Goal: Task Accomplishment & Management: Manage account settings

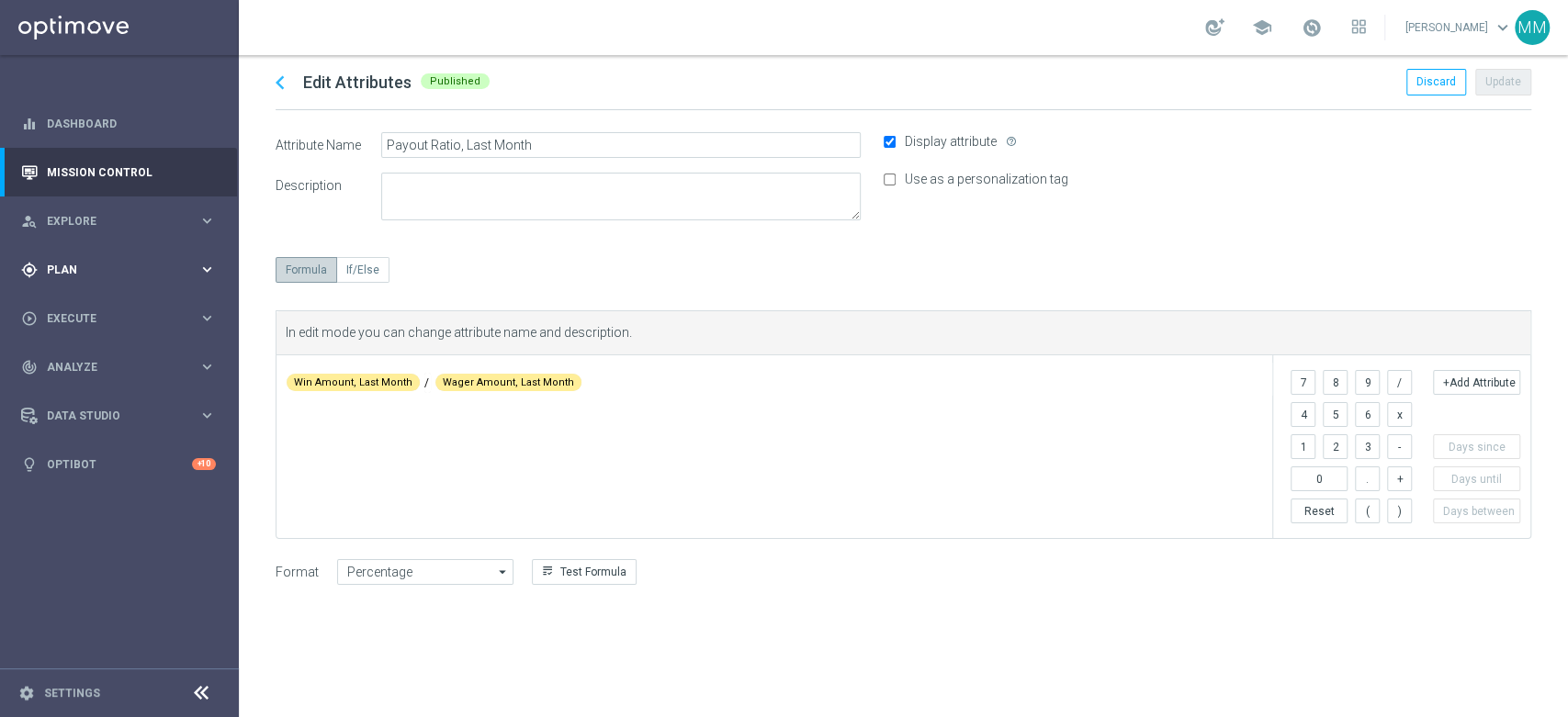
click at [100, 281] on div "gps_fixed Plan keyboard_arrow_right" at bounding box center [118, 269] width 237 height 49
click at [91, 294] on div "Target Groups" at bounding box center [142, 307] width 189 height 28
click at [95, 312] on link "Target Groups" at bounding box center [119, 307] width 143 height 14
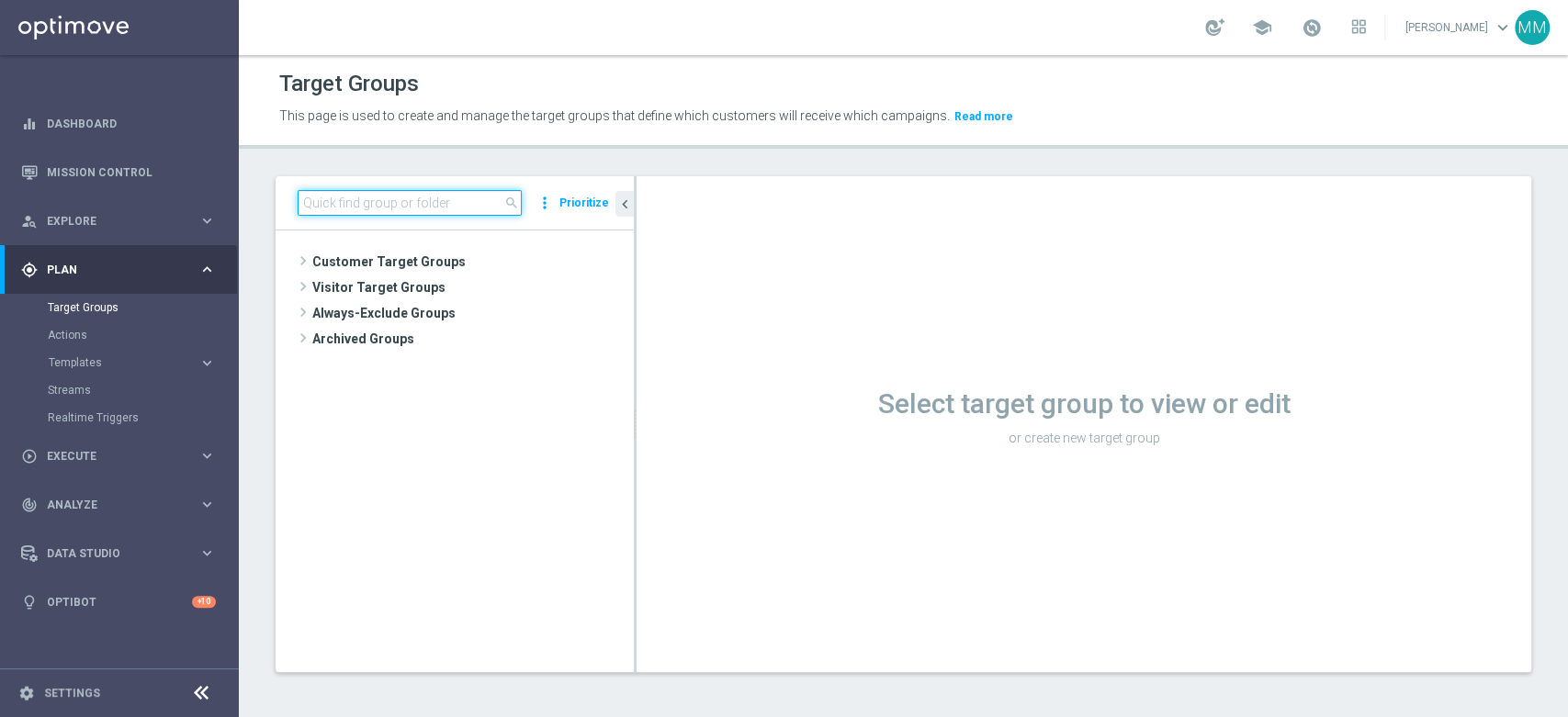
click at [384, 209] on input at bounding box center [410, 202] width 224 height 26
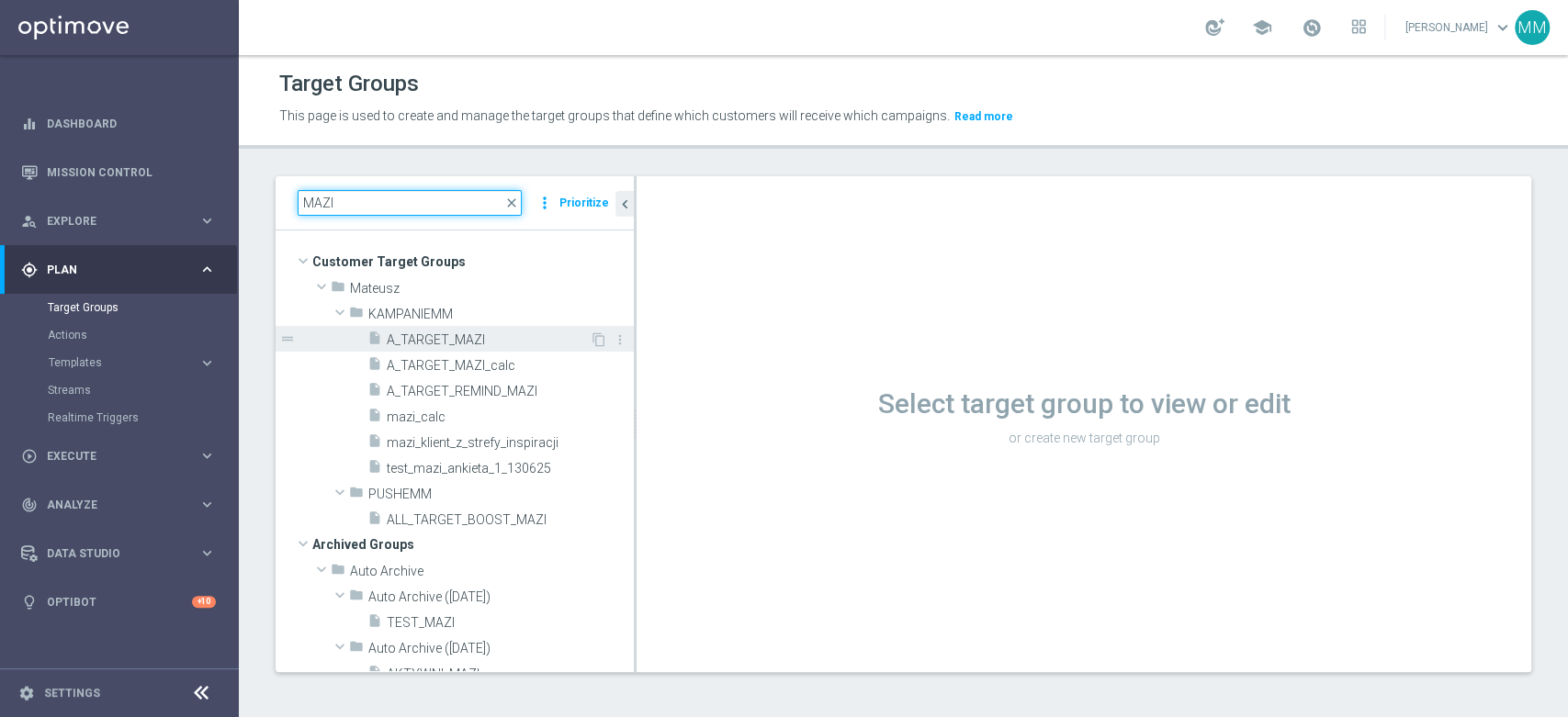
type input "MAZI"
click at [515, 338] on span "A_TARGET_MAZI" at bounding box center [488, 340] width 203 height 15
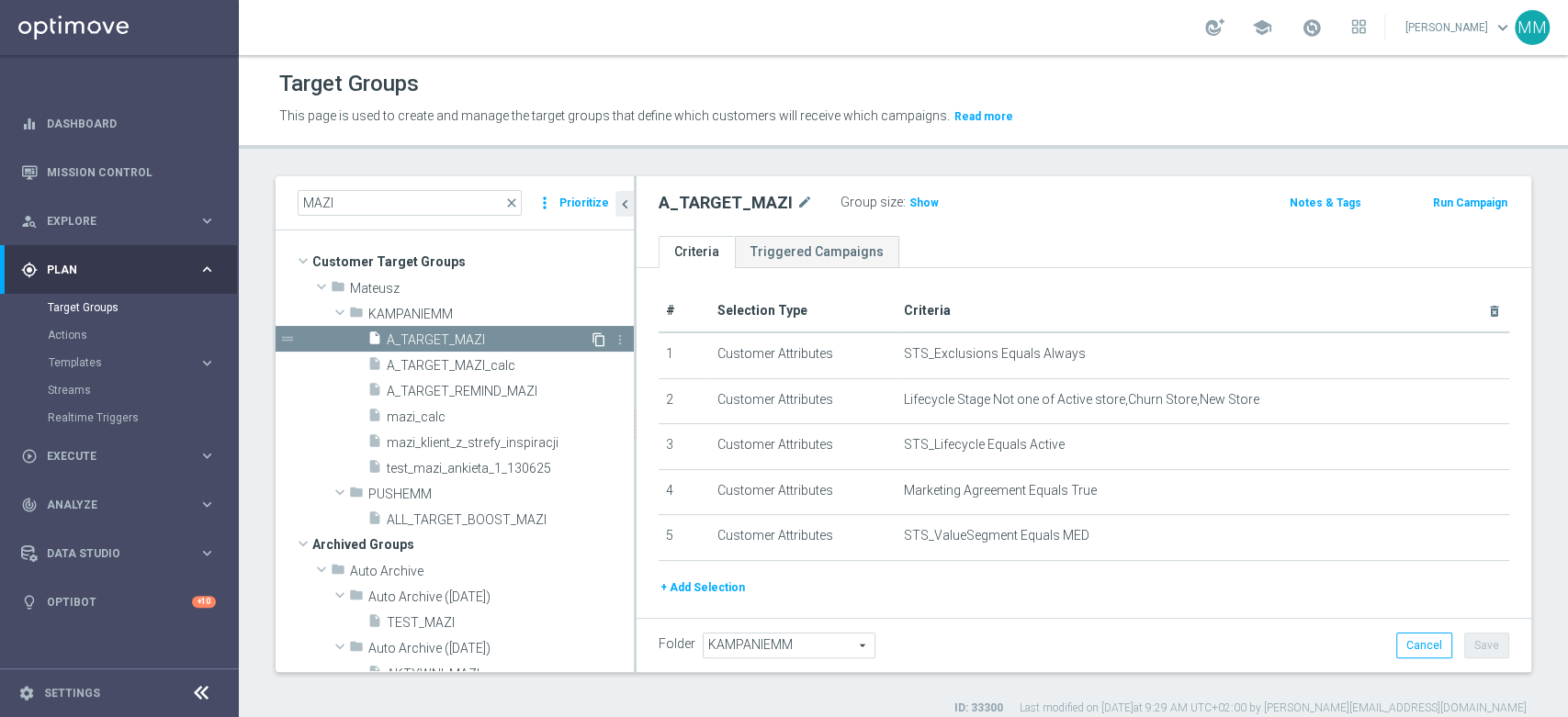
click at [592, 336] on icon "content_copy" at bounding box center [599, 339] width 14 height 14
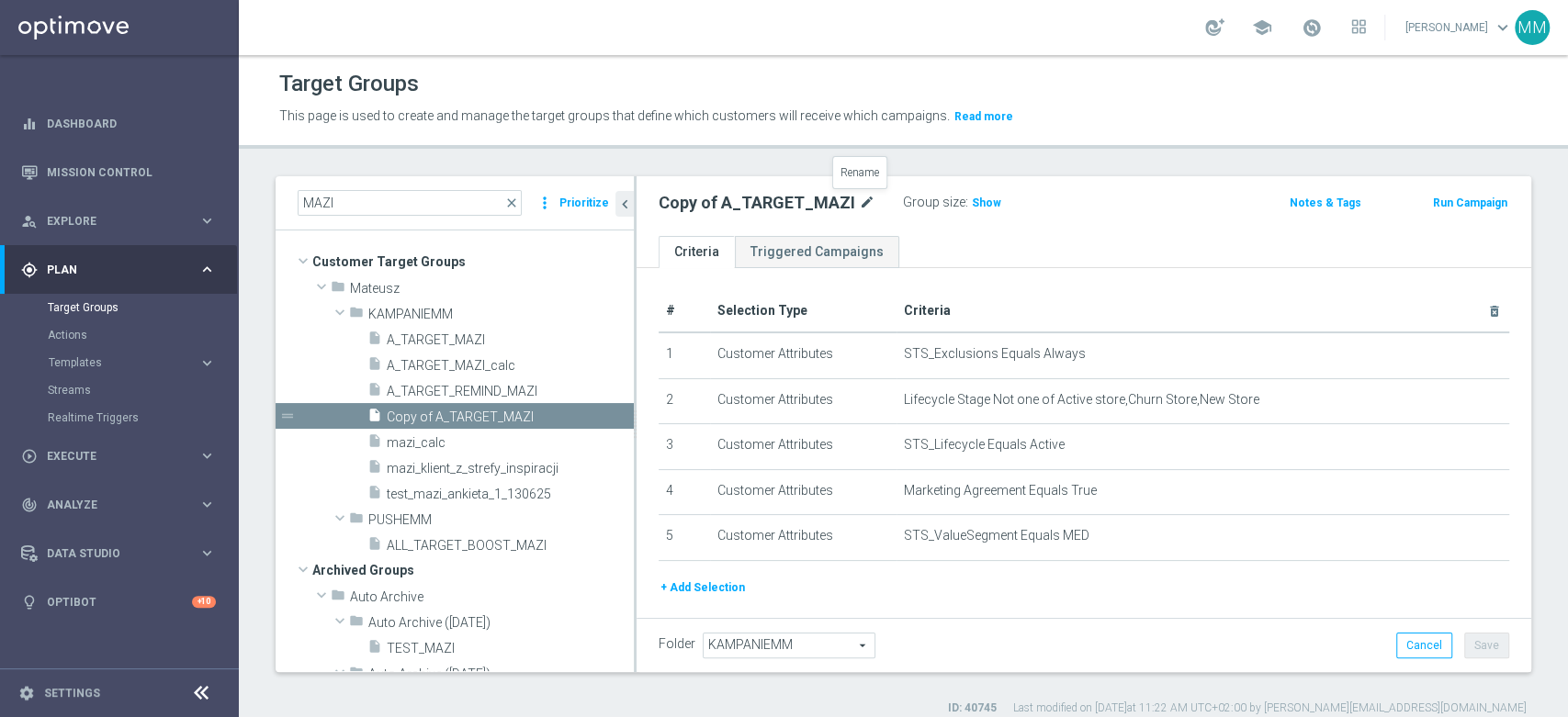
click at [862, 200] on icon "mode_edit" at bounding box center [866, 202] width 16 height 22
type input "A_PREM_TARGET_DEPO_50DO500_260825"
click at [977, 244] on ul "Criteria Triggered Campaigns" at bounding box center [1084, 252] width 895 height 32
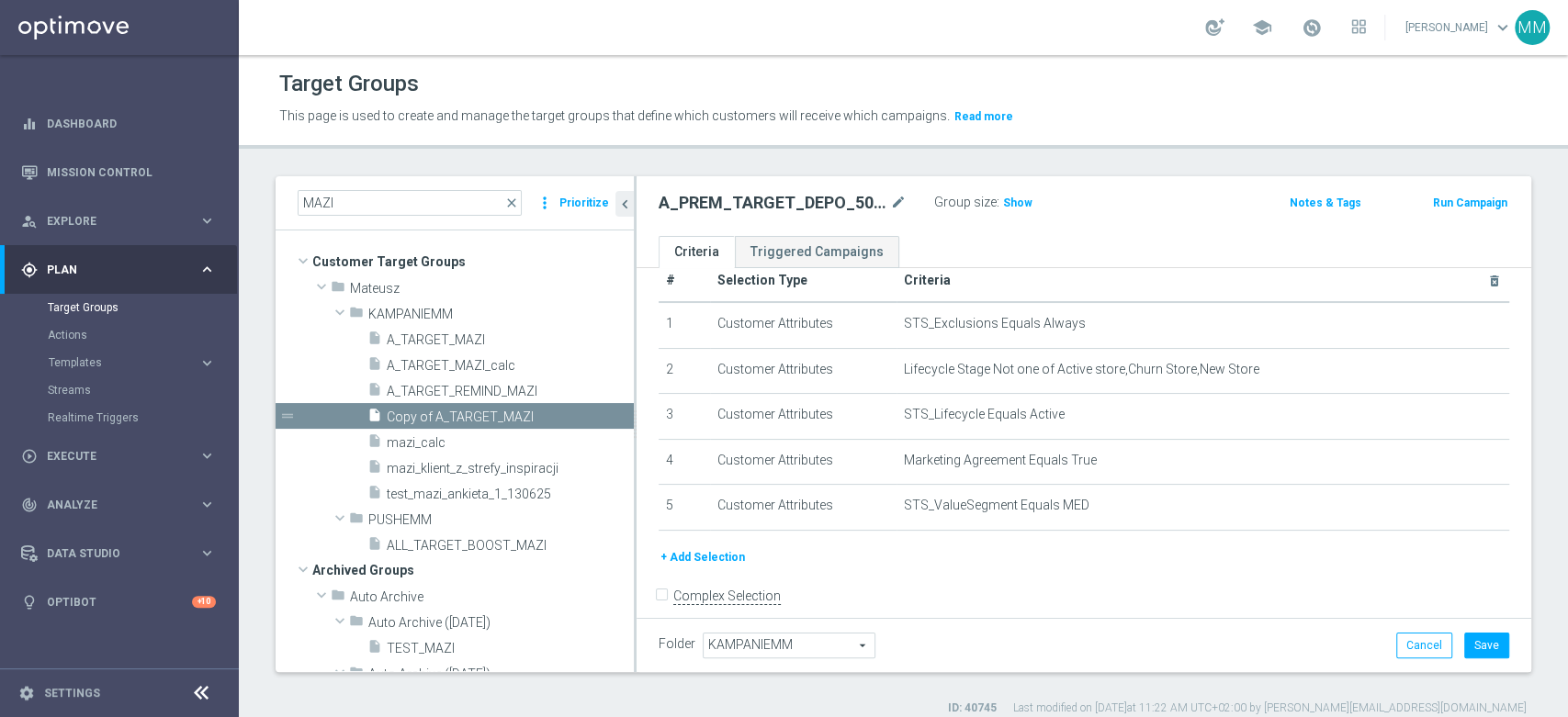
scroll to position [47, 0]
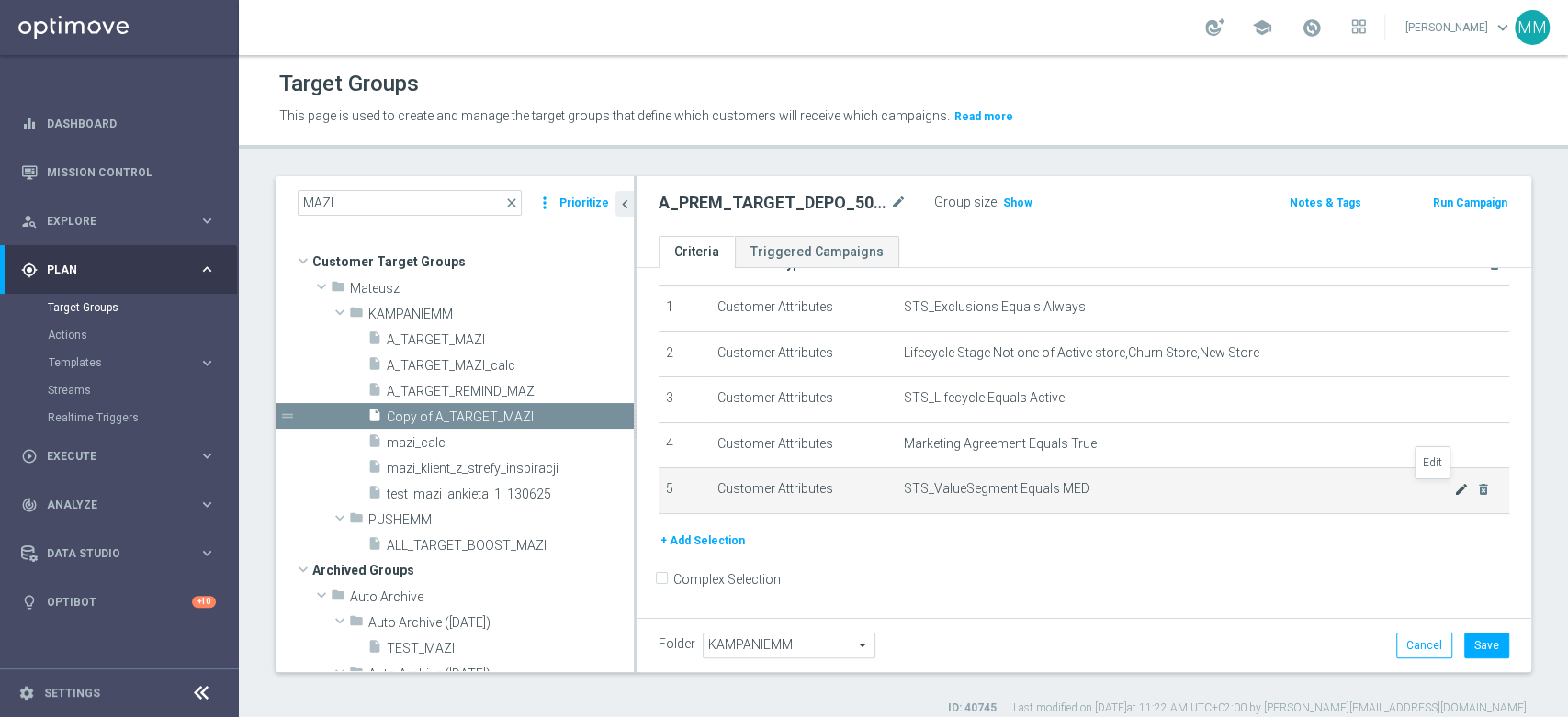
click at [1454, 496] on icon "mode_edit" at bounding box center [1461, 489] width 14 height 14
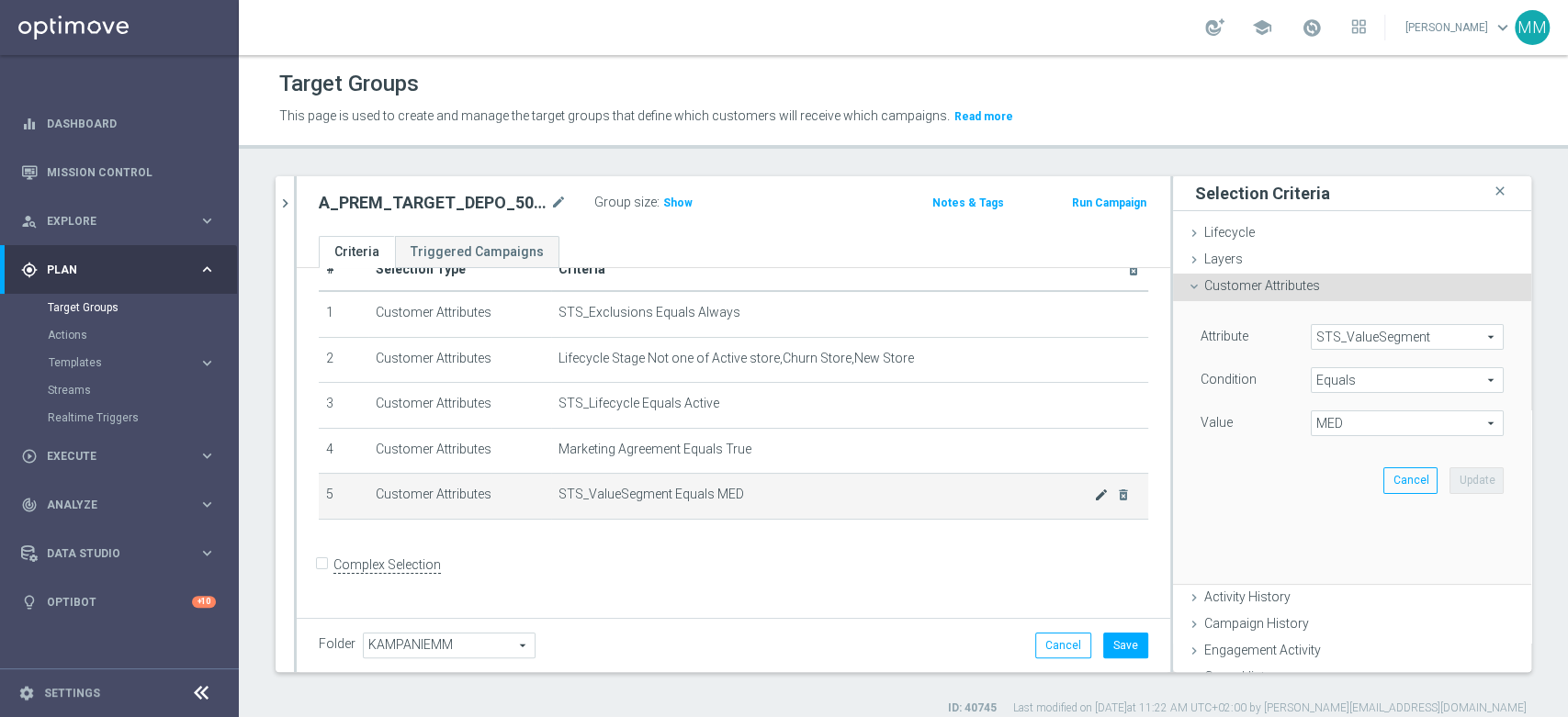
scroll to position [28, 0]
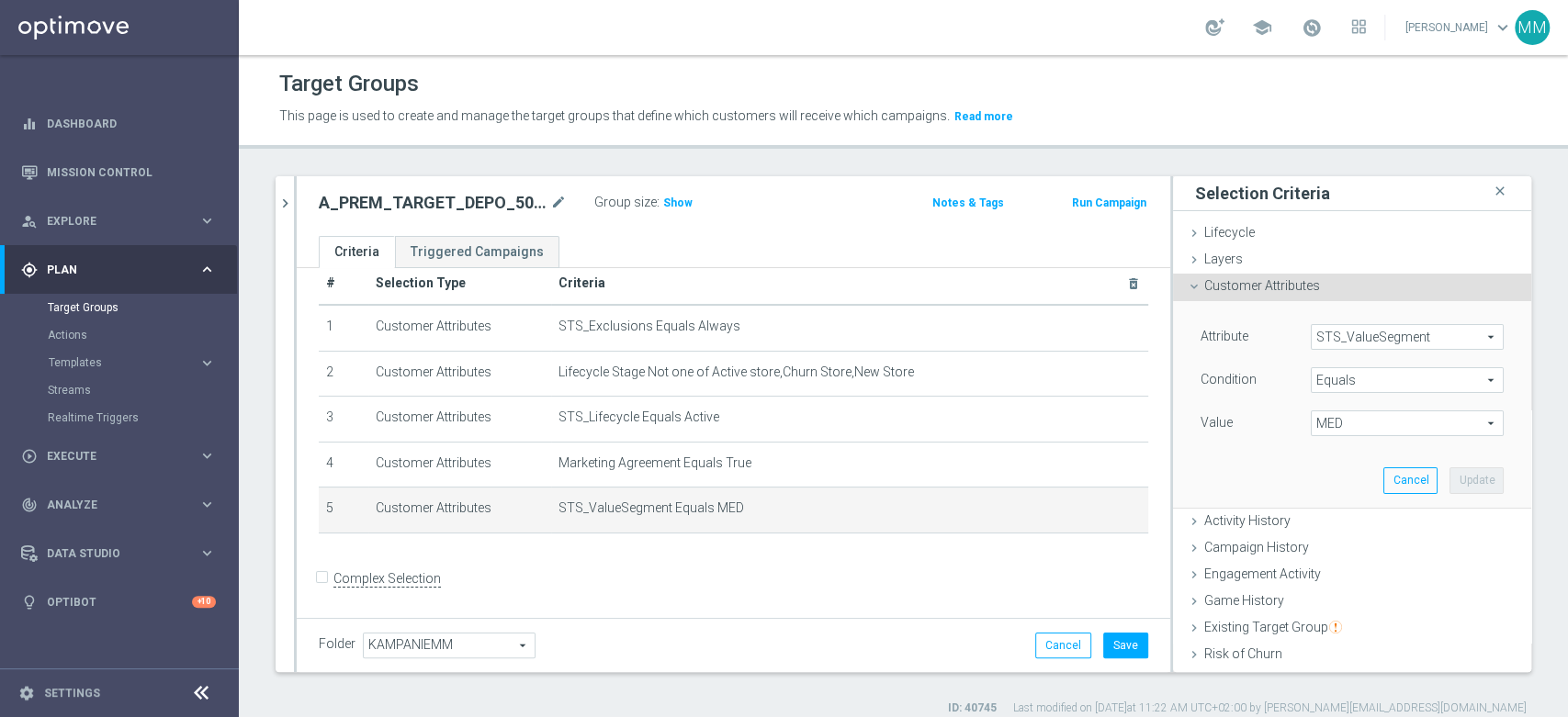
click at [1360, 419] on span "MED" at bounding box center [1408, 423] width 191 height 24
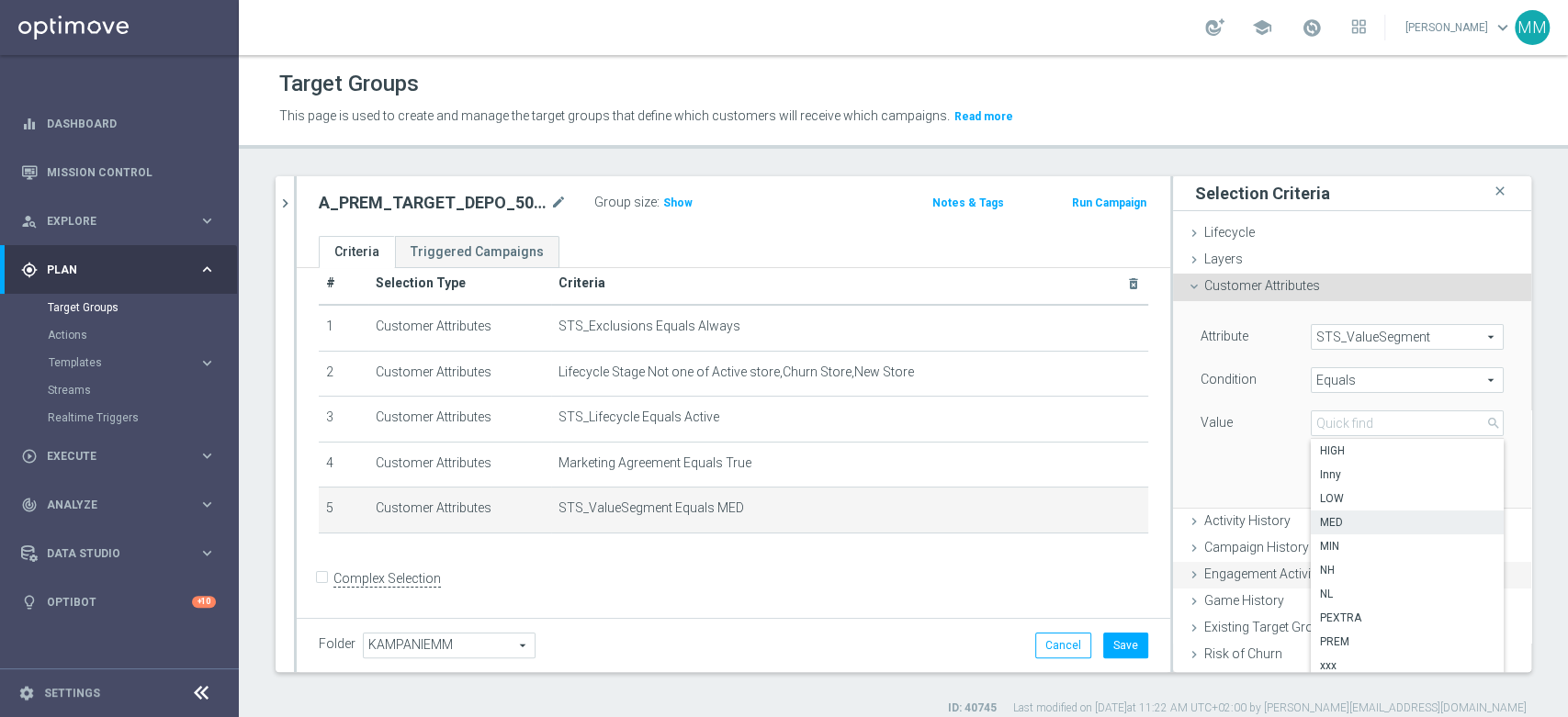
drag, startPoint x: 1368, startPoint y: 638, endPoint x: 1391, endPoint y: 580, distance: 62.4
click at [1368, 639] on span "PREM" at bounding box center [1407, 642] width 175 height 14
type input "PREM"
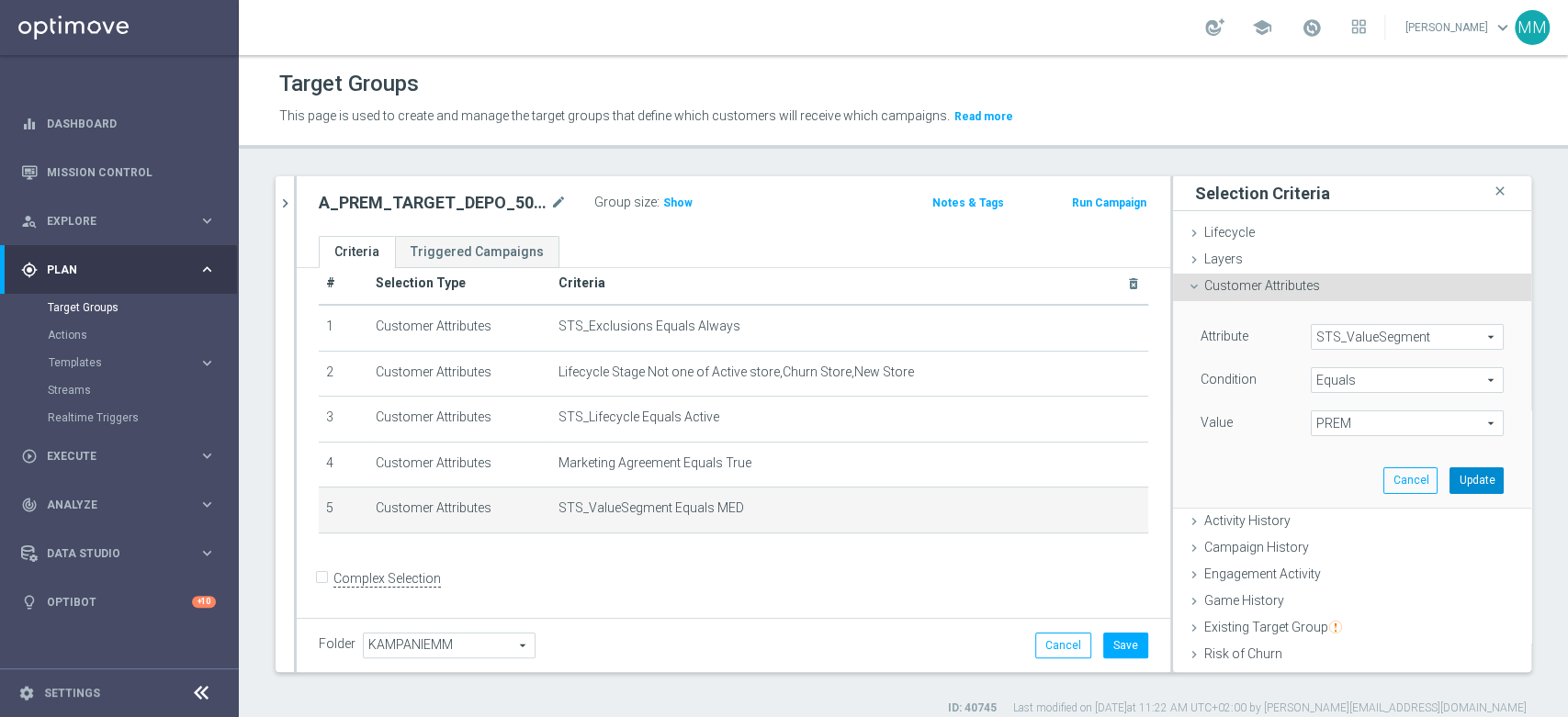
click at [1450, 483] on button "Update" at bounding box center [1476, 480] width 54 height 26
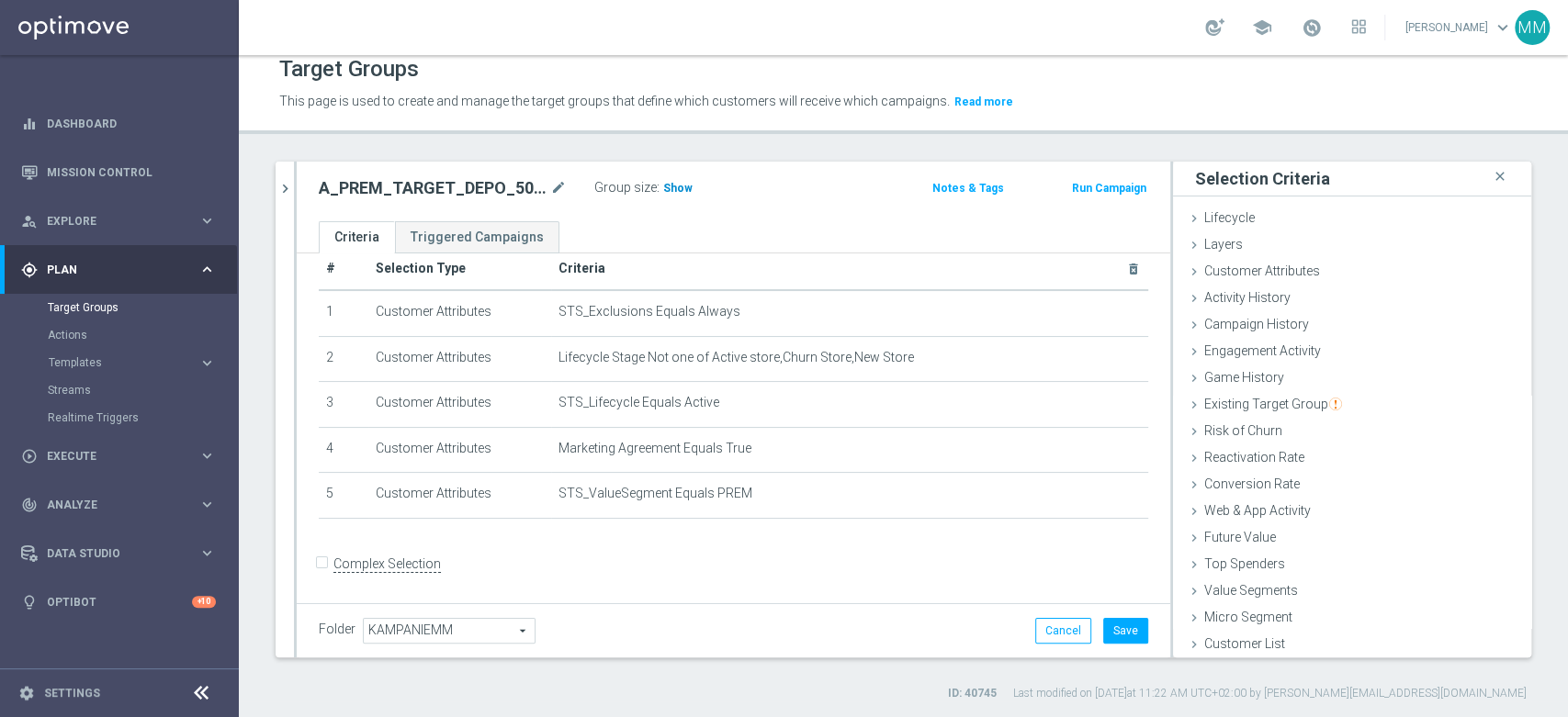
click at [678, 194] on h3 "Show" at bounding box center [678, 188] width 33 height 20
click at [1118, 630] on button "Save" at bounding box center [1125, 630] width 45 height 26
click at [282, 175] on button "chevron_right" at bounding box center [285, 188] width 18 height 54
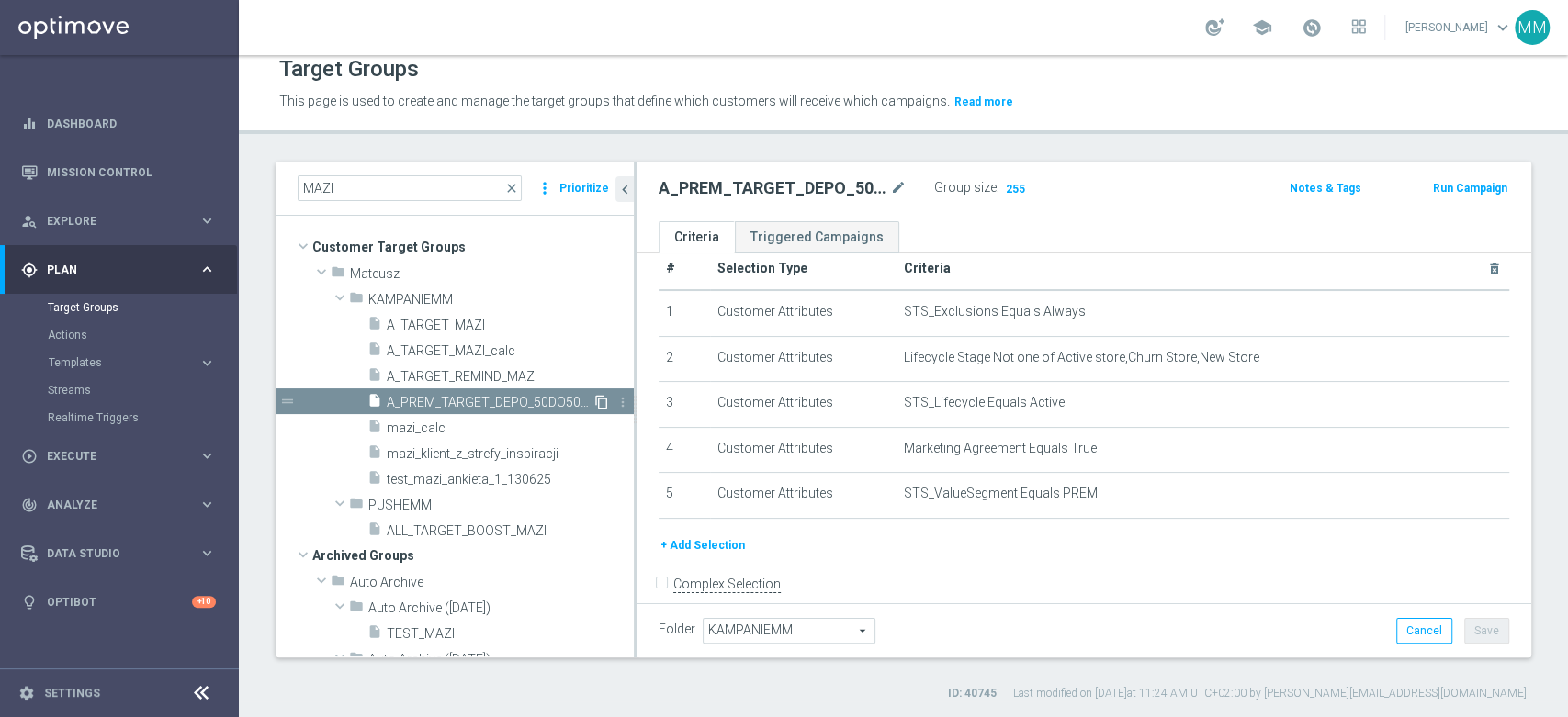
click at [594, 399] on icon "content_copy" at bounding box center [601, 402] width 14 height 14
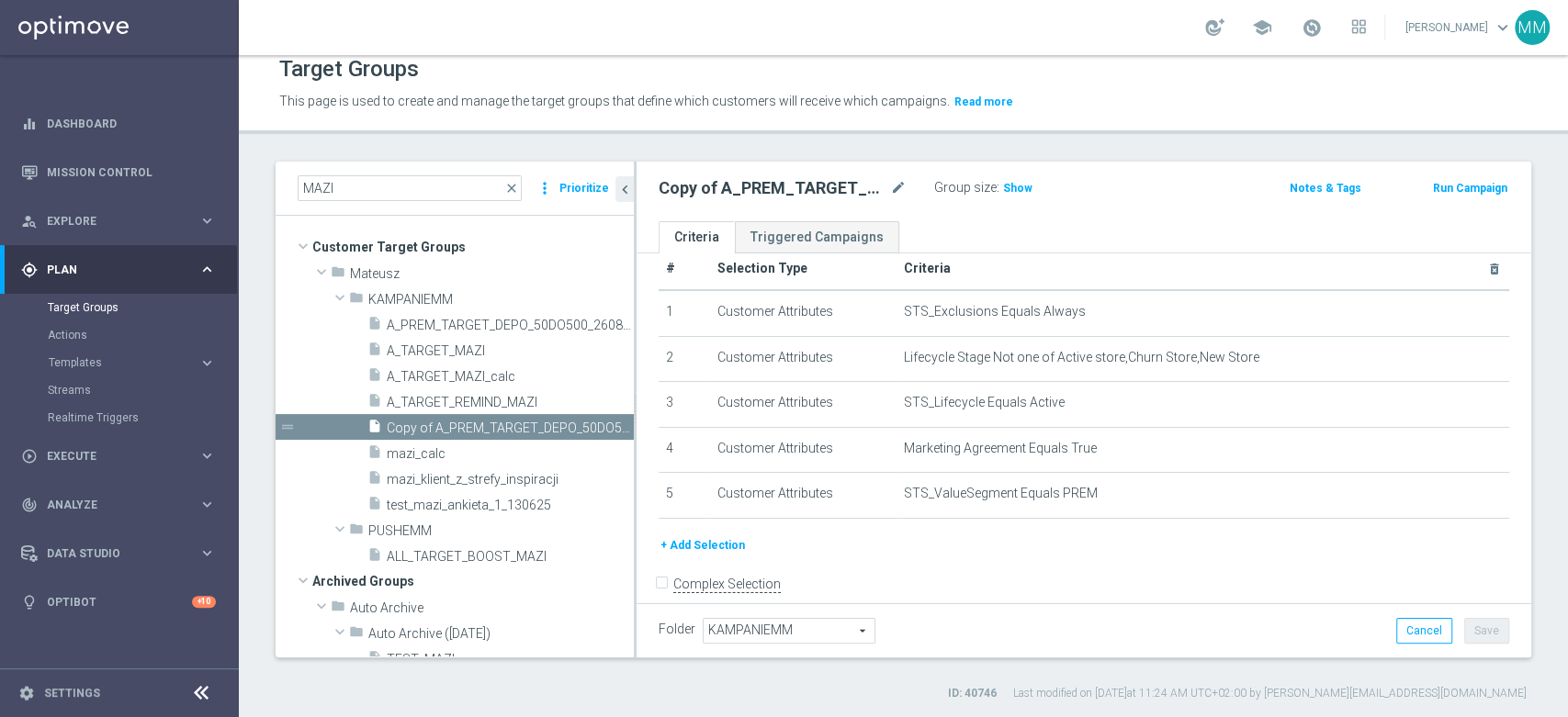
click at [898, 187] on icon "mode_edit" at bounding box center [898, 188] width 16 height 22
click at [935, 233] on ul "Criteria Triggered Campaigns" at bounding box center [1084, 238] width 895 height 32
click at [889, 188] on div "Copy of A_PREM_TARGET_DEPO_50DO500_260825 mode_edit" at bounding box center [783, 188] width 248 height 22
click at [894, 186] on icon "mode_edit" at bounding box center [898, 188] width 16 height 22
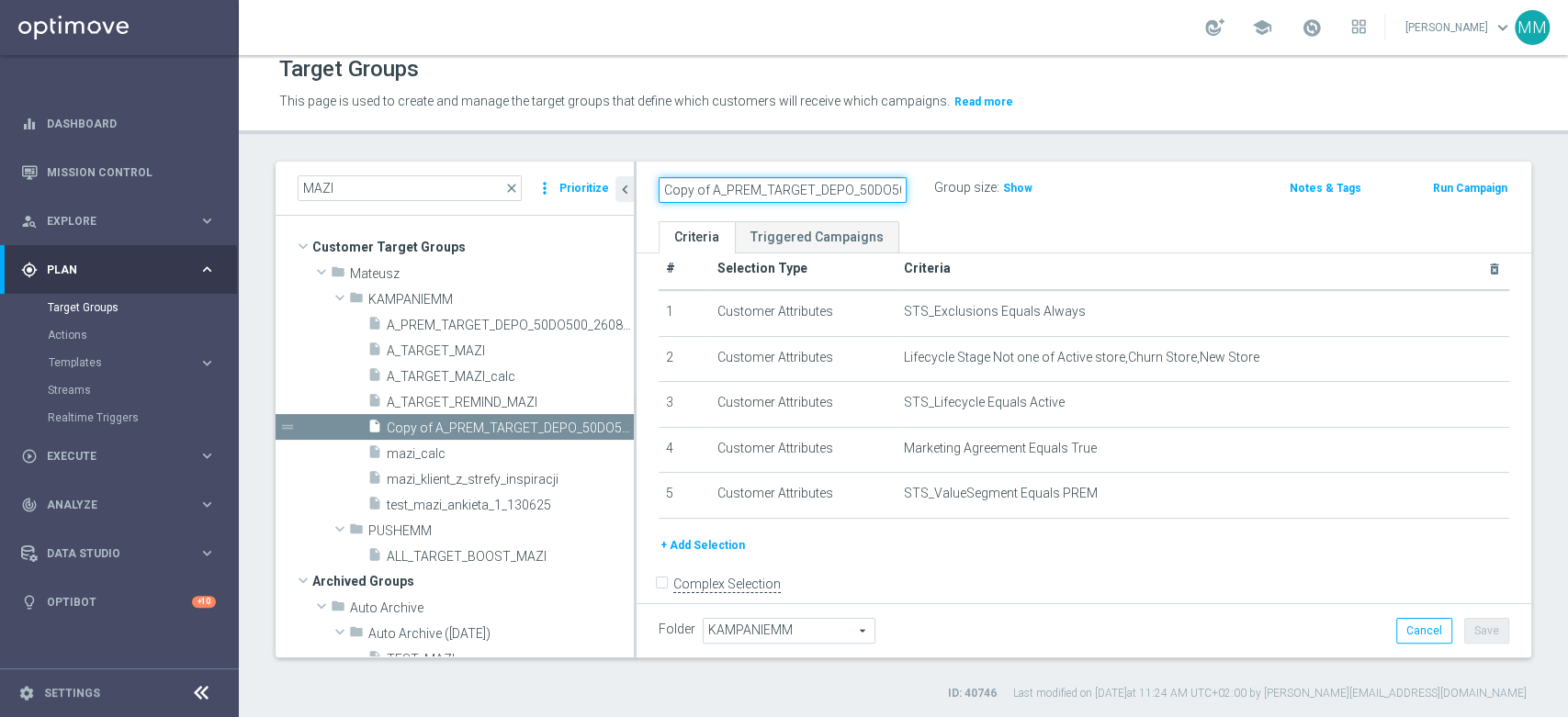
click at [862, 191] on input "Copy of A_PREM_TARGET_DEPO_50DO500_260825" at bounding box center [783, 190] width 248 height 26
paste input "A_PEXTRA_TARGET_DEPO_50DO10"
type input "A_PEXTRA_TARGET_DEPO_50DO1000_260825"
click at [922, 222] on ul "Criteria Triggered Campaigns" at bounding box center [1084, 238] width 895 height 32
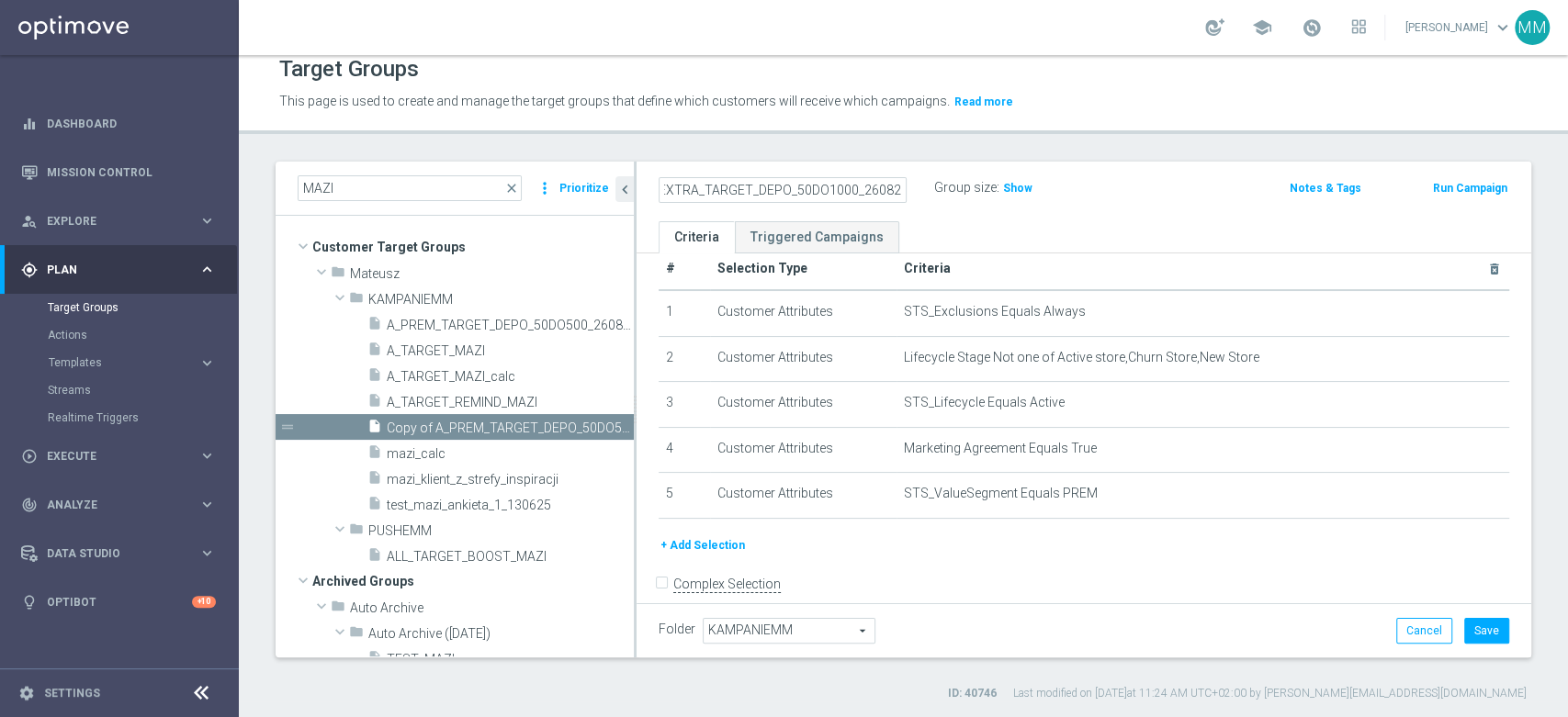
scroll to position [0, 0]
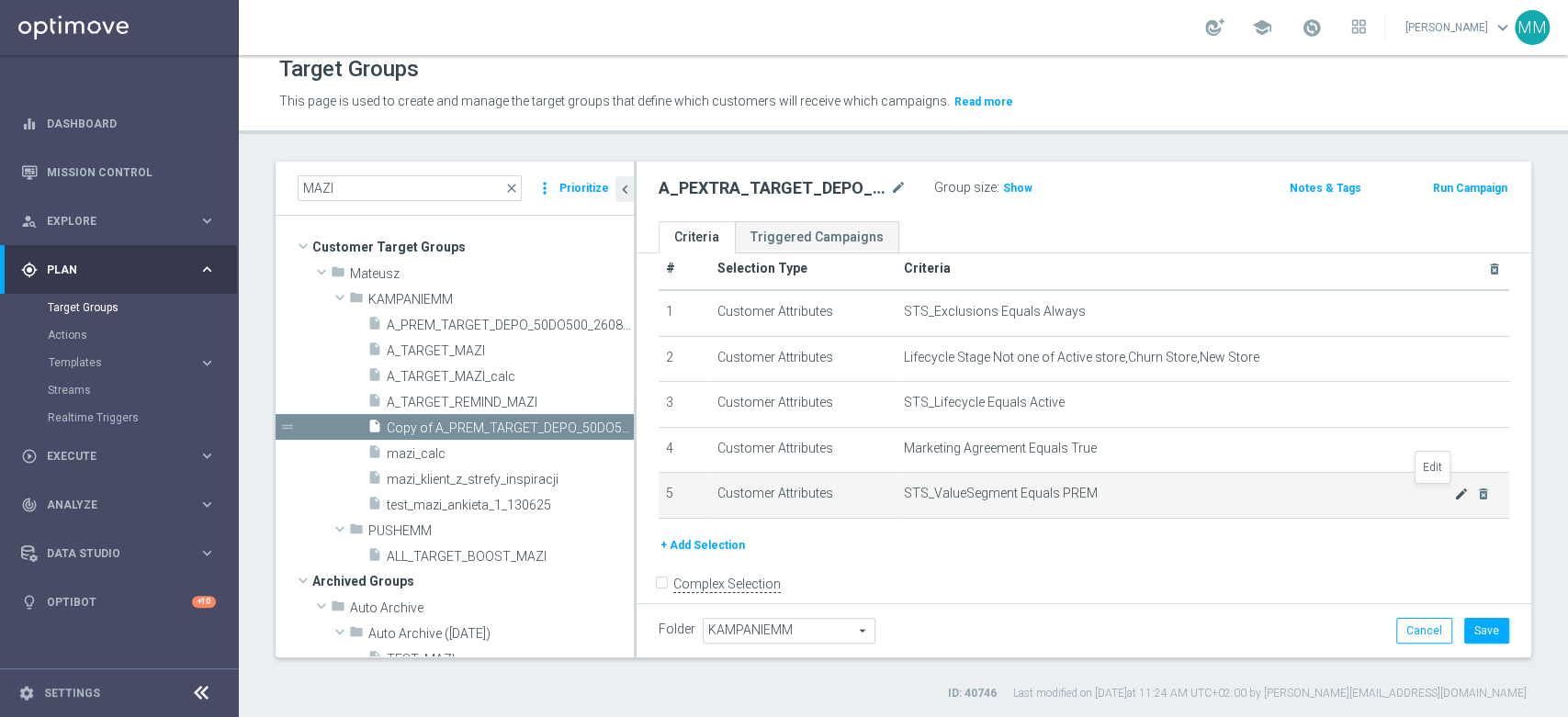
click at [1454, 487] on icon "mode_edit" at bounding box center [1461, 494] width 14 height 14
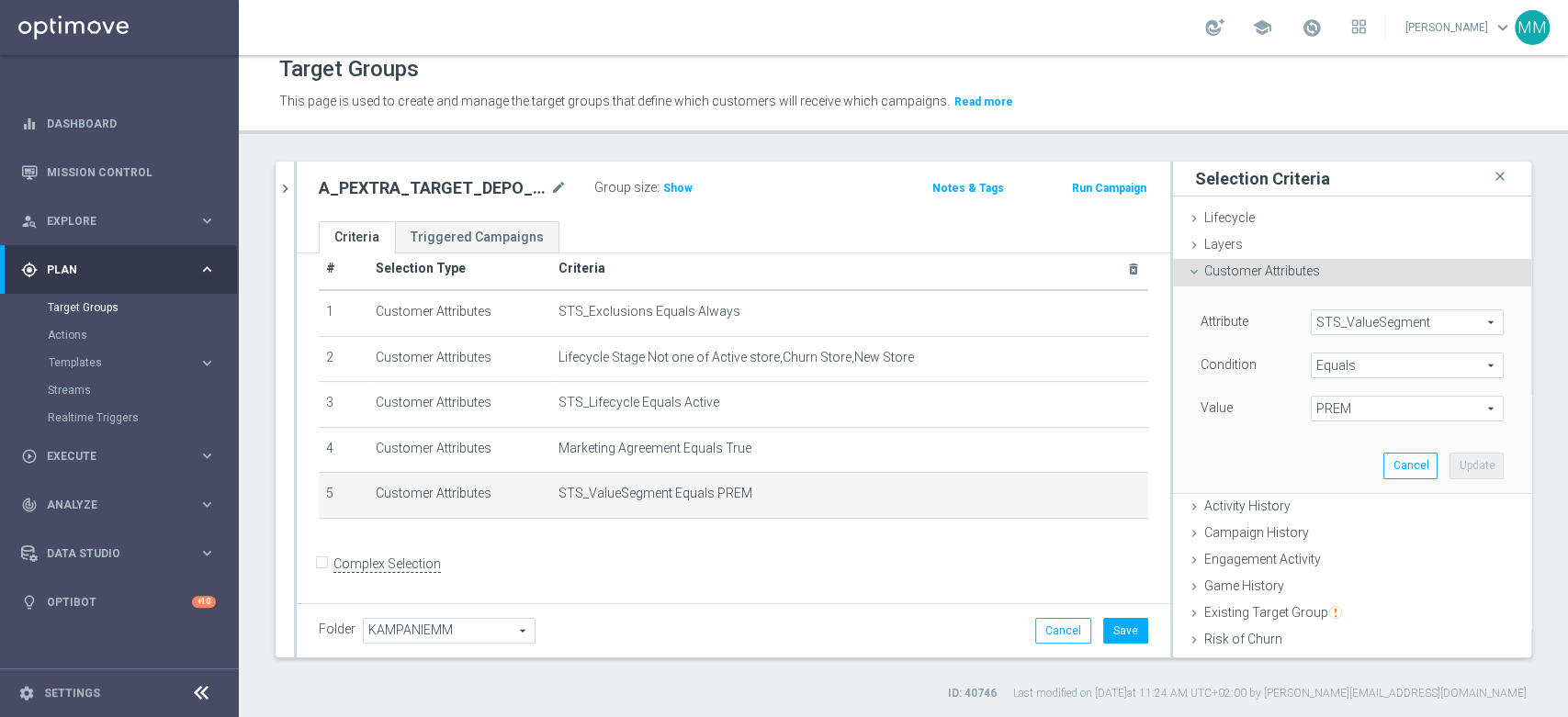
click at [1392, 412] on span "PREM" at bounding box center [1408, 409] width 191 height 24
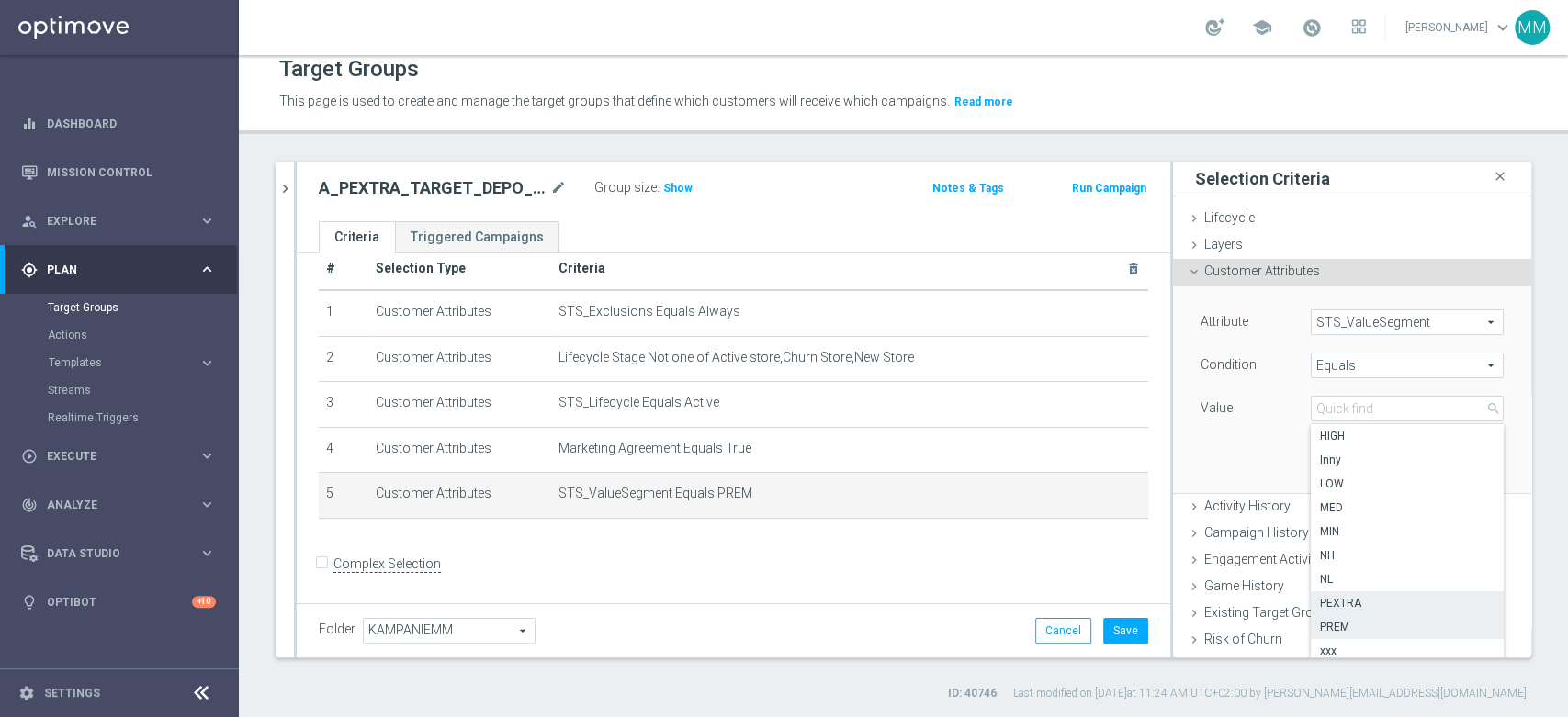
click at [1366, 596] on span "PEXTRA" at bounding box center [1407, 602] width 175 height 14
type input "PEXTRA"
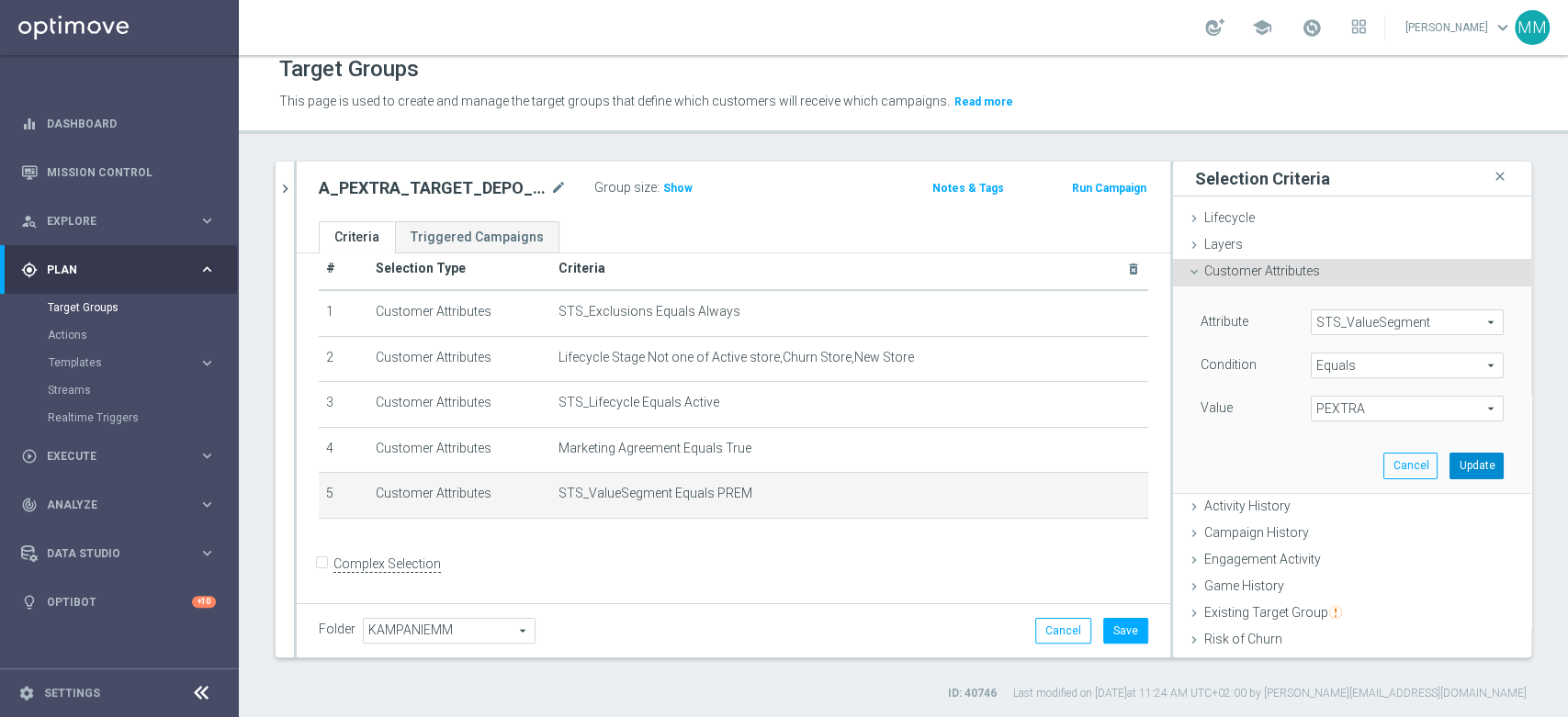
click at [1450, 471] on button "Update" at bounding box center [1476, 465] width 54 height 26
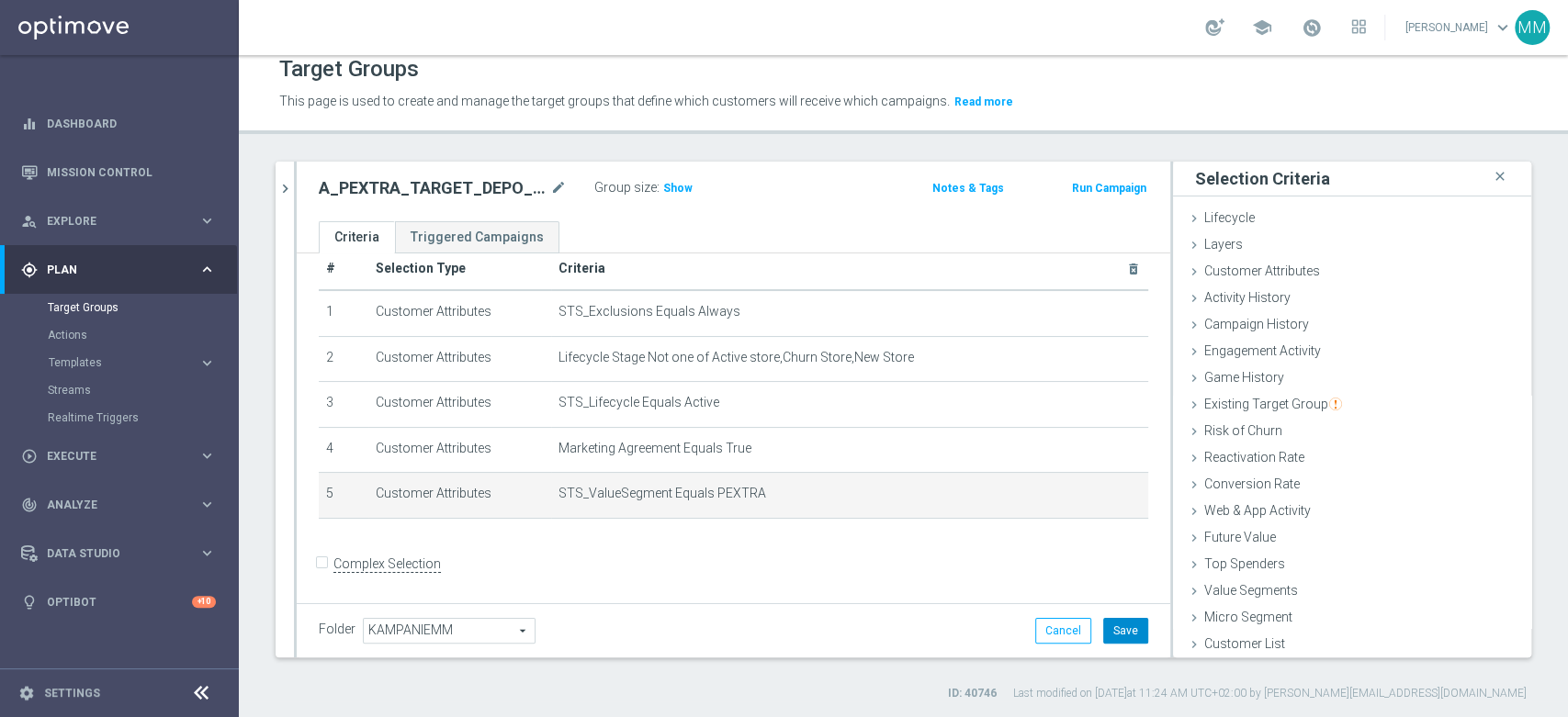
click at [1116, 636] on button "Save" at bounding box center [1125, 630] width 45 height 26
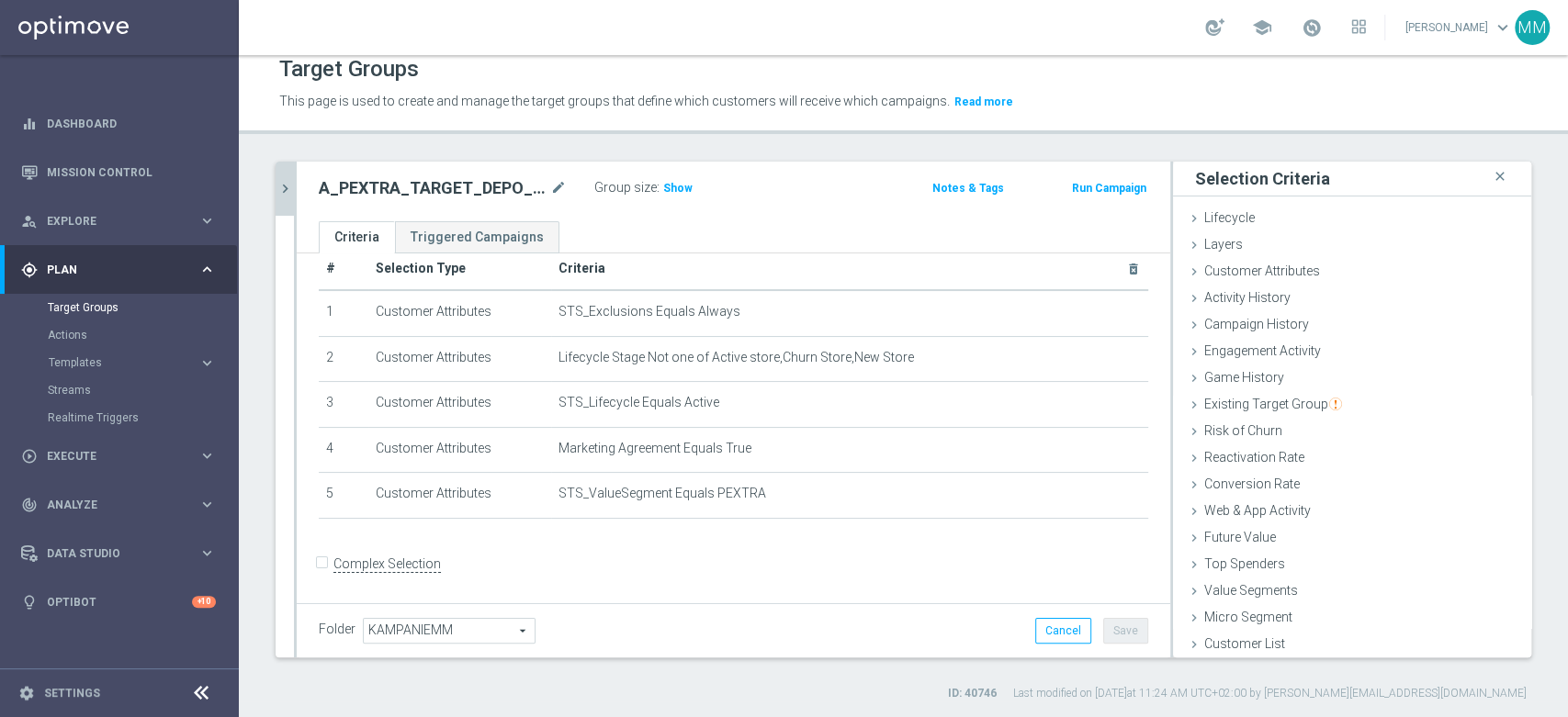
click at [290, 189] on icon "chevron_right" at bounding box center [286, 189] width 17 height 17
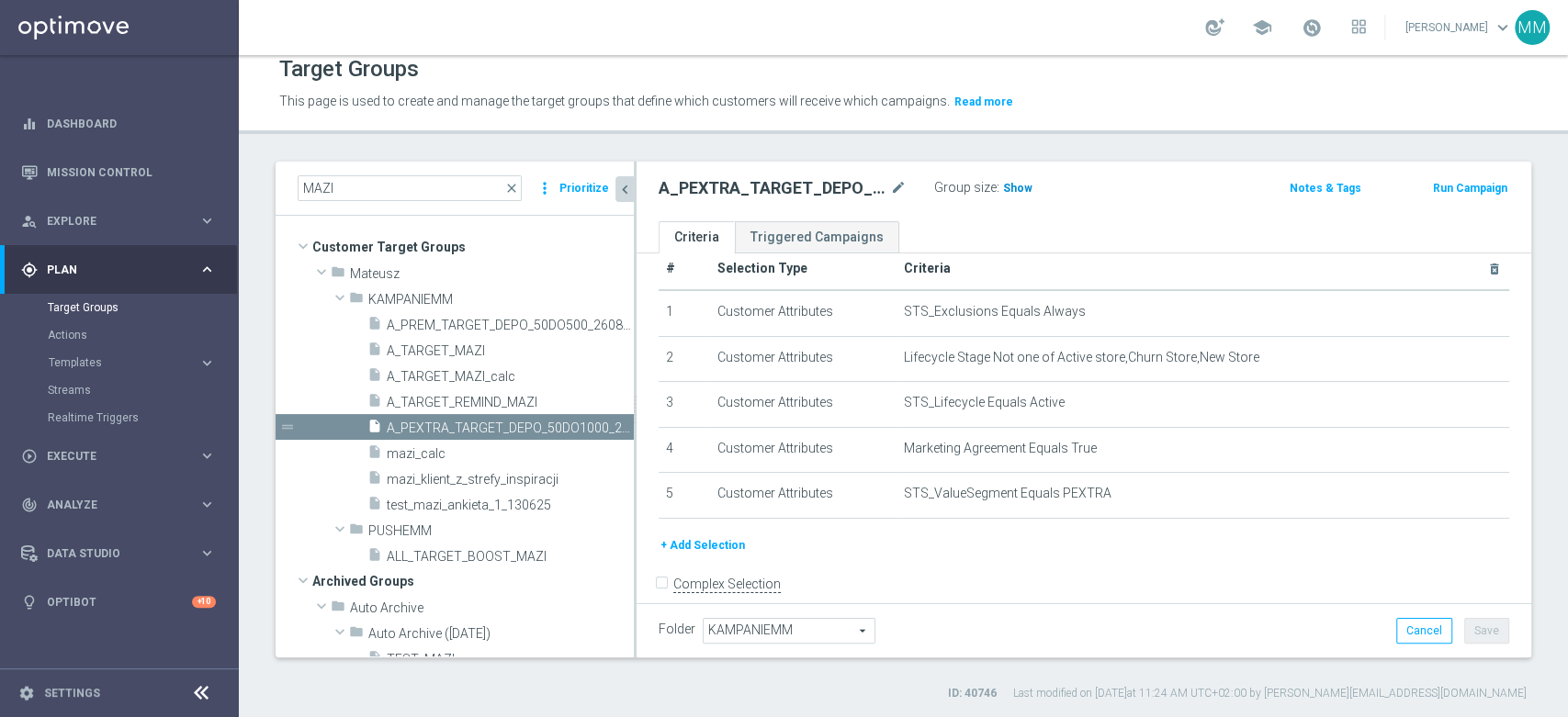
click at [1025, 179] on h3 "Show" at bounding box center [1018, 188] width 33 height 20
click at [498, 375] on span "A_TARGET_MAZI_calc" at bounding box center [488, 377] width 203 height 15
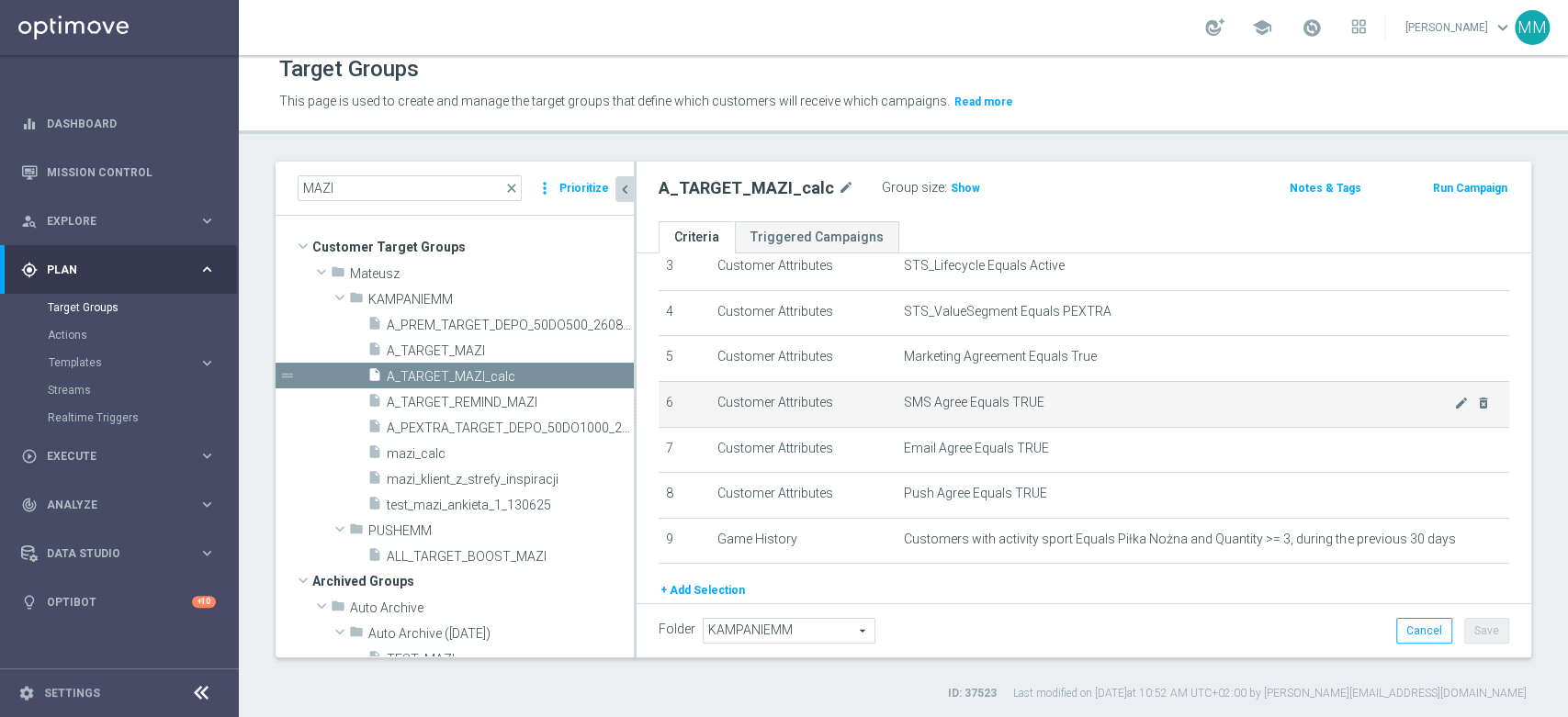
scroll to position [129, 0]
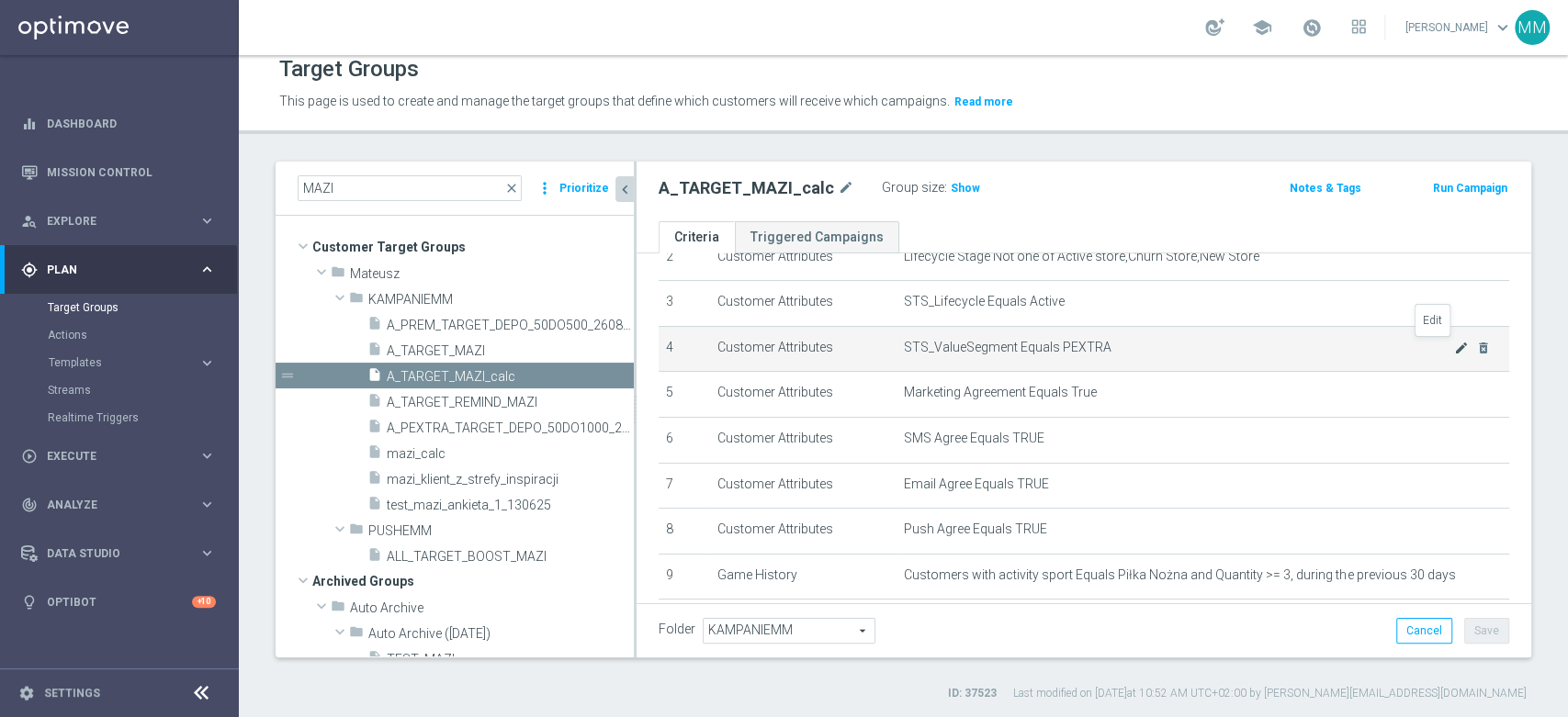
click at [1454, 350] on icon "mode_edit" at bounding box center [1461, 348] width 14 height 14
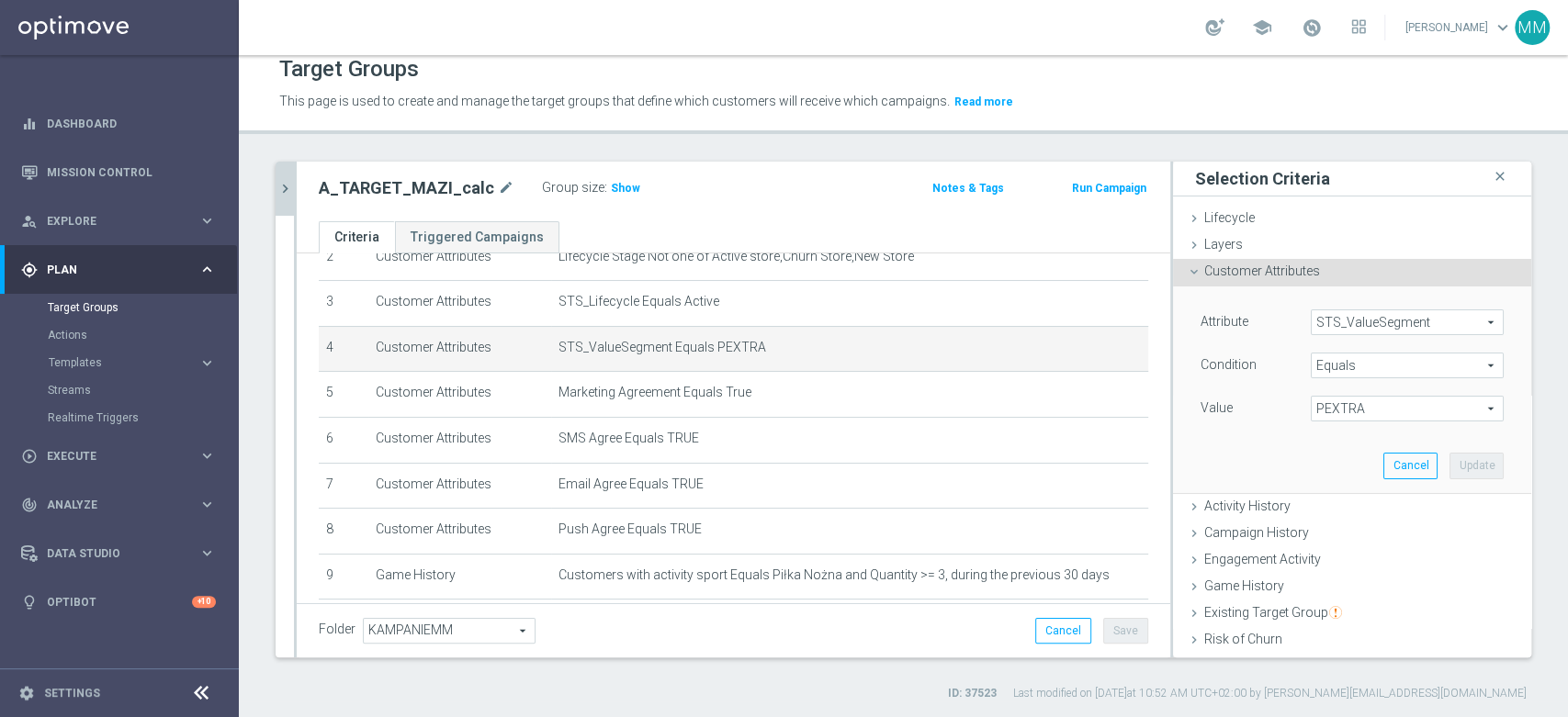
click at [1350, 410] on span "PEXTRA" at bounding box center [1408, 409] width 191 height 24
click at [1346, 482] on span "LOW" at bounding box center [1407, 483] width 175 height 14
type input "LOW"
click at [1461, 461] on button "Update" at bounding box center [1476, 465] width 54 height 26
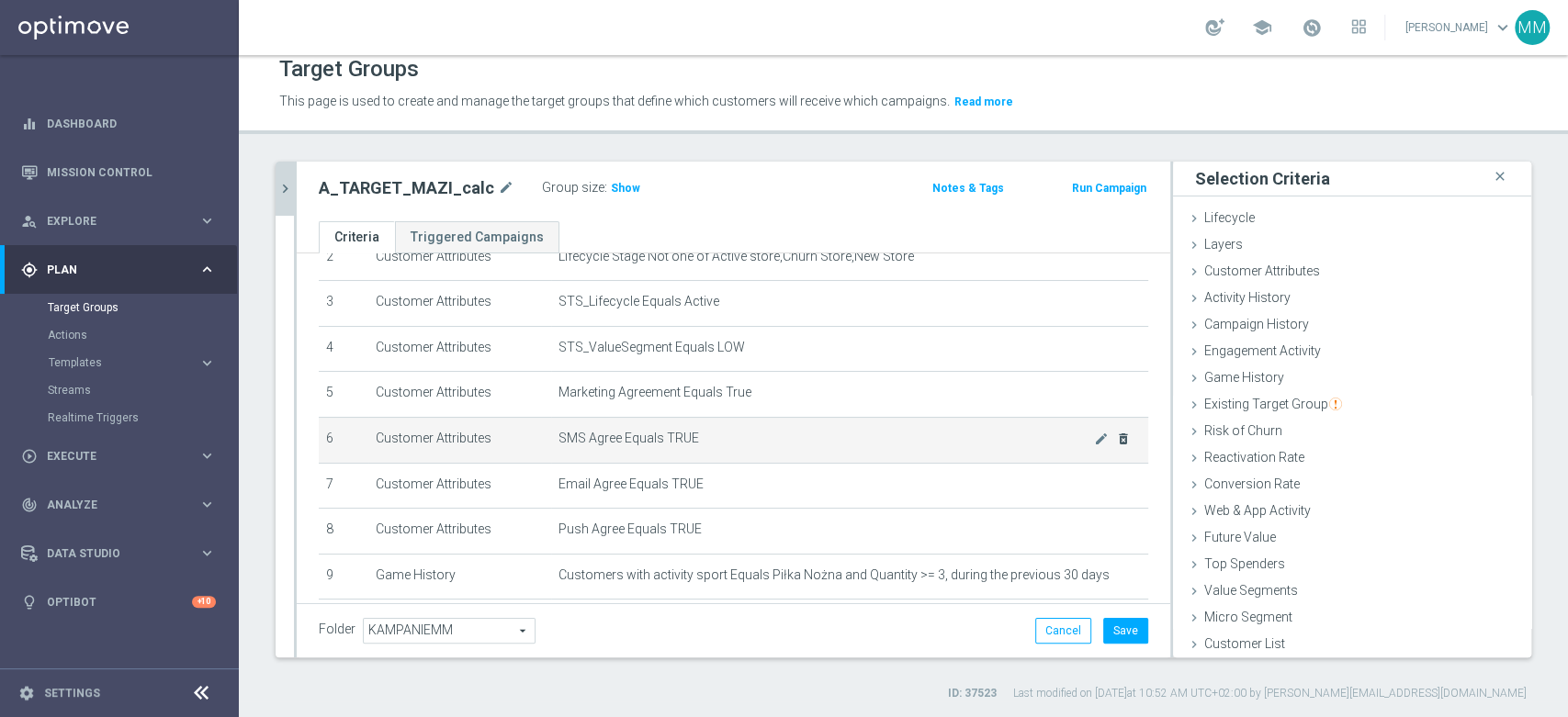
click at [1116, 439] on icon "delete_forever" at bounding box center [1123, 438] width 14 height 14
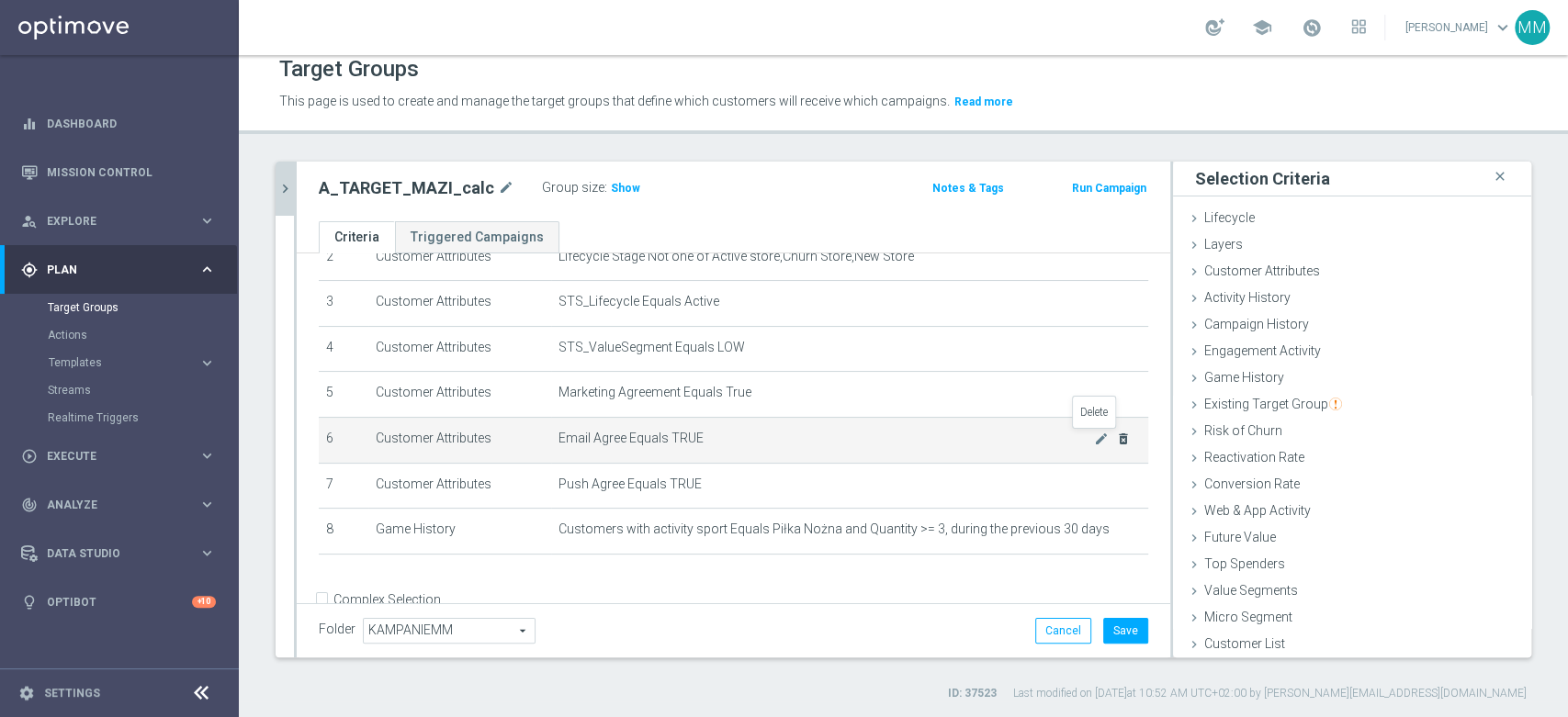
click at [1116, 441] on icon "delete_forever" at bounding box center [1123, 438] width 14 height 14
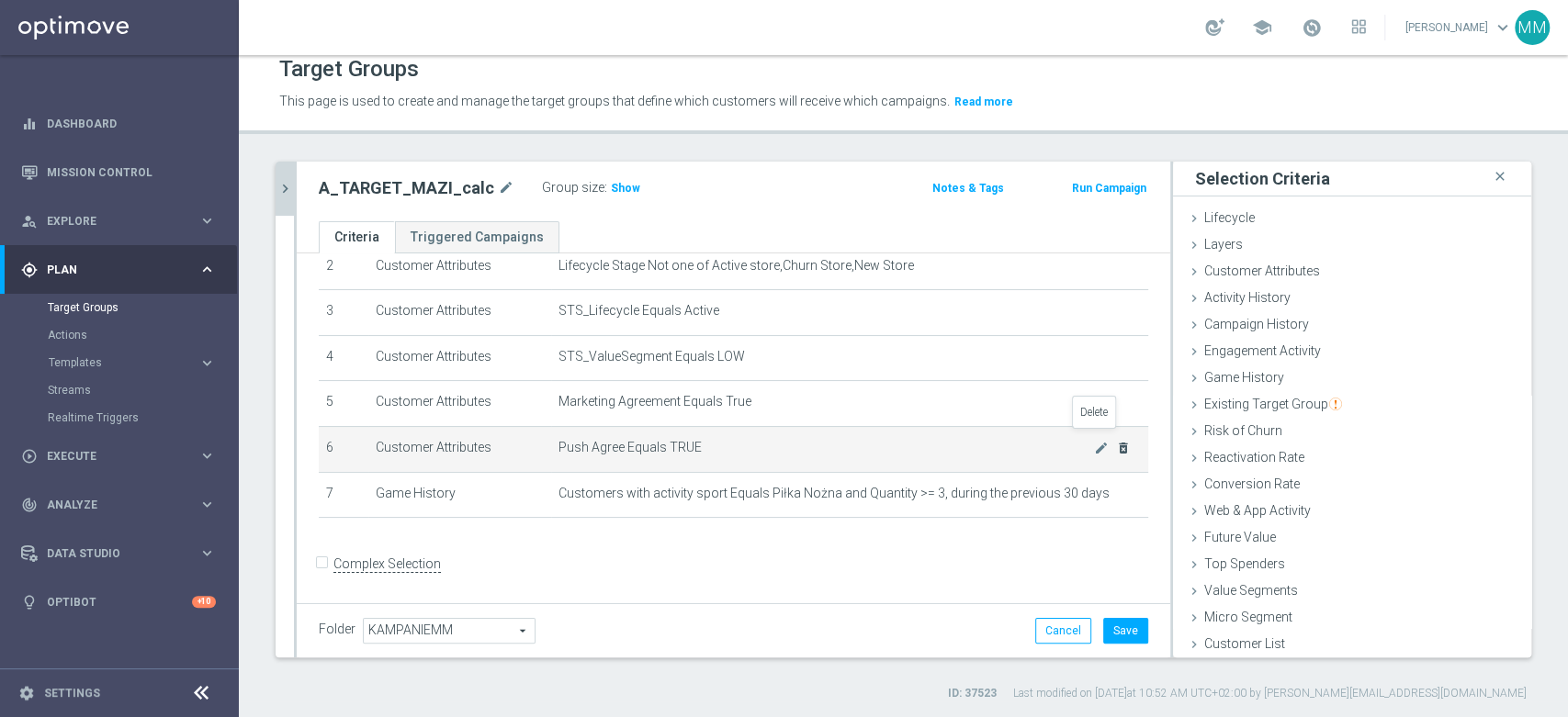
click at [1116, 441] on icon "delete_forever" at bounding box center [1123, 448] width 14 height 14
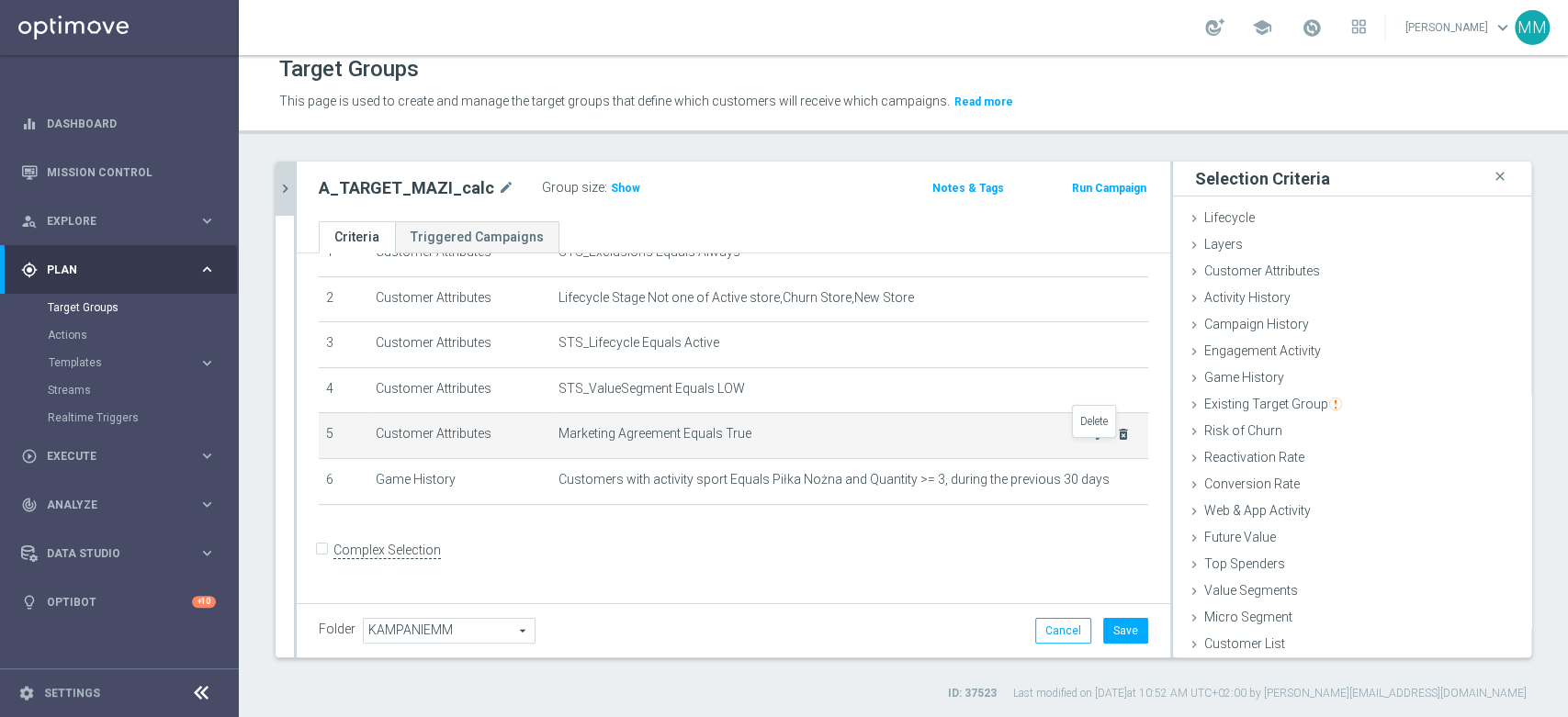
scroll to position [74, 0]
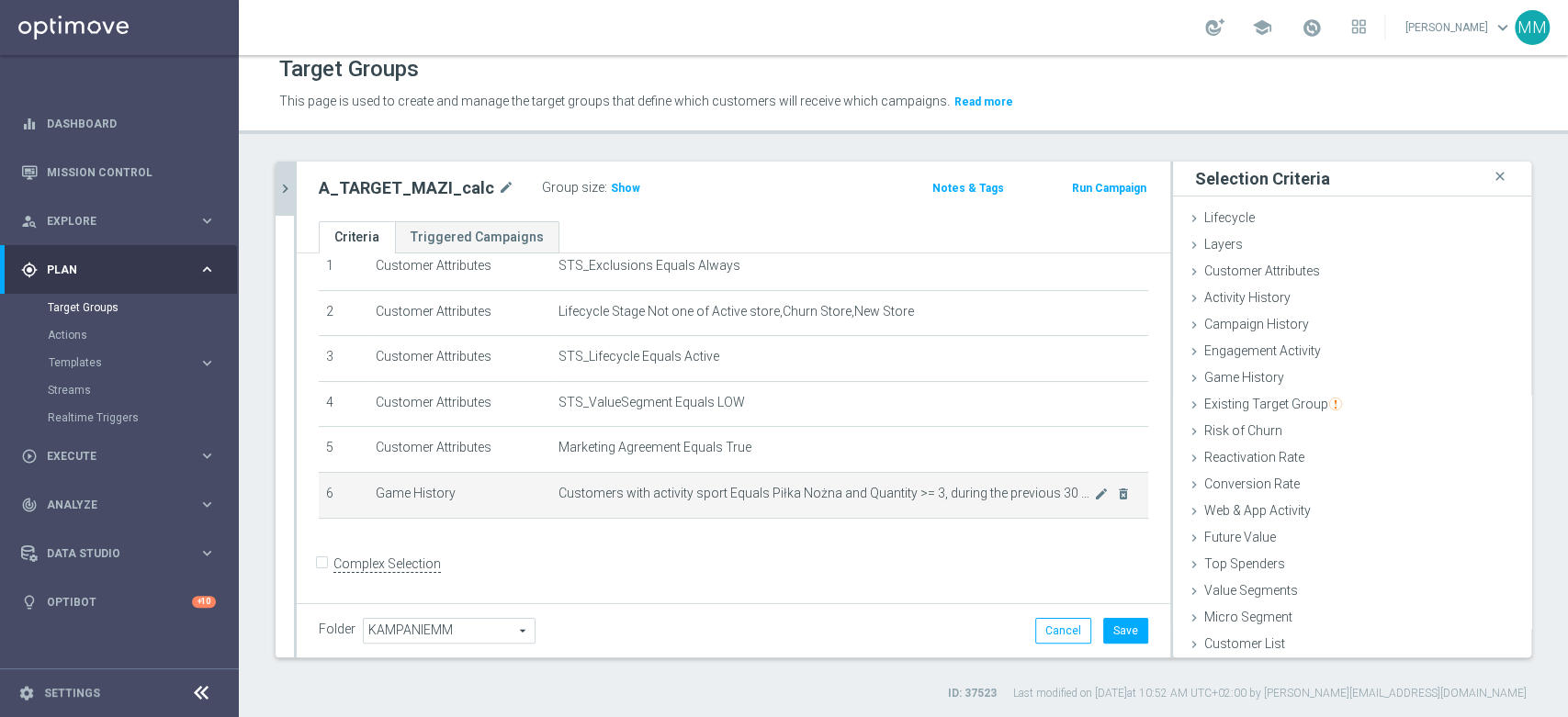
click at [720, 492] on span "Customers with activity sport Equals Piłka Nożna and Quantity >= 3, during the …" at bounding box center [826, 494] width 536 height 15
click at [1094, 496] on icon "mode_edit" at bounding box center [1101, 494] width 14 height 14
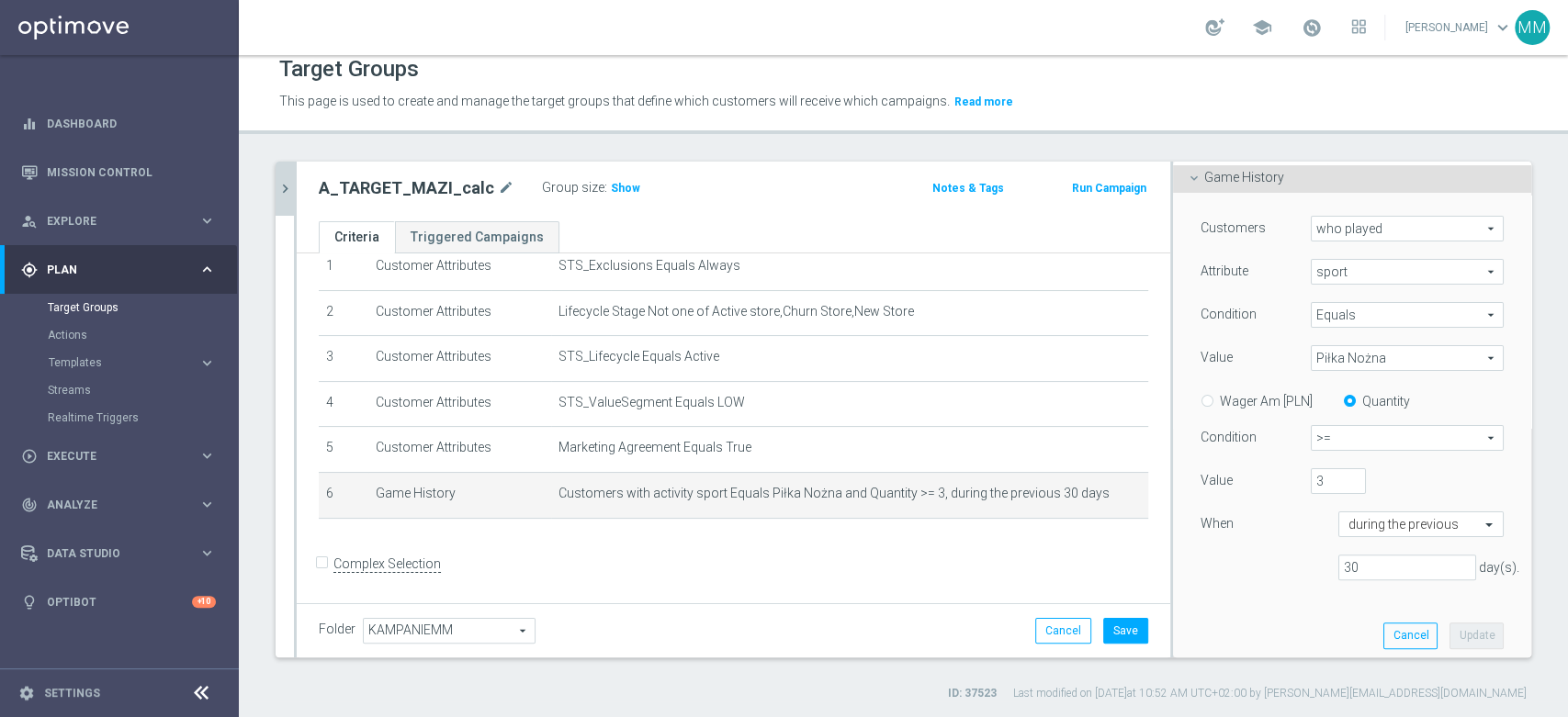
scroll to position [204, 0]
drag, startPoint x: 1306, startPoint y: 474, endPoint x: 1297, endPoint y: 497, distance: 24.7
click at [1311, 474] on input "3" at bounding box center [1339, 477] width 55 height 26
type input "5"
click at [1450, 631] on button "Update" at bounding box center [1476, 631] width 54 height 26
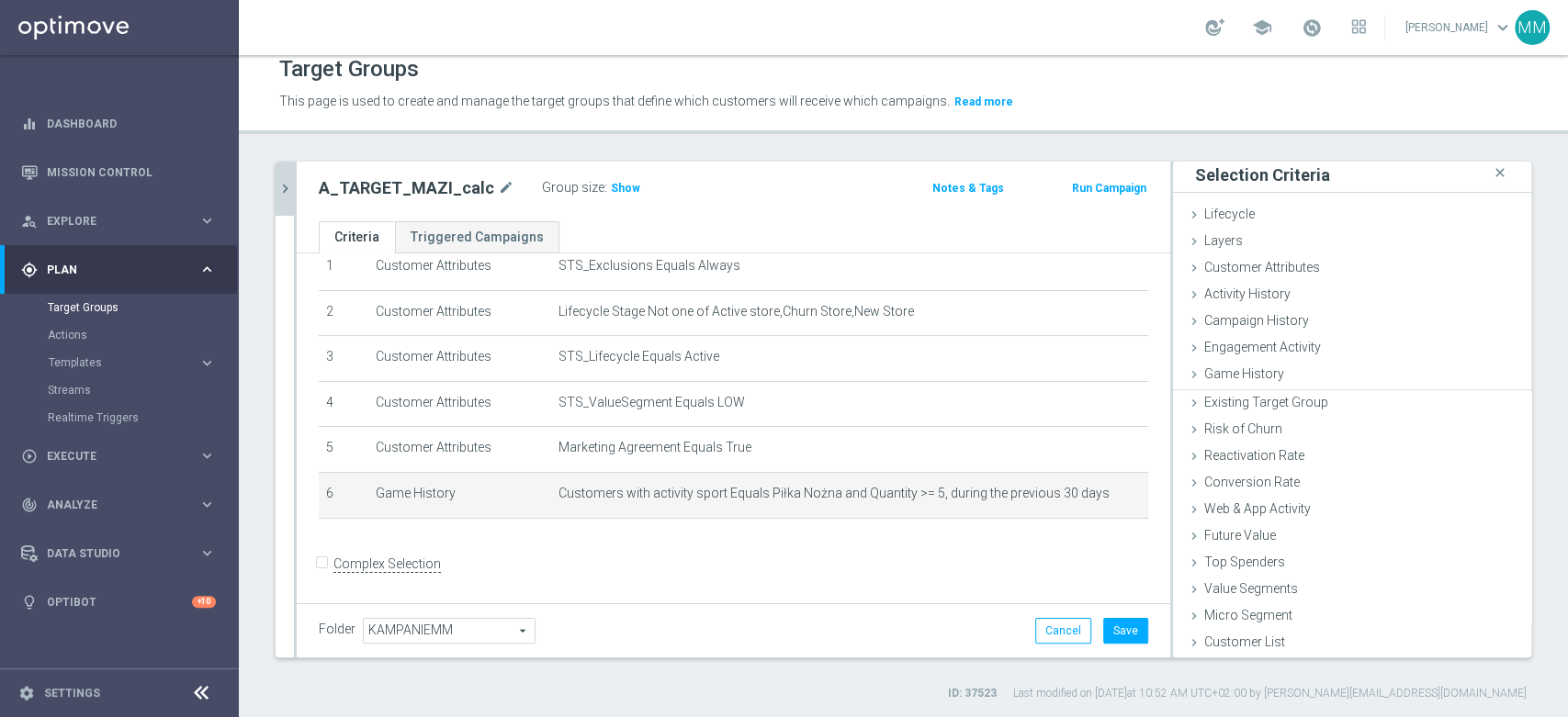
scroll to position [1, 0]
click at [617, 186] on span "Show" at bounding box center [625, 187] width 30 height 12
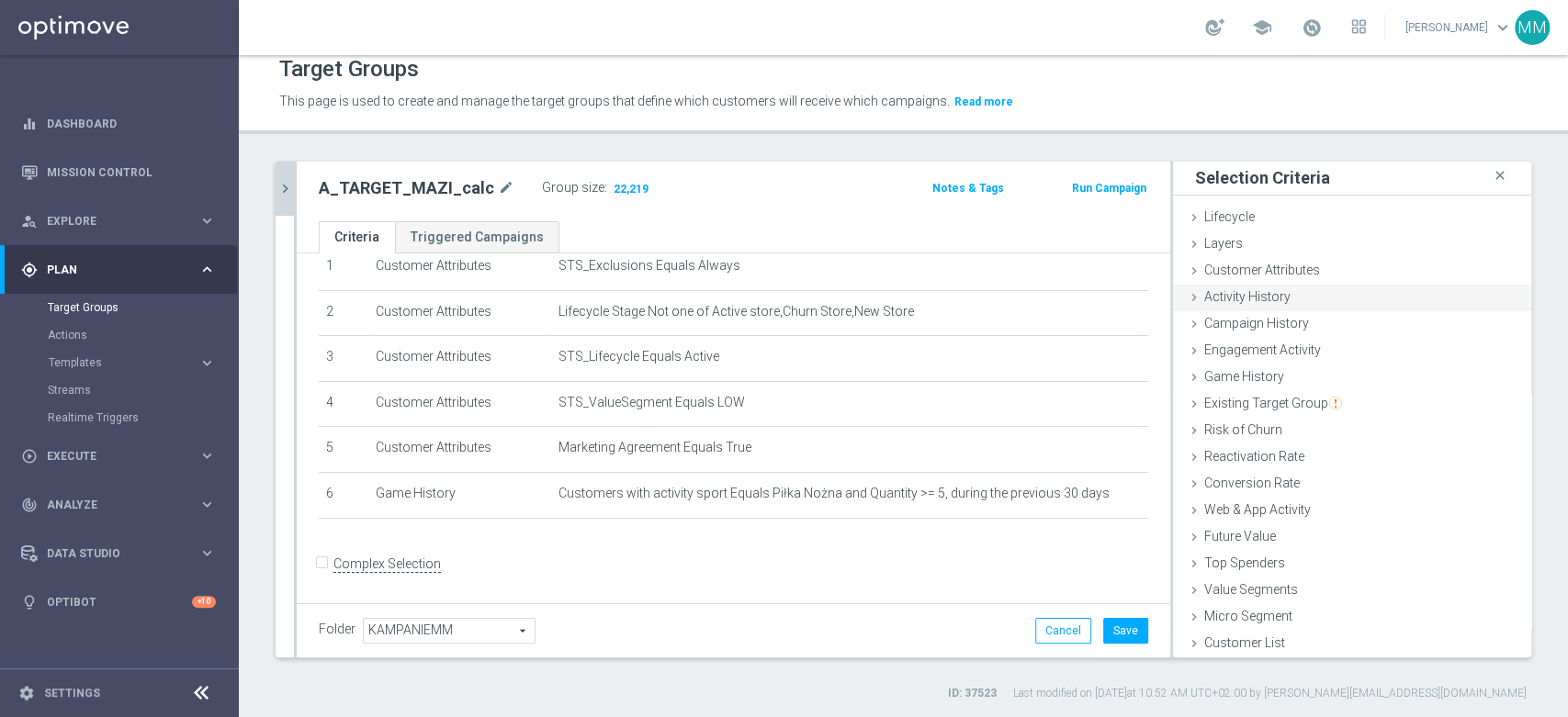
drag, startPoint x: 1311, startPoint y: 275, endPoint x: 1311, endPoint y: 292, distance: 17.0
click at [1311, 275] on div "Customer Attributes done selection updated" at bounding box center [1351, 271] width 358 height 28
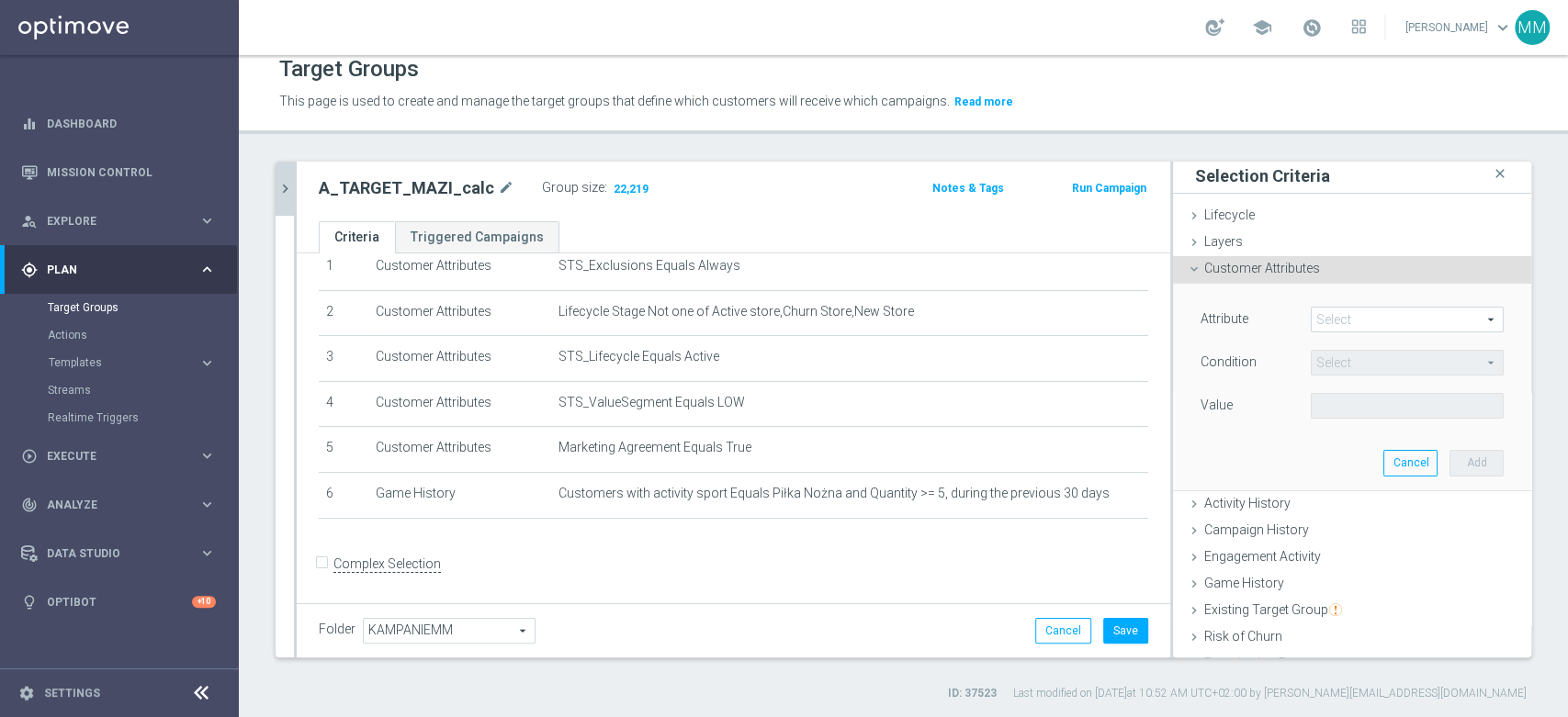
scroll to position [0, 0]
click at [1324, 310] on span at bounding box center [1408, 322] width 191 height 24
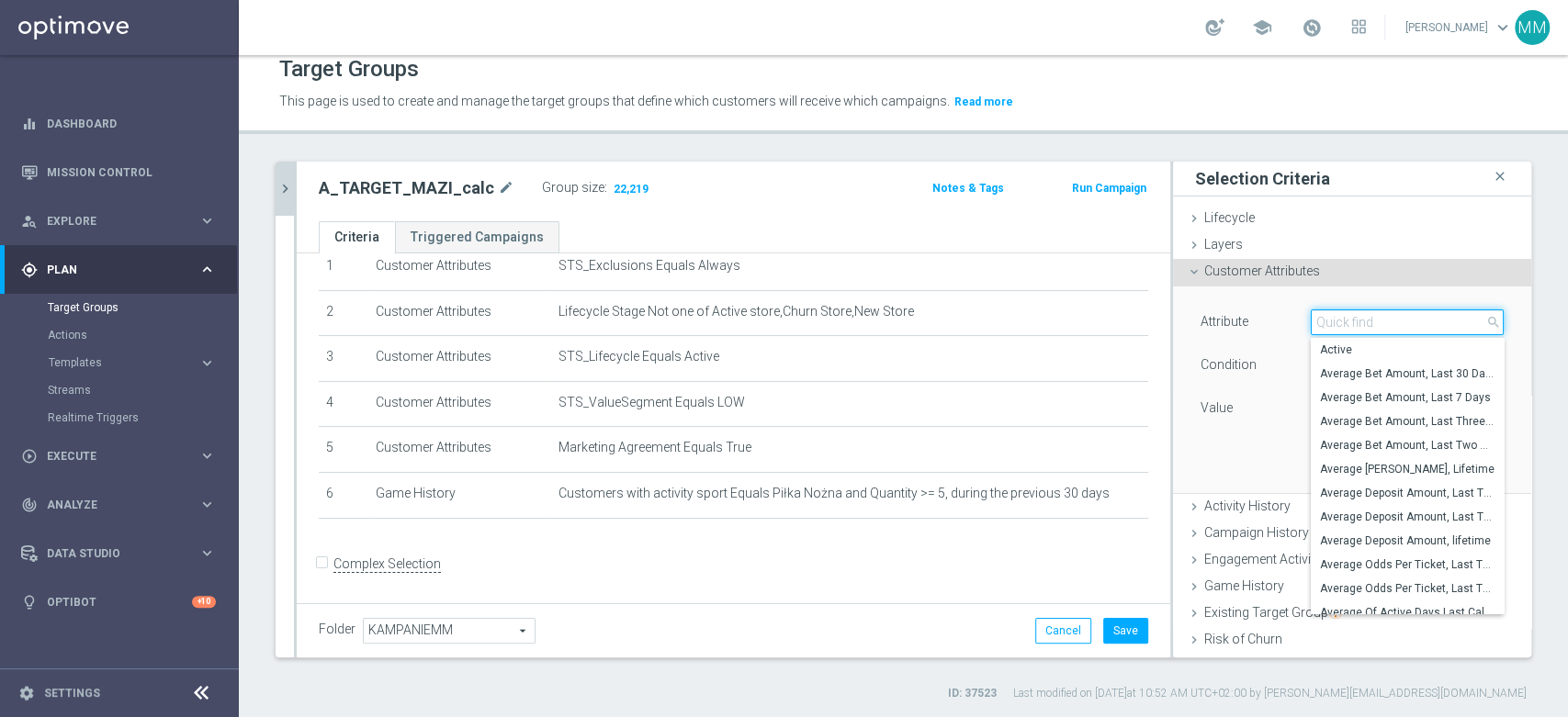
click at [1324, 309] on input "search" at bounding box center [1408, 322] width 193 height 26
type input "AKO"
click at [1331, 321] on input "search" at bounding box center [1408, 322] width 193 height 26
type input "tickets"
click at [1219, 505] on span "Activity History" at bounding box center [1247, 505] width 86 height 14
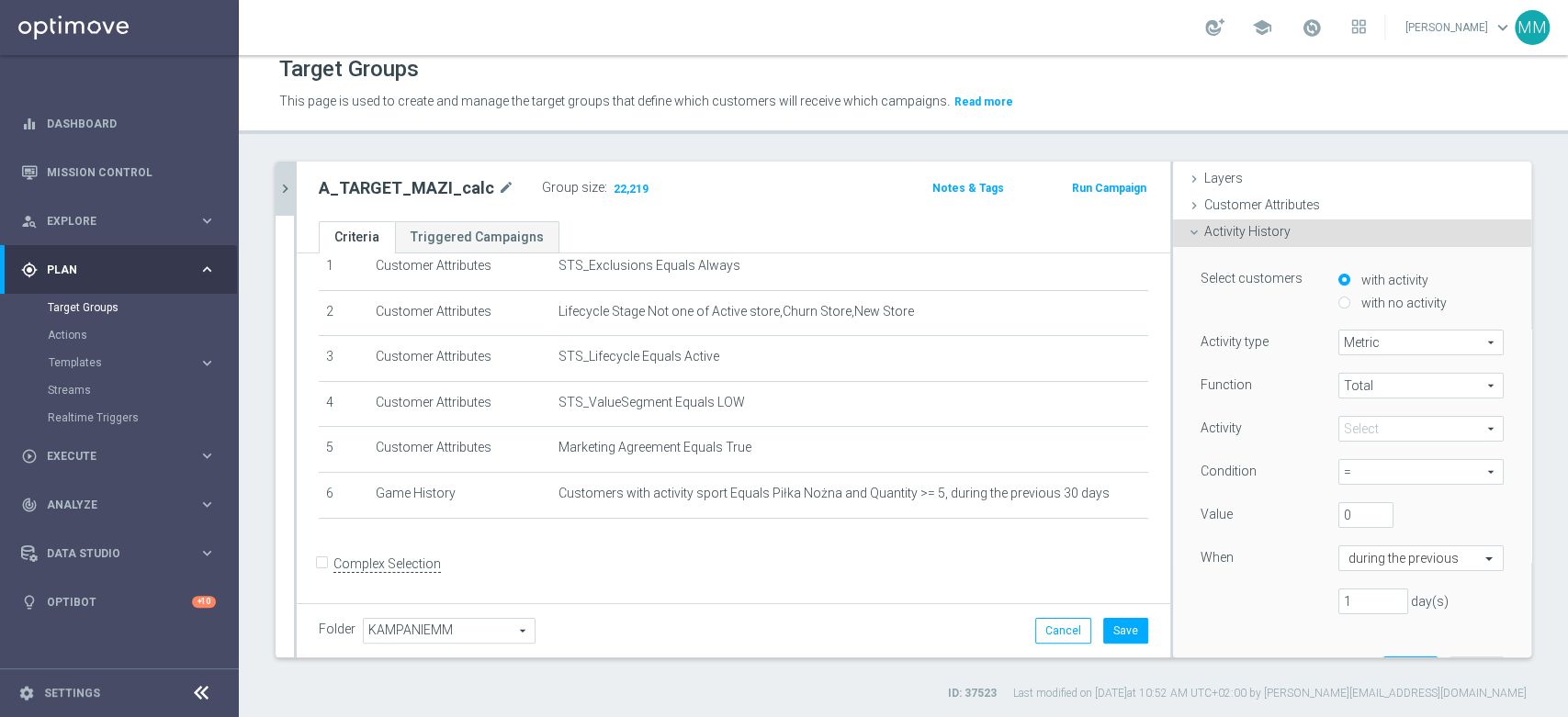
scroll to position [102, 0]
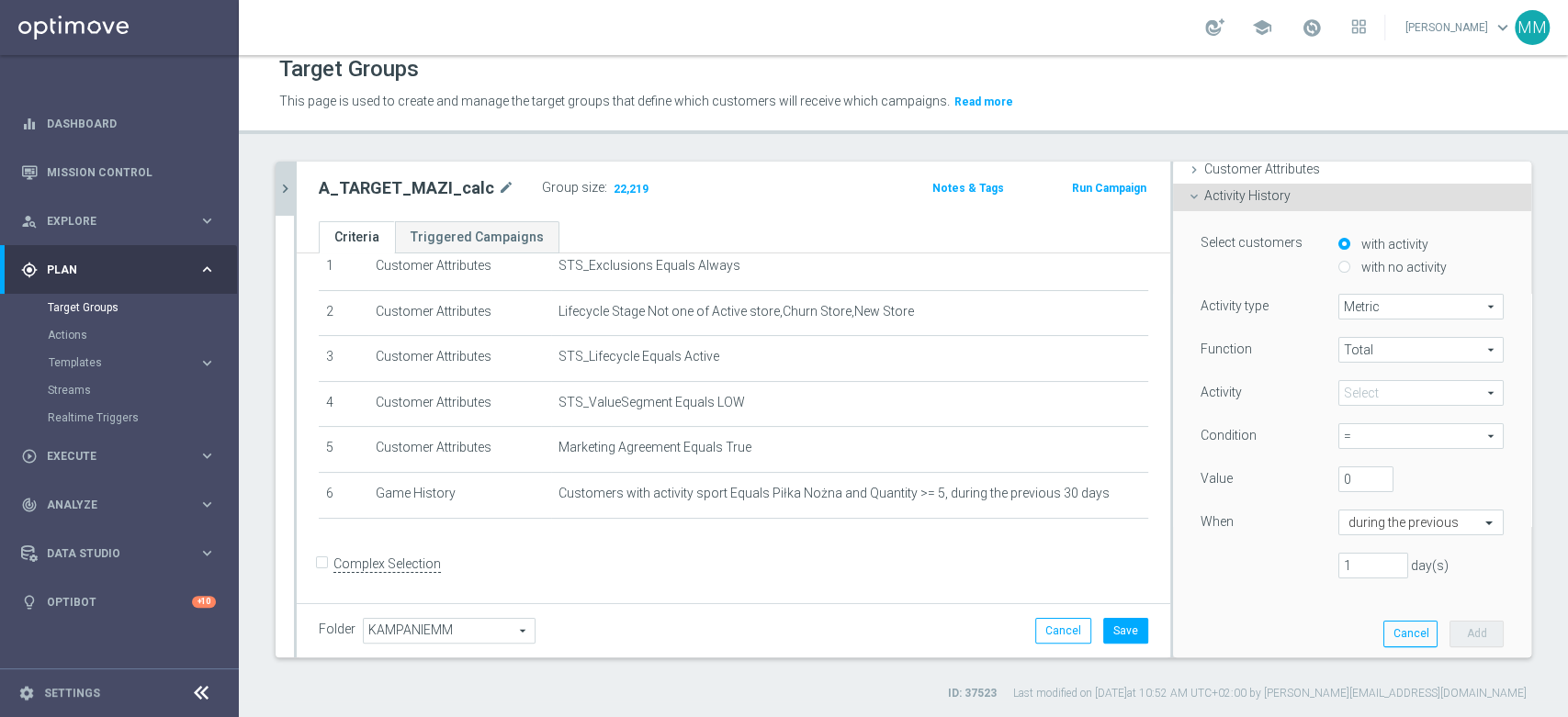
click at [1366, 393] on span at bounding box center [1421, 392] width 163 height 24
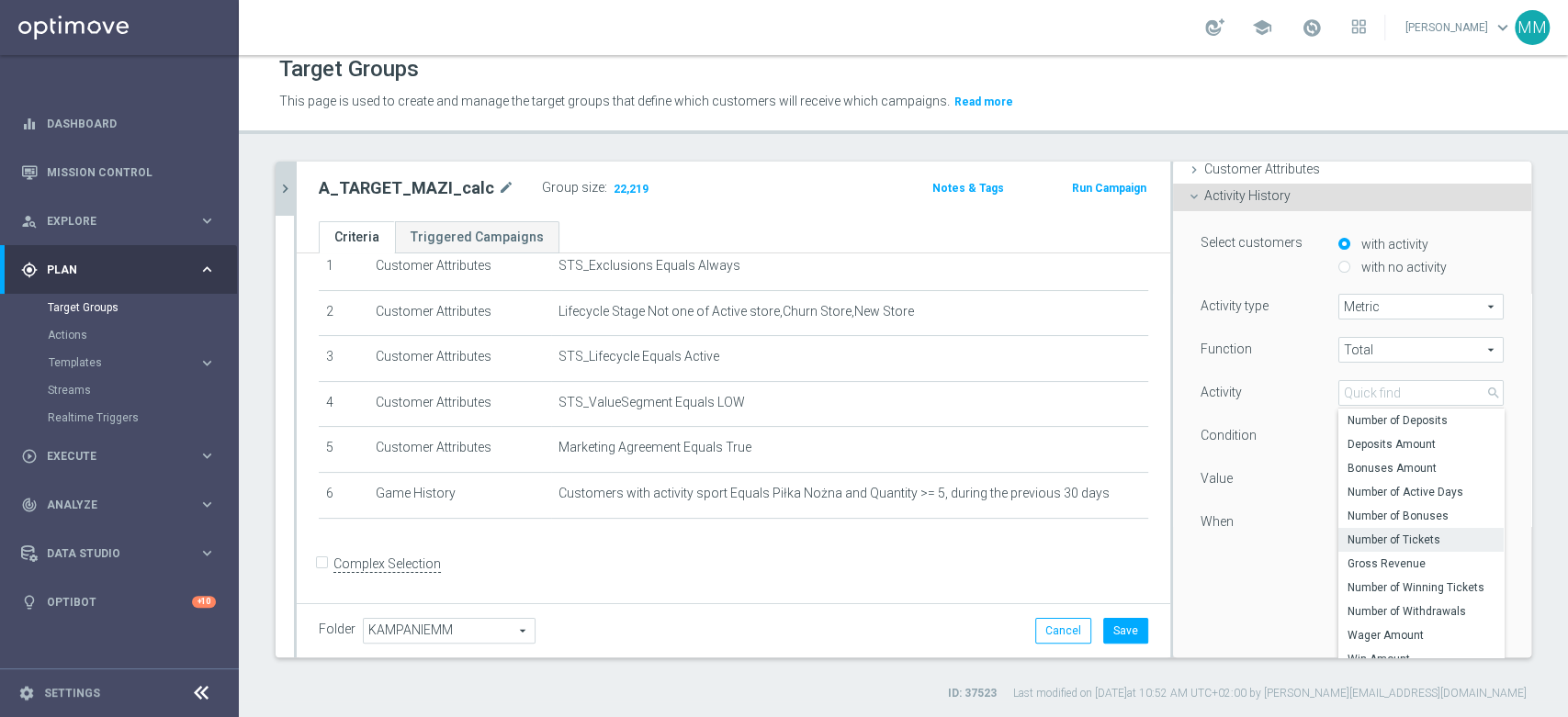
click at [1407, 537] on span "Number of Tickets" at bounding box center [1421, 539] width 147 height 14
type input "Number of Tickets"
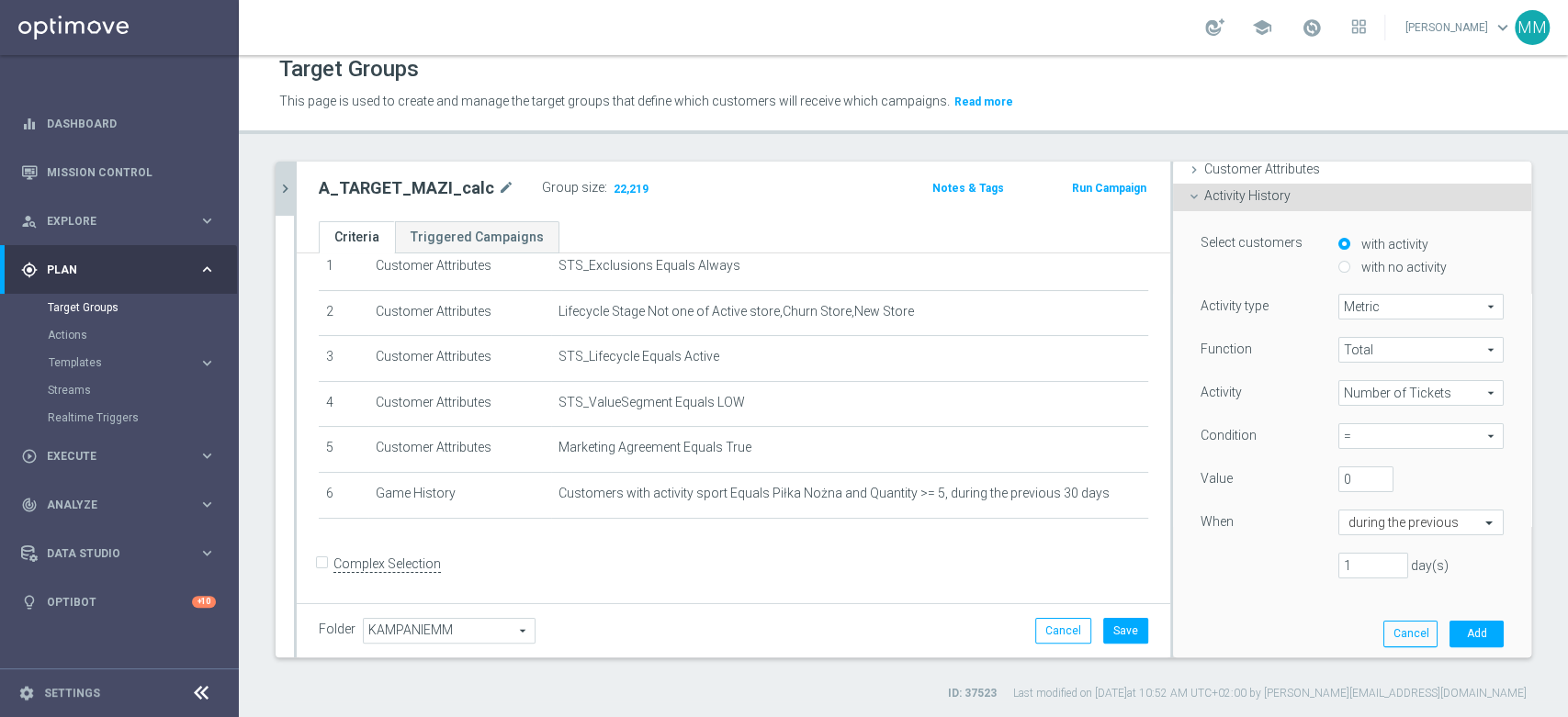
click at [1385, 432] on span "=" at bounding box center [1421, 435] width 163 height 24
click at [1374, 537] on span ">=" at bounding box center [1421, 535] width 147 height 14
type input ">="
drag, startPoint x: 1336, startPoint y: 475, endPoint x: 1317, endPoint y: 475, distance: 19.0
click at [1339, 475] on input "0" at bounding box center [1367, 479] width 55 height 26
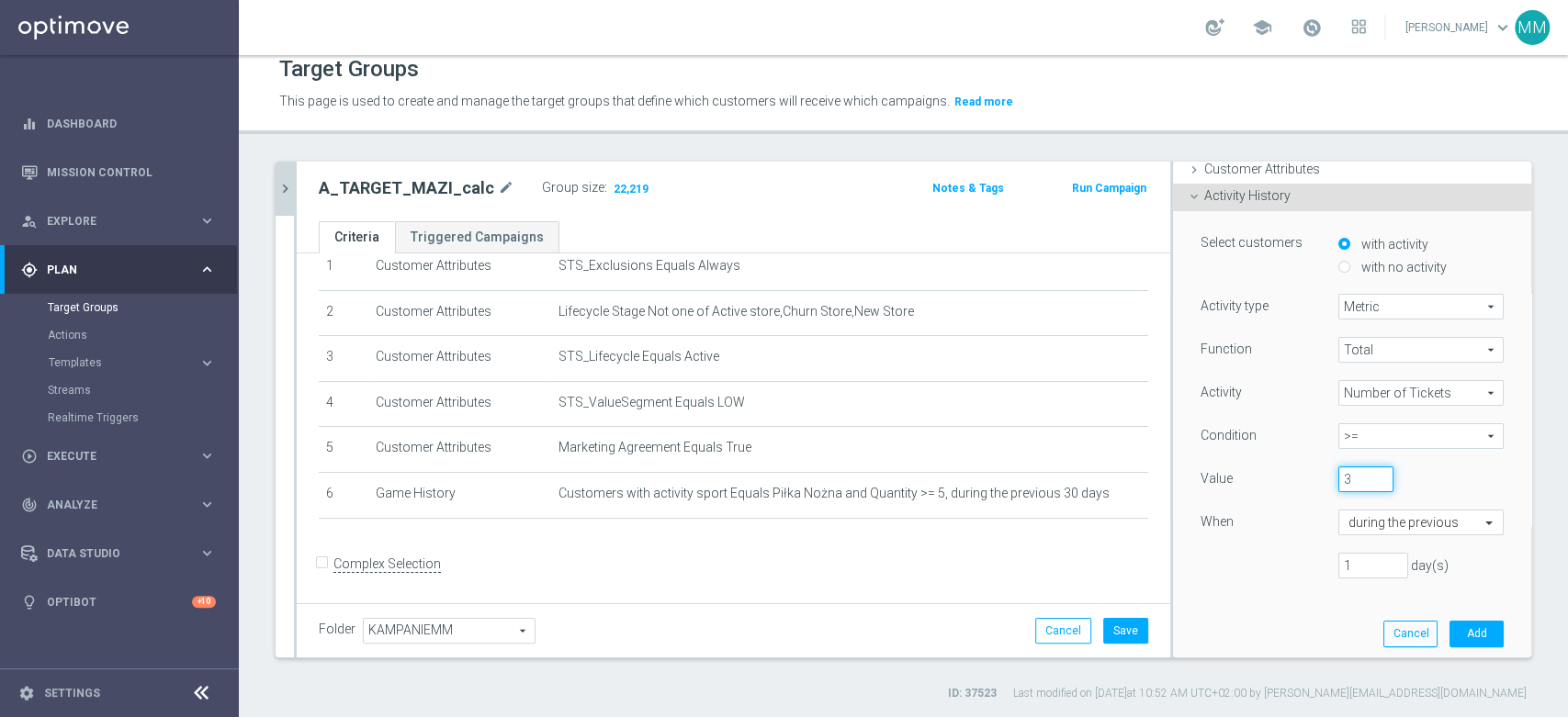
type input "3"
drag, startPoint x: 1344, startPoint y: 561, endPoint x: 1284, endPoint y: 559, distance: 60.0
click at [1284, 559] on div "1 day(s)" at bounding box center [1352, 565] width 330 height 26
type input "30"
click at [1450, 640] on button "Add" at bounding box center [1476, 633] width 54 height 26
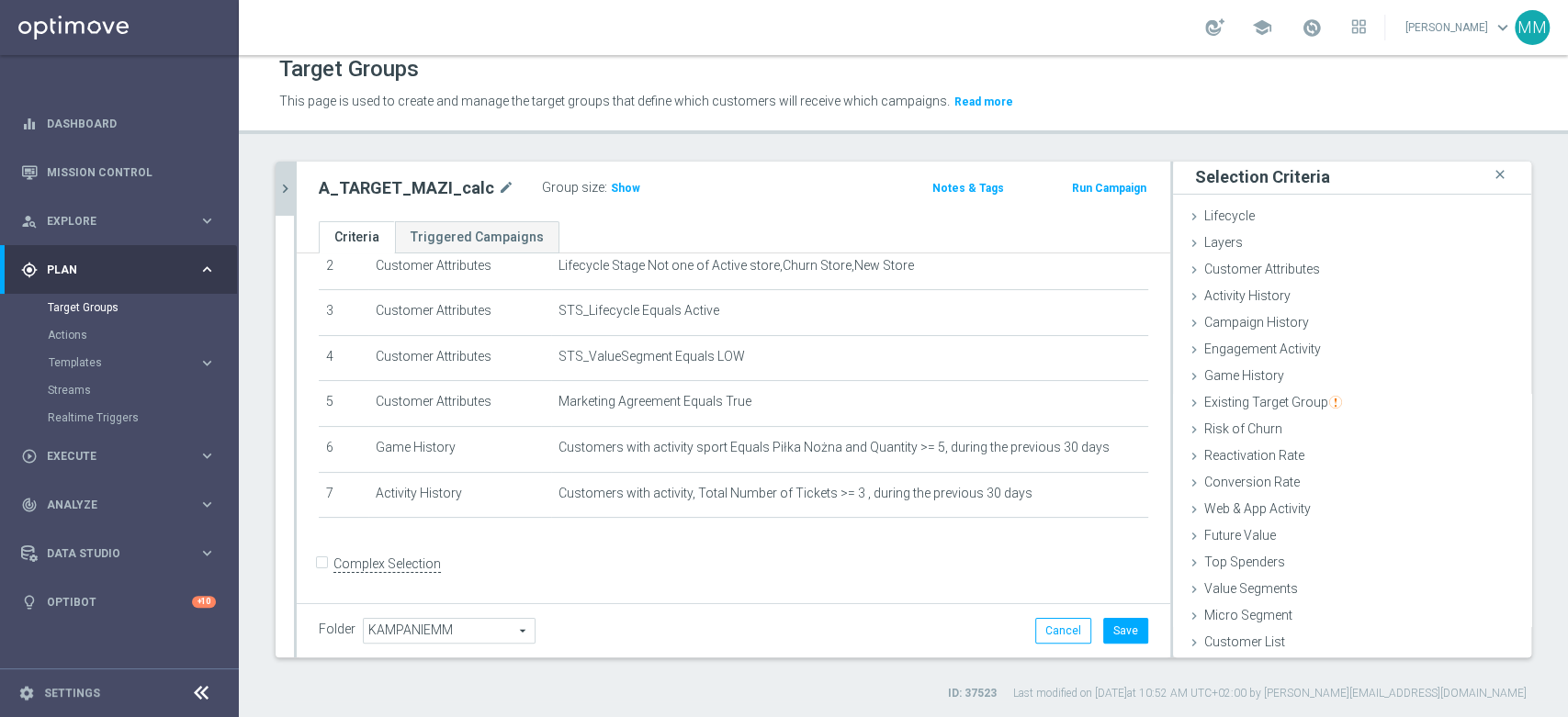
scroll to position [1, 0]
click at [624, 187] on span "Show" at bounding box center [625, 187] width 30 height 12
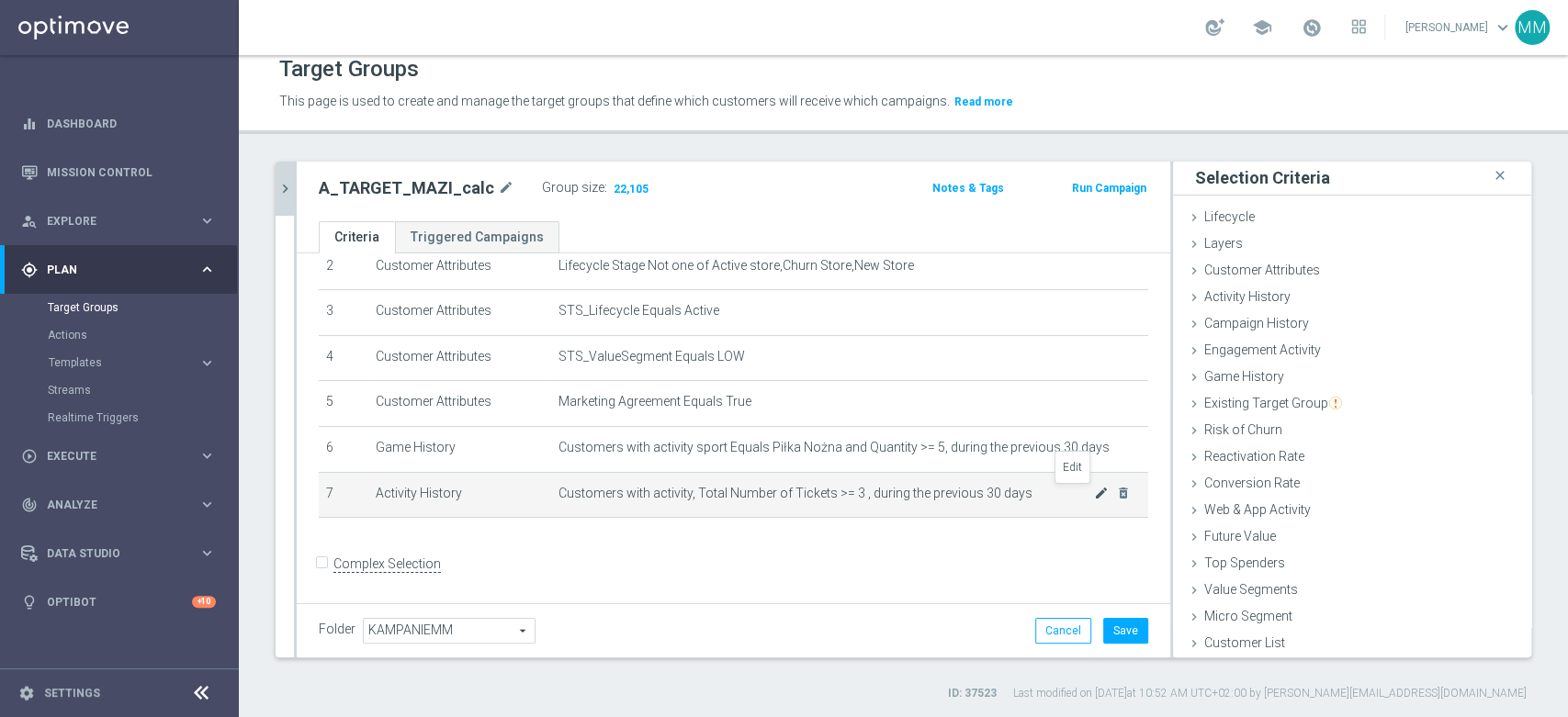
click at [1094, 496] on icon "mode_edit" at bounding box center [1101, 493] width 14 height 14
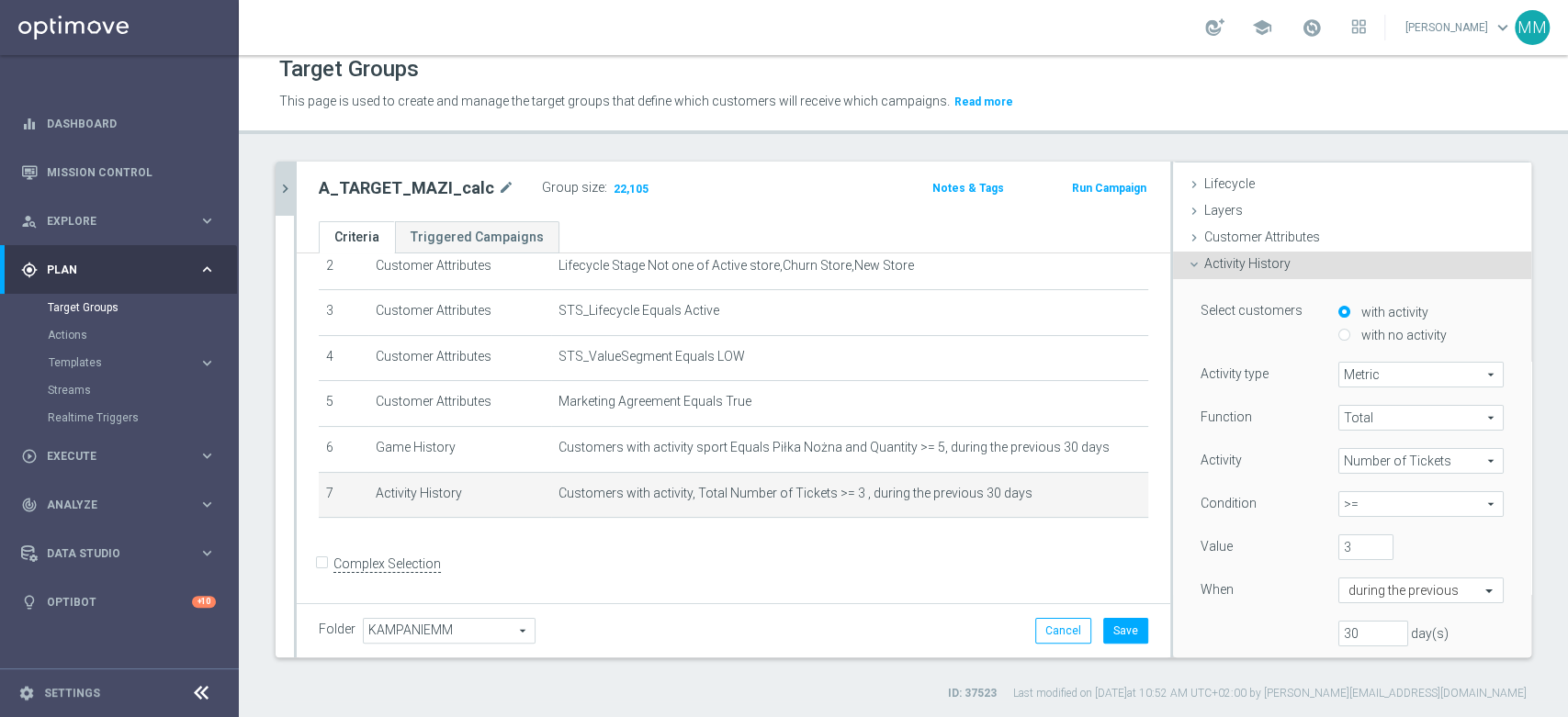
scroll to position [0, 0]
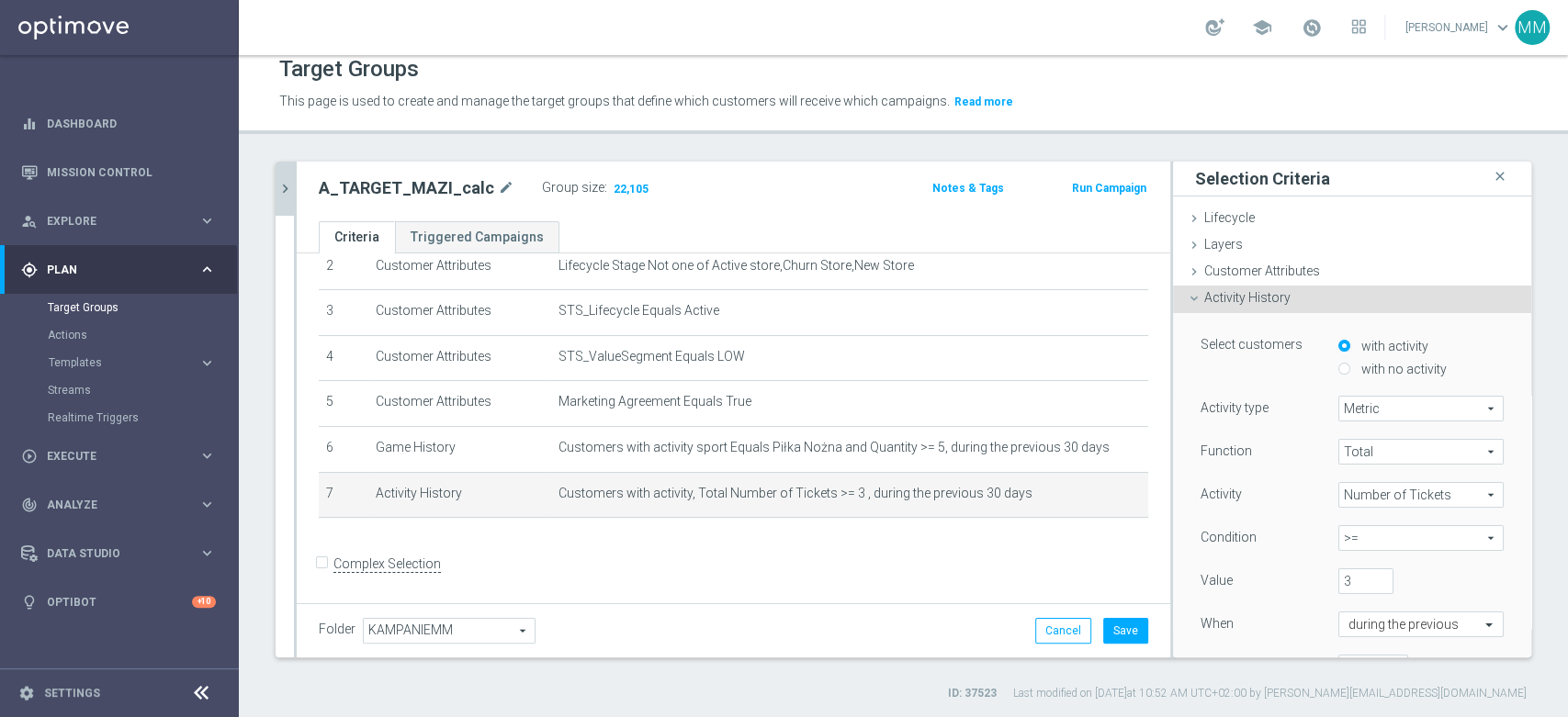
click at [1385, 484] on span "Number of Tickets" at bounding box center [1421, 495] width 163 height 24
click at [1418, 601] on label "Number of Active Days" at bounding box center [1421, 594] width 165 height 24
type input "Number of Active Days"
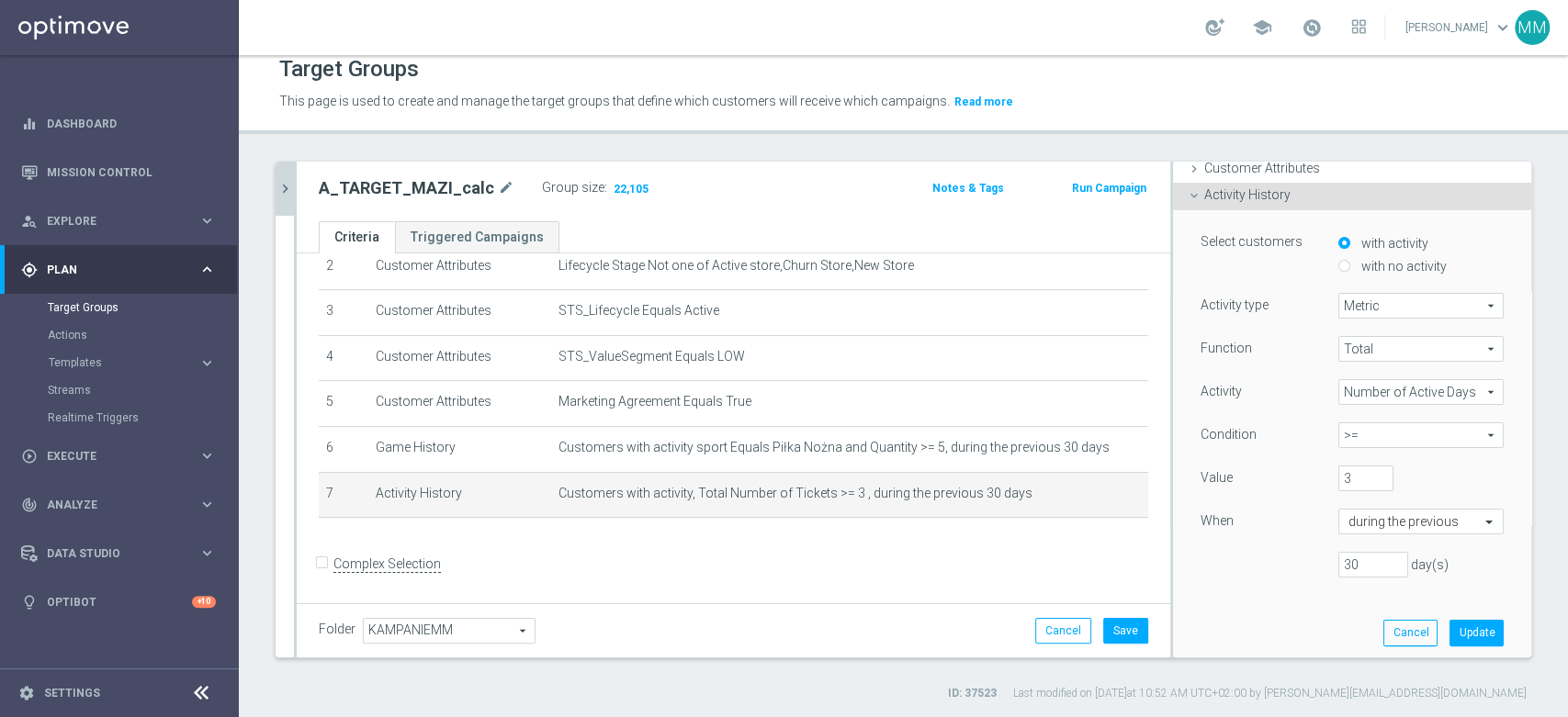
scroll to position [102, 0]
drag, startPoint x: 1337, startPoint y: 476, endPoint x: 1292, endPoint y: 471, distance: 45.3
click at [1293, 471] on div "Value 3" at bounding box center [1352, 481] width 330 height 30
type input "5"
drag, startPoint x: 1343, startPoint y: 569, endPoint x: 1283, endPoint y: 571, distance: 60.0
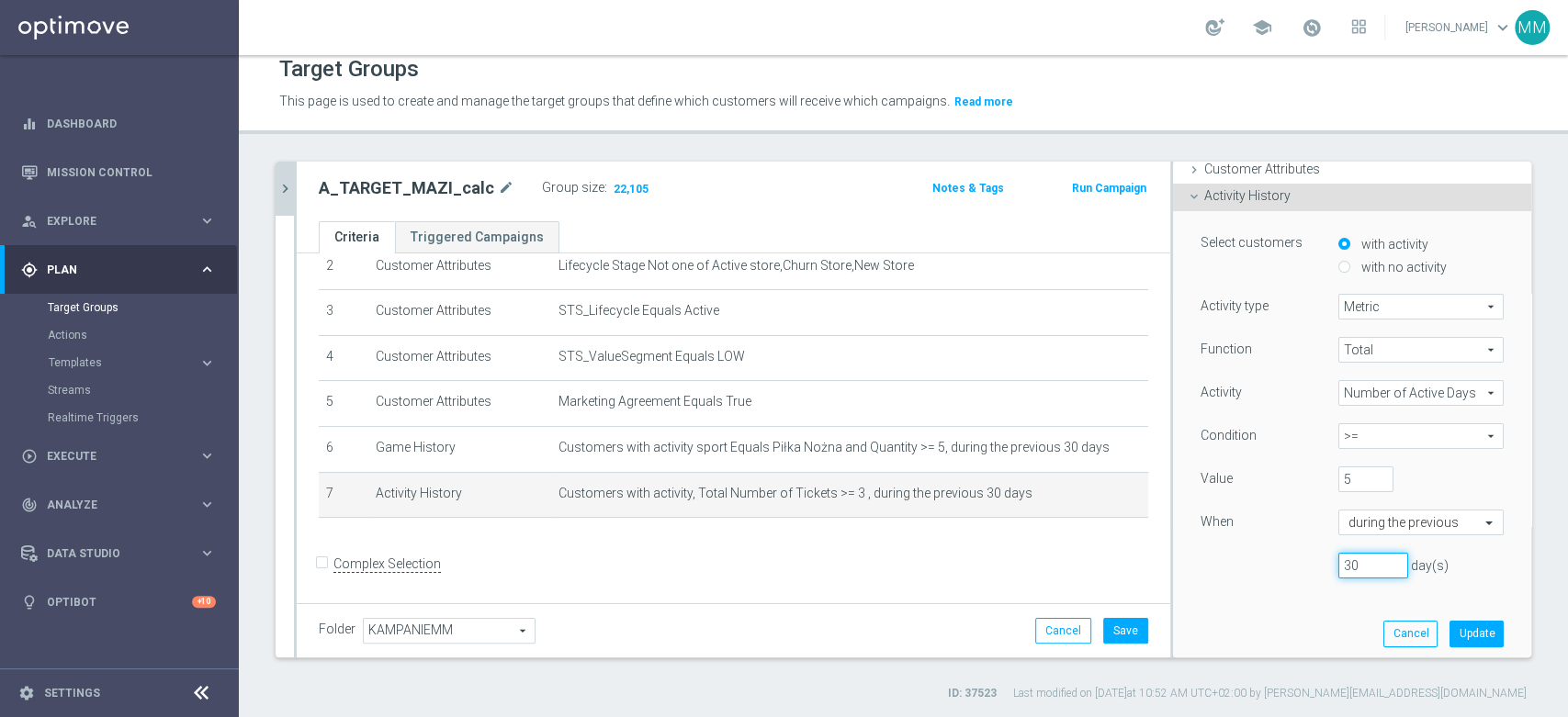
click at [1283, 571] on div "30 day(s)" at bounding box center [1352, 565] width 330 height 26
click at [1454, 644] on button "Update" at bounding box center [1476, 633] width 54 height 26
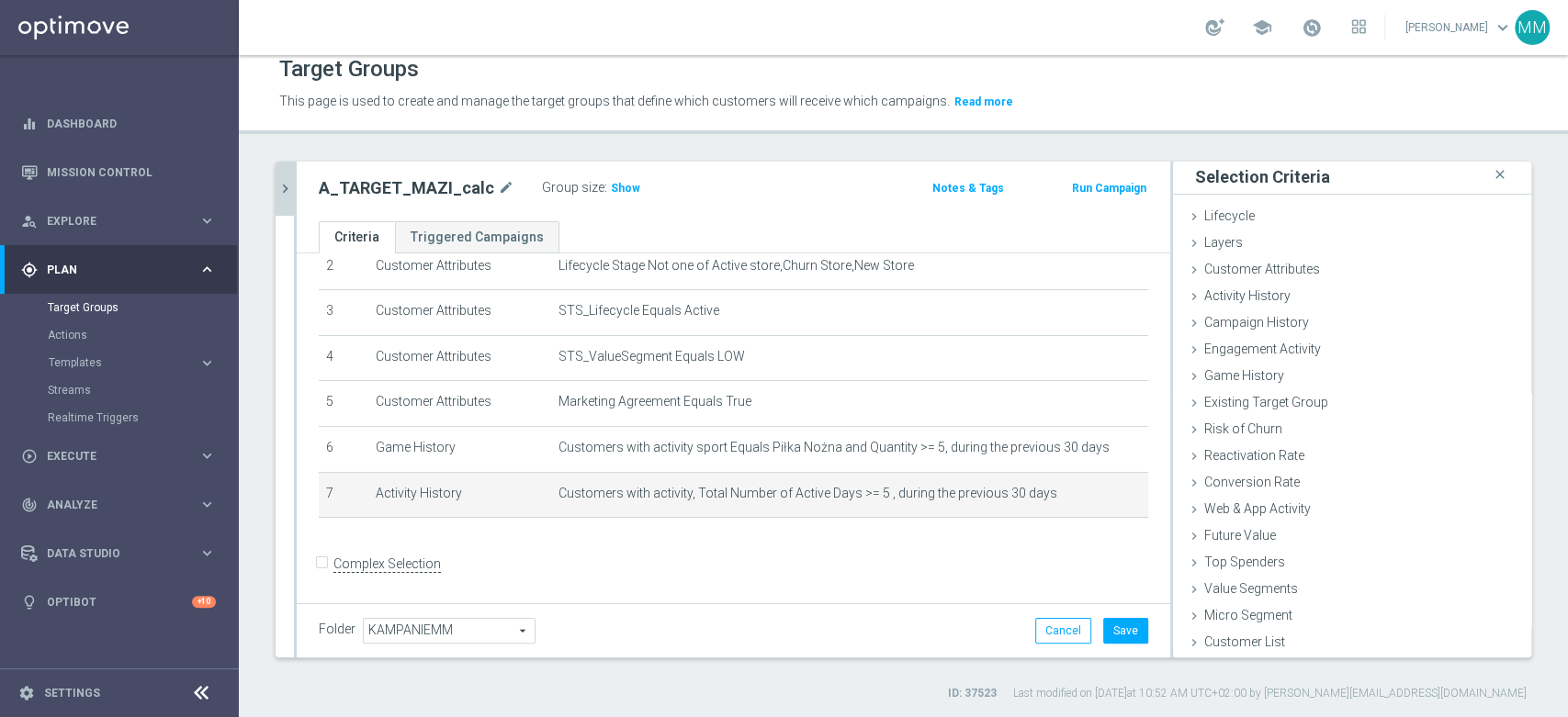
scroll to position [1, 0]
click at [611, 186] on span "Show" at bounding box center [625, 187] width 30 height 12
click at [808, 503] on td "Customers with activity, Total Number of Active Days >= 5 , during the previous…" at bounding box center [849, 495] width 597 height 46
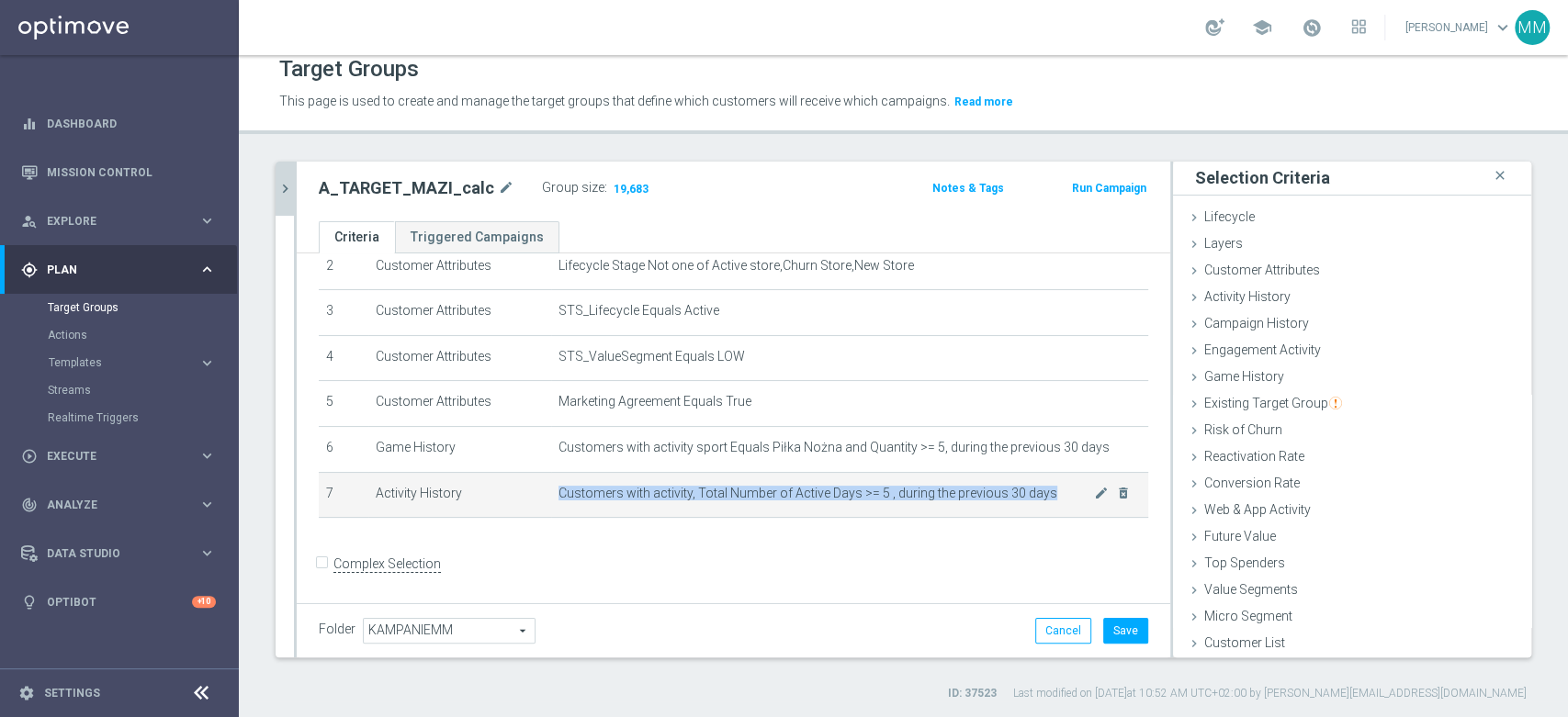
click at [808, 503] on td "Customers with activity, Total Number of Active Days >= 5 , during the previous…" at bounding box center [849, 495] width 597 height 46
click at [782, 487] on span "Customers with activity, Total Number of Active Days >= 5 , during the previous…" at bounding box center [826, 494] width 536 height 15
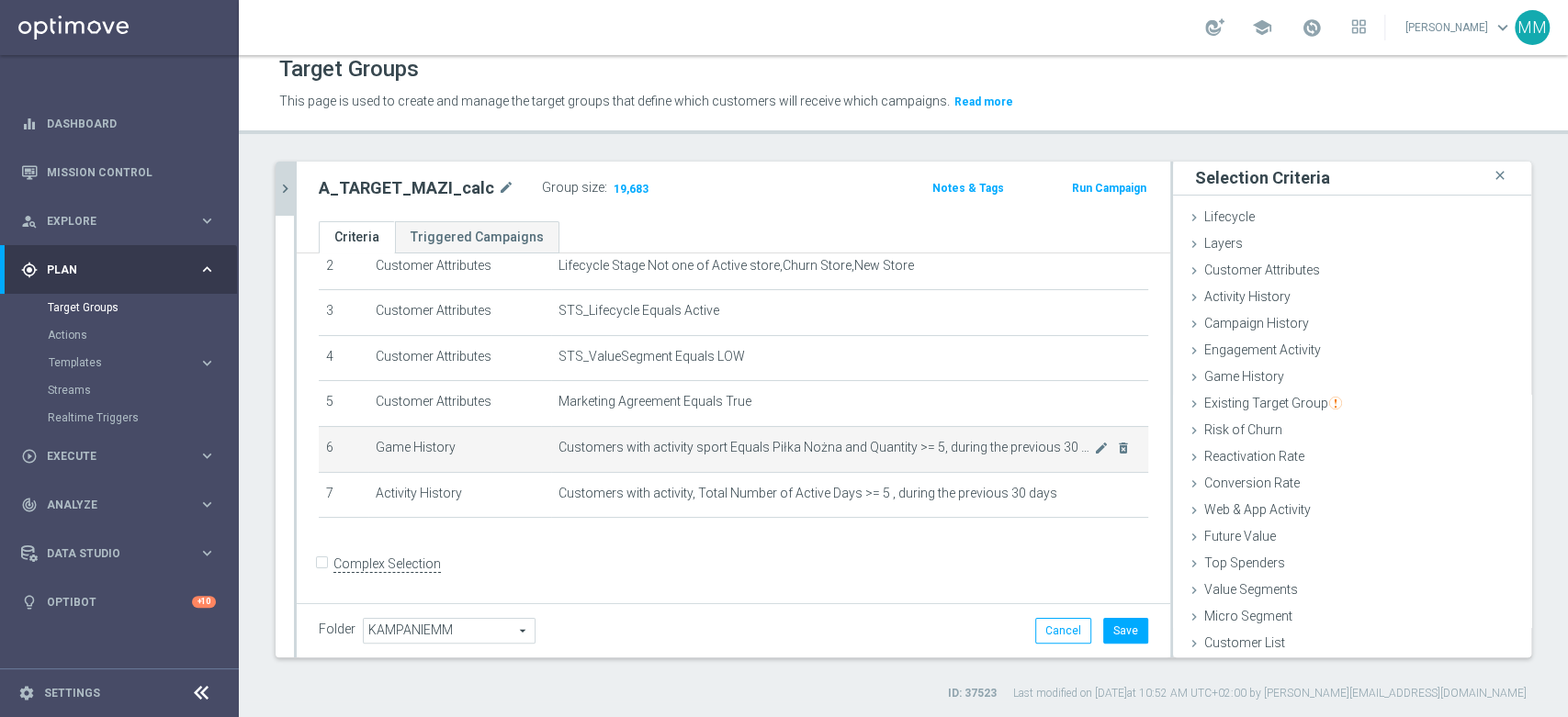
click at [762, 448] on span "Customers with activity sport Equals Piłka Nożna and Quantity >= 5, during the …" at bounding box center [826, 448] width 536 height 15
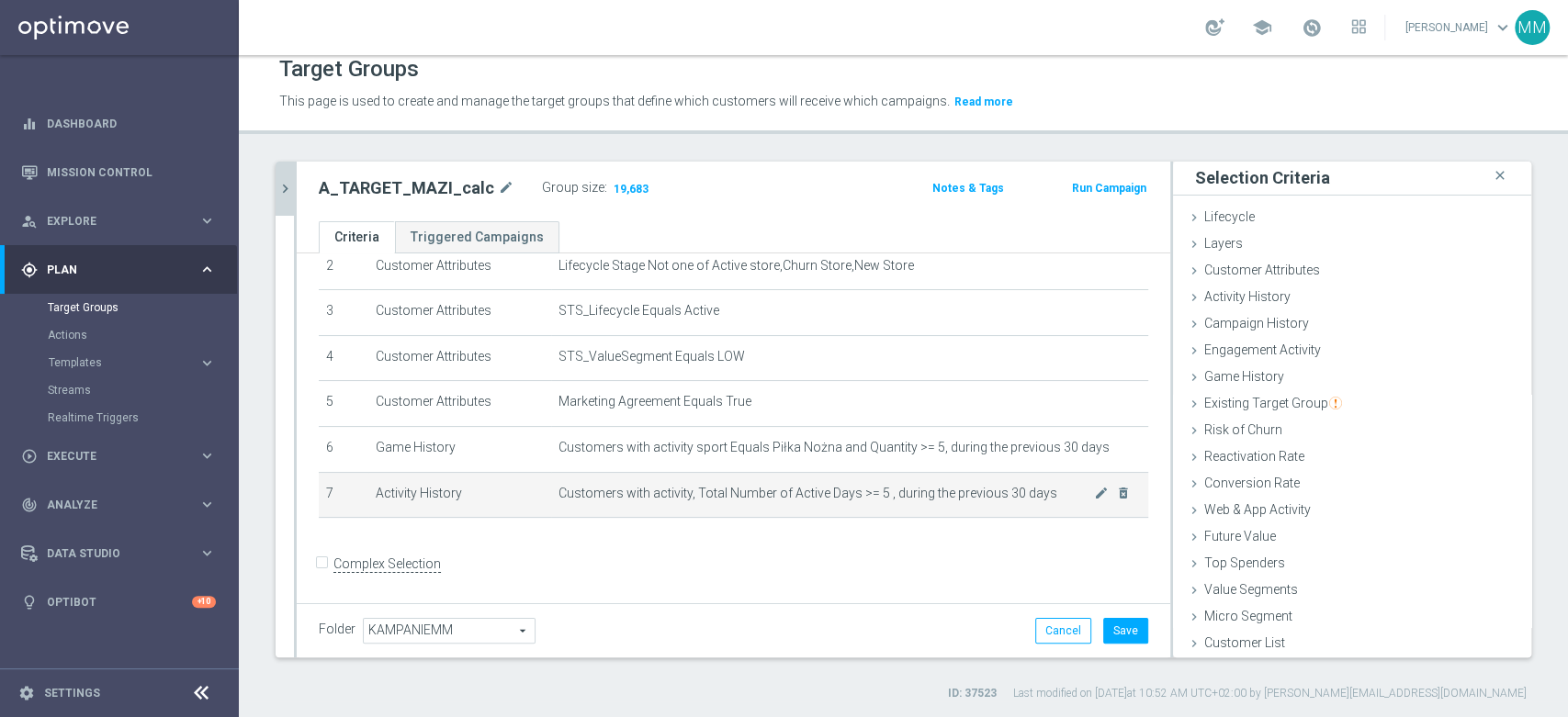
click at [744, 480] on td "Customers with activity, Total Number of Active Days >= 5 , during the previous…" at bounding box center [849, 495] width 597 height 46
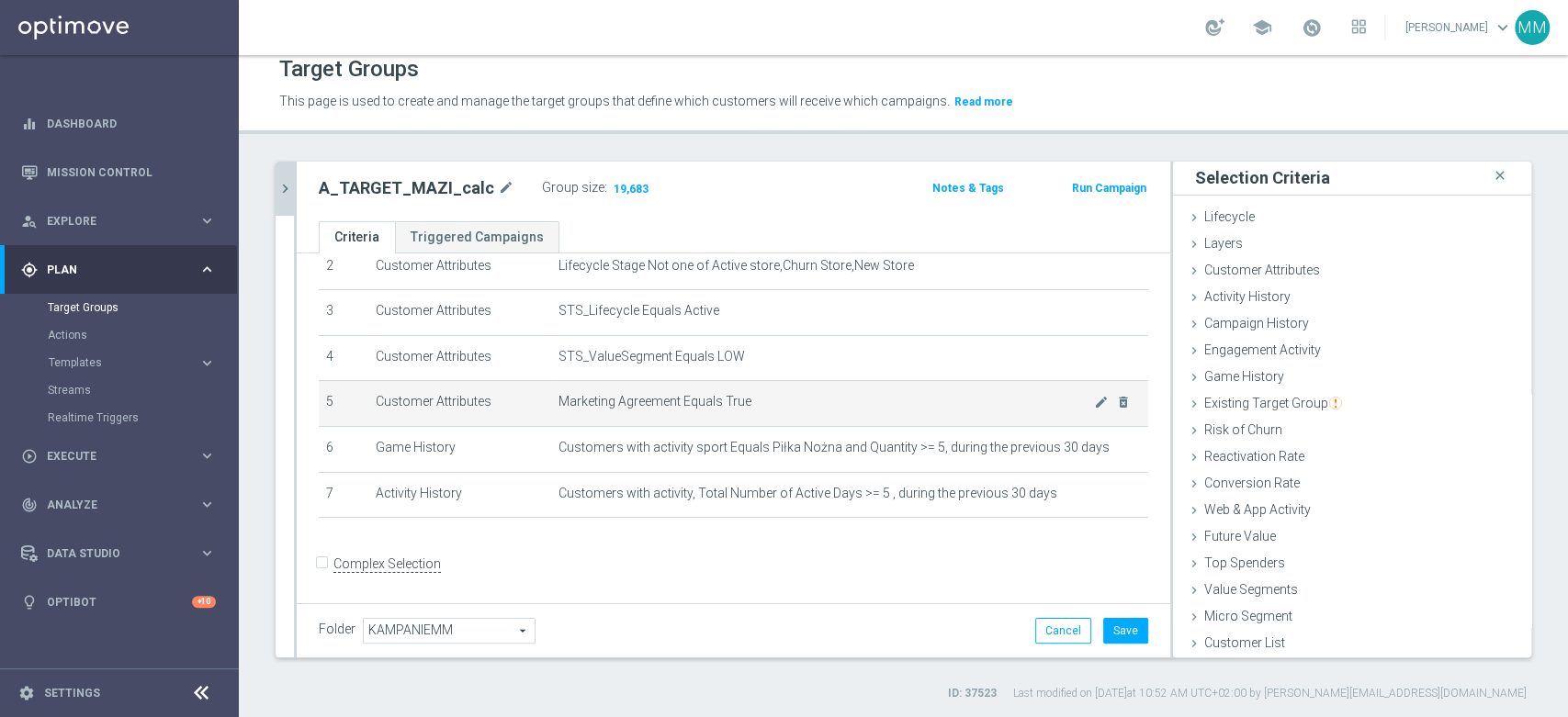
scroll to position [17, 0]
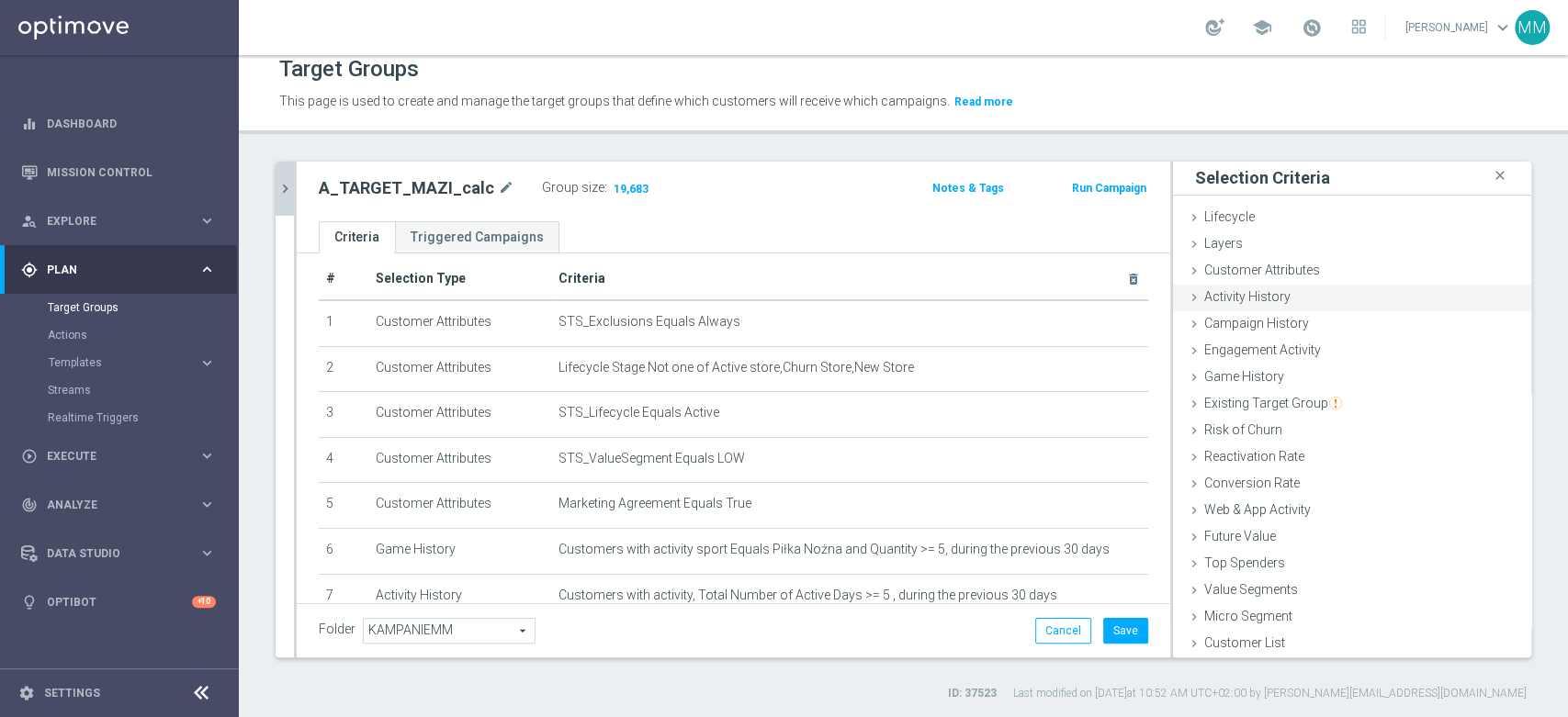
click at [1286, 288] on div "Activity History done selection updated" at bounding box center [1351, 298] width 358 height 28
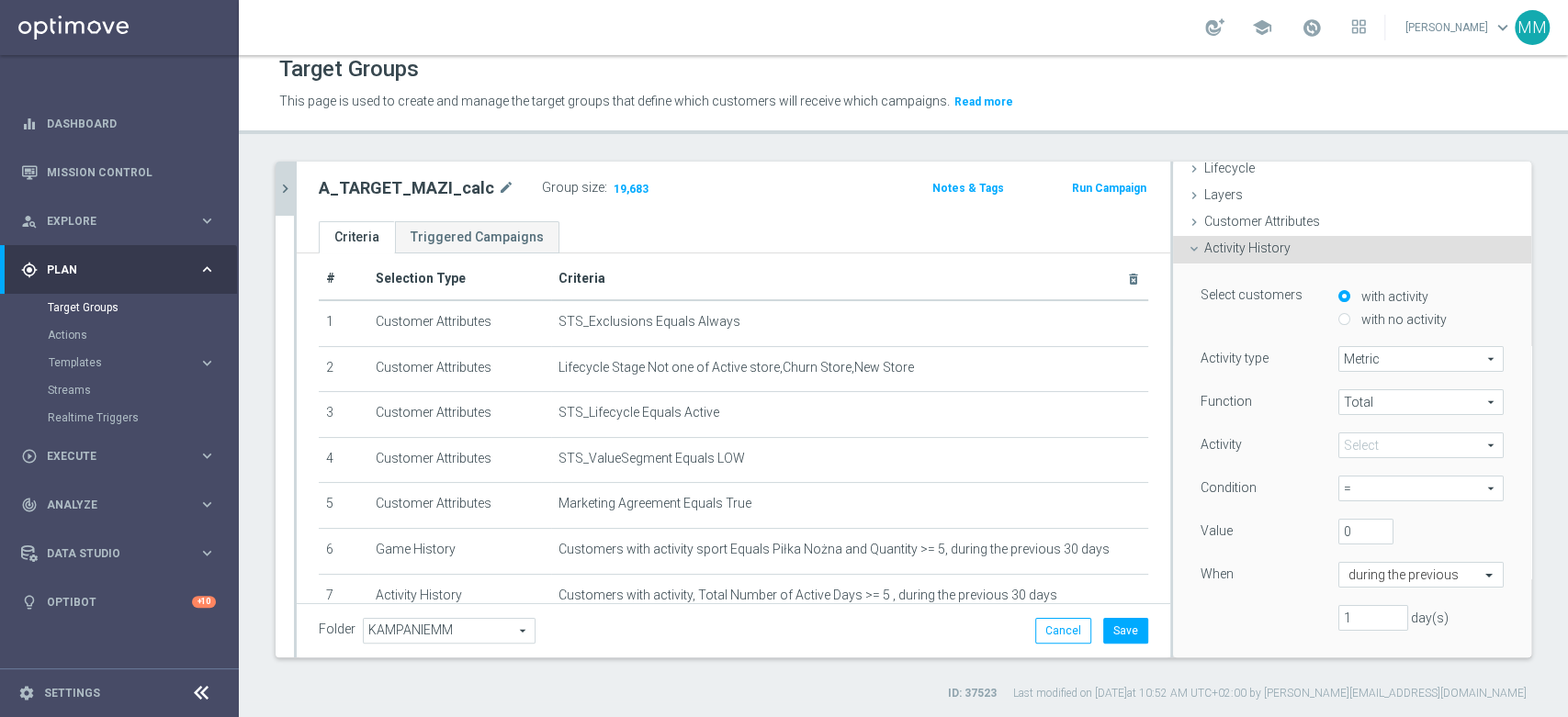
scroll to position [0, 0]
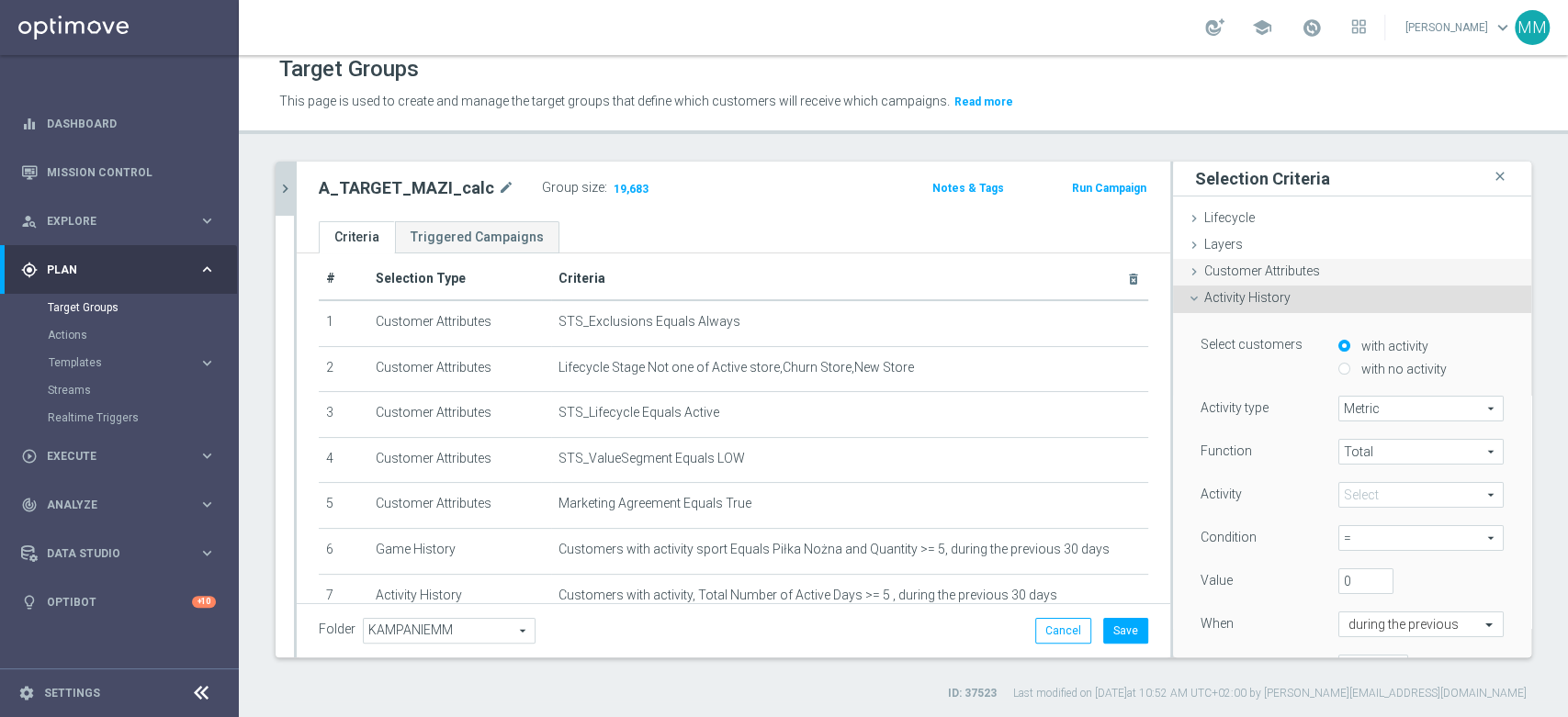
click at [1222, 276] on span "Customer Attributes" at bounding box center [1261, 270] width 116 height 14
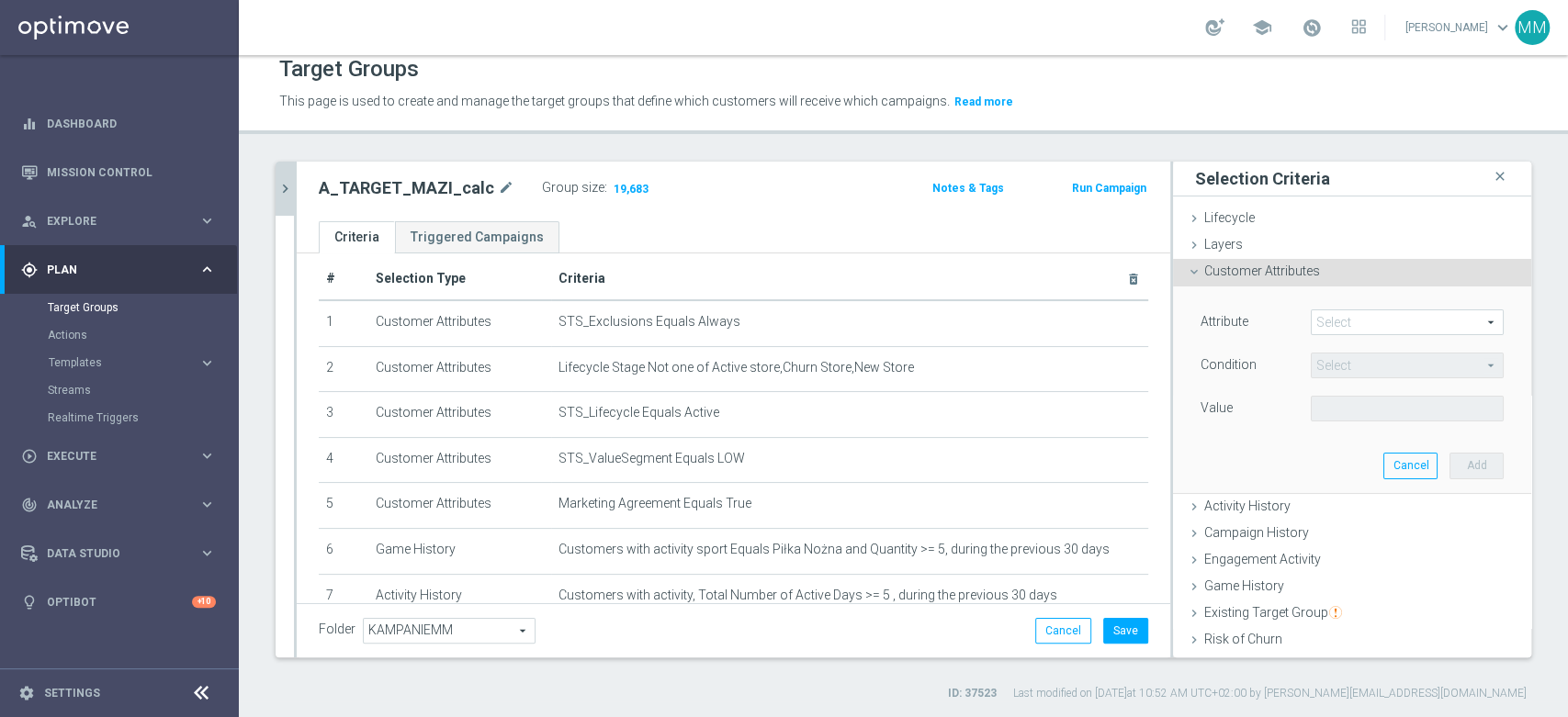
click at [1346, 322] on span at bounding box center [1408, 322] width 191 height 24
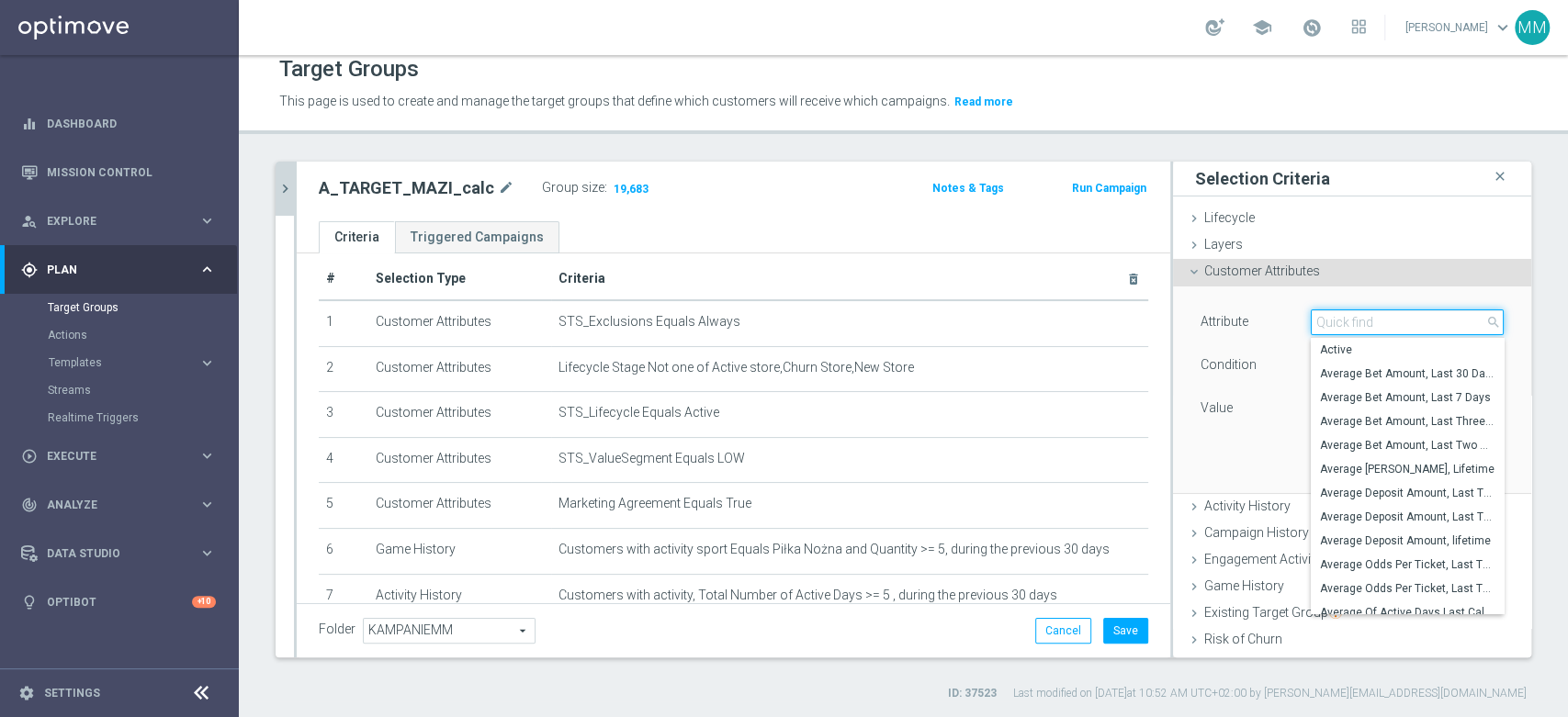
click at [1346, 322] on input "search" at bounding box center [1408, 322] width 193 height 26
type input "gen"
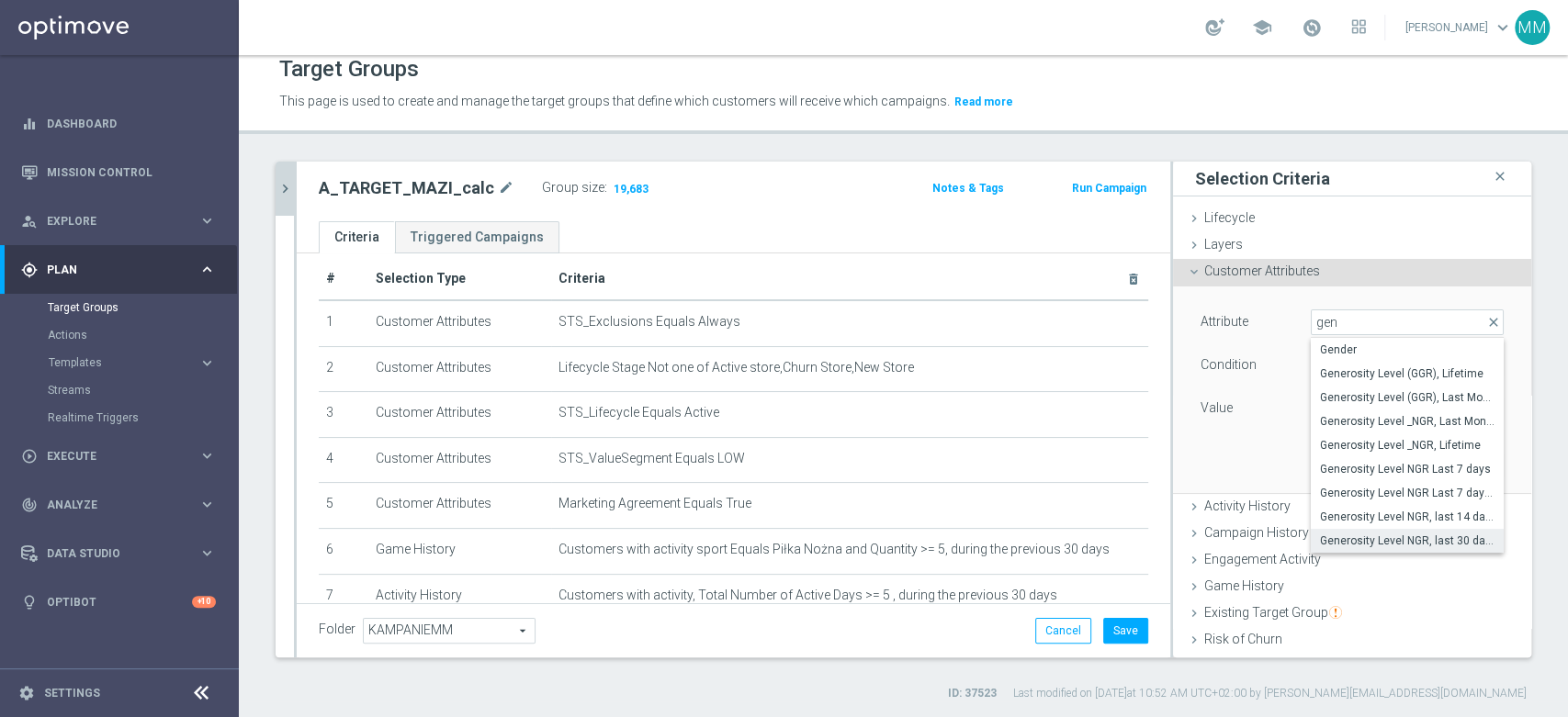
click at [1407, 531] on label "Generosity Level NGR, last 30 days" at bounding box center [1408, 540] width 193 height 24
type input "Generosity Level NGR, last 30 days"
type input "="
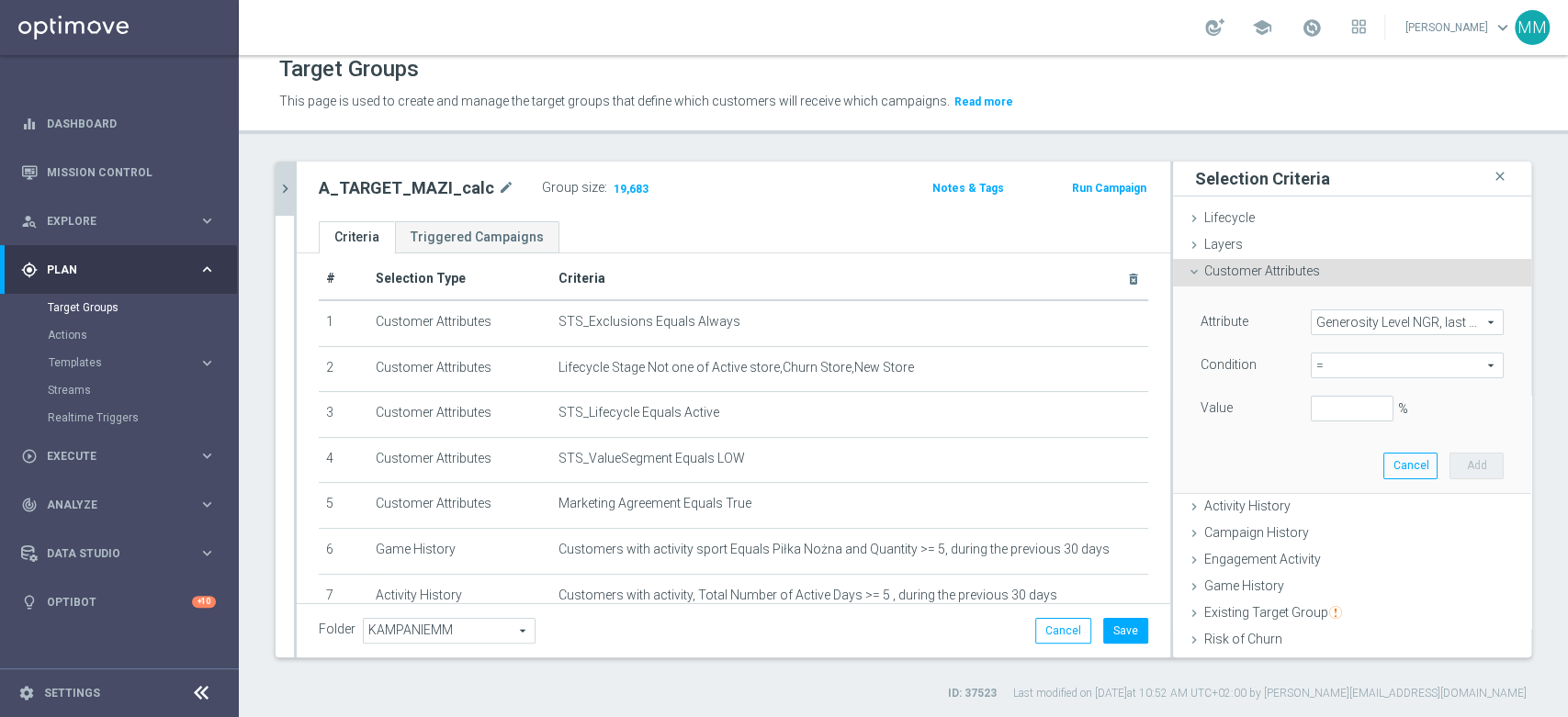
click at [1355, 367] on span "=" at bounding box center [1408, 365] width 191 height 24
click at [1351, 535] on span "between" at bounding box center [1407, 536] width 175 height 14
type input "between"
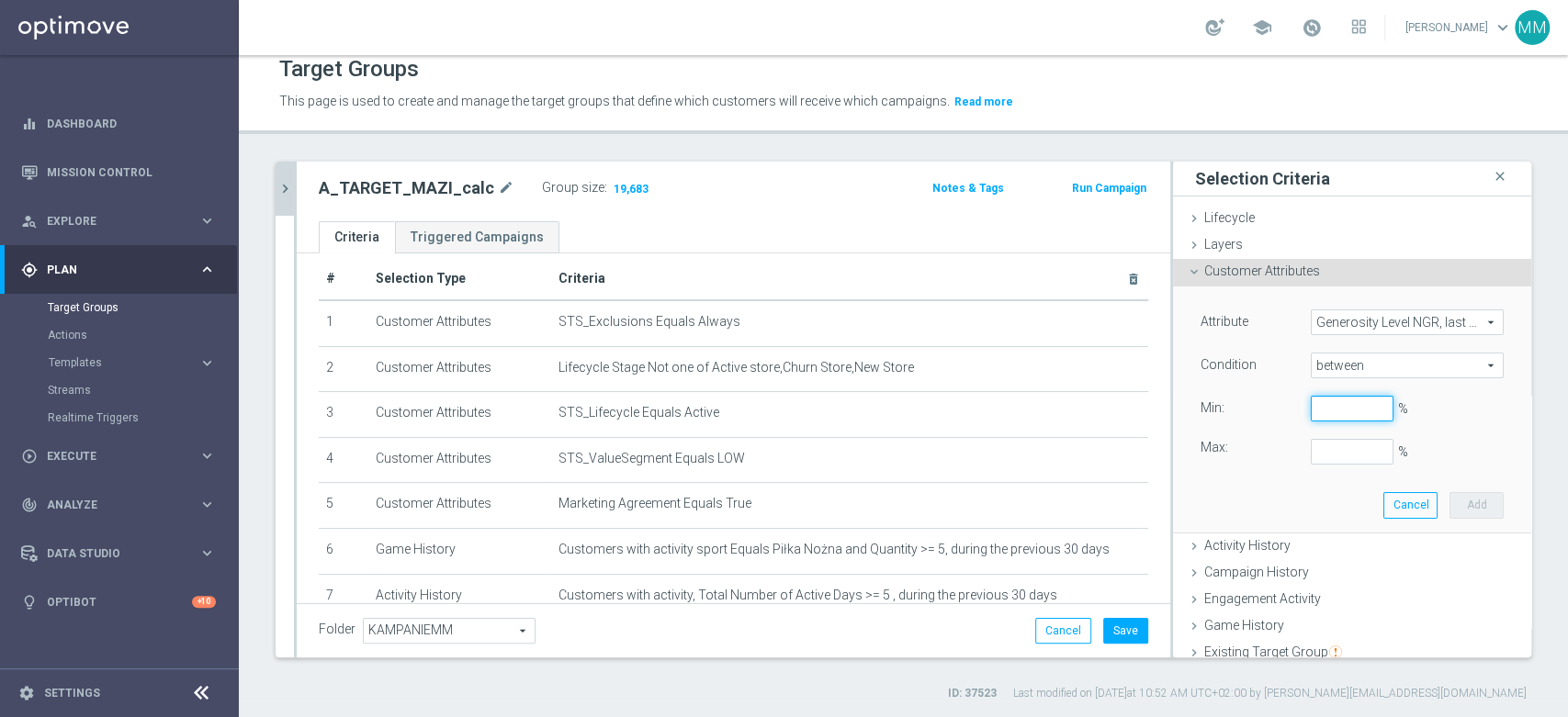
click at [1324, 412] on input "%" at bounding box center [1352, 409] width 83 height 26
click at [1352, 328] on span "Generosity Level NGR, last 30 days" at bounding box center [1408, 322] width 191 height 24
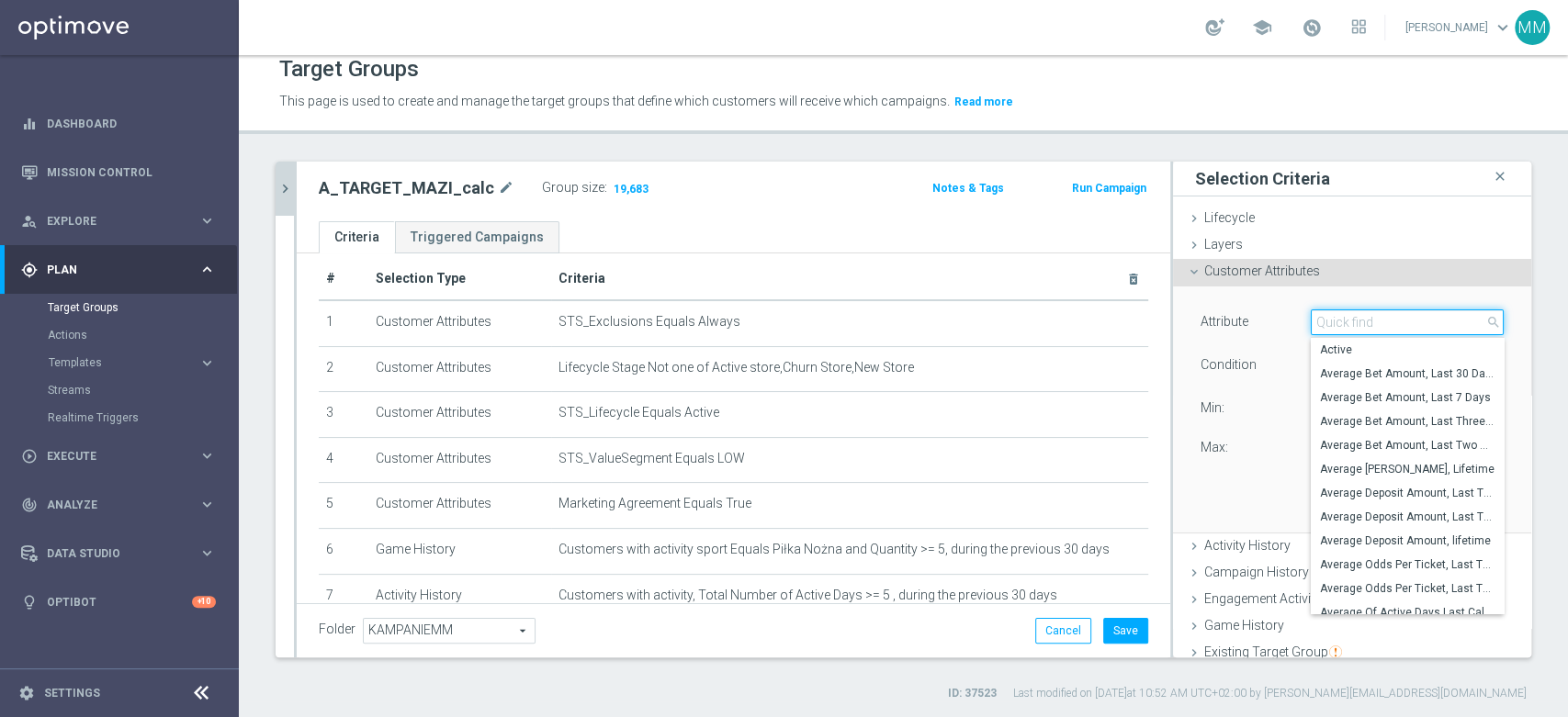
click at [1352, 328] on input "search" at bounding box center [1408, 322] width 193 height 26
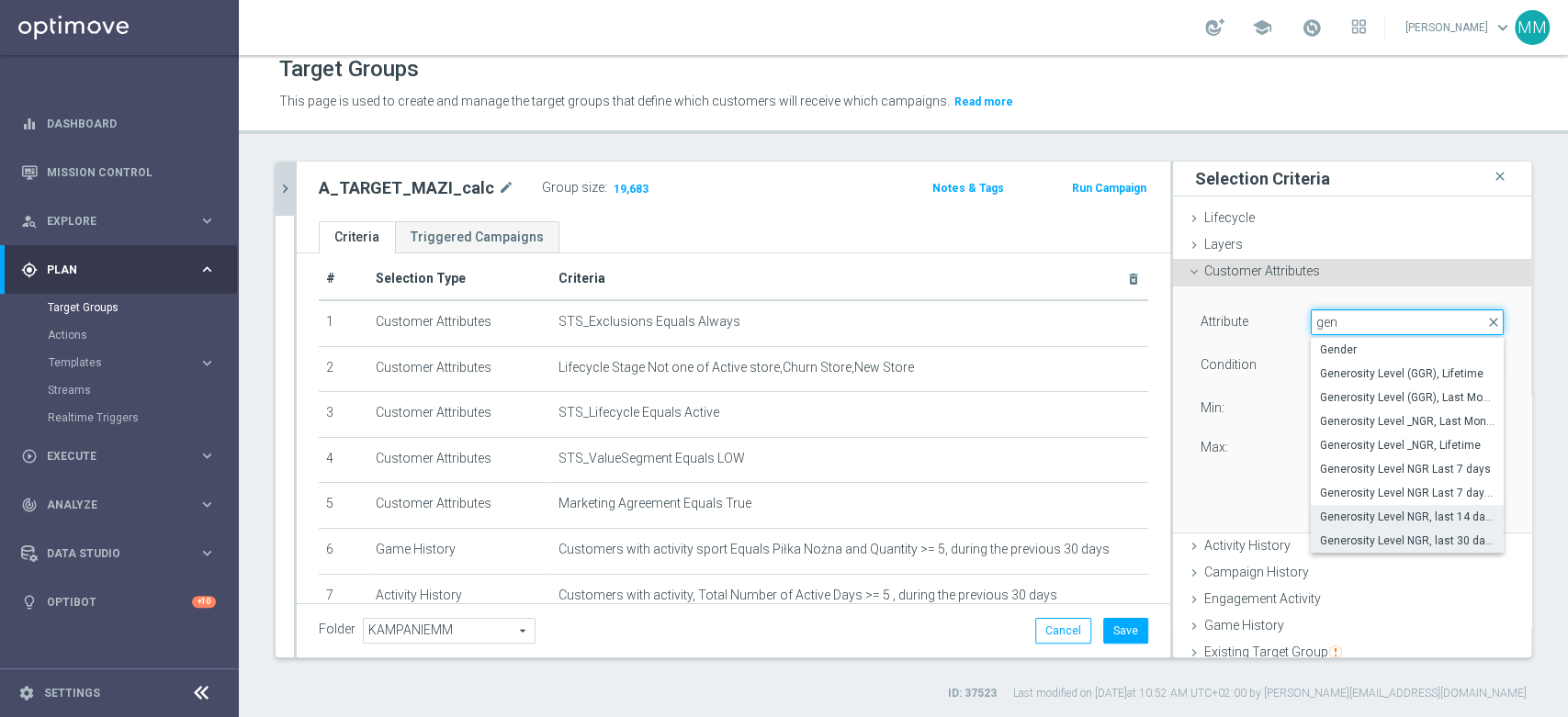
type input "gen"
click at [1379, 506] on label "Generosity Level NGR, last 14 days" at bounding box center [1408, 517] width 193 height 24
type input "Generosity Level NGR, last 14 days"
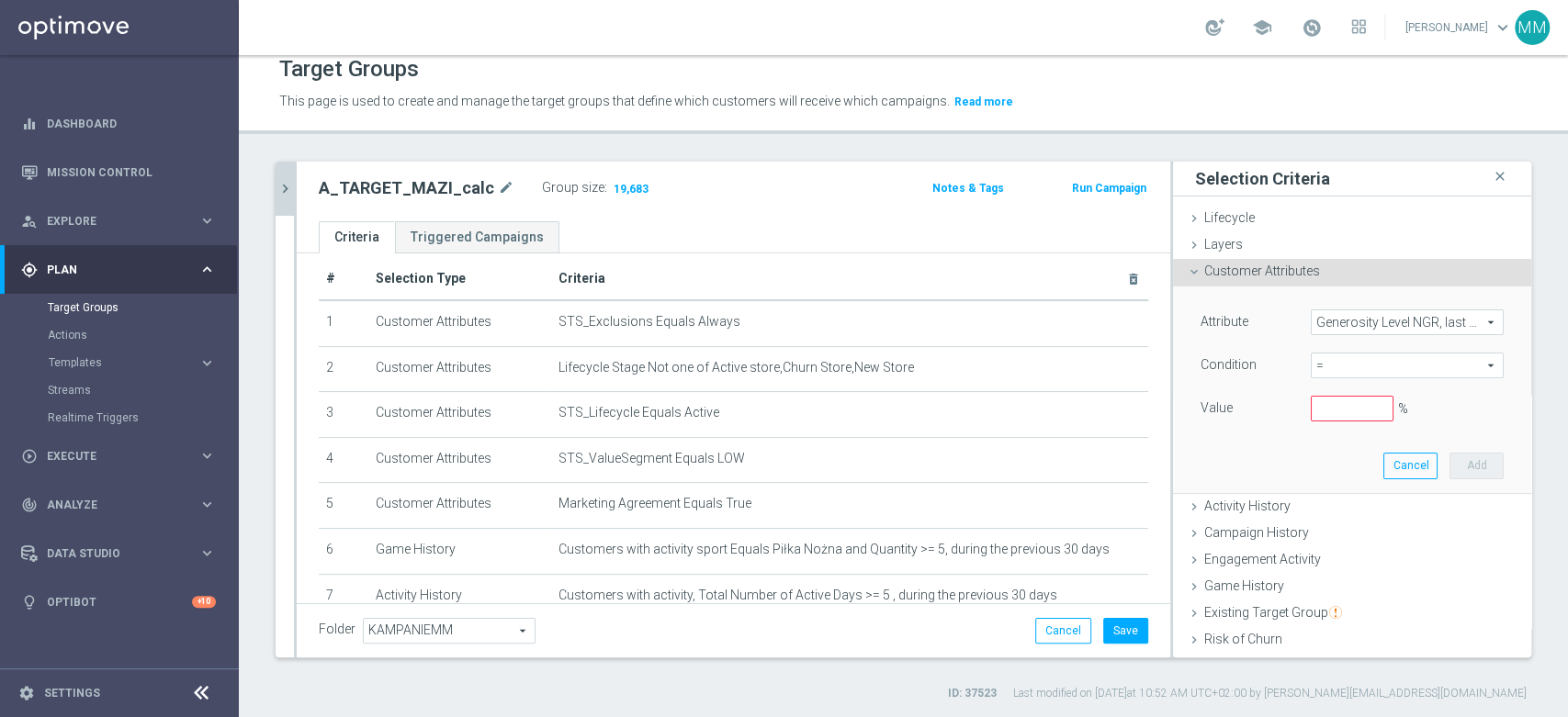
click at [1351, 364] on span "=" at bounding box center [1408, 365] width 191 height 24
click at [1348, 524] on label "between" at bounding box center [1408, 536] width 193 height 24
type input "between"
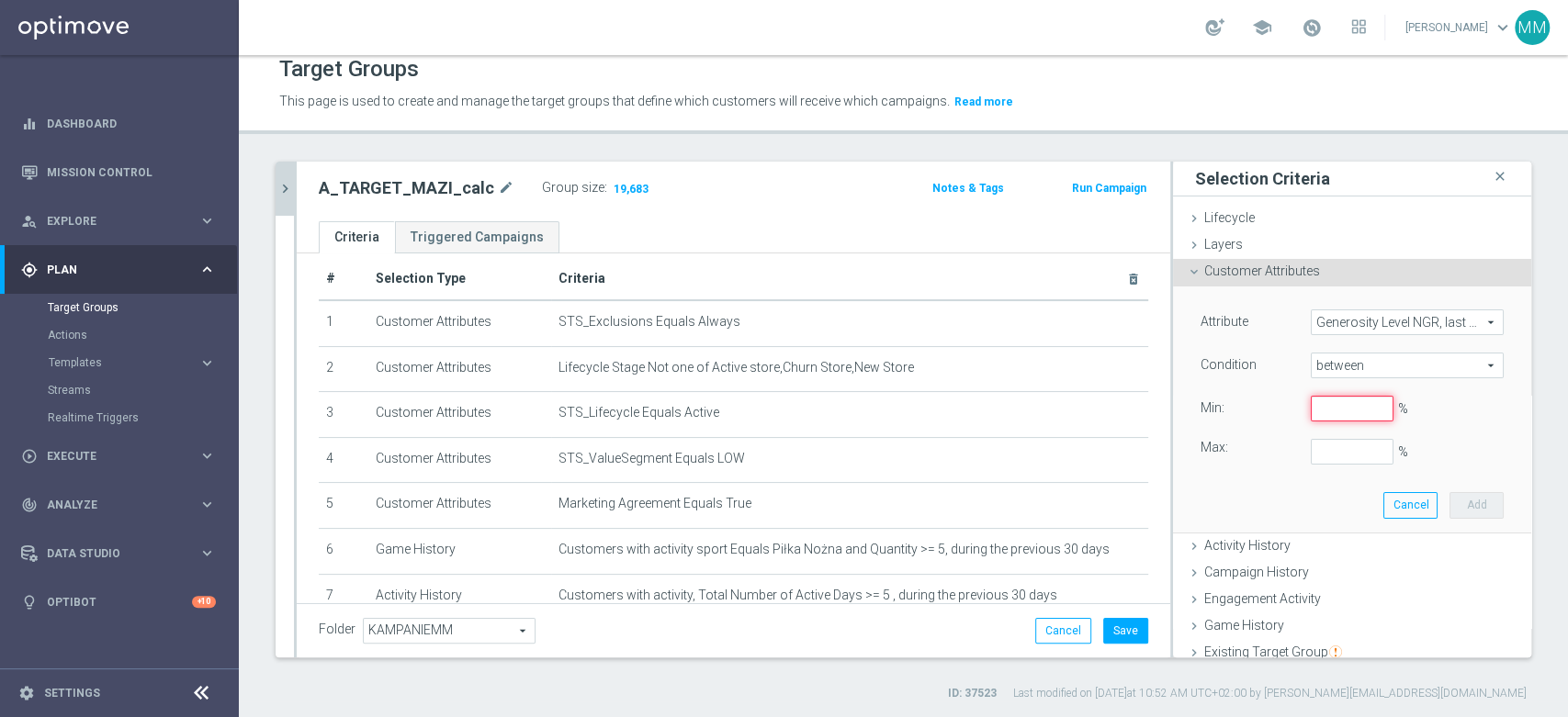
click at [1329, 406] on input "%" at bounding box center [1352, 409] width 83 height 26
type input "0"
click at [1450, 497] on button "Add" at bounding box center [1476, 505] width 54 height 26
type input "0.25"
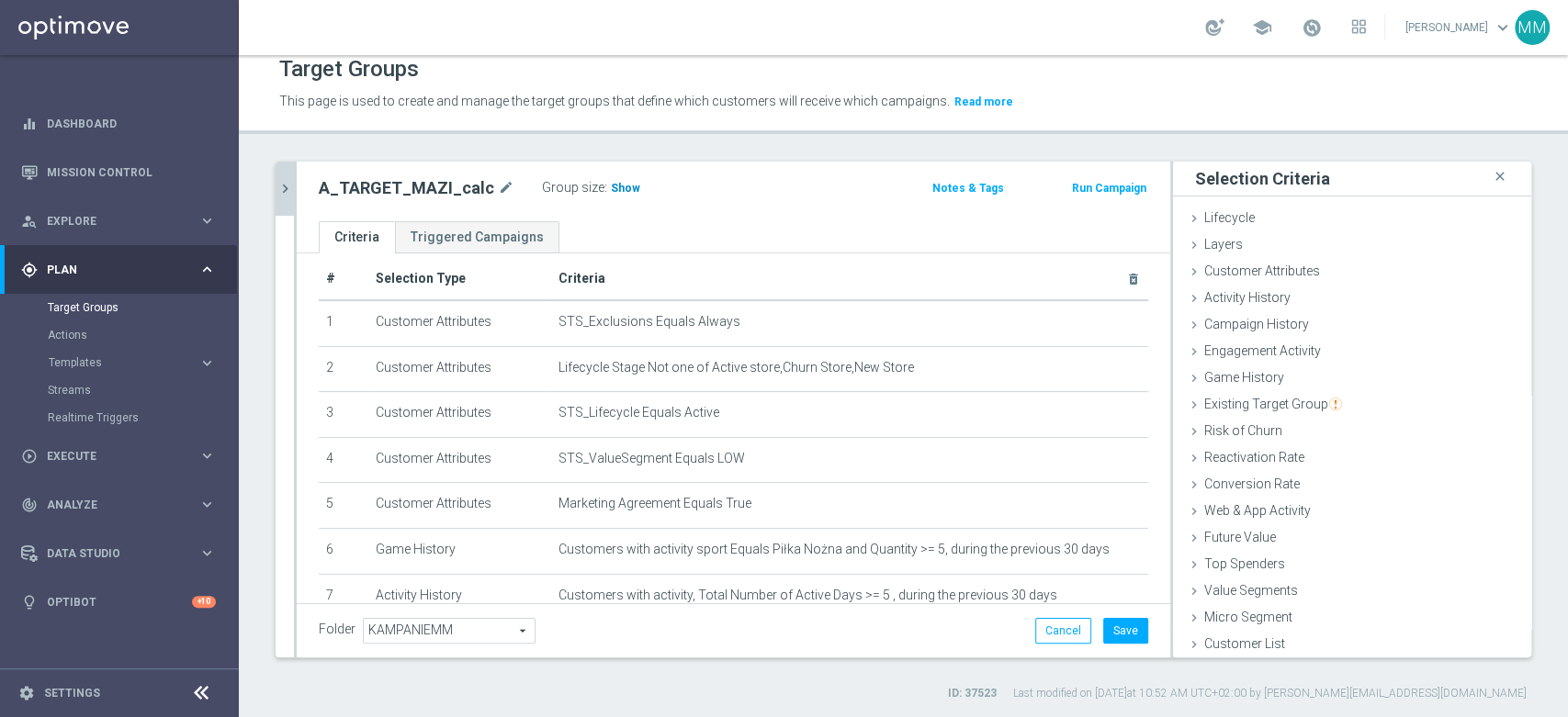
click at [609, 187] on h3 "Show" at bounding box center [625, 188] width 33 height 20
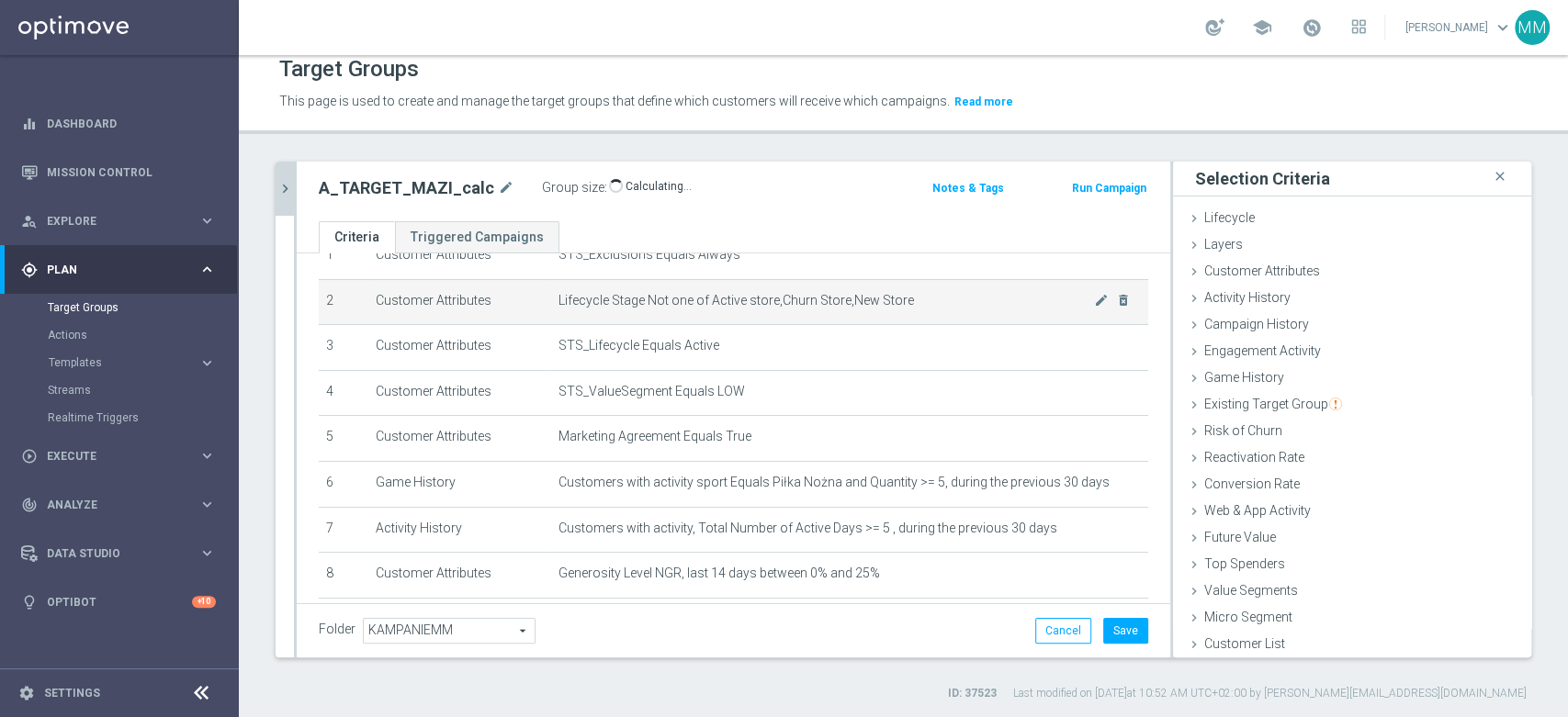
scroll to position [119, 0]
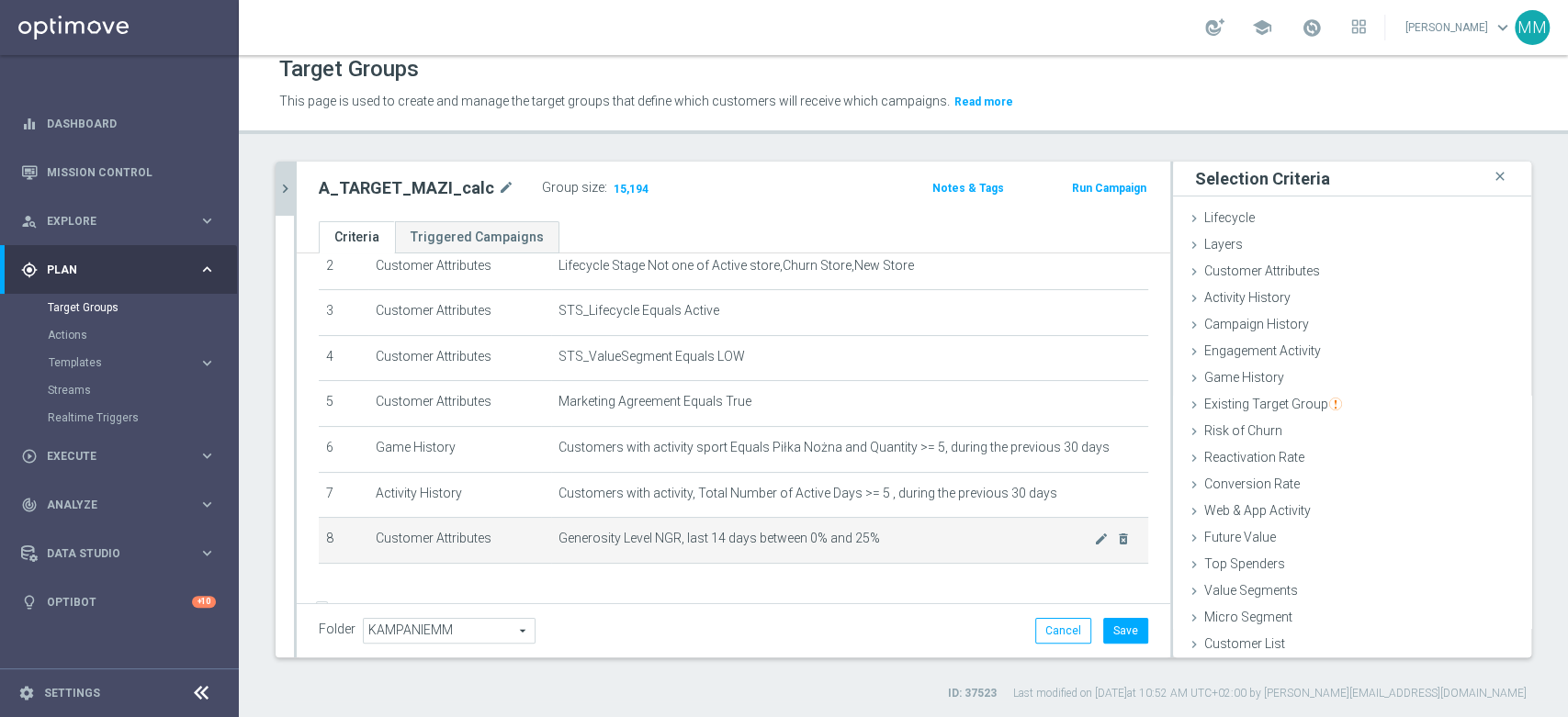
click at [816, 535] on span "Generosity Level NGR, last 14 days between 0% and 25%" at bounding box center [826, 538] width 536 height 15
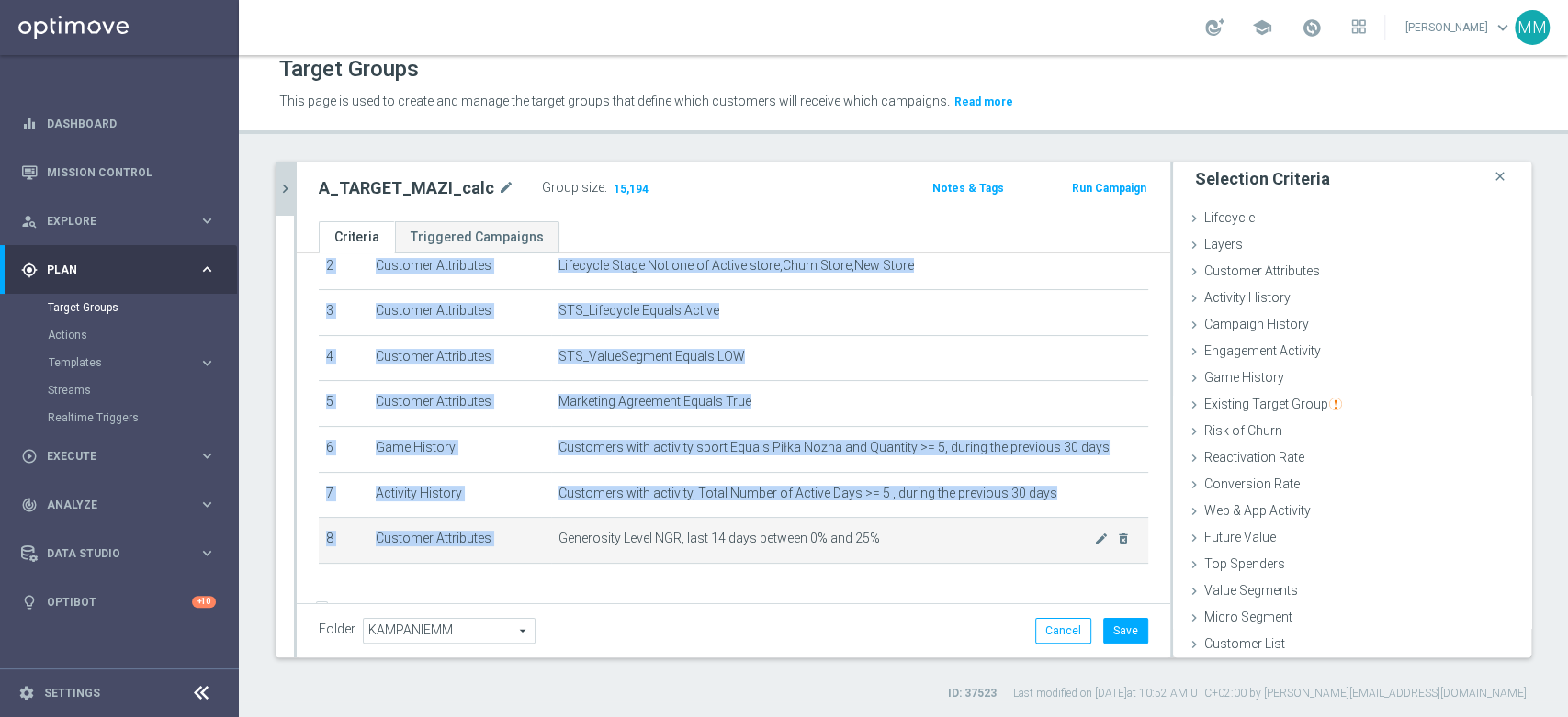
click at [816, 535] on span "Generosity Level NGR, last 14 days between 0% and 25%" at bounding box center [826, 538] width 536 height 15
click at [733, 538] on span "Generosity Level NGR, last 14 days between 0% and 25%" at bounding box center [826, 538] width 536 height 15
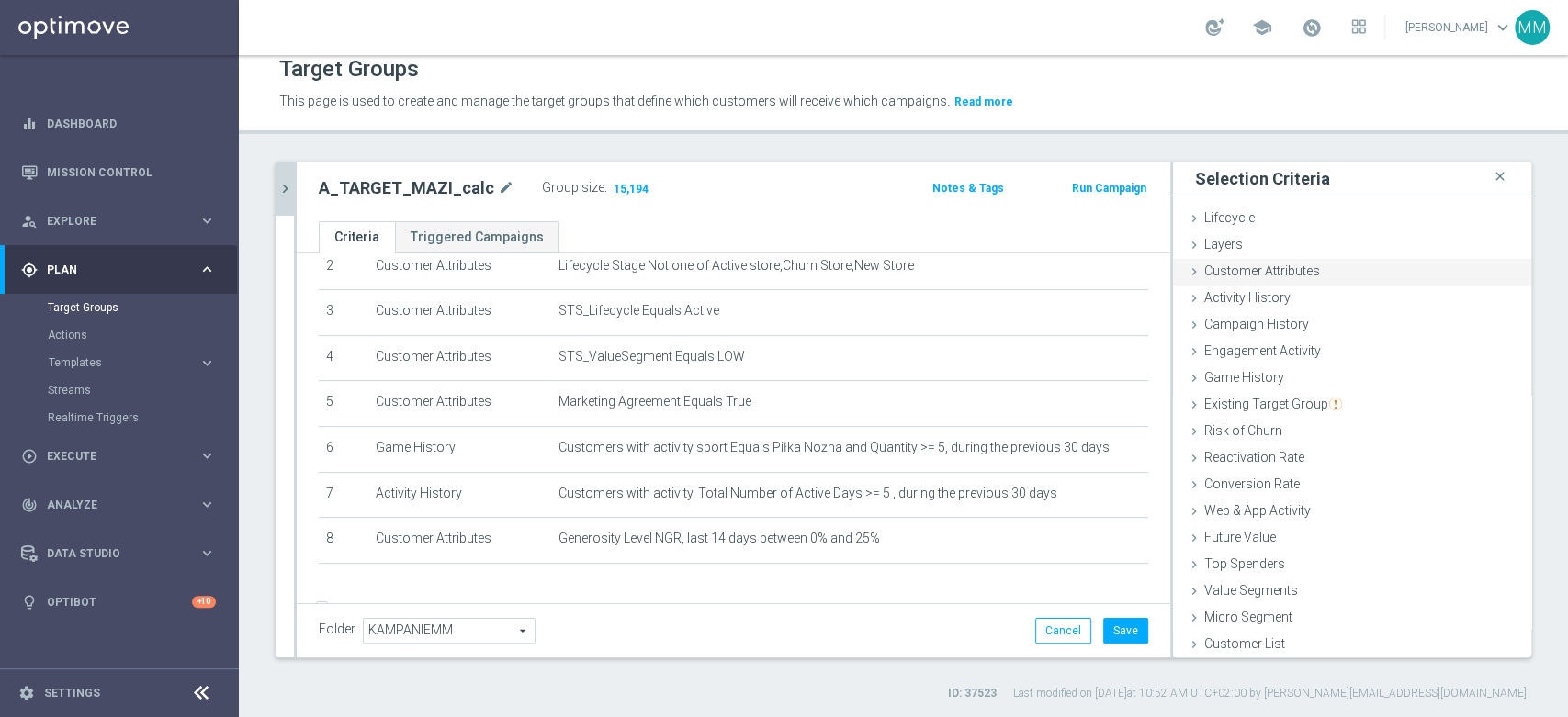
click at [1300, 270] on span "Customer Attributes" at bounding box center [1261, 270] width 116 height 14
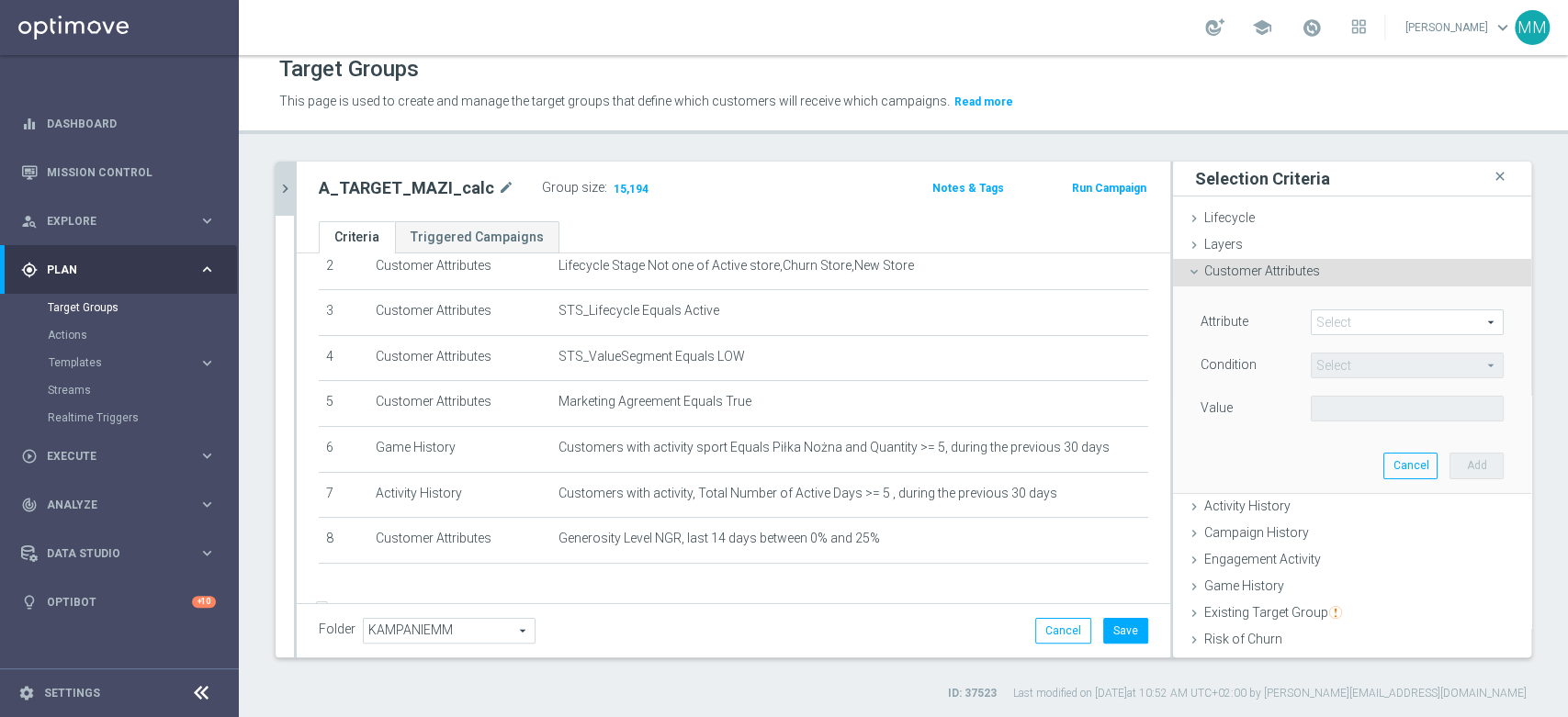
click at [1354, 329] on span at bounding box center [1408, 322] width 191 height 24
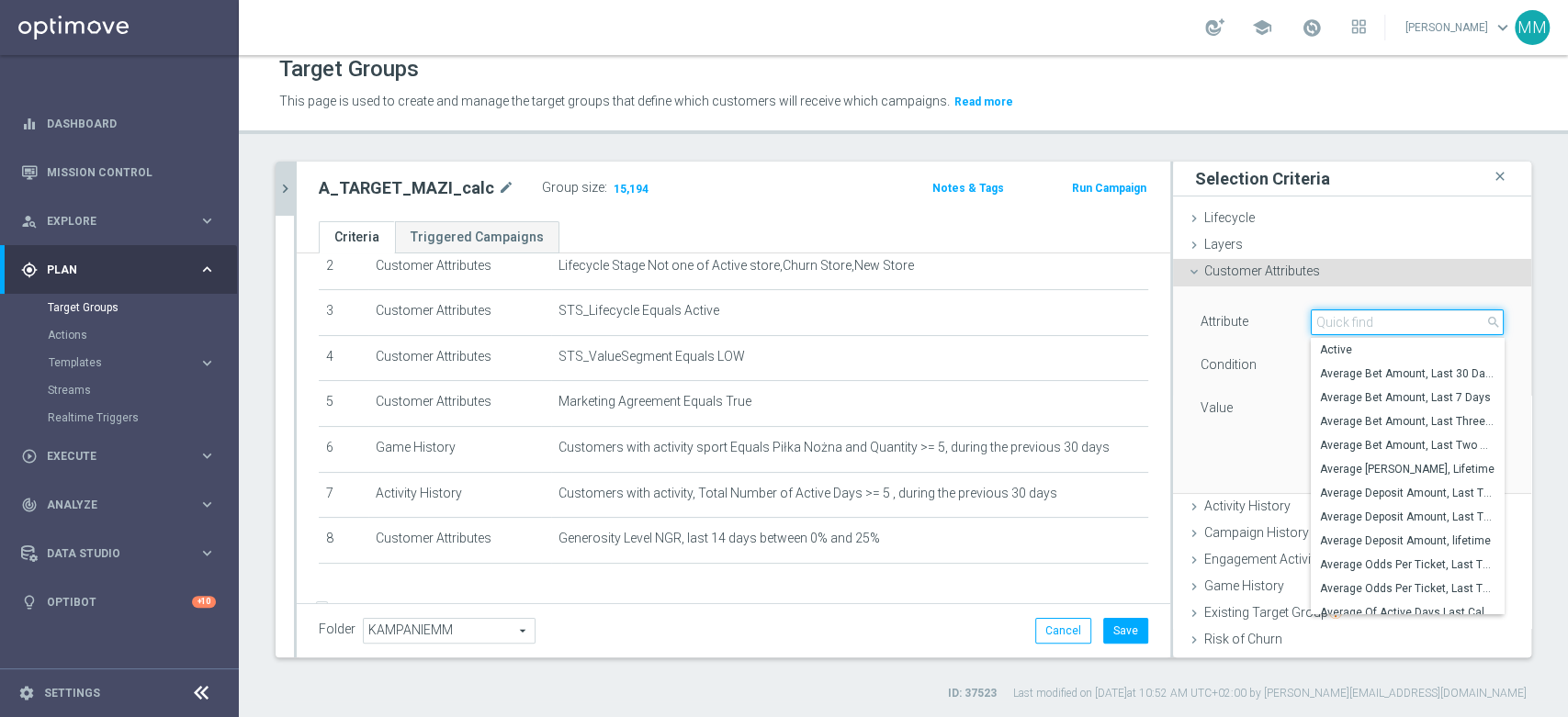
click at [1352, 329] on input "search" at bounding box center [1408, 322] width 193 height 26
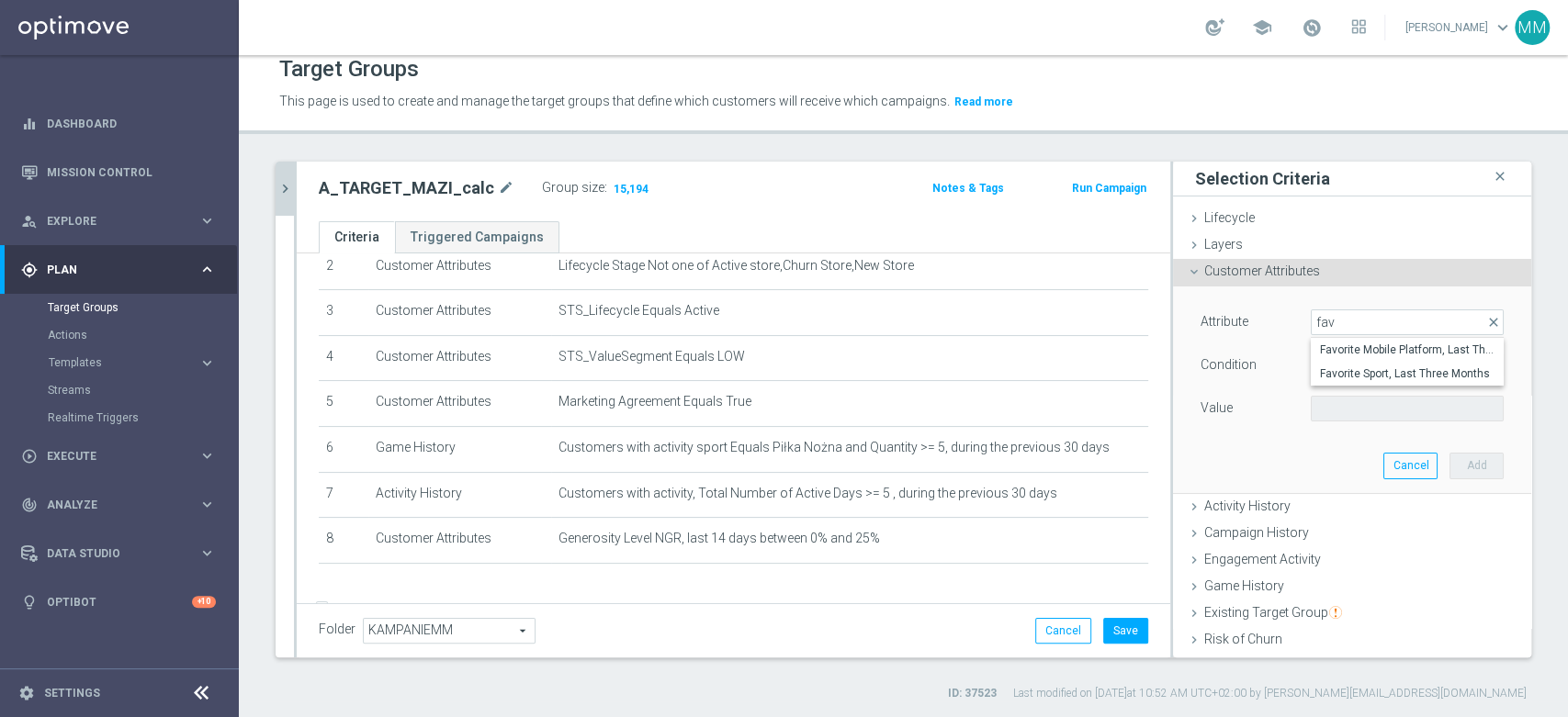
click at [1281, 336] on div "Attribute Select arrow_drop_down fav close Favorite Mobile Platform, Last Three…" at bounding box center [1352, 324] width 330 height 30
click at [1314, 321] on span at bounding box center [1408, 322] width 191 height 24
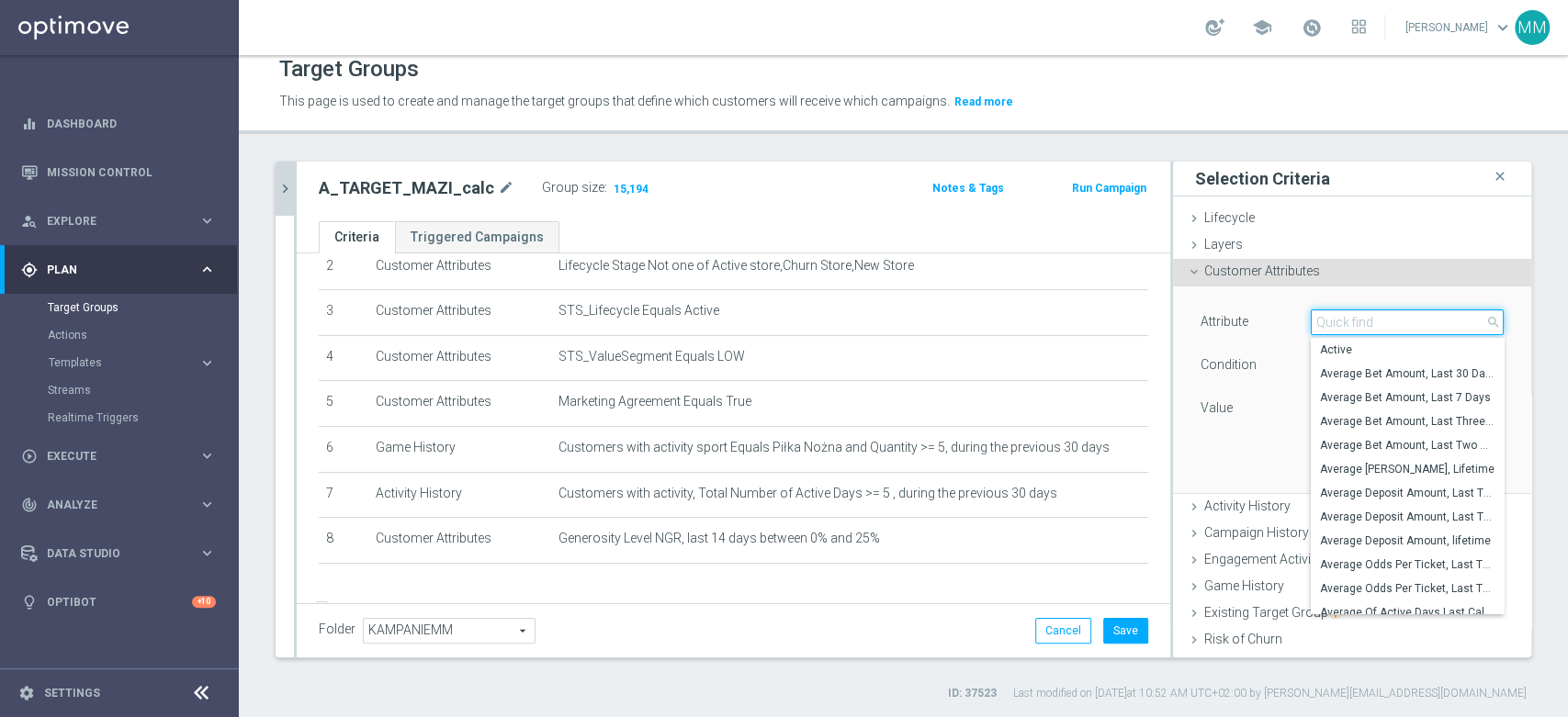
click at [1314, 321] on input "search" at bounding box center [1408, 322] width 193 height 26
click at [1244, 465] on div "Attribute Select arrow_drop_down search Average Bet Amount, Last Two Weeks Aver…" at bounding box center [1352, 389] width 330 height 205
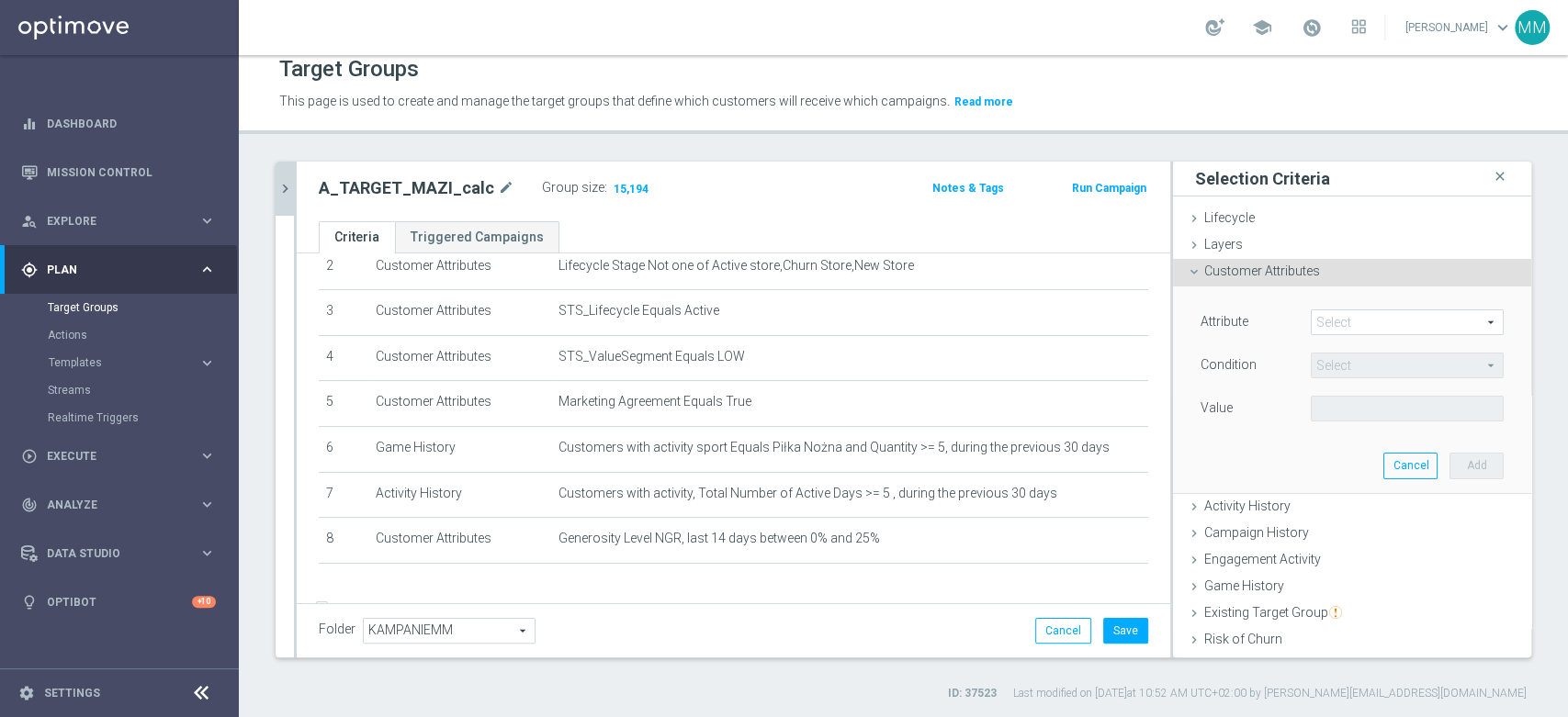
click at [1352, 311] on span at bounding box center [1408, 322] width 191 height 24
click at [0, 0] on input "search" at bounding box center [0, 0] width 0 height 0
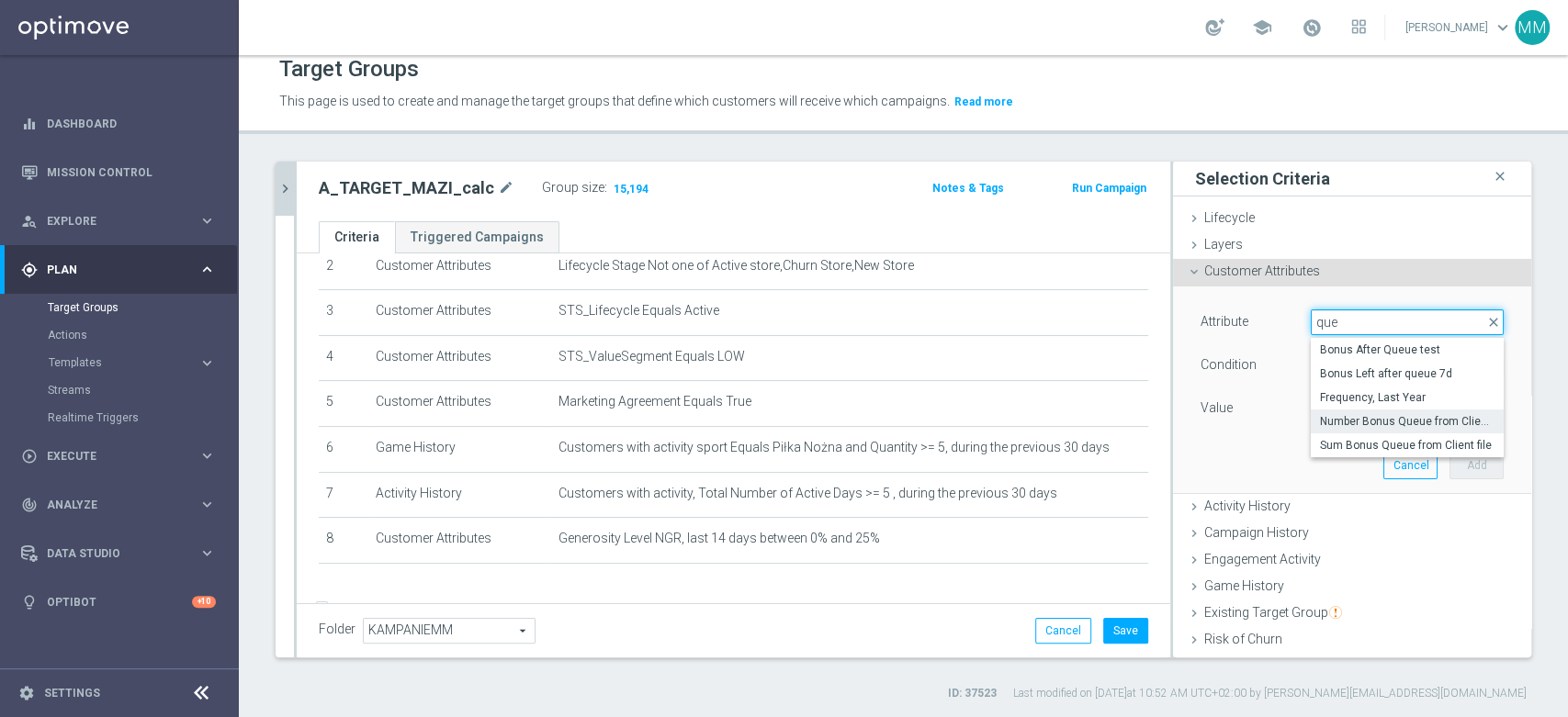
type input "que"
click at [1382, 426] on span "Number Bonus Queue from Client file" at bounding box center [1407, 421] width 175 height 14
type input "Number Bonus Queue from Client file"
type input "="
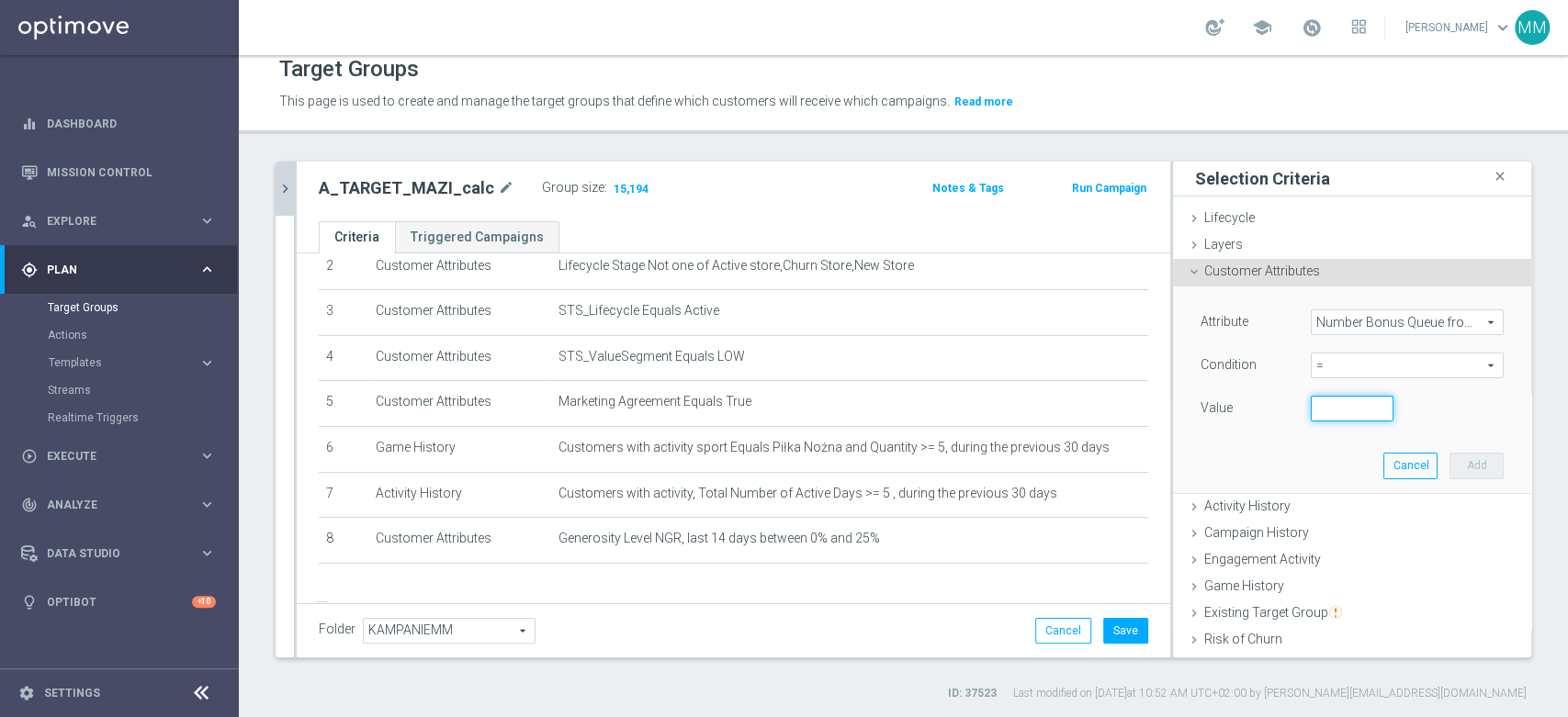
click at [1333, 396] on input "number" at bounding box center [1352, 409] width 83 height 26
type input "0"
click at [1451, 460] on button "Add" at bounding box center [1476, 465] width 54 height 26
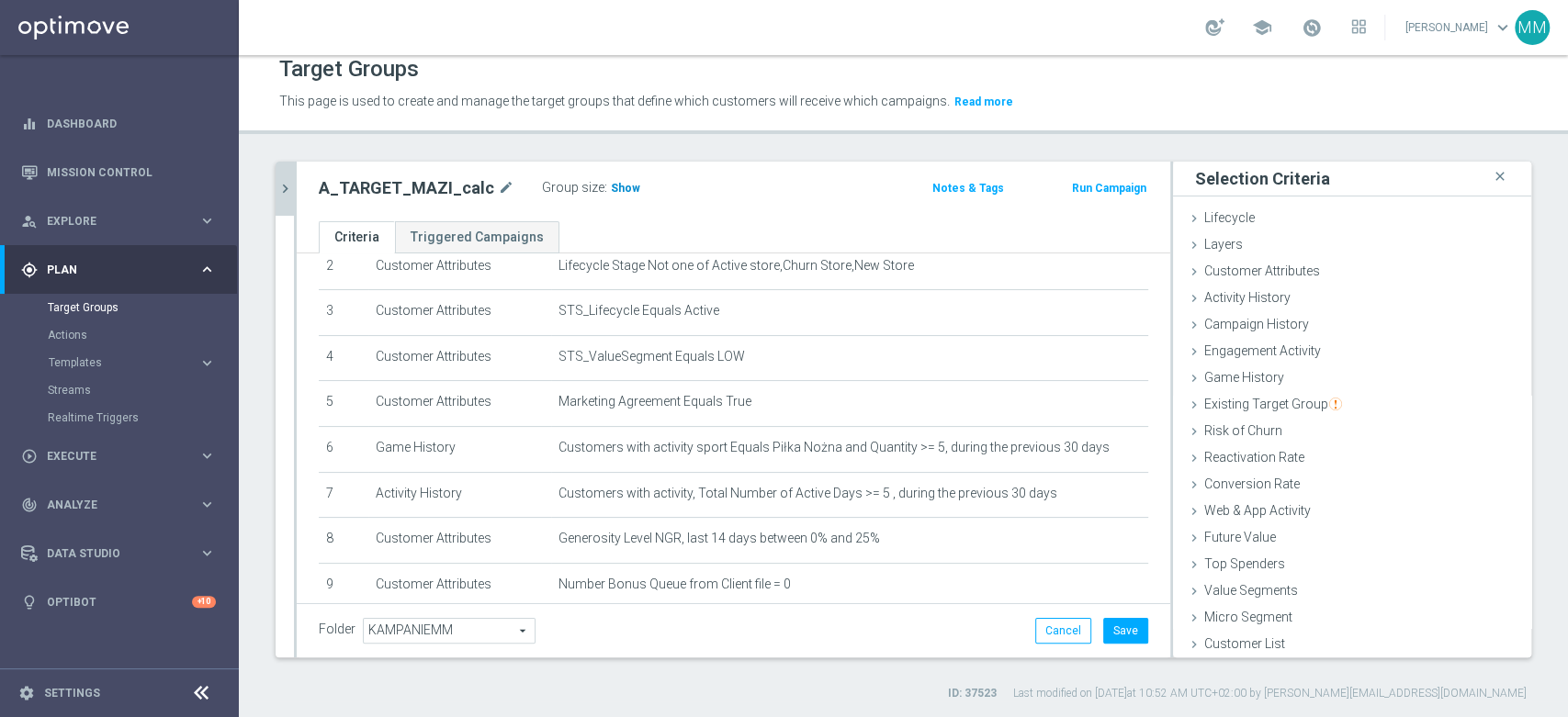
click at [609, 189] on h3 "Show" at bounding box center [625, 188] width 33 height 20
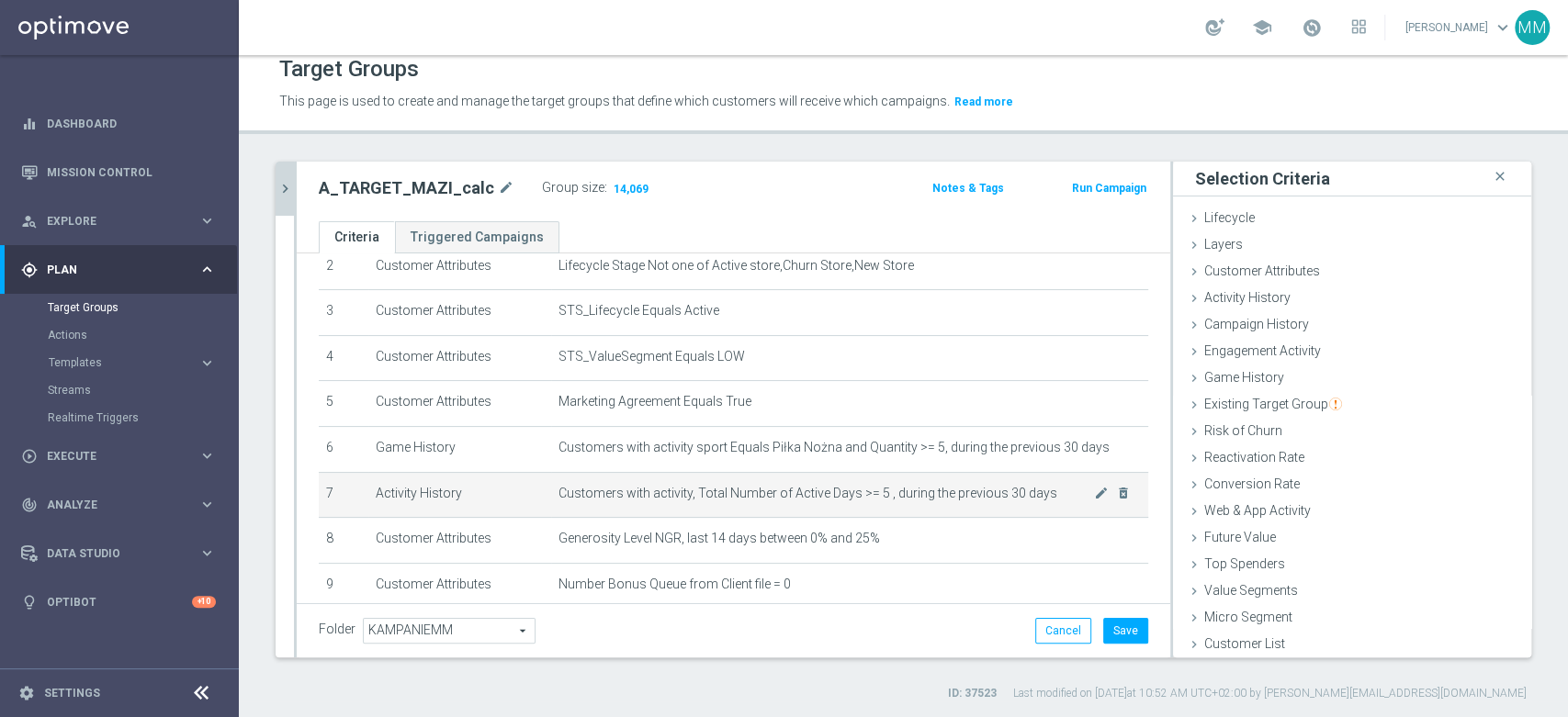
scroll to position [211, 0]
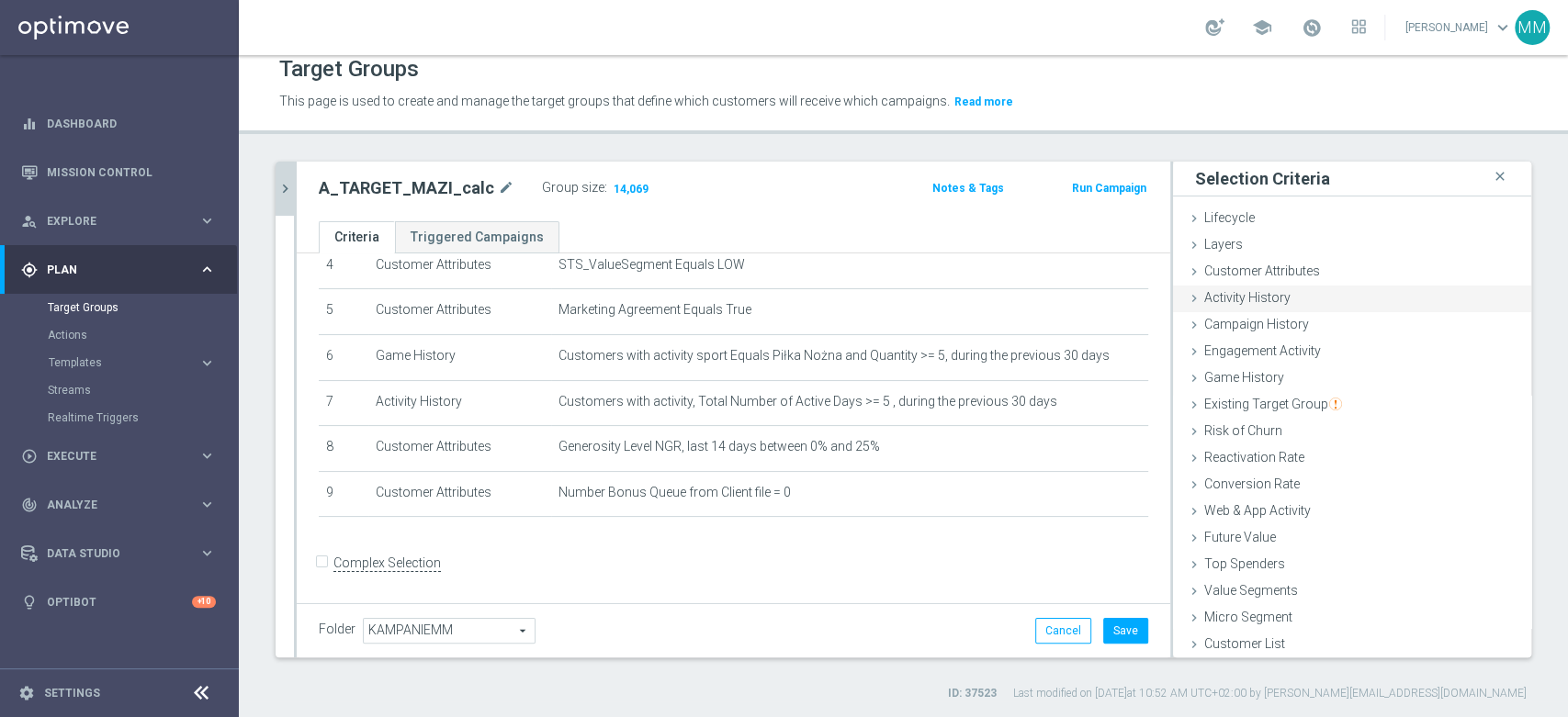
click at [1262, 295] on span "Activity History" at bounding box center [1247, 297] width 86 height 14
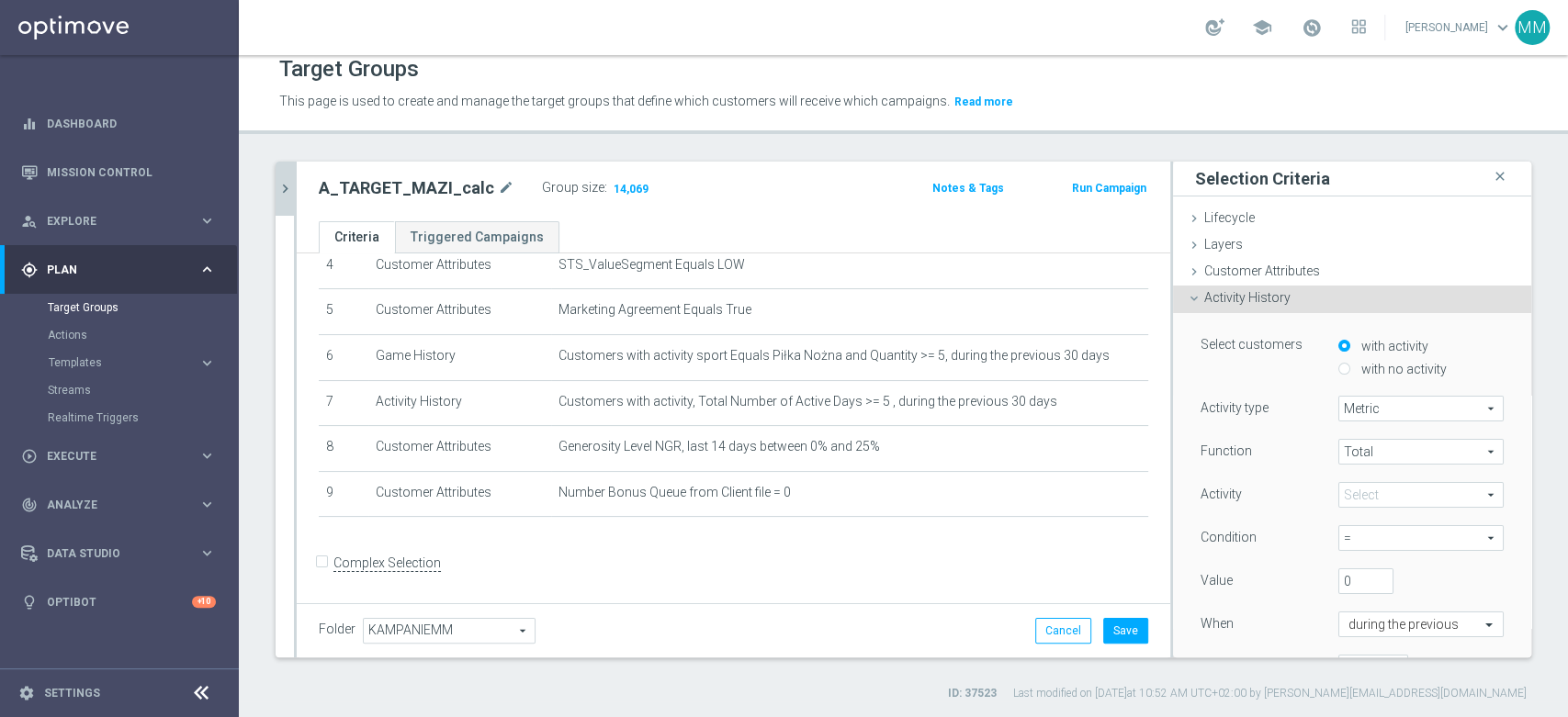
click at [1361, 496] on span at bounding box center [1421, 495] width 163 height 24
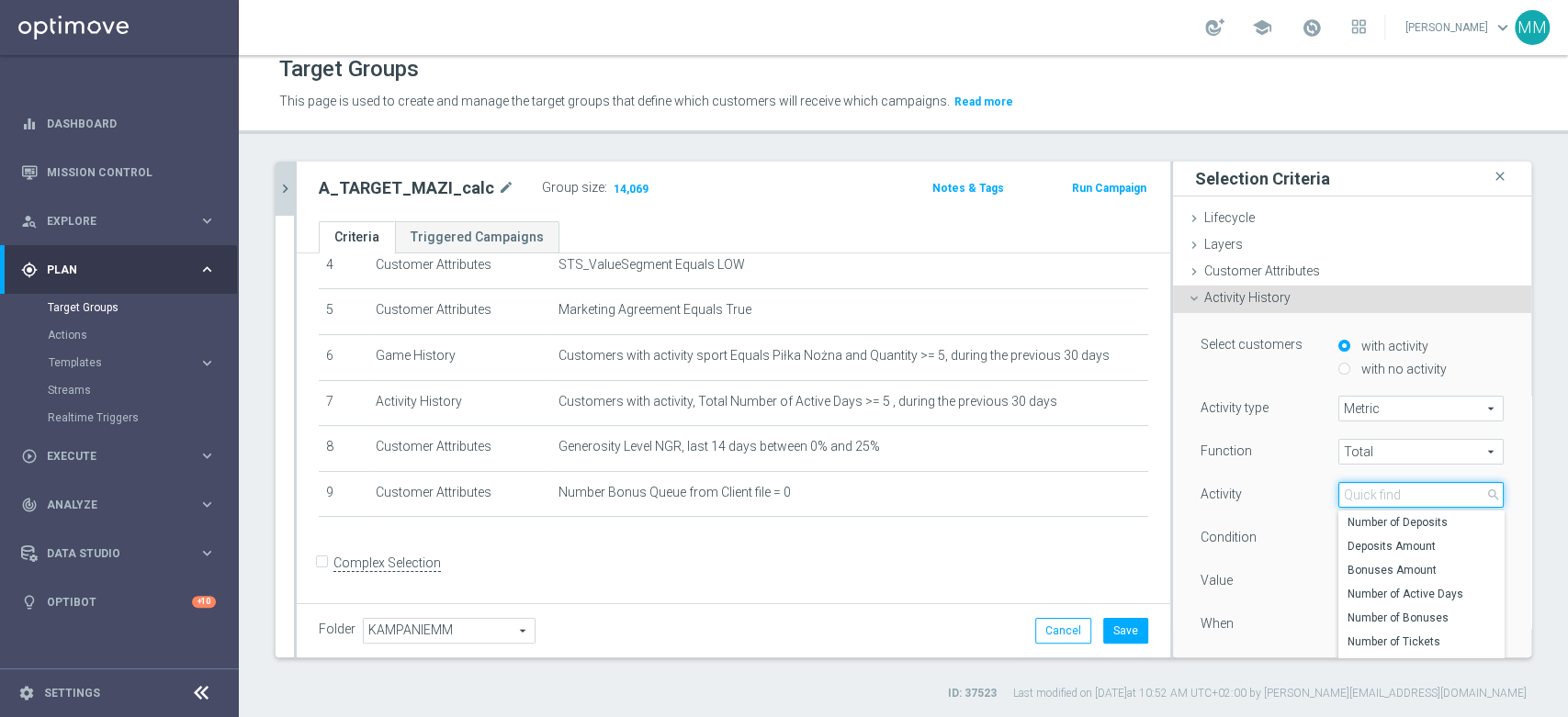
click at [1361, 496] on input "search" at bounding box center [1421, 495] width 165 height 26
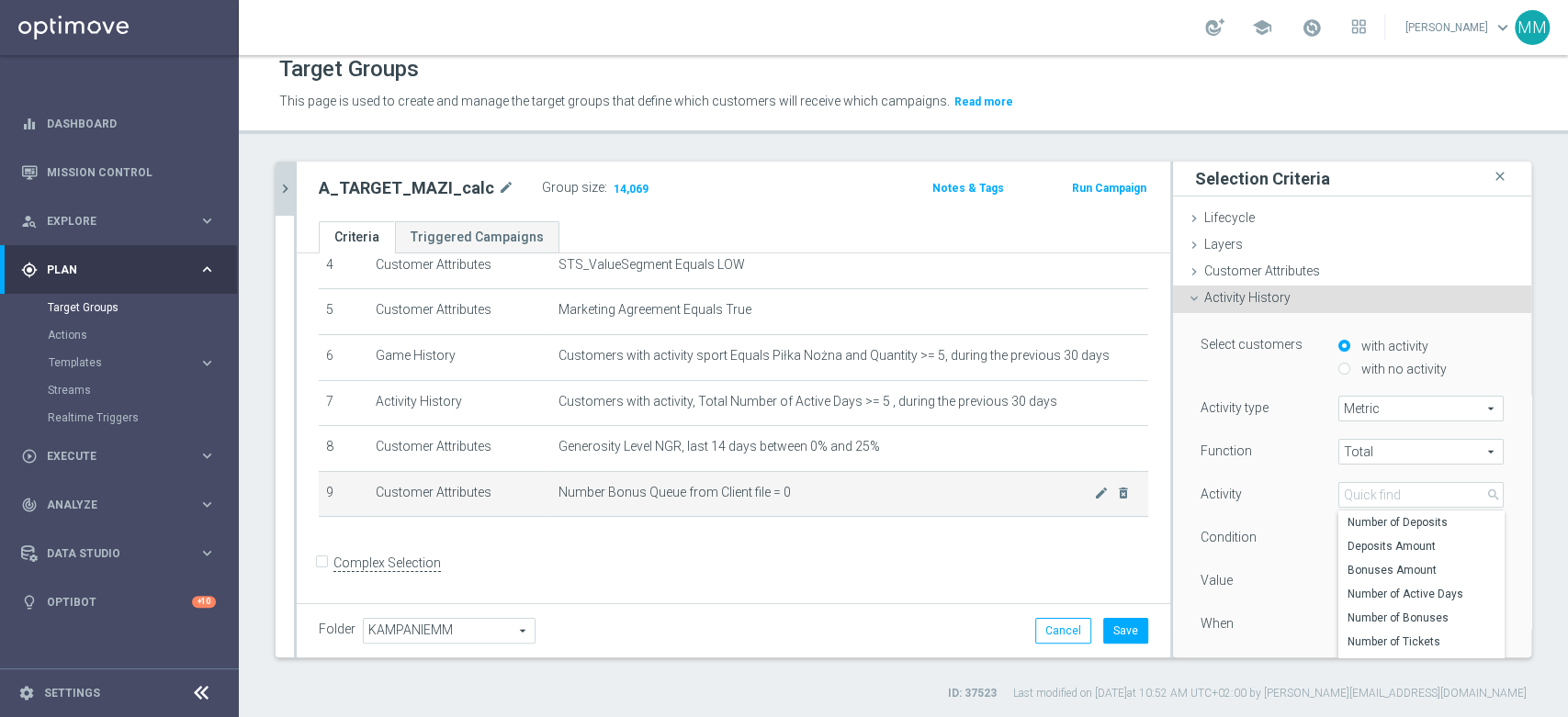
click at [691, 482] on td "Number Bonus Queue from Client file = 0 mode_edit delete_forever" at bounding box center [849, 494] width 597 height 46
click at [851, 506] on td "Number Bonus Queue from Client file = 0 mode_edit delete_forever" at bounding box center [849, 494] width 597 height 46
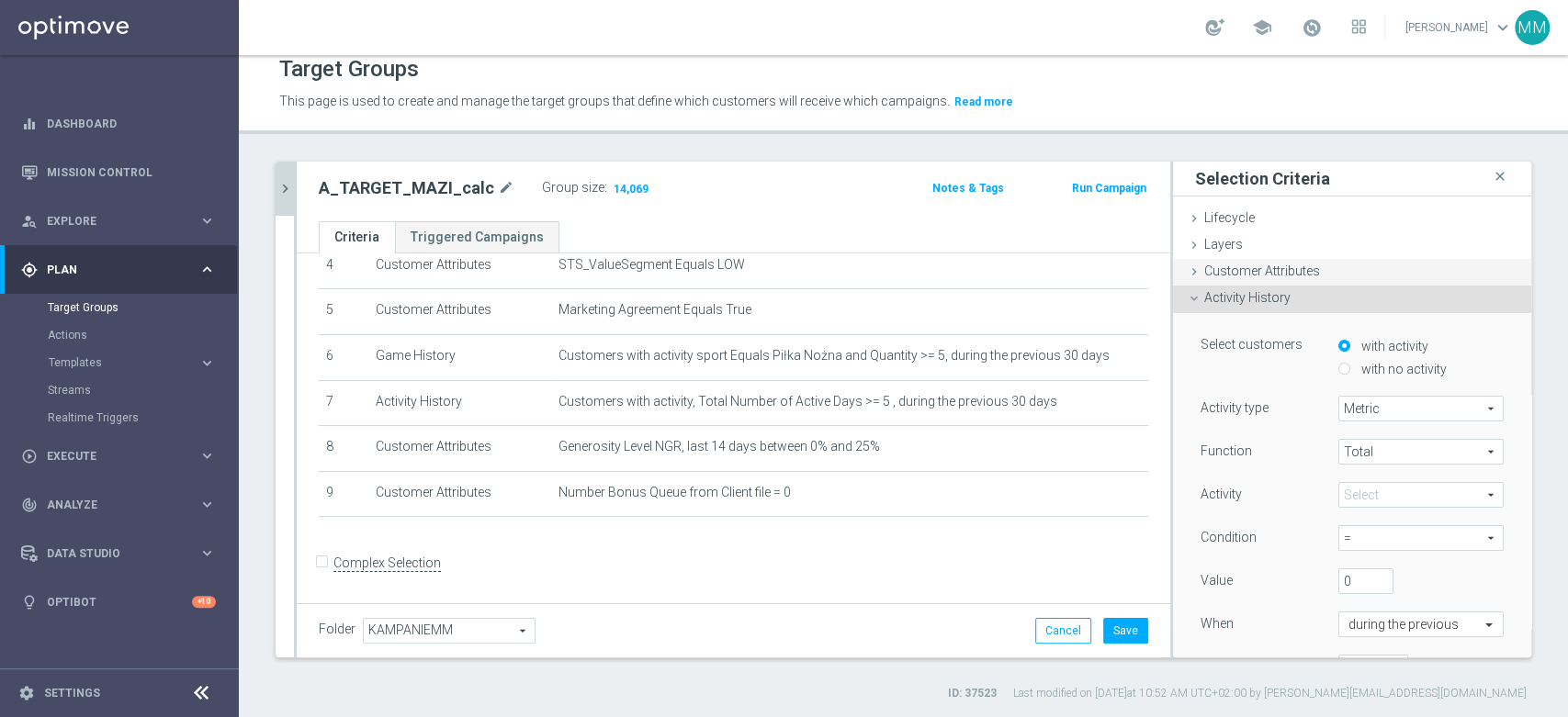
click at [1257, 273] on span "Customer Attributes" at bounding box center [1261, 270] width 116 height 14
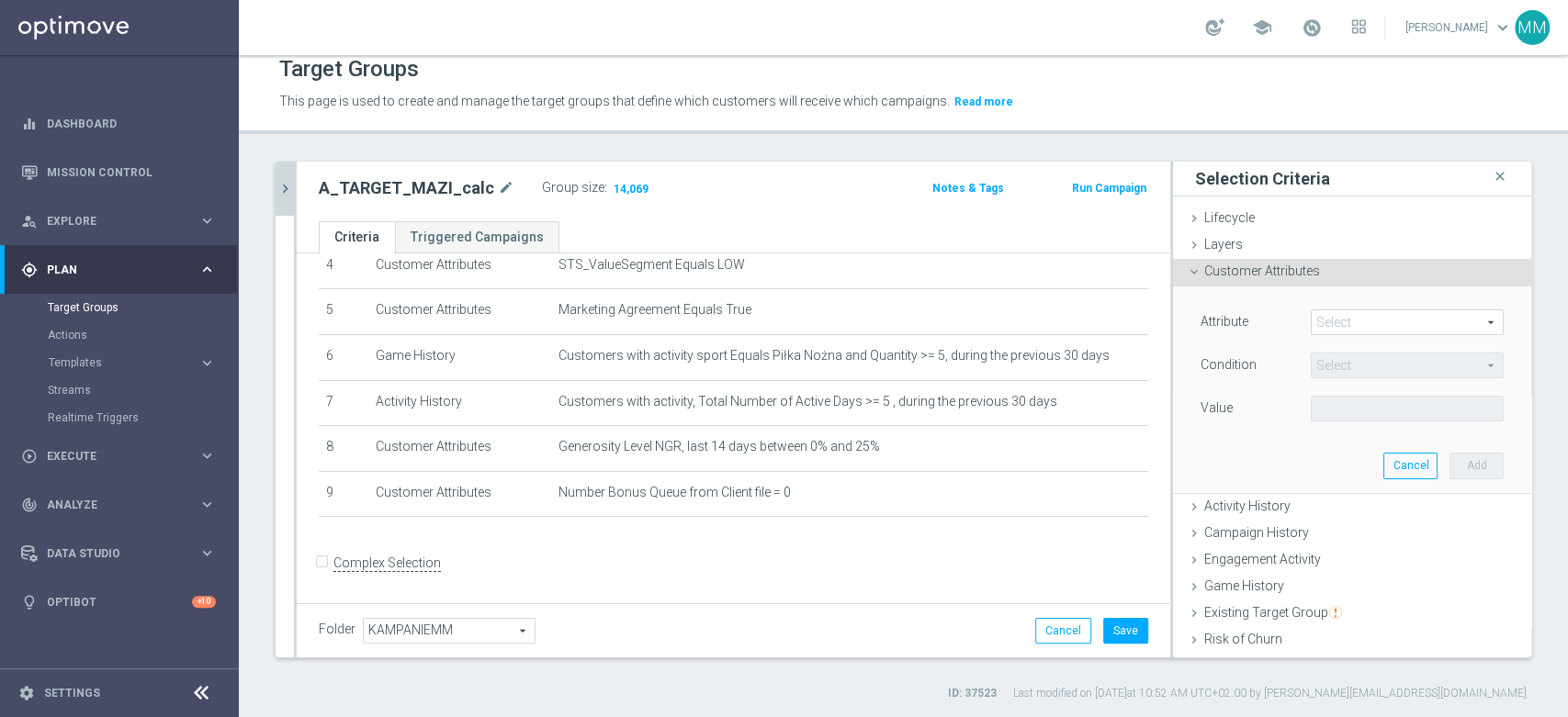
click at [1345, 314] on span at bounding box center [1408, 322] width 191 height 24
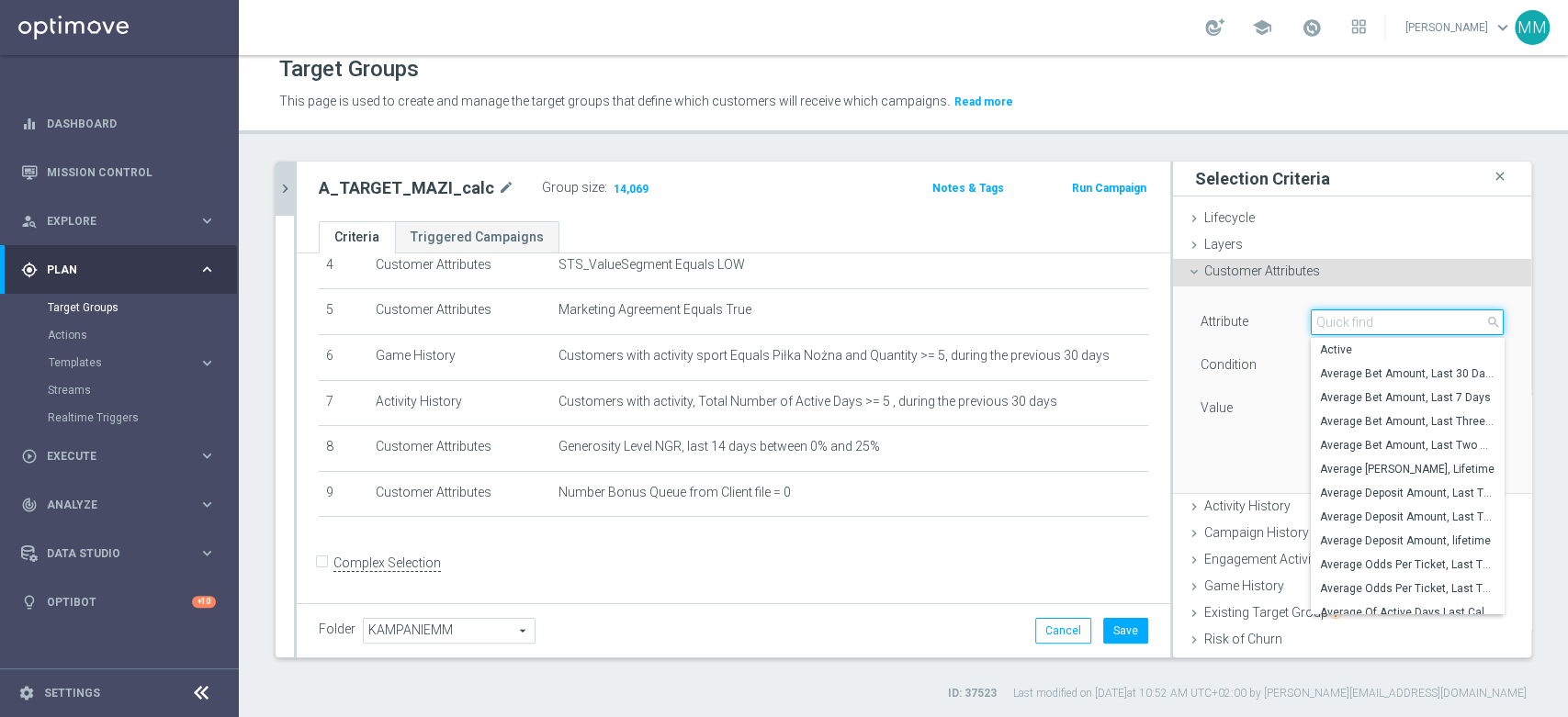
click at [1345, 314] on input "search" at bounding box center [1408, 322] width 193 height 26
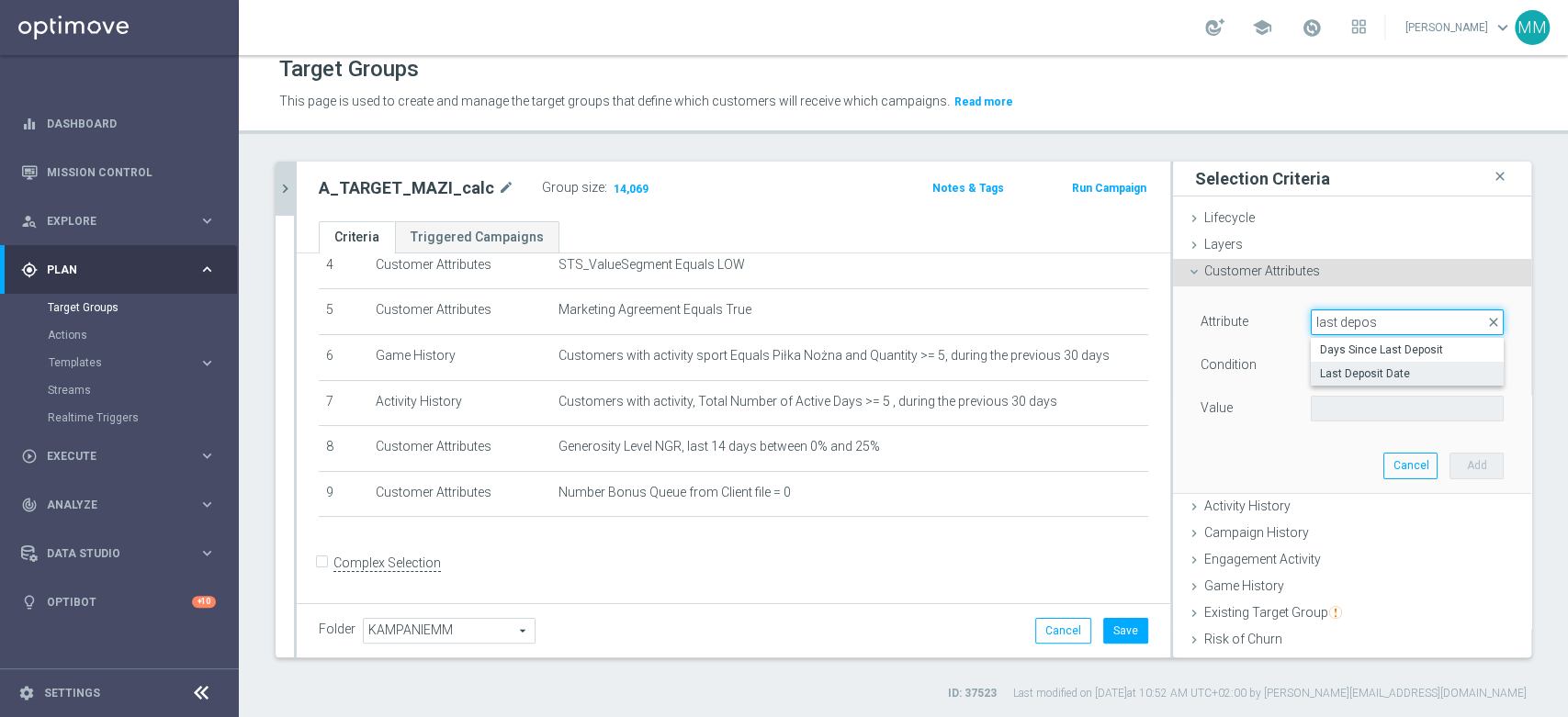
type input "last depos"
click at [1325, 373] on span "Last Deposit Date" at bounding box center [1407, 373] width 175 height 14
type input "Last Deposit Date"
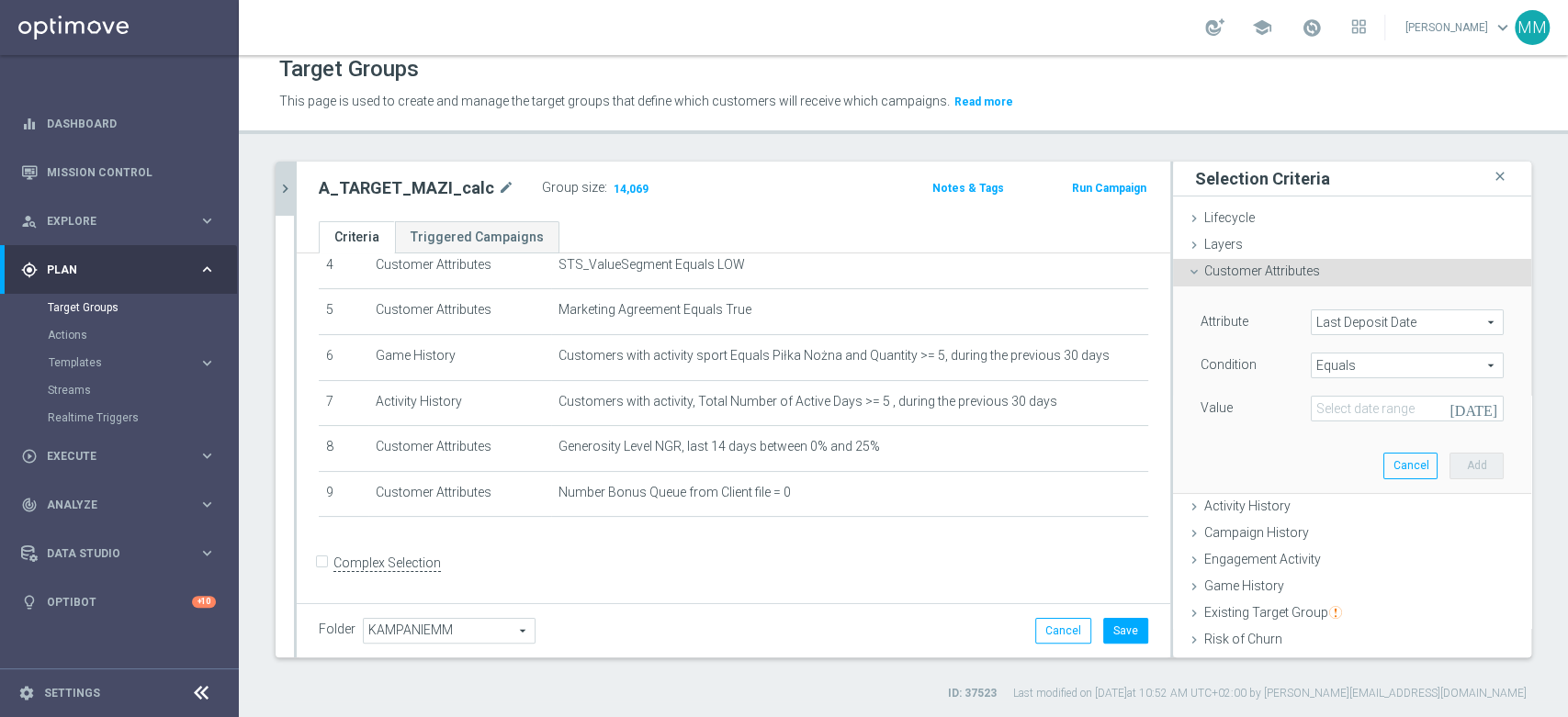
click at [1324, 366] on span "Equals" at bounding box center [1408, 365] width 191 height 24
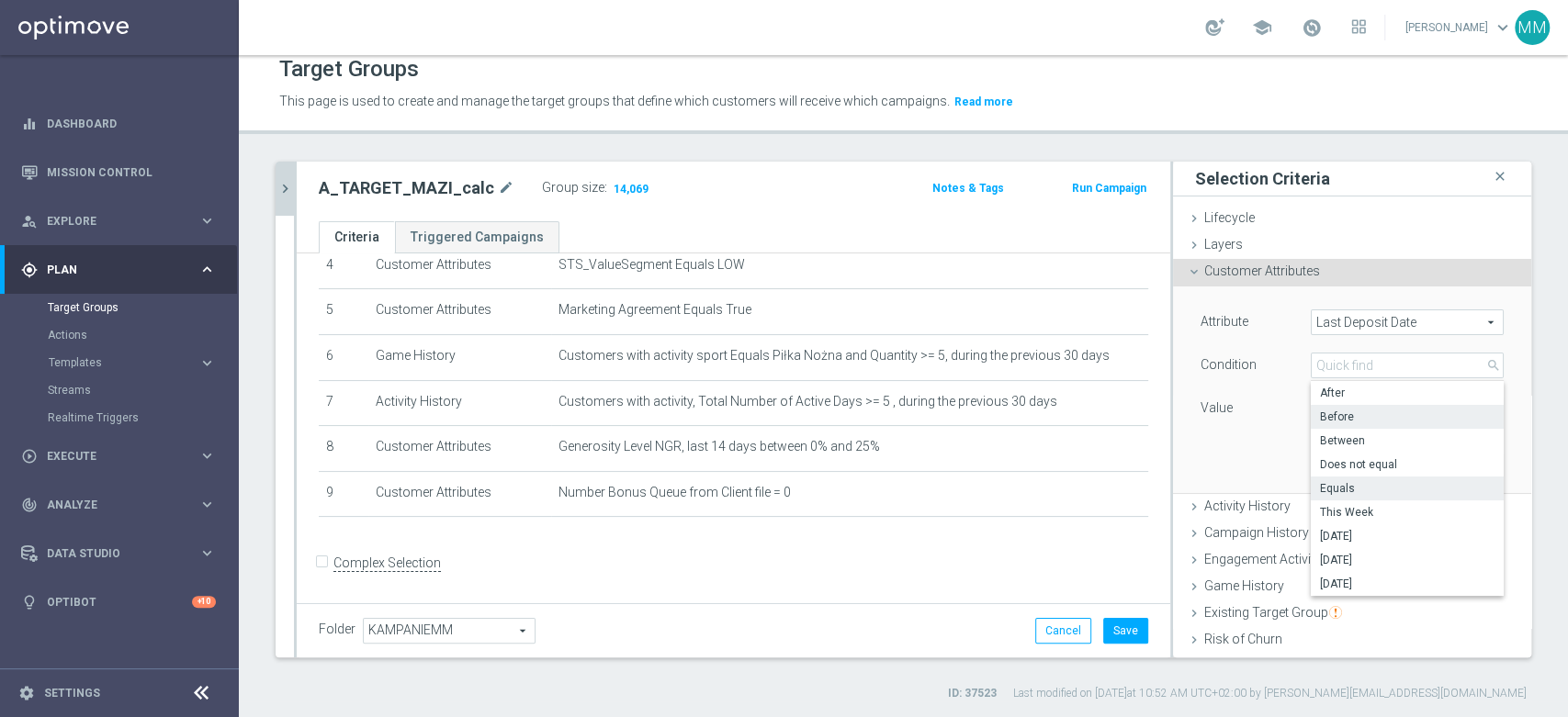
click at [1359, 412] on span "Before" at bounding box center [1407, 416] width 175 height 14
type input "Before"
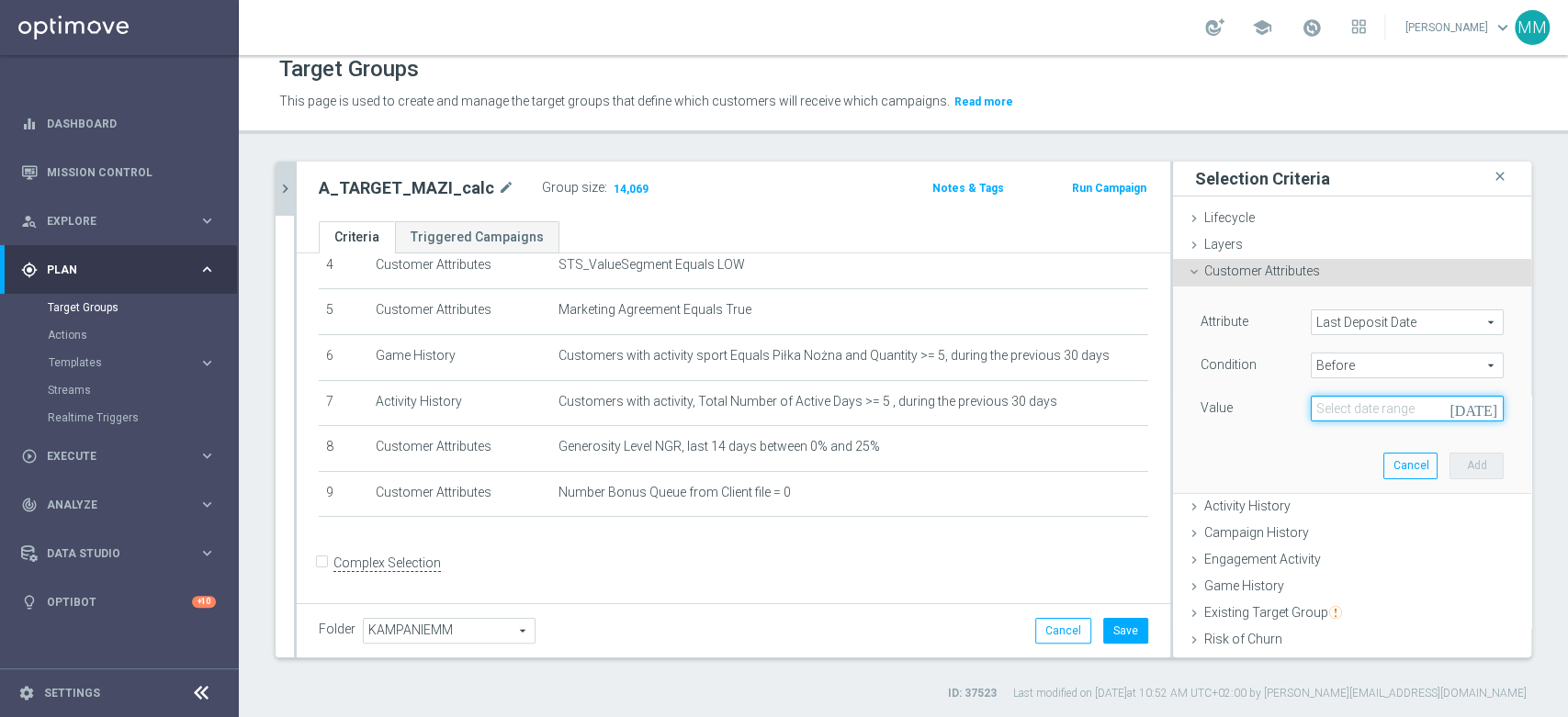
click at [1358, 407] on input at bounding box center [1408, 409] width 193 height 26
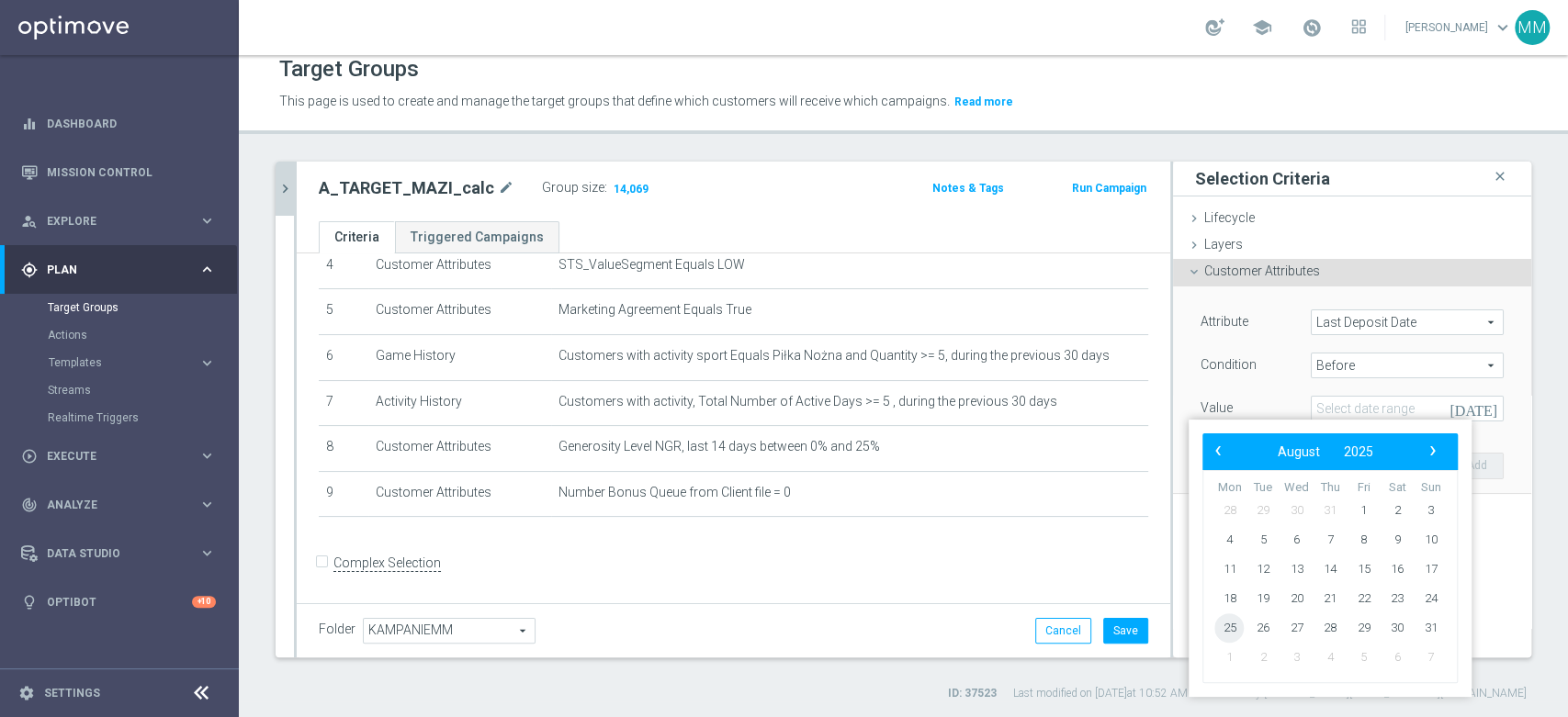
click at [1235, 629] on span "25" at bounding box center [1229, 628] width 30 height 30
type input "25 Aug 2025"
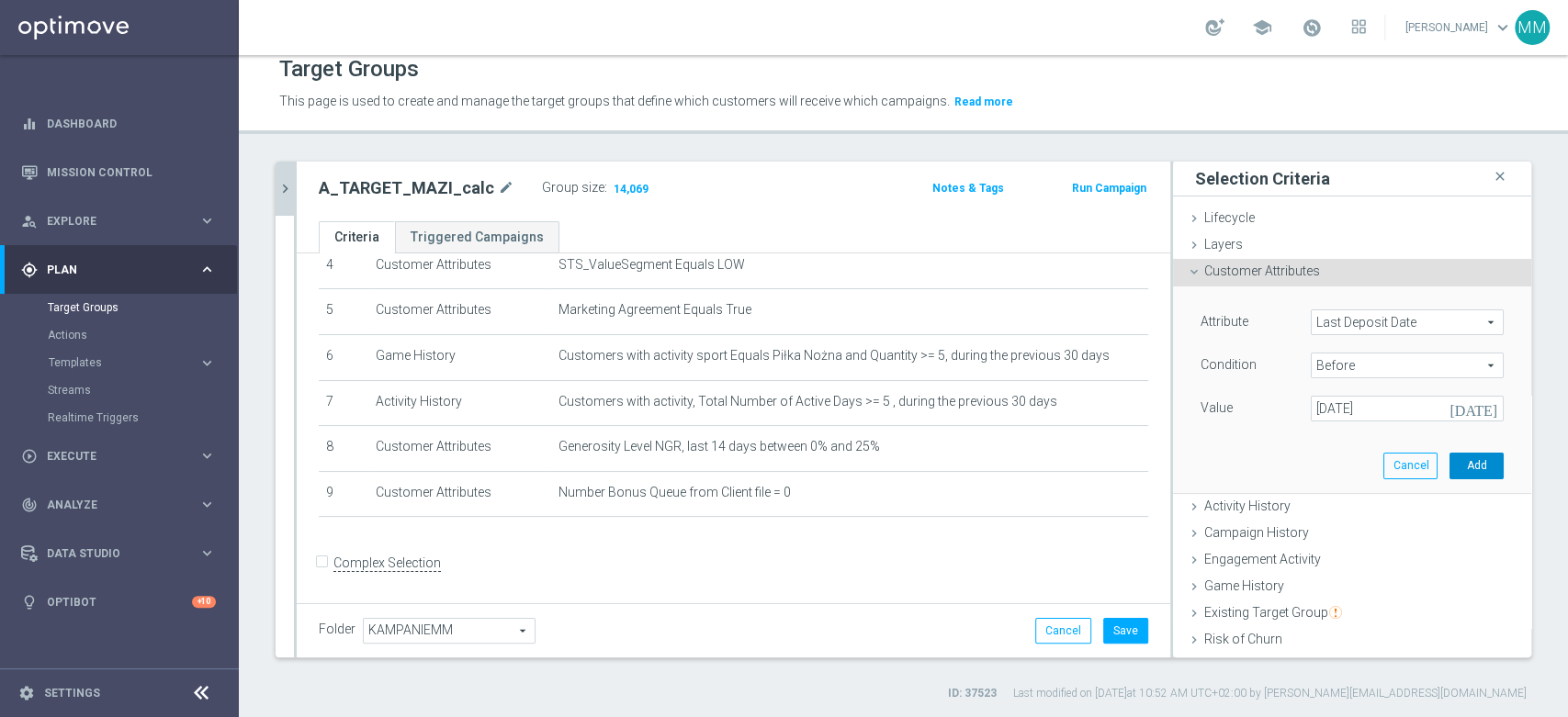
click at [1450, 469] on button "Add" at bounding box center [1476, 465] width 54 height 26
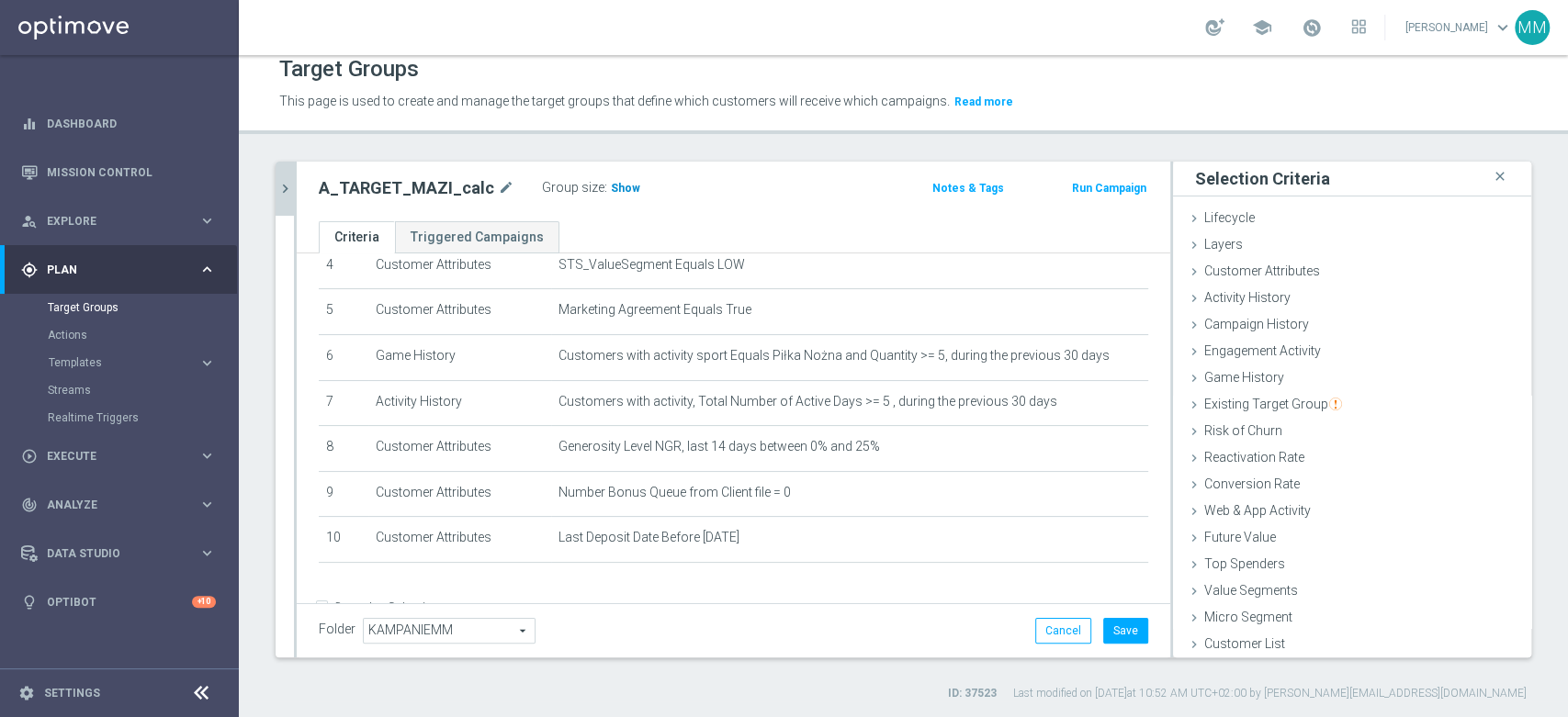
click at [617, 184] on span "Show" at bounding box center [625, 187] width 30 height 12
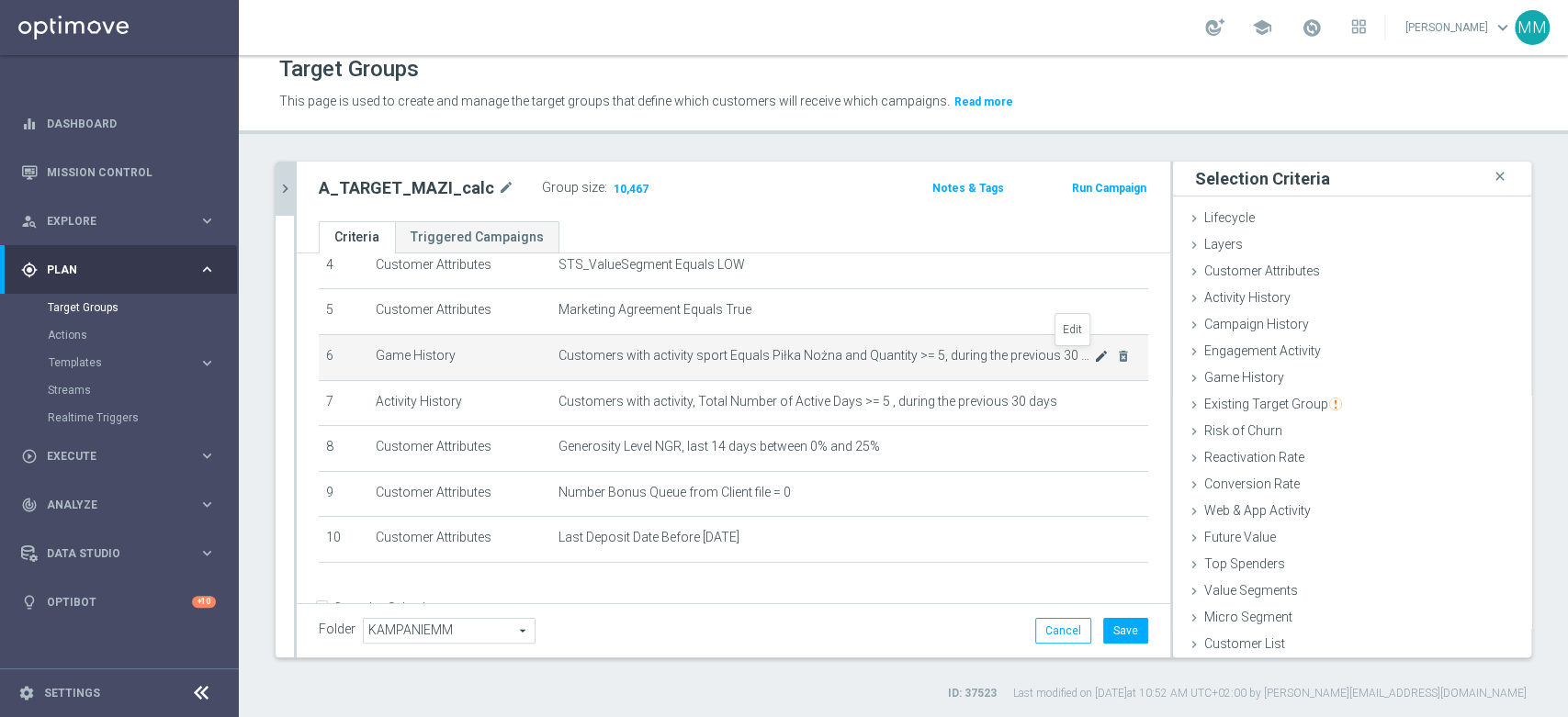
click at [1094, 356] on icon "mode_edit" at bounding box center [1101, 356] width 14 height 14
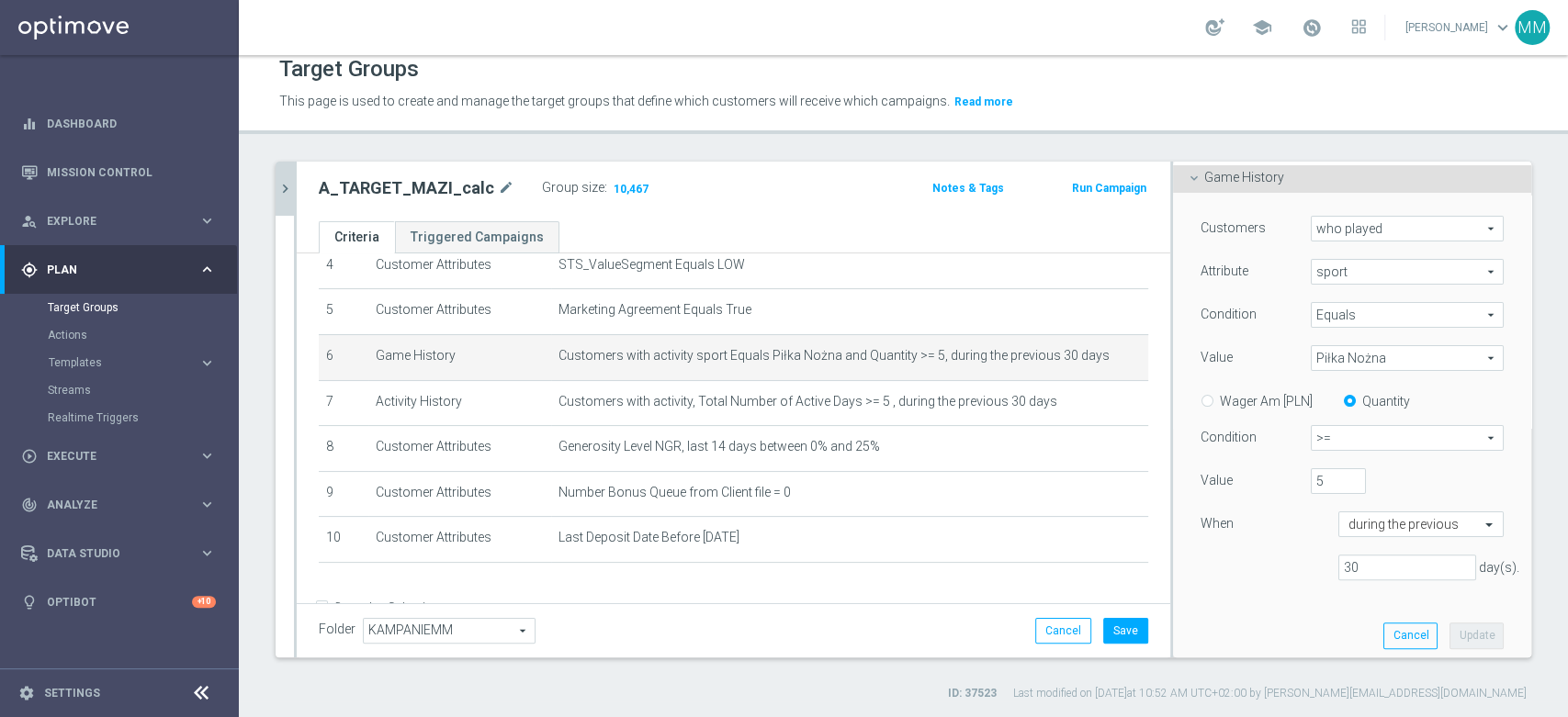
scroll to position [204, 0]
click at [1297, 480] on div "5" at bounding box center [1338, 477] width 83 height 26
type input "10"
click at [1463, 624] on button "Update" at bounding box center [1476, 631] width 54 height 26
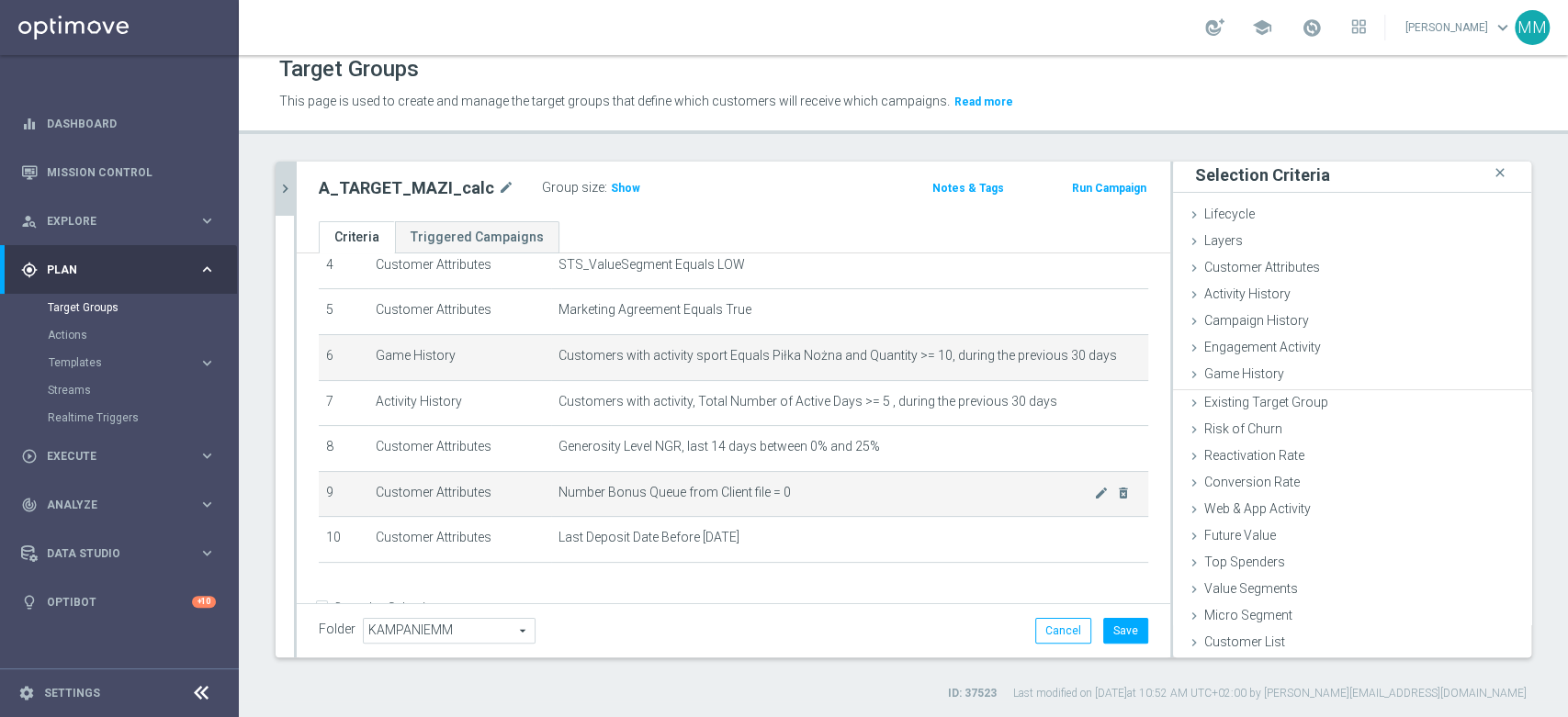
scroll to position [1, 0]
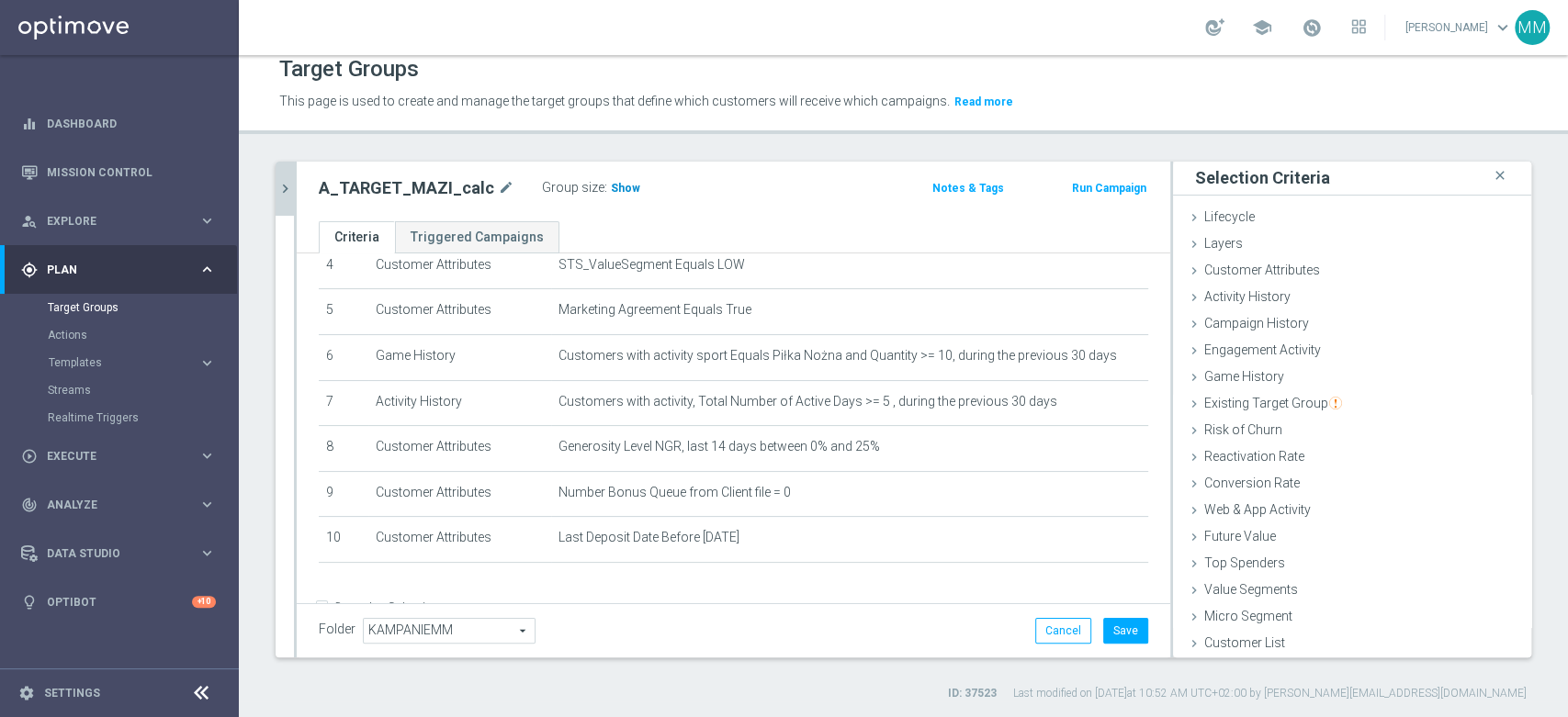
click at [611, 181] on span "Show" at bounding box center [625, 187] width 30 height 12
click at [1322, 296] on div "Activity History done selection updated" at bounding box center [1351, 298] width 358 height 28
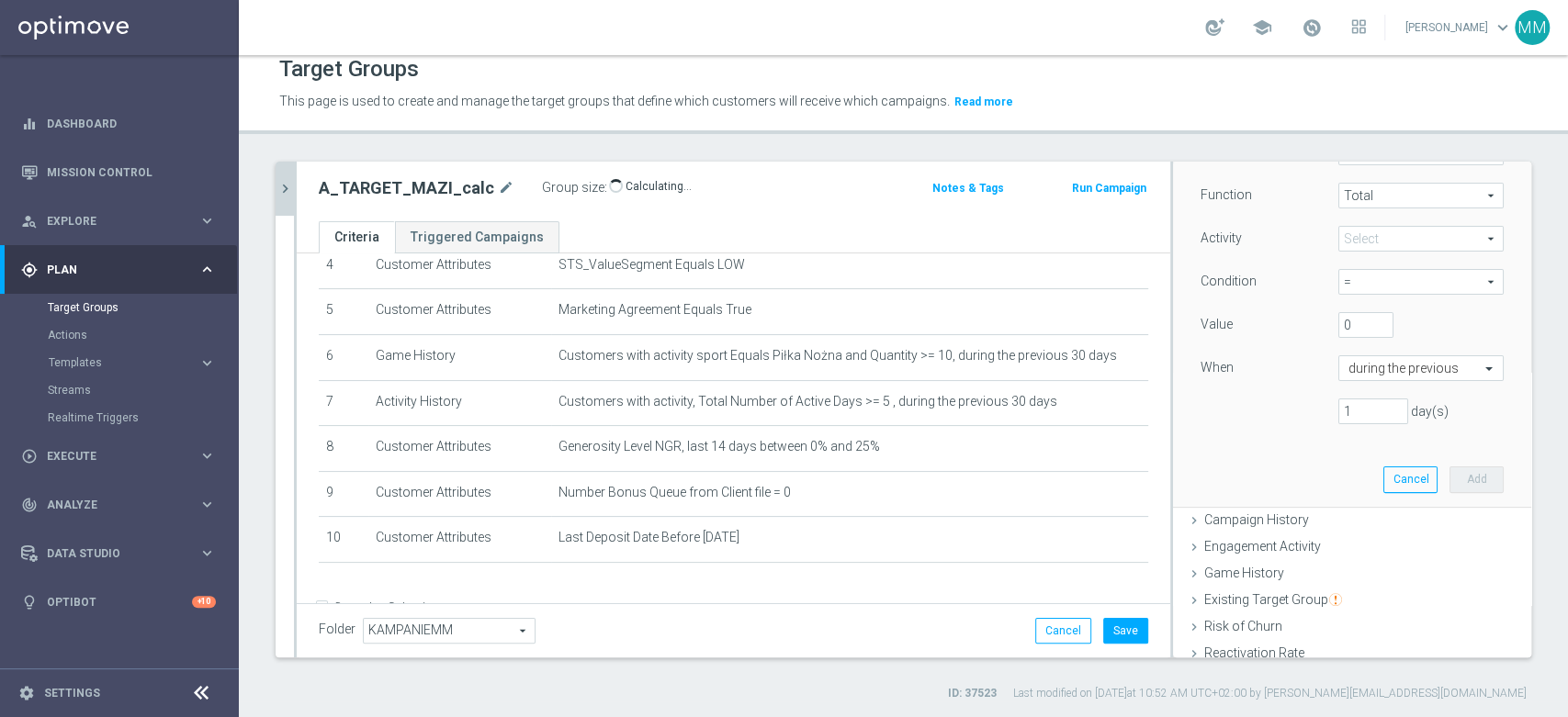
scroll to position [146, 0]
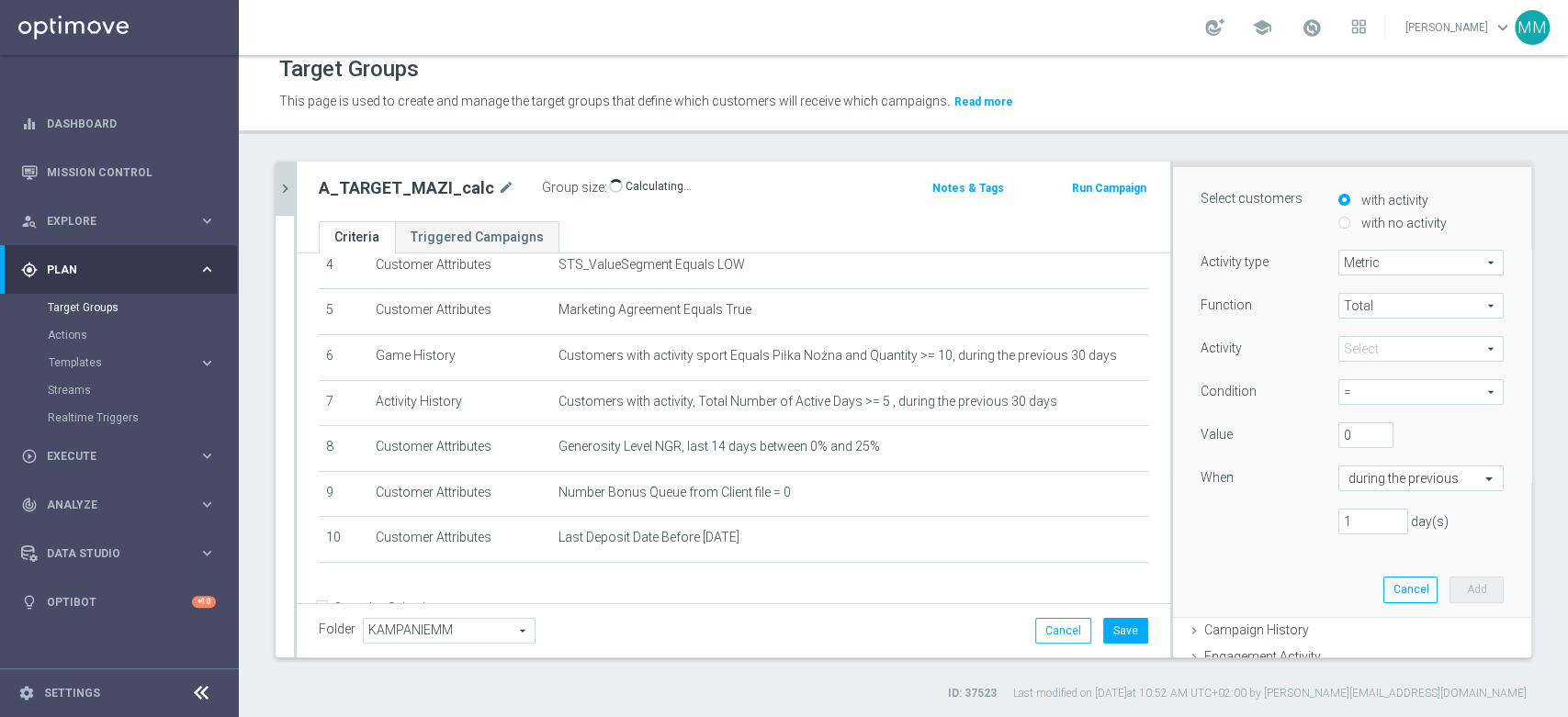
click at [1371, 352] on span at bounding box center [1421, 348] width 163 height 24
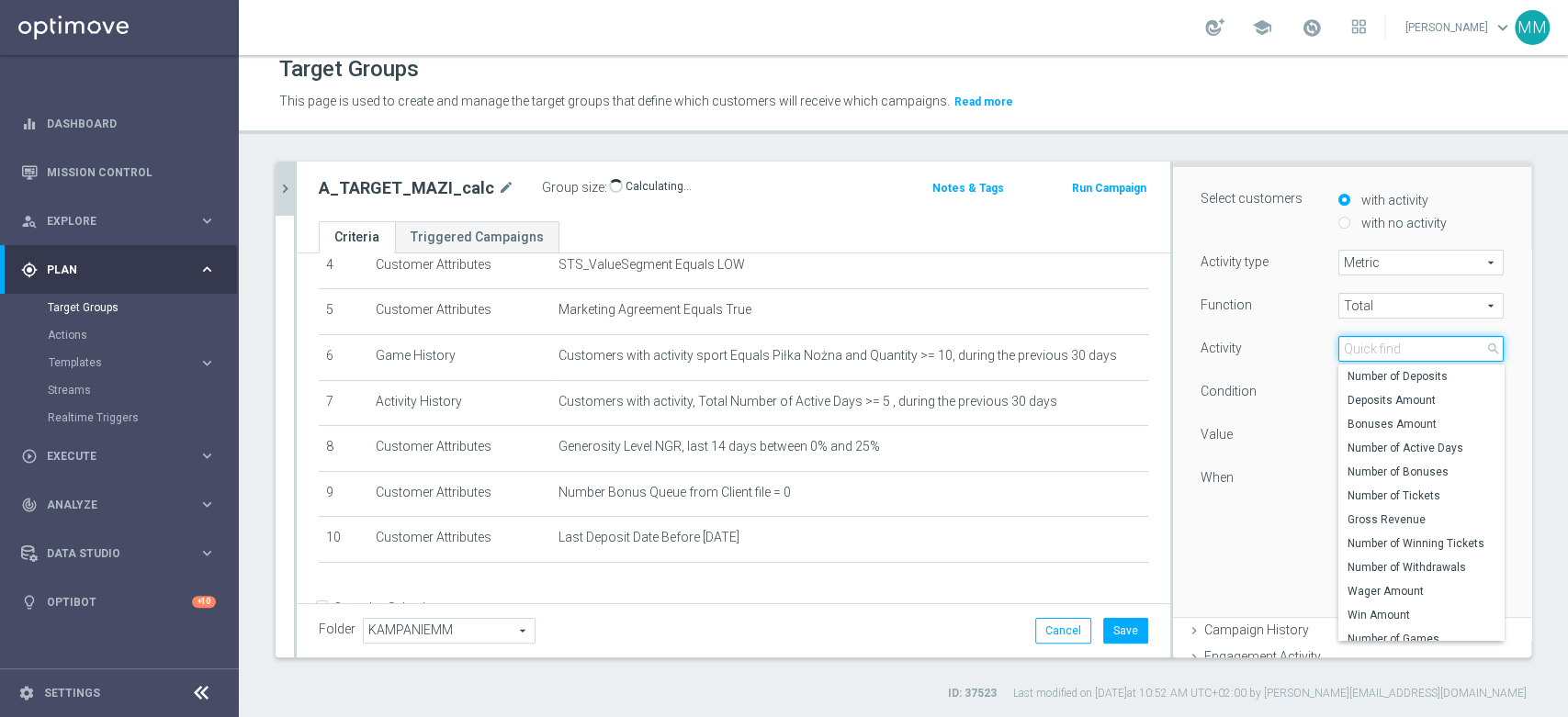
click at [1371, 352] on input "search" at bounding box center [1421, 348] width 165 height 26
type input "win"
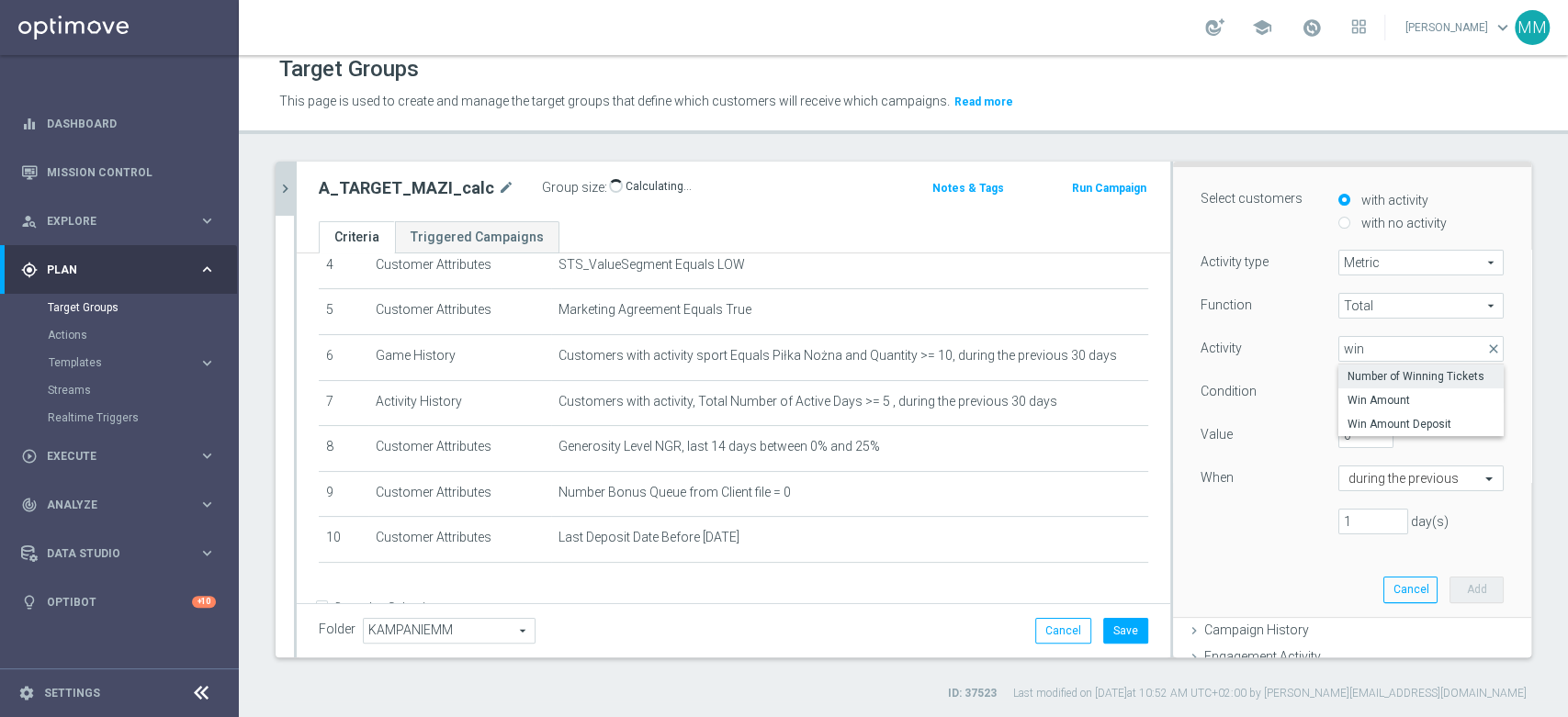
click at [1364, 374] on span "Number of Winning Tickets" at bounding box center [1421, 376] width 147 height 14
type input "Number of Winning Tickets"
click at [1350, 388] on span "=" at bounding box center [1421, 391] width 163 height 24
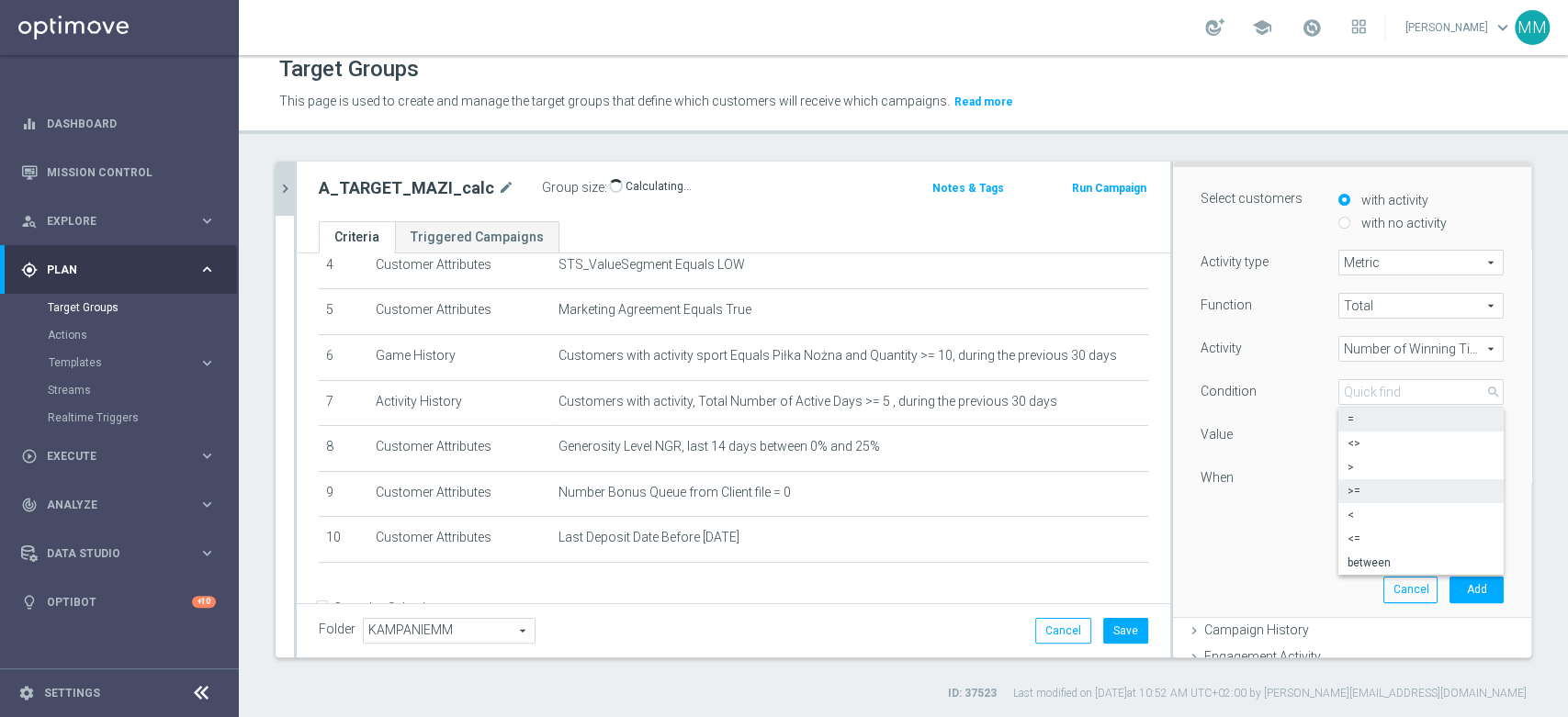
click at [1357, 496] on span ">=" at bounding box center [1421, 491] width 147 height 14
type input ">="
drag, startPoint x: 1338, startPoint y: 432, endPoint x: 1316, endPoint y: 433, distance: 22.0
click at [1339, 433] on input "0" at bounding box center [1367, 435] width 55 height 26
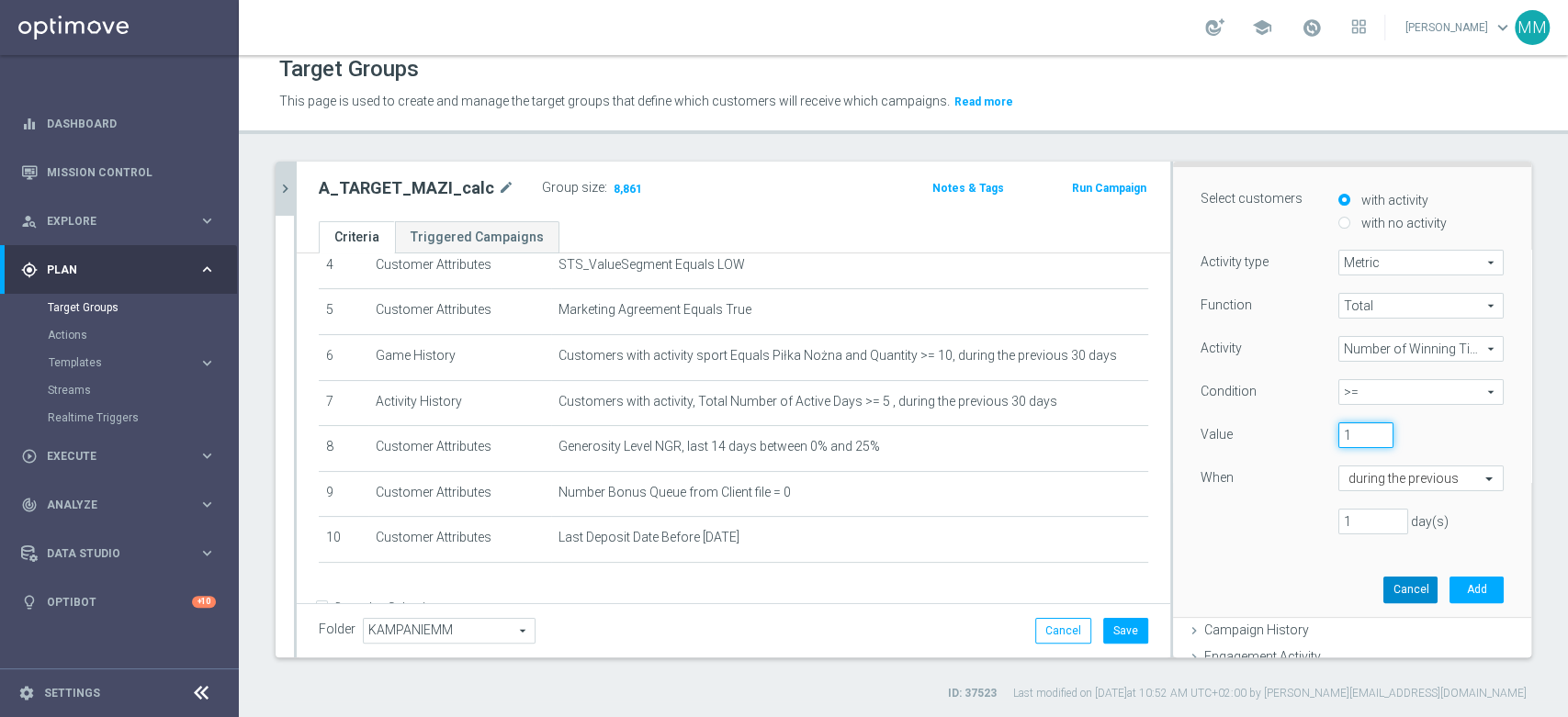
type input "1"
click at [1384, 587] on button "Cancel" at bounding box center [1410, 589] width 54 height 26
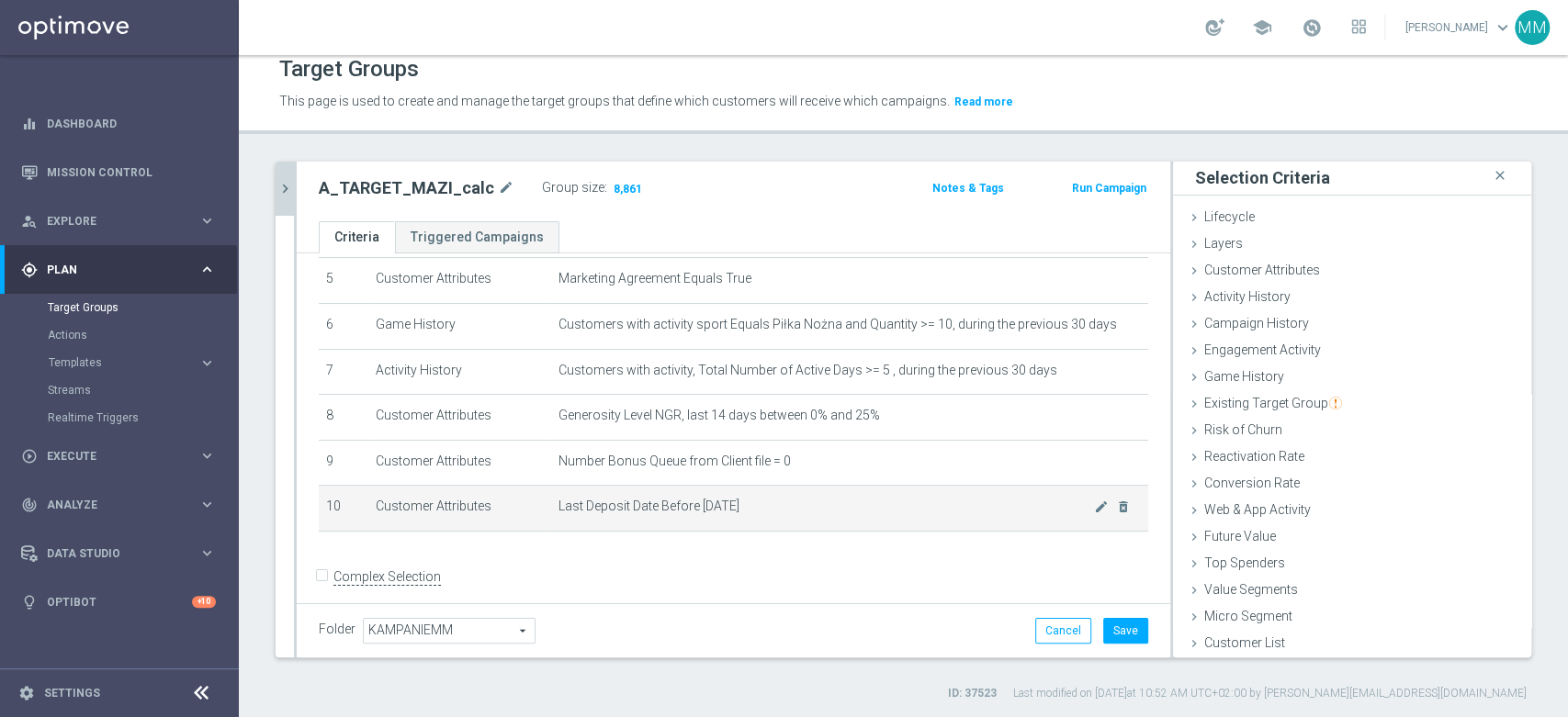
scroll to position [257, 0]
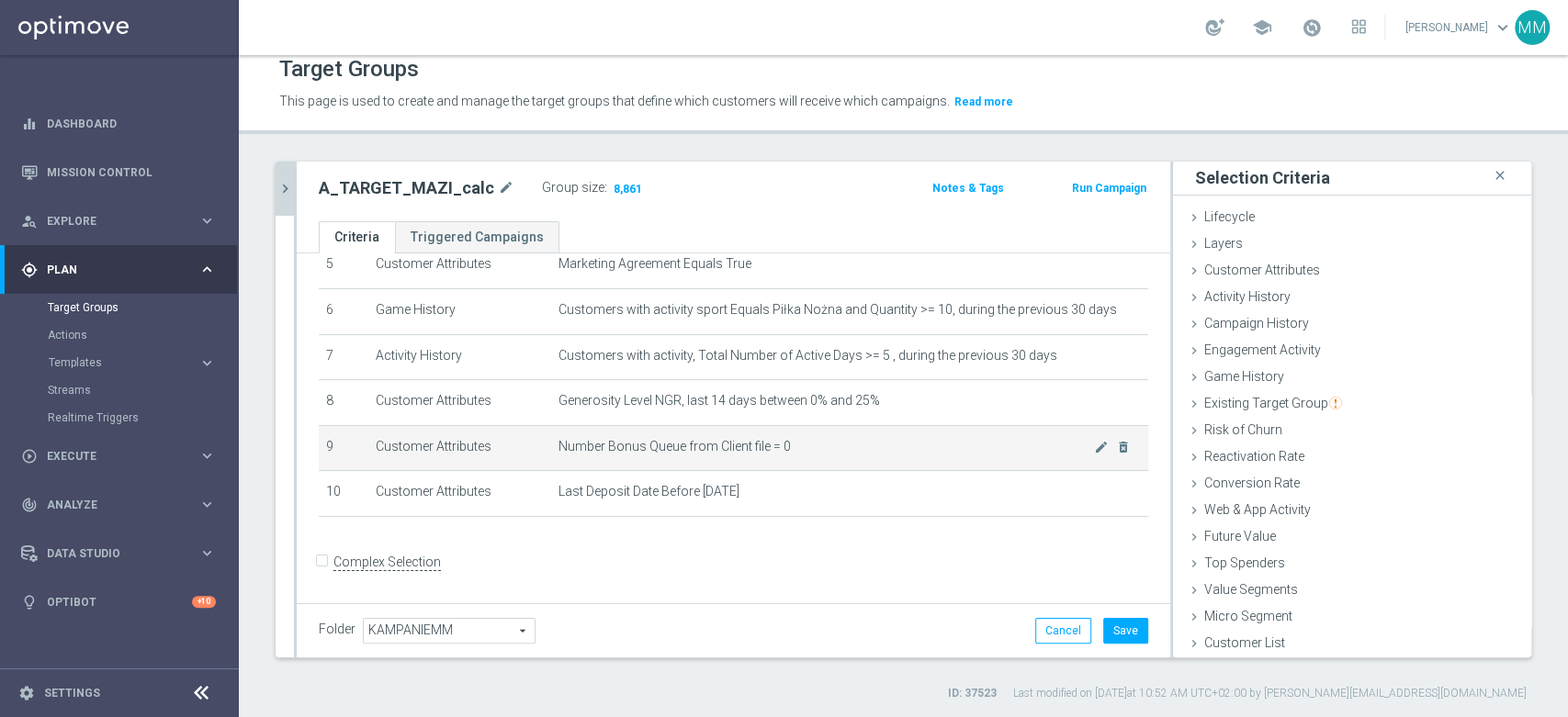
click at [809, 455] on td "Number Bonus Queue from Client file = 0 mode_edit delete_forever" at bounding box center [849, 448] width 597 height 46
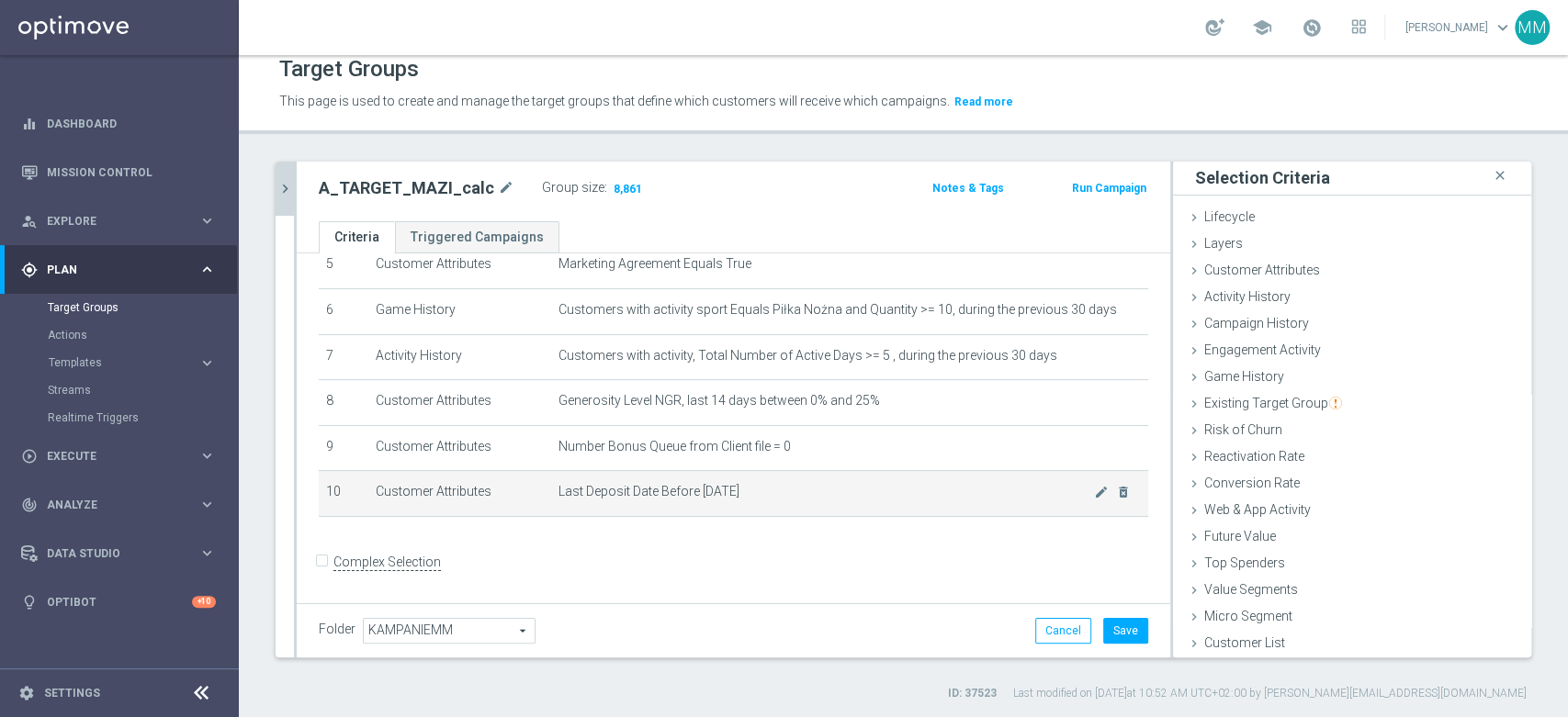
click at [809, 487] on span "Last Deposit Date Before [DATE]" at bounding box center [826, 492] width 536 height 15
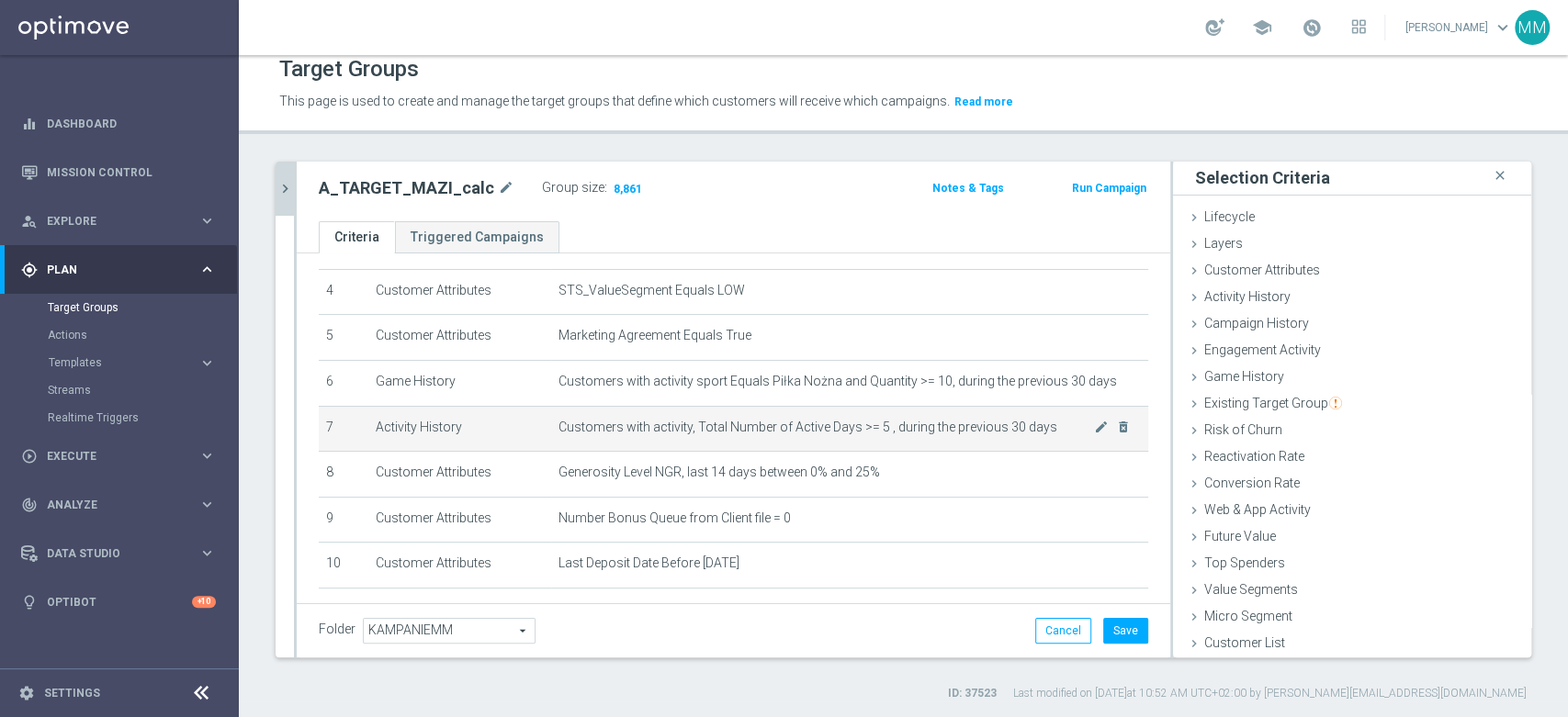
scroll to position [156, 0]
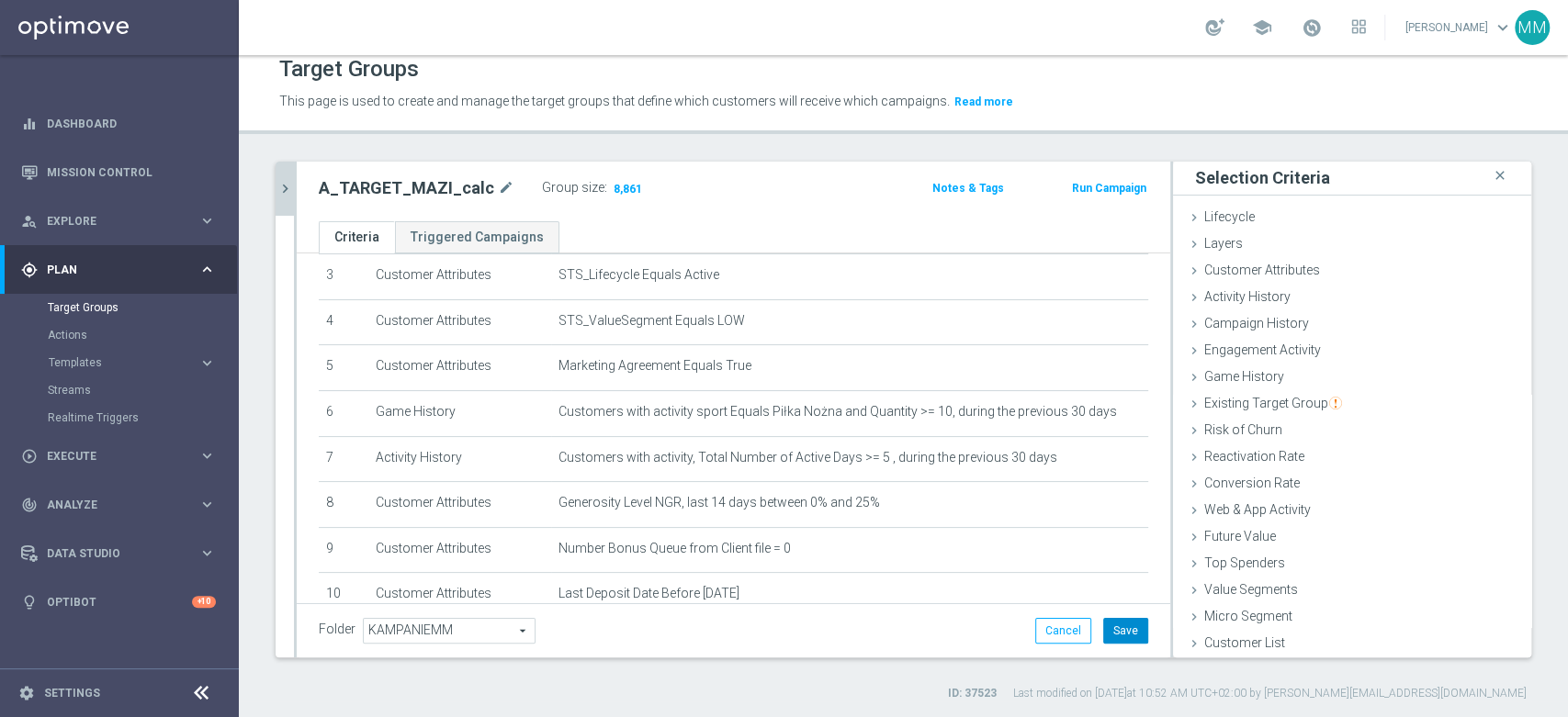
click at [1123, 631] on button "Save" at bounding box center [1125, 630] width 45 height 26
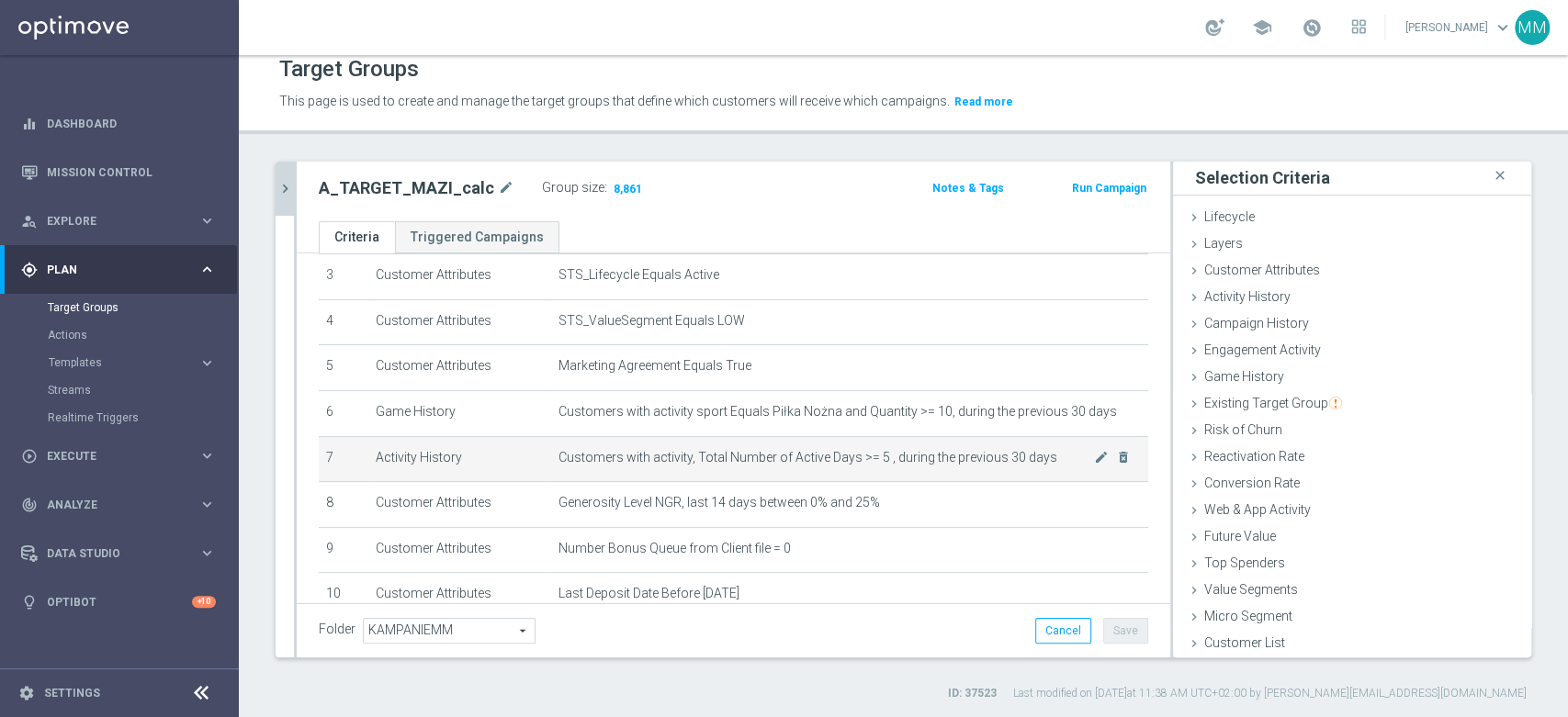
click at [948, 452] on span "Customers with activity, Total Number of Active Days >= 5 , during the previous…" at bounding box center [826, 457] width 536 height 15
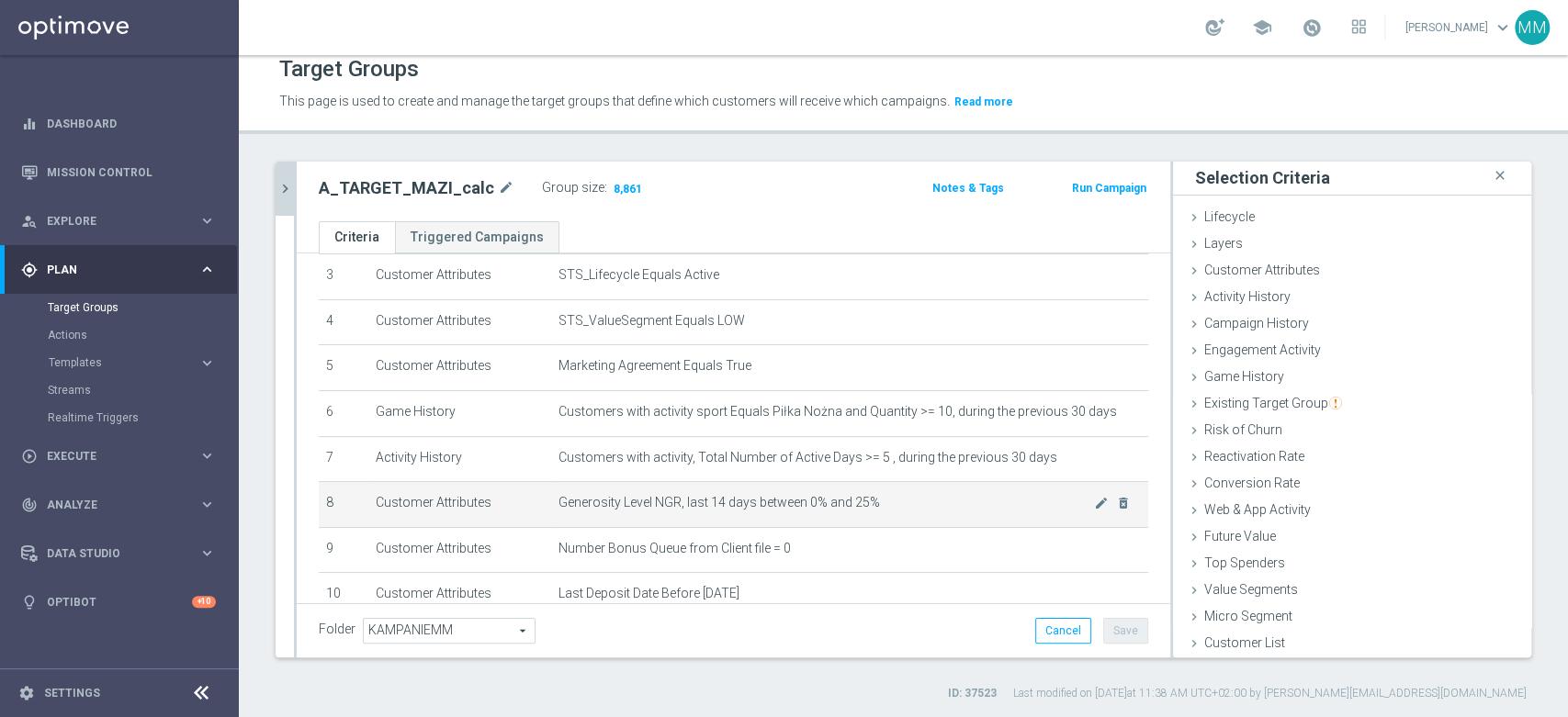
click at [903, 488] on td "Generosity Level NGR, last 14 days between 0% and 25% mode_edit delete_forever" at bounding box center [849, 505] width 597 height 46
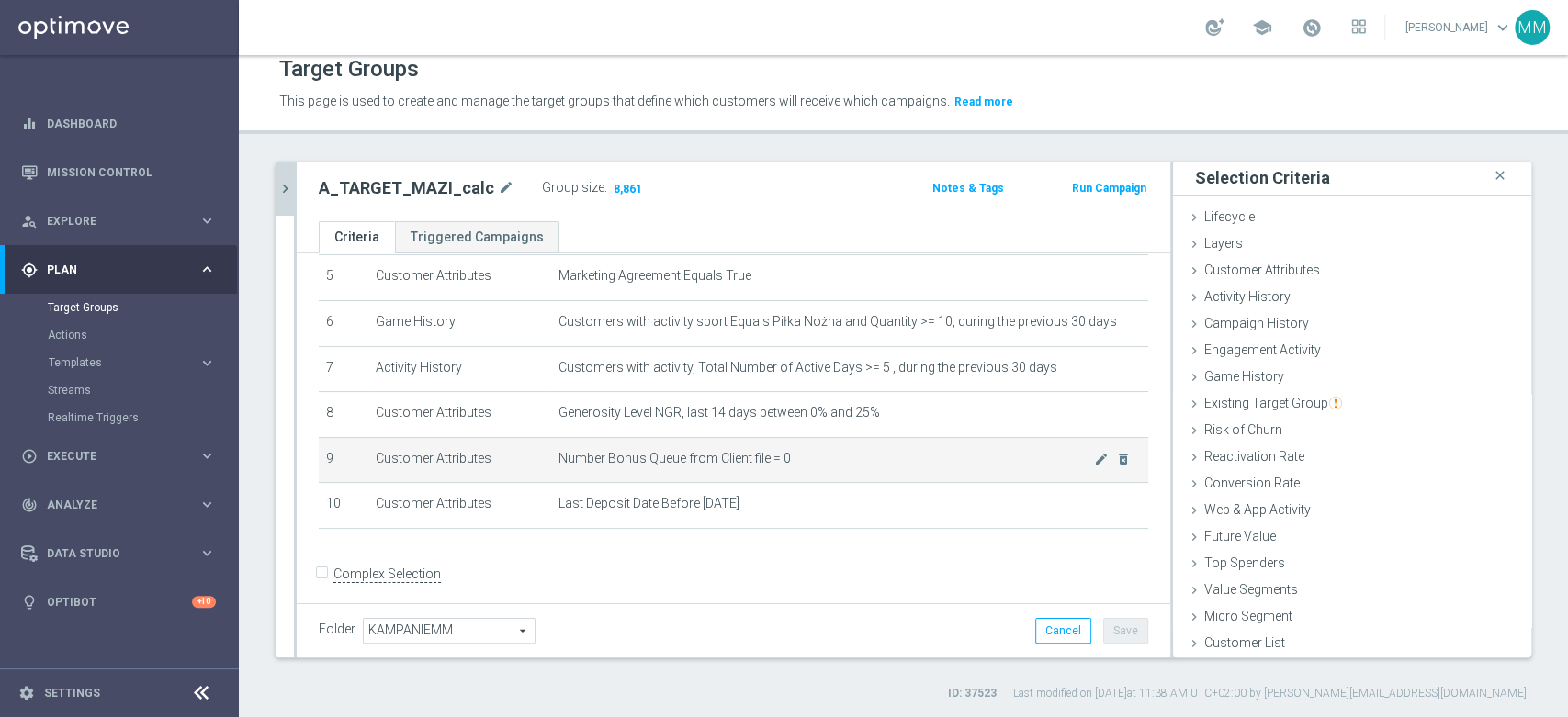
scroll to position [257, 0]
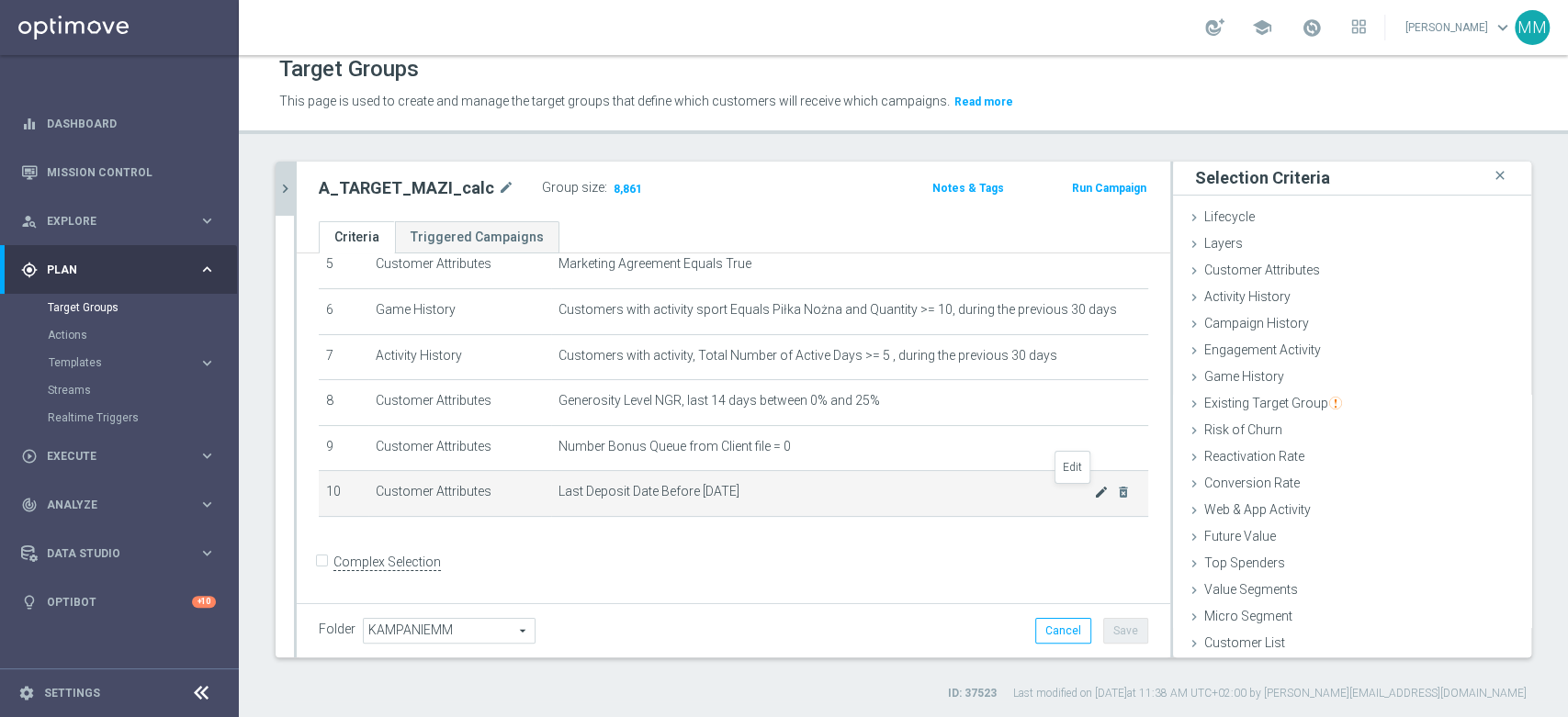
click at [1094, 497] on icon "mode_edit" at bounding box center [1101, 492] width 14 height 14
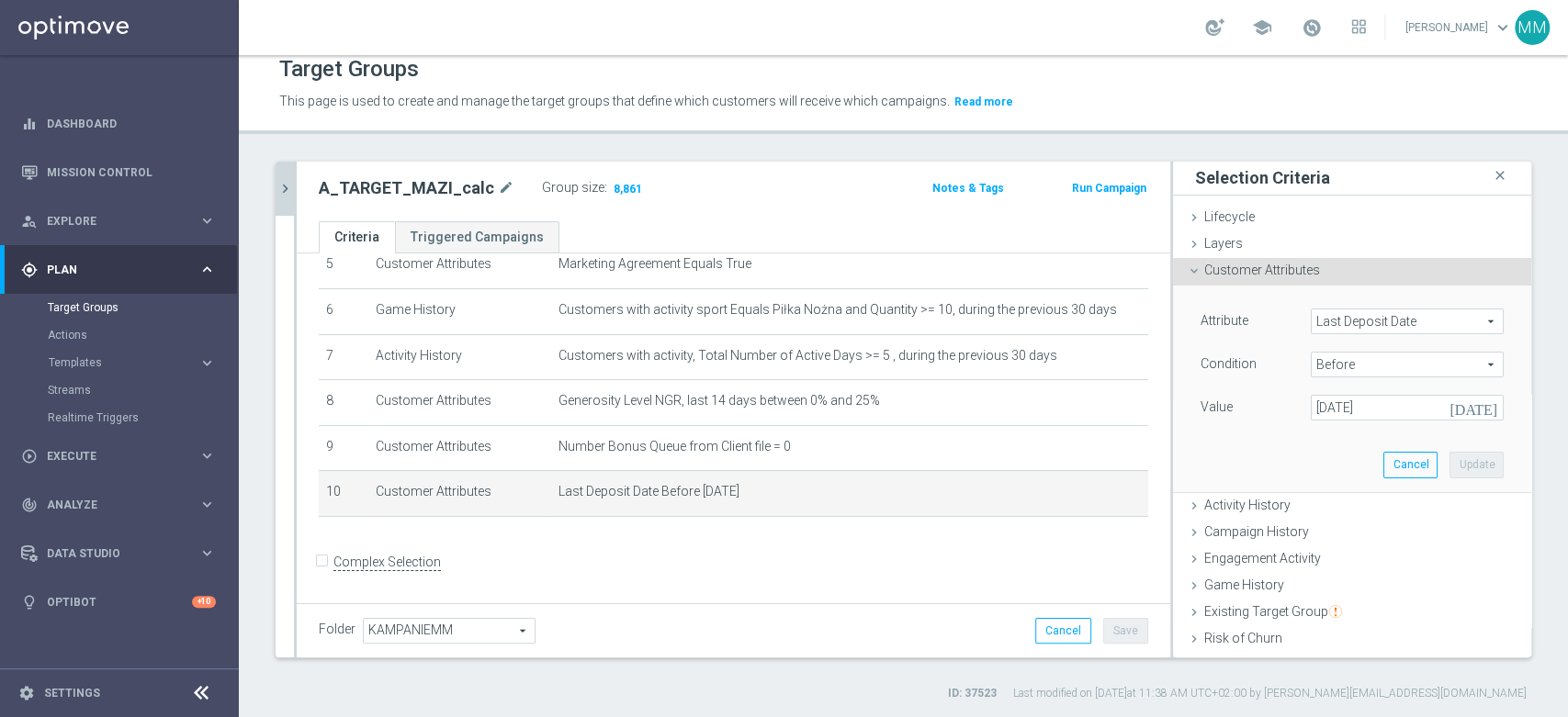
click at [1330, 315] on span "Last Deposit Date" at bounding box center [1408, 321] width 191 height 24
click at [0, 0] on input "search" at bounding box center [0, 0] width 0 height 0
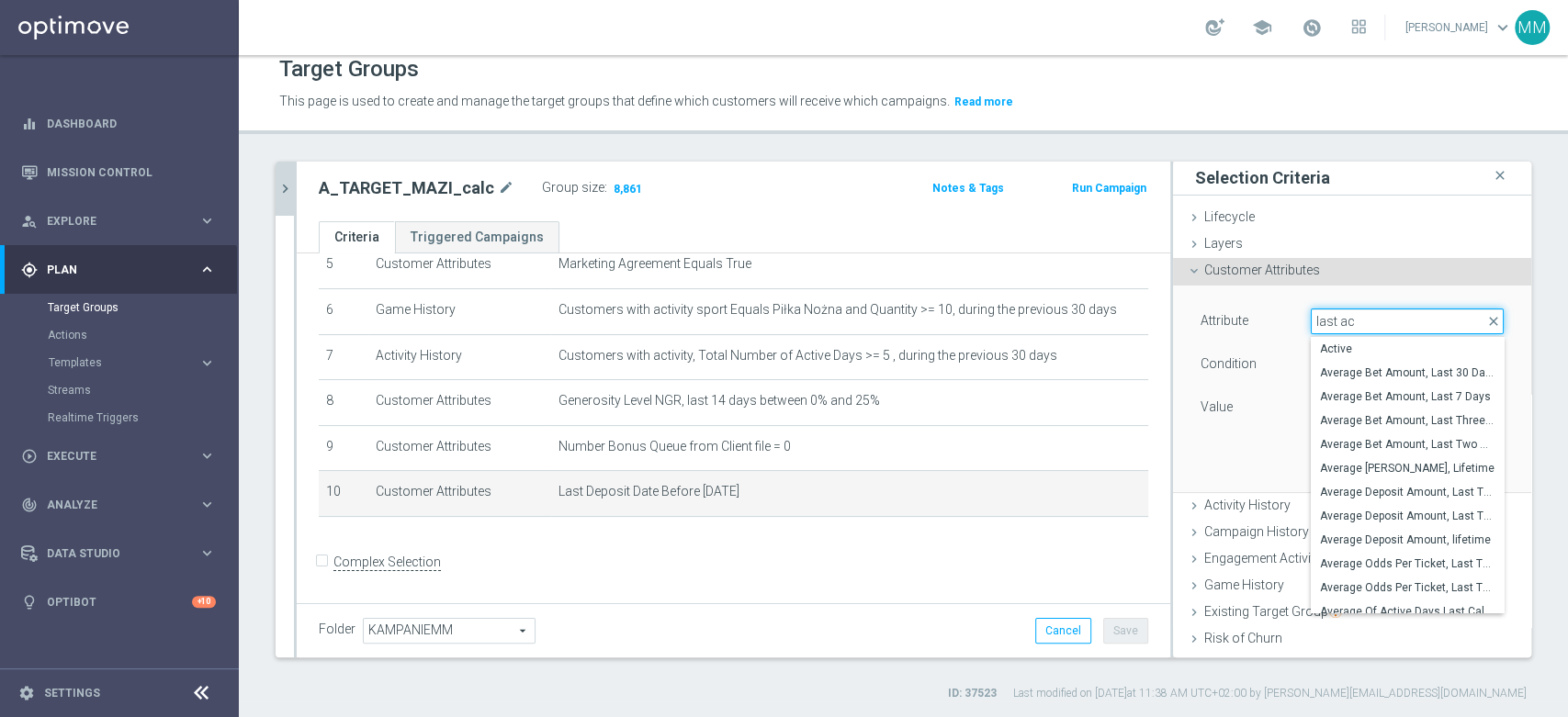
type input "last act"
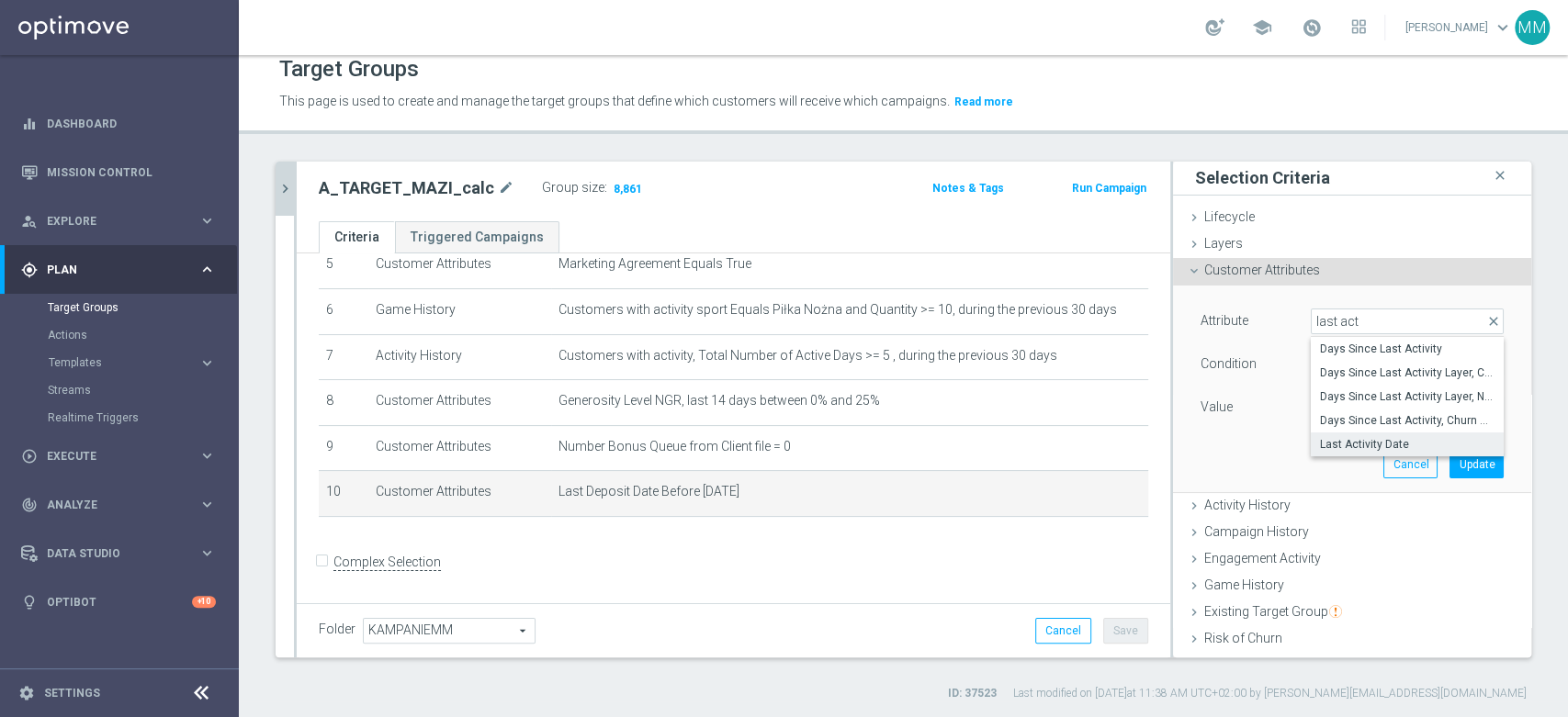
click at [1367, 438] on span "Last Activity Date" at bounding box center [1407, 444] width 175 height 14
type input "Last Activity Date"
type input "Equals"
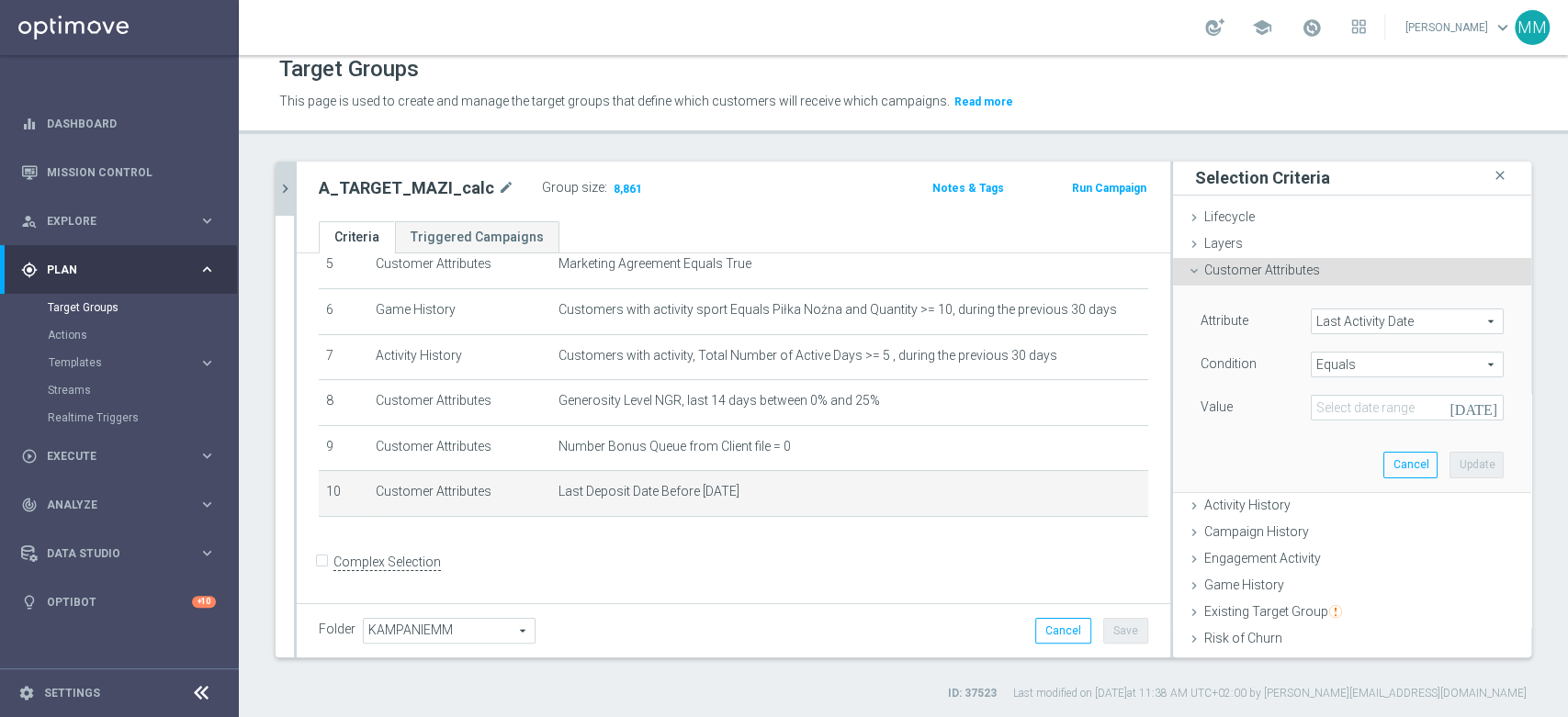
click at [1352, 363] on span "Equals" at bounding box center [1408, 364] width 191 height 24
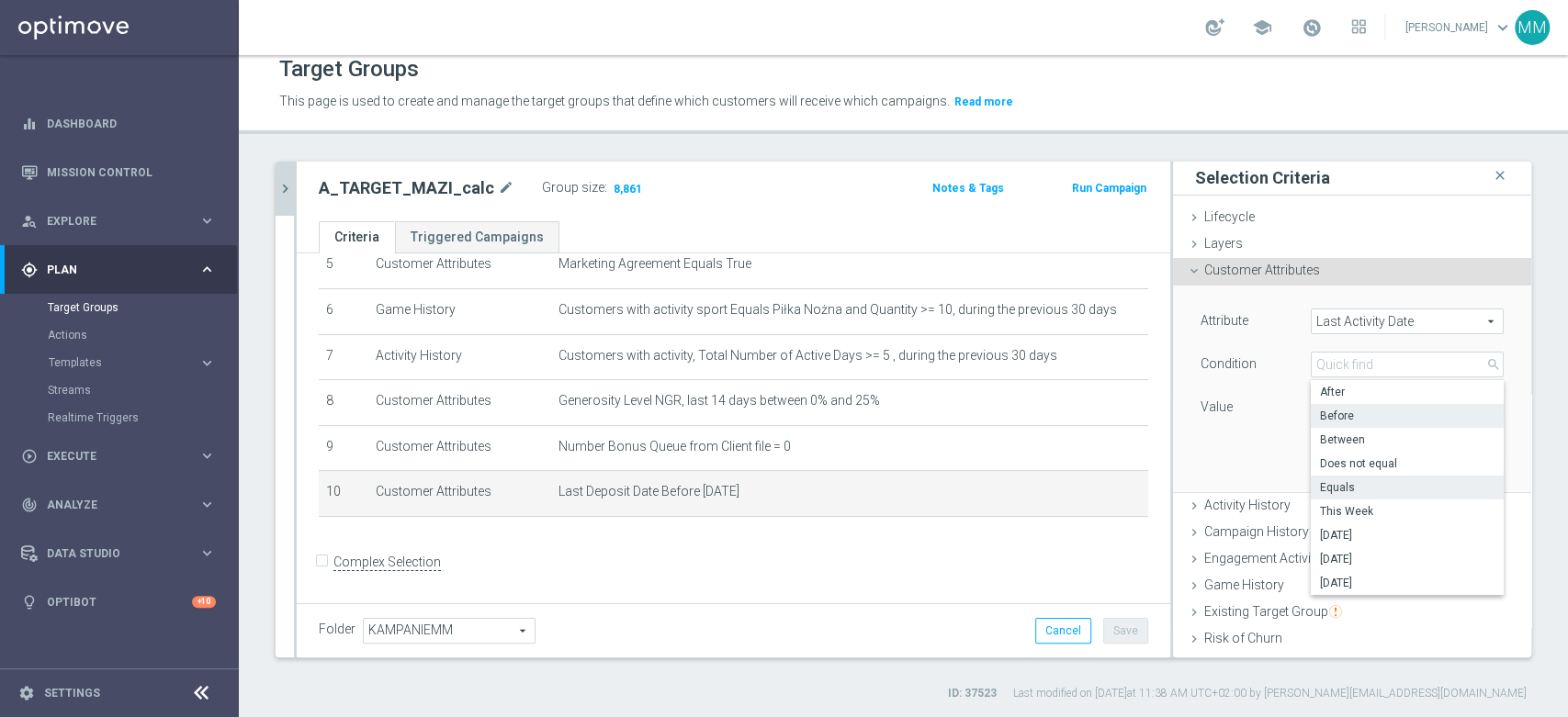
click at [1347, 417] on span "Before" at bounding box center [1407, 415] width 175 height 14
type input "Before"
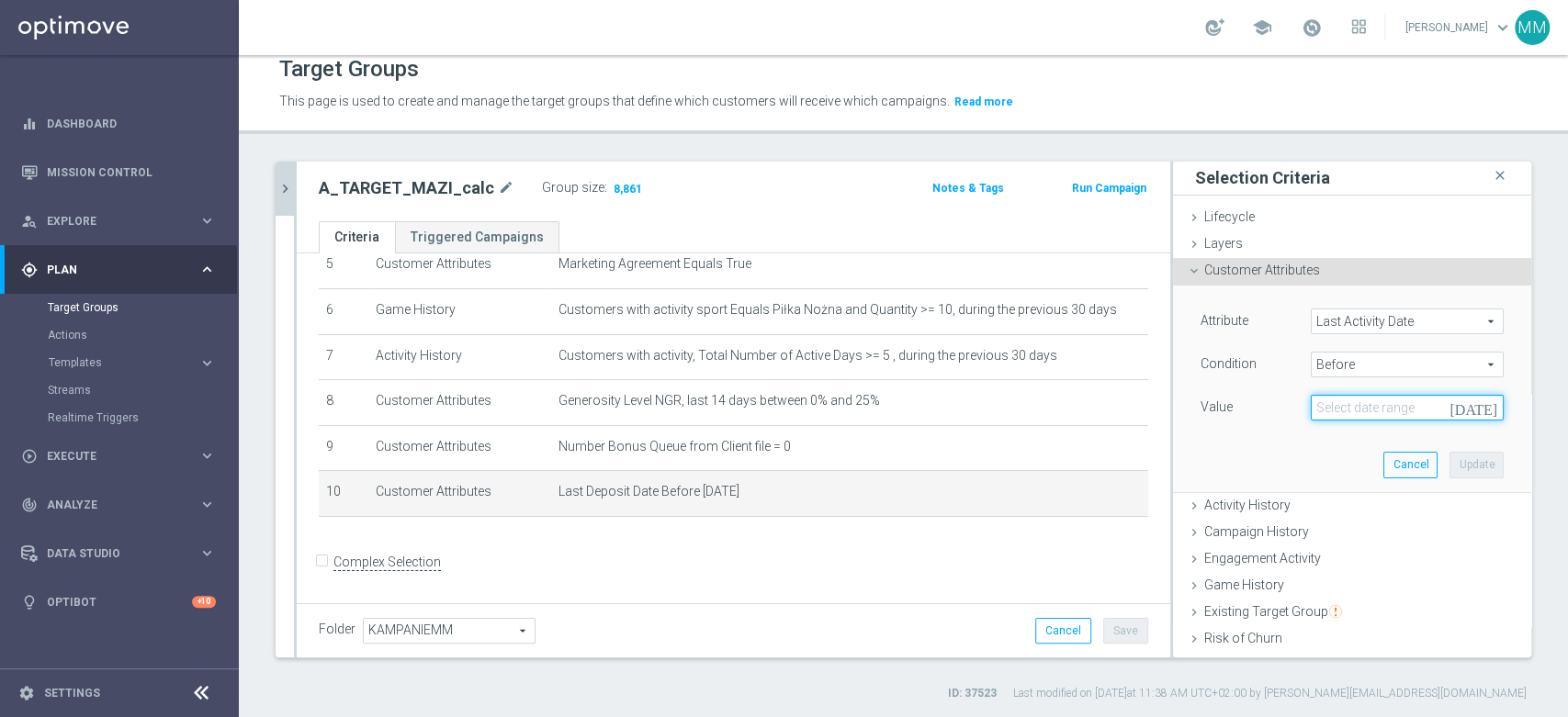
click at [1349, 404] on input at bounding box center [1408, 408] width 193 height 26
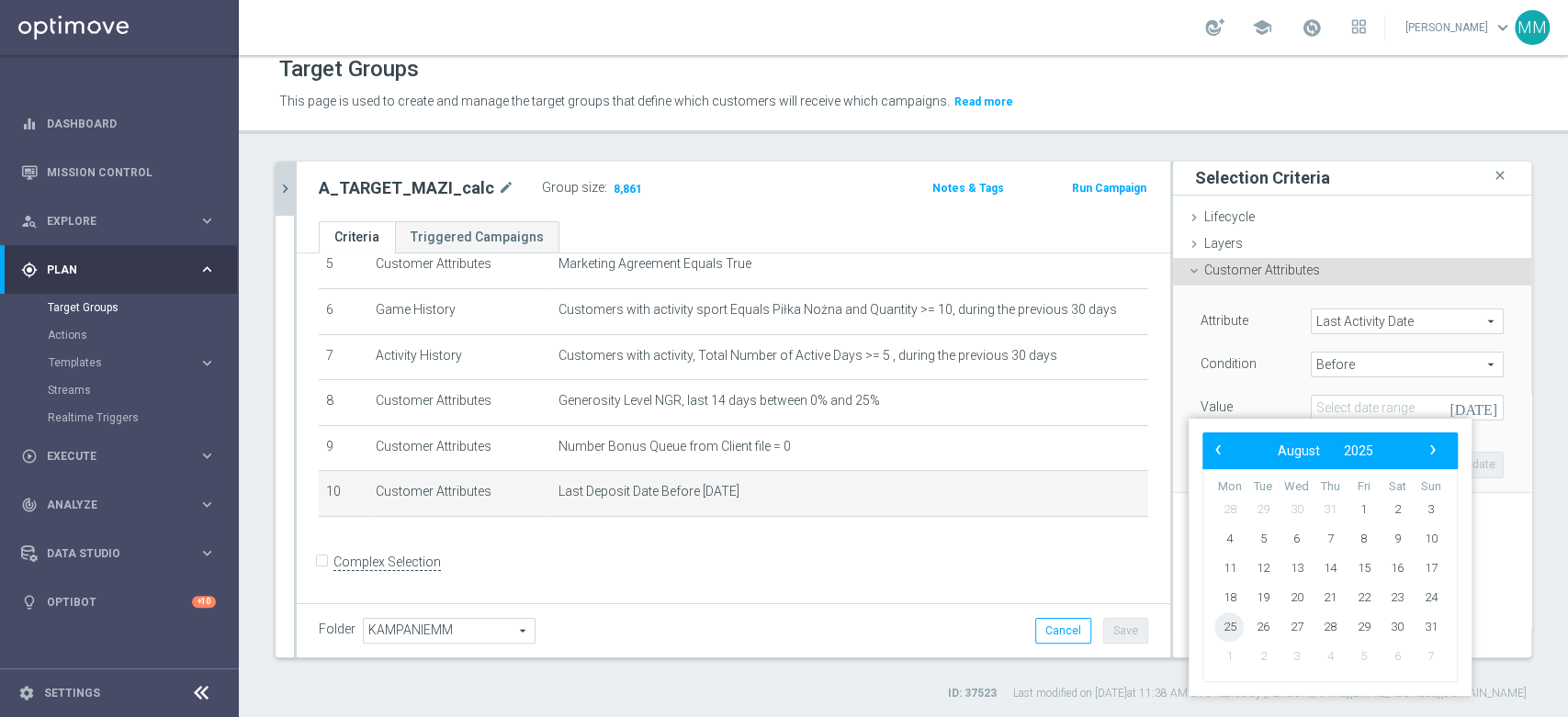
click at [1229, 635] on span "25" at bounding box center [1229, 627] width 30 height 30
type input "25 Aug 2025"
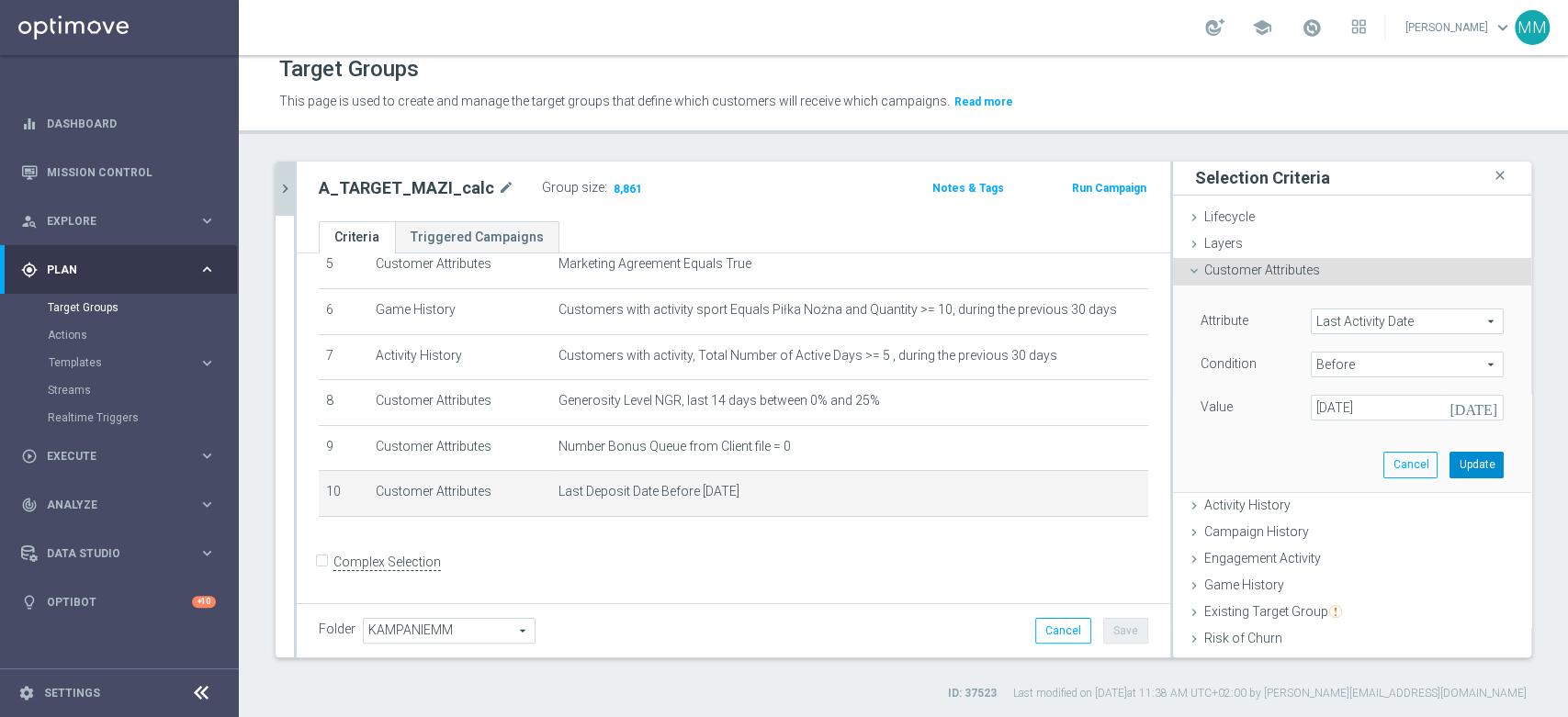
click at [1450, 466] on button "Update" at bounding box center [1476, 464] width 54 height 26
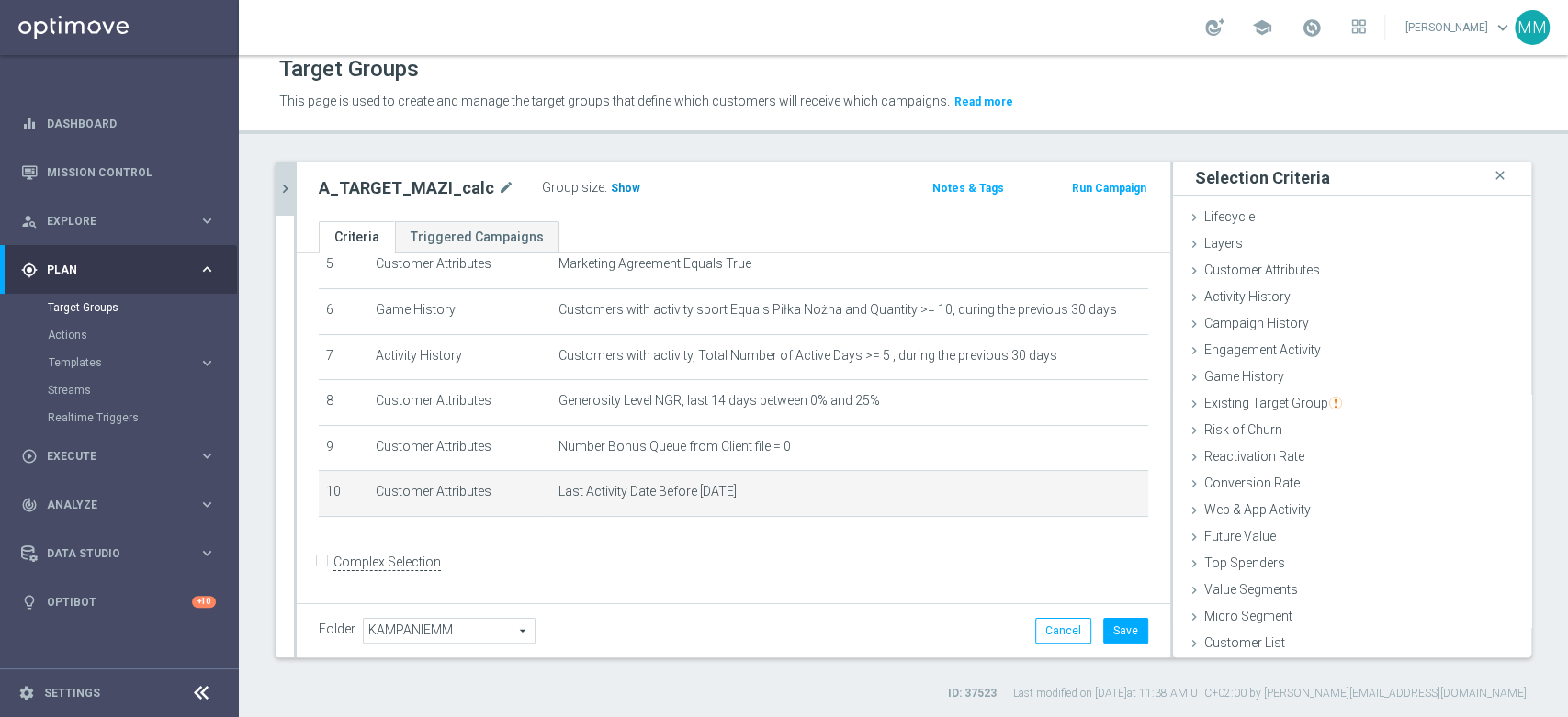
click at [621, 181] on span "Show" at bounding box center [625, 187] width 30 height 12
click at [1094, 492] on icon "mode_edit" at bounding box center [1101, 492] width 14 height 14
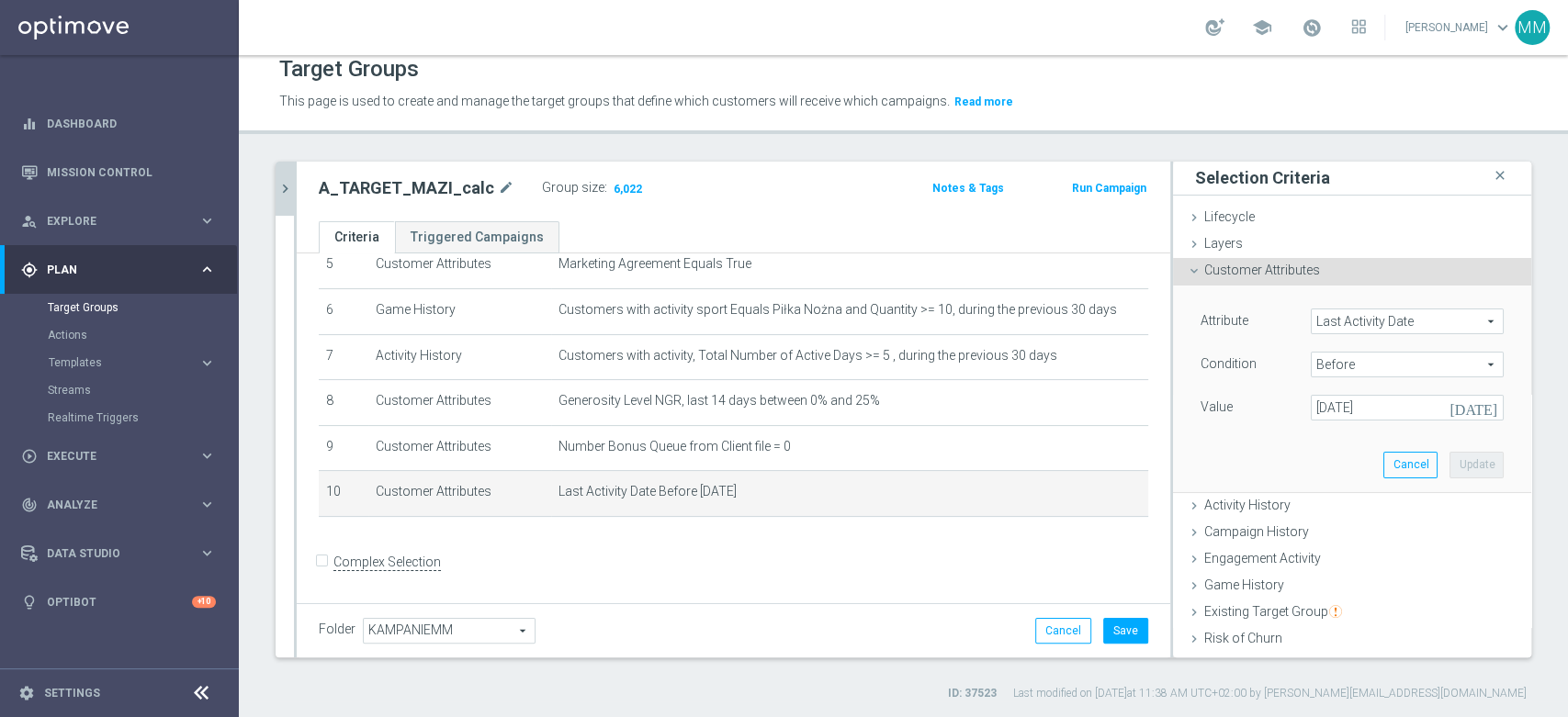
click at [1318, 319] on span "Last Activity Date" at bounding box center [1408, 321] width 191 height 24
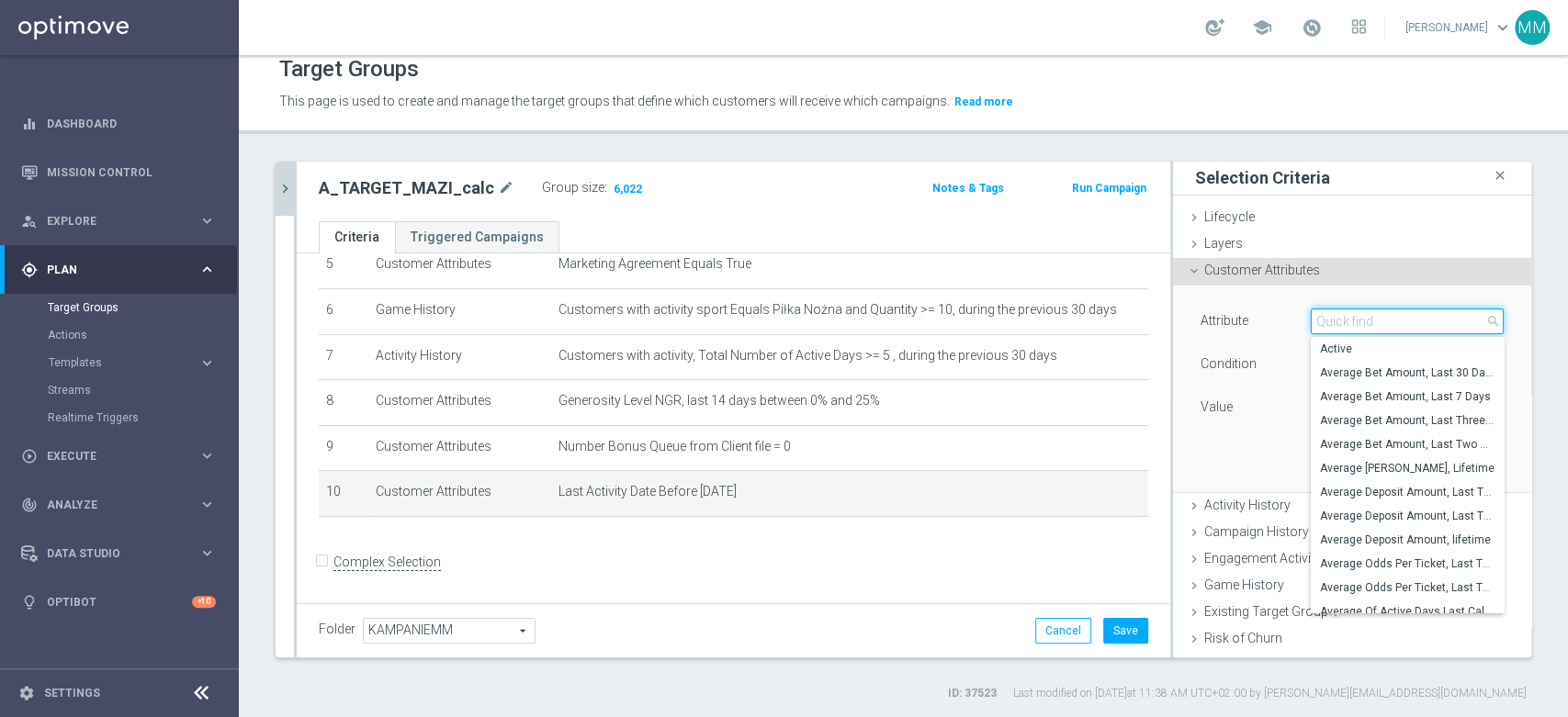
click at [1318, 319] on input "search" at bounding box center [1408, 321] width 193 height 26
type input "last depos"
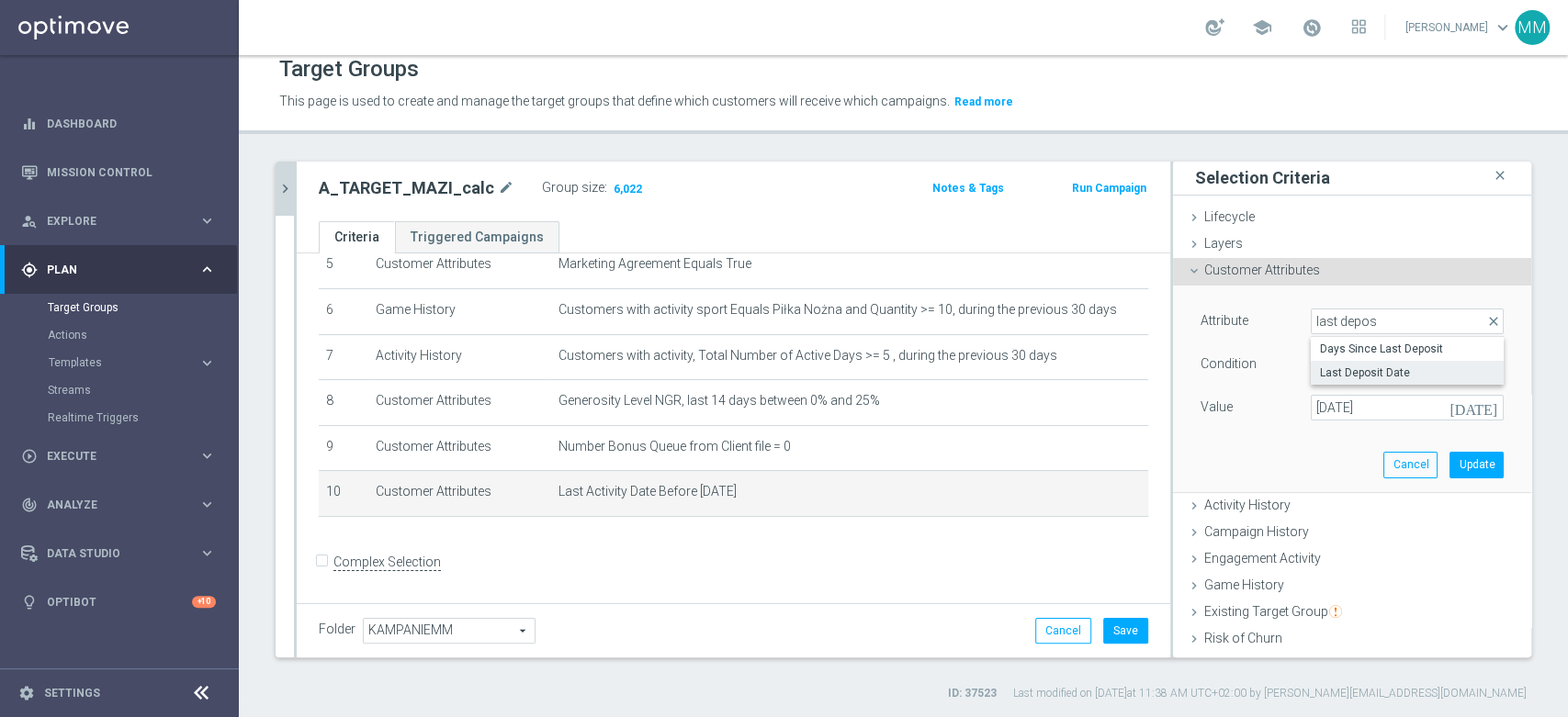
click at [1367, 378] on label "Last Deposit Date" at bounding box center [1408, 372] width 193 height 24
type input "Last Deposit Date"
type input "Equals"
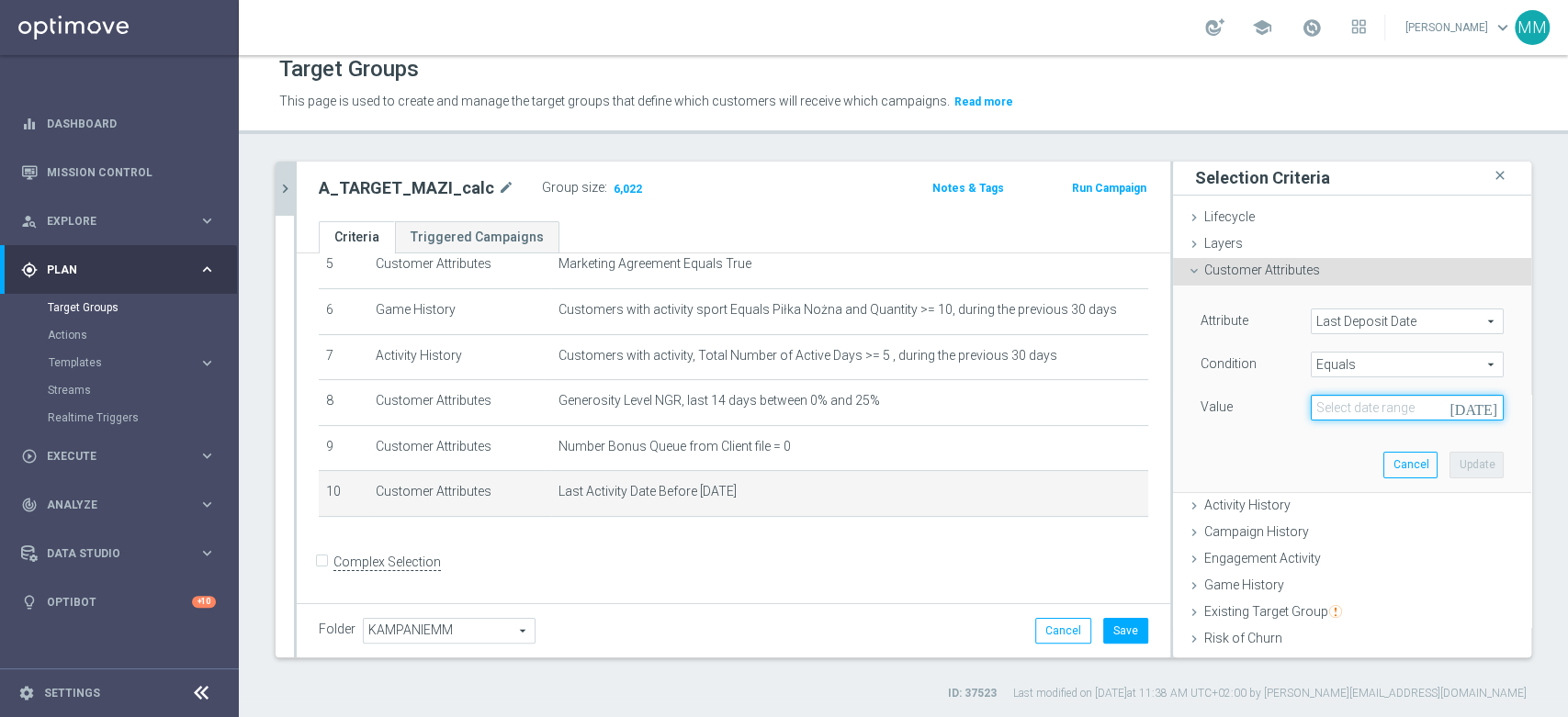
click at [1346, 416] on input at bounding box center [1408, 408] width 193 height 26
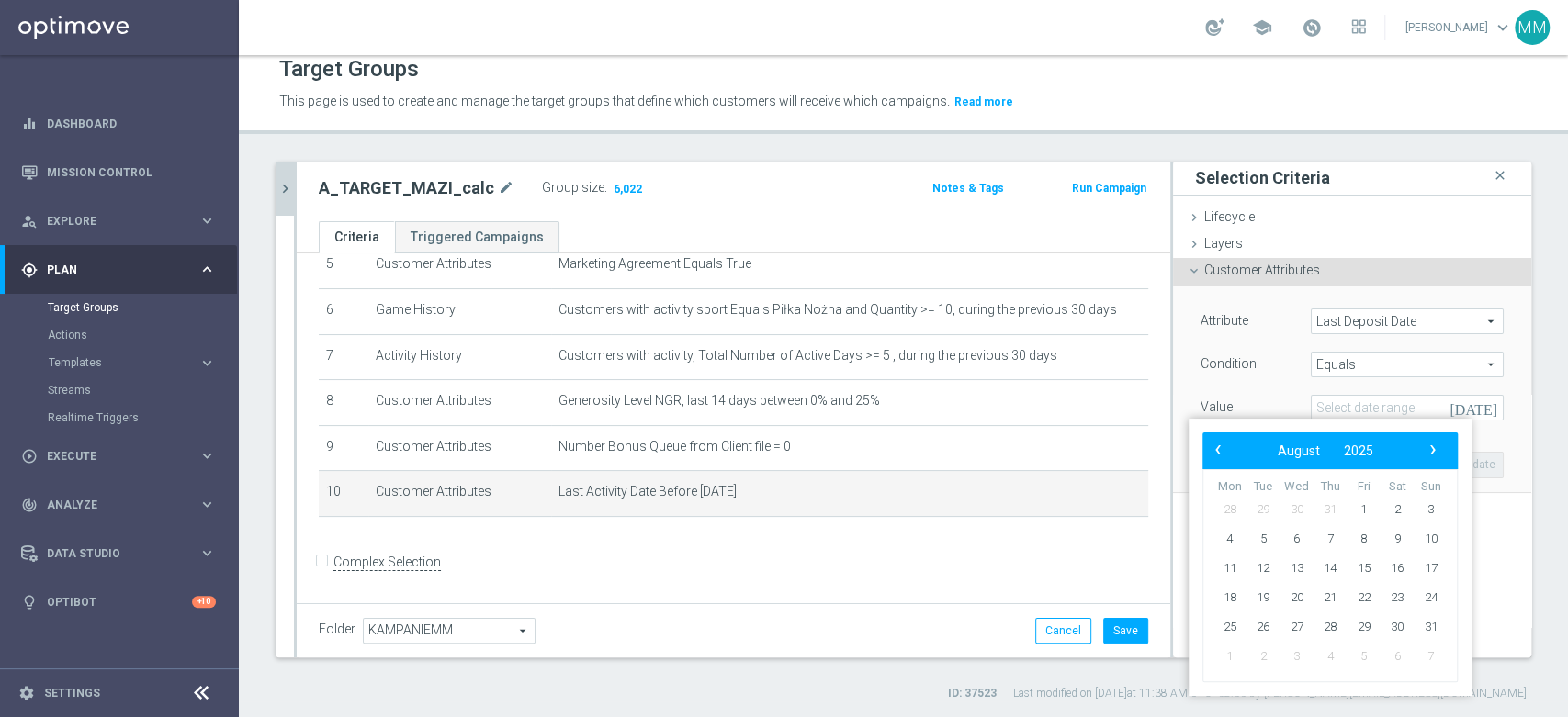
click at [1346, 369] on span "Equals" at bounding box center [1408, 364] width 191 height 24
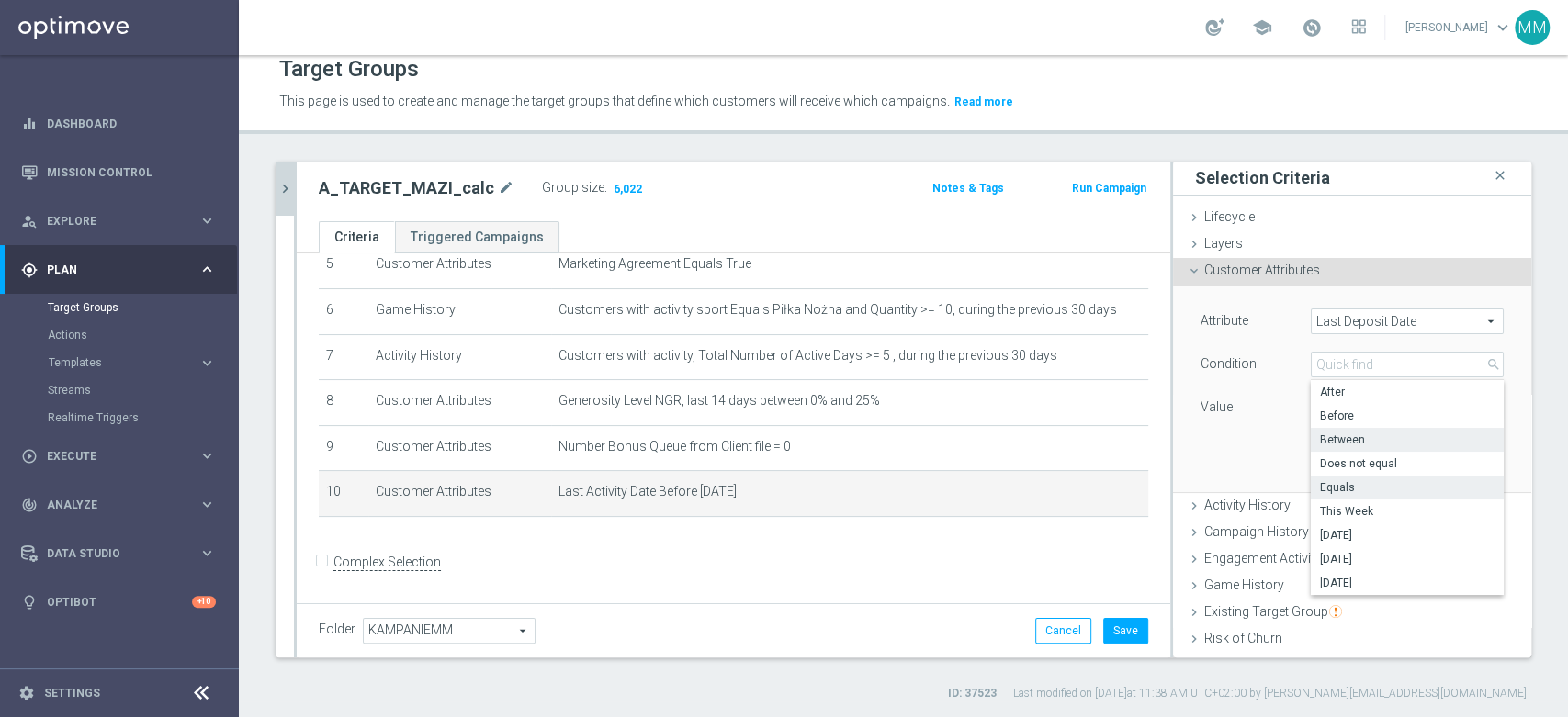
click at [1352, 437] on span "Between" at bounding box center [1407, 439] width 175 height 14
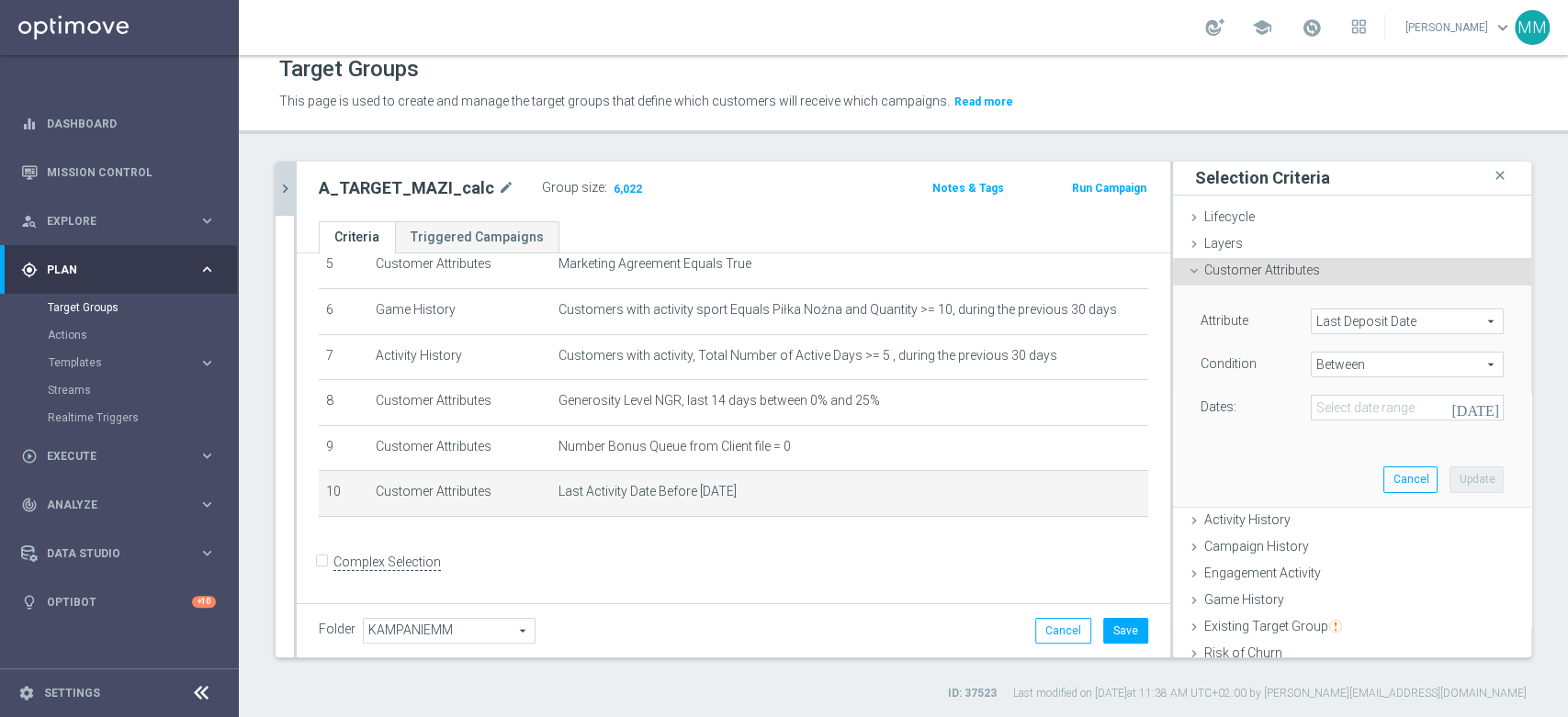
click at [1345, 357] on span "Between" at bounding box center [1408, 364] width 191 height 24
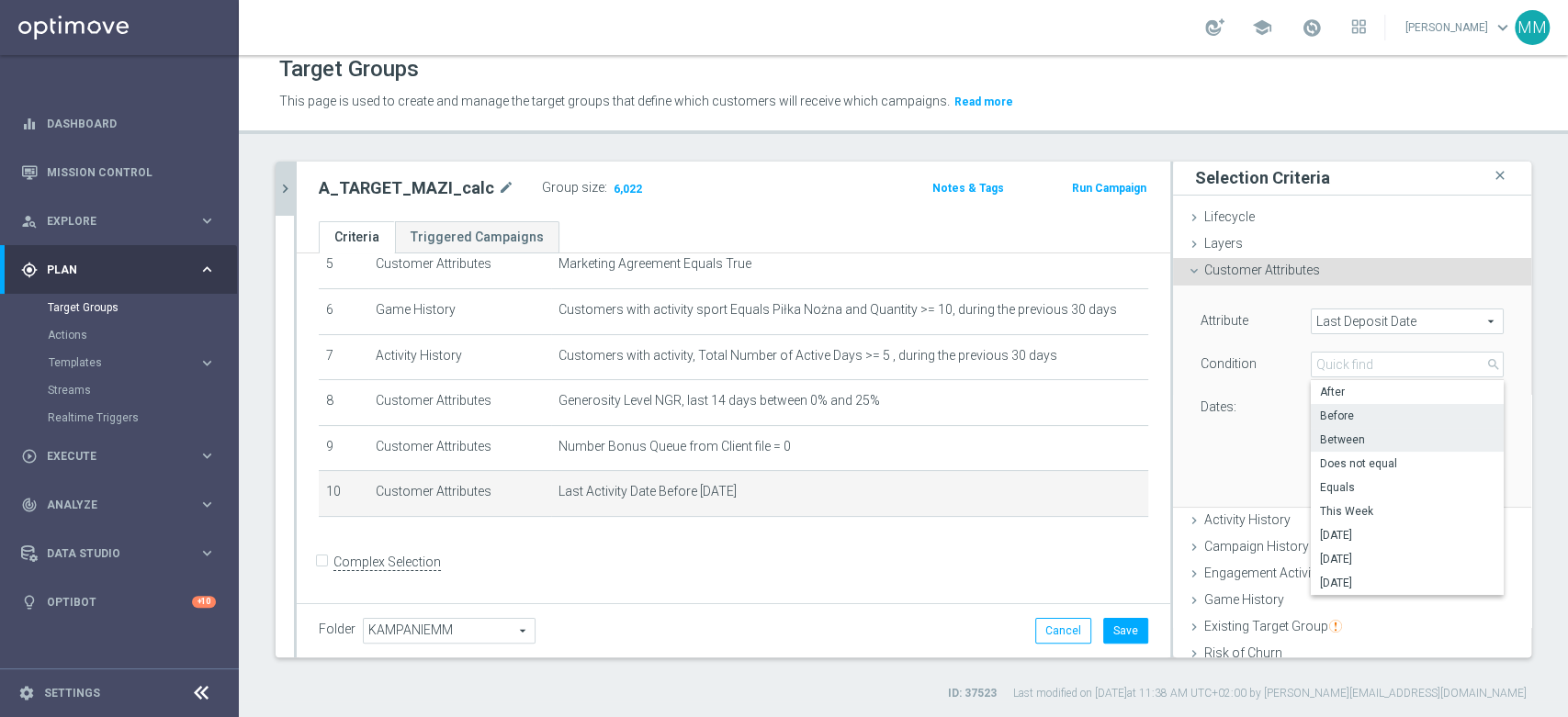
click at [1343, 405] on label "Before" at bounding box center [1408, 415] width 193 height 24
type input "Before"
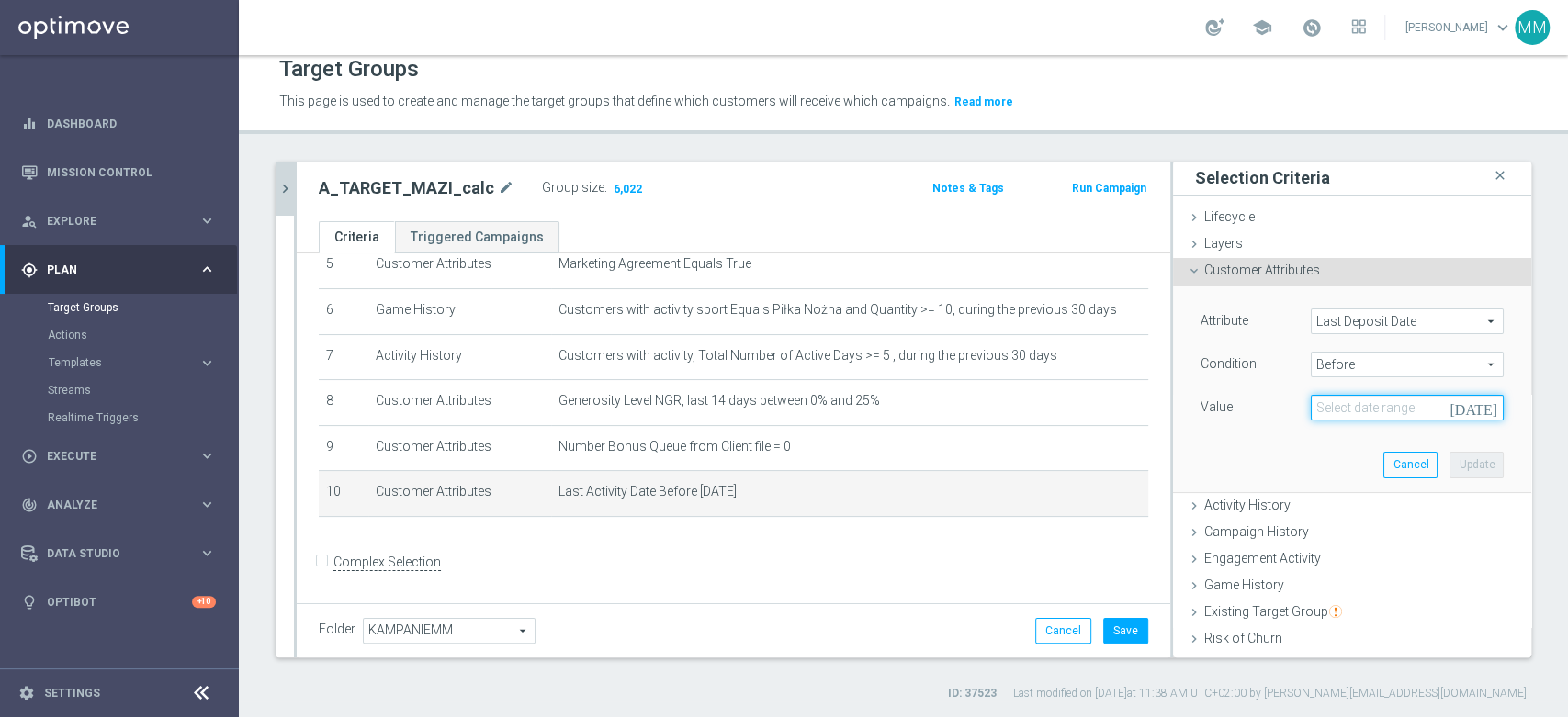
click at [1337, 395] on input at bounding box center [1408, 408] width 193 height 26
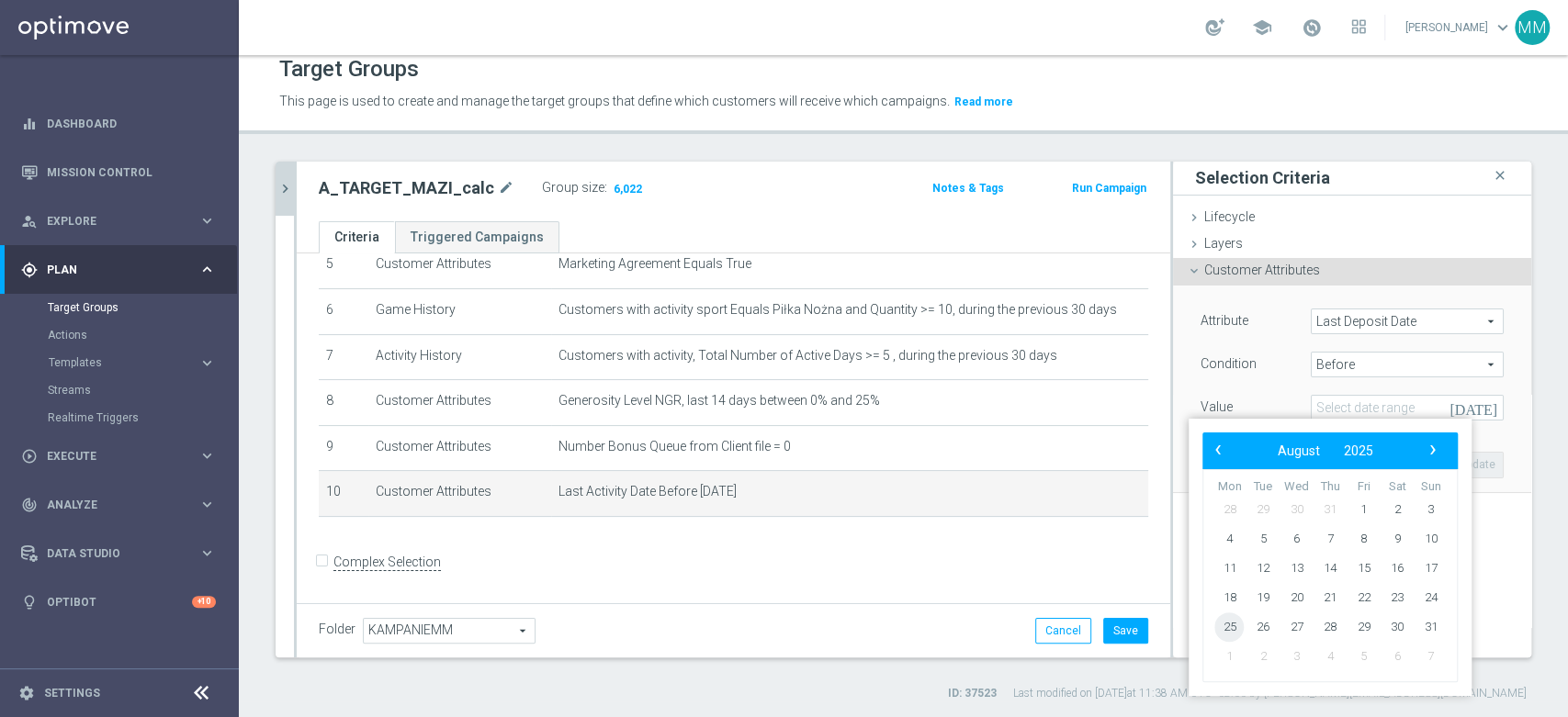
click at [1231, 627] on span "25" at bounding box center [1229, 627] width 30 height 30
type input "25 Aug 2025"
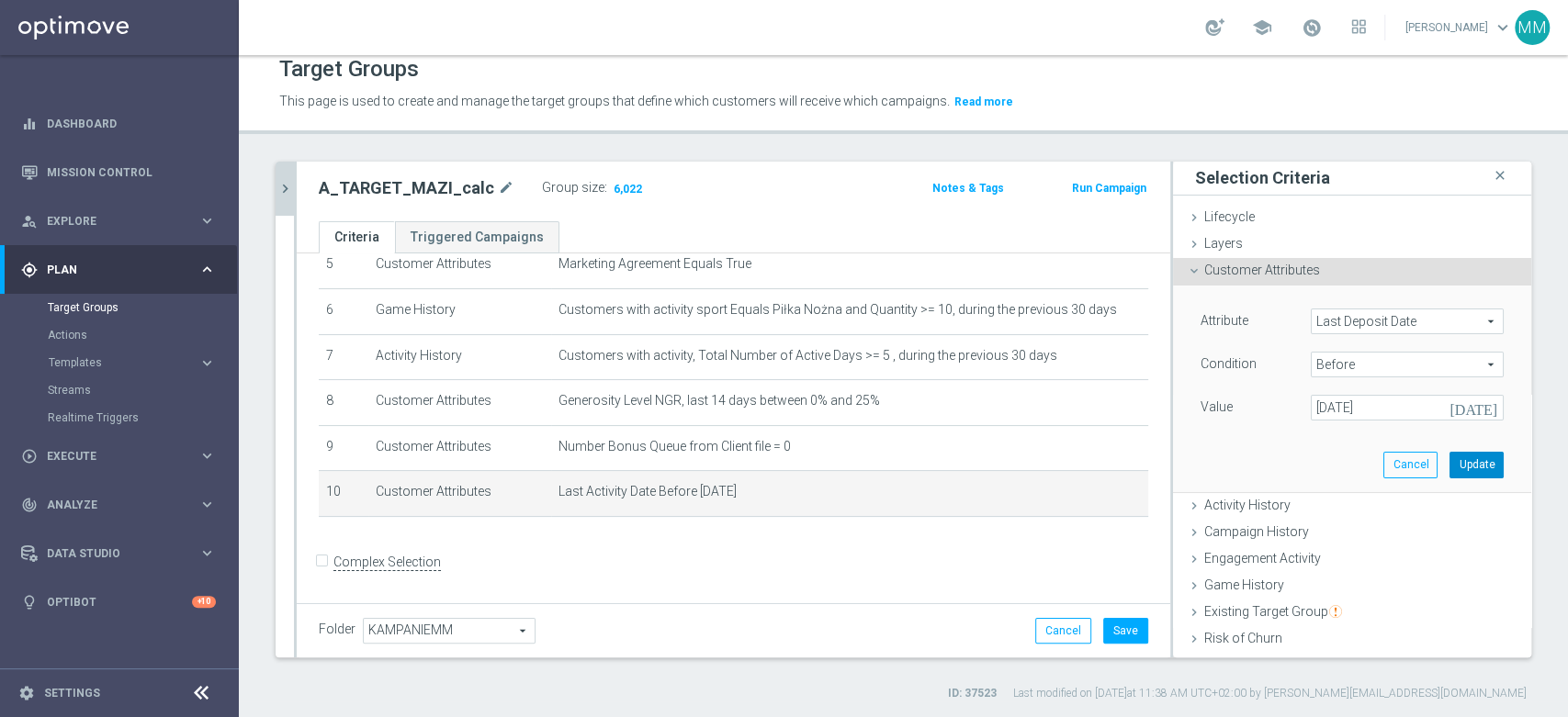
click at [1450, 455] on button "Update" at bounding box center [1476, 464] width 54 height 26
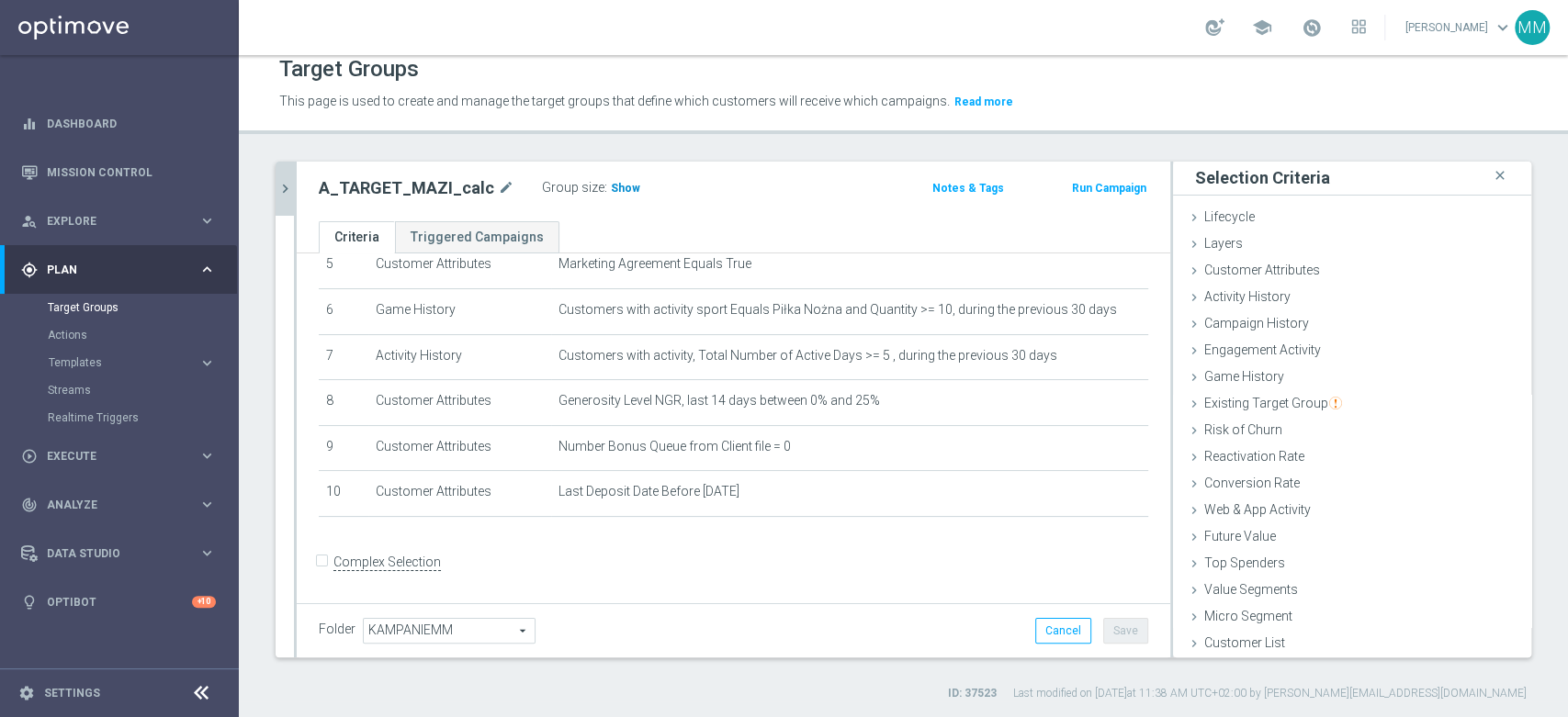
click at [611, 181] on span "Show" at bounding box center [625, 187] width 30 height 12
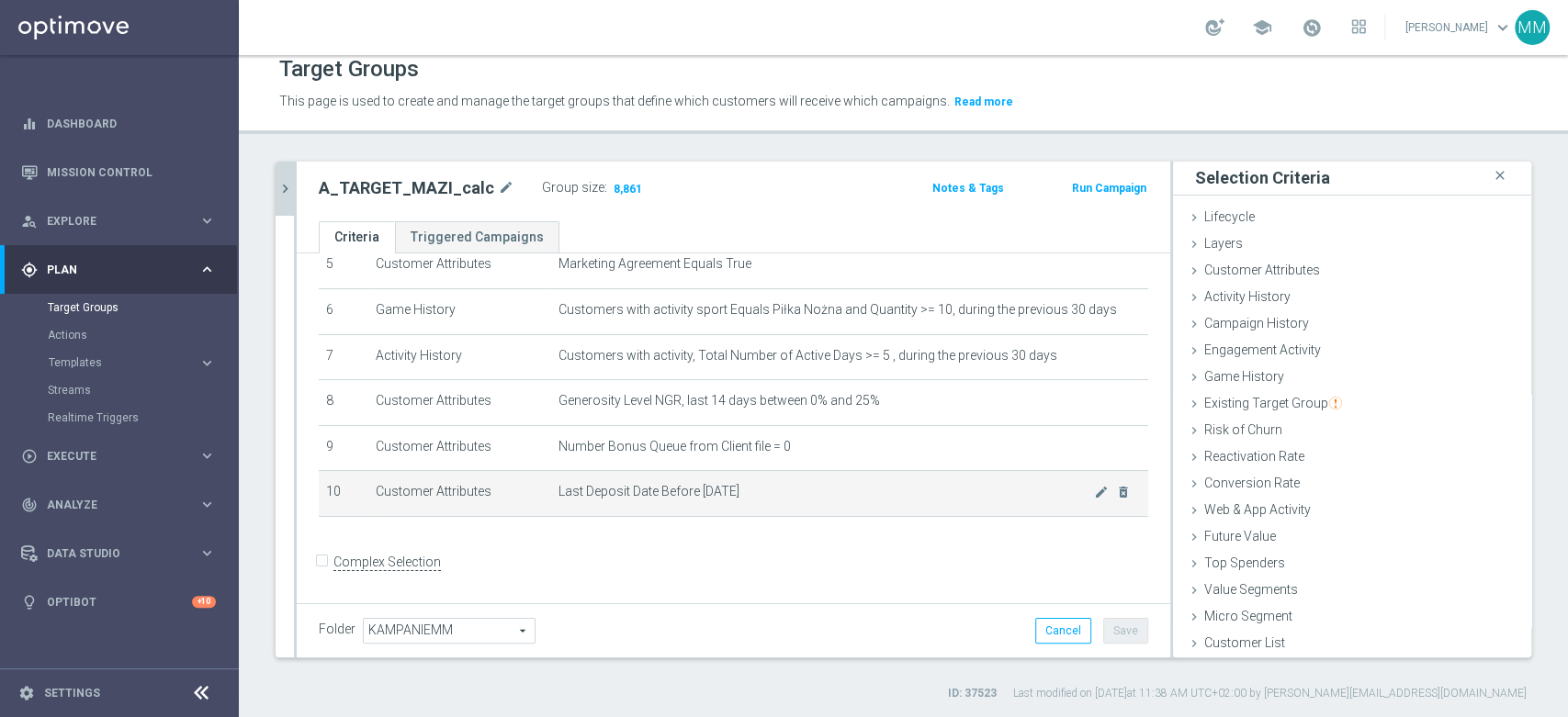
click at [794, 488] on span "Last Deposit Date Before [DATE]" at bounding box center [826, 492] width 536 height 15
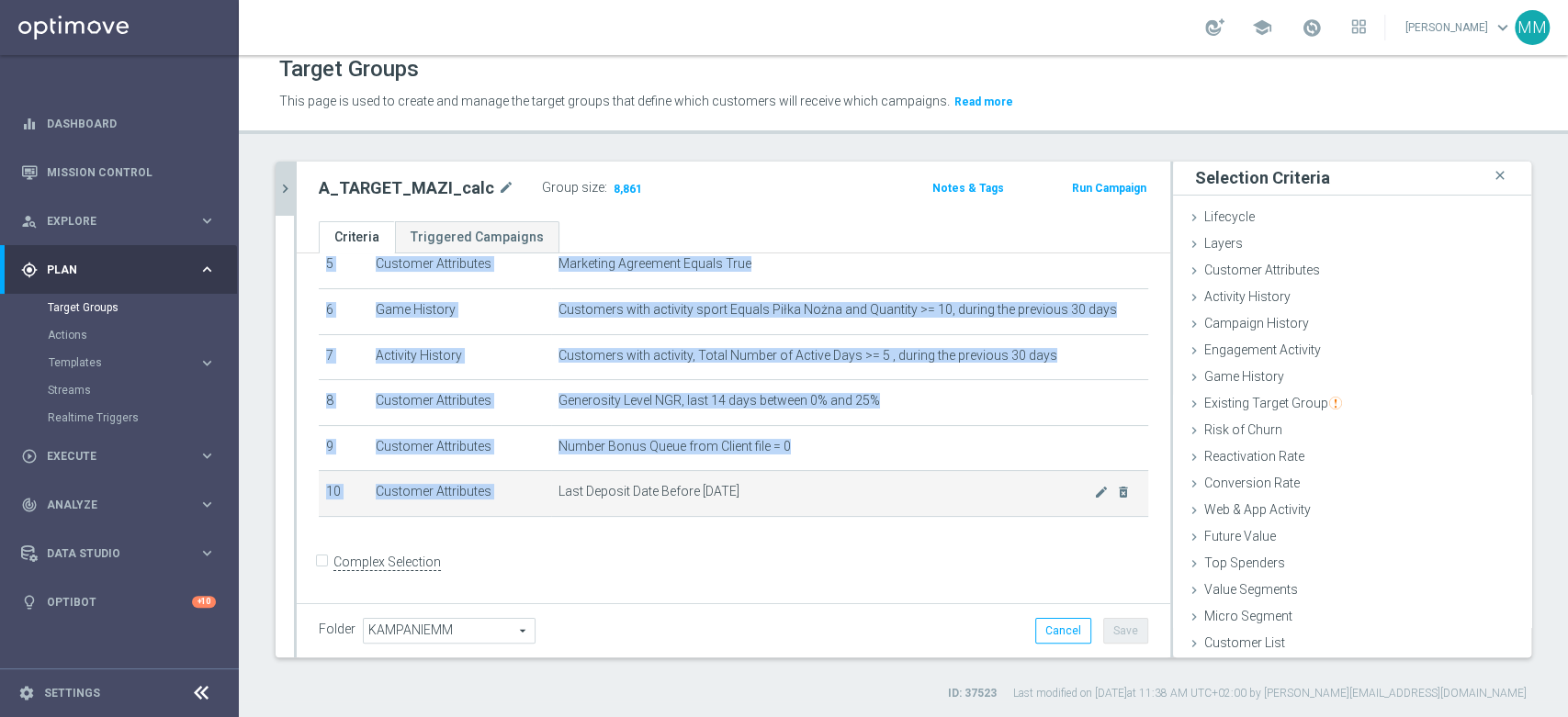
click at [794, 488] on span "Last Deposit Date Before [DATE]" at bounding box center [826, 492] width 536 height 15
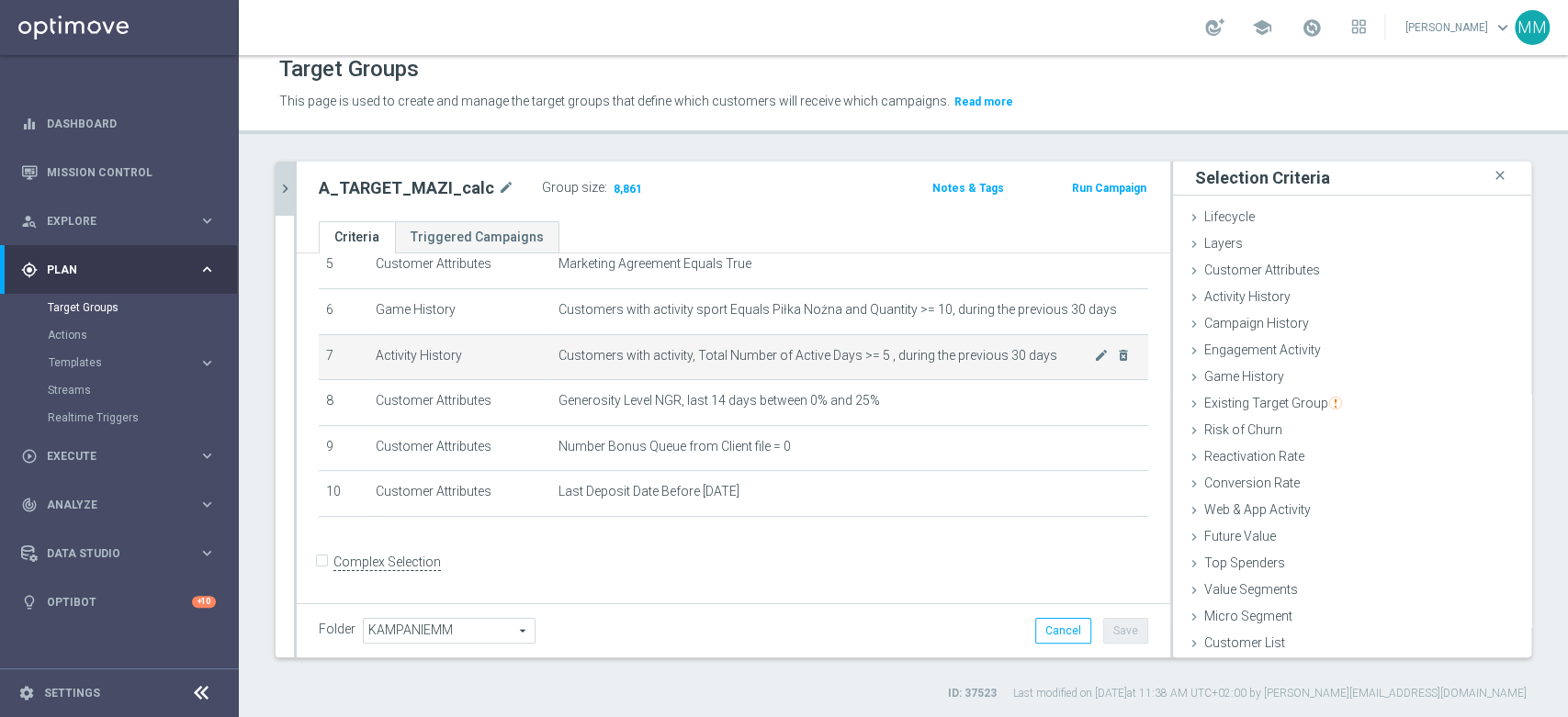
click at [871, 369] on td "Customers with activity, Total Number of Active Days >= 5 , during the previous…" at bounding box center [849, 357] width 597 height 46
click at [871, 373] on td "Customers with activity, Total Number of Active Days >= 5 , during the previous…" at bounding box center [849, 357] width 597 height 46
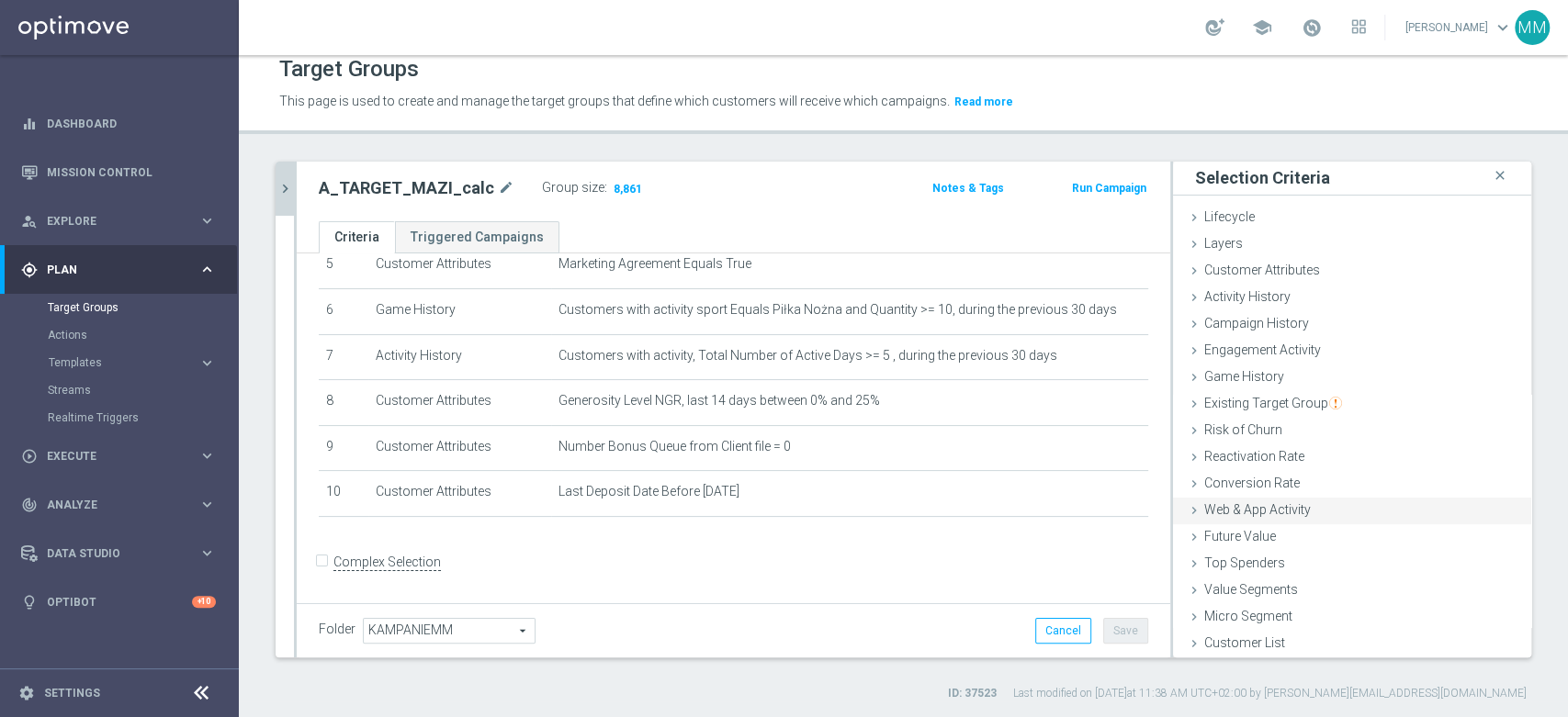
click at [1301, 515] on div "Web & App Activity done" at bounding box center [1351, 511] width 358 height 28
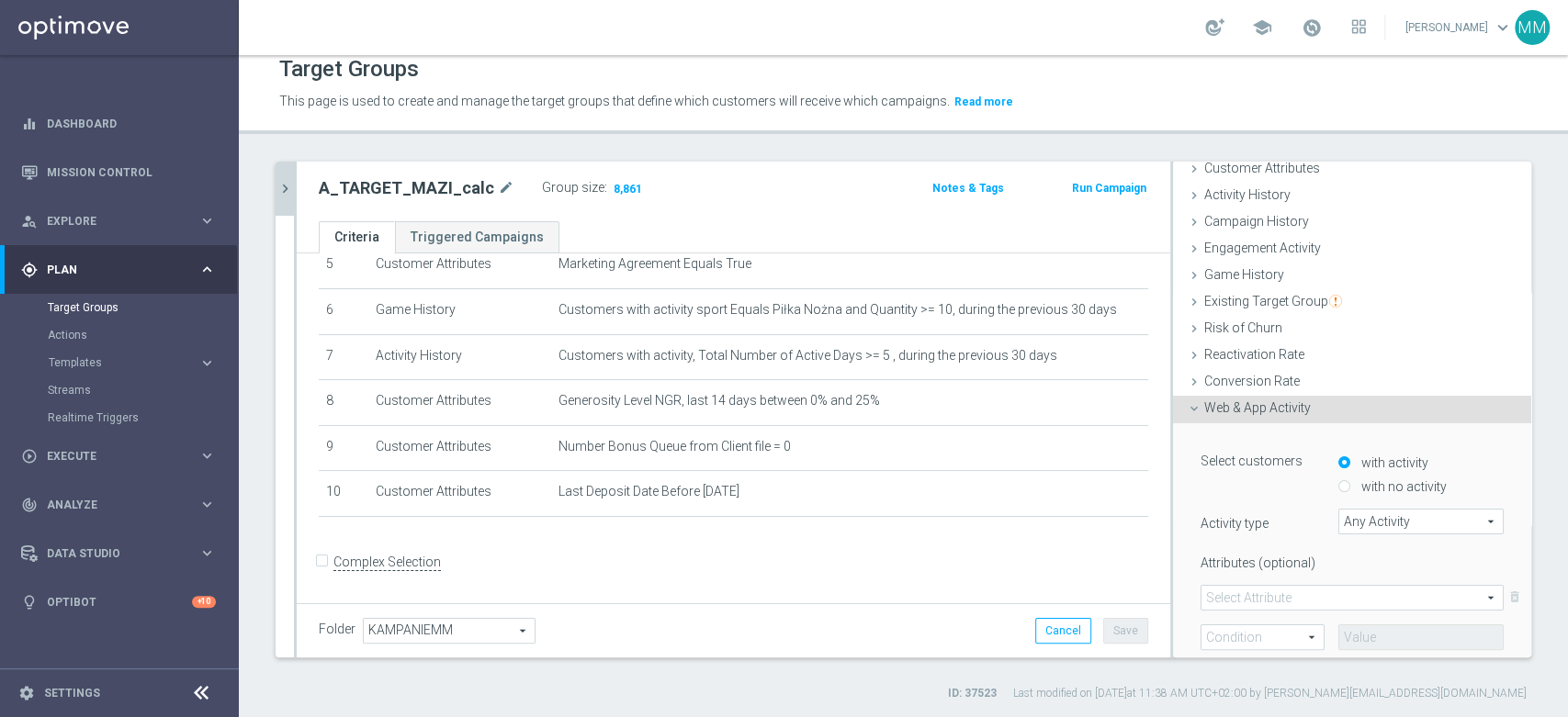
click at [1357, 478] on label "with no activity" at bounding box center [1402, 486] width 90 height 16
click at [1350, 481] on input "with no activity" at bounding box center [1345, 487] width 12 height 12
radio input "true"
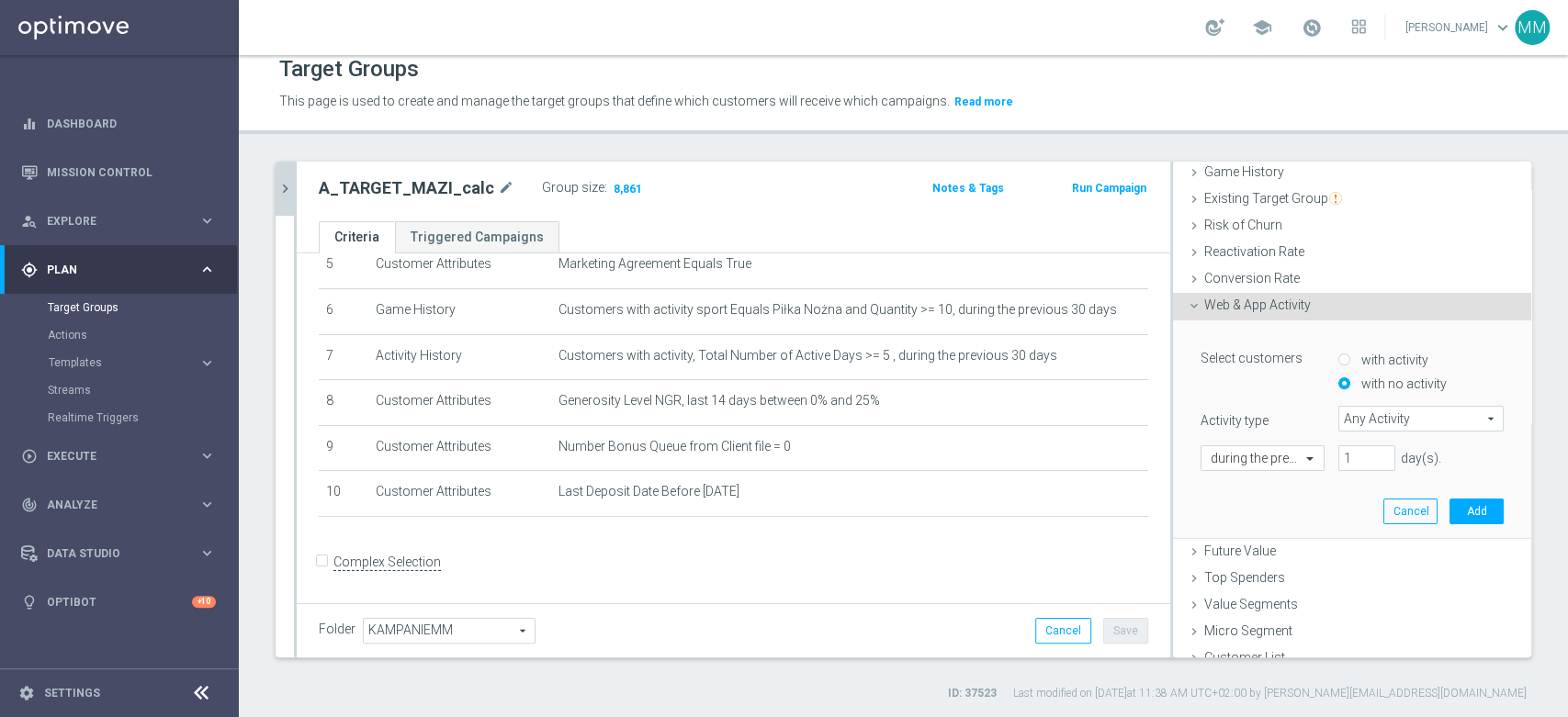
click at [1363, 415] on span "Any Activity" at bounding box center [1421, 418] width 163 height 24
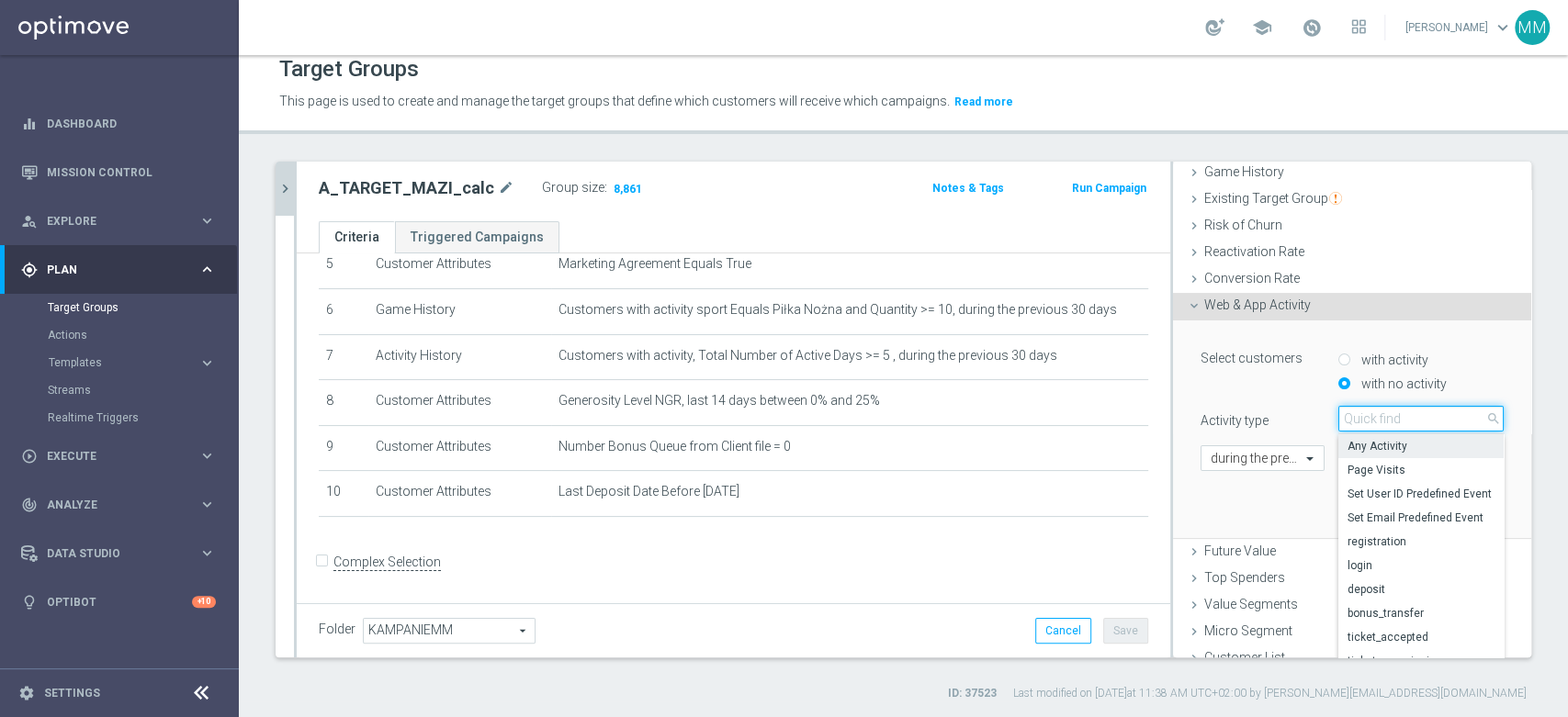
click at [1362, 420] on input "search" at bounding box center [1421, 418] width 165 height 26
type input "deposit"
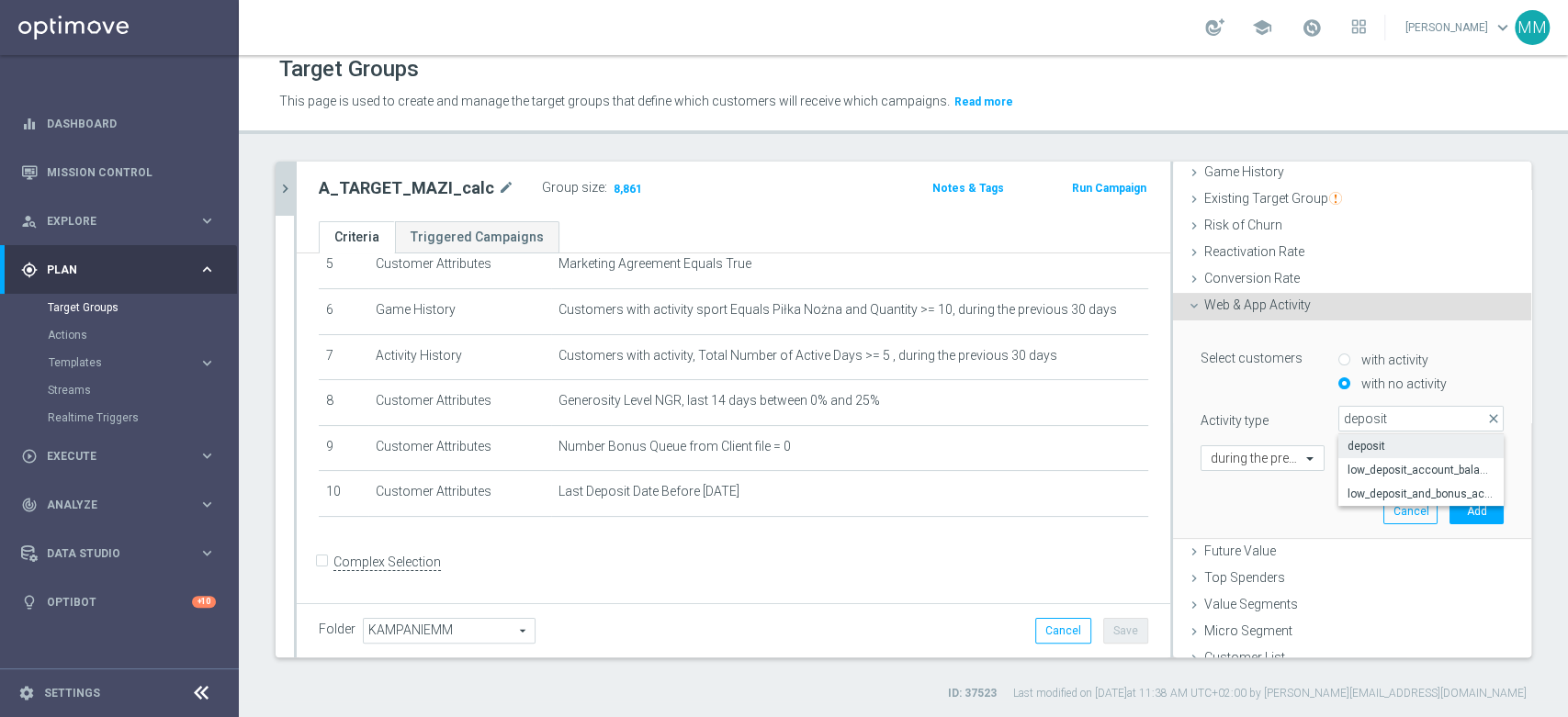
click at [1403, 441] on span "deposit" at bounding box center [1421, 446] width 147 height 14
type input "deposit"
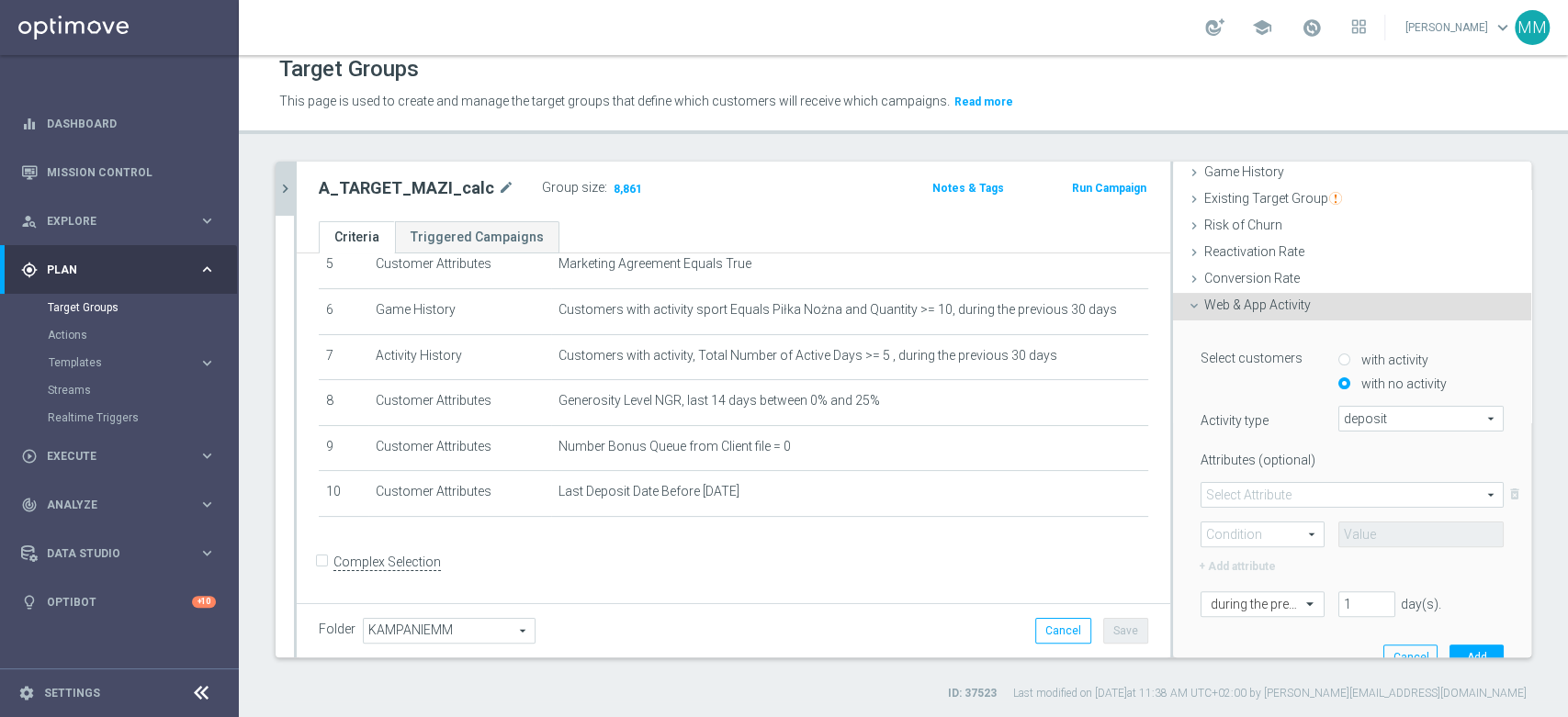
click at [1313, 485] on span at bounding box center [1352, 495] width 302 height 24
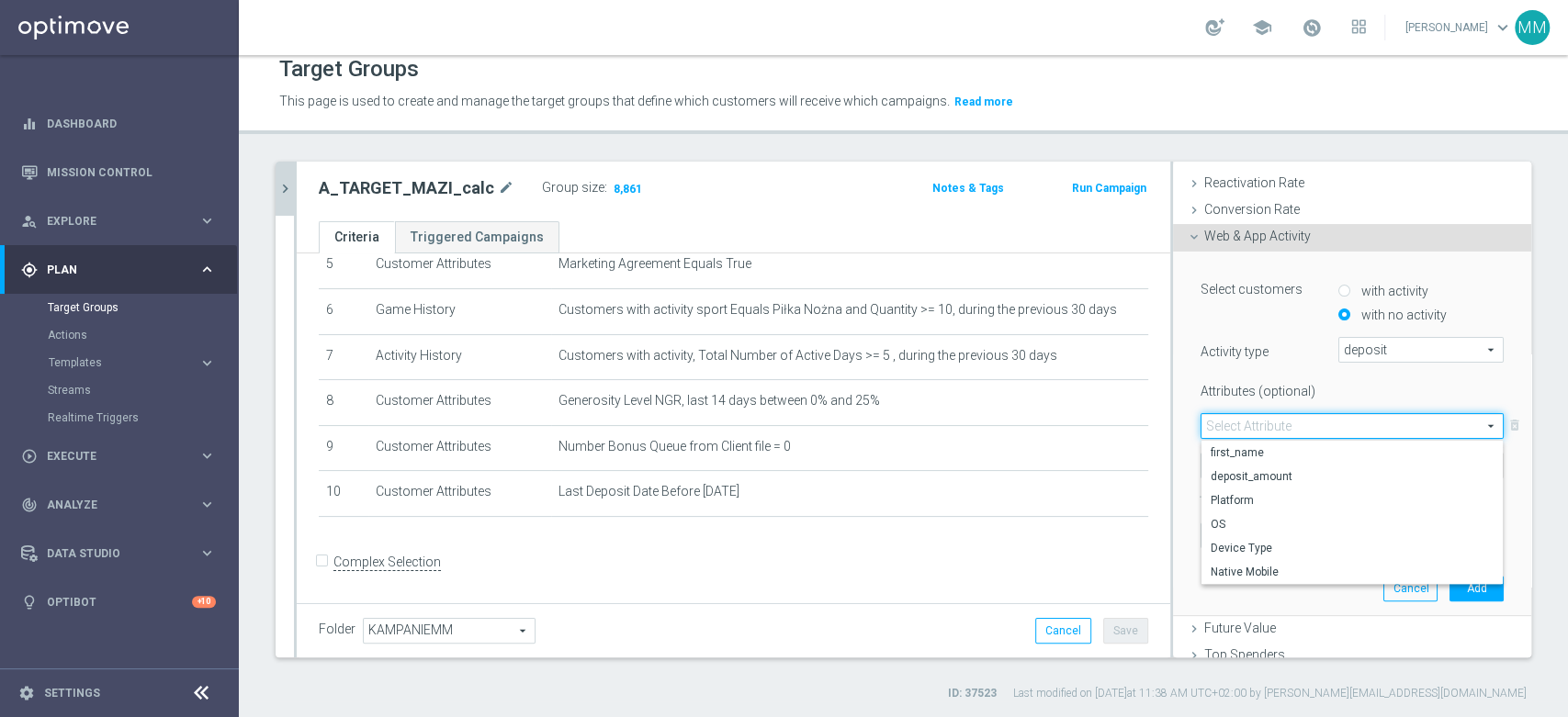
scroll to position [307, 0]
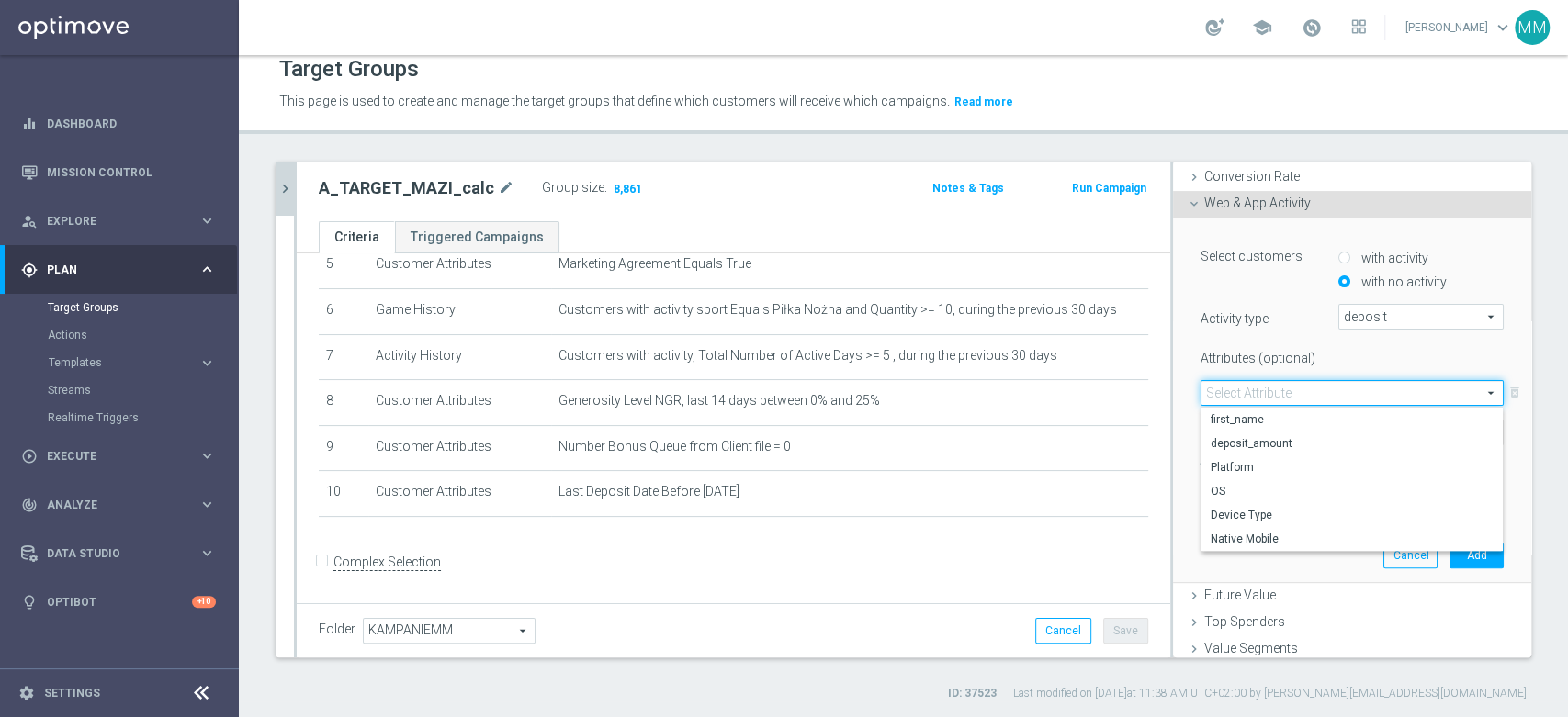
click at [1279, 373] on div "Attributes (optional) Select Attribute arrow_drop_down search first_name deposi…" at bounding box center [1351, 410] width 303 height 133
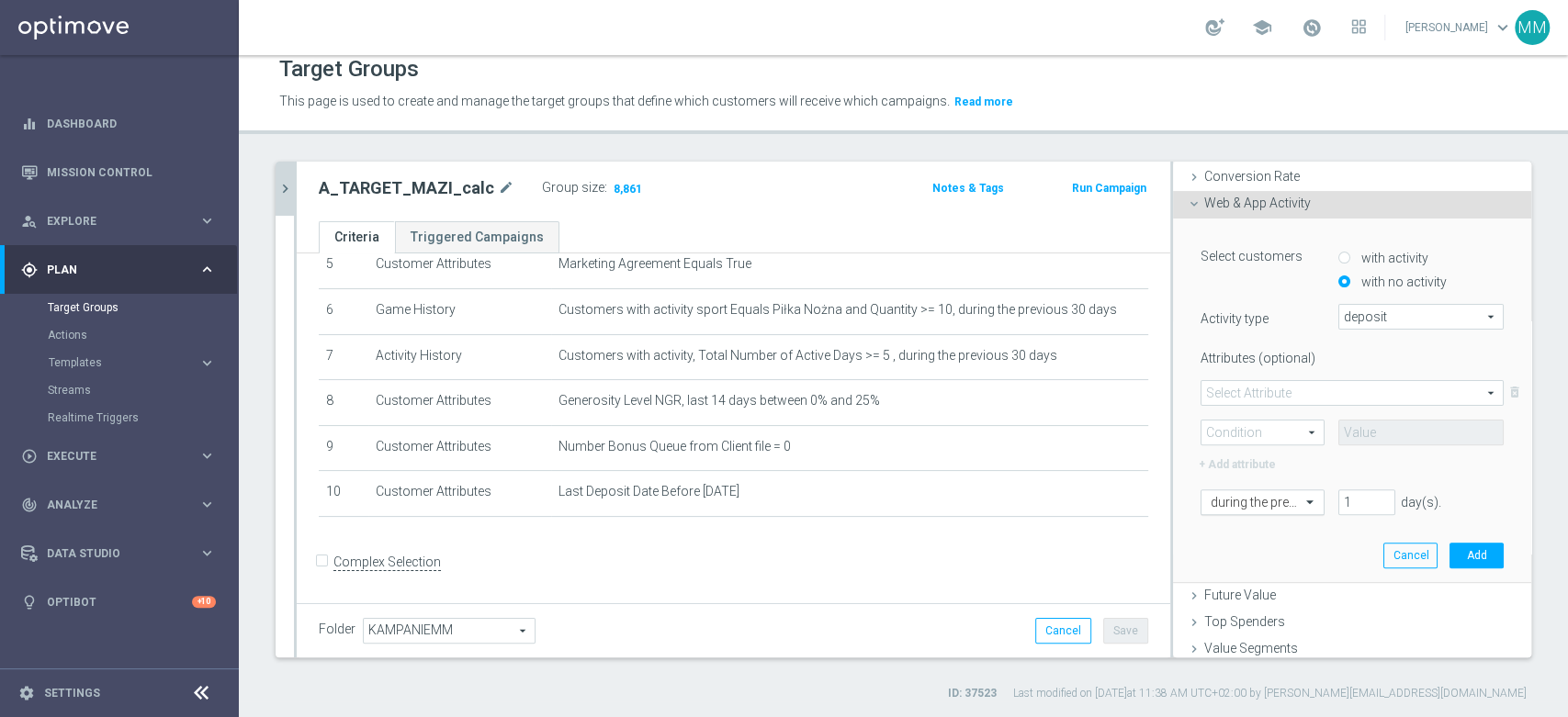
click at [1246, 509] on div "during the previous" at bounding box center [1262, 502] width 124 height 26
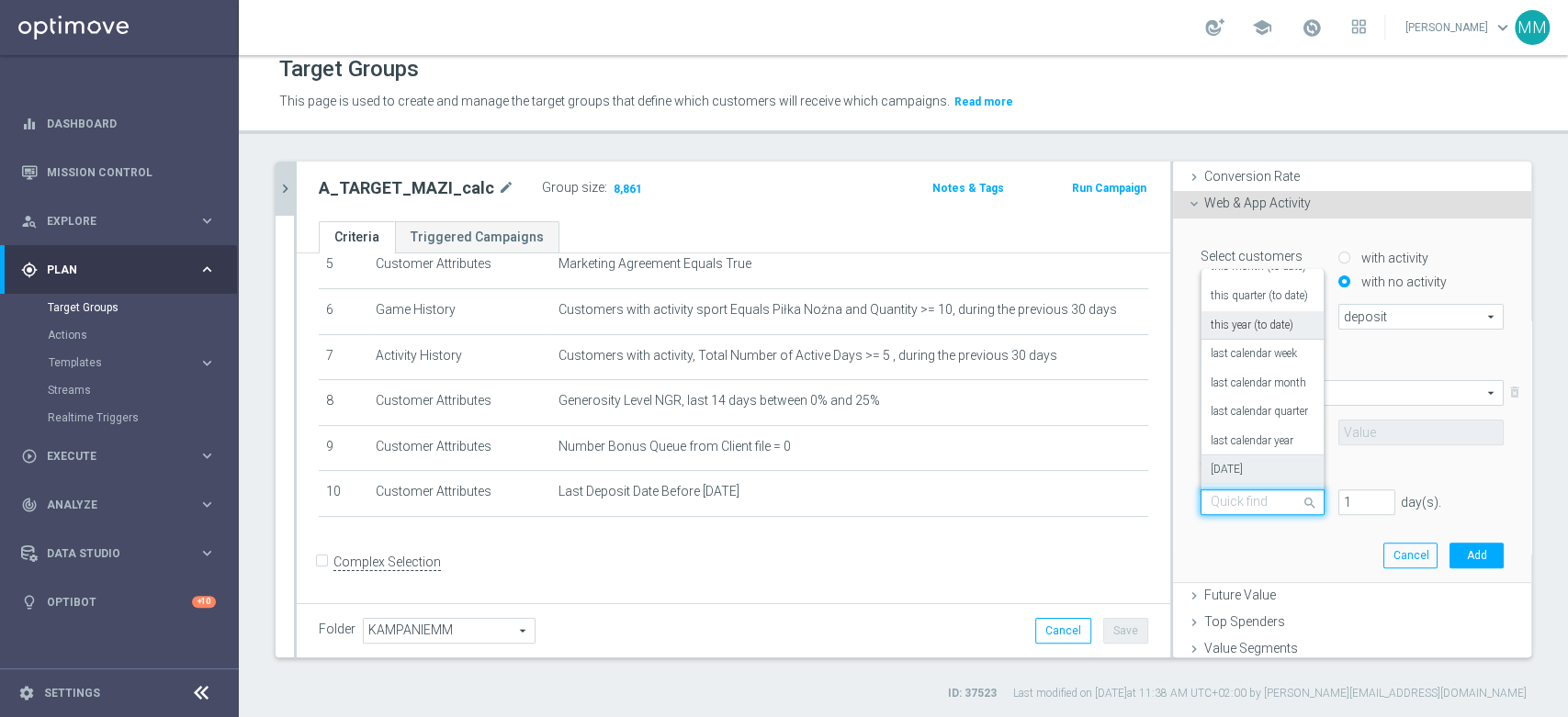
scroll to position [161, 0]
click at [1234, 408] on div "[DATE]" at bounding box center [1262, 412] width 104 height 30
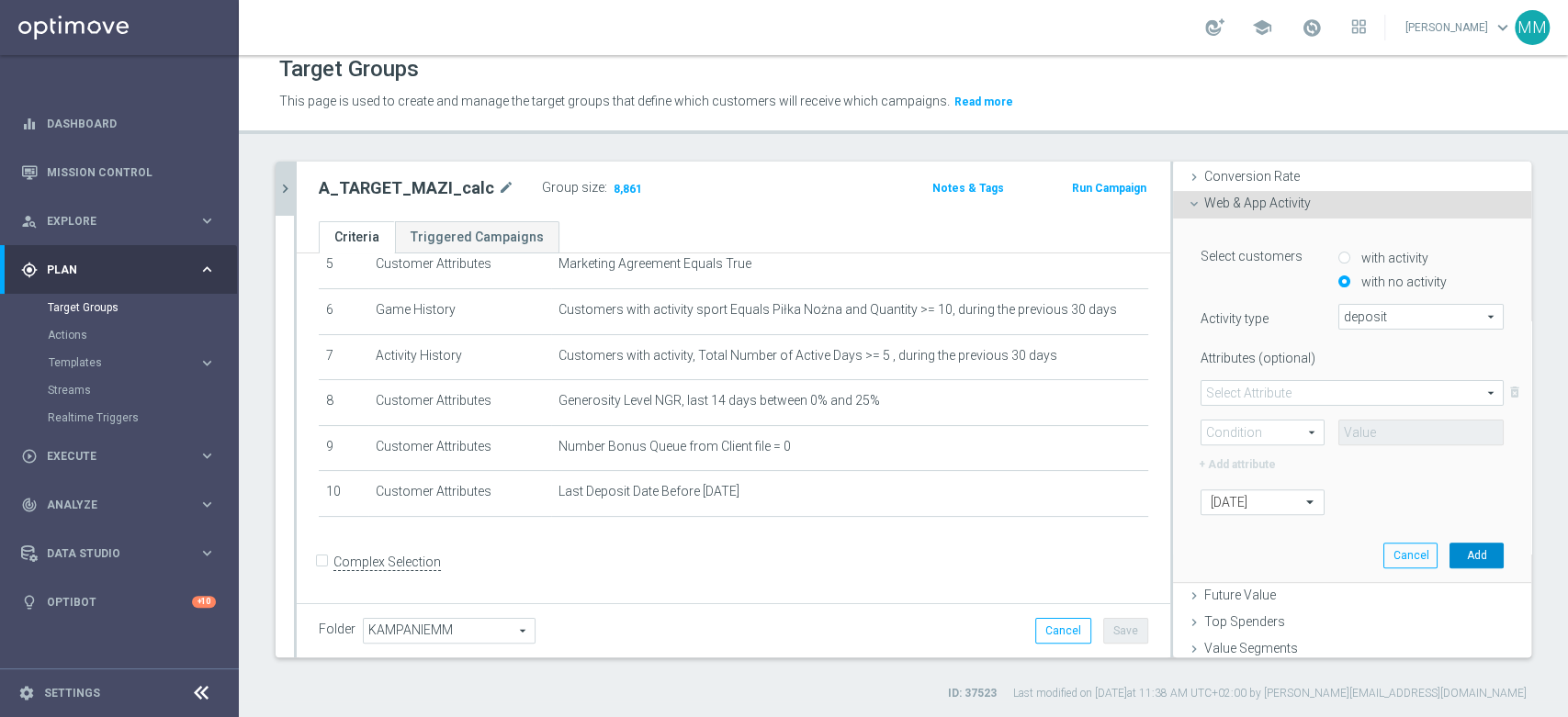
click at [1463, 545] on button "Add" at bounding box center [1476, 556] width 54 height 26
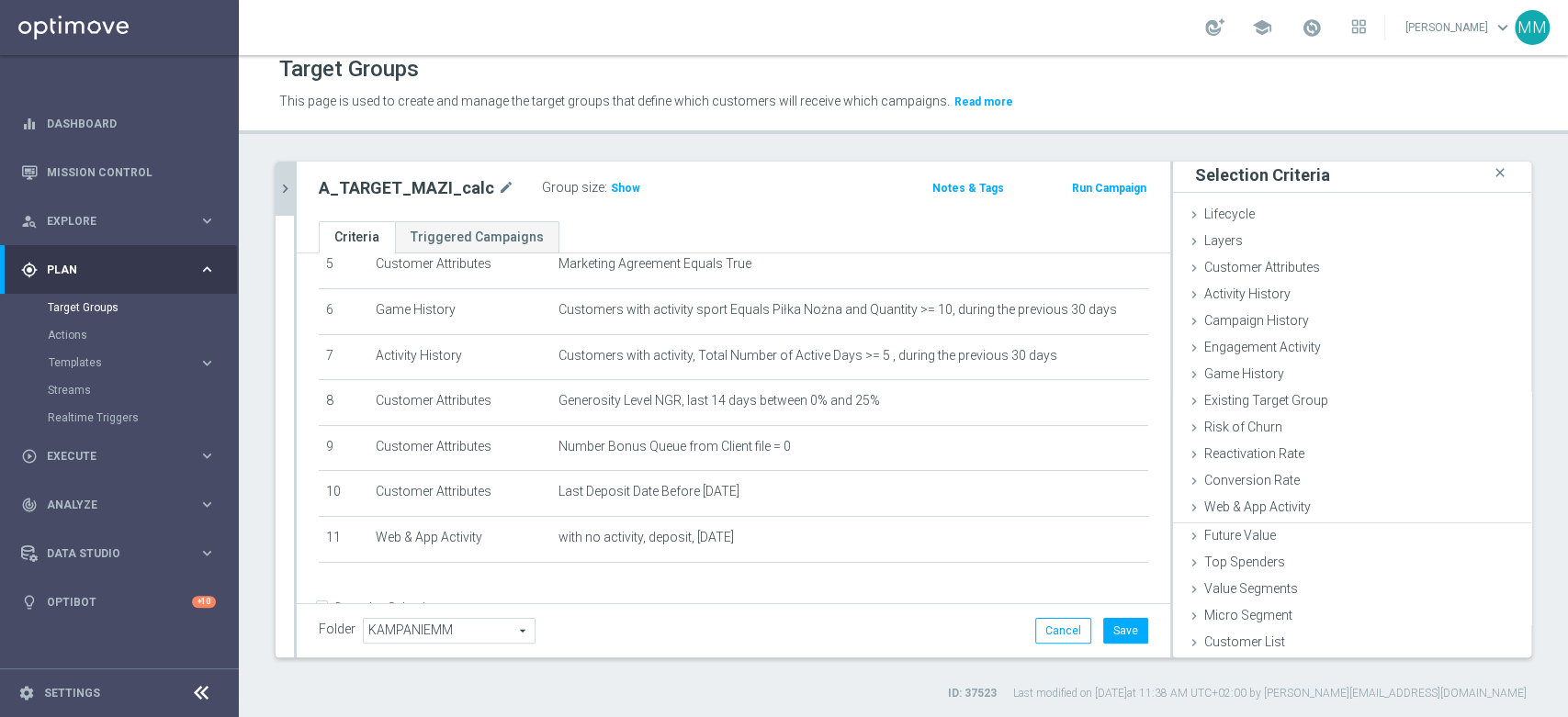
scroll to position [1, 0]
click at [617, 181] on span "Show" at bounding box center [625, 187] width 30 height 12
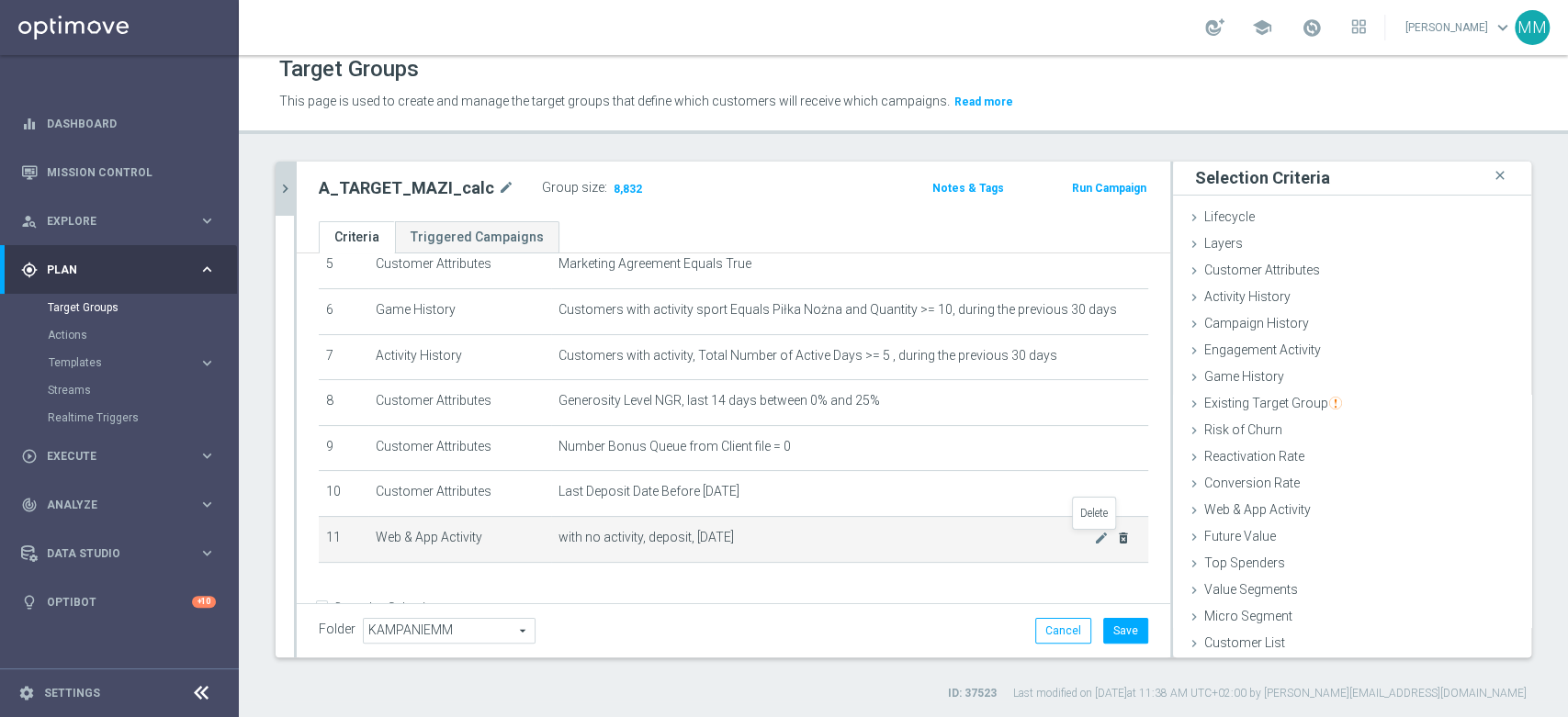
click at [1116, 540] on icon "delete_forever" at bounding box center [1123, 538] width 14 height 14
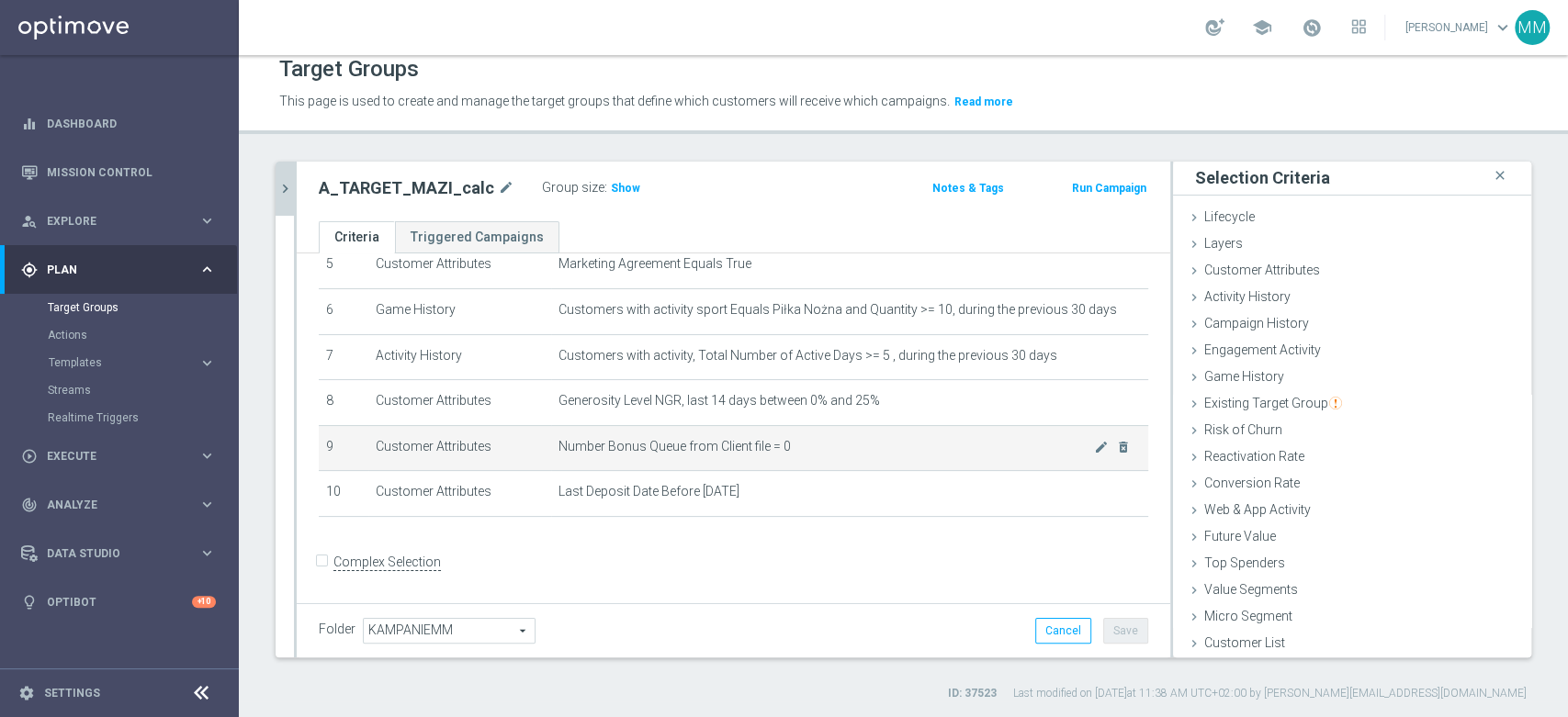
scroll to position [156, 0]
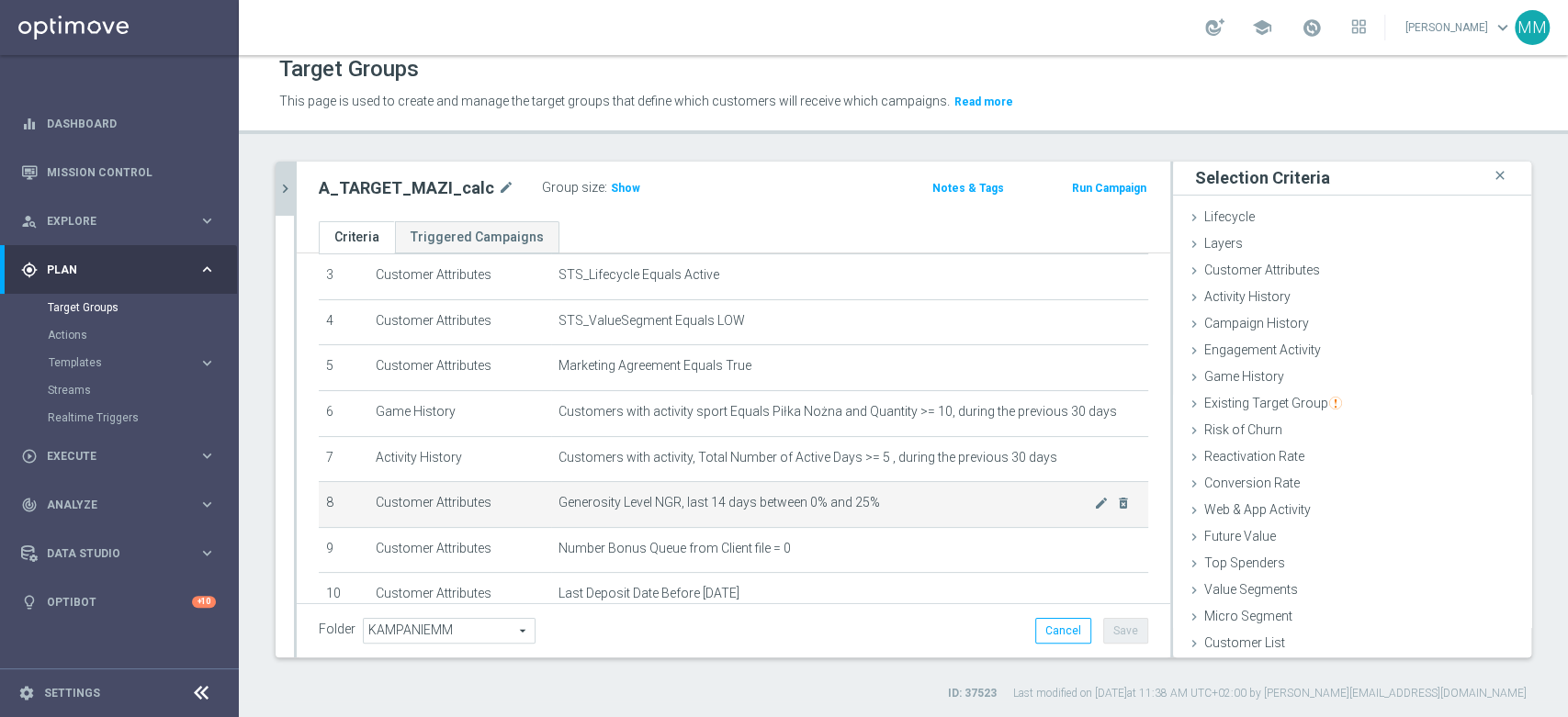
click at [883, 505] on span "Generosity Level NGR, last 14 days between 0% and 25%" at bounding box center [826, 503] width 536 height 15
click at [1094, 507] on icon "mode_edit" at bounding box center [1101, 502] width 14 height 14
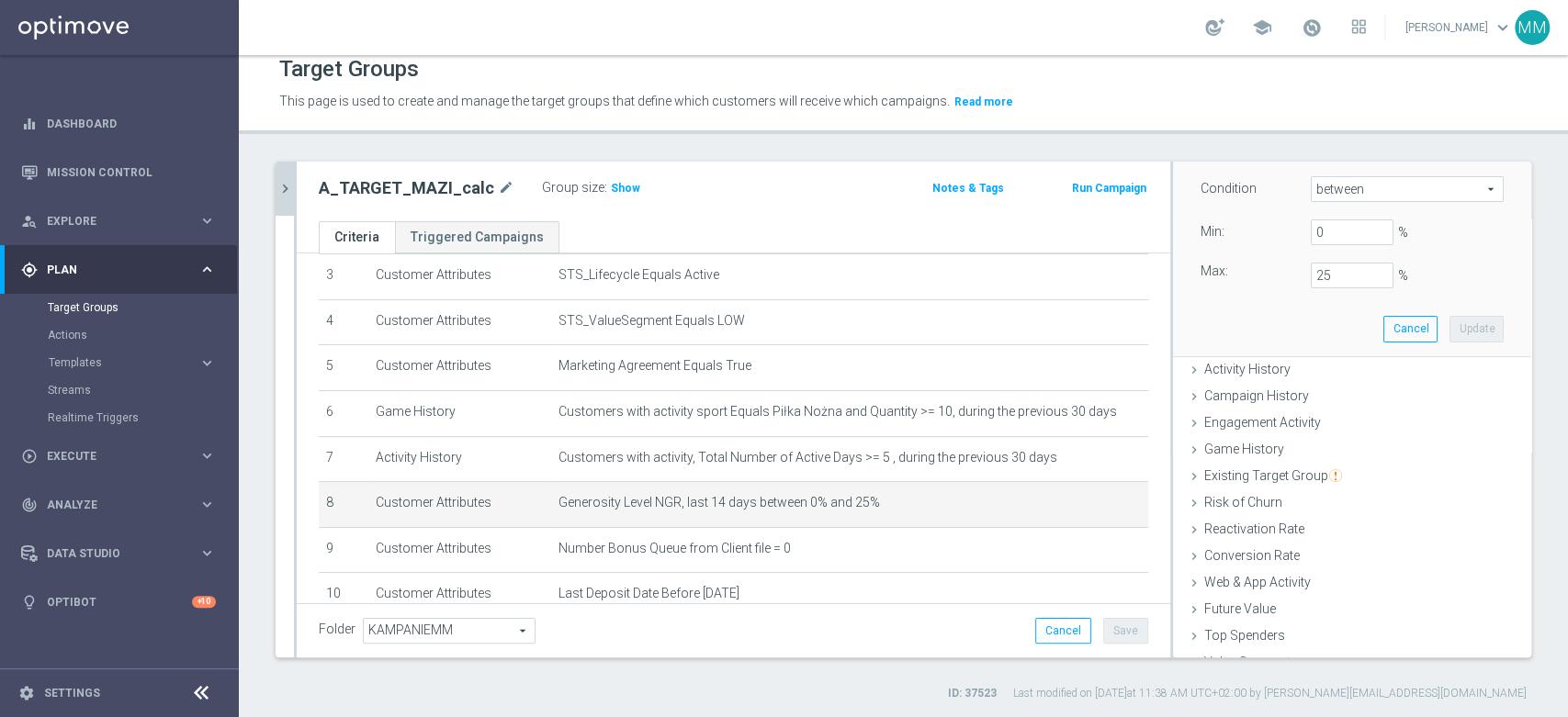
scroll to position [146, 0]
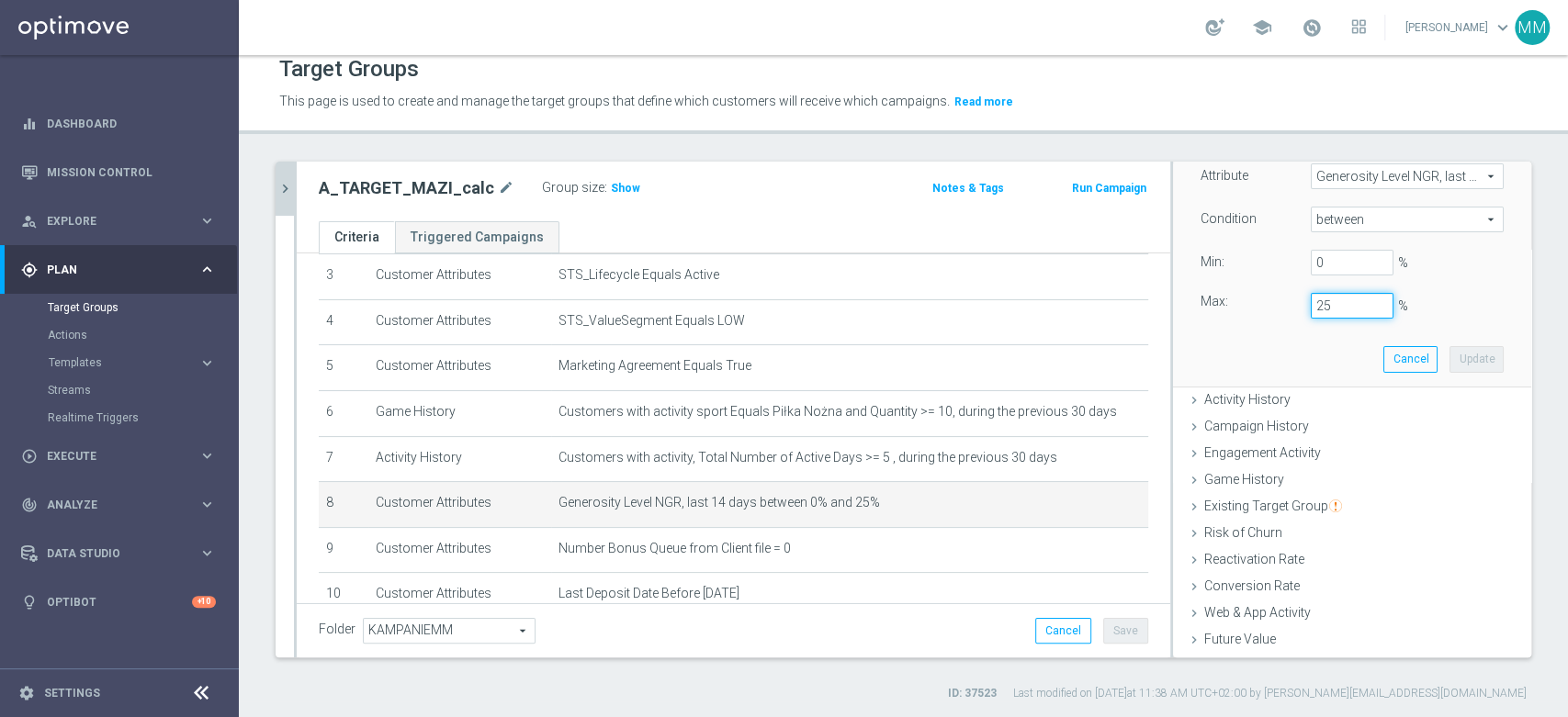
click at [1311, 306] on input "25" at bounding box center [1352, 306] width 83 height 26
drag, startPoint x: 1304, startPoint y: 306, endPoint x: 1345, endPoint y: 306, distance: 41.0
click at [1338, 306] on input "25" at bounding box center [1352, 306] width 83 height 26
click at [1450, 356] on button "Update" at bounding box center [1476, 359] width 54 height 26
type input "0.2"
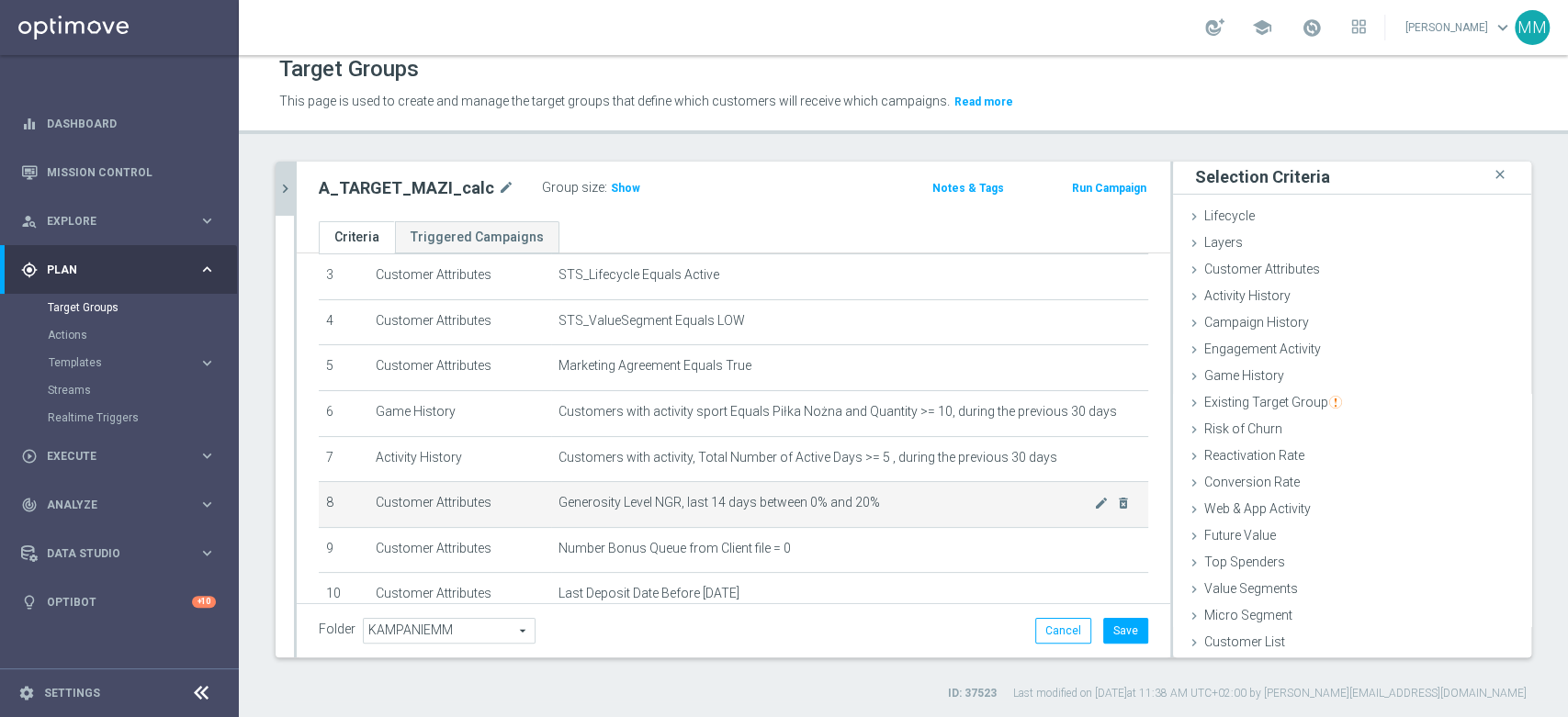
scroll to position [1, 0]
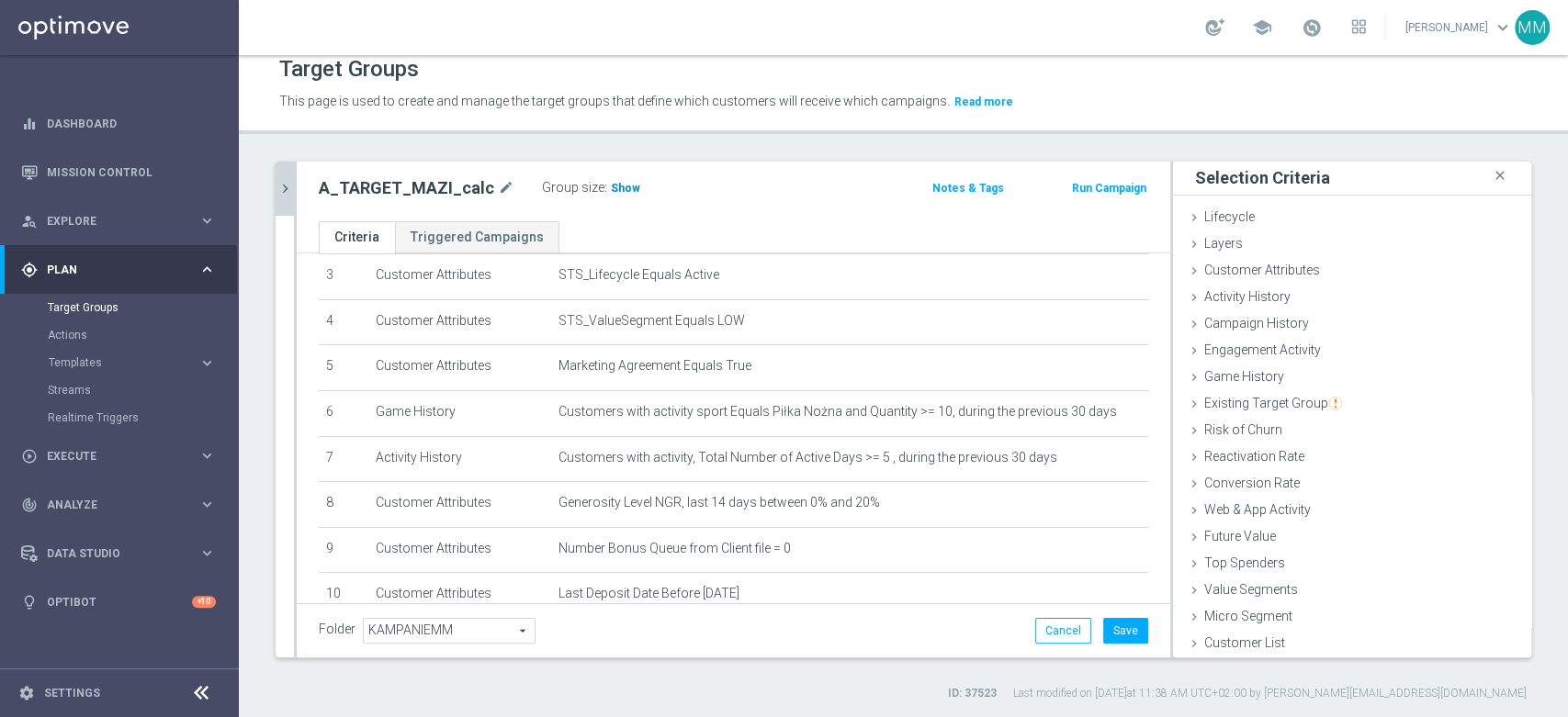
click at [613, 189] on span "Show" at bounding box center [625, 187] width 30 height 12
click at [1301, 272] on span "Customer Attributes" at bounding box center [1261, 269] width 116 height 14
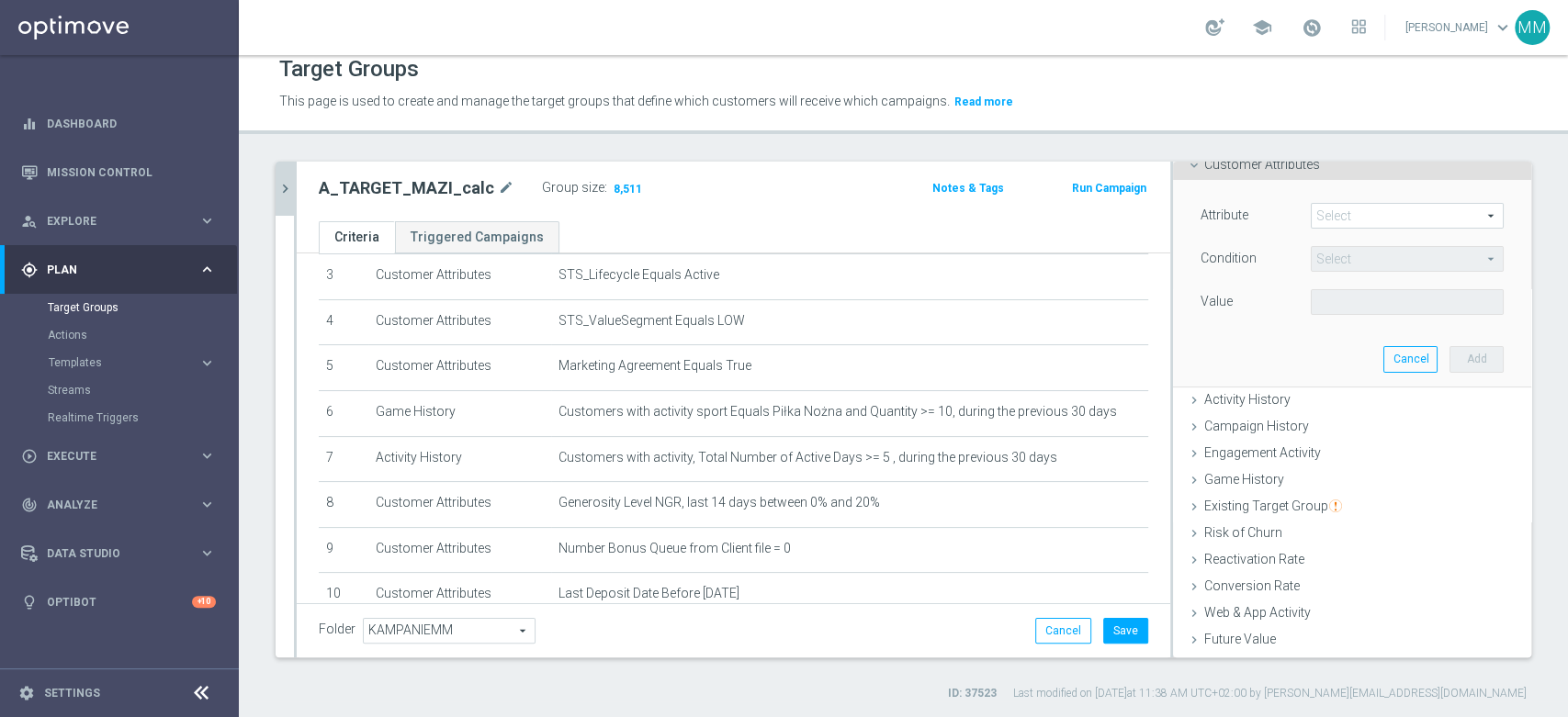
scroll to position [5, 0]
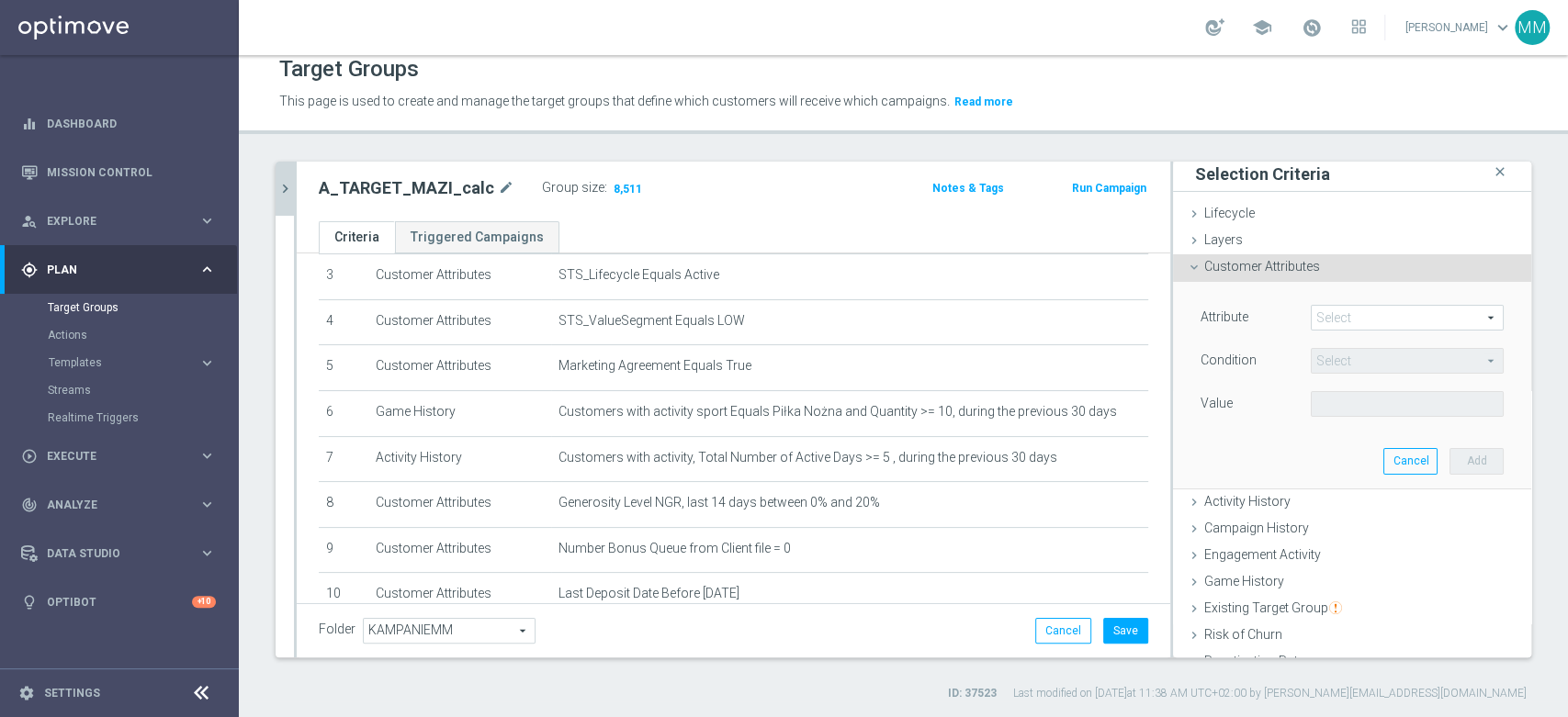
click at [1341, 312] on span at bounding box center [1408, 317] width 191 height 24
click at [0, 0] on input "search" at bounding box center [0, 0] width 0 height 0
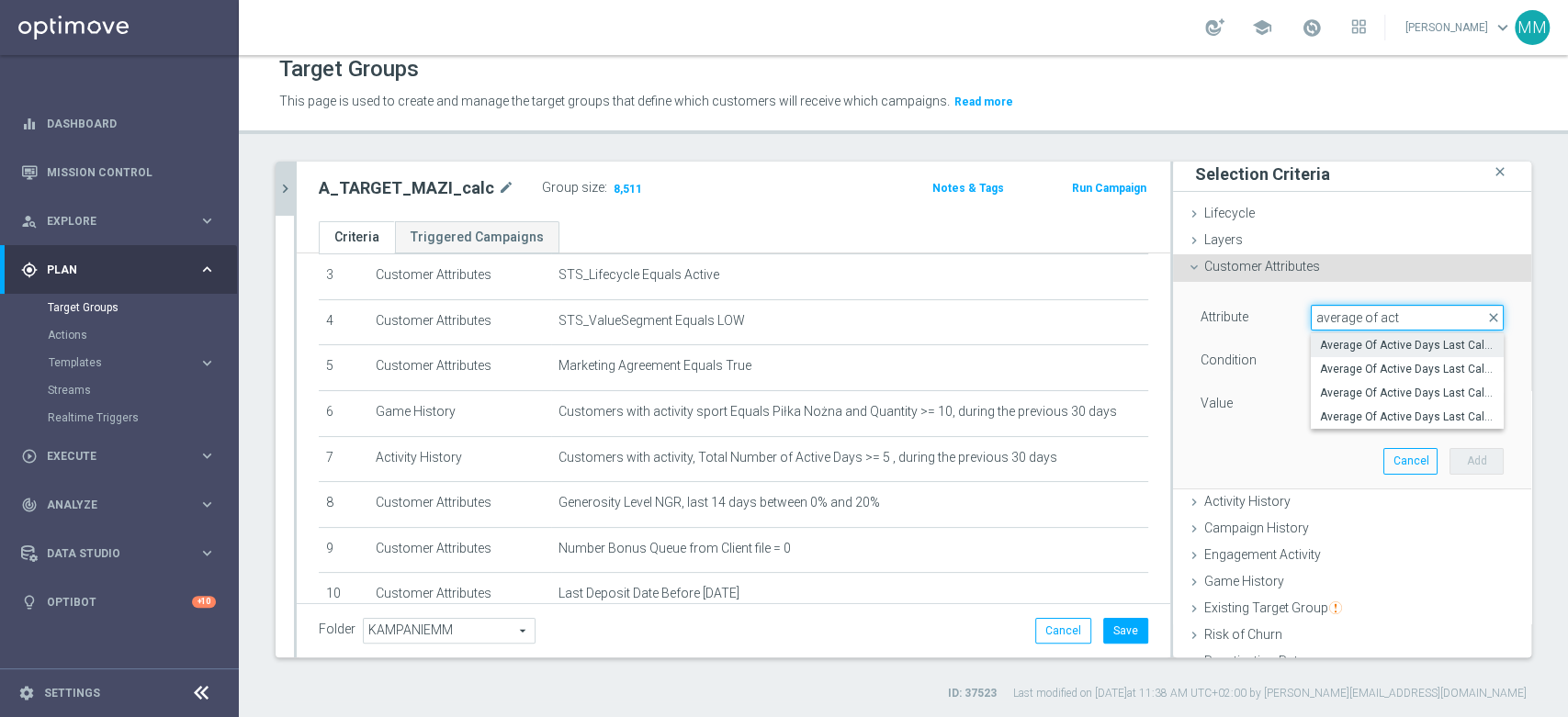
type input "average of act"
click at [1417, 344] on span "Average Of Active Days Last Calender 12 Weeks" at bounding box center [1407, 345] width 175 height 14
type input "Average Of Active Days Last Calender 12 Weeks"
type input "="
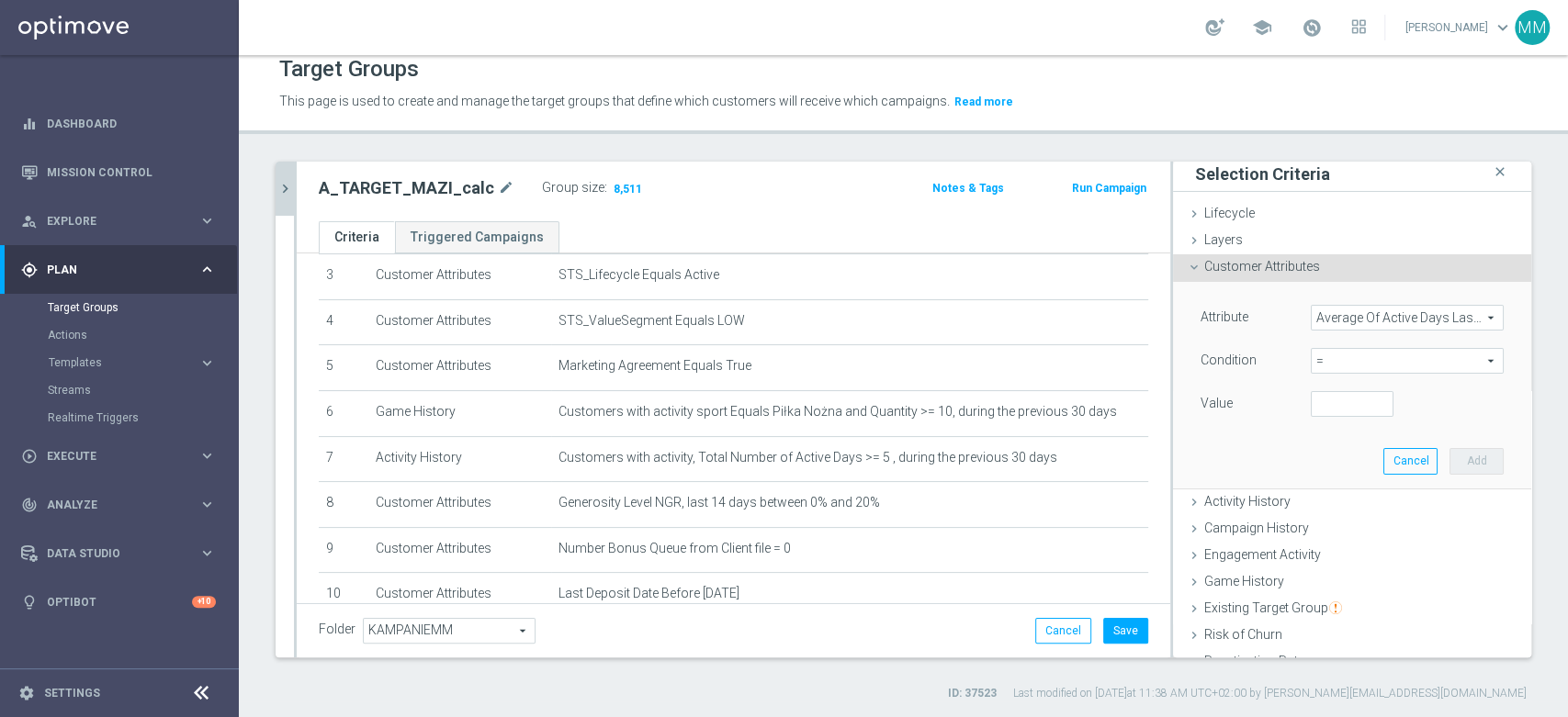
click at [1376, 357] on span "=" at bounding box center [1408, 361] width 191 height 24
click at [1340, 497] on label ">=" at bounding box center [1408, 507] width 193 height 24
type input ">="
click at [1324, 322] on span "Average Of Active Days Last Calender 12 Weeks" at bounding box center [1408, 317] width 191 height 24
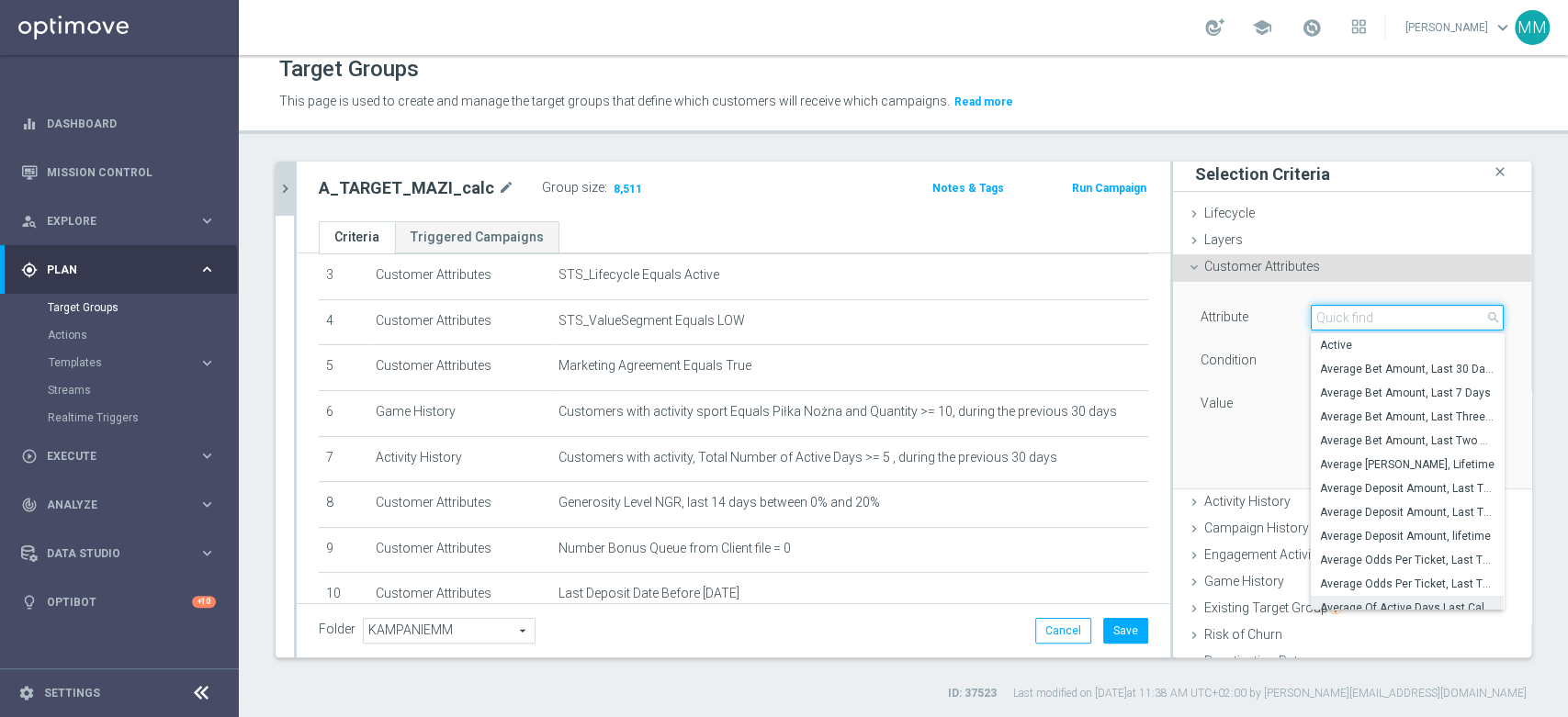
click at [1324, 322] on input "search" at bounding box center [1408, 317] width 193 height 26
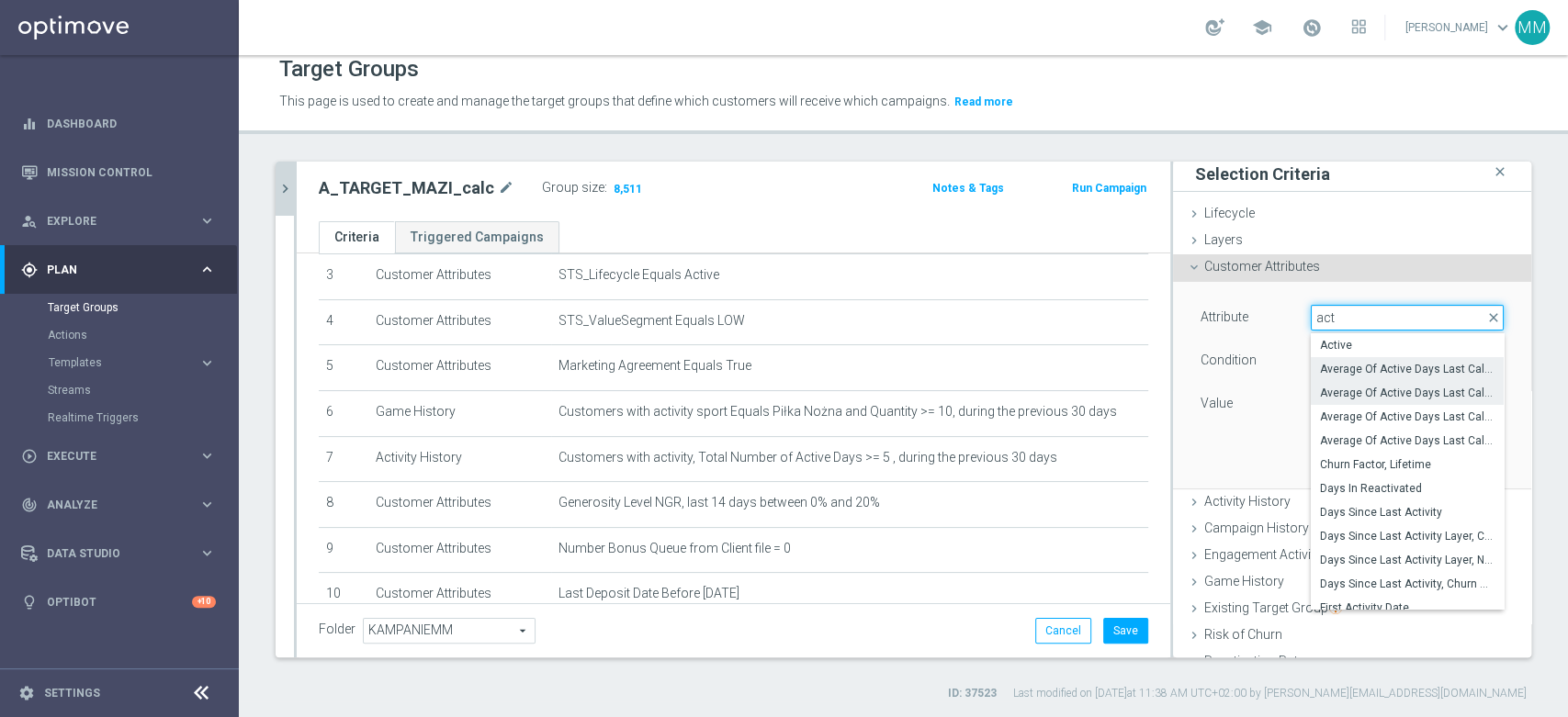
type input "act"
click at [1388, 395] on span "Average Of Active Days Last Calender 4 Weeks" at bounding box center [1407, 392] width 175 height 14
type input "Average Of Active Days Last Calender 4 Weeks"
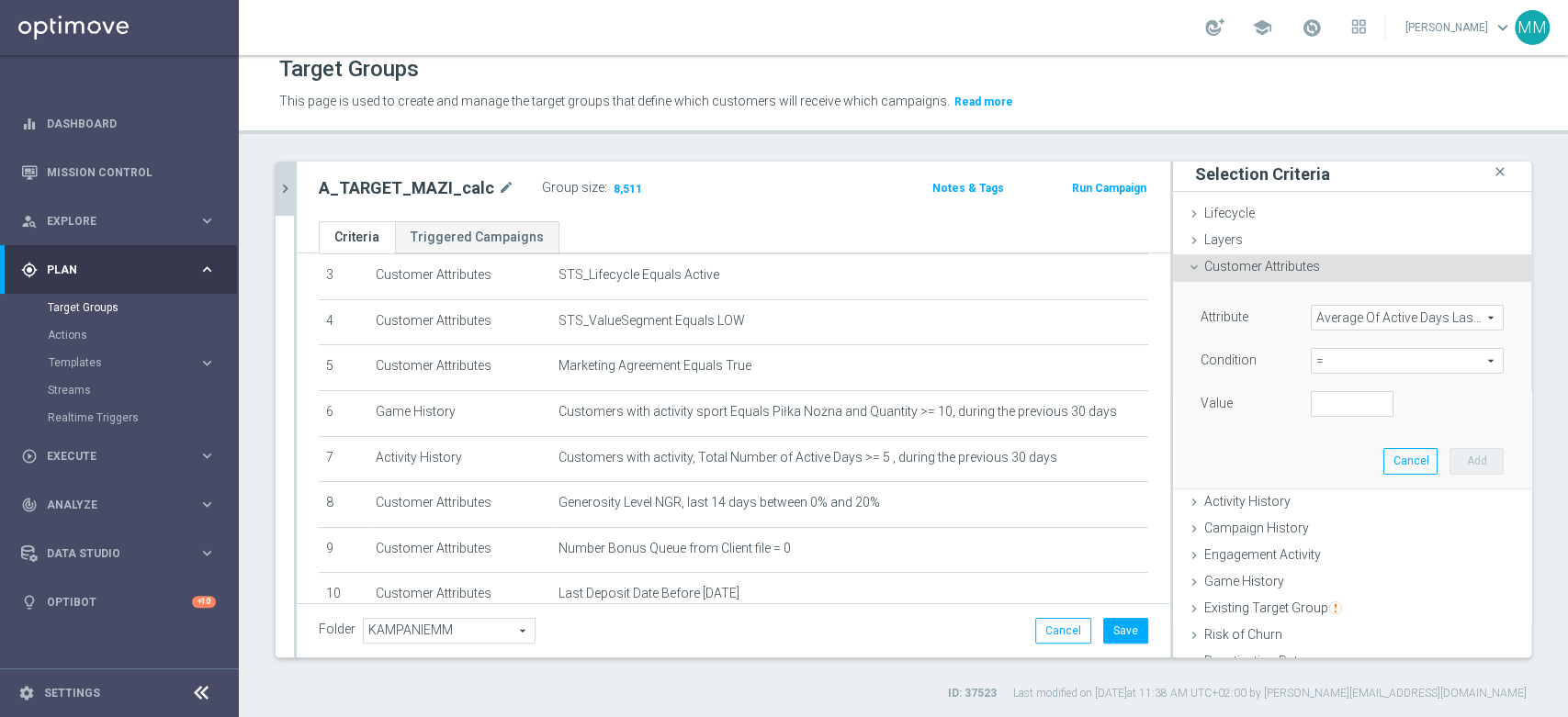
click at [1364, 365] on span "=" at bounding box center [1408, 361] width 191 height 24
click at [1332, 500] on span ">=" at bounding box center [1407, 507] width 175 height 14
type input ">="
click at [1322, 430] on div "Attribute Average Of Active Days Last Calender 4 Weeks Average Of Active Days L…" at bounding box center [1352, 384] width 330 height 205
click at [1321, 402] on input "number" at bounding box center [1352, 404] width 83 height 26
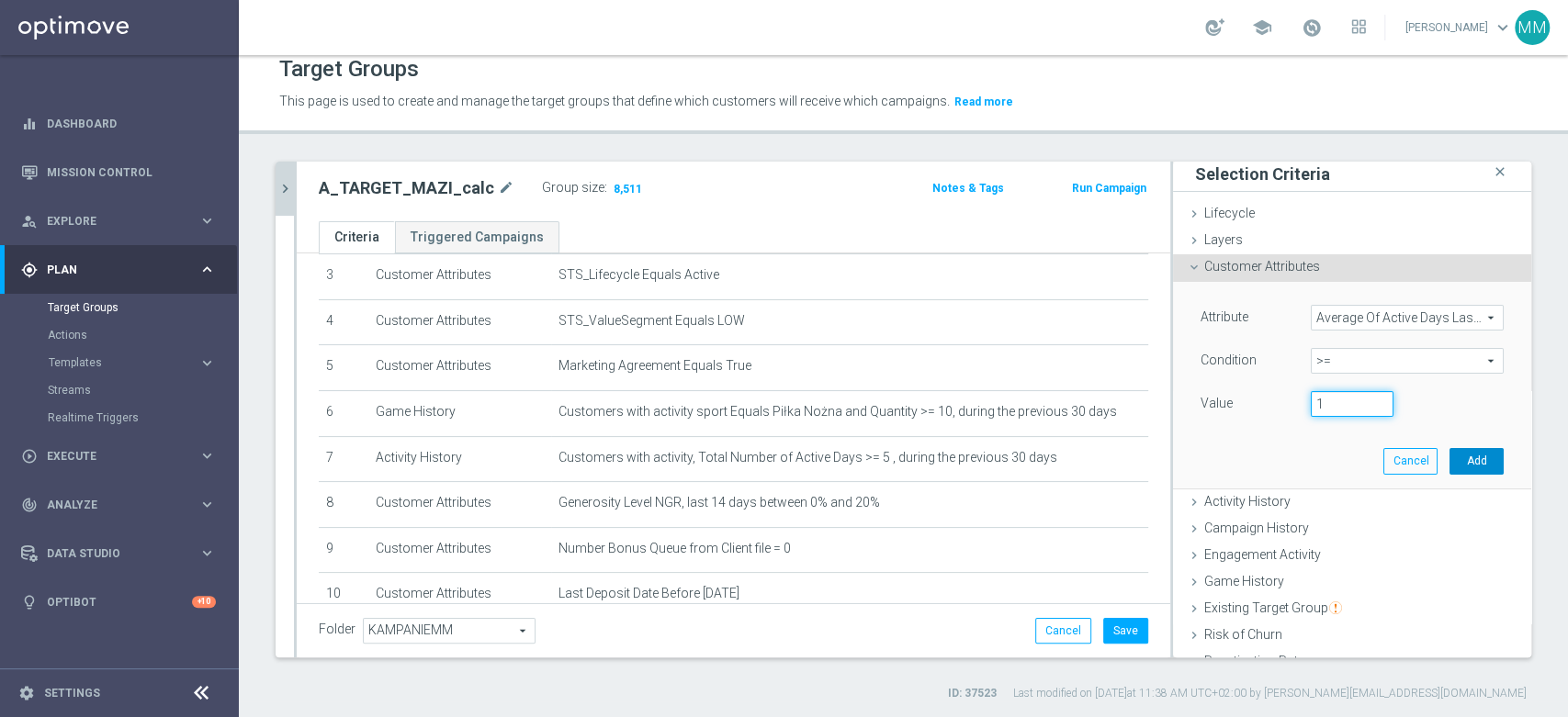
type input "1"
click at [1450, 456] on button "Add" at bounding box center [1476, 460] width 54 height 26
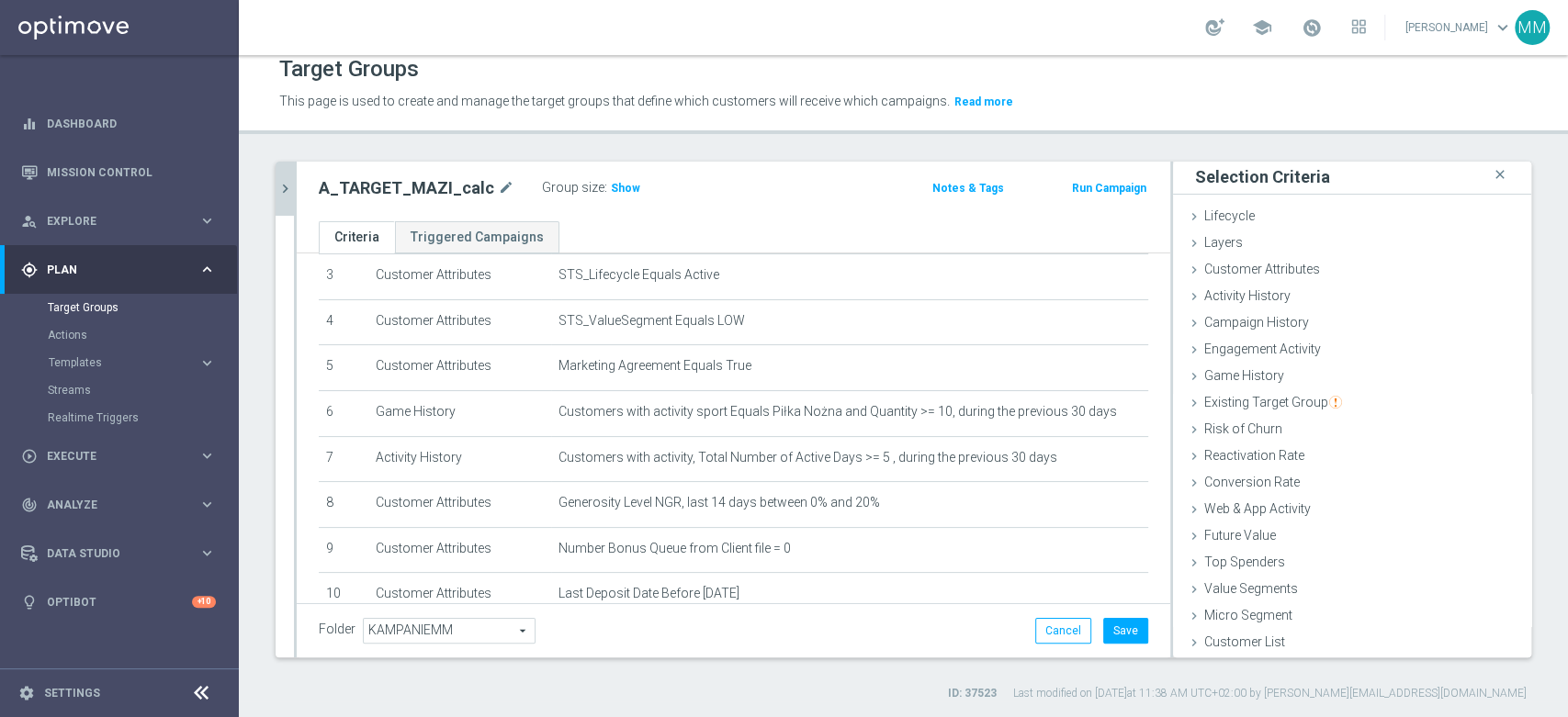
scroll to position [1, 0]
click at [622, 183] on span "Show" at bounding box center [625, 187] width 30 height 12
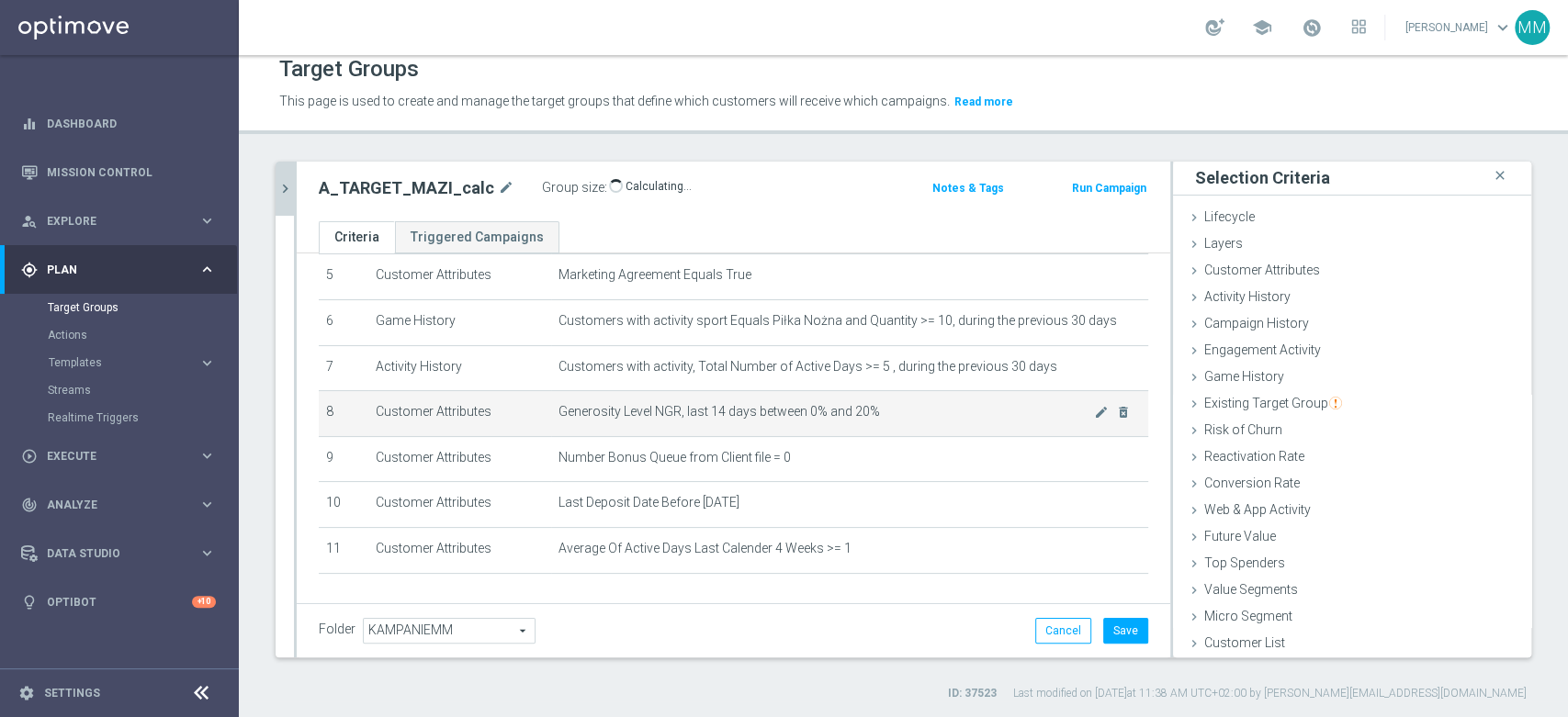
scroll to position [303, 0]
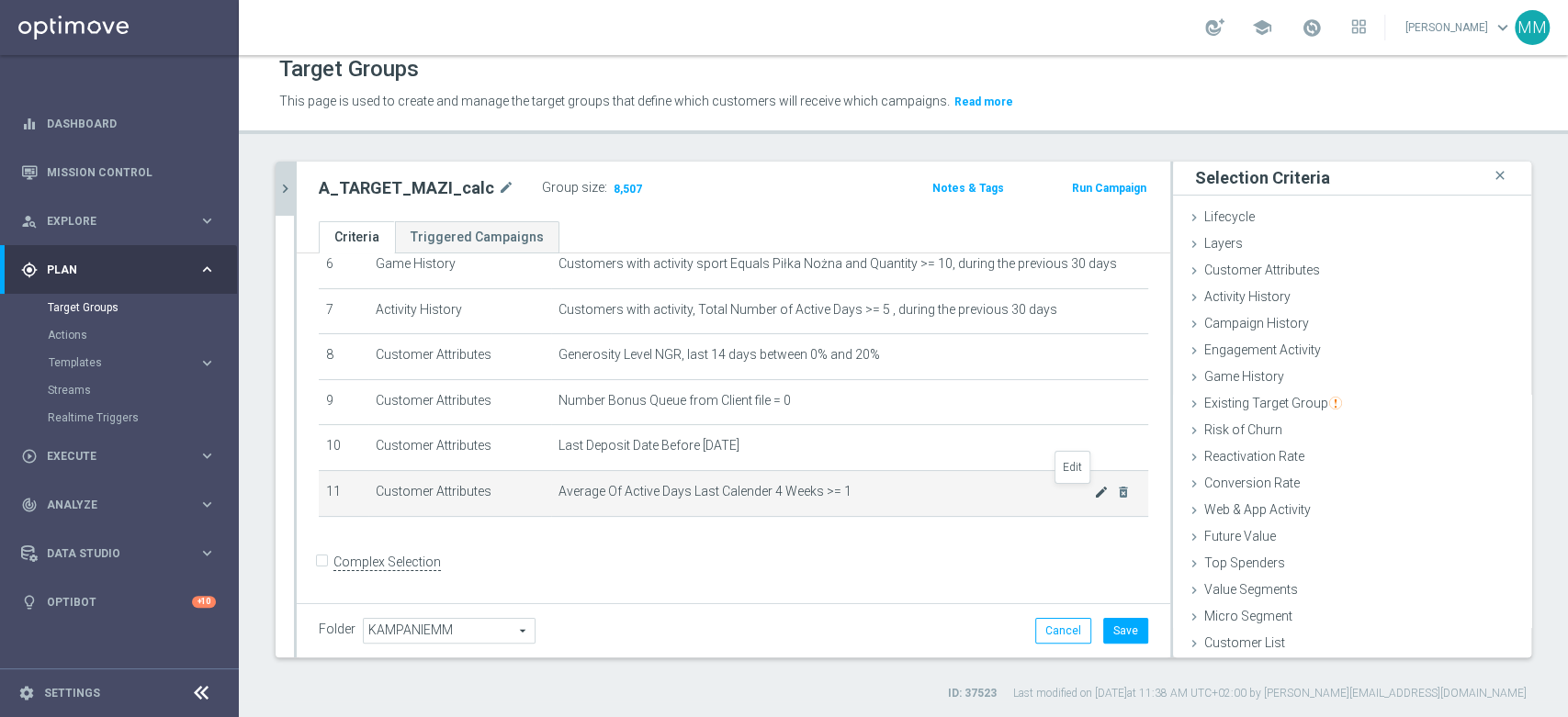
click at [1094, 497] on icon "mode_edit" at bounding box center [1101, 492] width 14 height 14
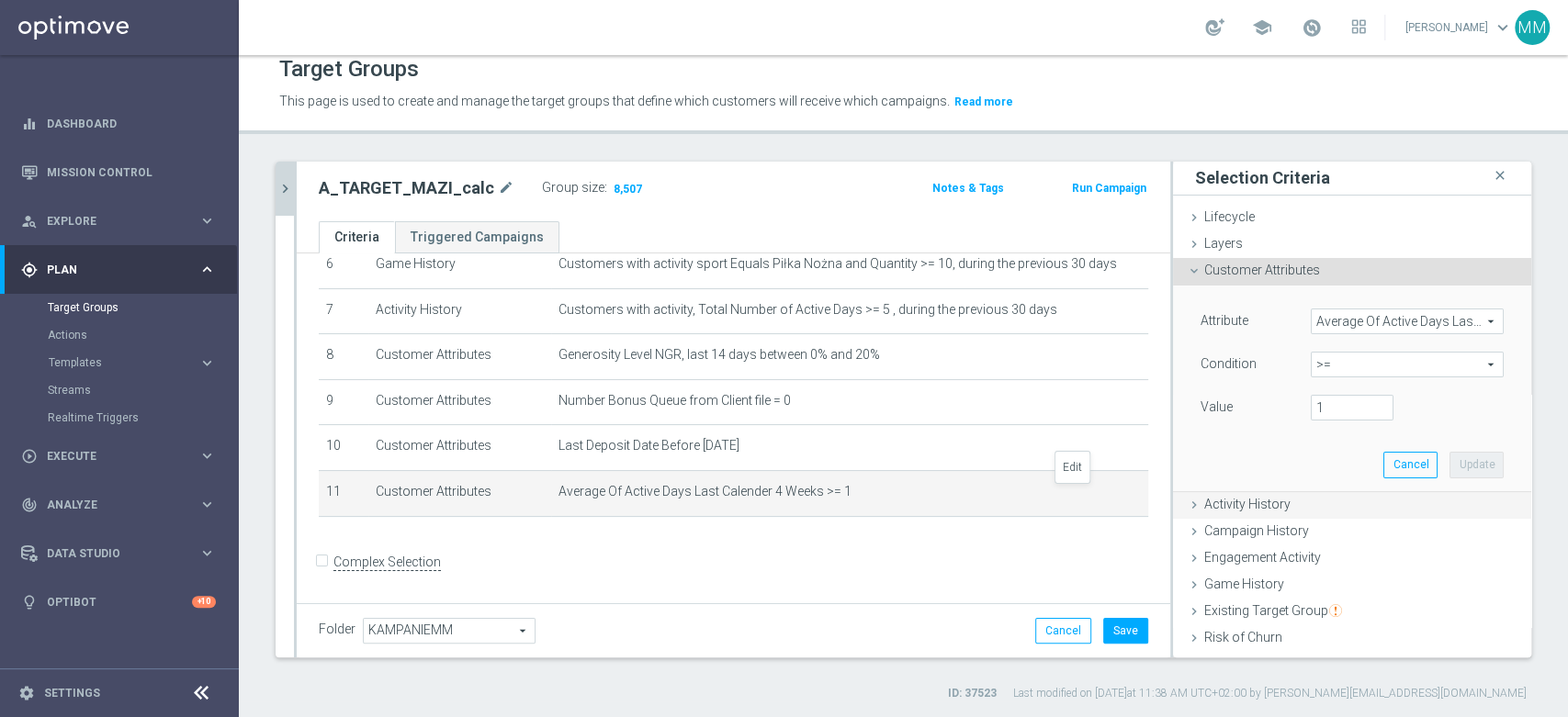
scroll to position [5, 0]
click at [1311, 407] on input "1" at bounding box center [1352, 404] width 83 height 26
type input "1.5"
click at [1450, 456] on button "Update" at bounding box center [1476, 460] width 54 height 26
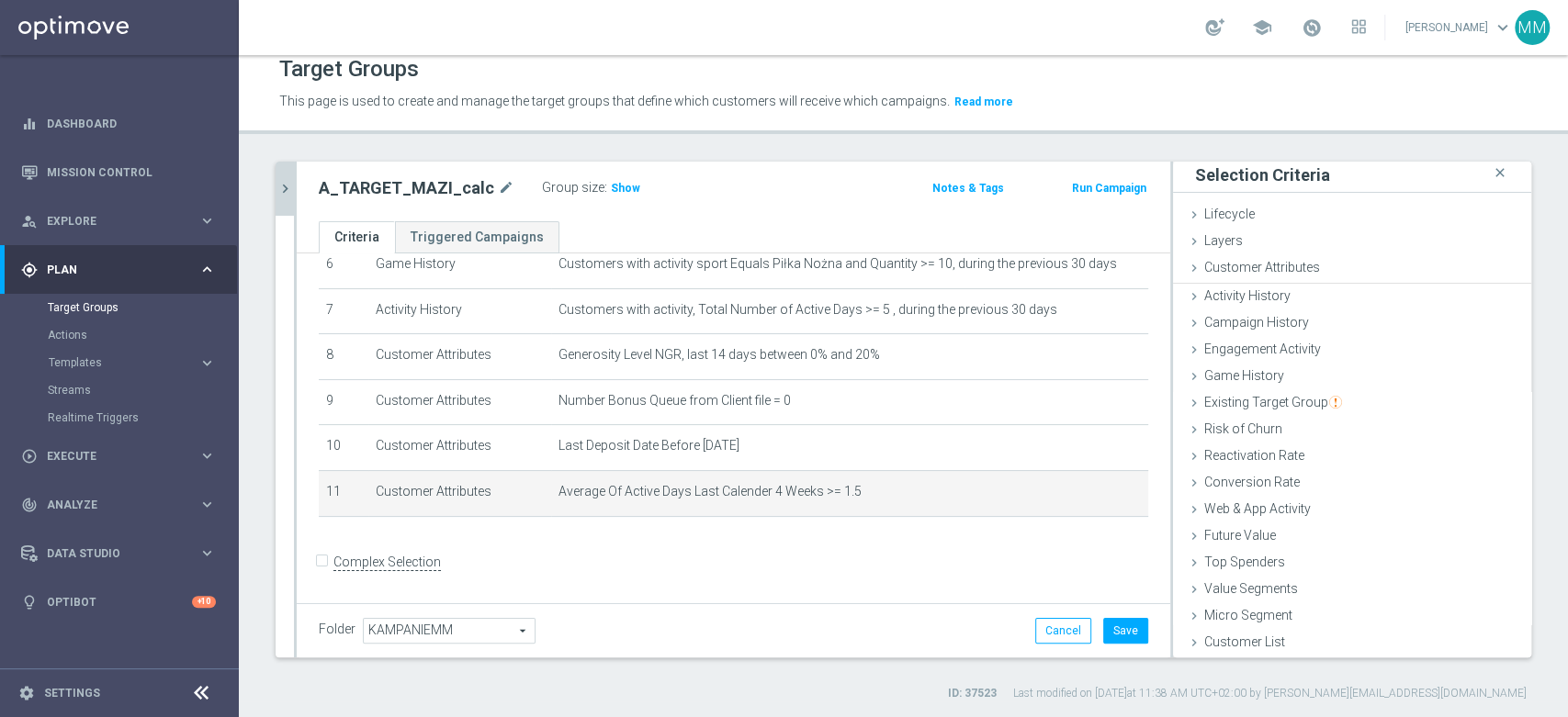
scroll to position [1, 0]
click at [617, 190] on span "Show" at bounding box center [625, 187] width 30 height 12
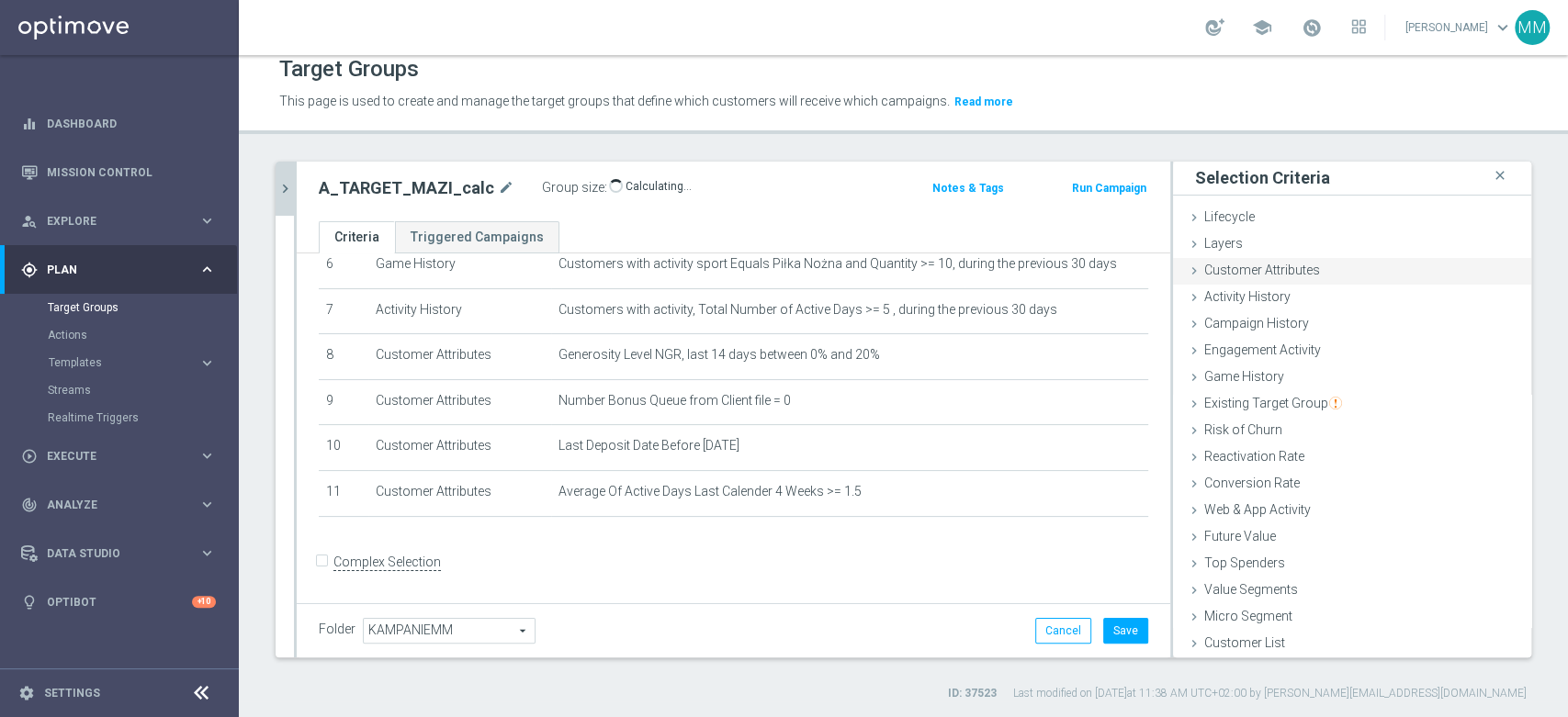
click at [1259, 271] on span "Customer Attributes" at bounding box center [1261, 269] width 116 height 14
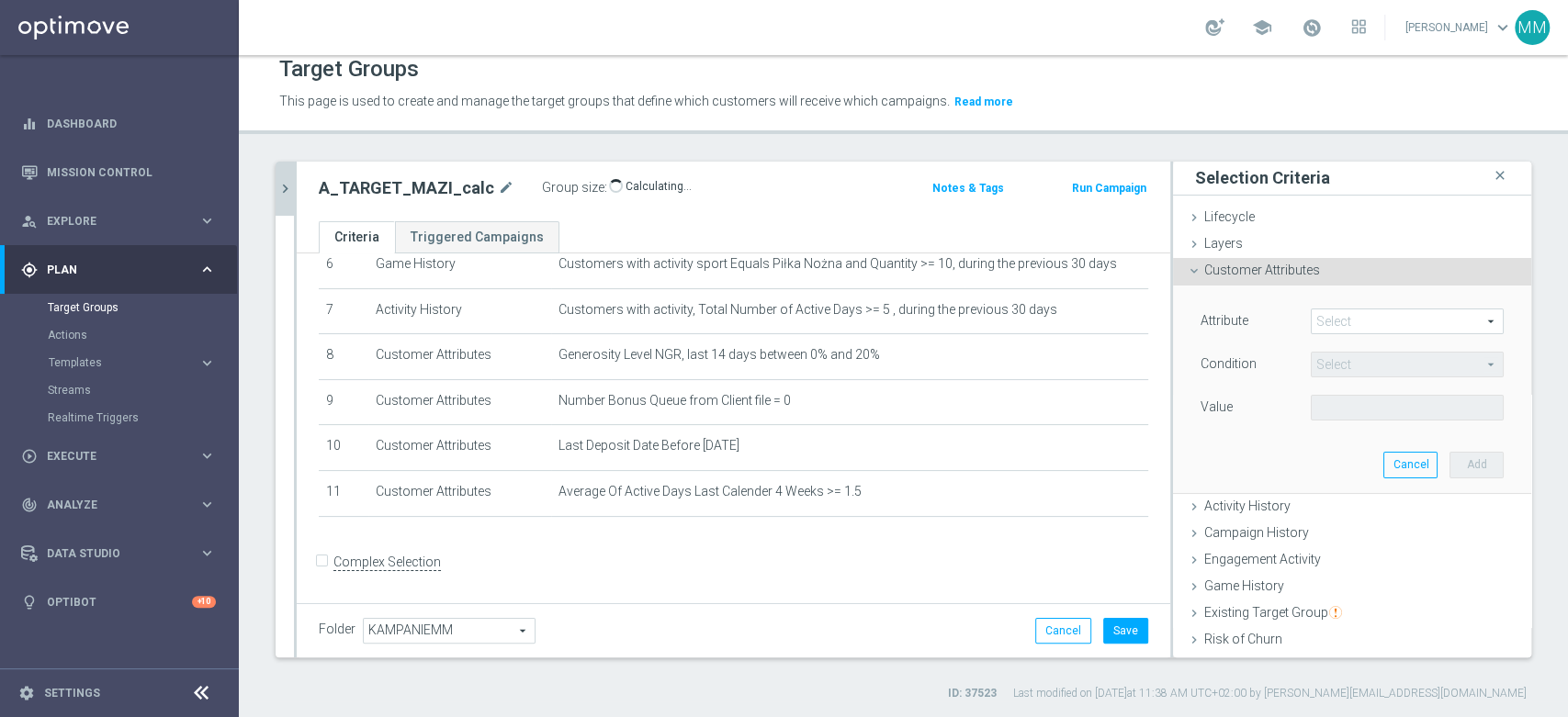
scroll to position [5, 0]
click at [1337, 306] on span at bounding box center [1408, 317] width 191 height 24
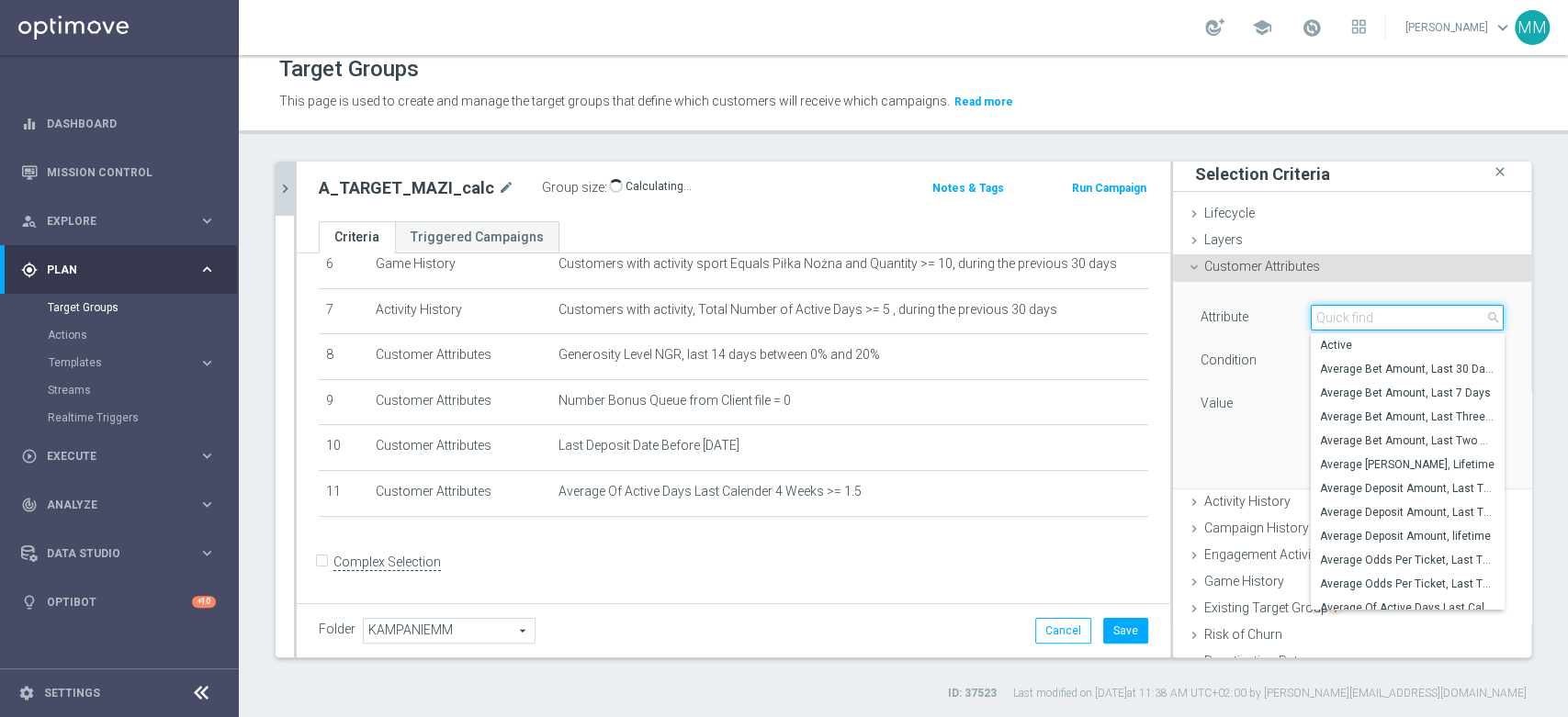
click at [1338, 306] on input "search" at bounding box center [1408, 317] width 193 height 26
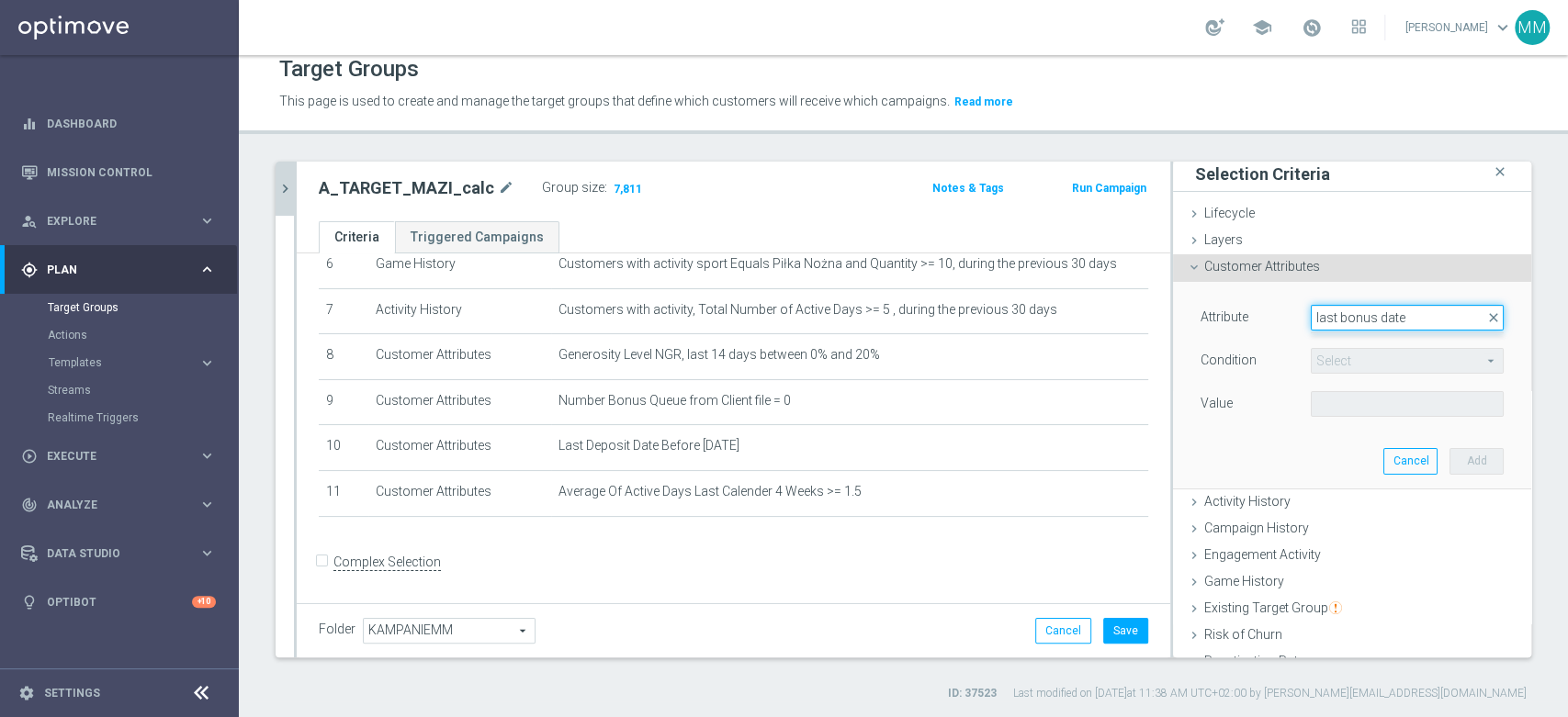
click at [1350, 327] on input "last bonus date" at bounding box center [1408, 317] width 193 height 26
type input "last bonus date"
click at [1241, 496] on span "Activity History" at bounding box center [1247, 501] width 86 height 14
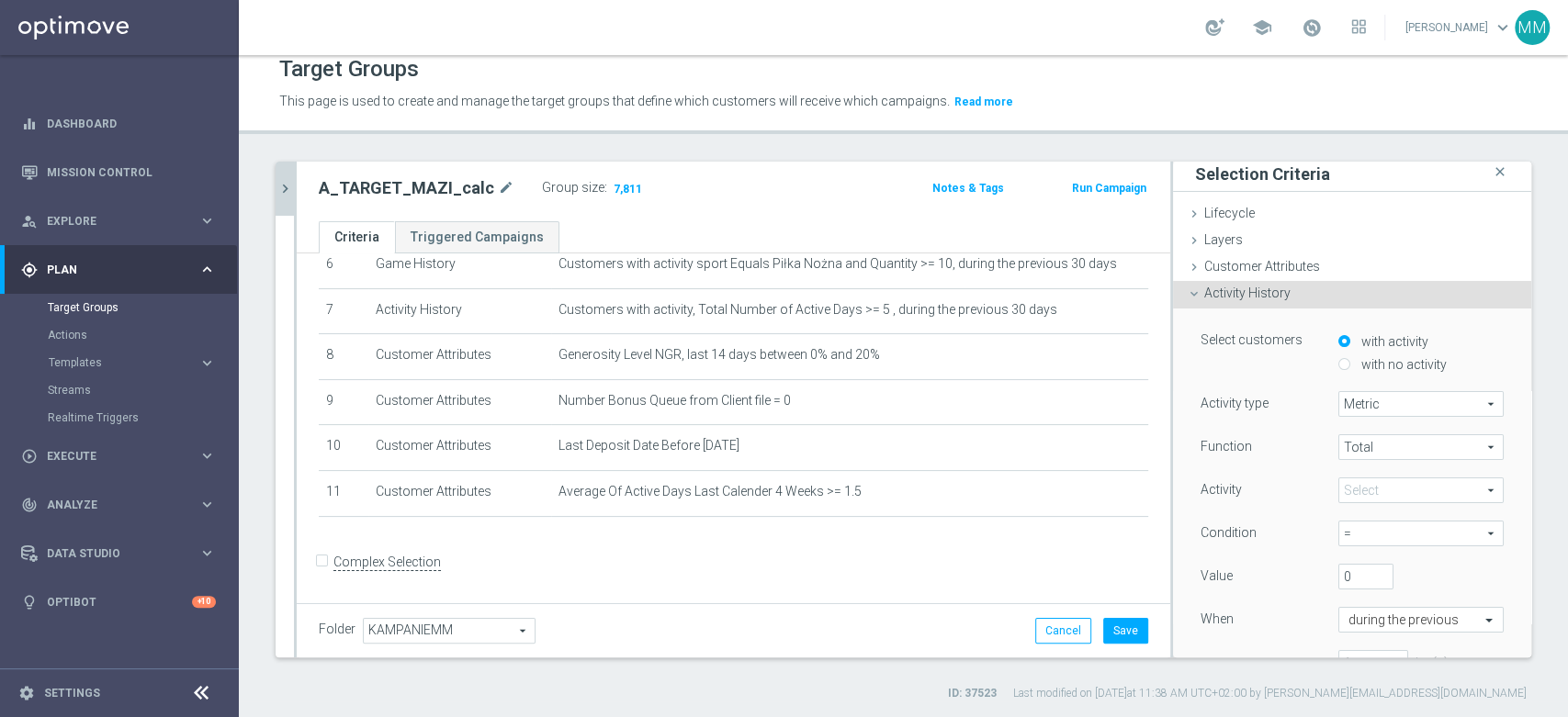
click at [1358, 356] on label "with no activity" at bounding box center [1402, 364] width 90 height 16
click at [1350, 358] on input "with no activity" at bounding box center [1345, 364] width 12 height 12
radio input "true"
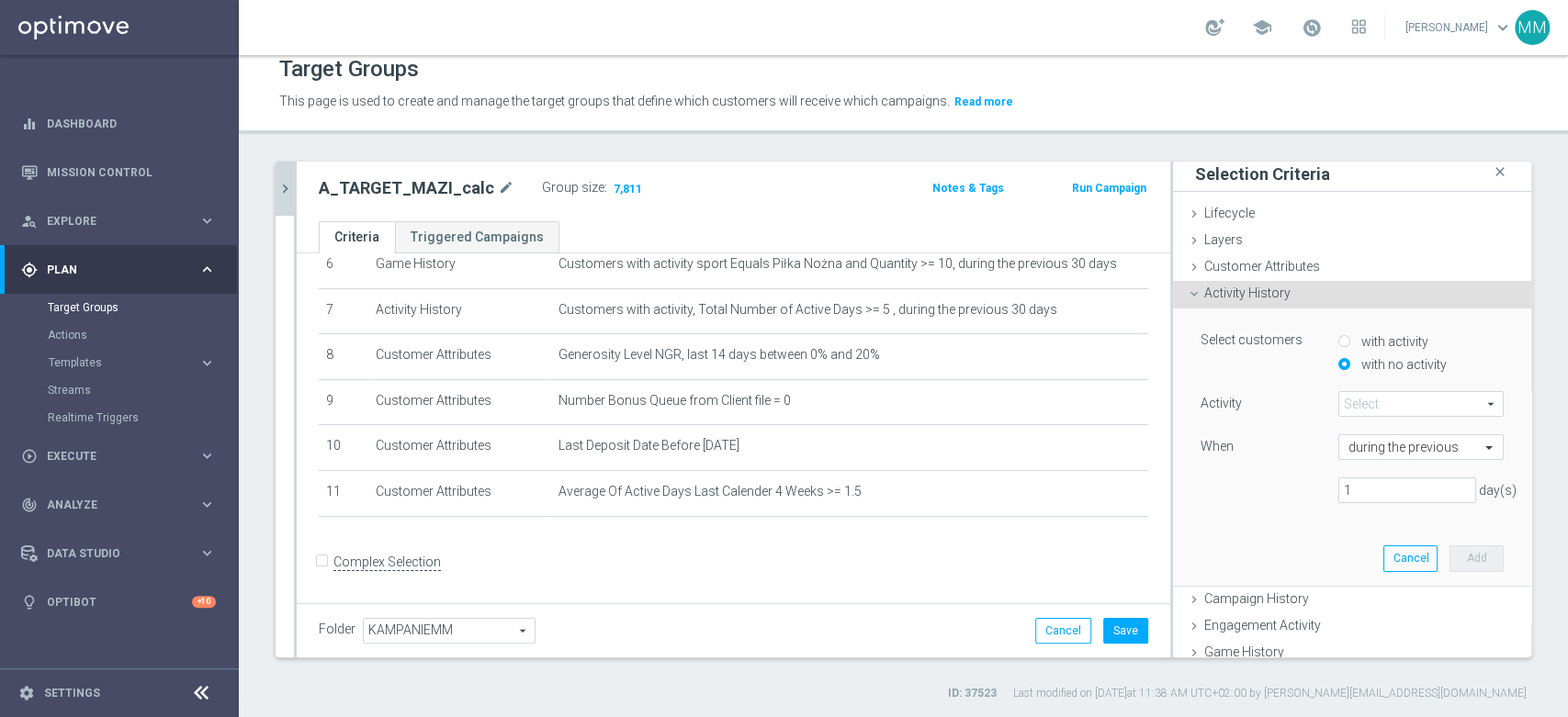
click at [1359, 403] on span at bounding box center [1421, 404] width 163 height 24
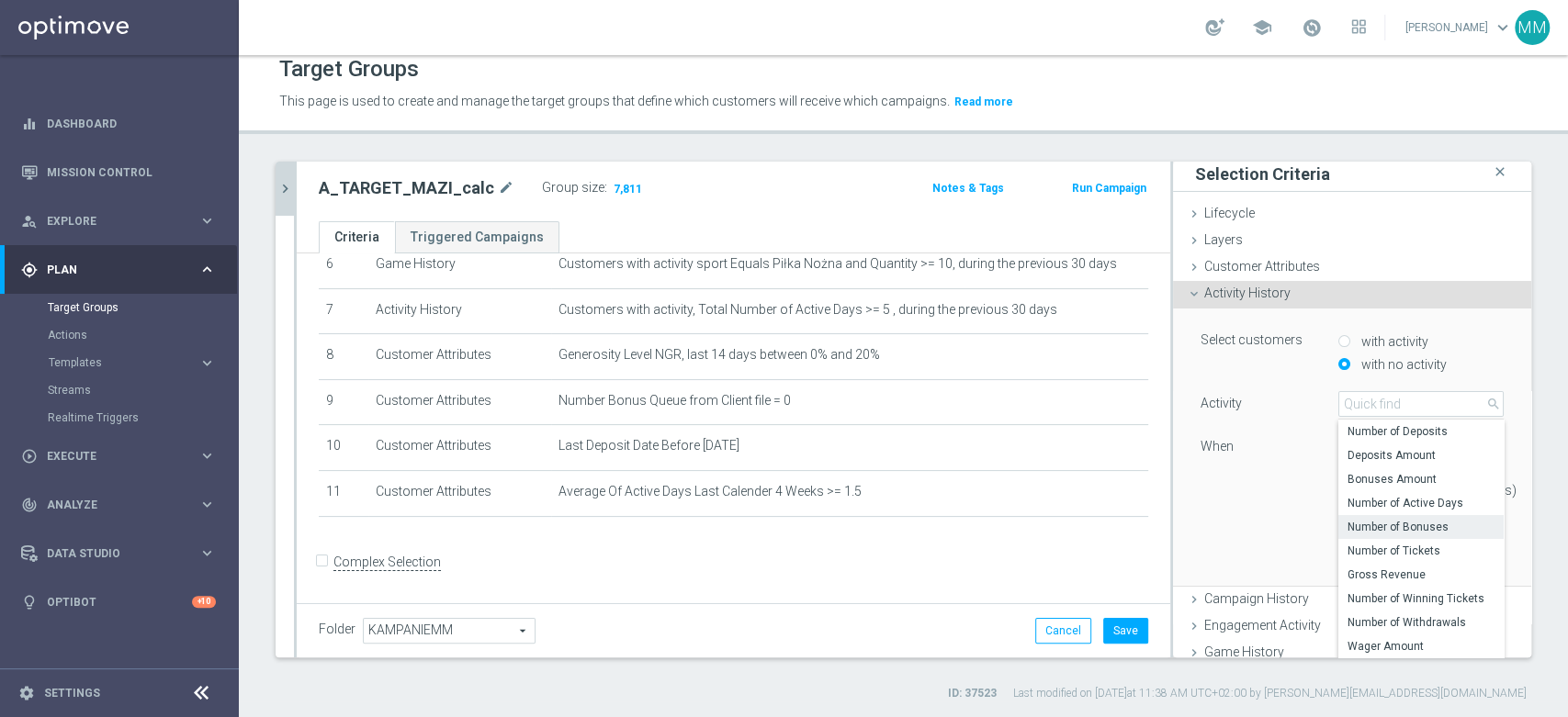
click at [1404, 524] on span "Number of Bonuses" at bounding box center [1421, 526] width 147 height 14
type input "Number of Bonuses"
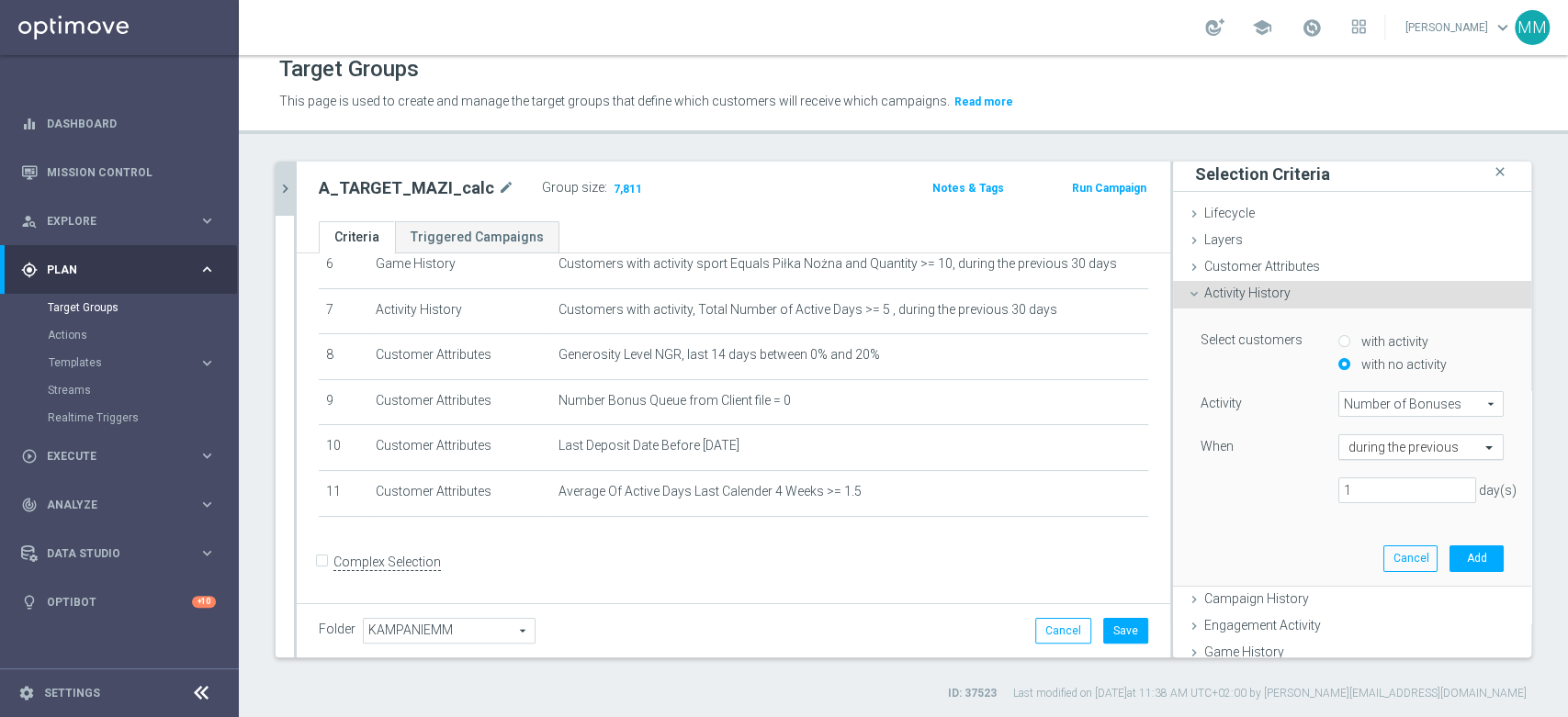
click at [1377, 440] on input "text" at bounding box center [1403, 448] width 109 height 16
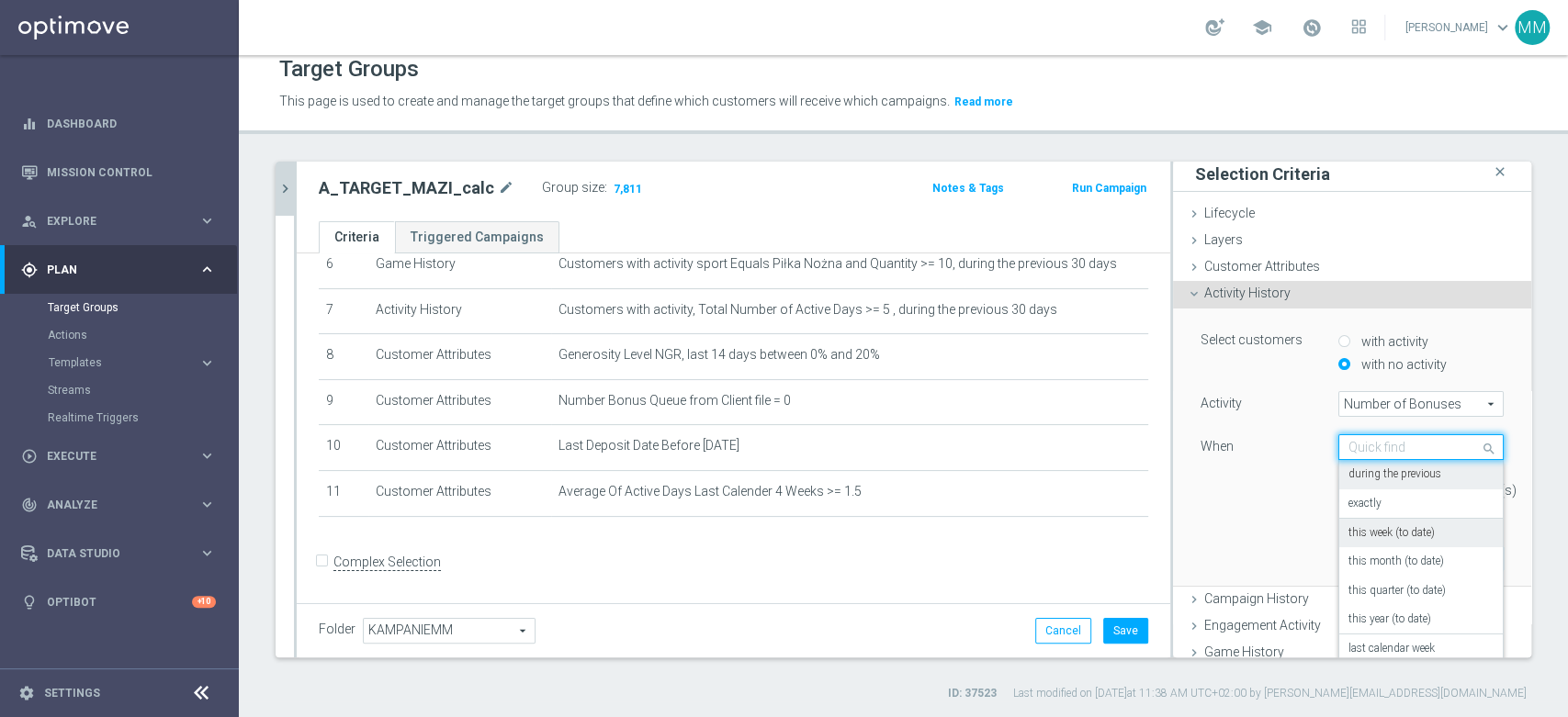
click at [1386, 534] on label "this week (to date)" at bounding box center [1391, 533] width 86 height 14
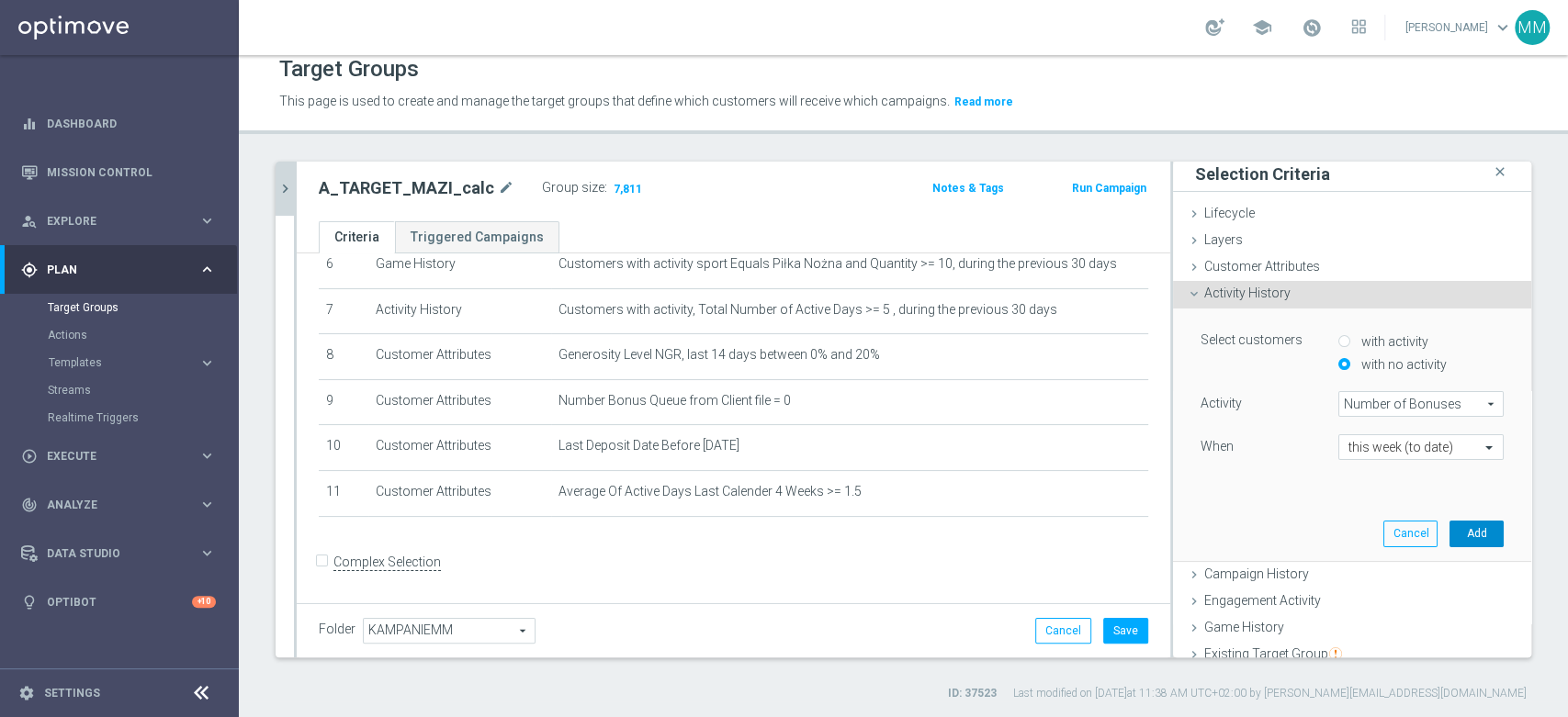
click at [1458, 530] on button "Add" at bounding box center [1476, 533] width 54 height 26
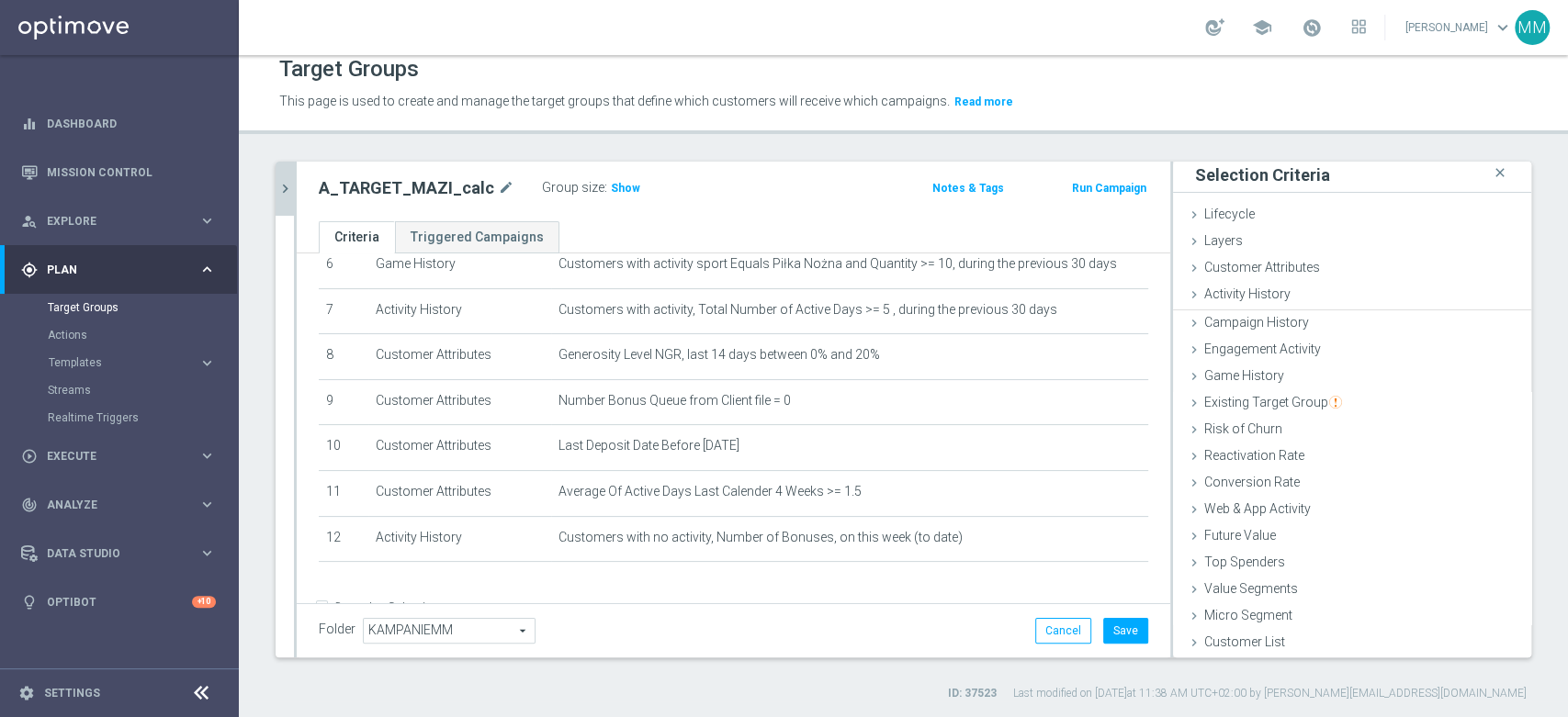
scroll to position [1, 0]
click at [611, 184] on span "Show" at bounding box center [625, 187] width 30 height 12
click at [1103, 632] on button "Save" at bounding box center [1125, 630] width 45 height 26
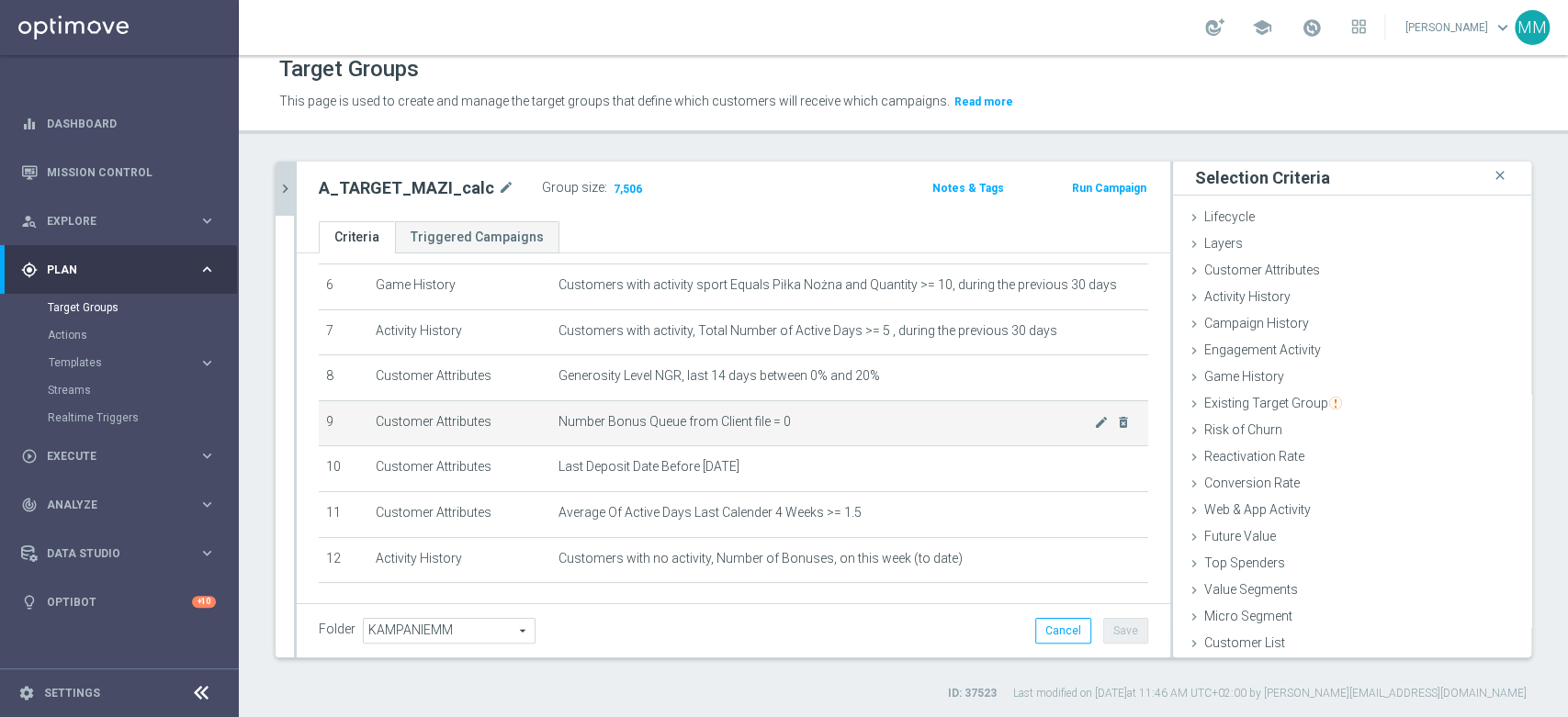
scroll to position [247, 0]
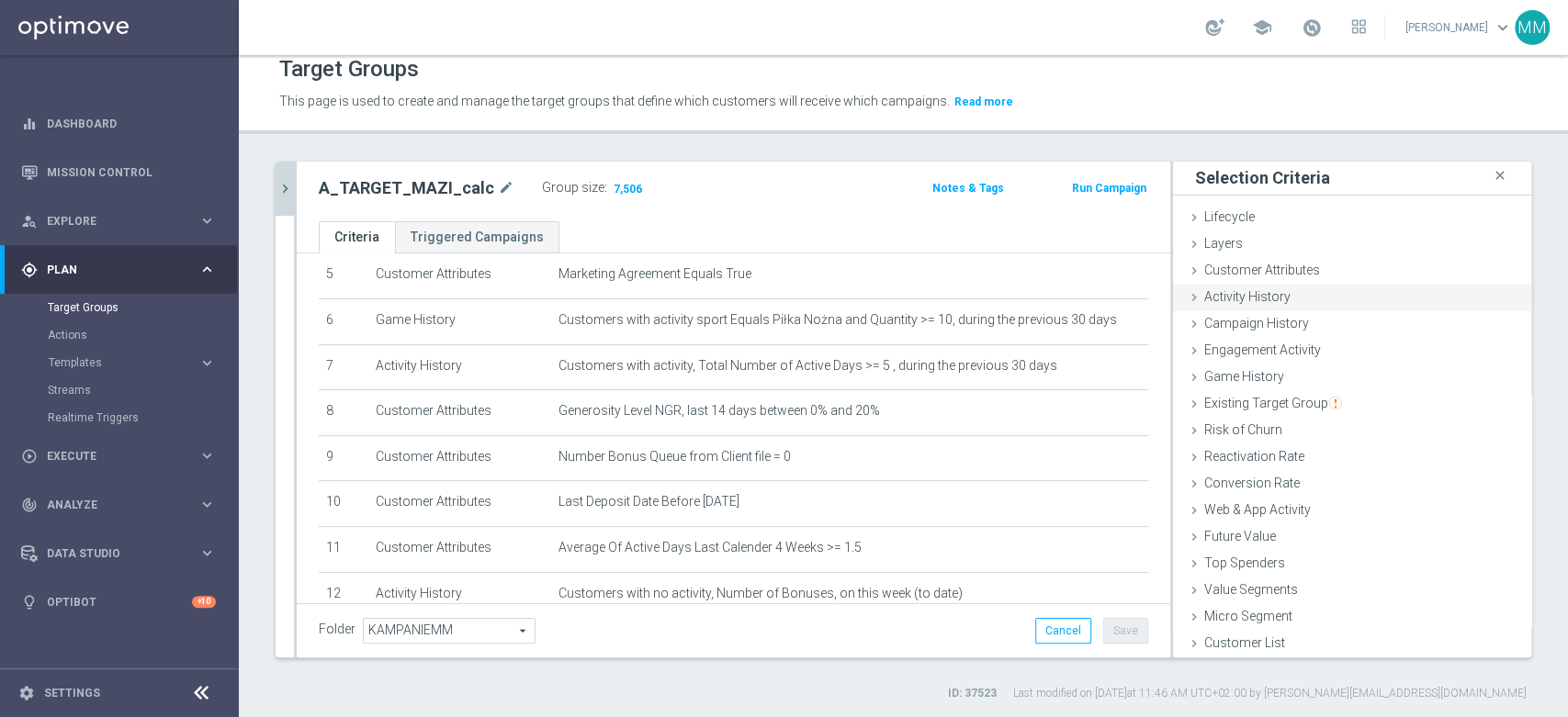
click at [1281, 295] on div "Activity History done selection saved" at bounding box center [1351, 298] width 358 height 28
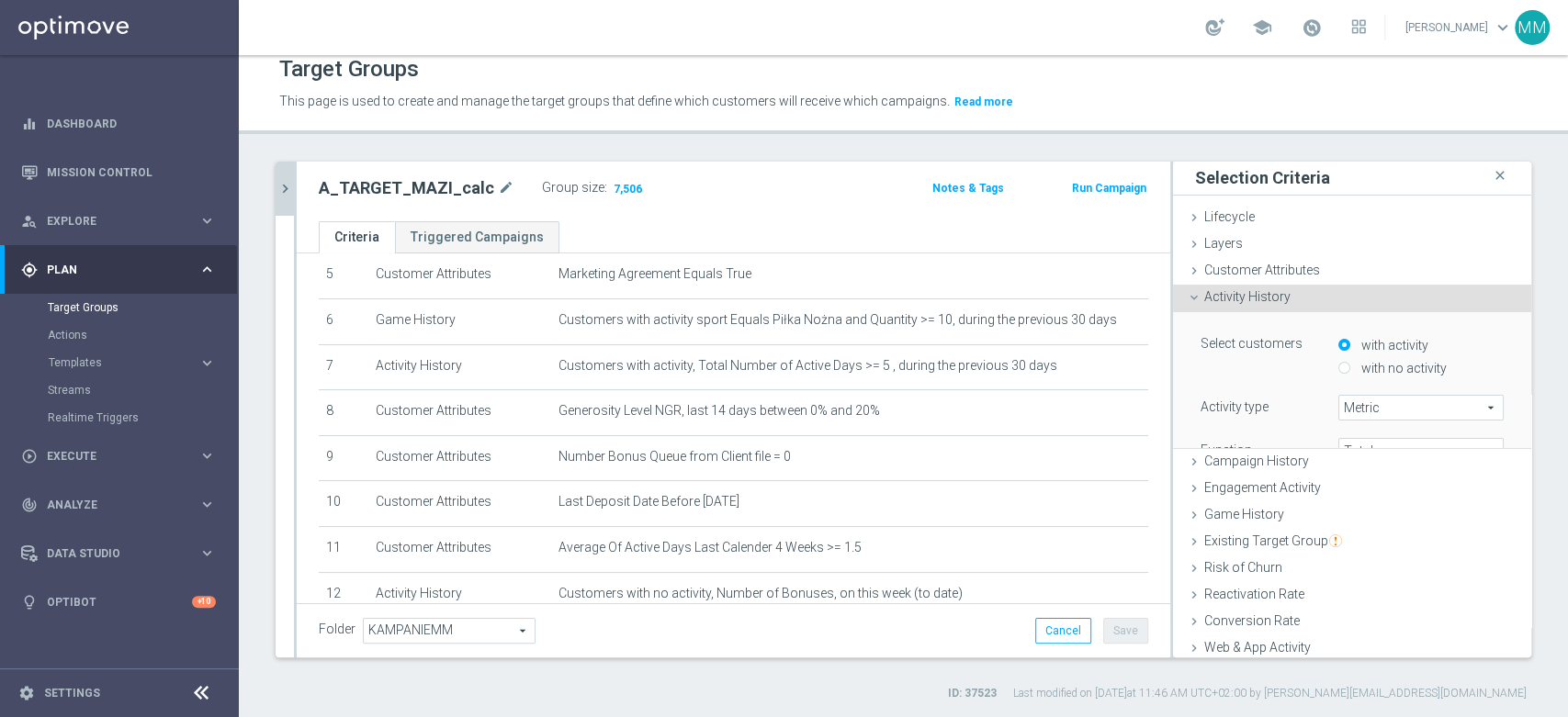
scroll to position [5, 0]
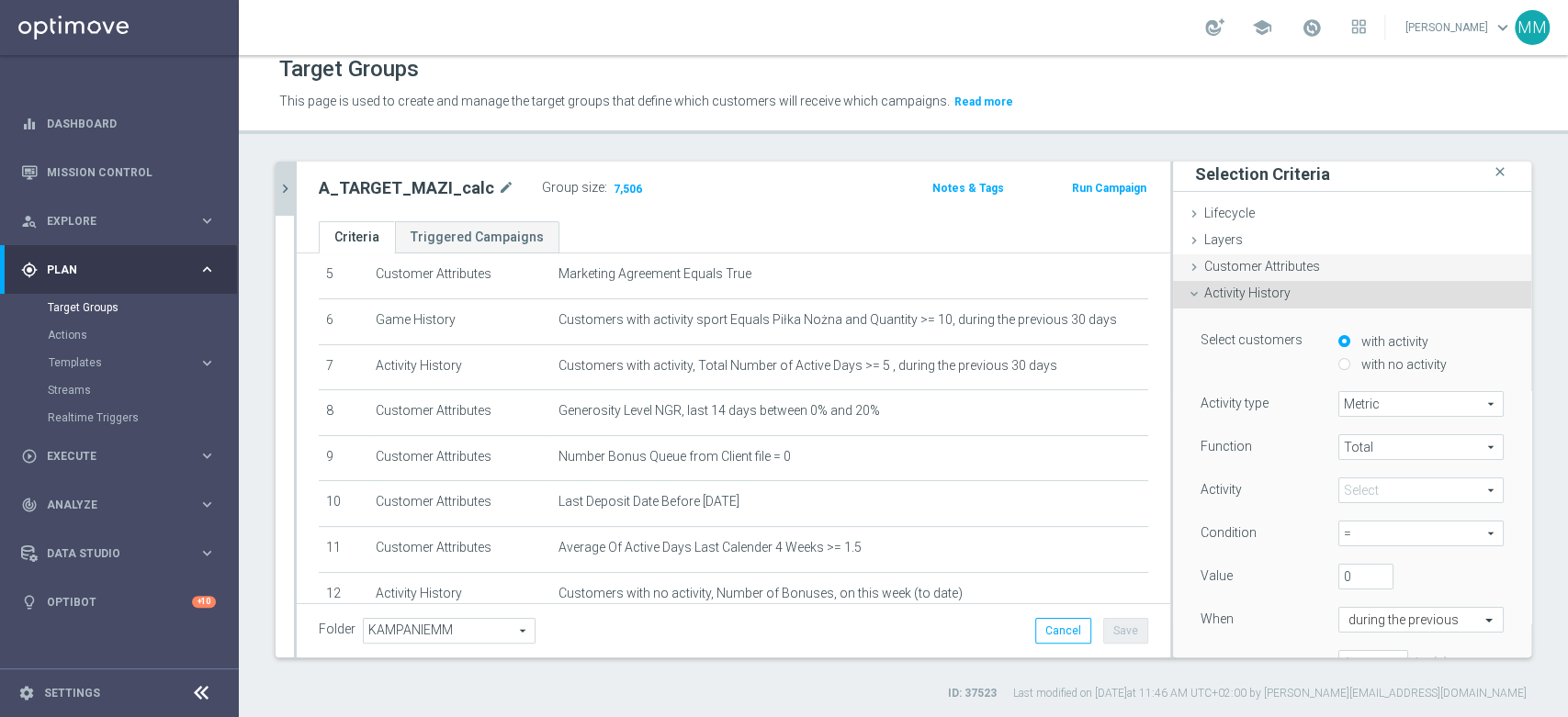
click at [1258, 269] on span "Customer Attributes" at bounding box center [1261, 265] width 116 height 14
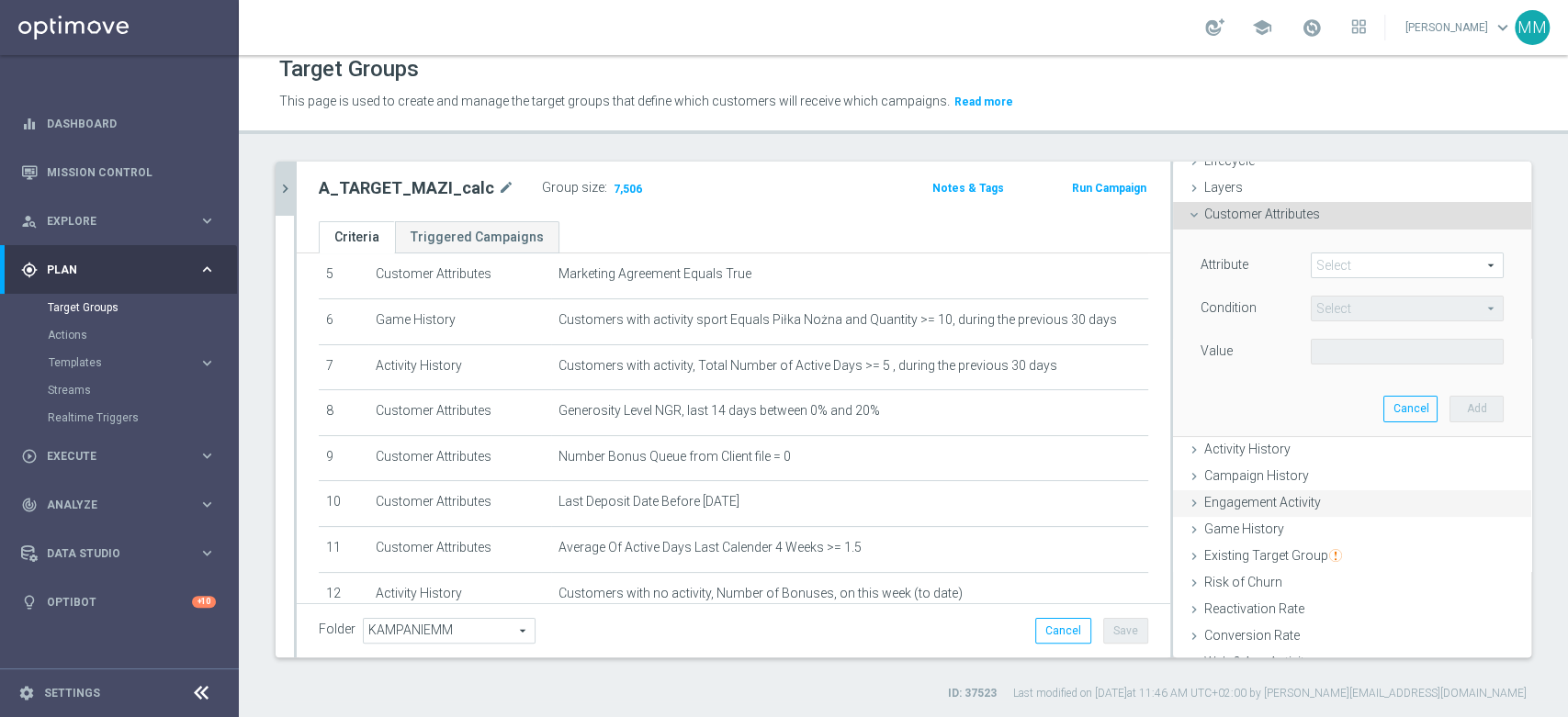
scroll to position [107, 0]
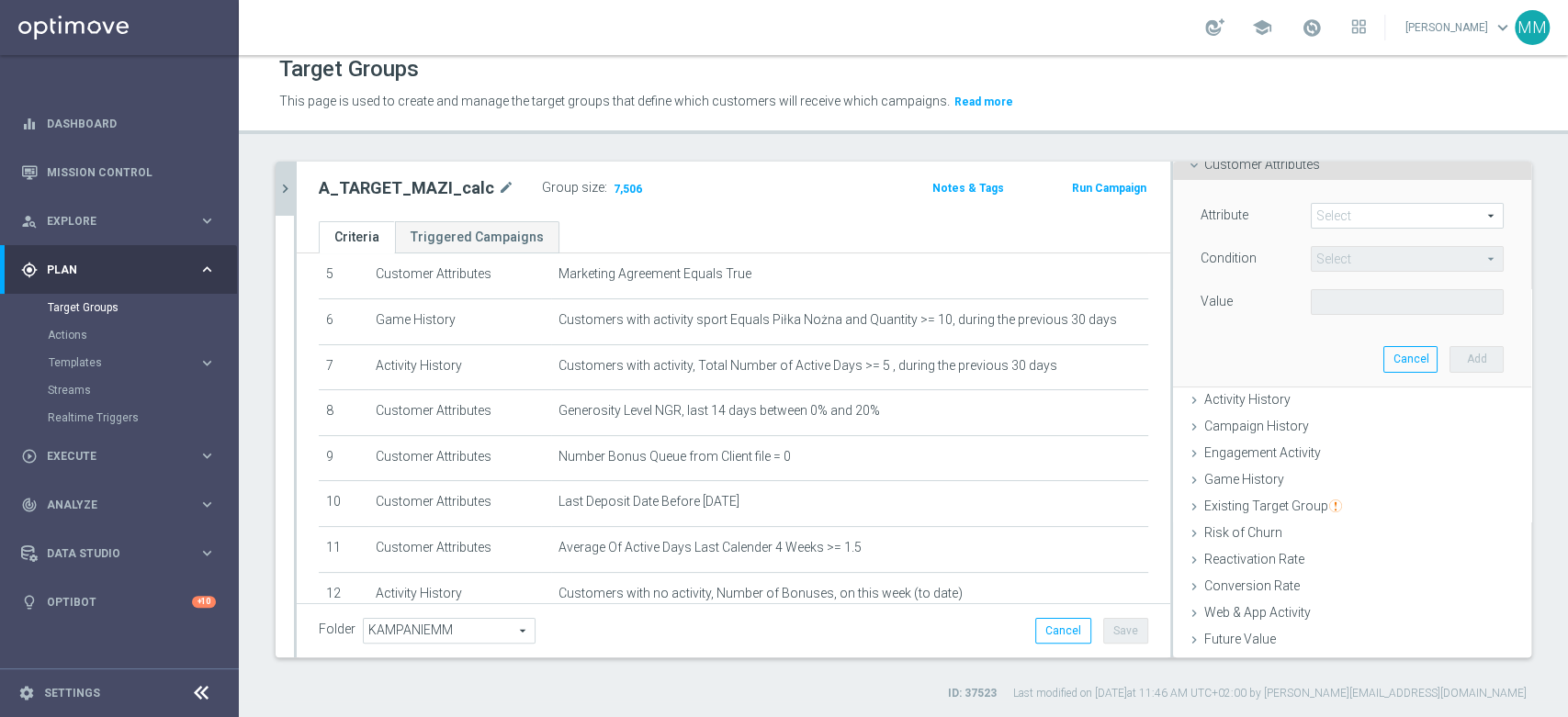
click at [1317, 211] on span at bounding box center [1408, 216] width 191 height 24
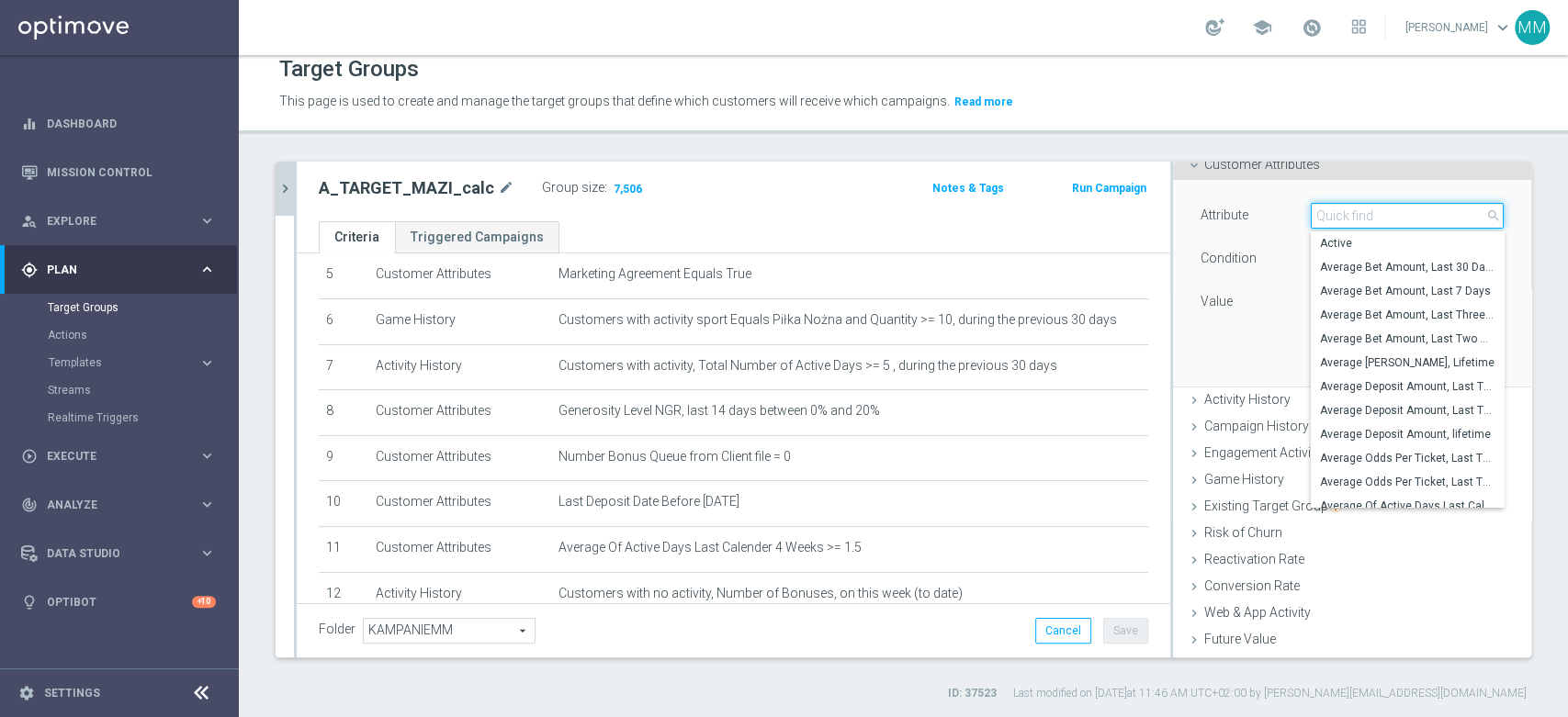
click at [1317, 211] on input "search" at bounding box center [1408, 216] width 193 height 26
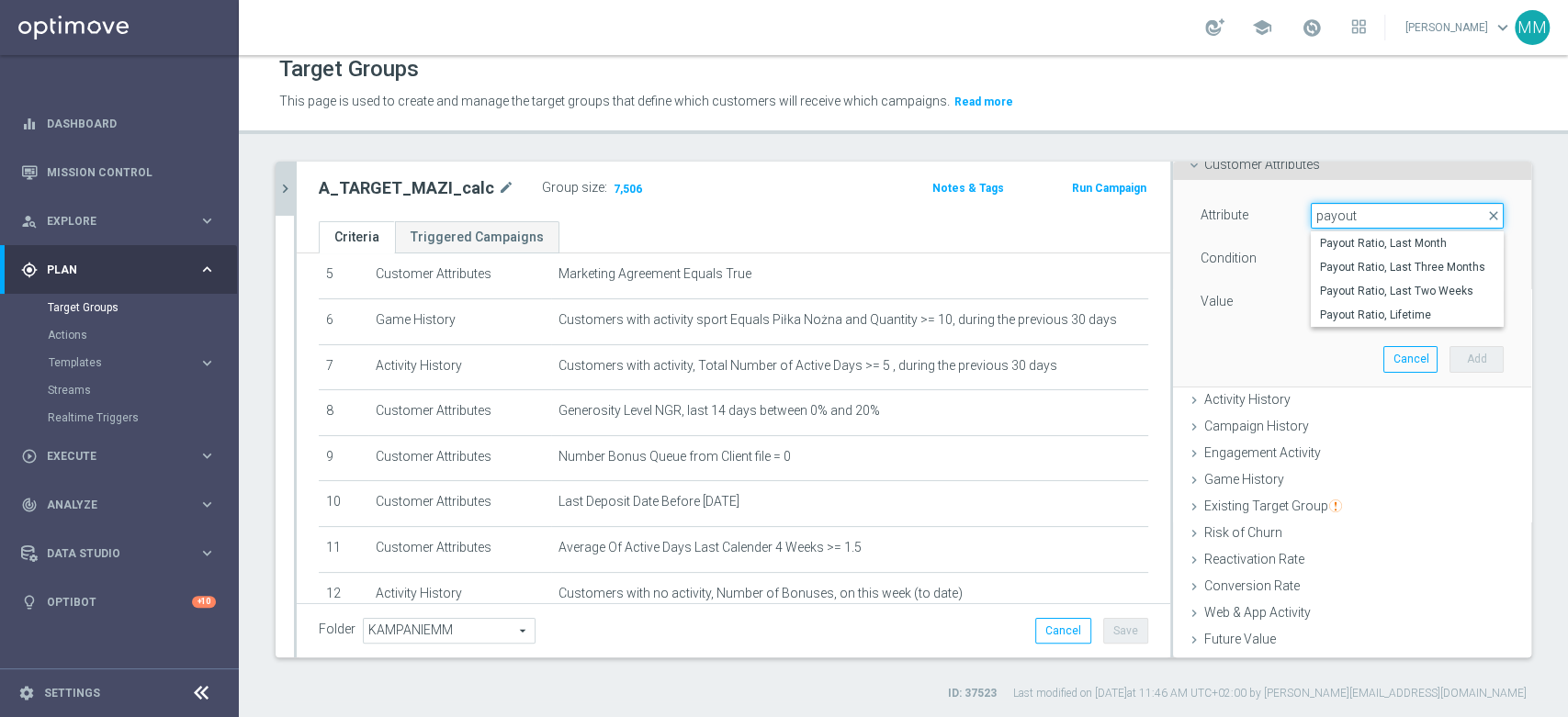
click at [1311, 213] on input "payout" at bounding box center [1408, 216] width 193 height 26
type input "payout"
click at [1354, 288] on span "Payout Ratio, Last Two Weeks" at bounding box center [1407, 290] width 175 height 14
type input "Payout Ratio, Last Two Weeks"
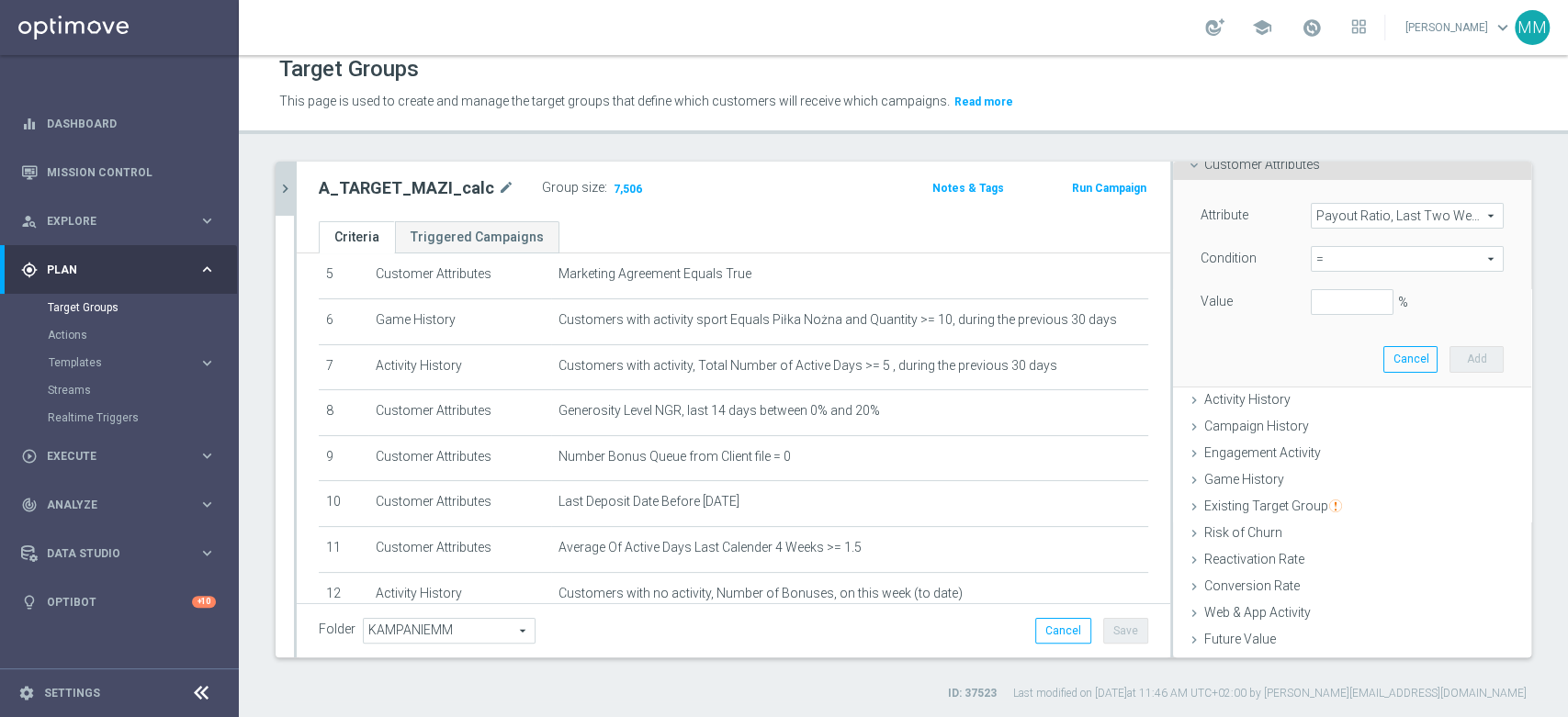
click at [1344, 256] on span "=" at bounding box center [1408, 259] width 191 height 24
click at [1330, 433] on span "between" at bounding box center [1407, 430] width 175 height 14
type input "between"
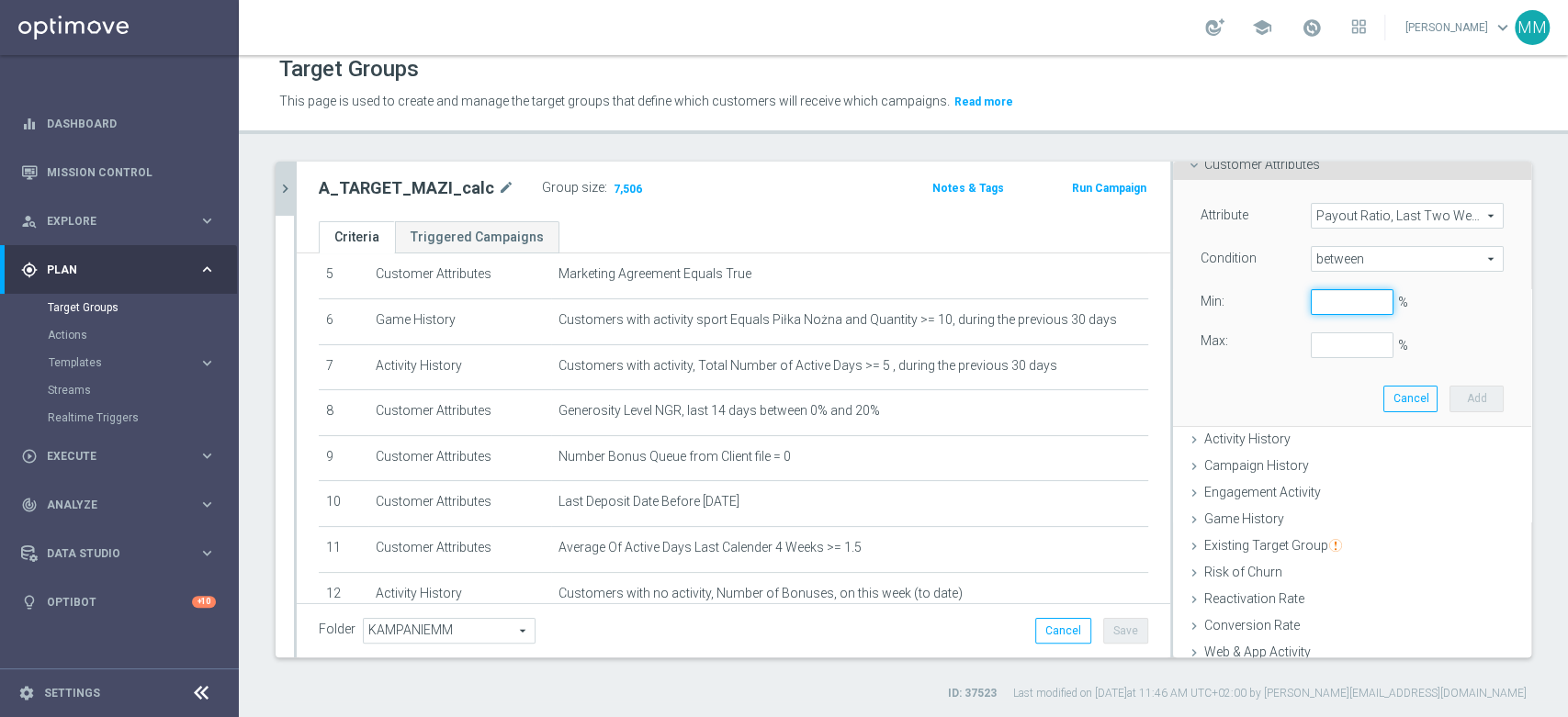
click at [1311, 293] on input "%" at bounding box center [1352, 302] width 83 height 26
type input "0"
drag, startPoint x: 1317, startPoint y: 339, endPoint x: 1271, endPoint y: 341, distance: 46.0
click at [1271, 341] on div "Max: 100 %" at bounding box center [1352, 345] width 330 height 26
click at [1450, 386] on button "Add" at bounding box center [1476, 398] width 54 height 26
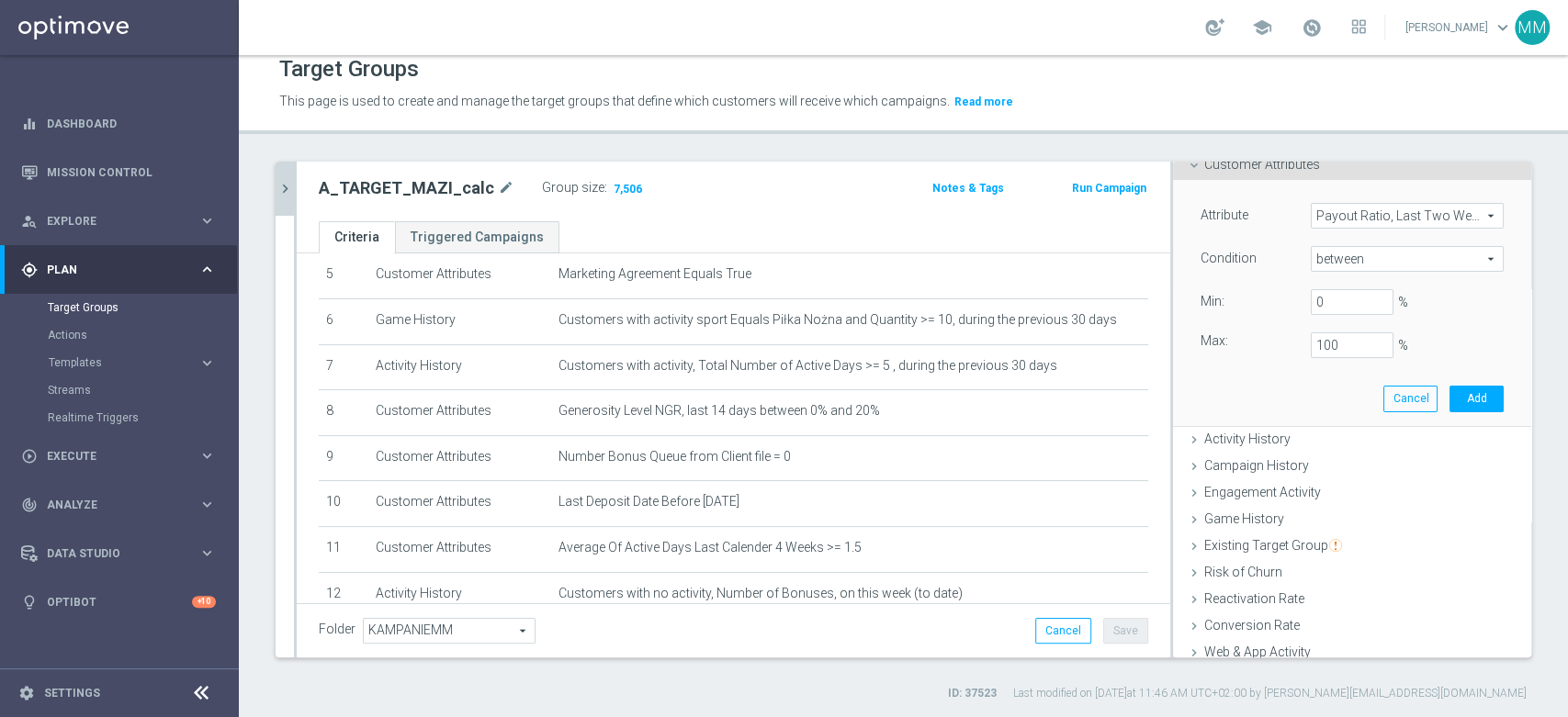
type input "1"
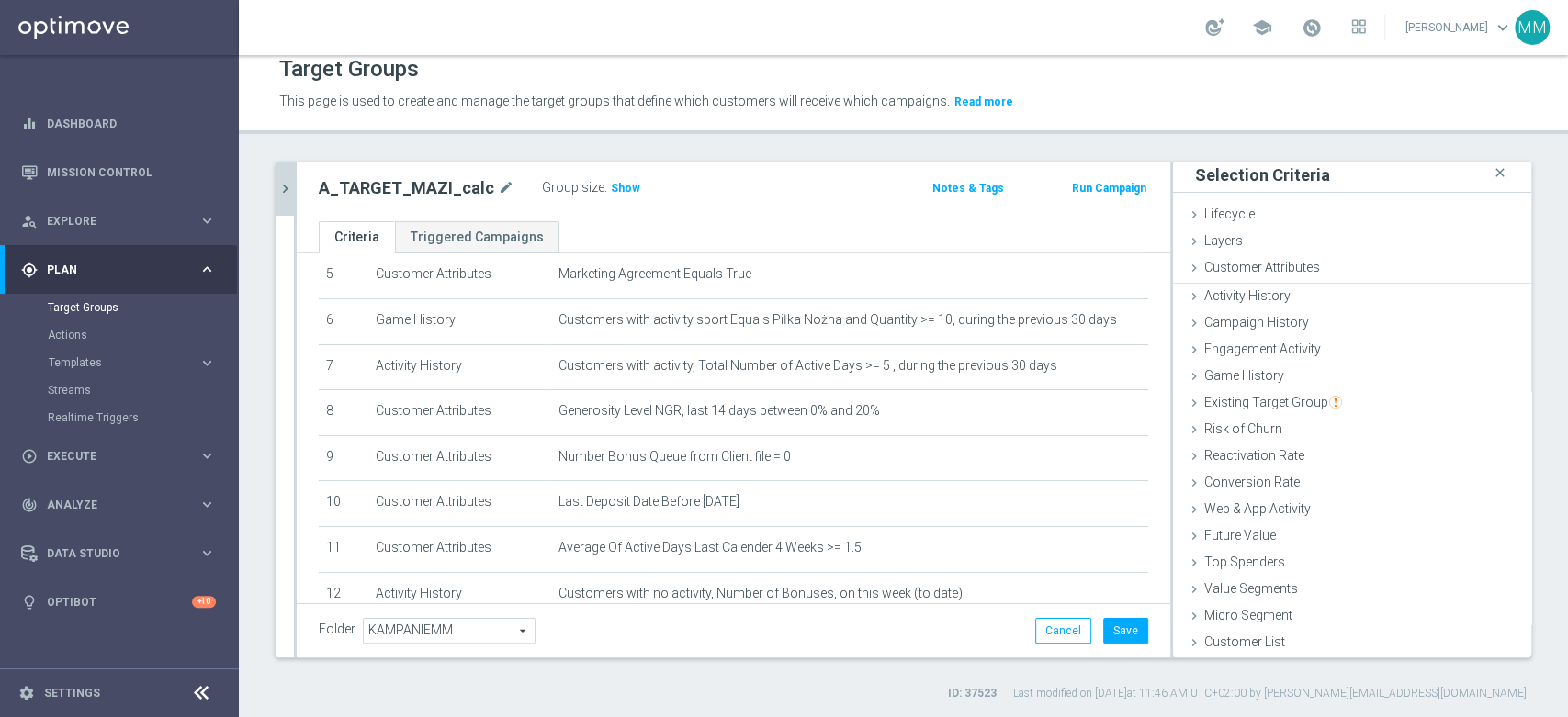
scroll to position [1, 0]
click at [615, 185] on span "Show" at bounding box center [625, 187] width 30 height 12
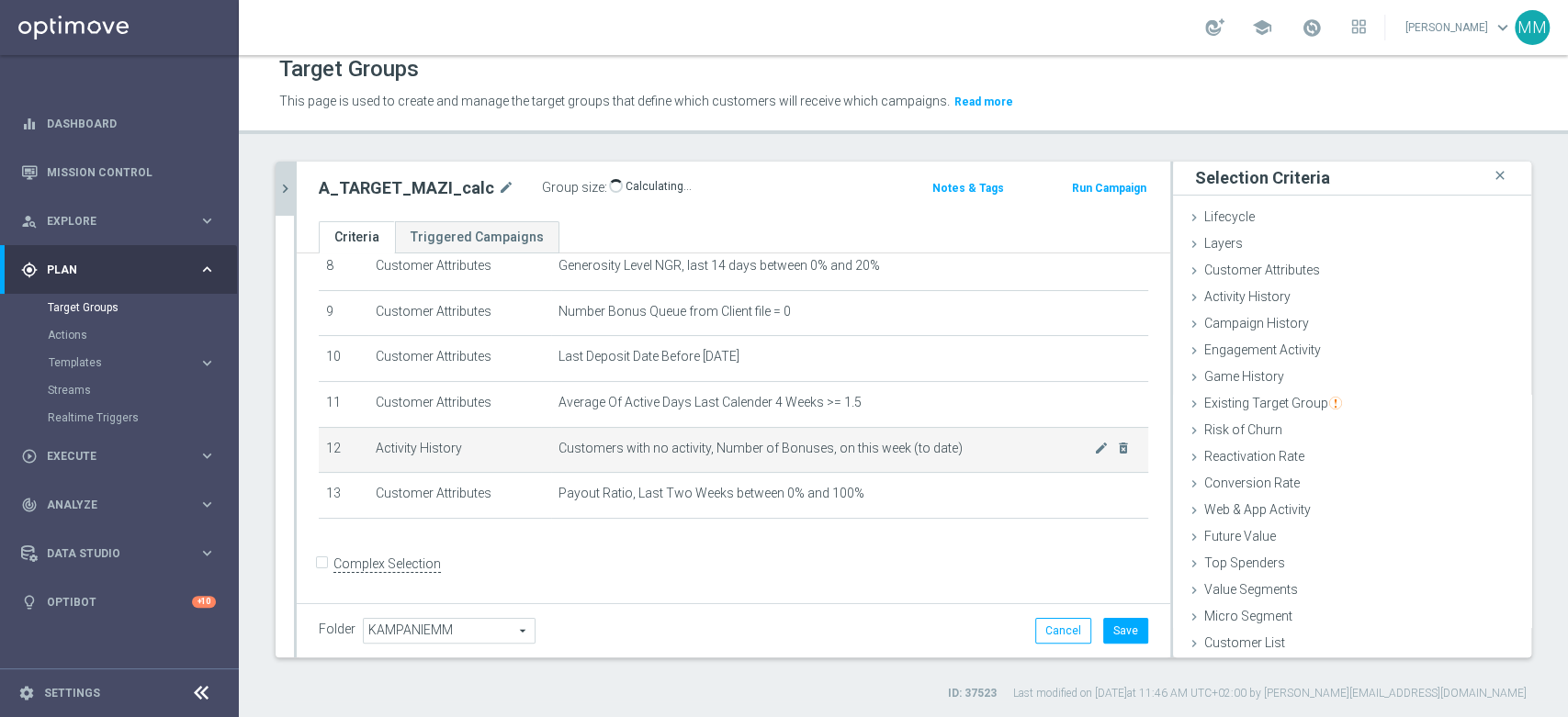
scroll to position [395, 0]
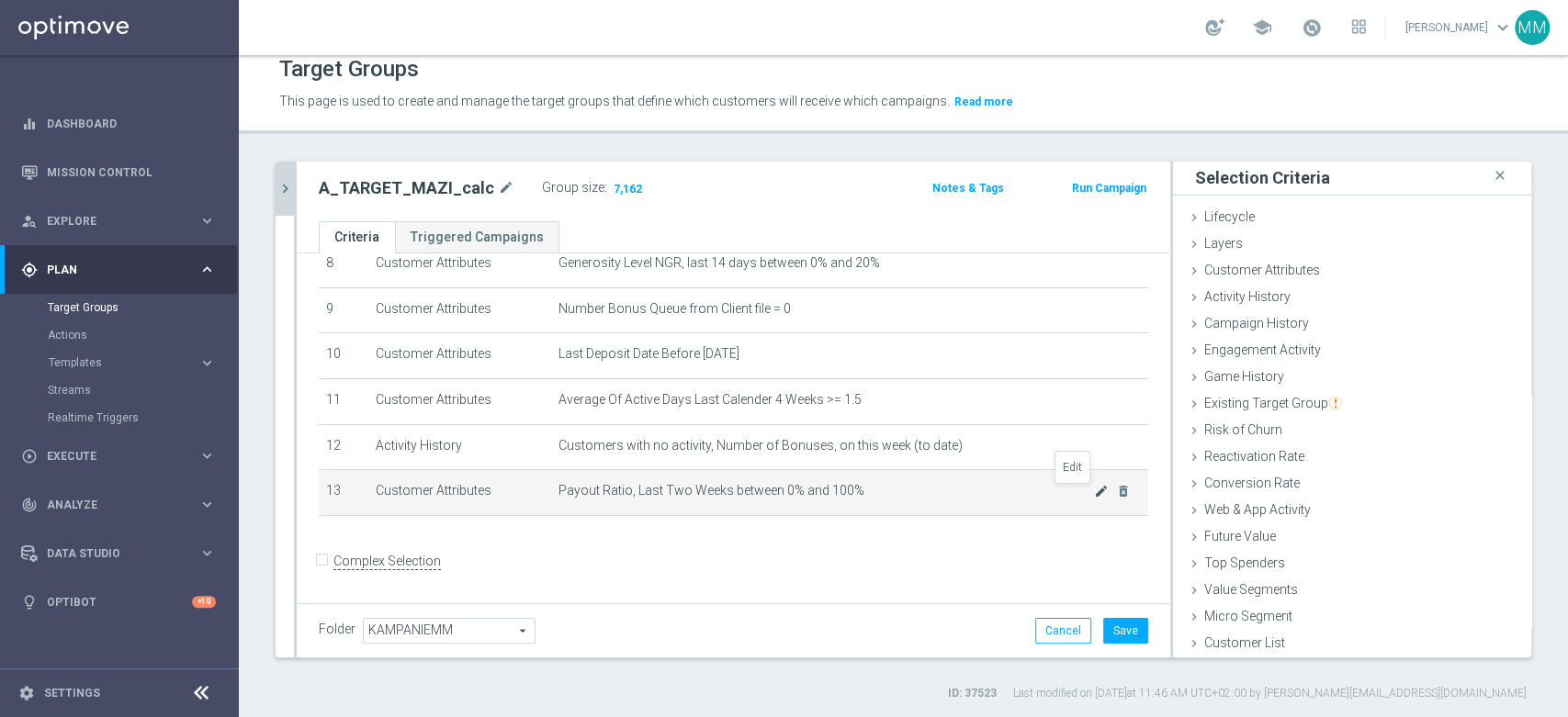
click at [1094, 489] on icon "mode_edit" at bounding box center [1101, 491] width 14 height 14
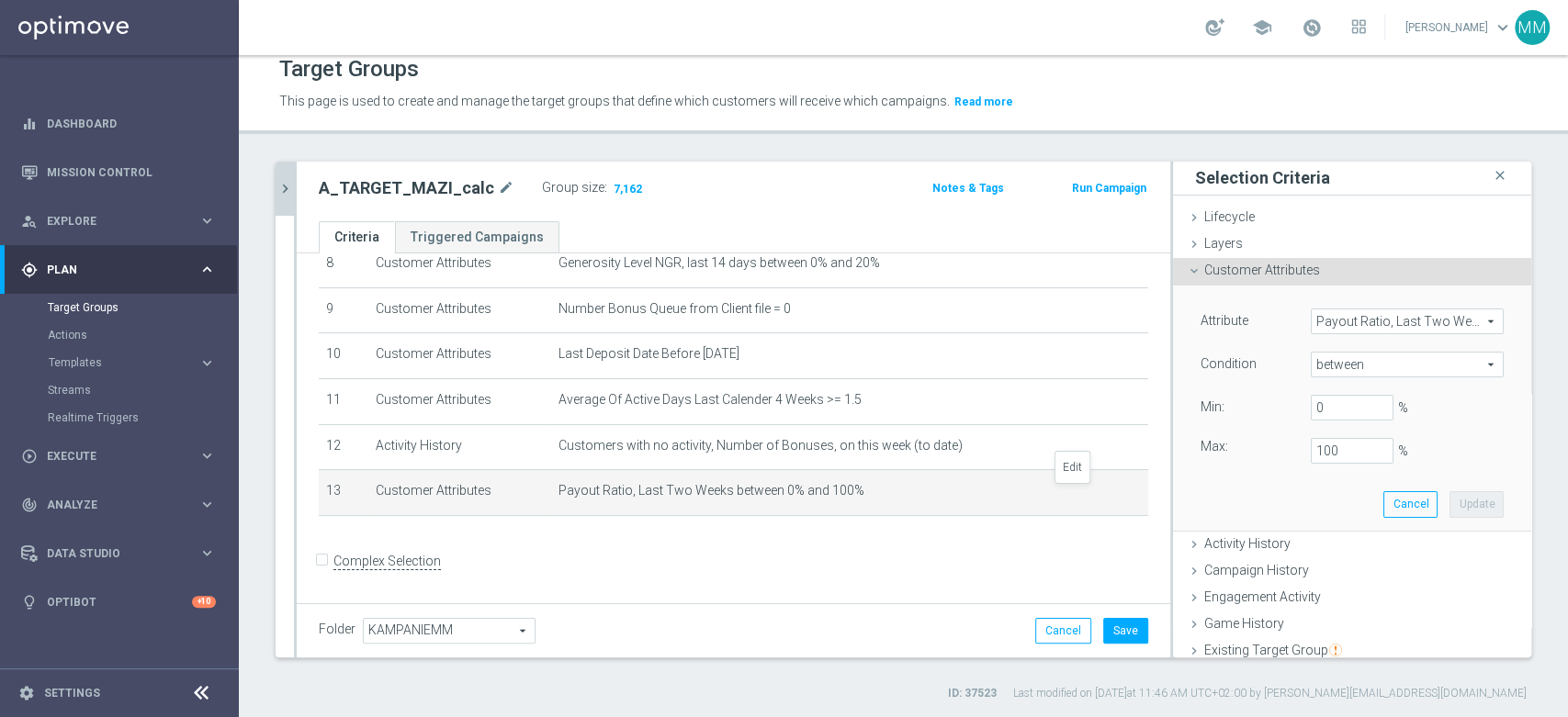
scroll to position [107, 0]
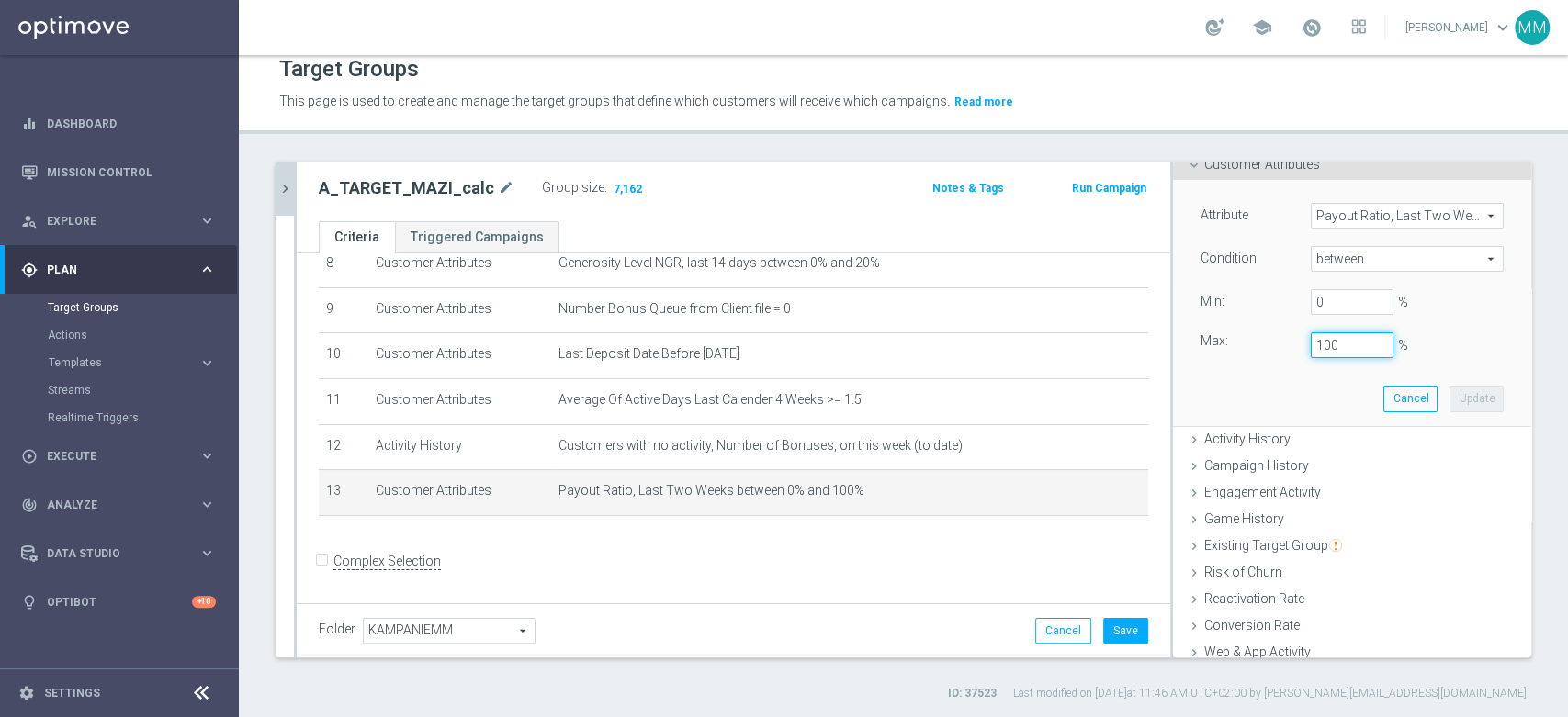
drag, startPoint x: 1292, startPoint y: 347, endPoint x: 1355, endPoint y: 338, distance: 63.6
click at [1355, 338] on input "100" at bounding box center [1352, 345] width 83 height 26
click at [1450, 393] on button "Update" at bounding box center [1476, 398] width 54 height 26
type input "0.8"
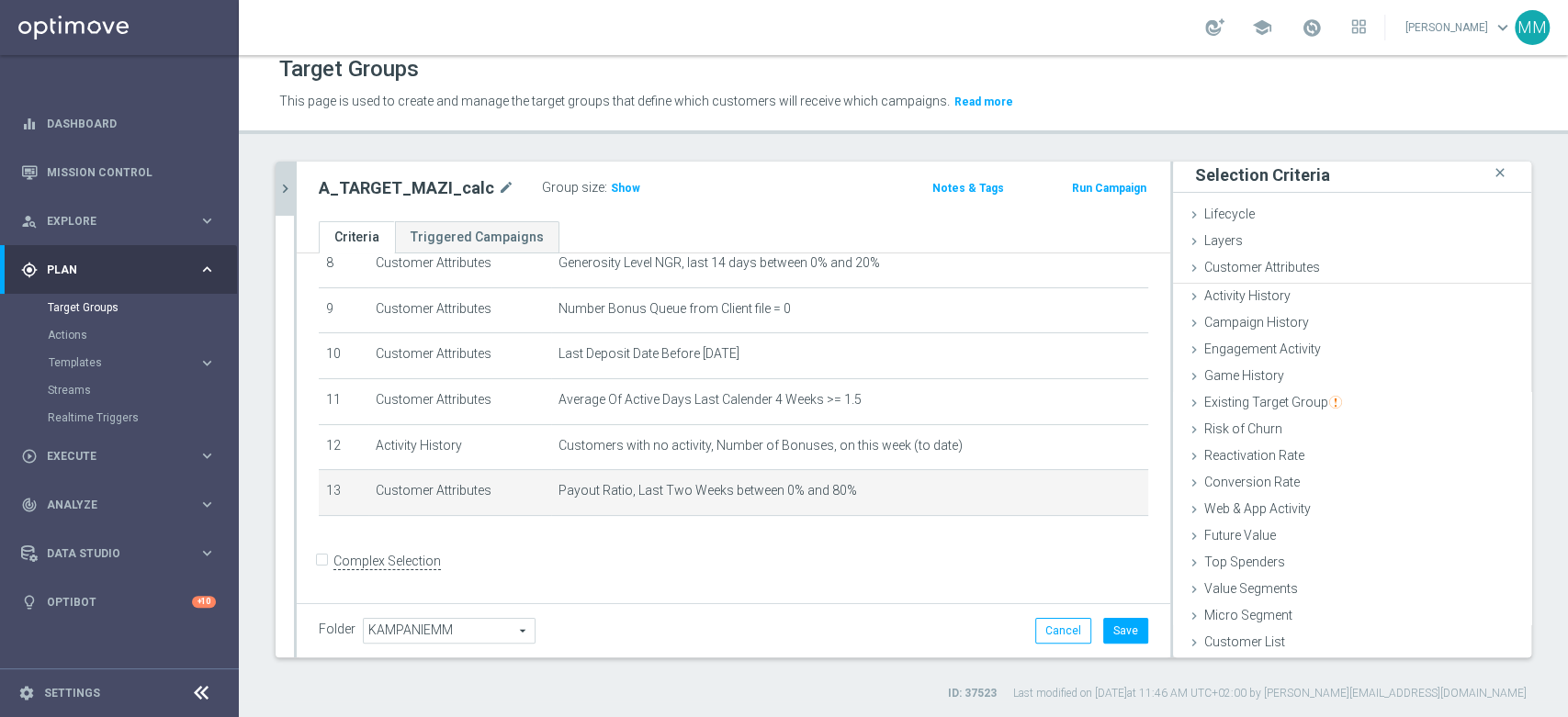
scroll to position [1, 0]
click at [619, 188] on span "Show" at bounding box center [625, 187] width 30 height 12
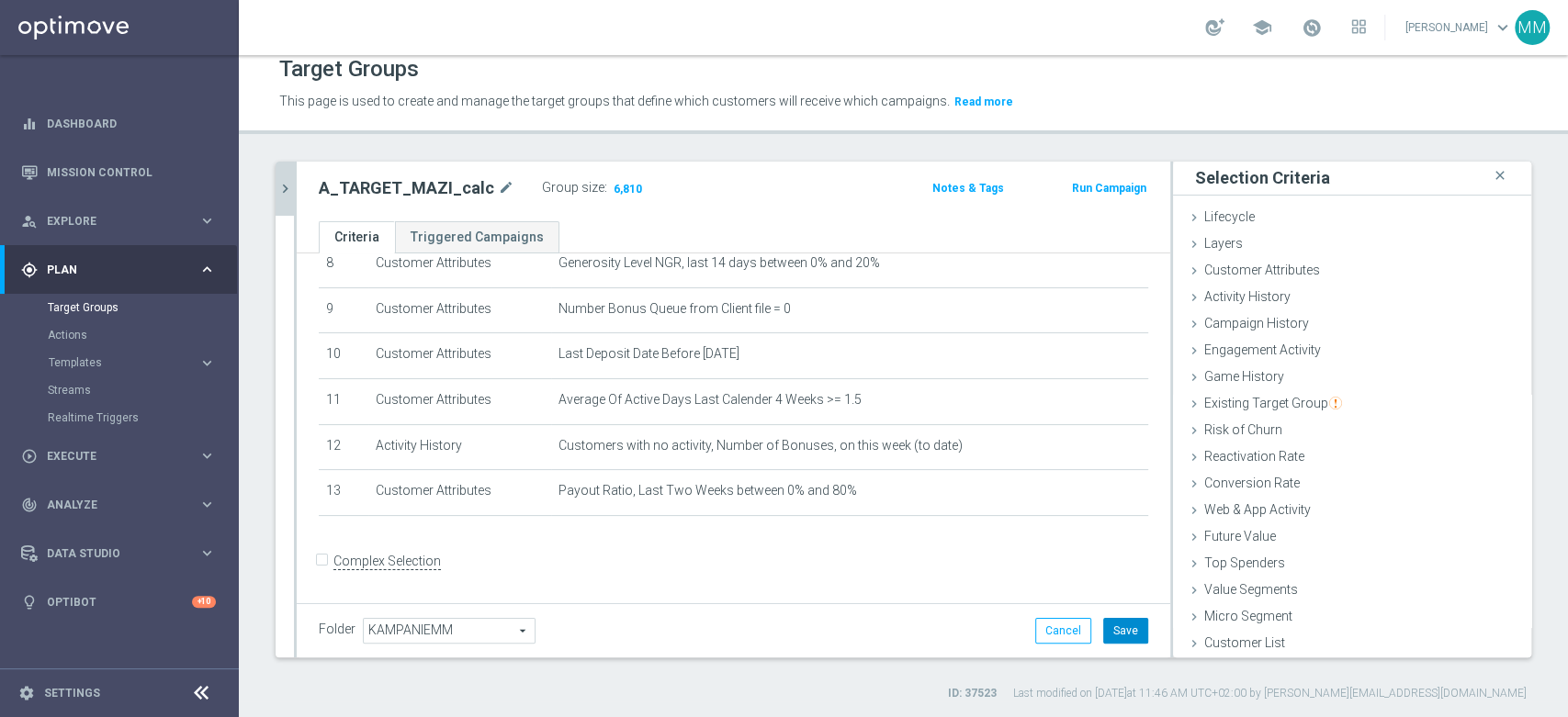
click at [1106, 631] on button "Save" at bounding box center [1125, 630] width 45 height 26
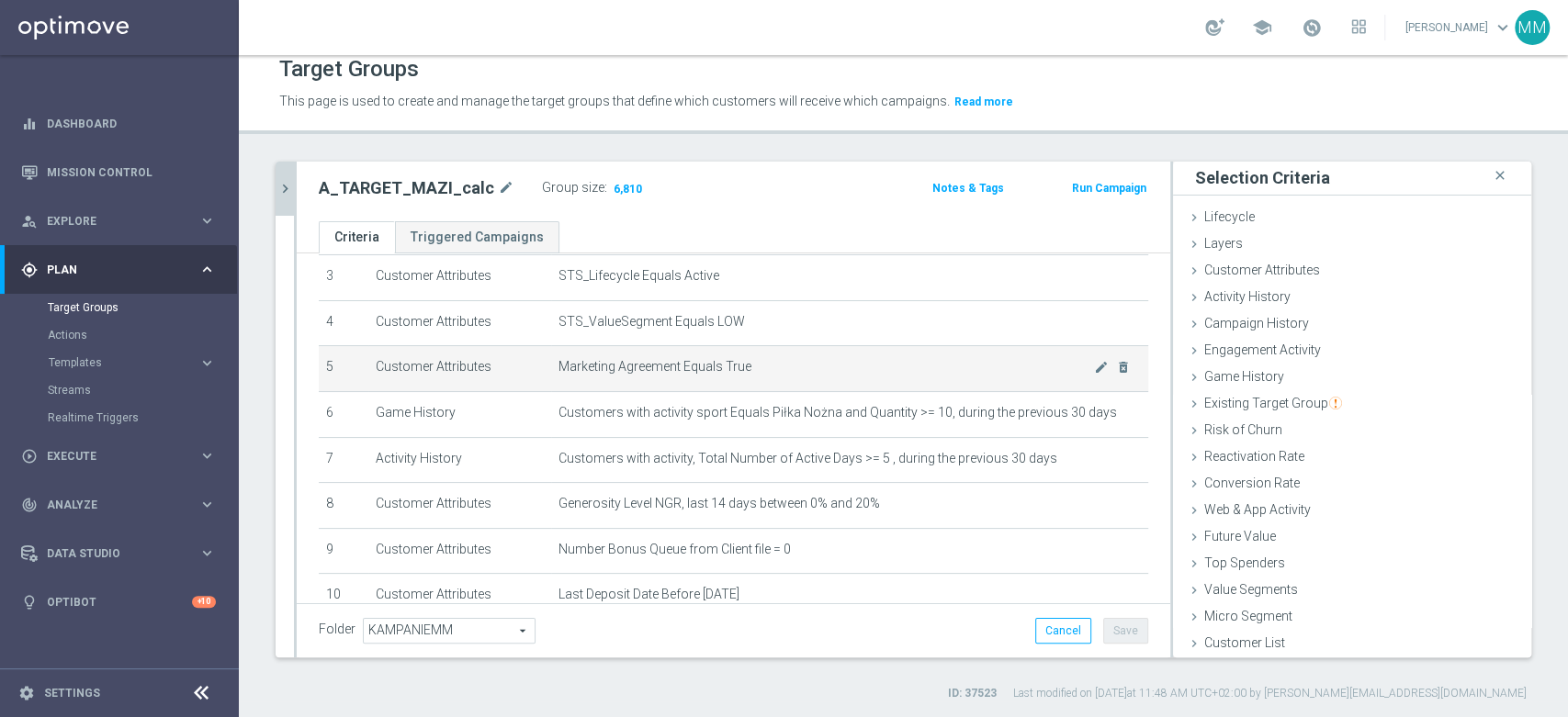
scroll to position [88, 0]
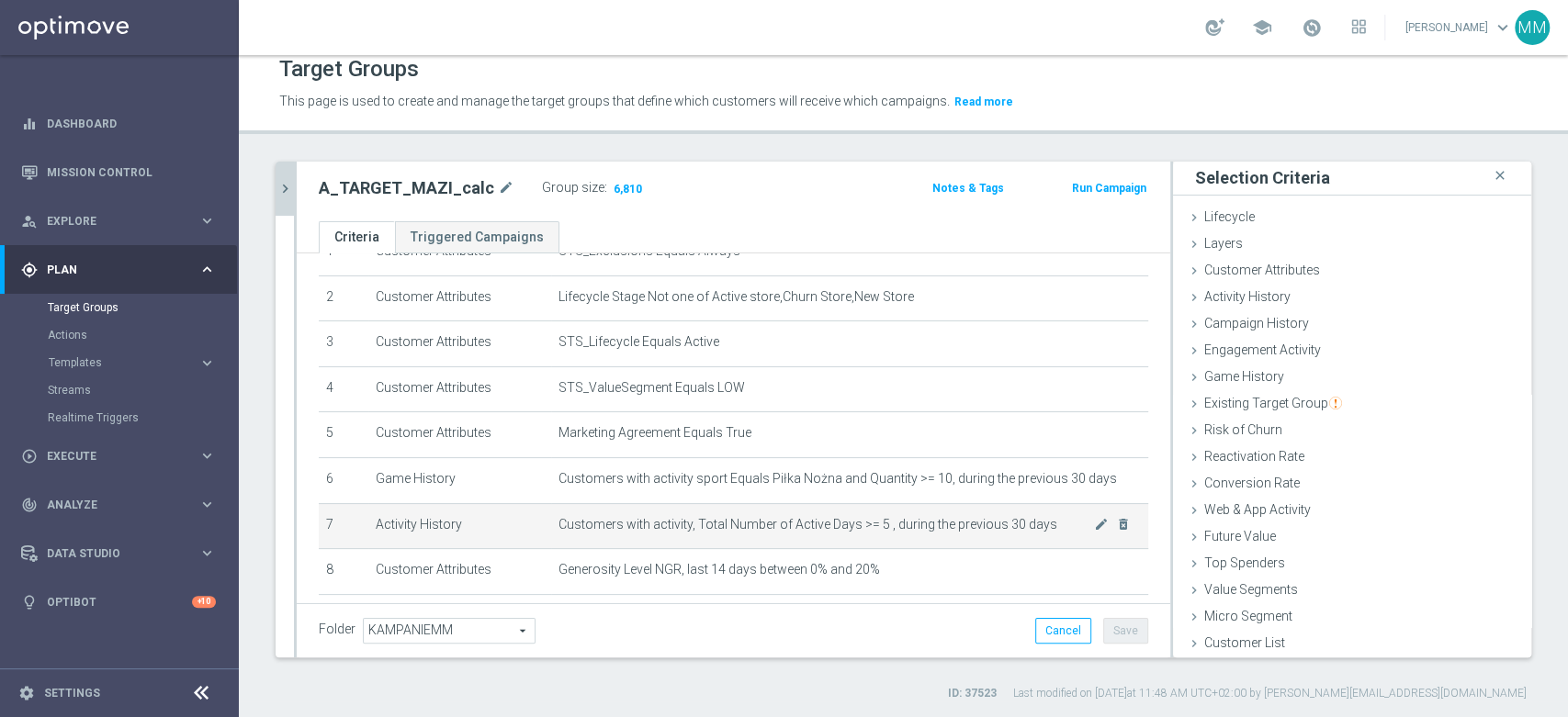
click at [705, 525] on span "Customers with activity, Total Number of Active Days >= 5 , during the previous…" at bounding box center [826, 525] width 536 height 15
drag, startPoint x: 705, startPoint y: 525, endPoint x: 876, endPoint y: 526, distance: 171.0
click at [876, 526] on span "Customers with activity, Total Number of Active Days >= 5 , during the previous…" at bounding box center [826, 525] width 536 height 15
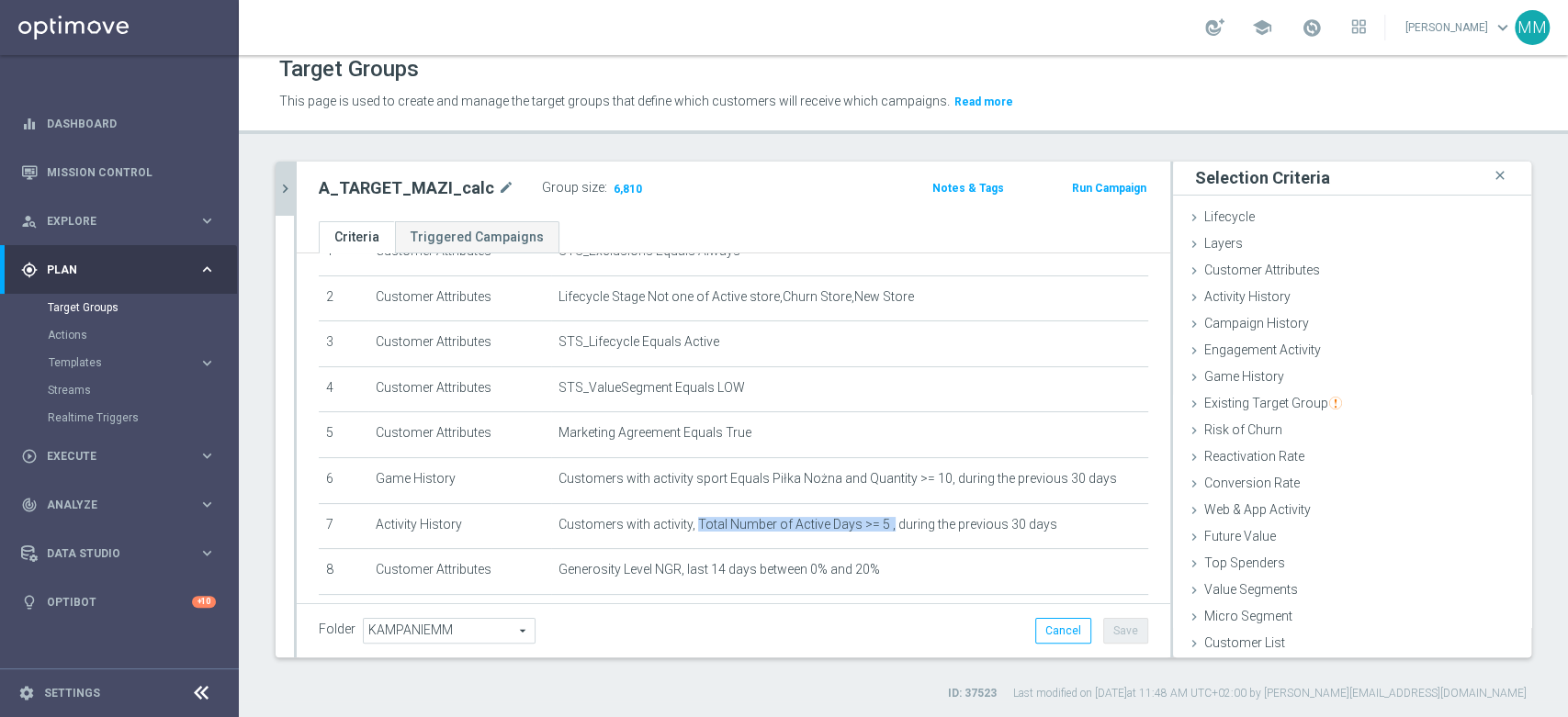
copy span "Total Number of Active Days >= 5 ,"
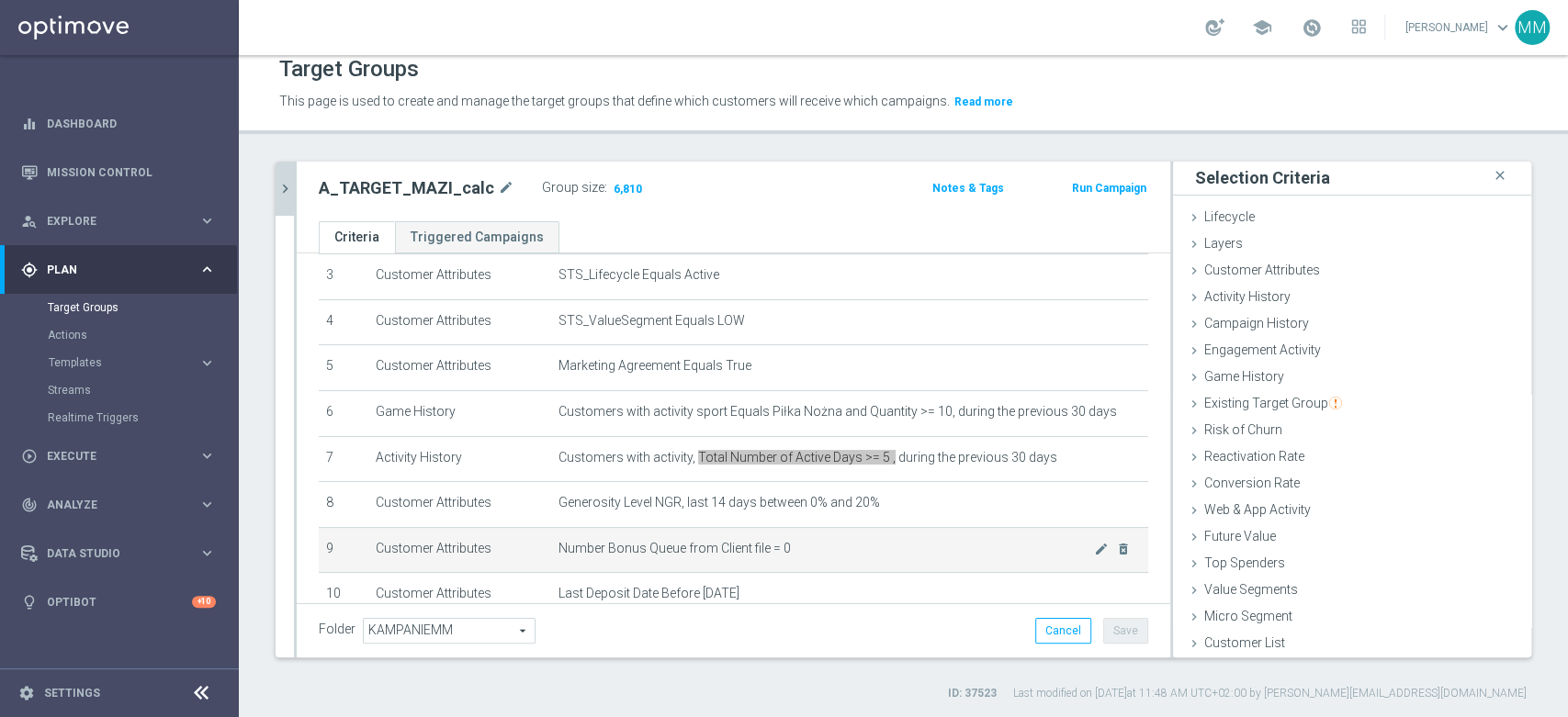
scroll to position [191, 0]
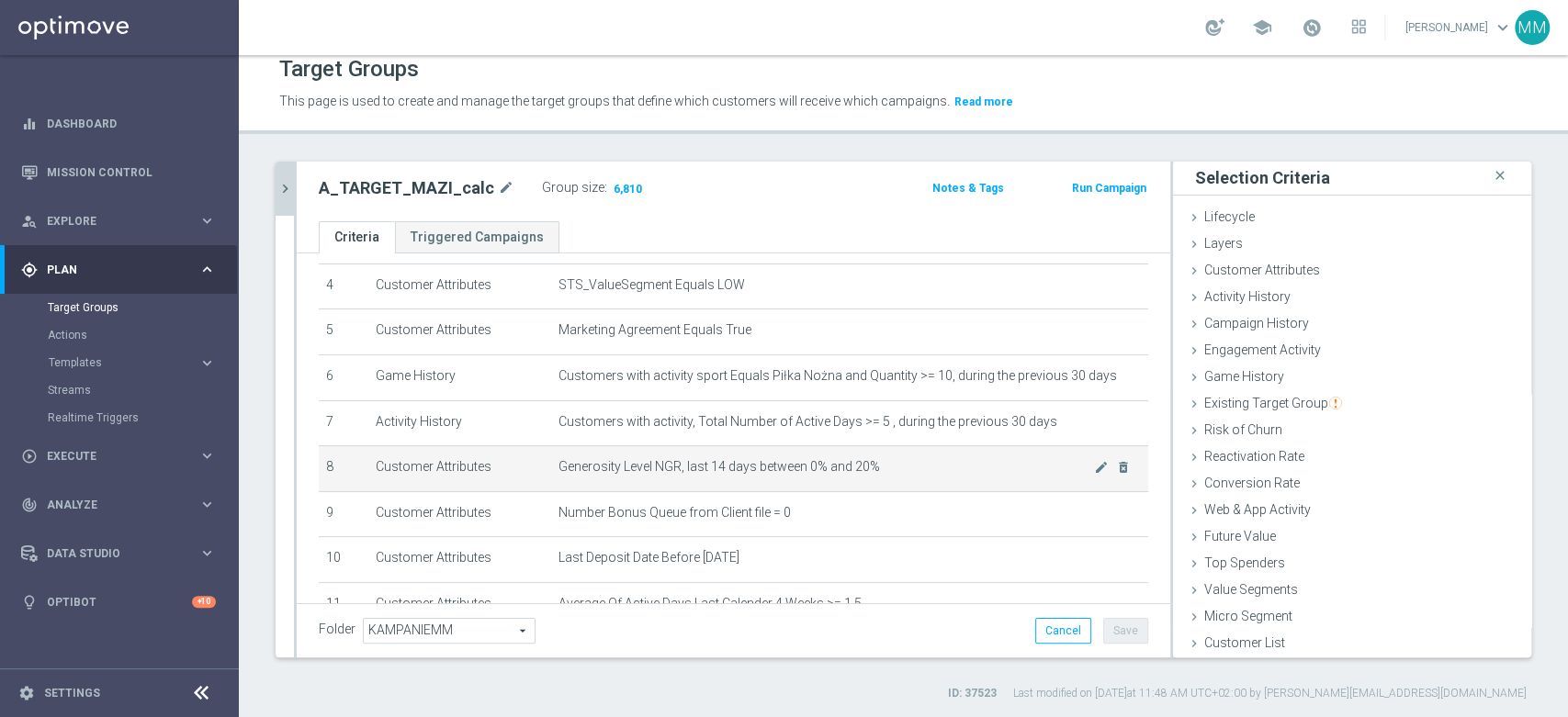
click at [704, 474] on span "Generosity Level NGR, last 14 days between 0% and 20%" at bounding box center [826, 467] width 536 height 15
click at [735, 474] on span "Generosity Level NGR, last 14 days between 0% and 20%" at bounding box center [826, 467] width 536 height 15
click at [677, 471] on span "Generosity Level NGR, last 14 days between 0% and 20%" at bounding box center [826, 467] width 536 height 15
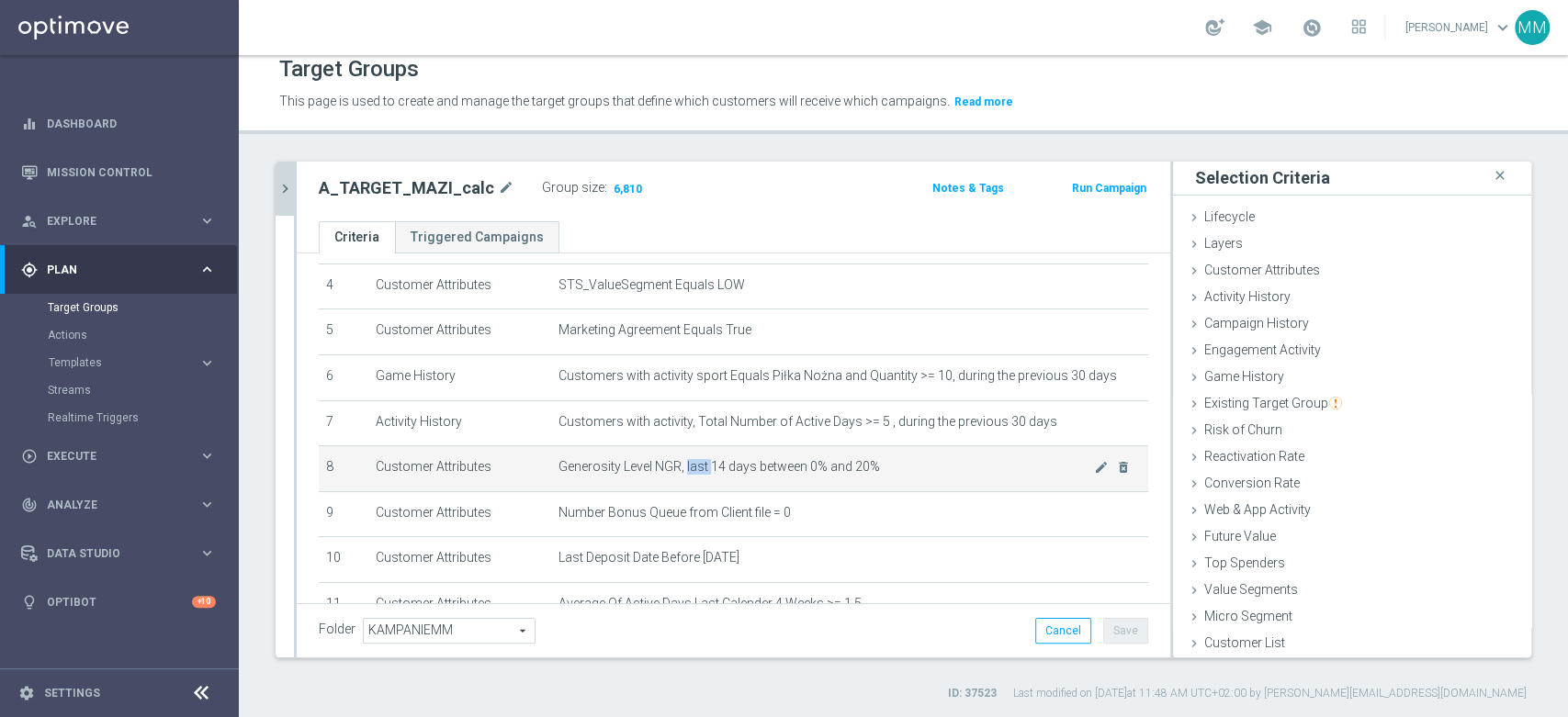
click at [677, 471] on span "Generosity Level NGR, last 14 days between 0% and 20%" at bounding box center [826, 467] width 536 height 15
copy tbody "Generosity Level NGR, last 14 days between 0% and 20% mode_edit delete_forever"
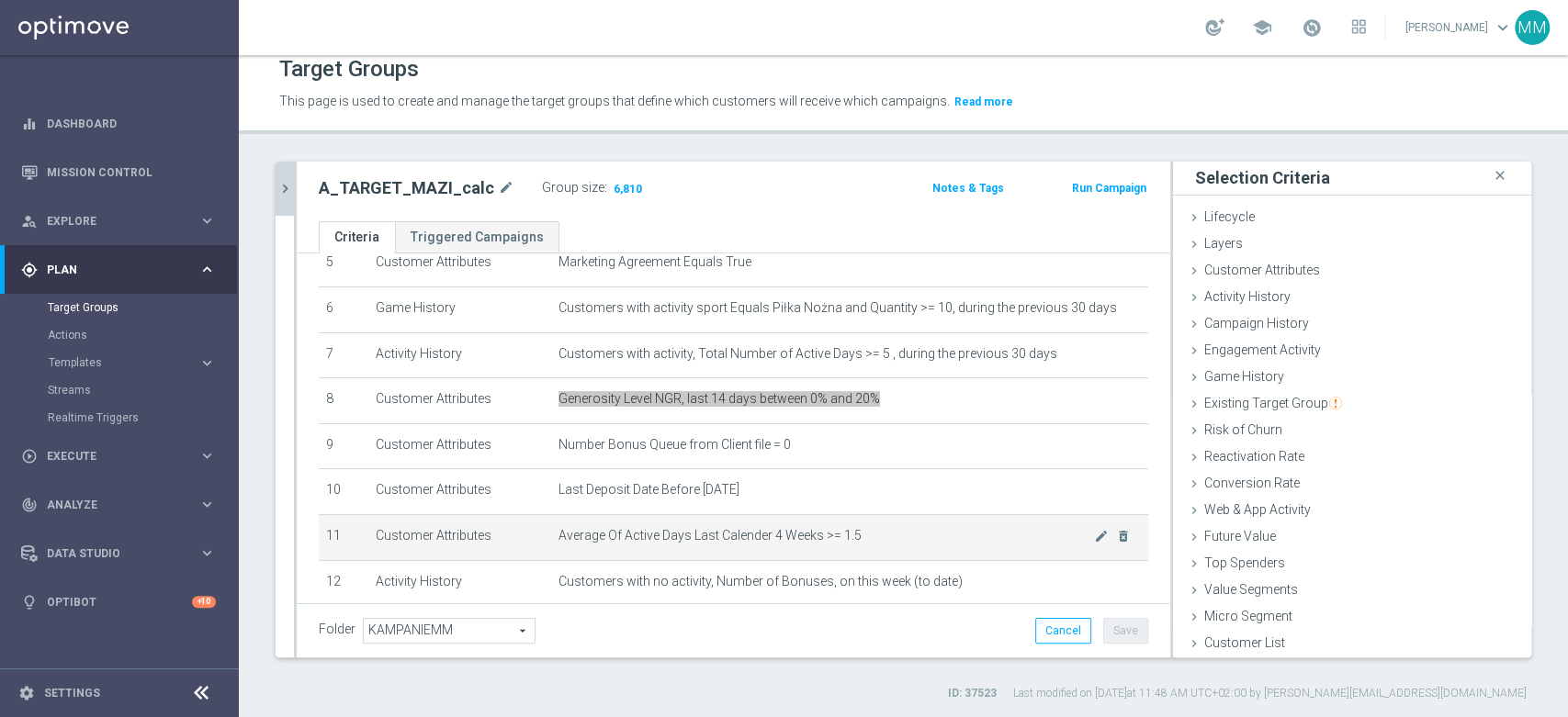
scroll to position [293, 0]
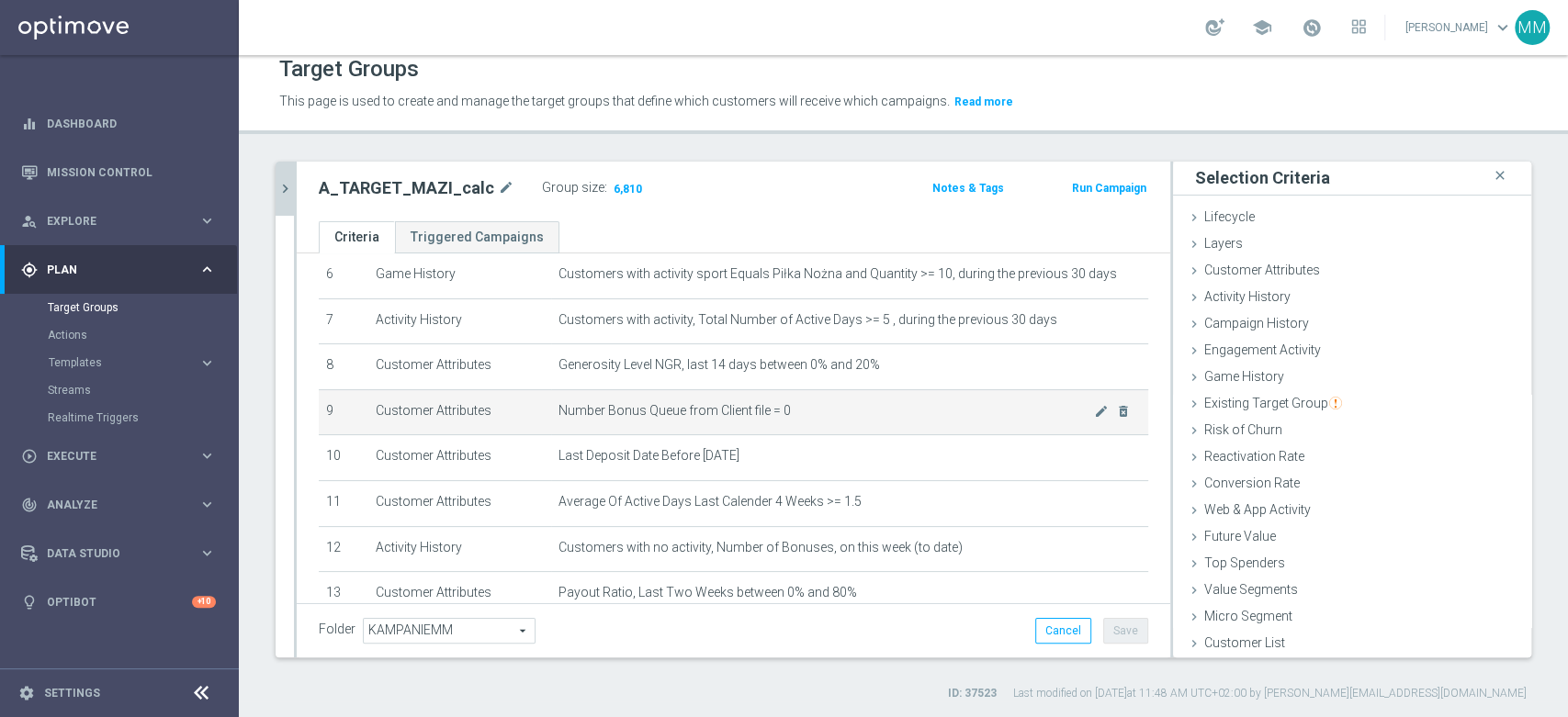
click at [708, 418] on span "Number Bonus Queue from Client file = 0" at bounding box center [826, 411] width 536 height 15
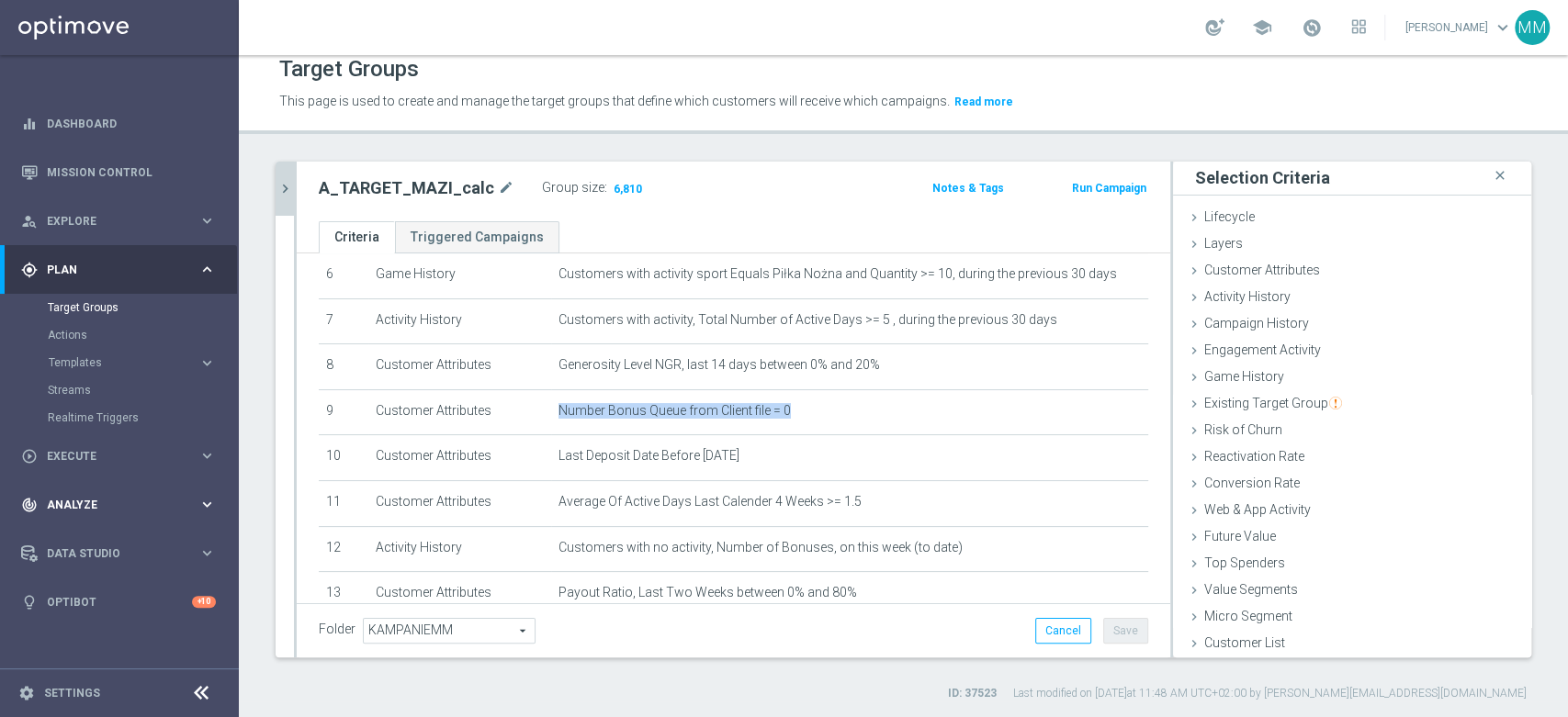
copy tbody "Number Bonus Queue from Client file = 0 mode_edit delete_forever"
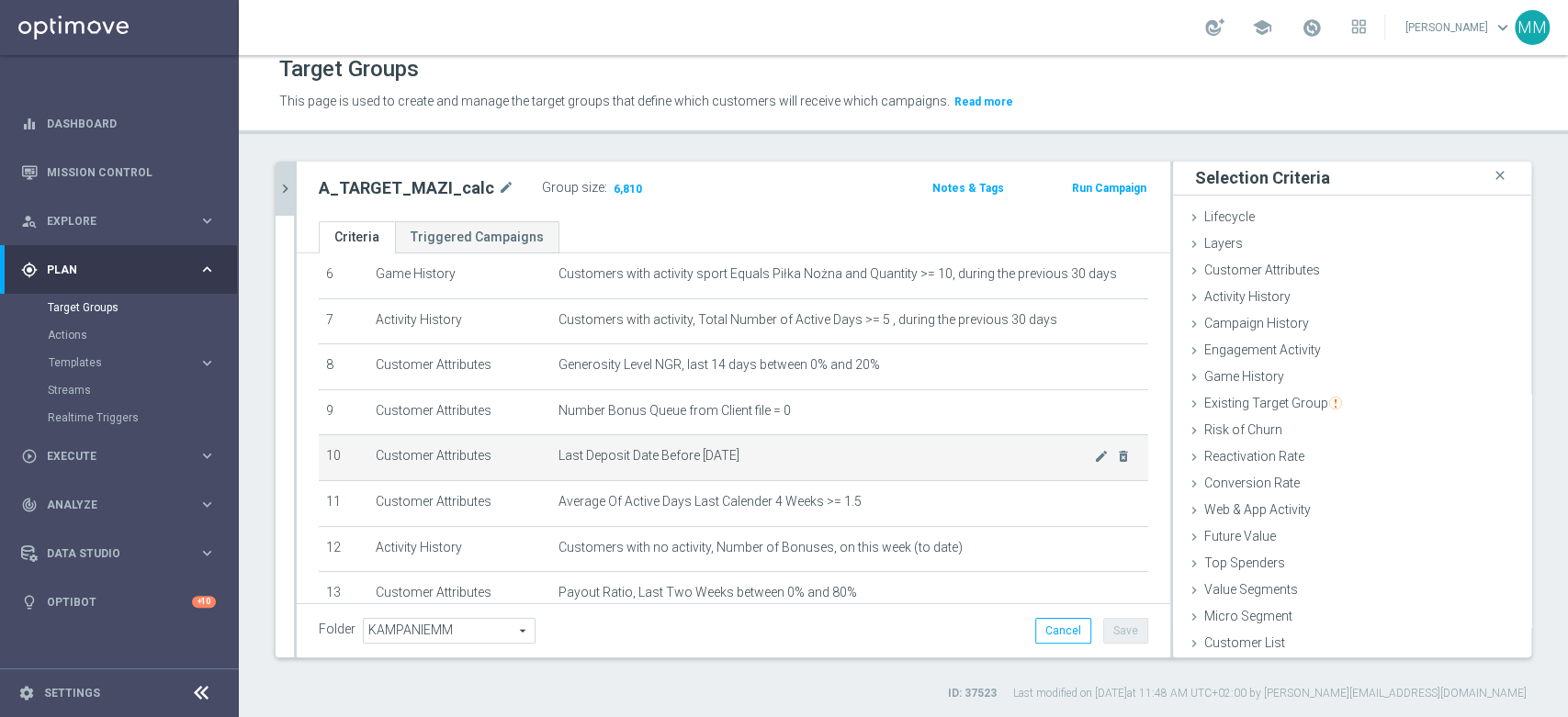
click at [668, 452] on span "Last Deposit Date Before [DATE]" at bounding box center [826, 455] width 536 height 15
copy tbody "Last Deposit Date Before 2025-08-25 mode_edit delete_forever"
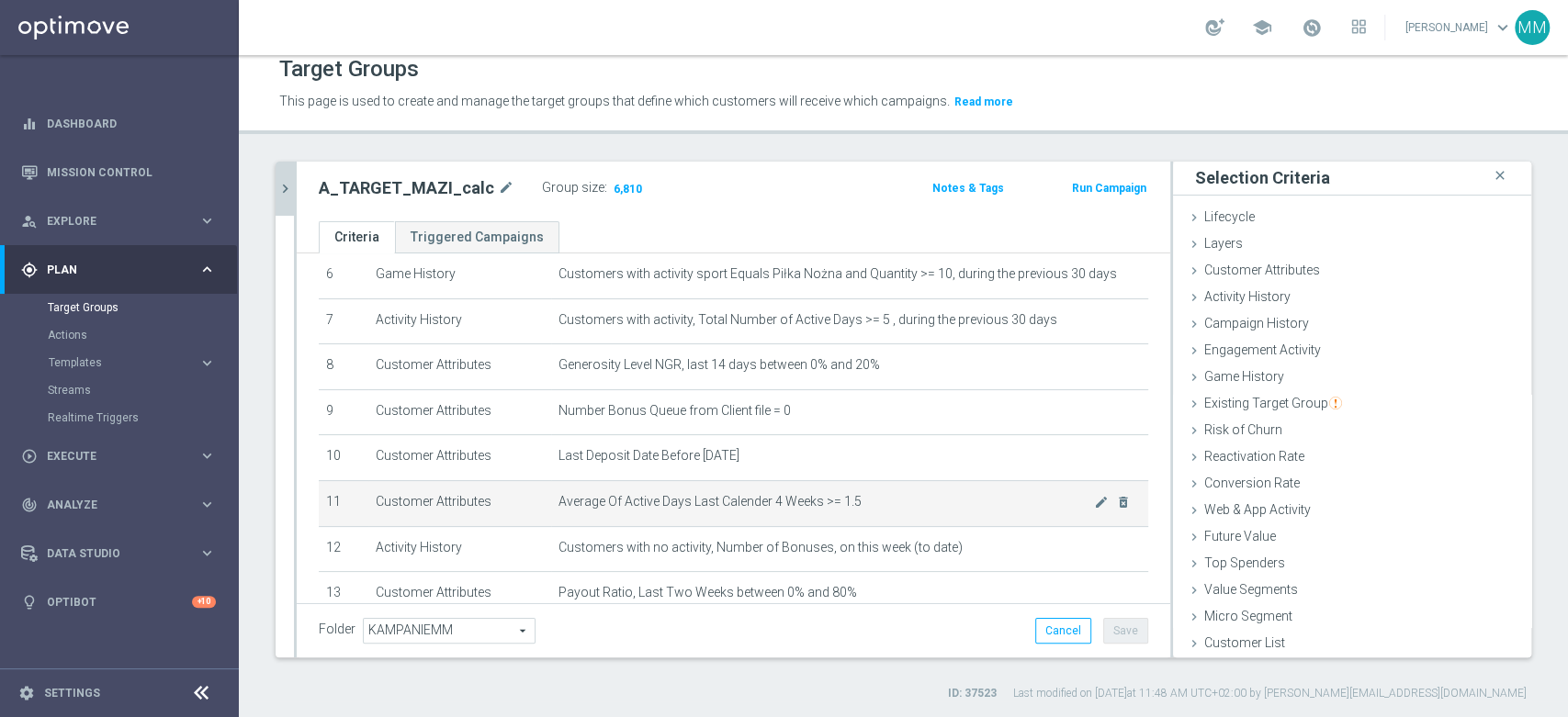
click at [707, 501] on span "Average Of Active Days Last Calender 4 Weeks >= 1.5" at bounding box center [826, 502] width 536 height 15
click at [707, 502] on span "Average Of Active Days Last Calender 4 Weeks >= 1.5" at bounding box center [826, 502] width 536 height 15
copy tbody "Average Of Active Days Last Calender 4 Weeks >= 1.5 mode_edit delete_forever"
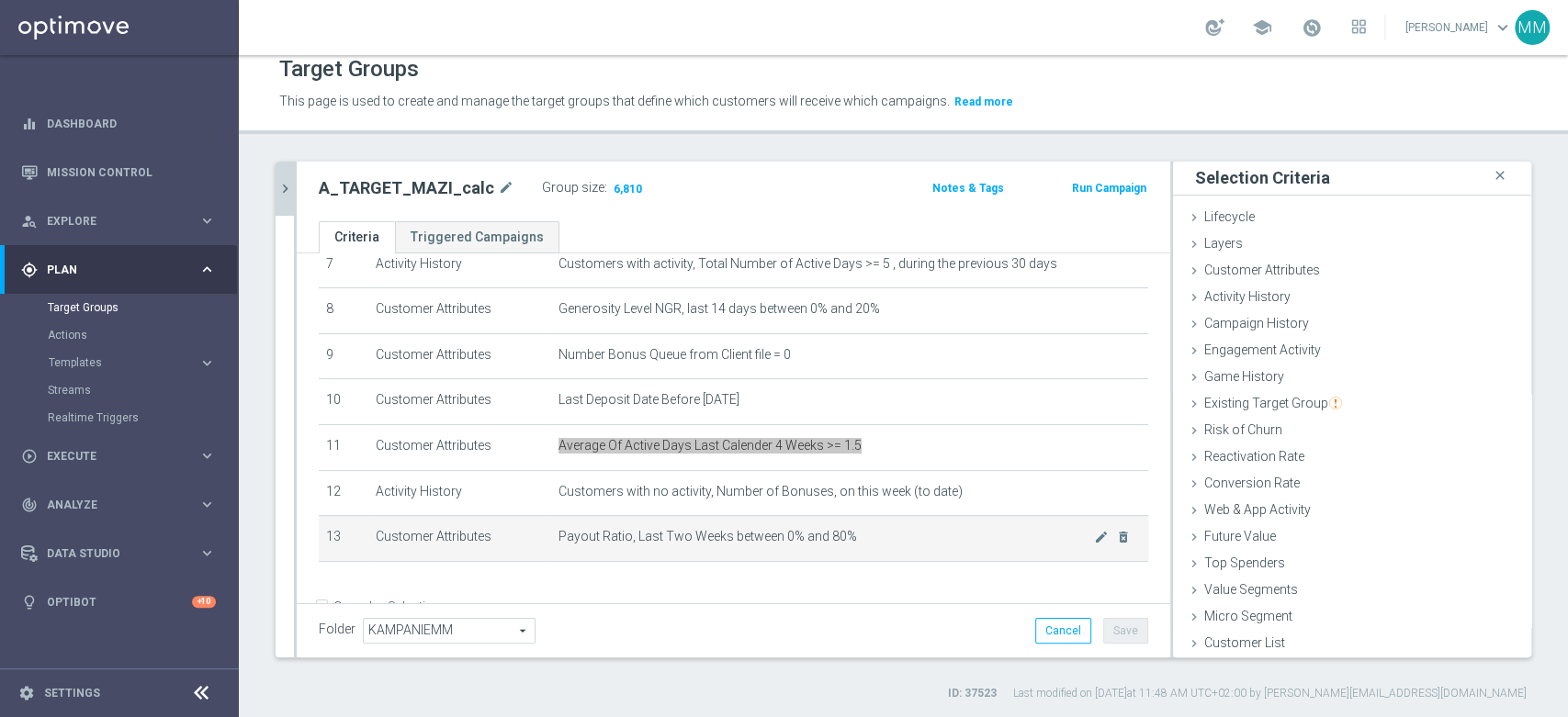
scroll to position [395, 0]
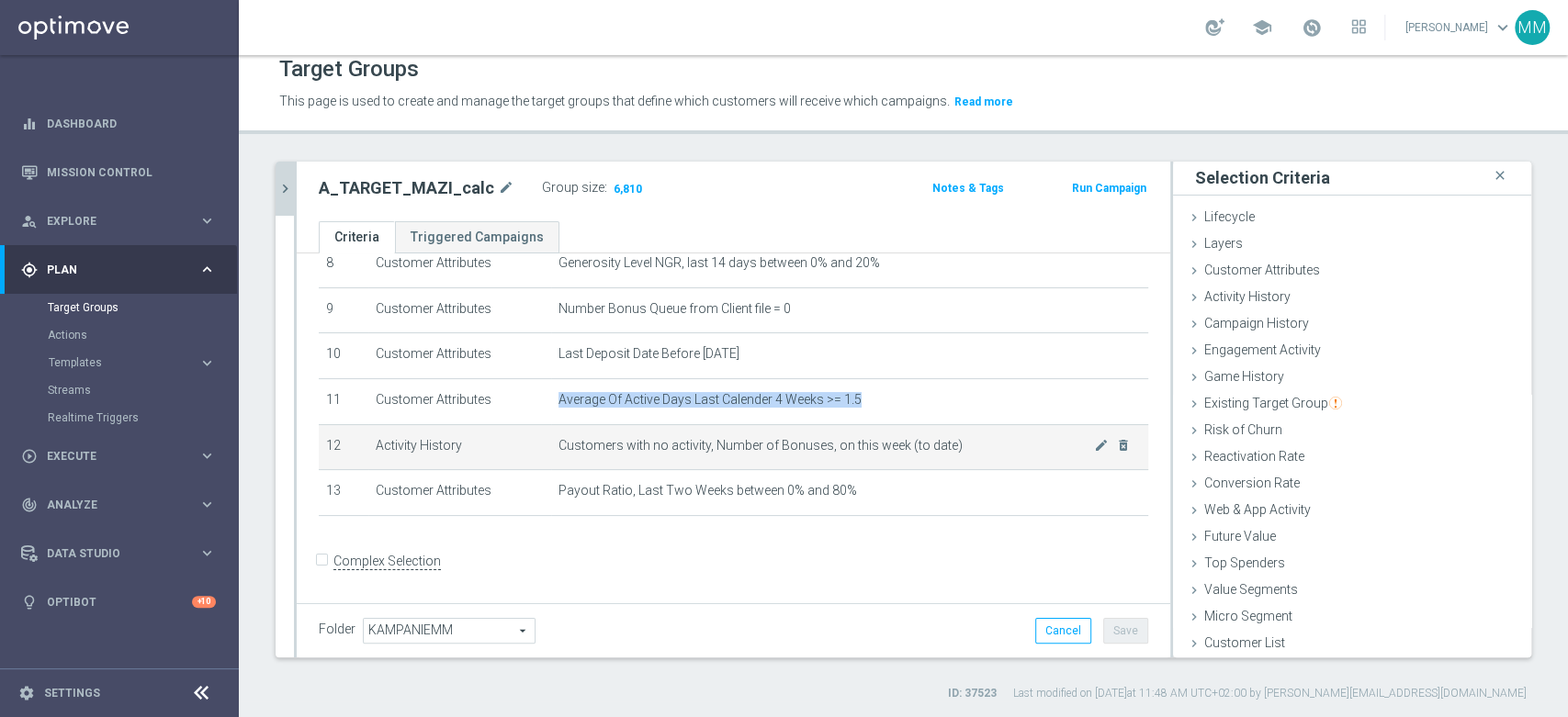
click at [680, 448] on span "Customers with no activity, Number of Bonuses, on this week (to date)" at bounding box center [826, 446] width 536 height 15
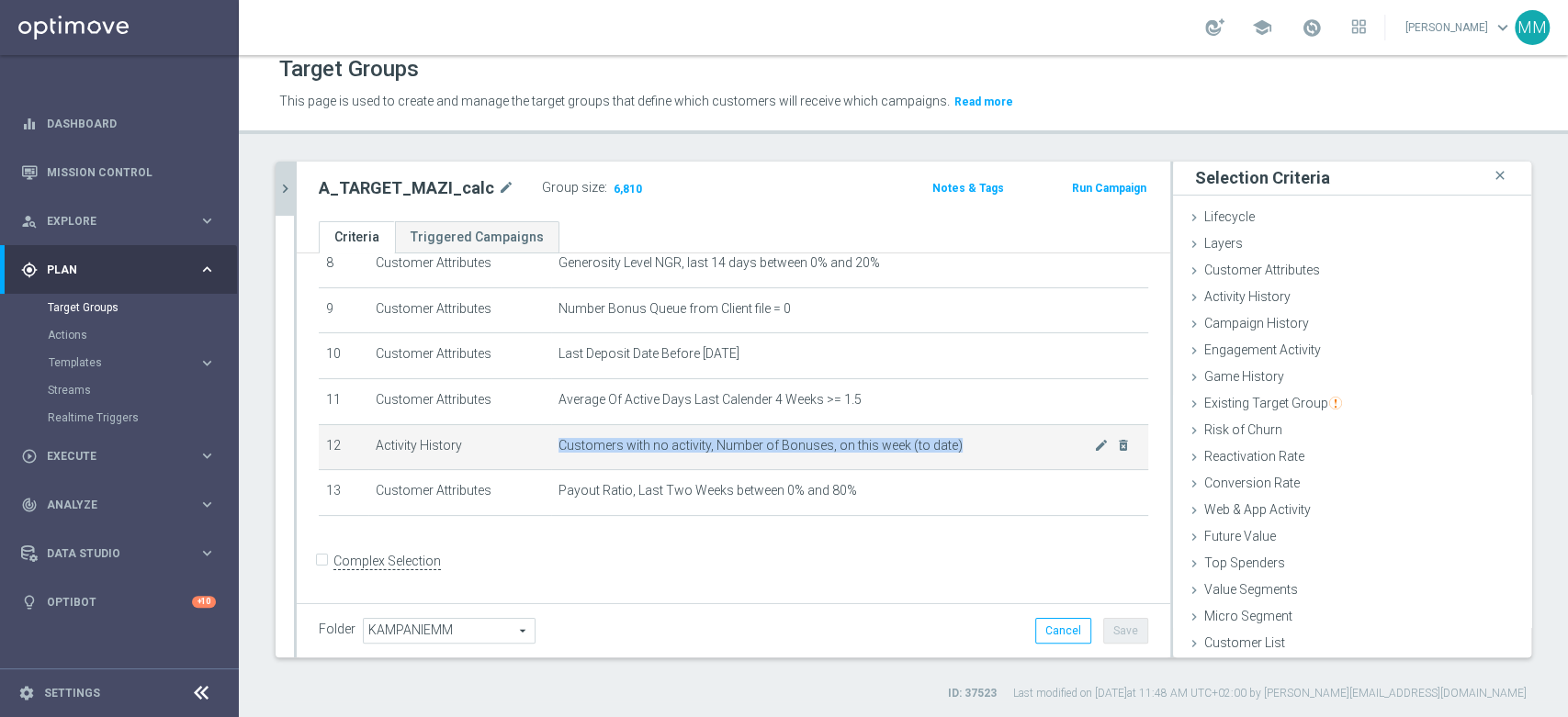
click at [680, 448] on span "Customers with no activity, Number of Bonuses, on this week (to date)" at bounding box center [826, 446] width 536 height 15
copy tbody "Customers with no activity, Number of Bonuses, on this week (to date) mode_edit…"
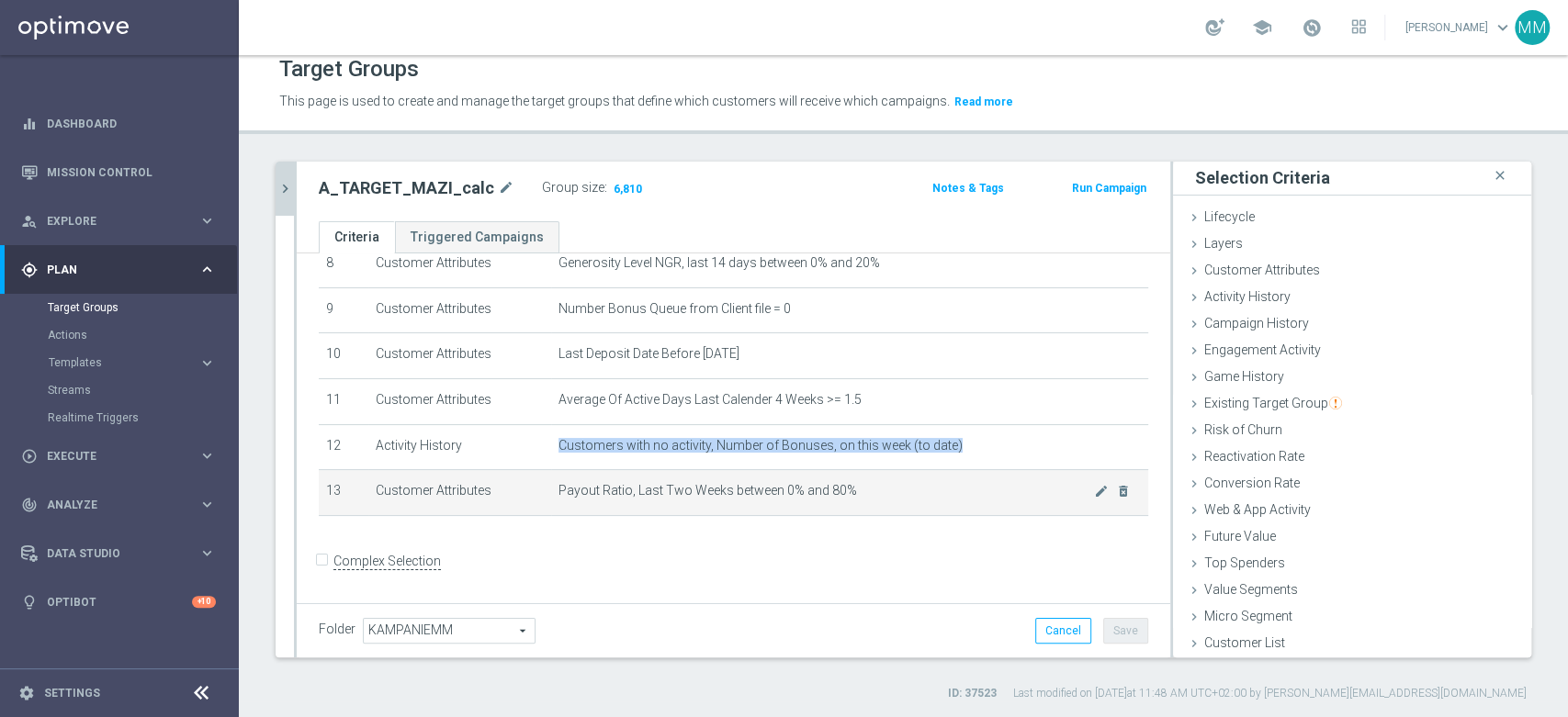
click at [735, 496] on span "Payout Ratio, Last Two Weeks between 0% and 80%" at bounding box center [826, 491] width 536 height 15
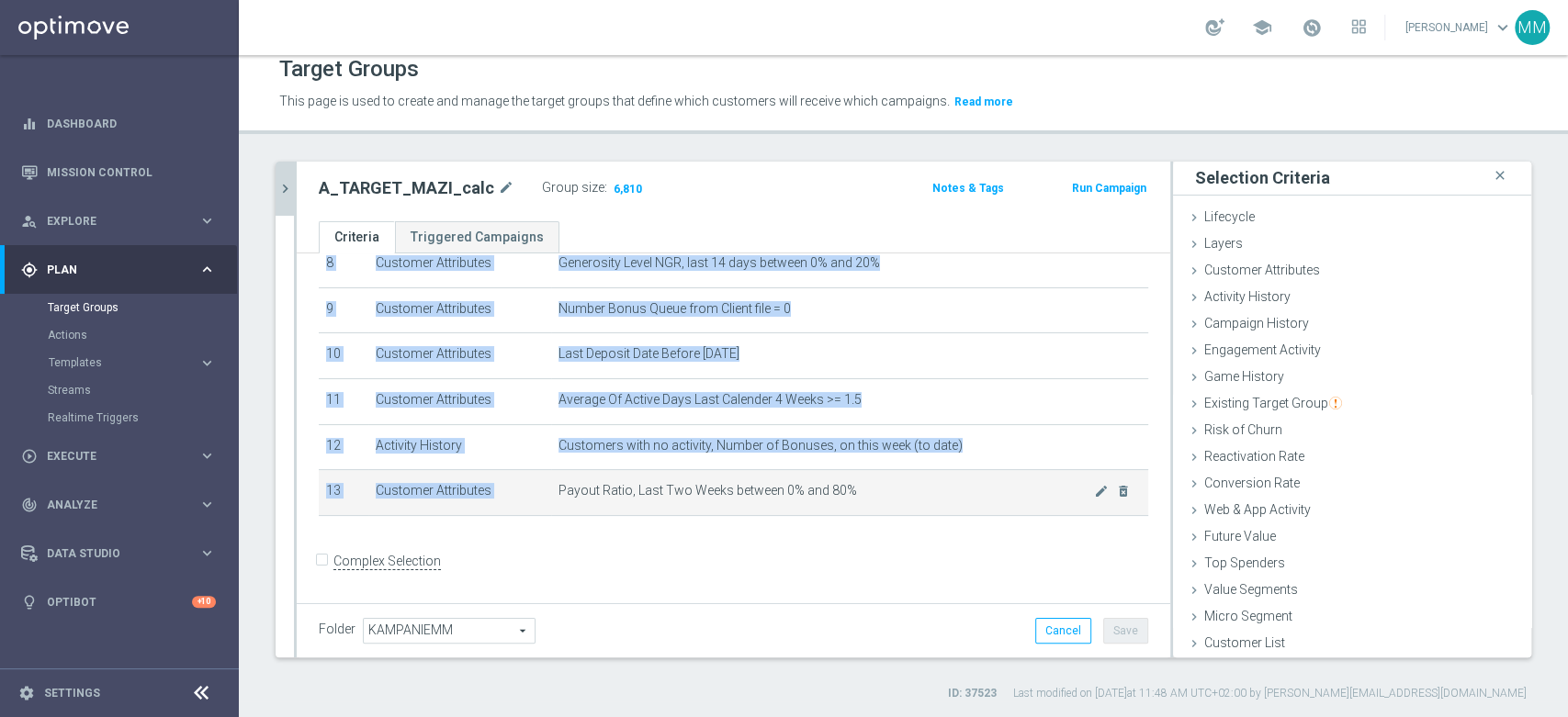
click at [735, 496] on span "Payout Ratio, Last Two Weeks between 0% and 80%" at bounding box center [826, 491] width 536 height 15
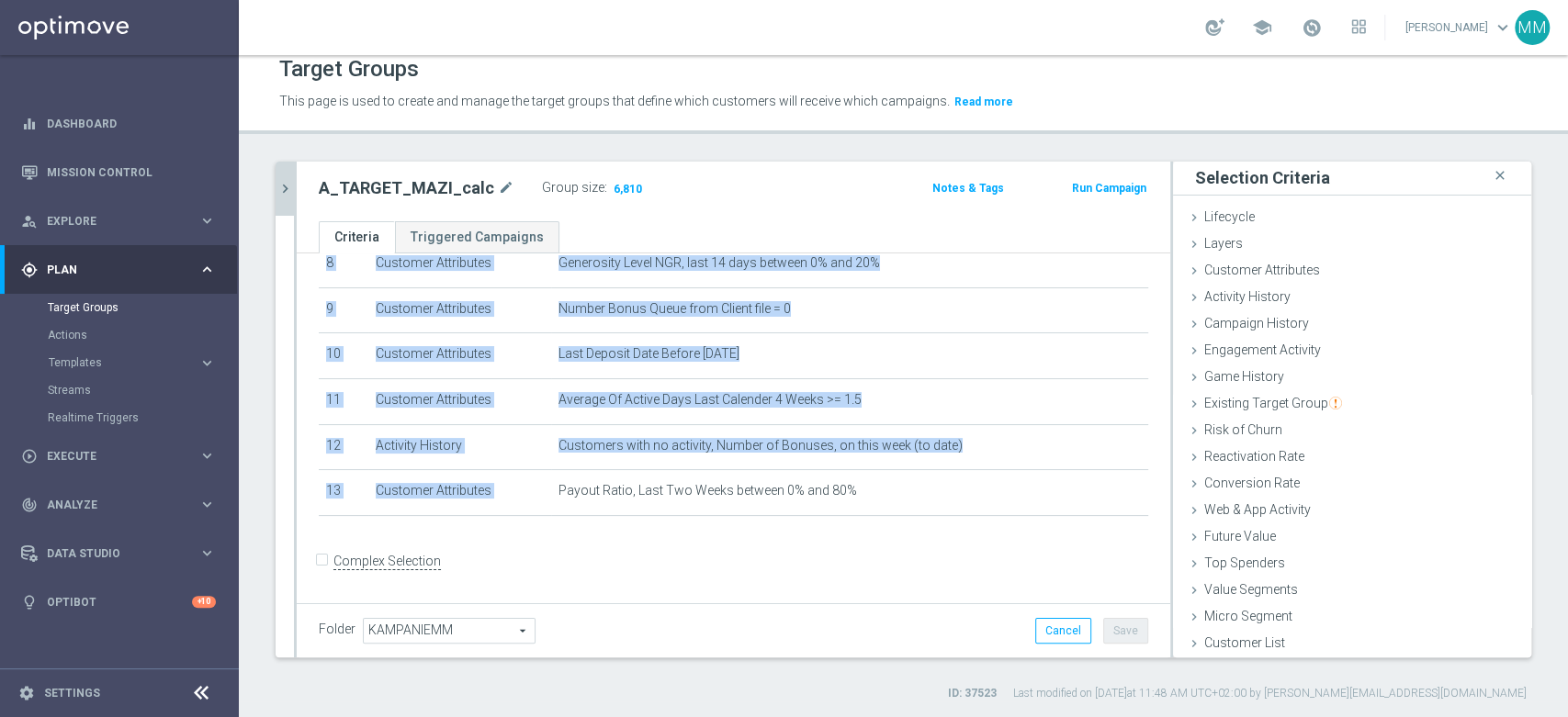
copy table "# Selection Type Criteria delete_forever 1 Customer Attributes STS_Exclusions E…"
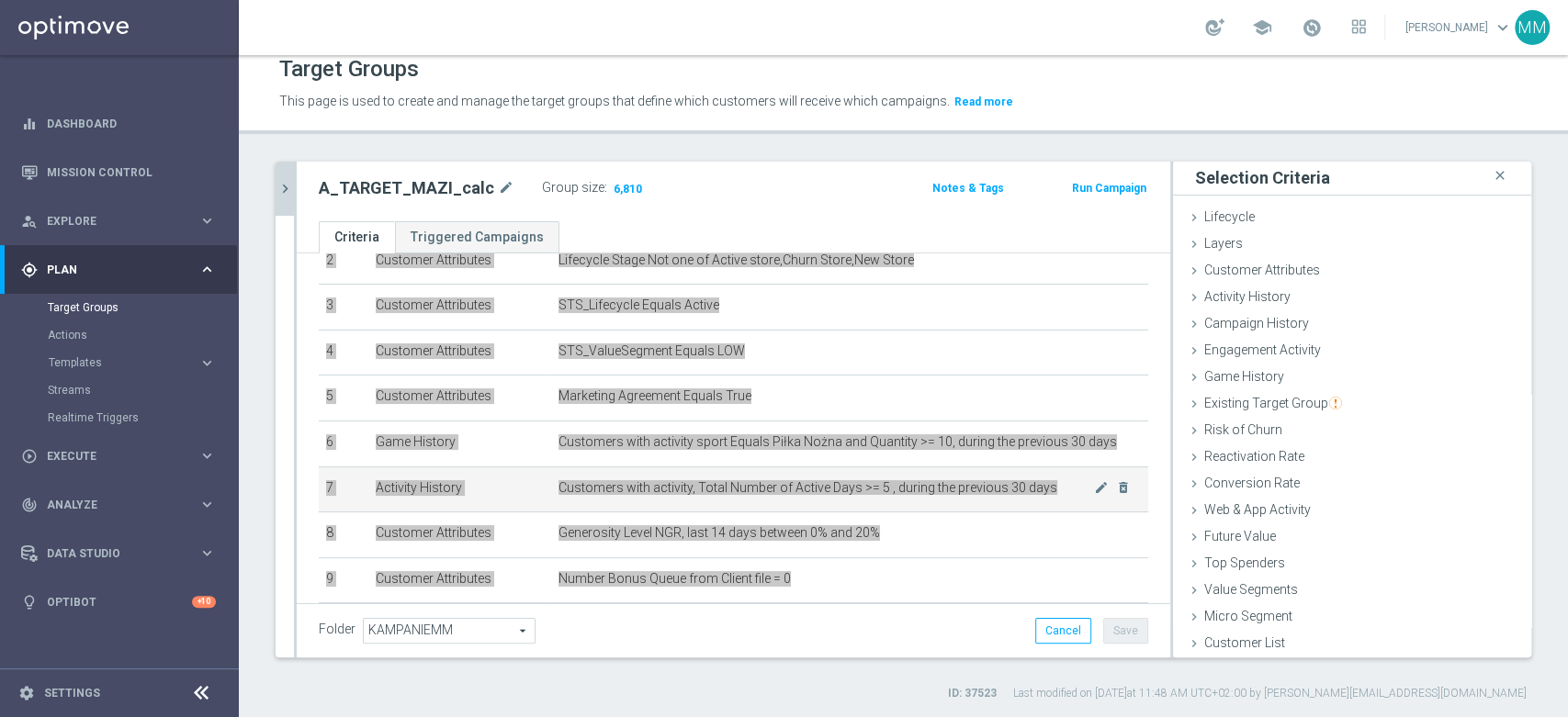
scroll to position [88, 0]
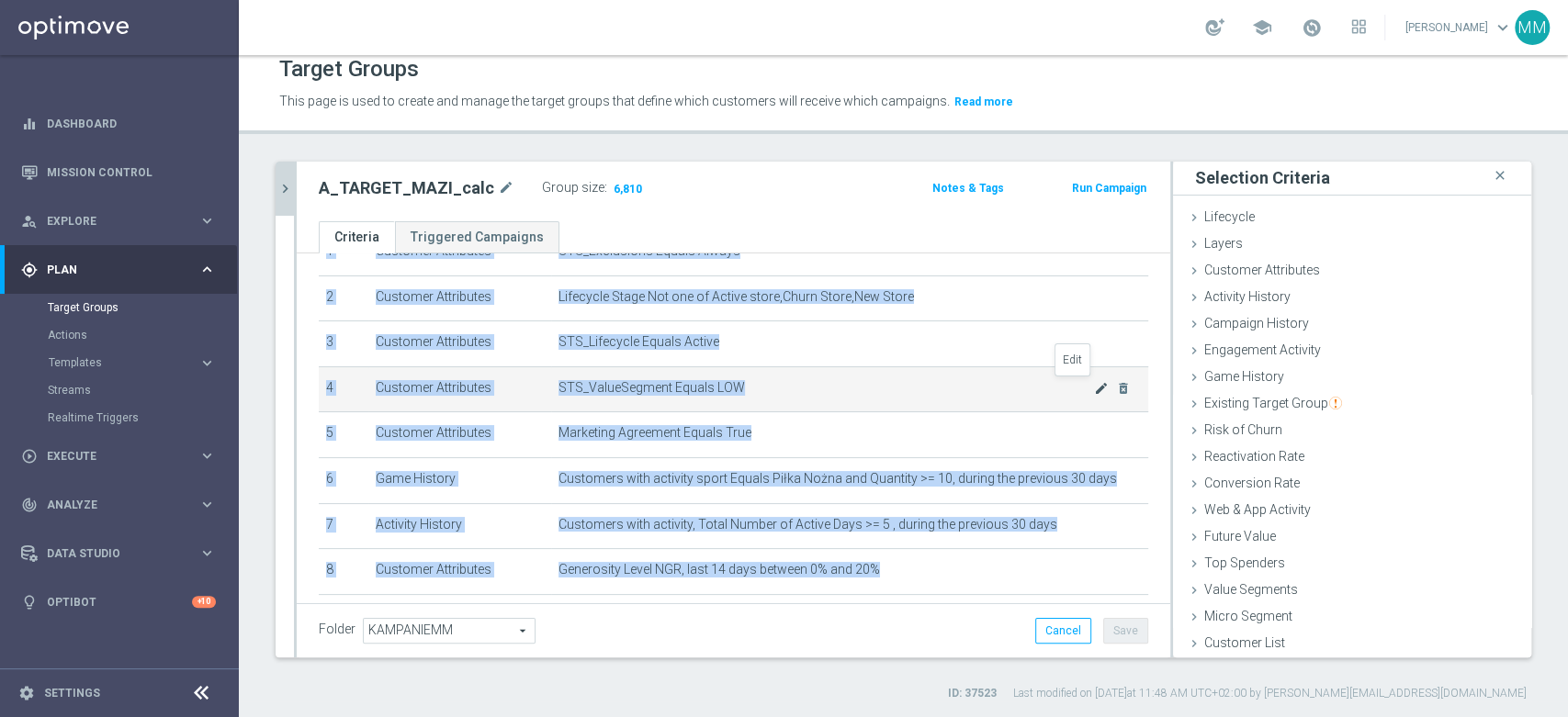
click at [1094, 388] on icon "mode_edit" at bounding box center [1101, 388] width 14 height 14
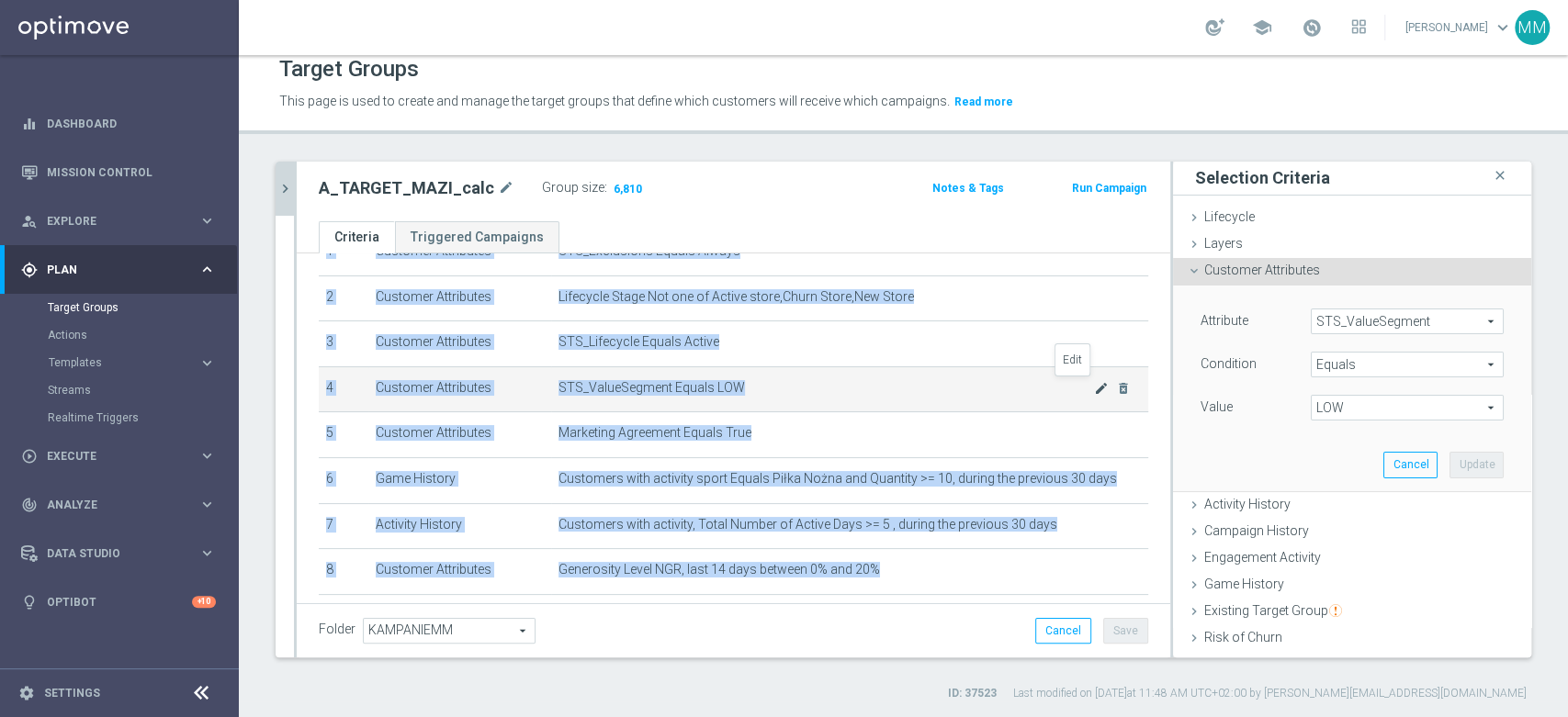
scroll to position [107, 0]
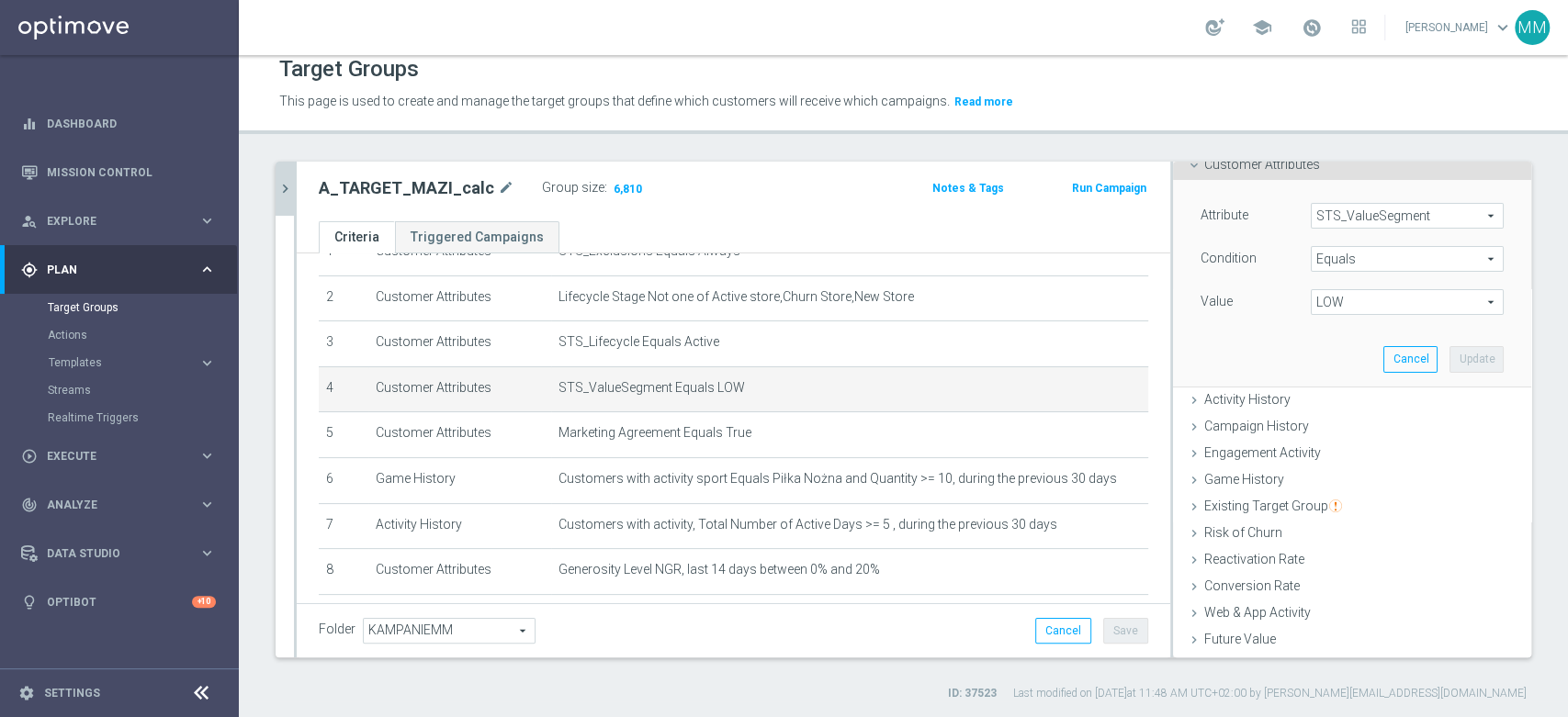
click at [1370, 302] on span "LOW" at bounding box center [1408, 302] width 191 height 24
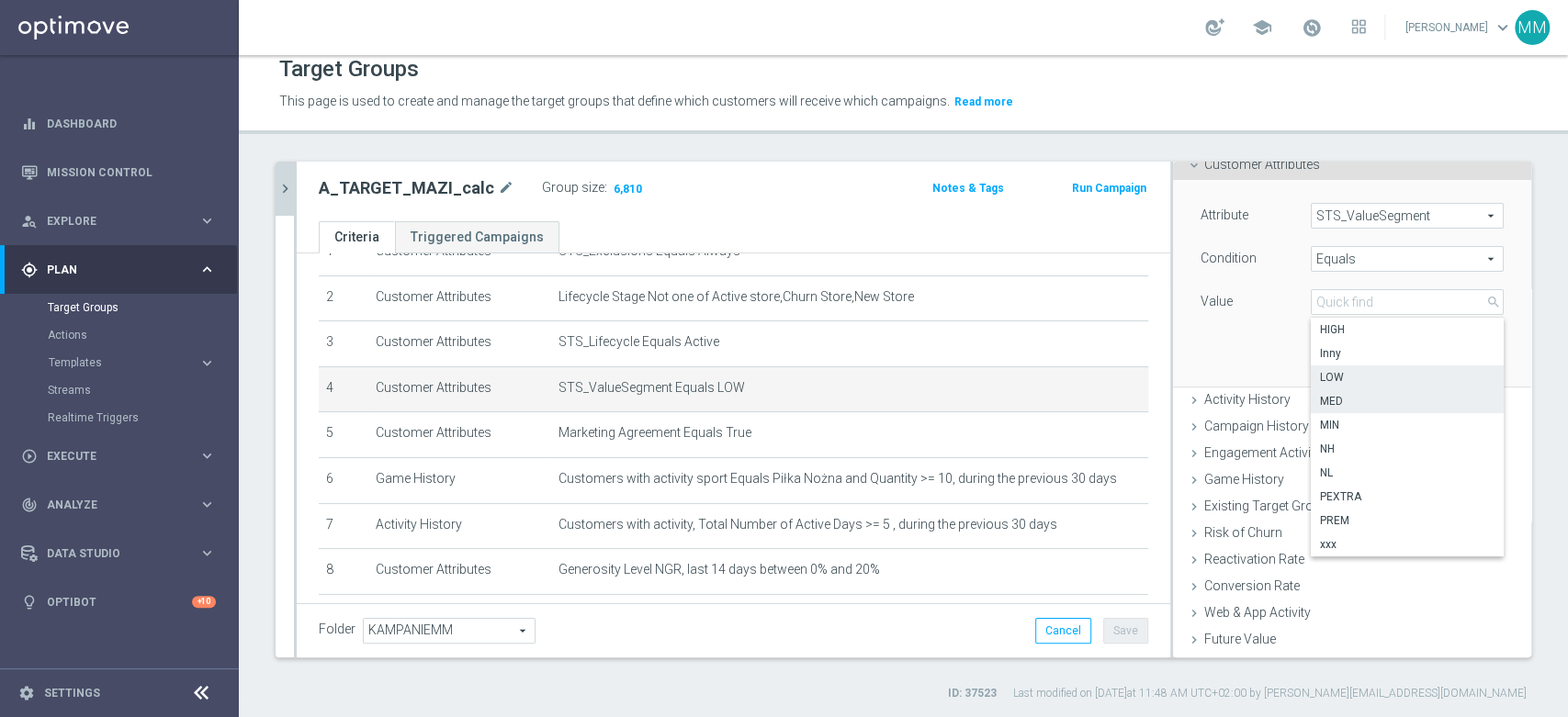
click at [1333, 402] on span "MED" at bounding box center [1407, 401] width 175 height 14
type input "MED"
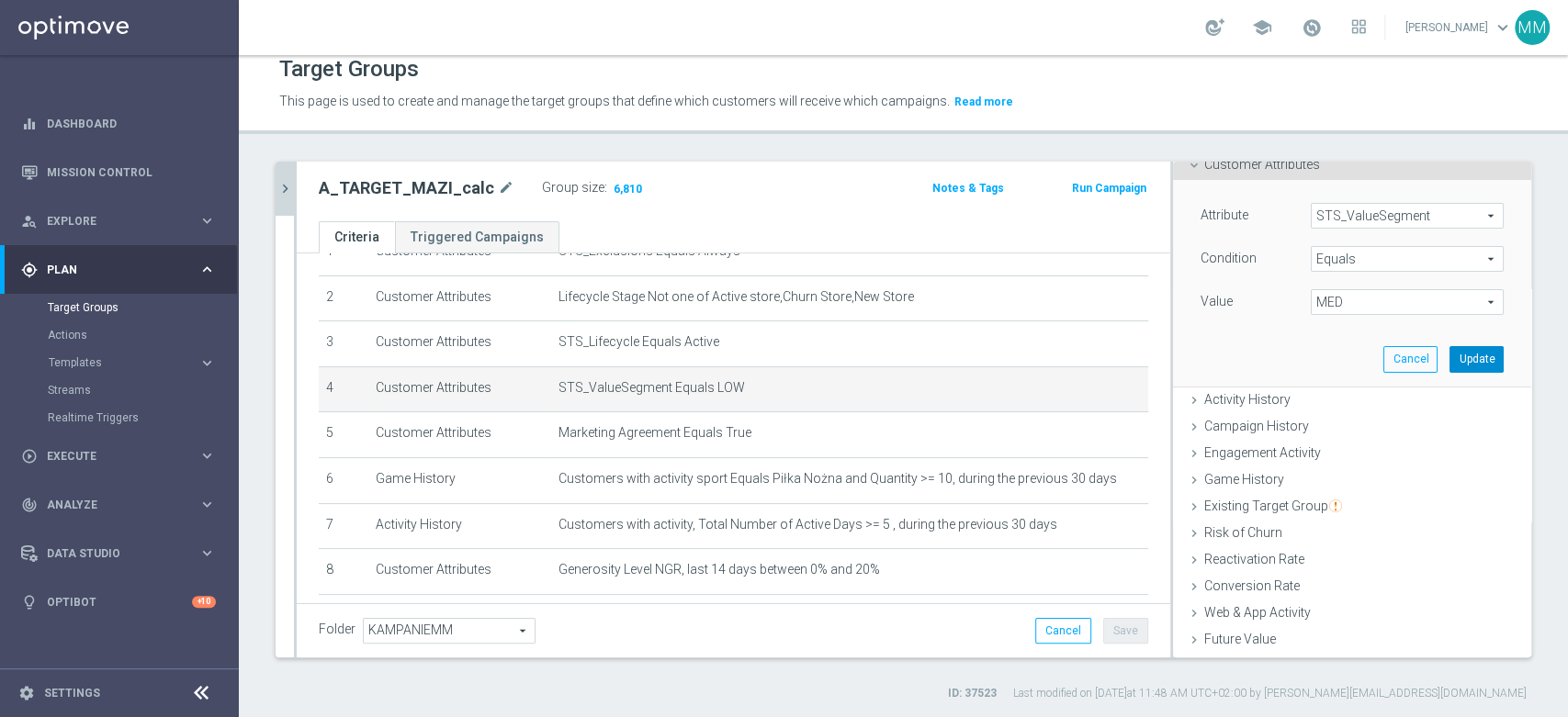
click at [1450, 359] on button "Update" at bounding box center [1476, 359] width 54 height 26
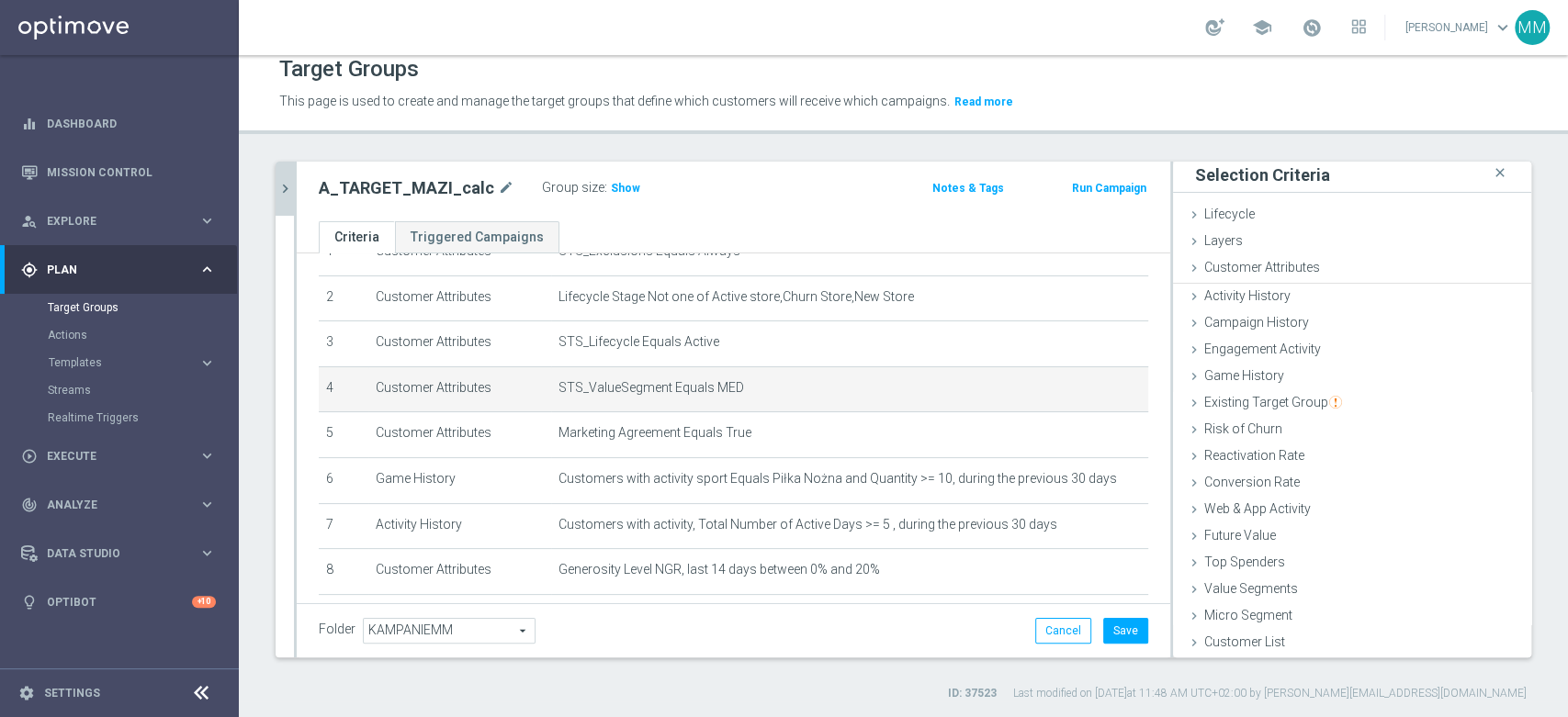
scroll to position [1, 0]
click at [617, 191] on span "Show" at bounding box center [625, 187] width 30 height 12
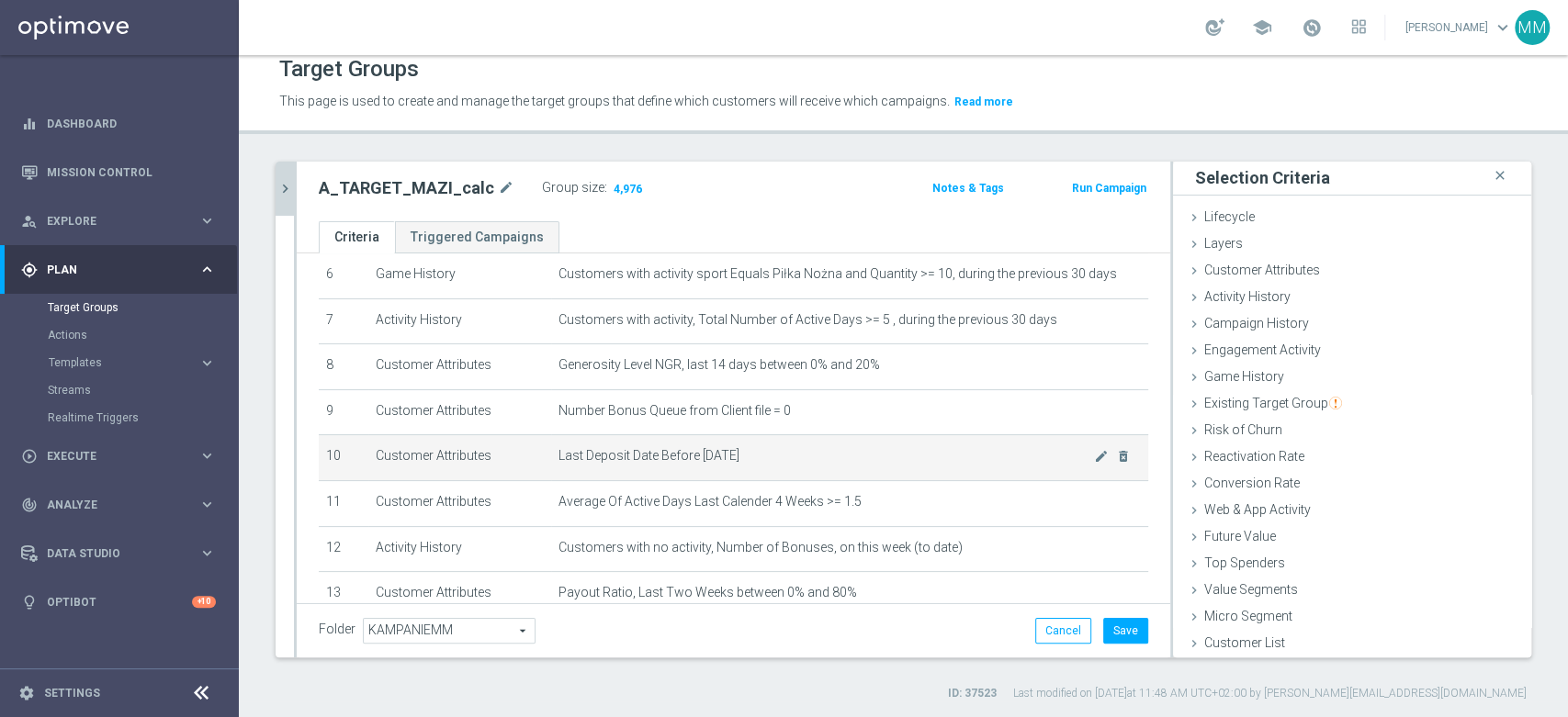
scroll to position [191, 0]
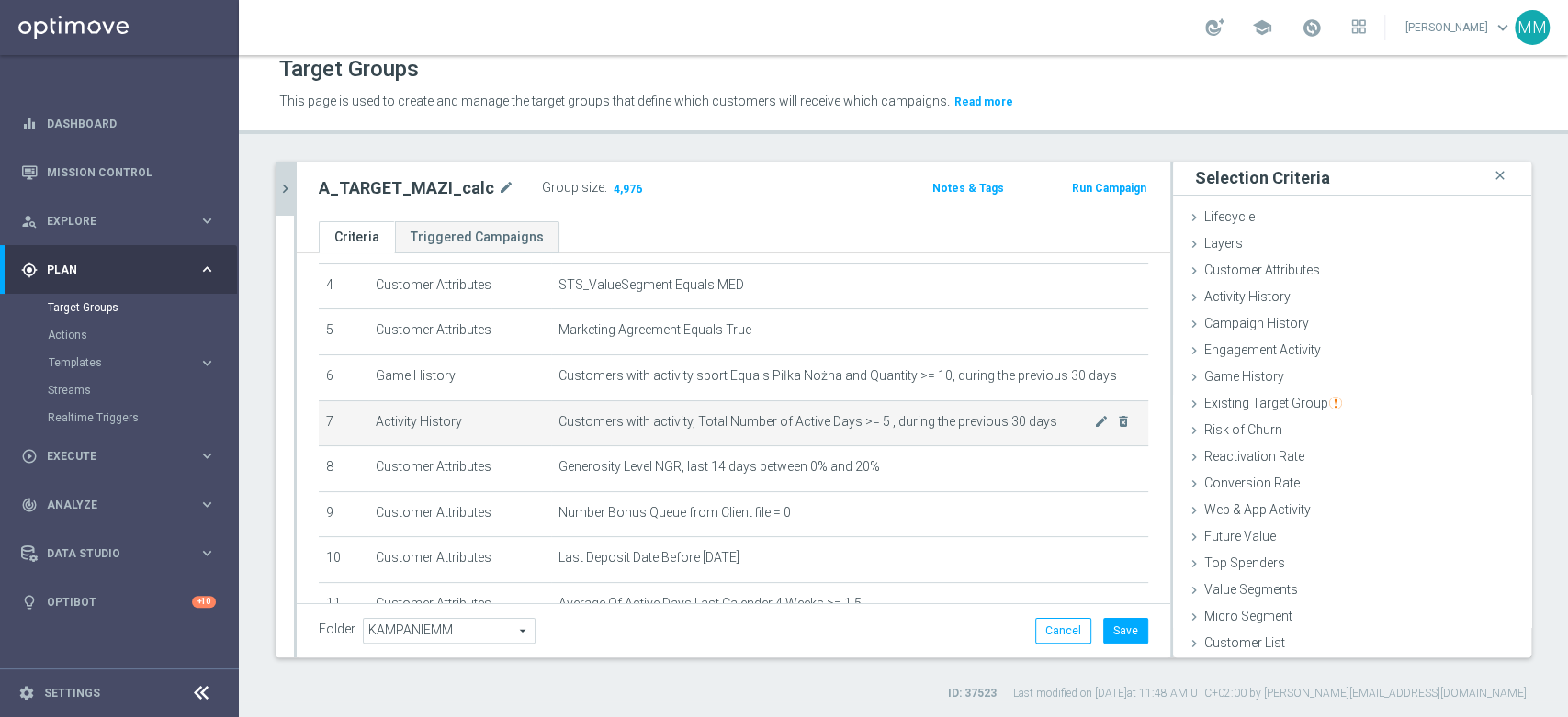
click at [789, 421] on span "Customers with activity, Total Number of Active Days >= 5 , during the previous…" at bounding box center [826, 422] width 536 height 15
click at [784, 421] on span "Customers with activity, Total Number of Active Days >= 5 , during the previous…" at bounding box center [826, 422] width 536 height 15
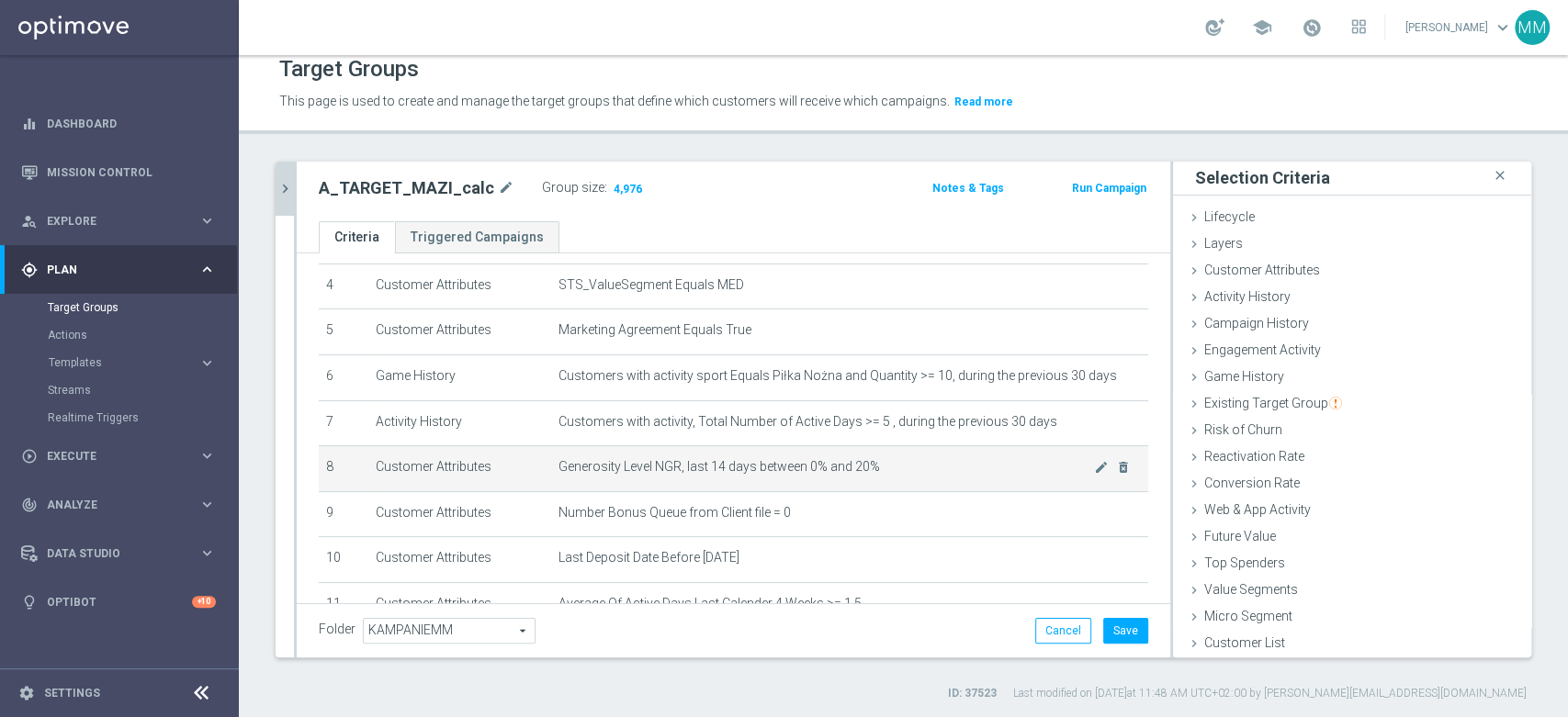
scroll to position [293, 0]
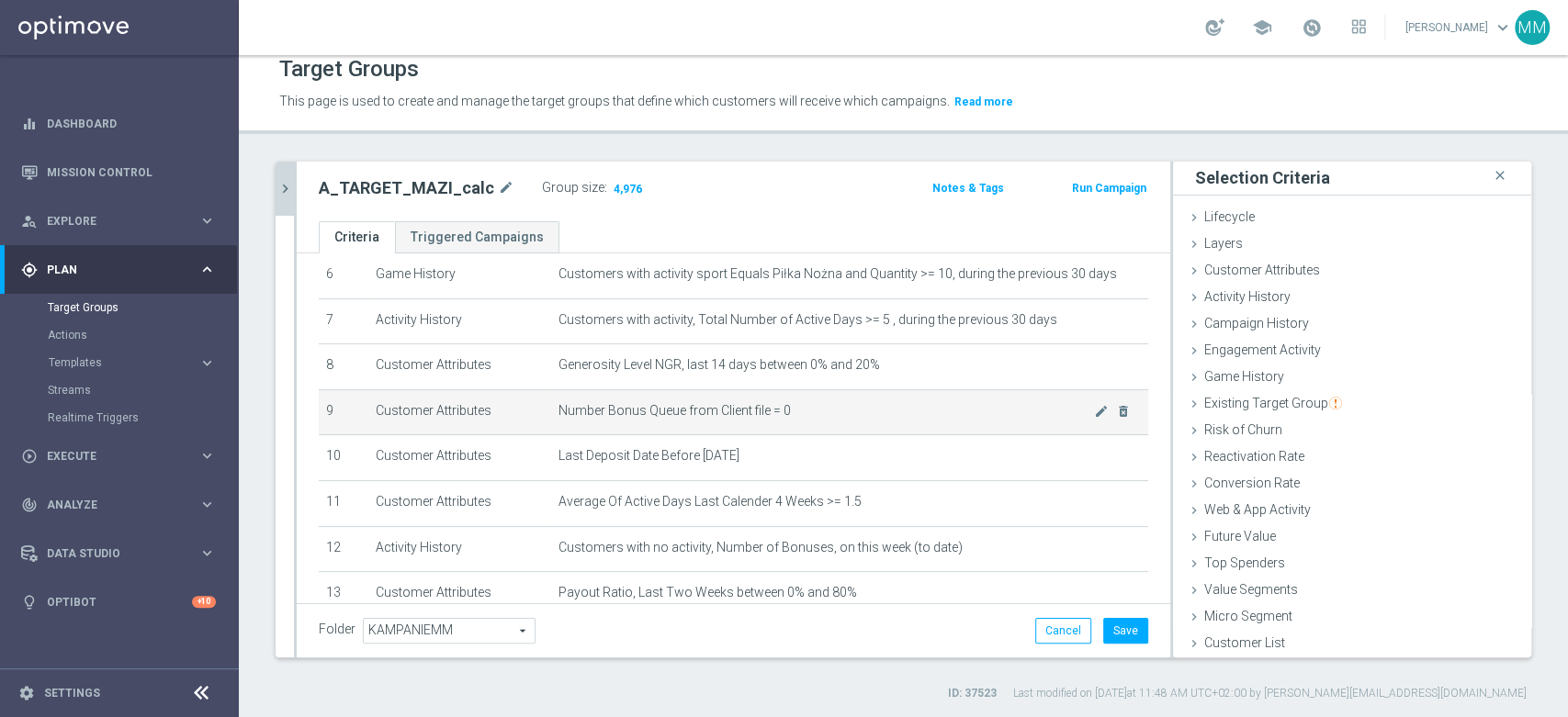
click at [882, 410] on span "Number Bonus Queue from Client file = 0" at bounding box center [826, 411] width 536 height 15
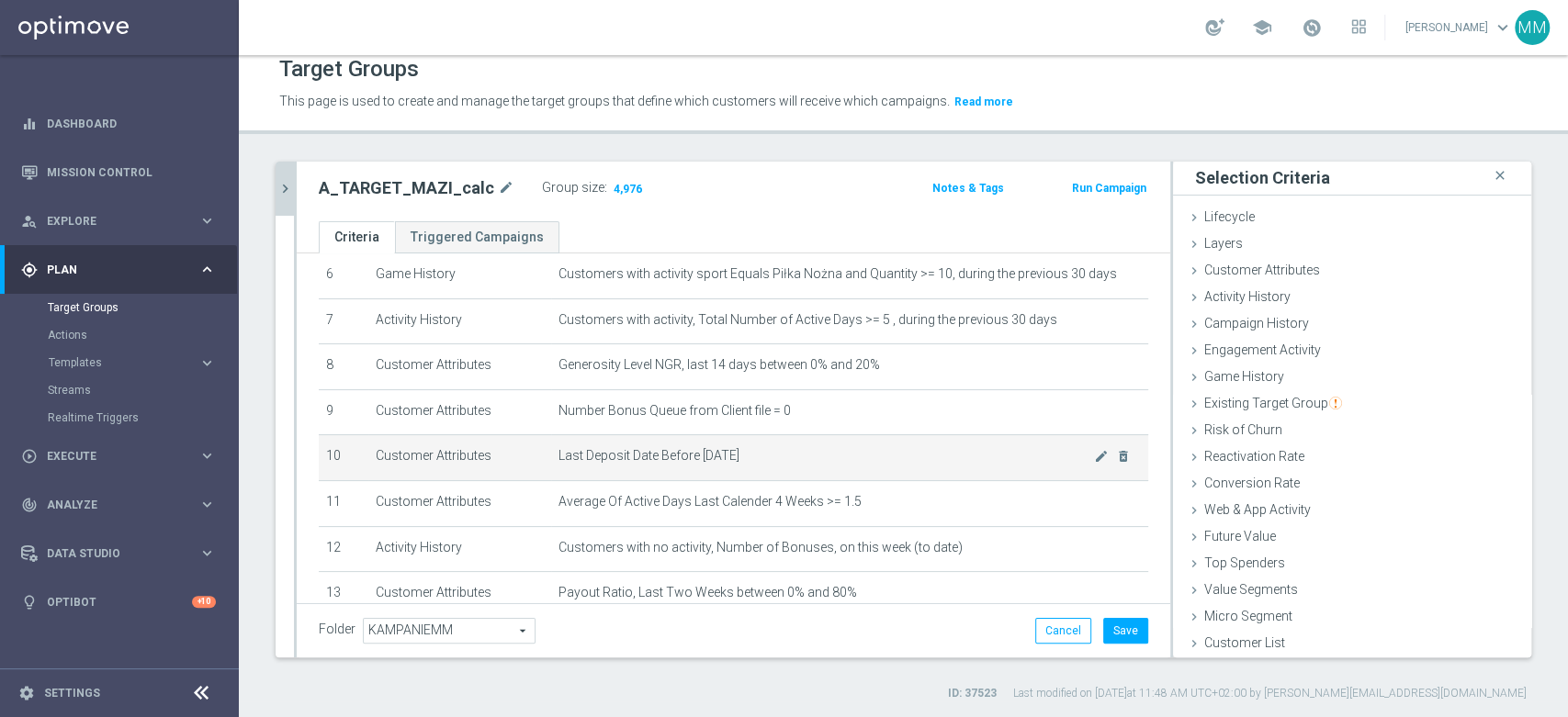
click at [868, 461] on span "Last Deposit Date Before [DATE]" at bounding box center [826, 455] width 536 height 15
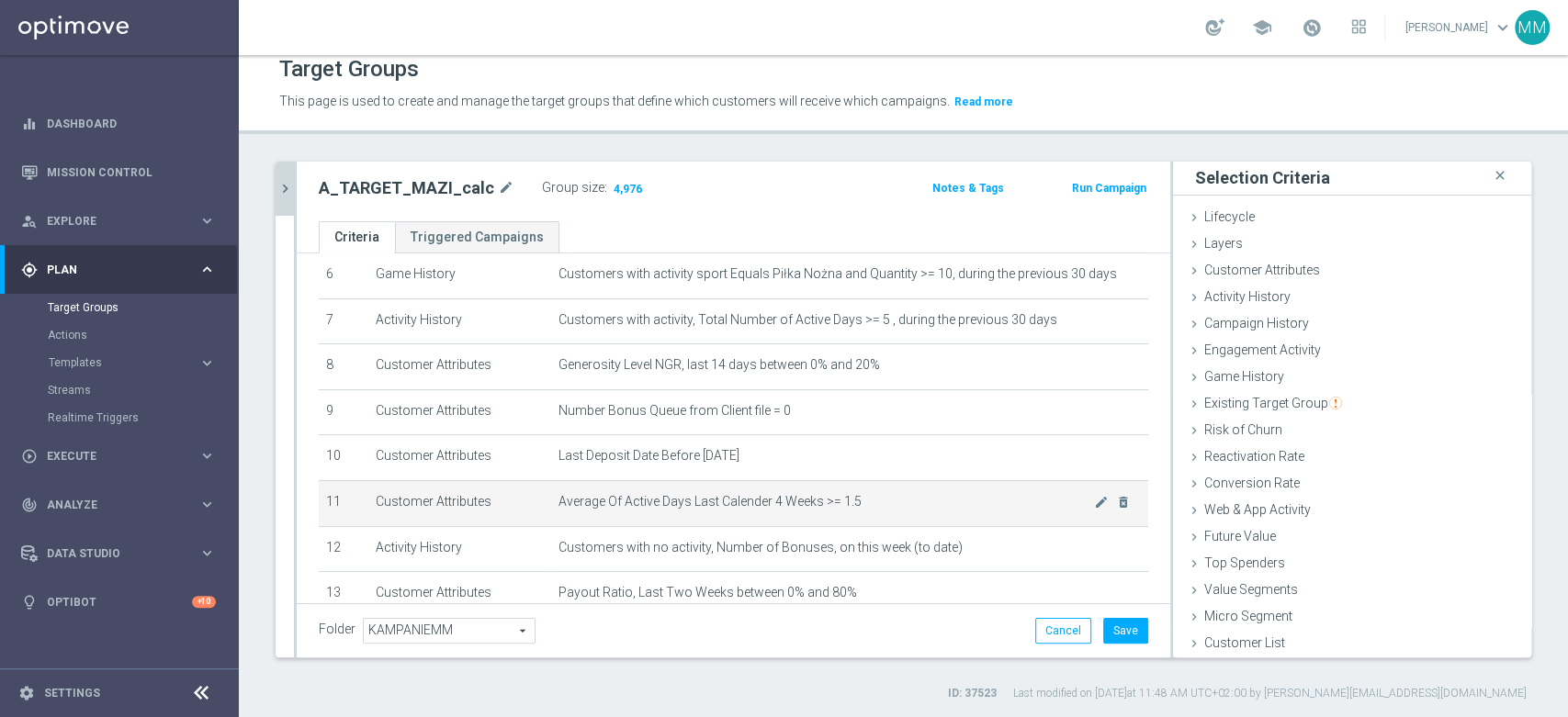
click at [896, 485] on td "Average Of Active Days Last Calender 4 Weeks >= 1.5 mode_edit delete_forever" at bounding box center [849, 503] width 597 height 46
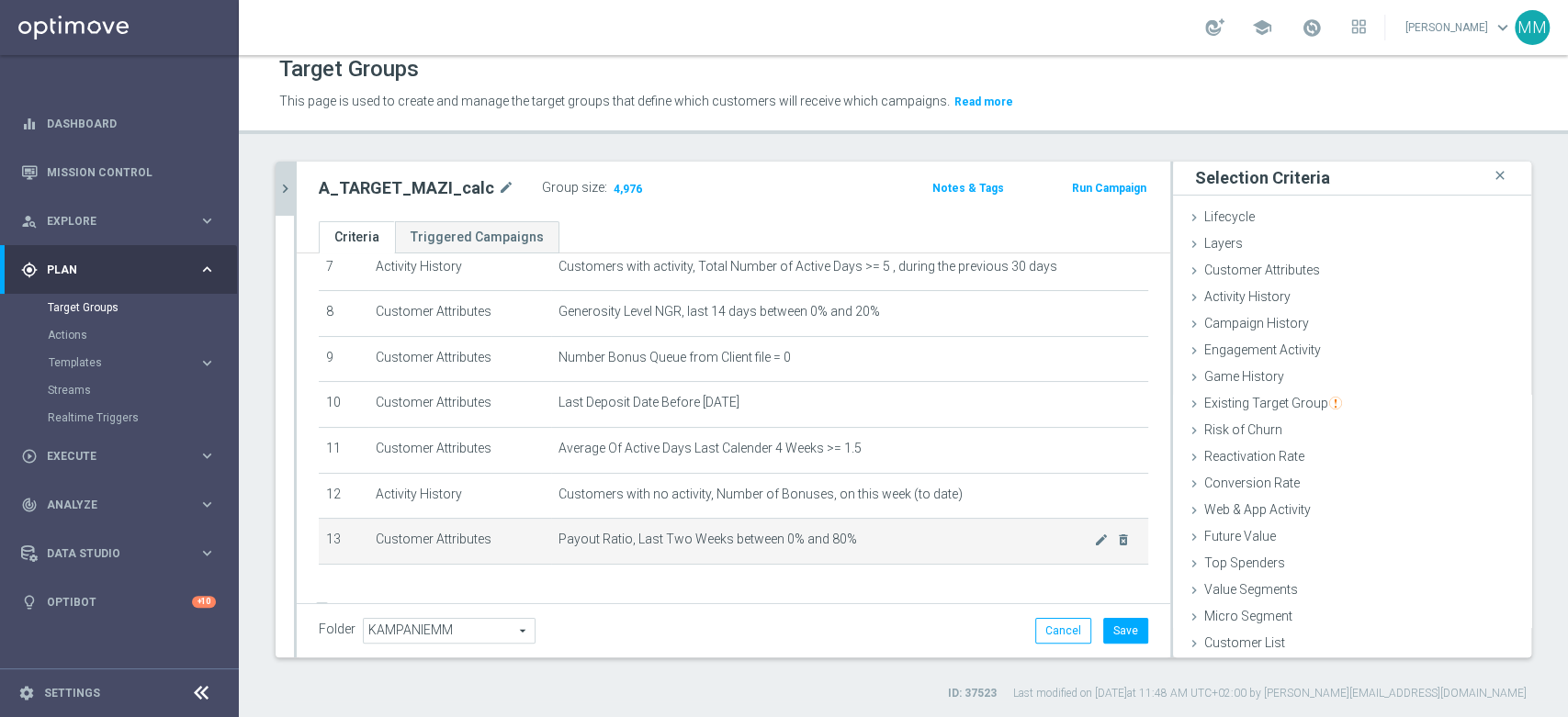
scroll to position [395, 0]
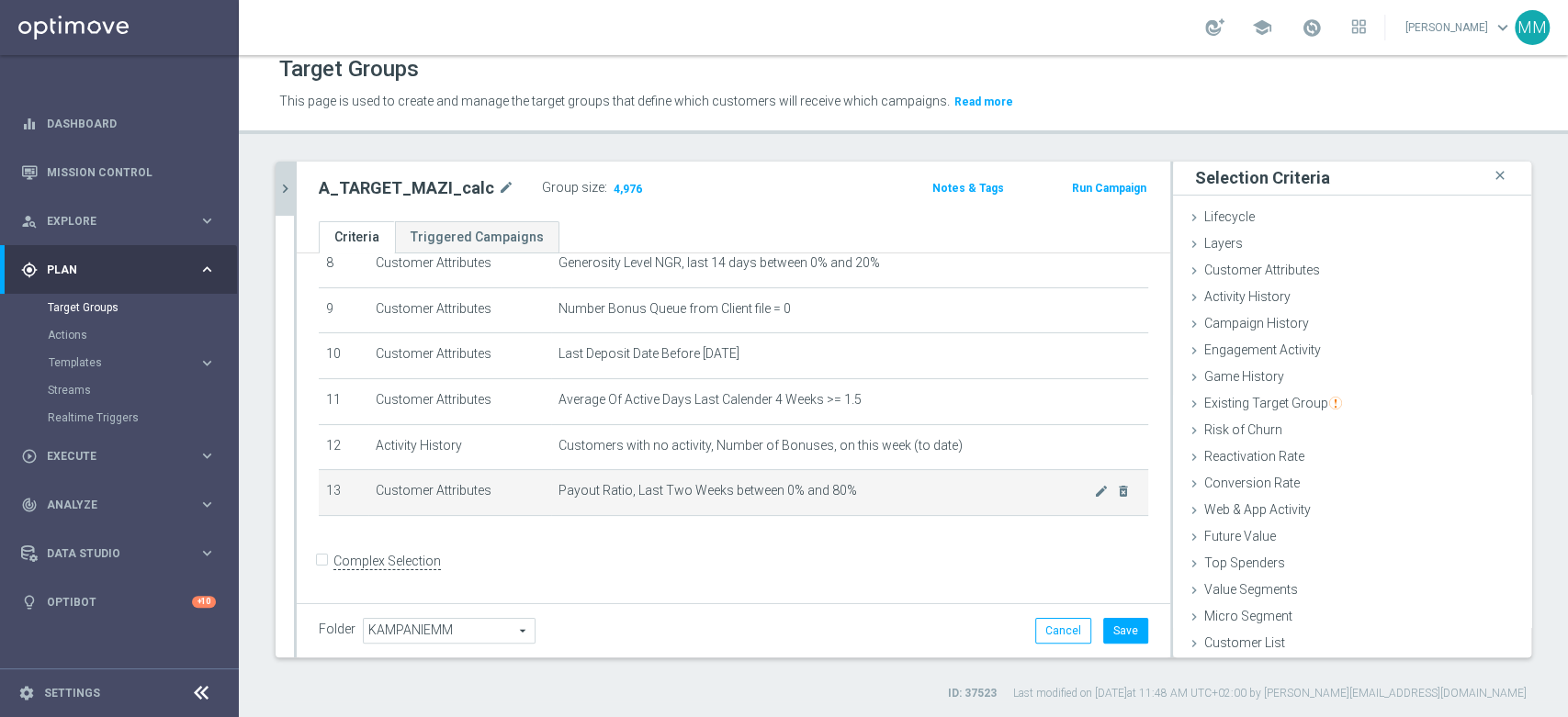
click at [853, 484] on td "Payout Ratio, Last Two Weeks between 0% and 80% mode_edit delete_forever" at bounding box center [849, 494] width 597 height 46
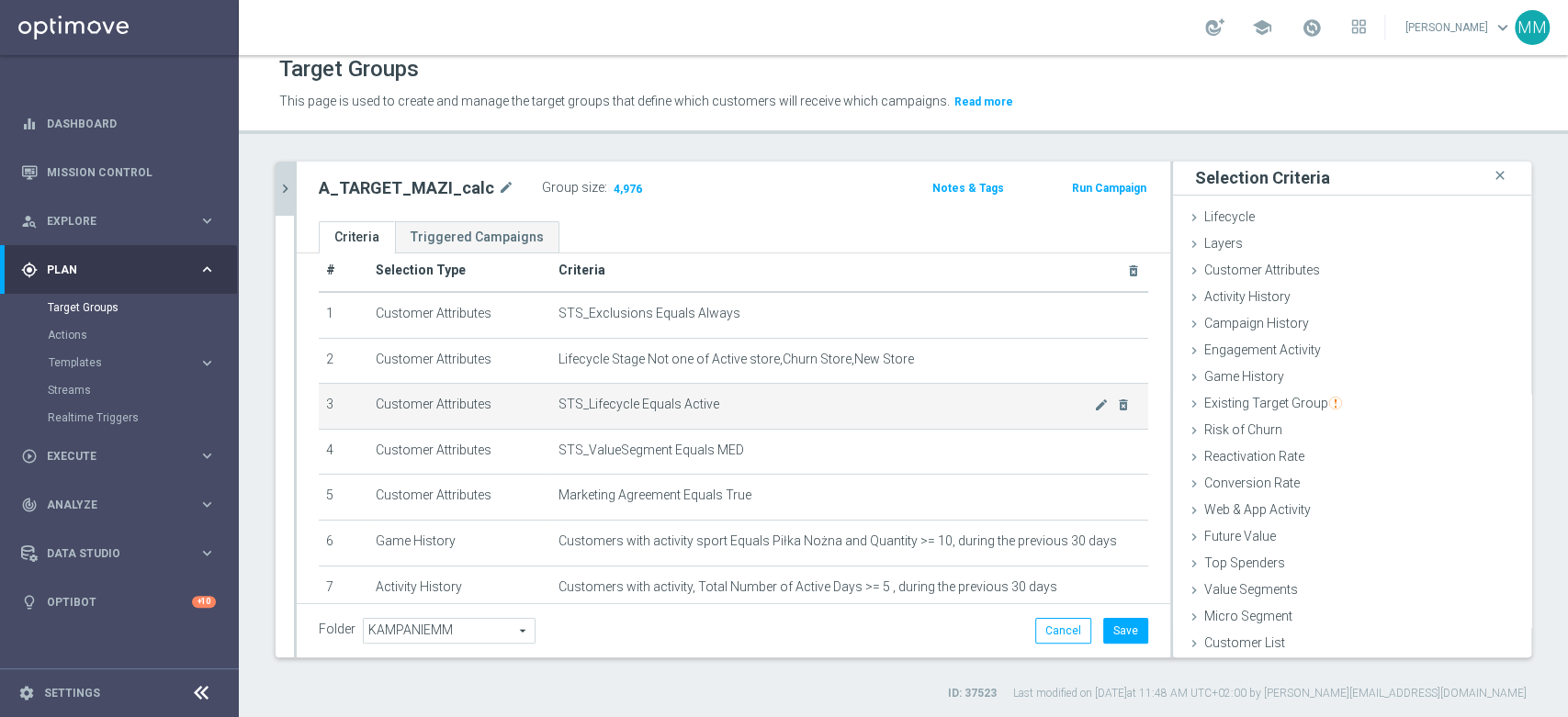
scroll to position [0, 0]
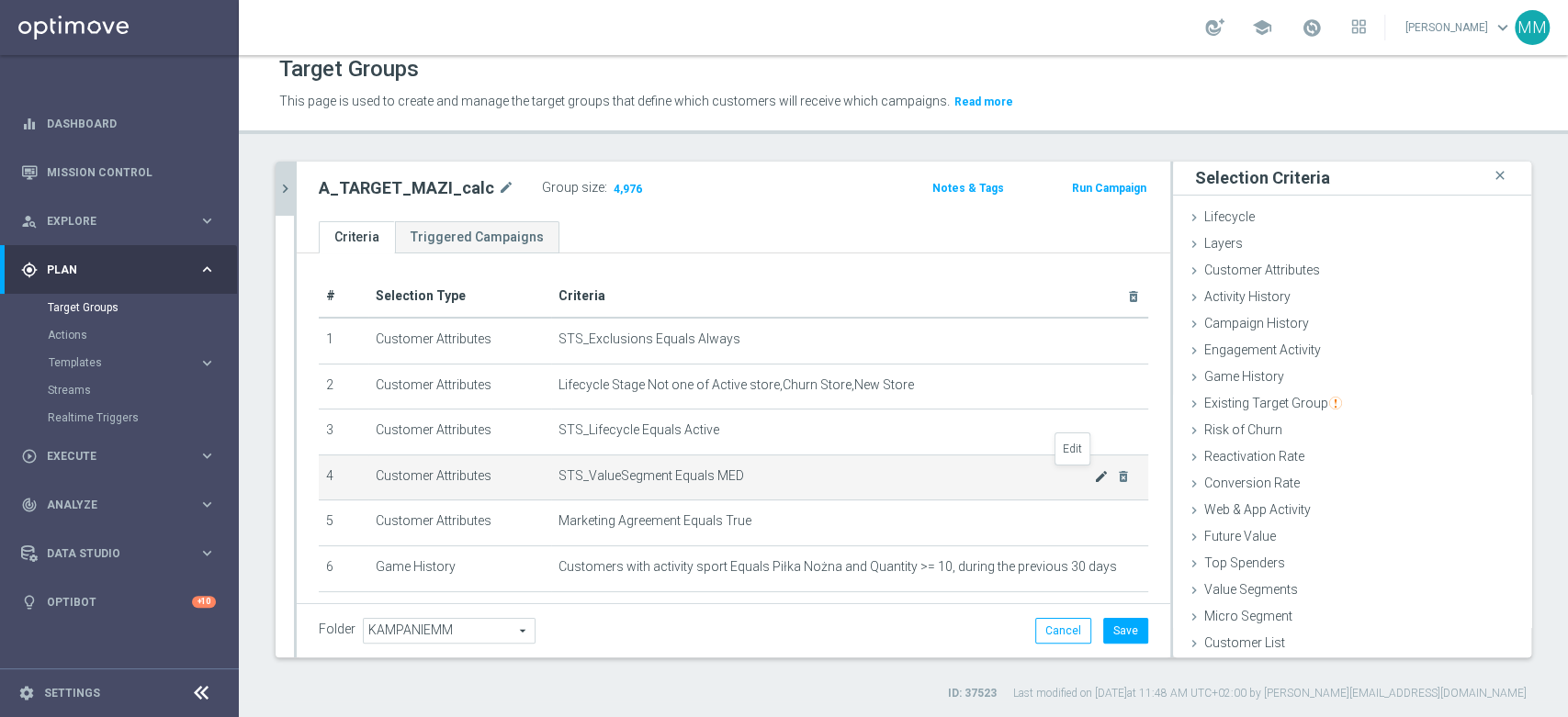
click at [1094, 475] on icon "mode_edit" at bounding box center [1101, 476] width 14 height 14
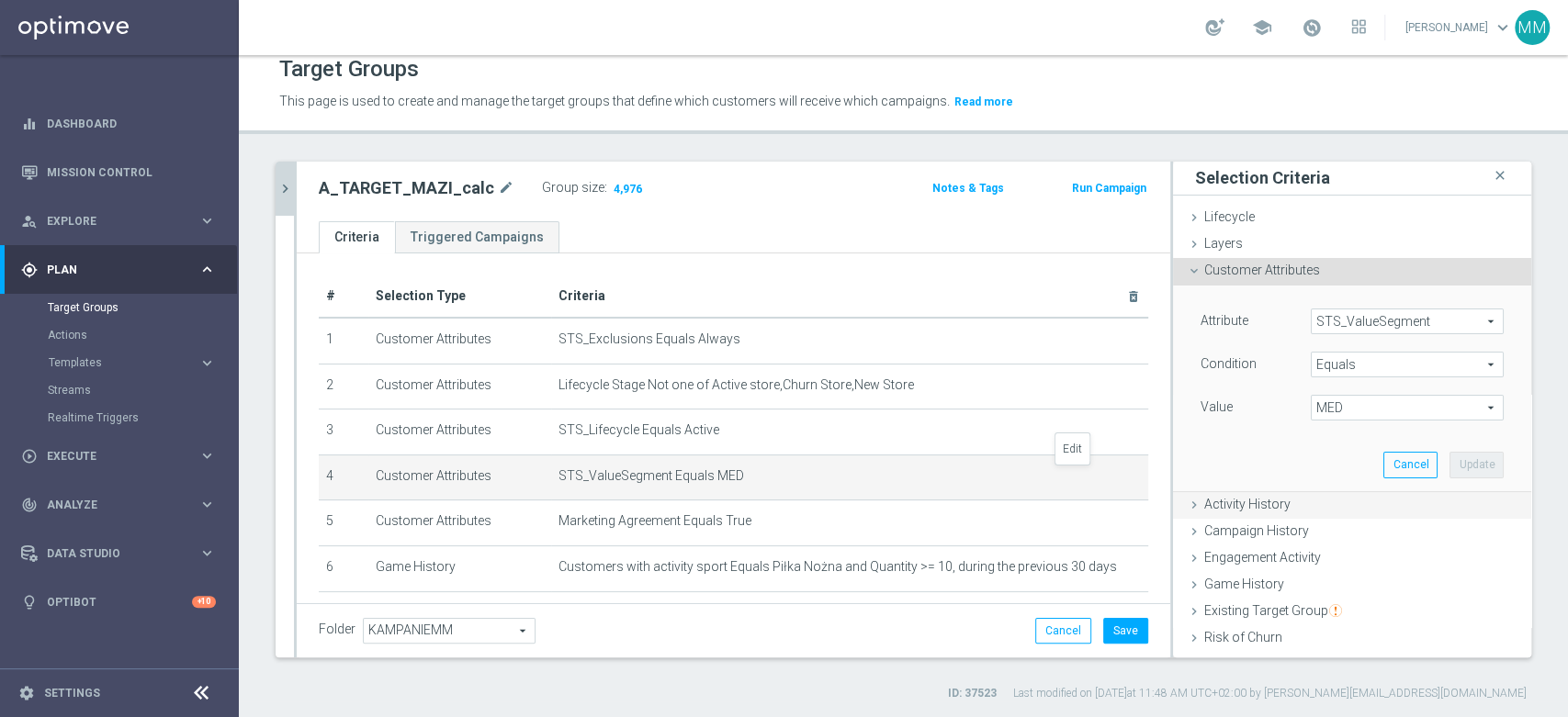
scroll to position [107, 0]
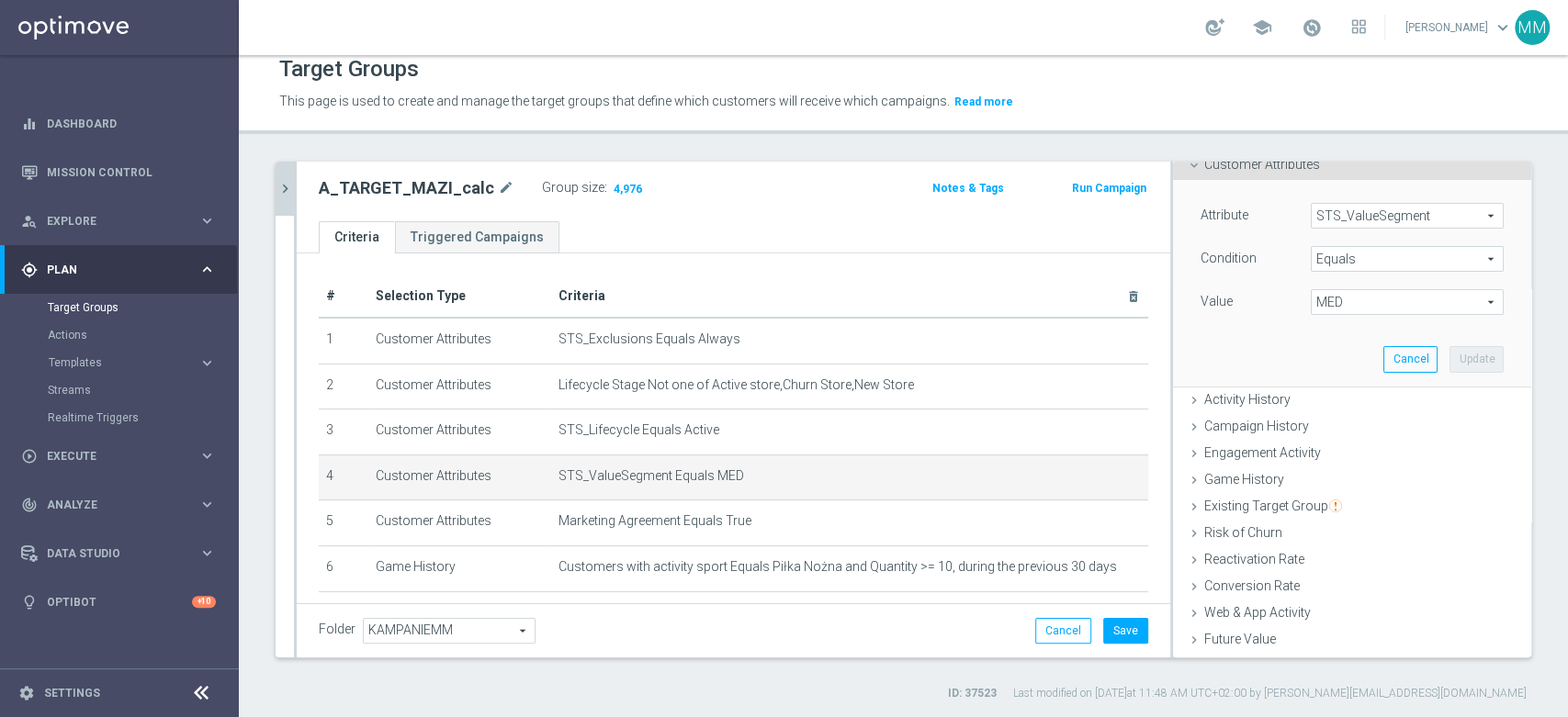
click at [1342, 296] on span "MED" at bounding box center [1408, 302] width 191 height 24
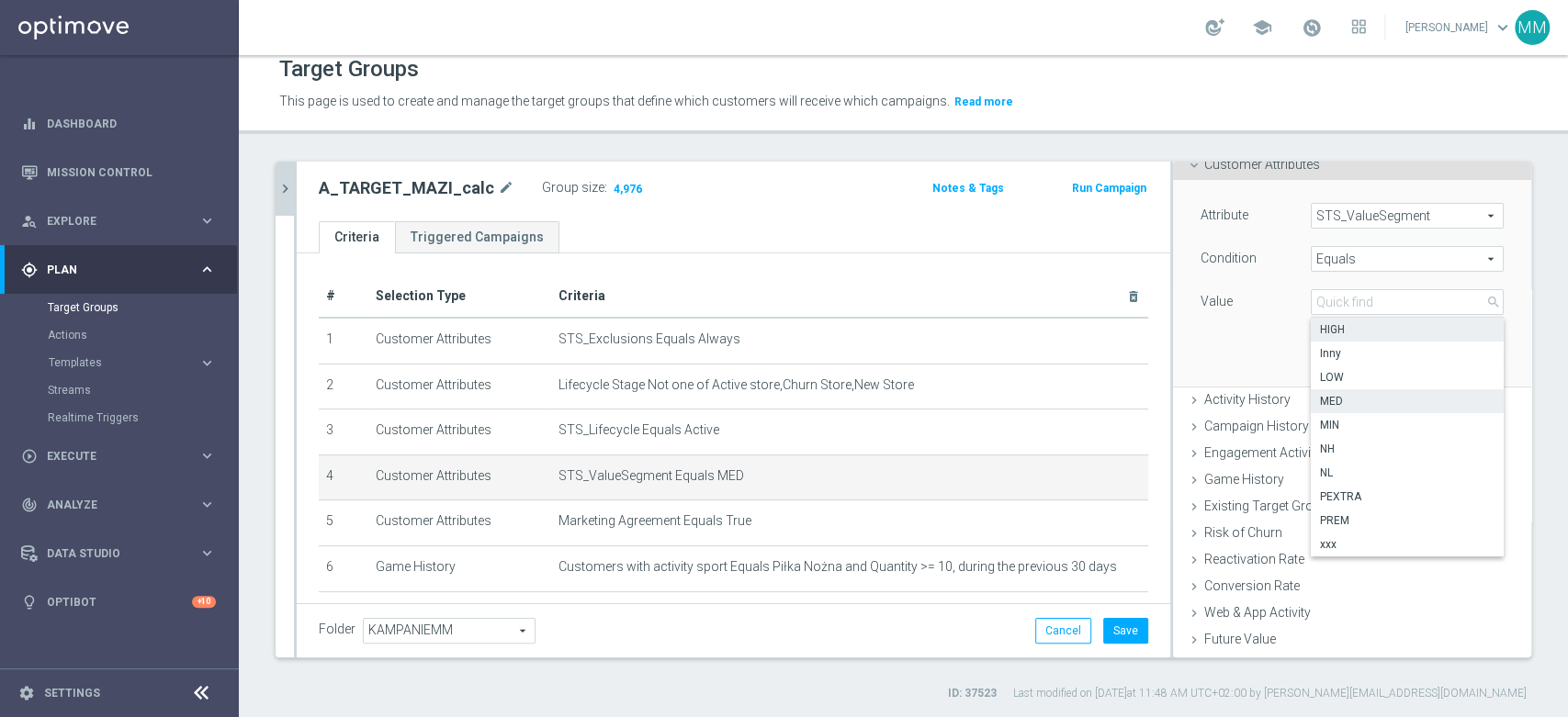
click at [1357, 328] on span "HIGH" at bounding box center [1407, 329] width 175 height 14
type input "HIGH"
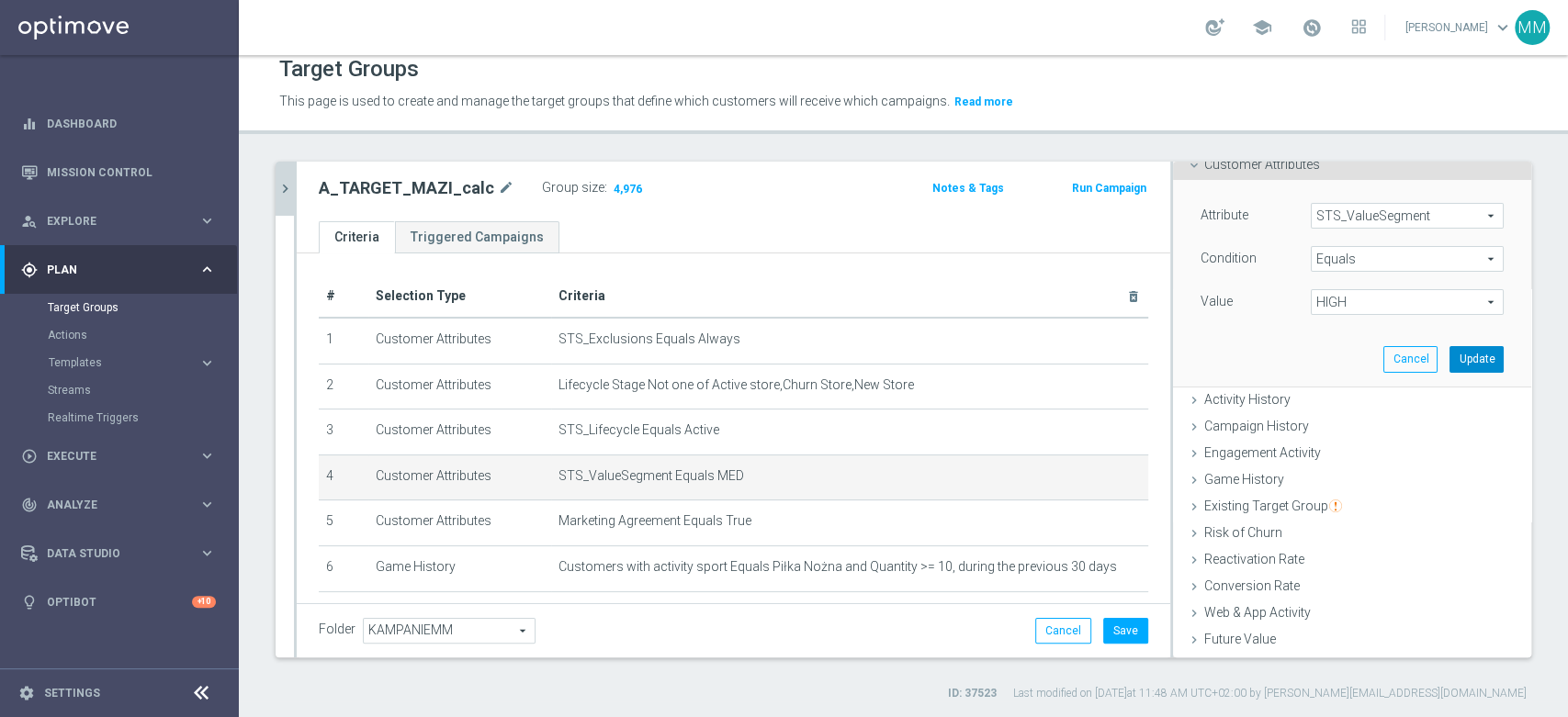
click at [1450, 356] on button "Update" at bounding box center [1476, 359] width 54 height 26
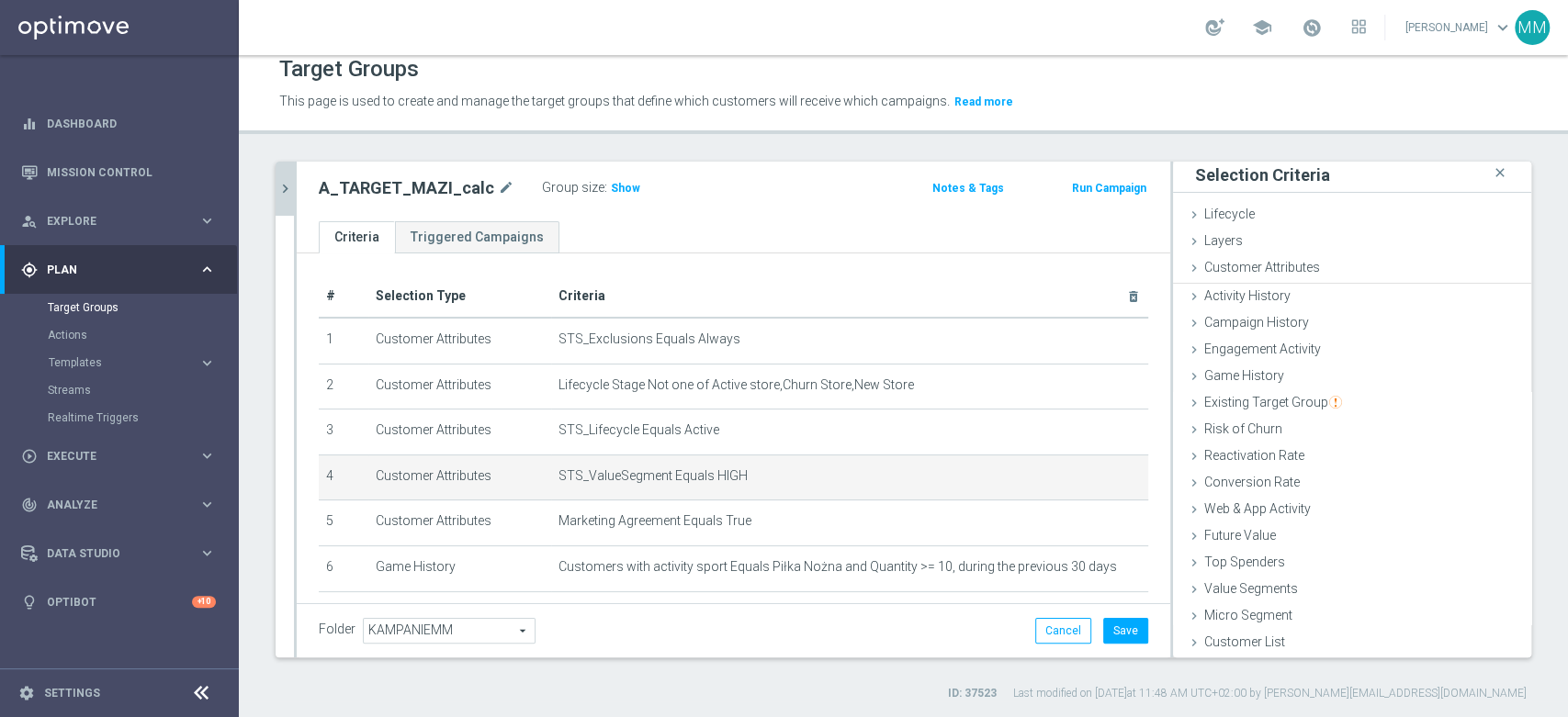
scroll to position [1, 0]
click at [617, 198] on div "Group size : Show" at bounding box center [634, 188] width 183 height 26
click at [617, 192] on span "Show" at bounding box center [625, 187] width 30 height 12
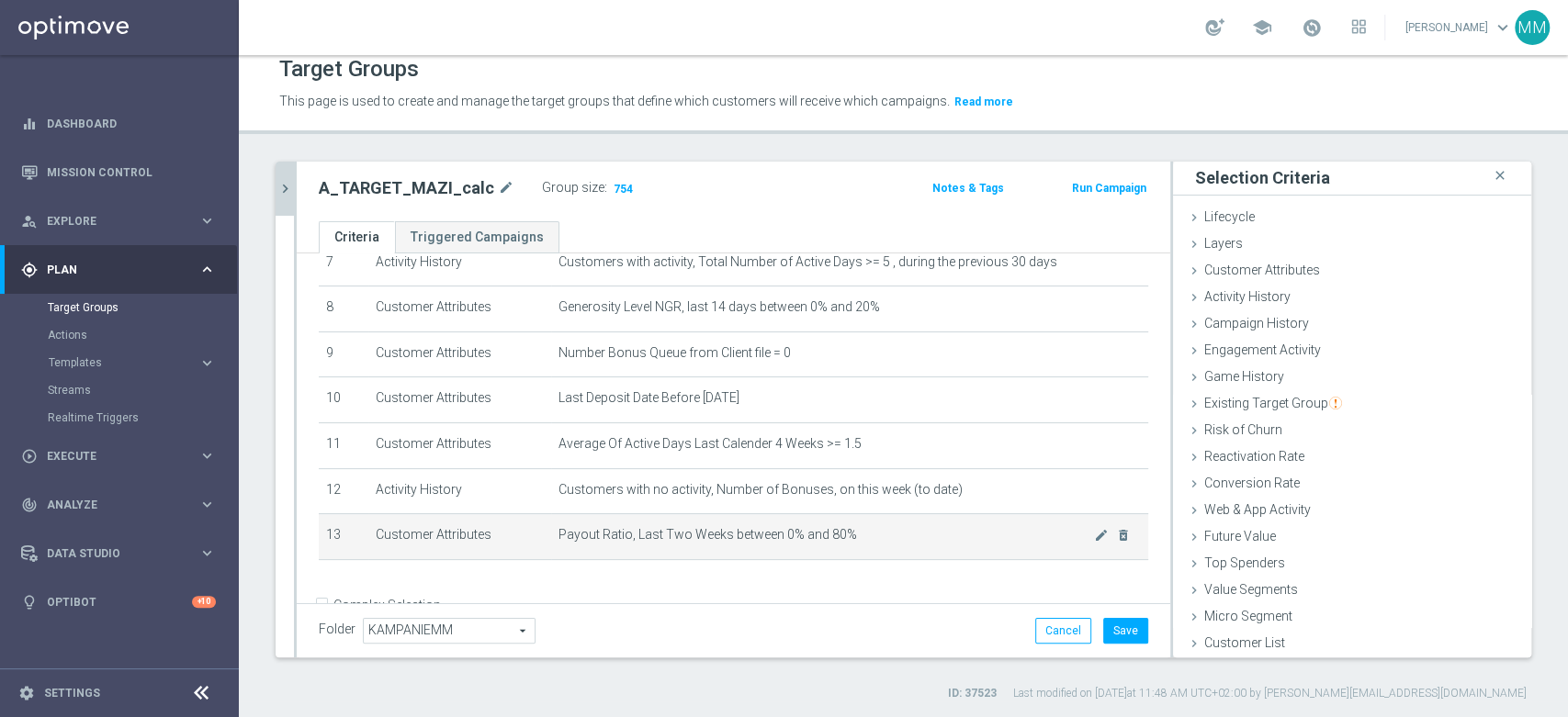
scroll to position [395, 0]
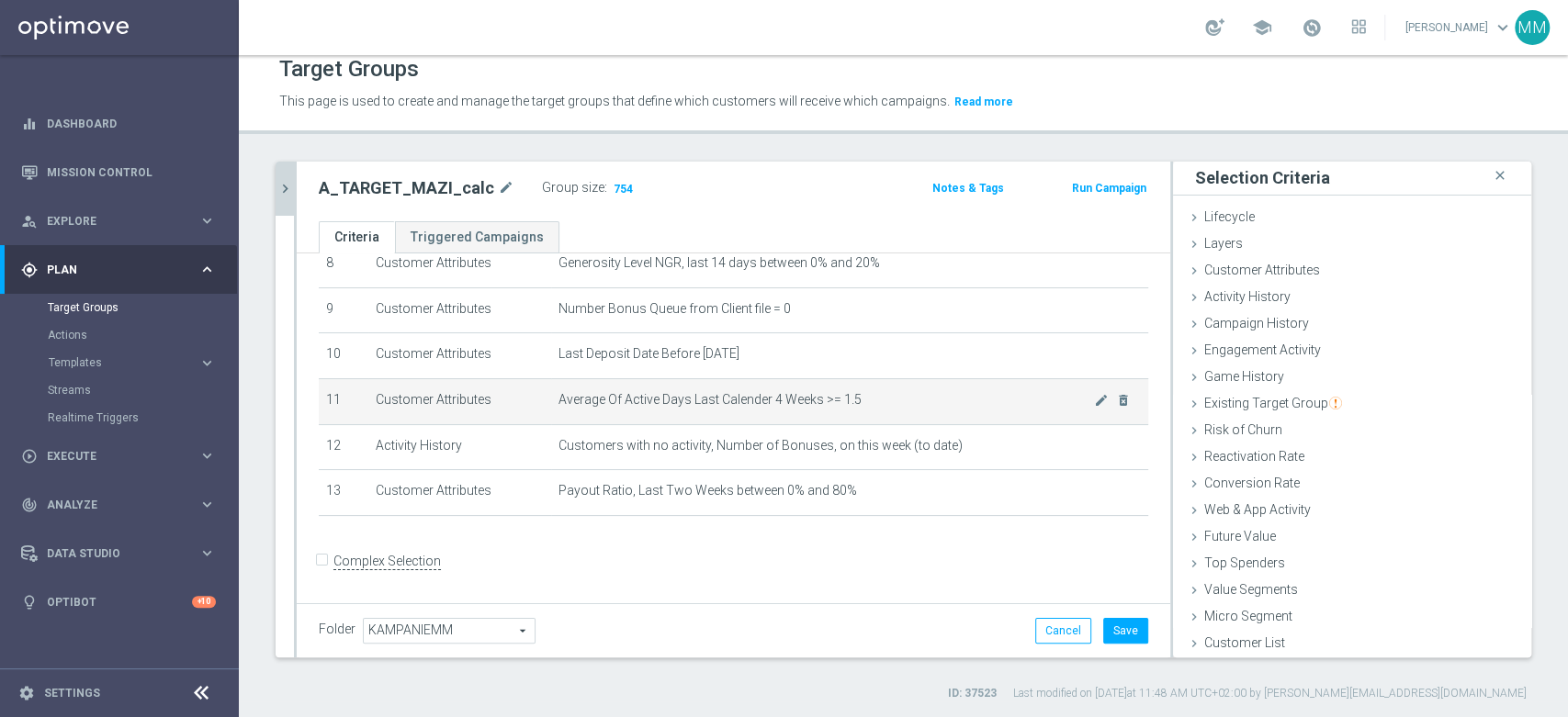
click at [797, 408] on span "Average Of Active Days Last Calender 4 Weeks >= 1.5" at bounding box center [826, 400] width 536 height 15
click at [832, 400] on span "Average Of Active Days Last Calender 4 Weeks >= 1.5" at bounding box center [826, 400] width 536 height 15
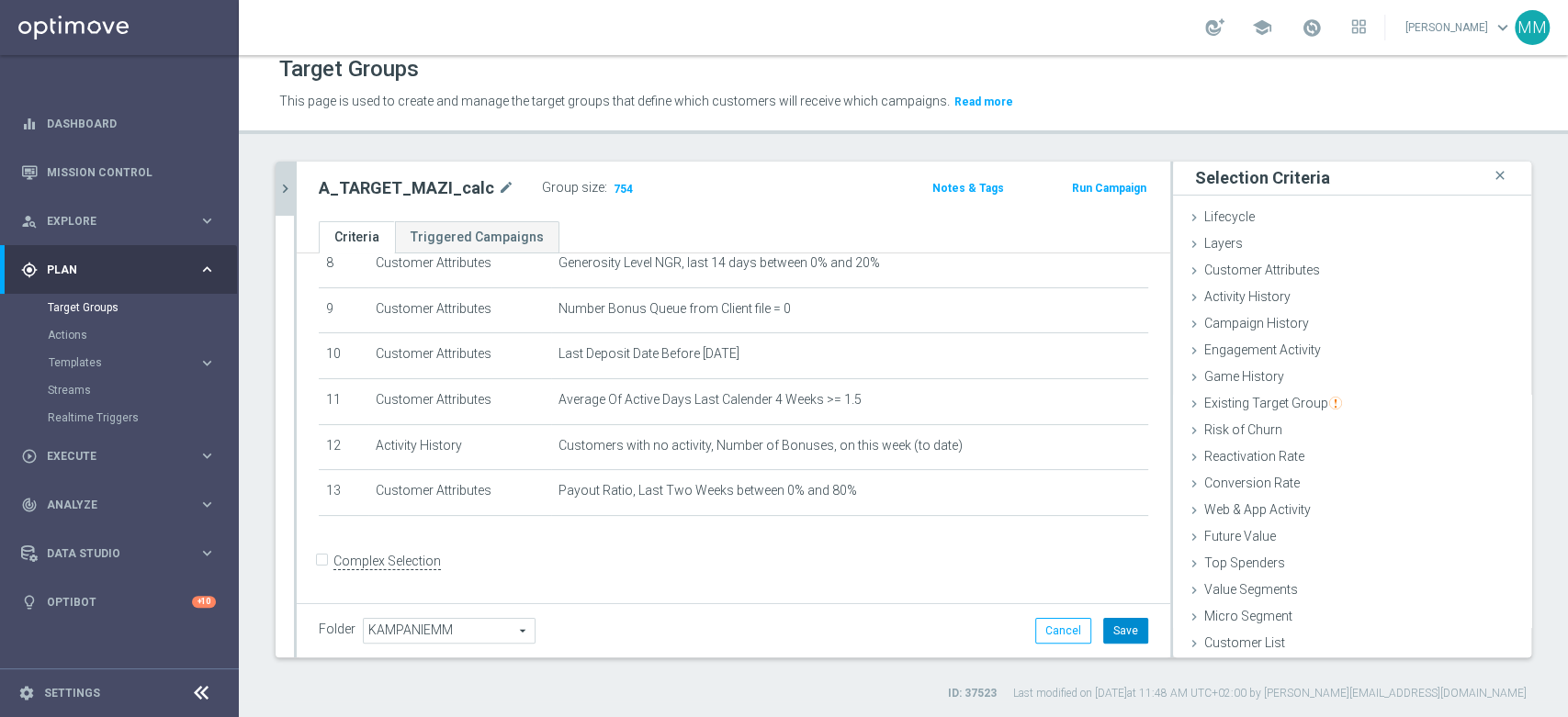
click at [1103, 619] on button "Save" at bounding box center [1125, 630] width 45 height 26
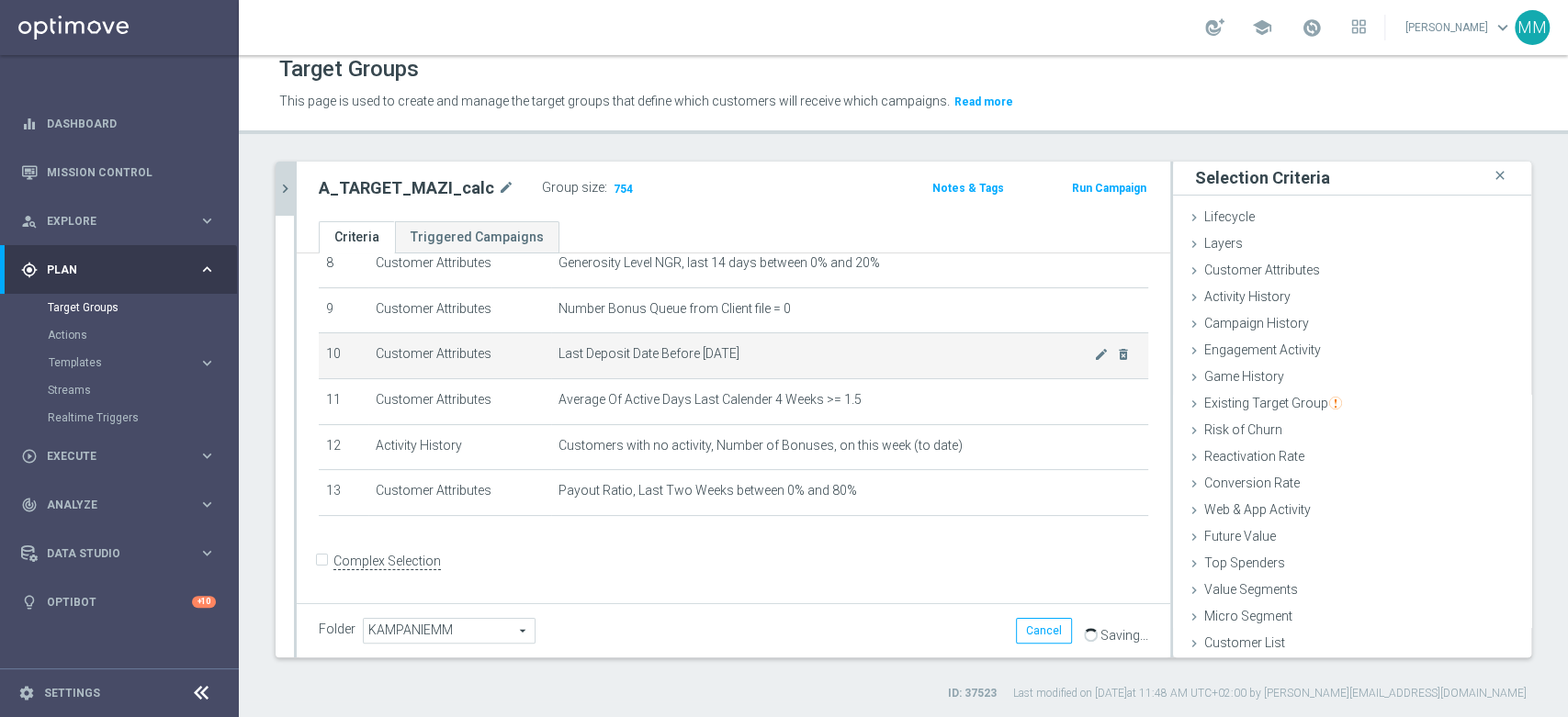
scroll to position [293, 0]
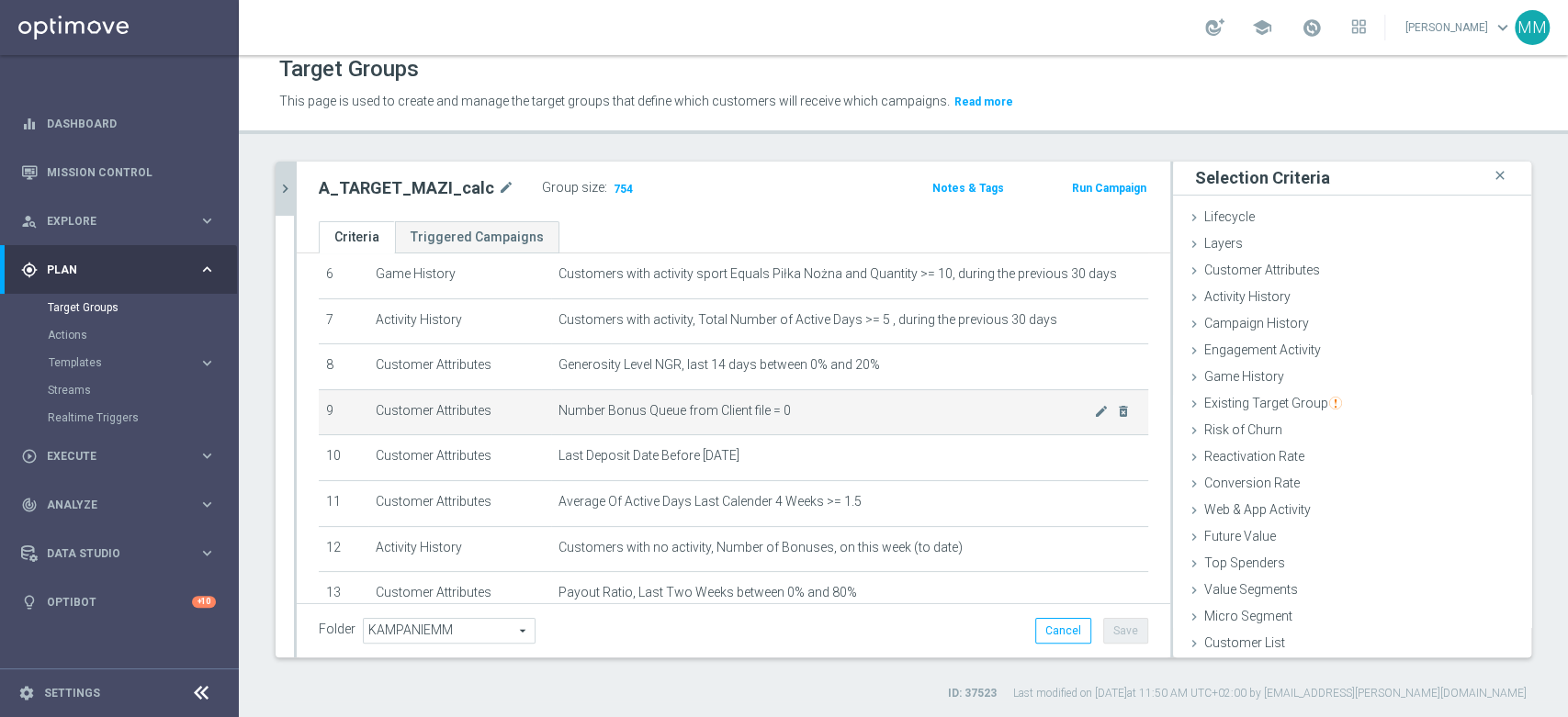
click at [723, 416] on span "Number Bonus Queue from Client file = 0" at bounding box center [826, 411] width 536 height 15
click at [723, 414] on span "Number Bonus Queue from Client file = 0" at bounding box center [826, 411] width 536 height 15
click at [758, 433] on td "Number Bonus Queue from Client file = 0 mode_edit delete_forever" at bounding box center [849, 412] width 597 height 46
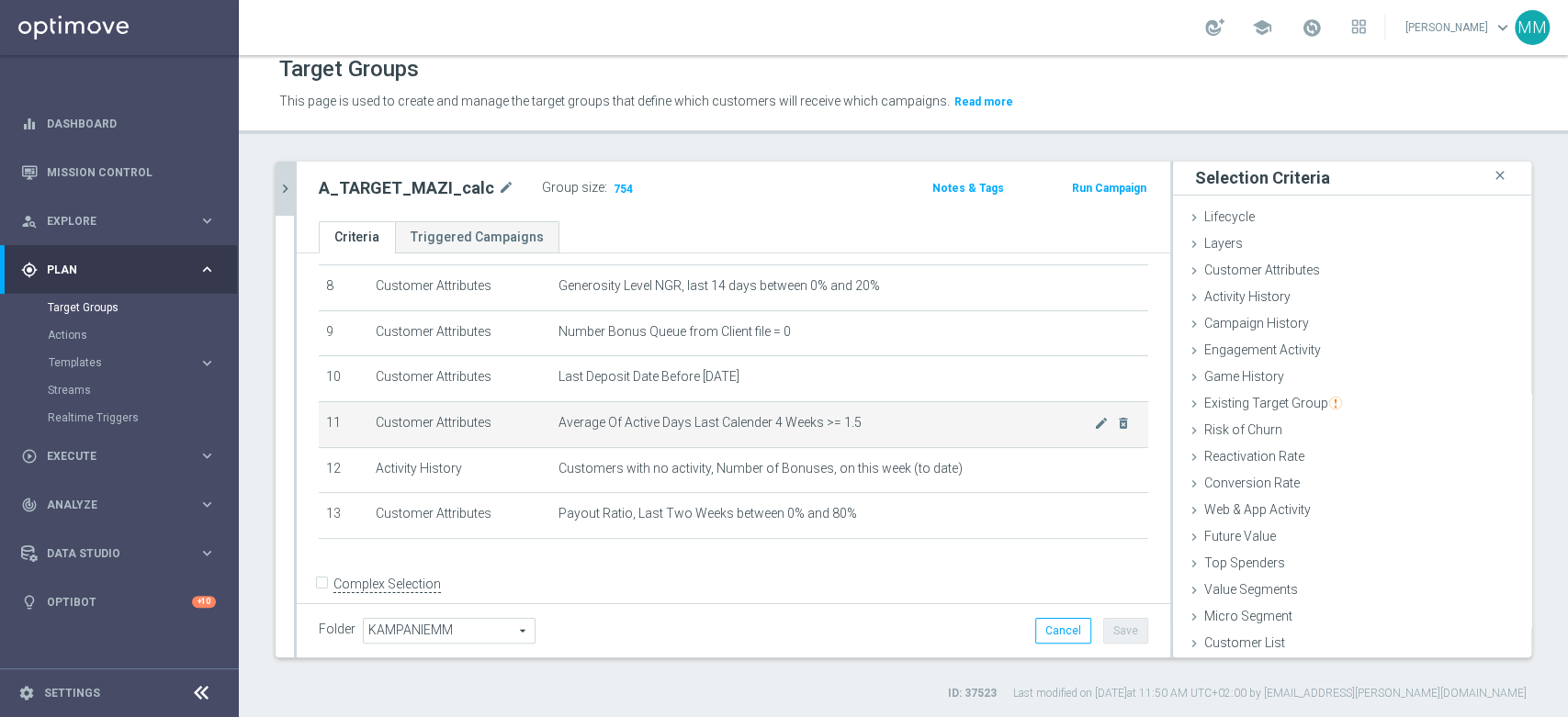
scroll to position [395, 0]
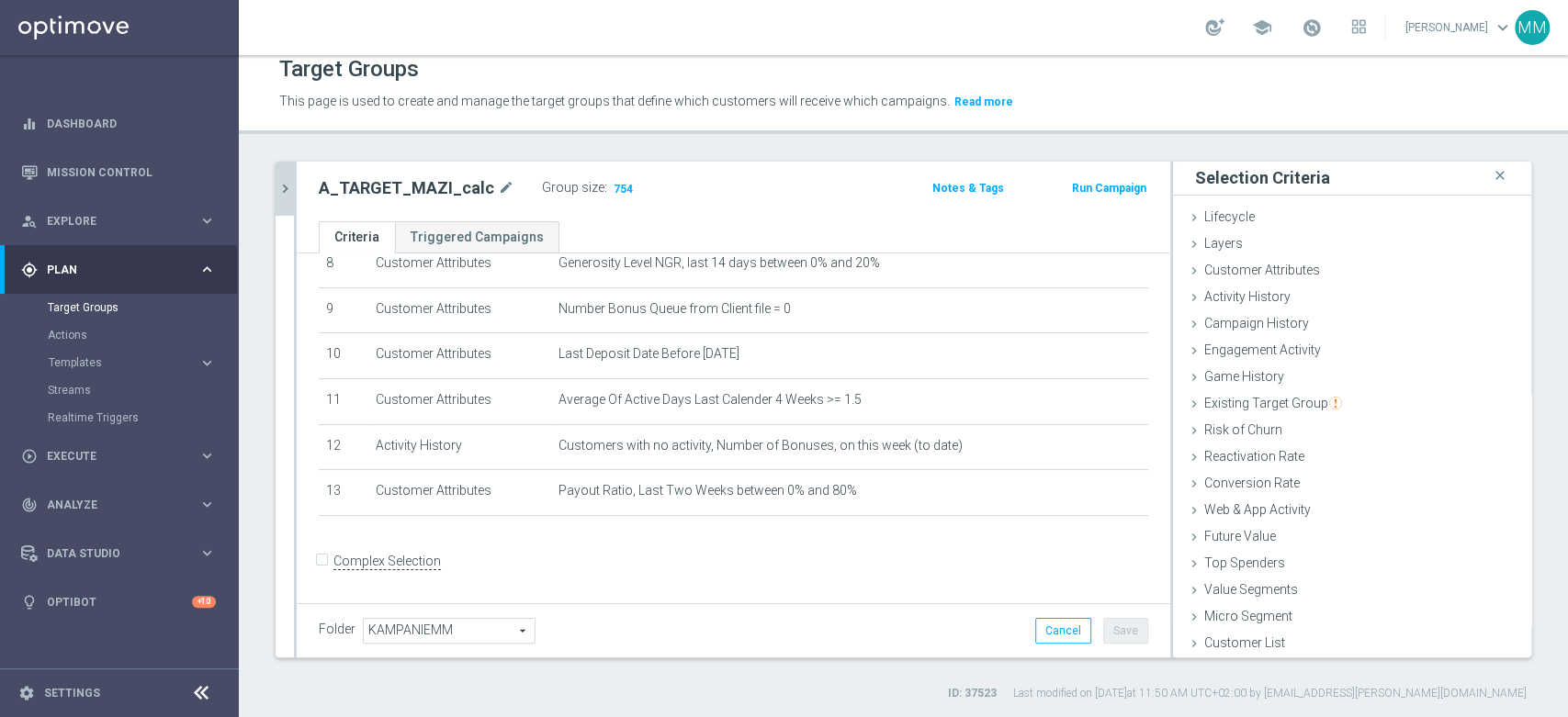
click at [1072, 181] on button "Run Campaign" at bounding box center [1110, 188] width 78 height 20
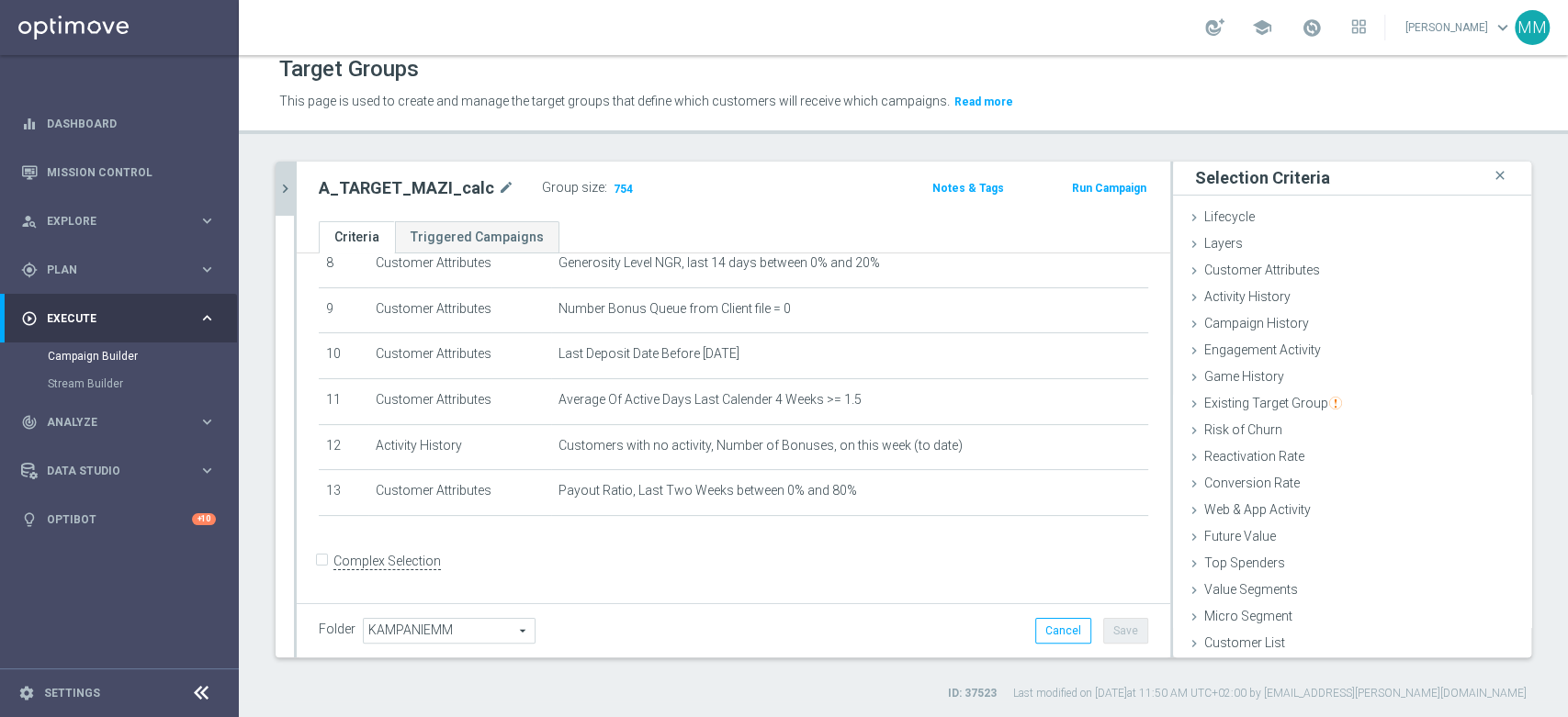
click at [1108, 183] on button "Run Campaign" at bounding box center [1110, 188] width 78 height 20
click at [1112, 630] on button "Save" at bounding box center [1125, 630] width 45 height 26
click at [434, 181] on h2 "A_TARGET_MAZI_calc" at bounding box center [407, 188] width 176 height 22
copy h2 "A_TARGET_MAZI_calc"
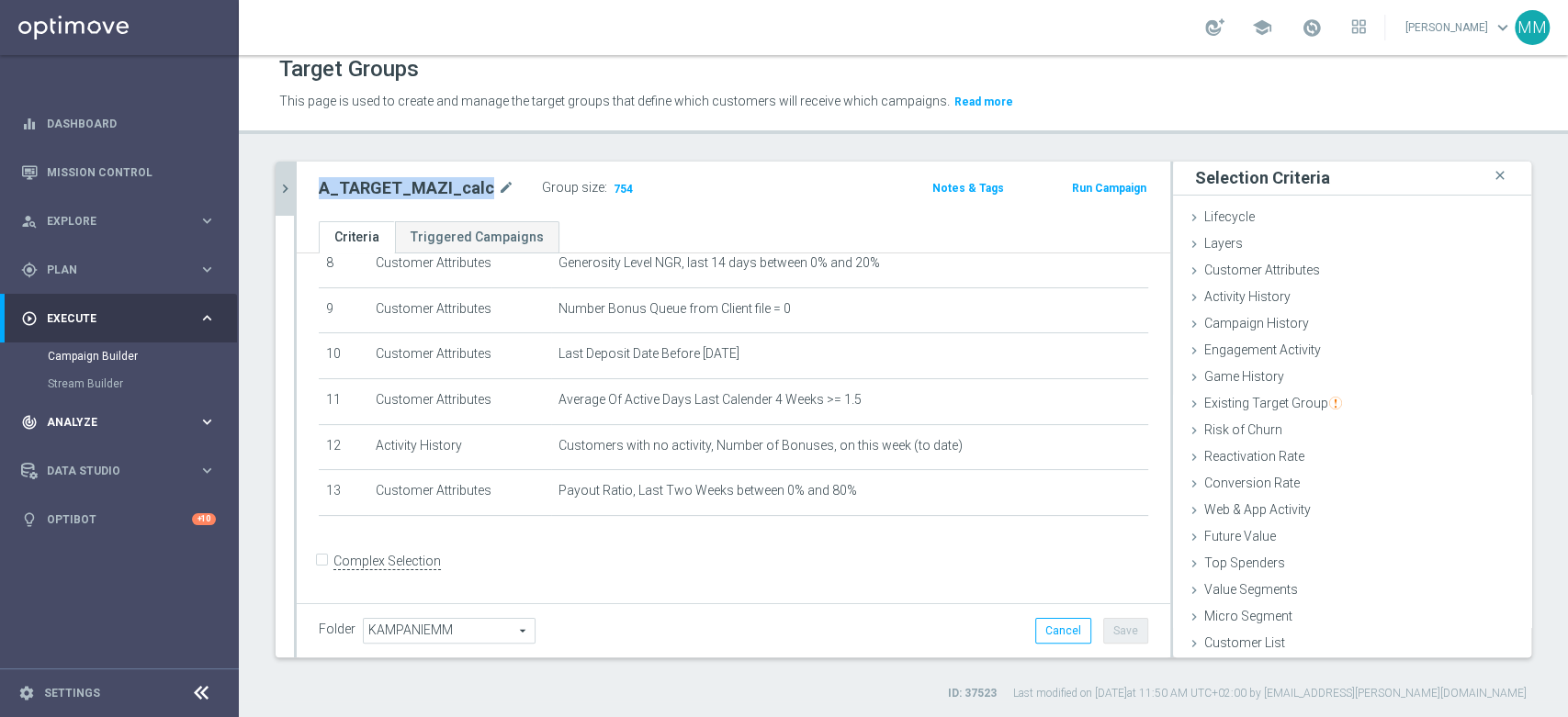
click at [130, 425] on span "Analyze" at bounding box center [122, 423] width 152 height 11
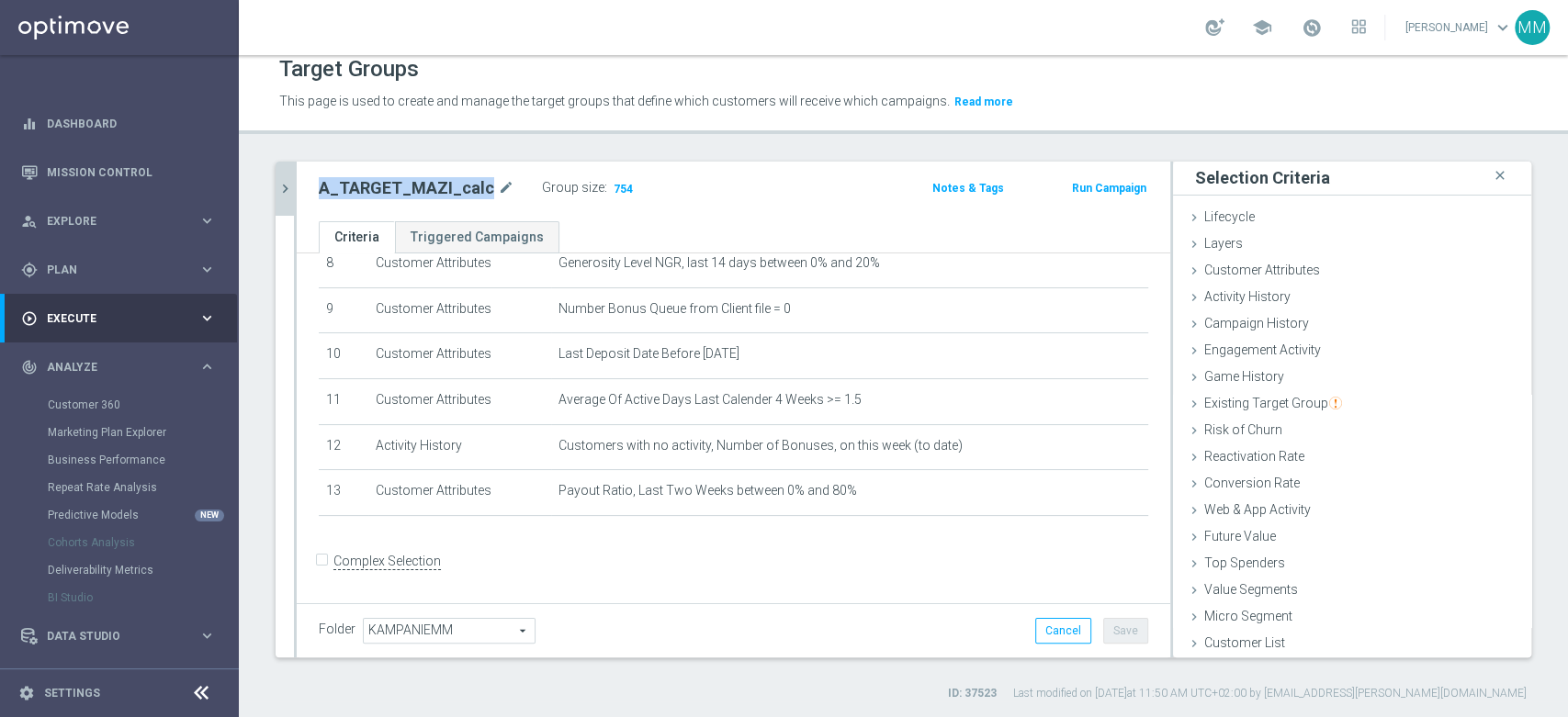
click at [114, 323] on span "Execute" at bounding box center [122, 319] width 152 height 11
click at [95, 361] on link "Campaign Builder" at bounding box center [119, 356] width 143 height 14
click at [95, 378] on link "Stream Builder" at bounding box center [119, 383] width 143 height 14
click at [101, 365] on div "Campaign Builder" at bounding box center [142, 356] width 189 height 28
click at [106, 355] on link "Campaign Builder" at bounding box center [119, 356] width 143 height 14
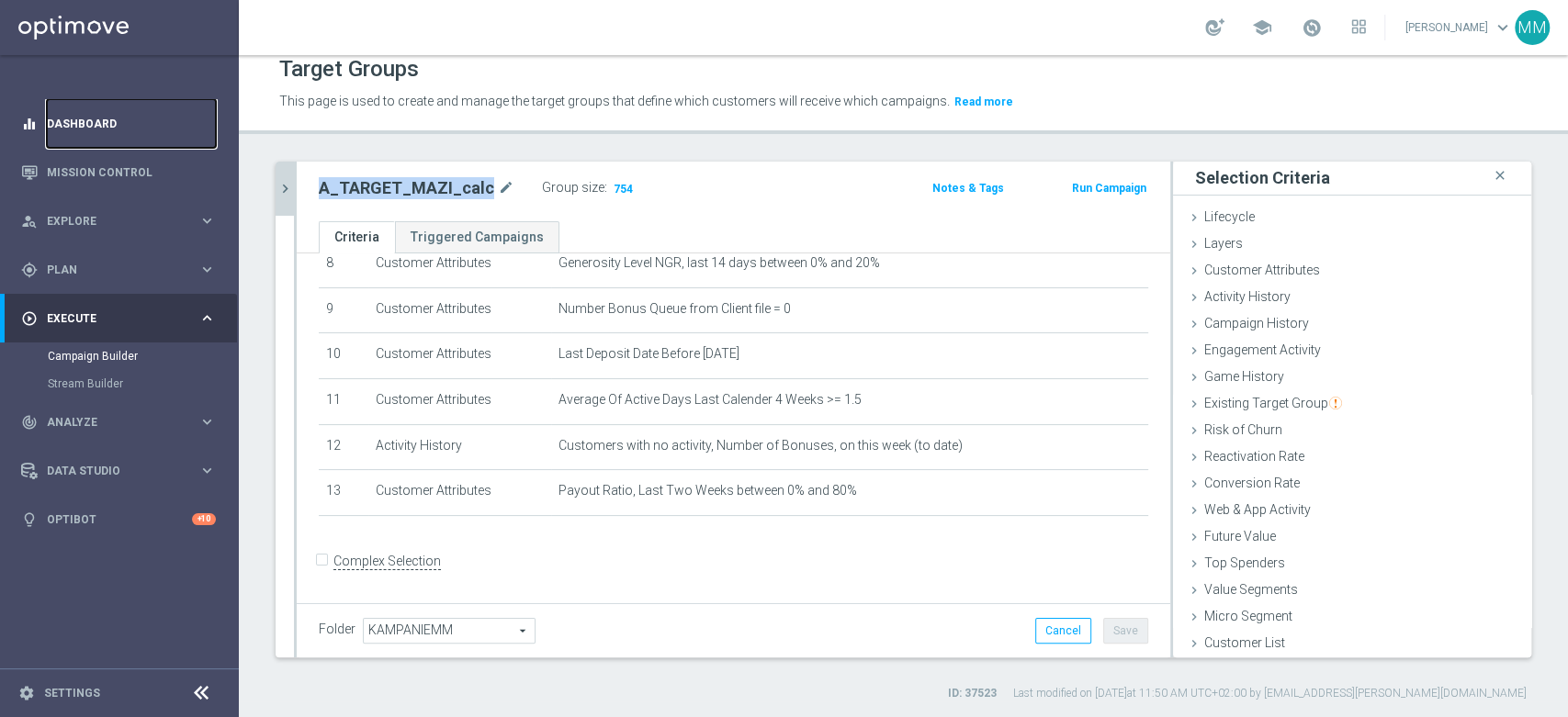
click at [102, 134] on link "Dashboard" at bounding box center [131, 123] width 169 height 49
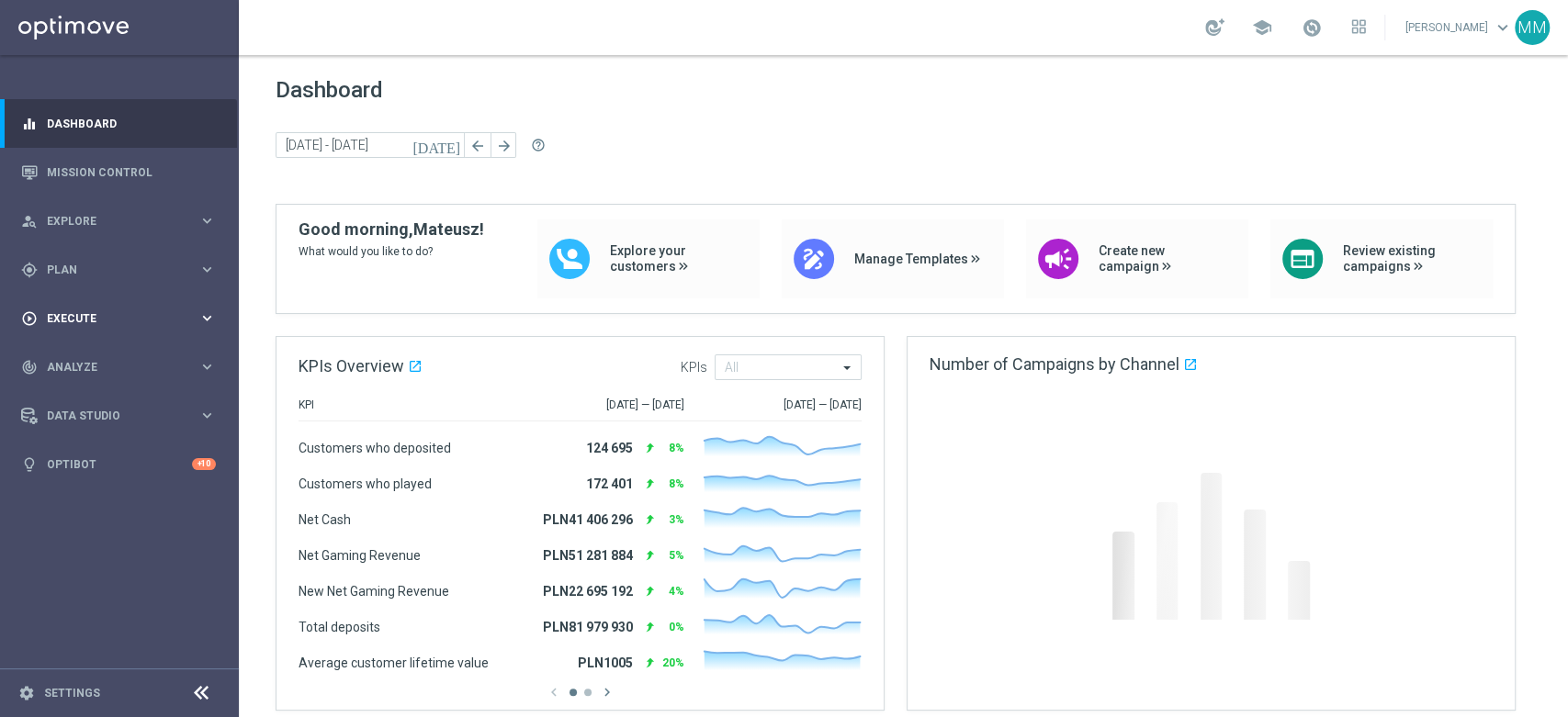
click at [131, 315] on span "Execute" at bounding box center [122, 319] width 152 height 11
click at [97, 358] on link "Campaign Builder" at bounding box center [119, 356] width 143 height 14
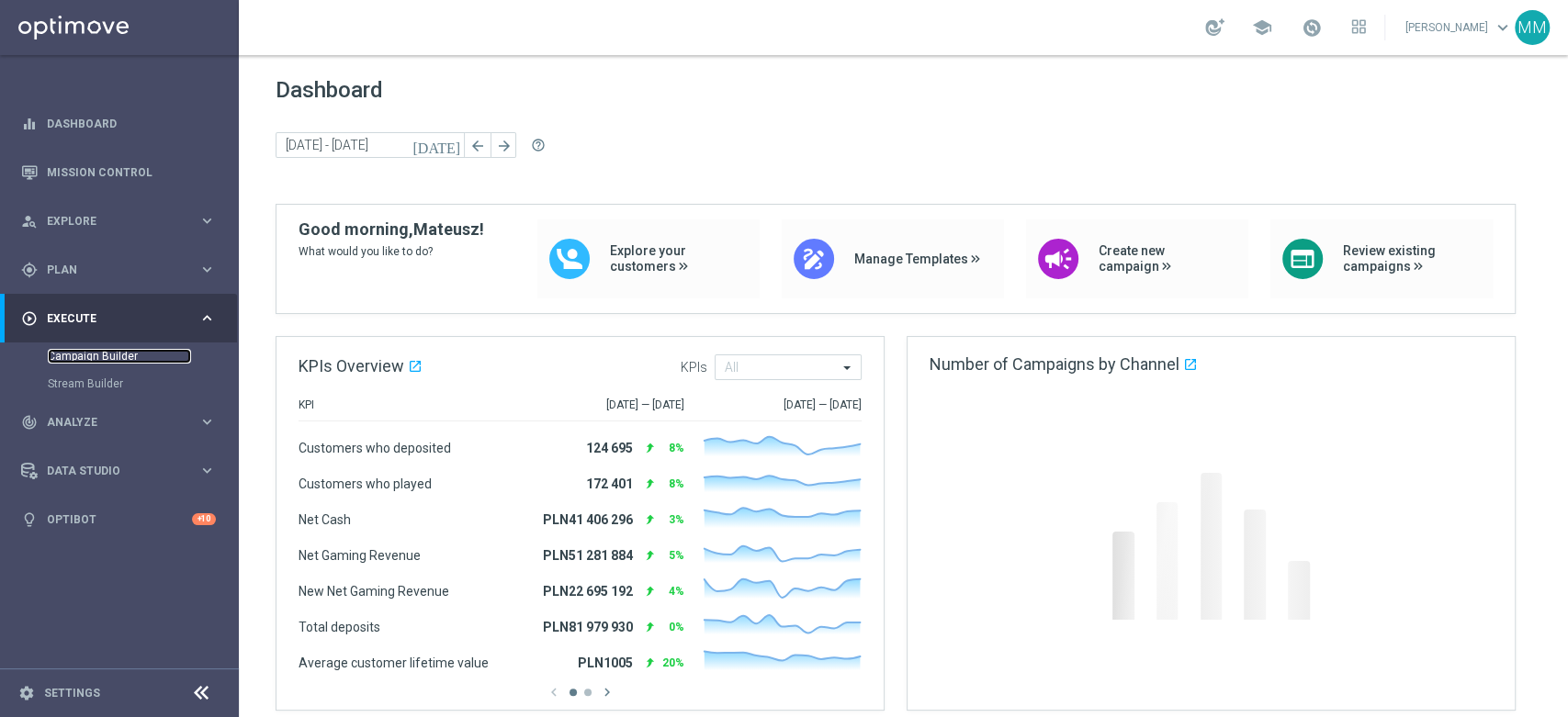
click at [99, 358] on link "Campaign Builder" at bounding box center [119, 356] width 143 height 14
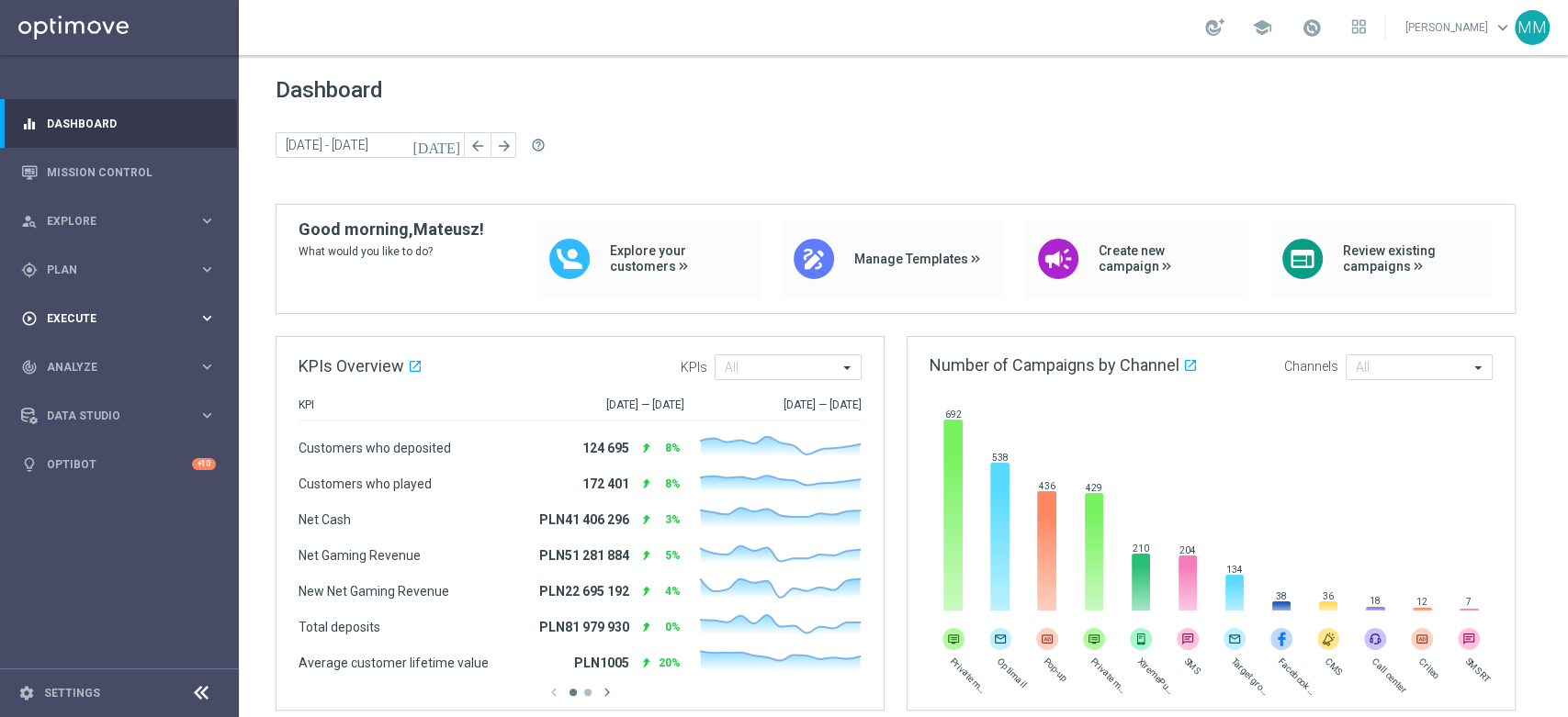
click at [110, 327] on div "play_circle_outline Execute keyboard_arrow_right" at bounding box center [118, 318] width 237 height 49
click at [95, 350] on link "Campaign Builder" at bounding box center [119, 356] width 143 height 14
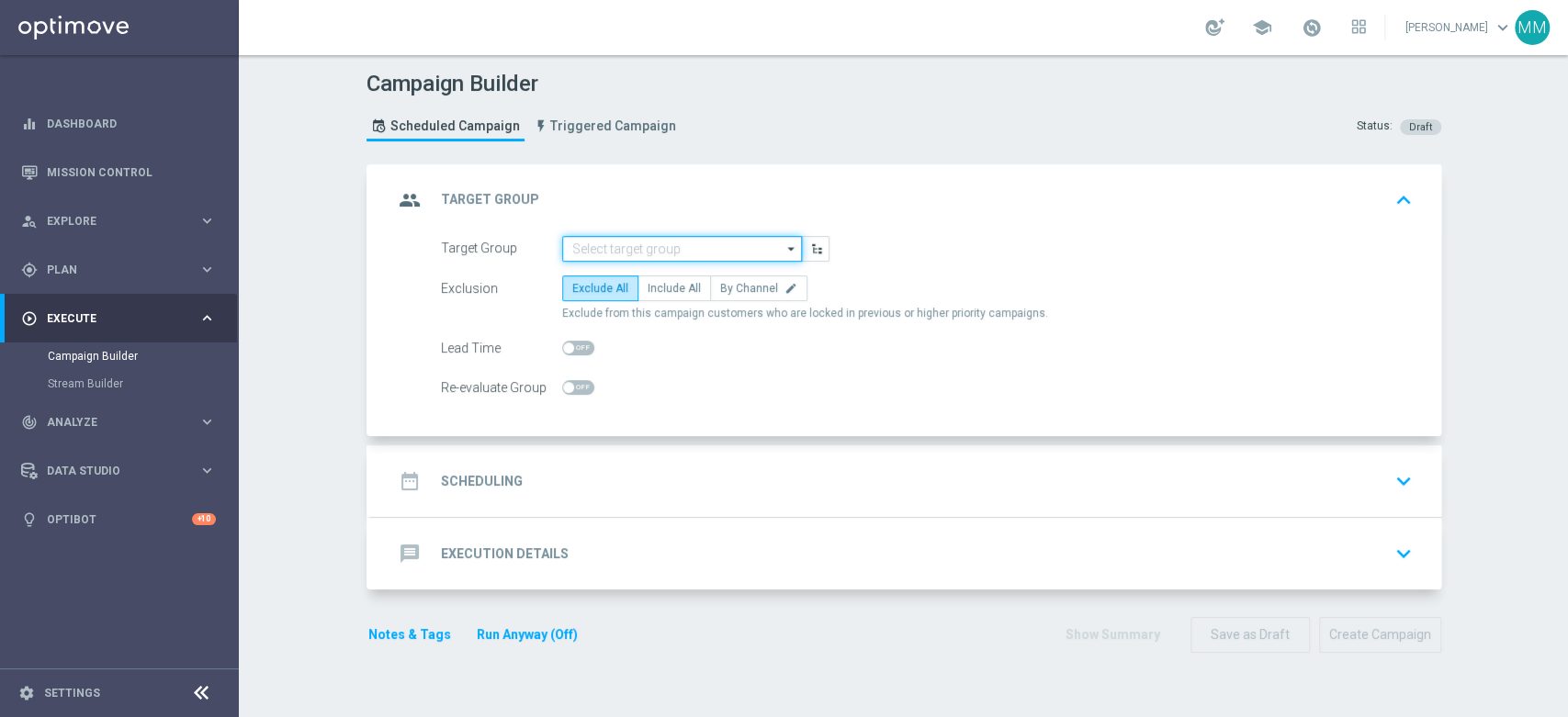
click at [659, 254] on input at bounding box center [682, 248] width 240 height 26
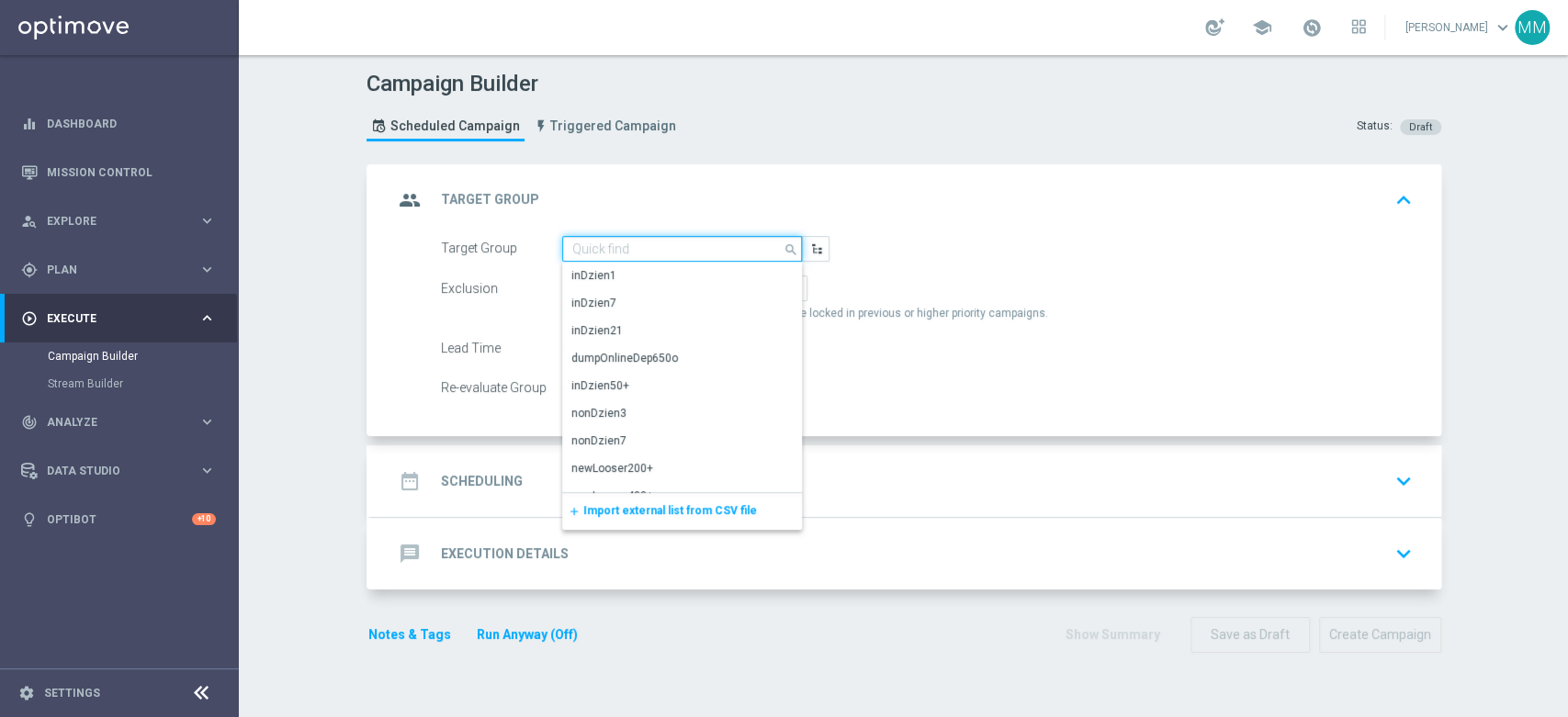
paste input "A_TARGET_MAZI_calc"
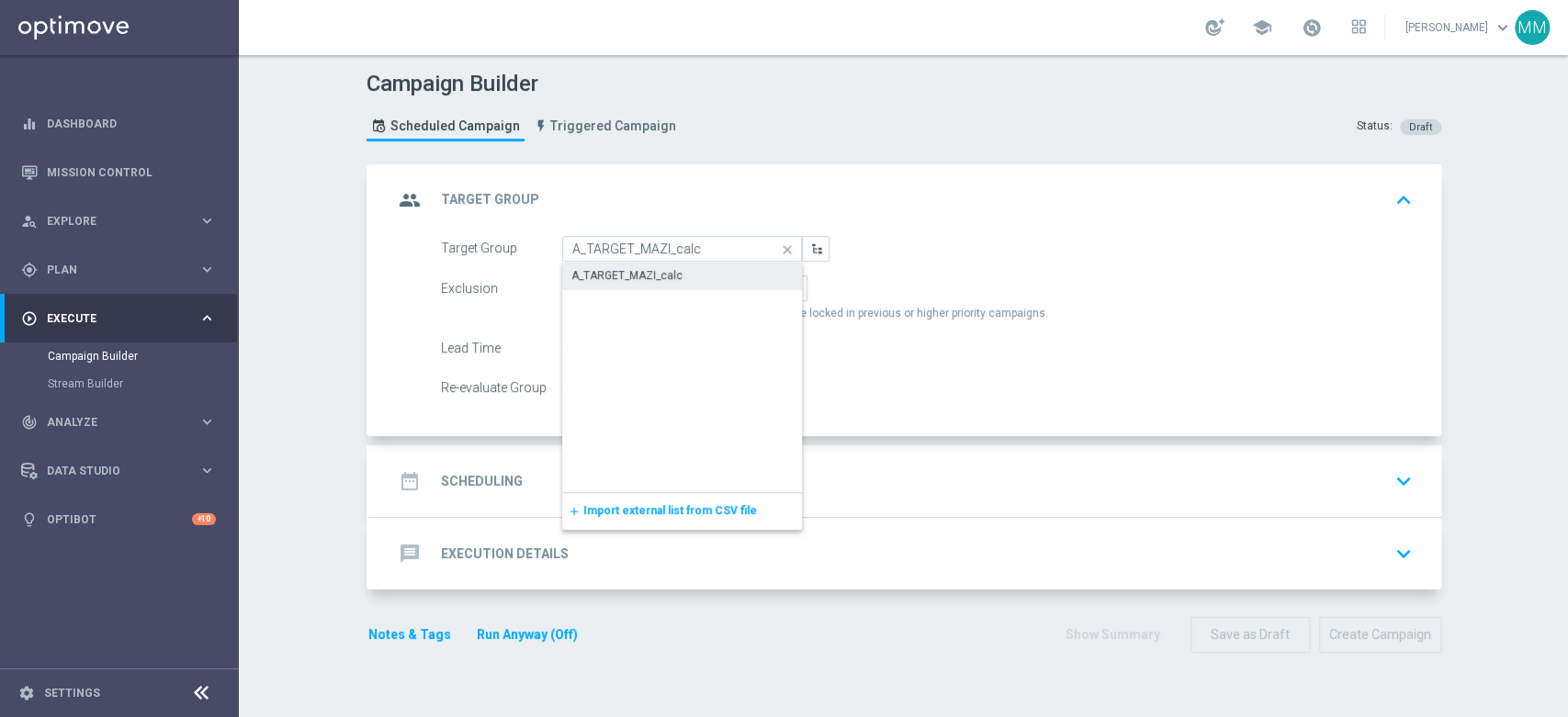
click at [606, 269] on div "A_TARGET_MAZI_calc" at bounding box center [626, 275] width 111 height 16
type input "A_TARGET_MAZI_calc"
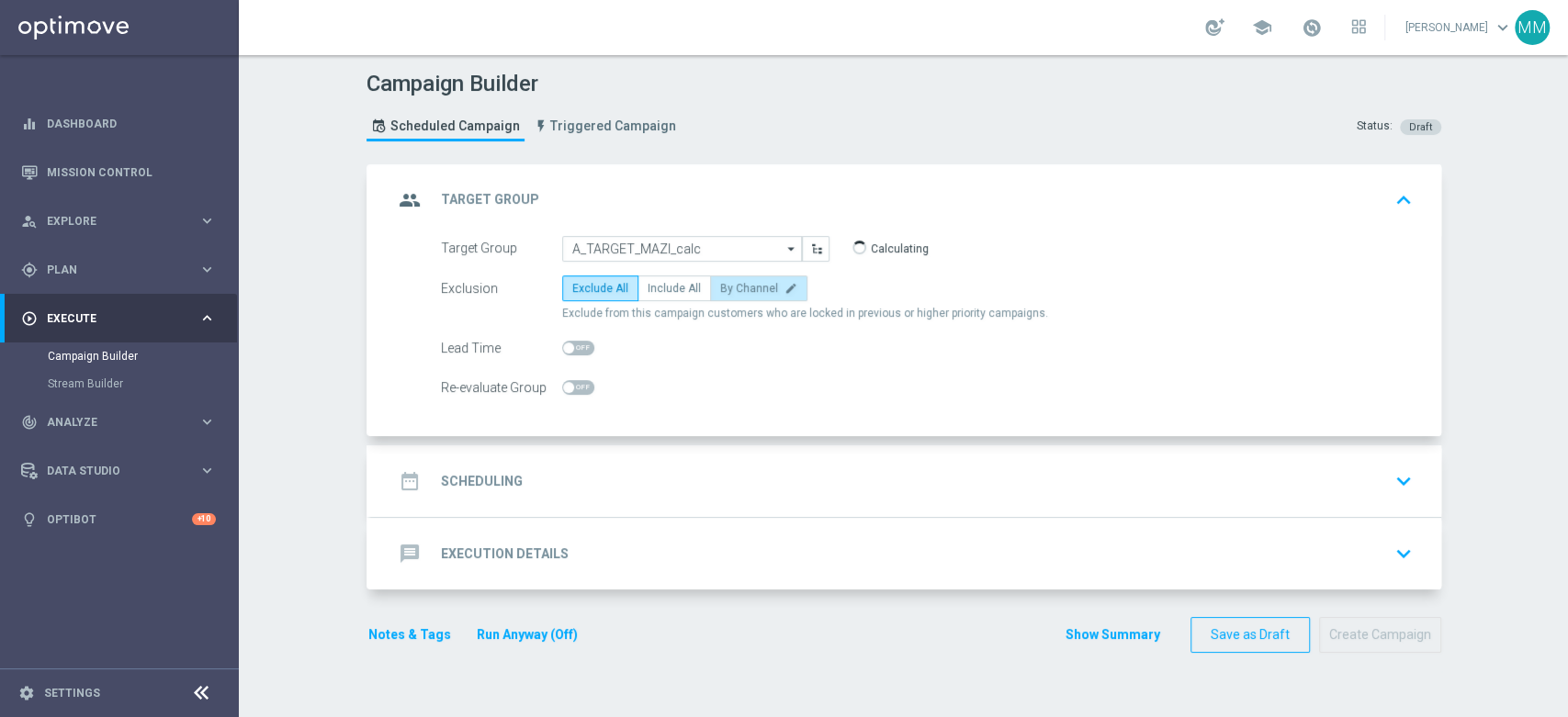
click at [732, 290] on span "By Channel" at bounding box center [749, 287] width 58 height 12
click at [732, 290] on input "By Channel edit" at bounding box center [726, 291] width 12 height 12
radio input "true"
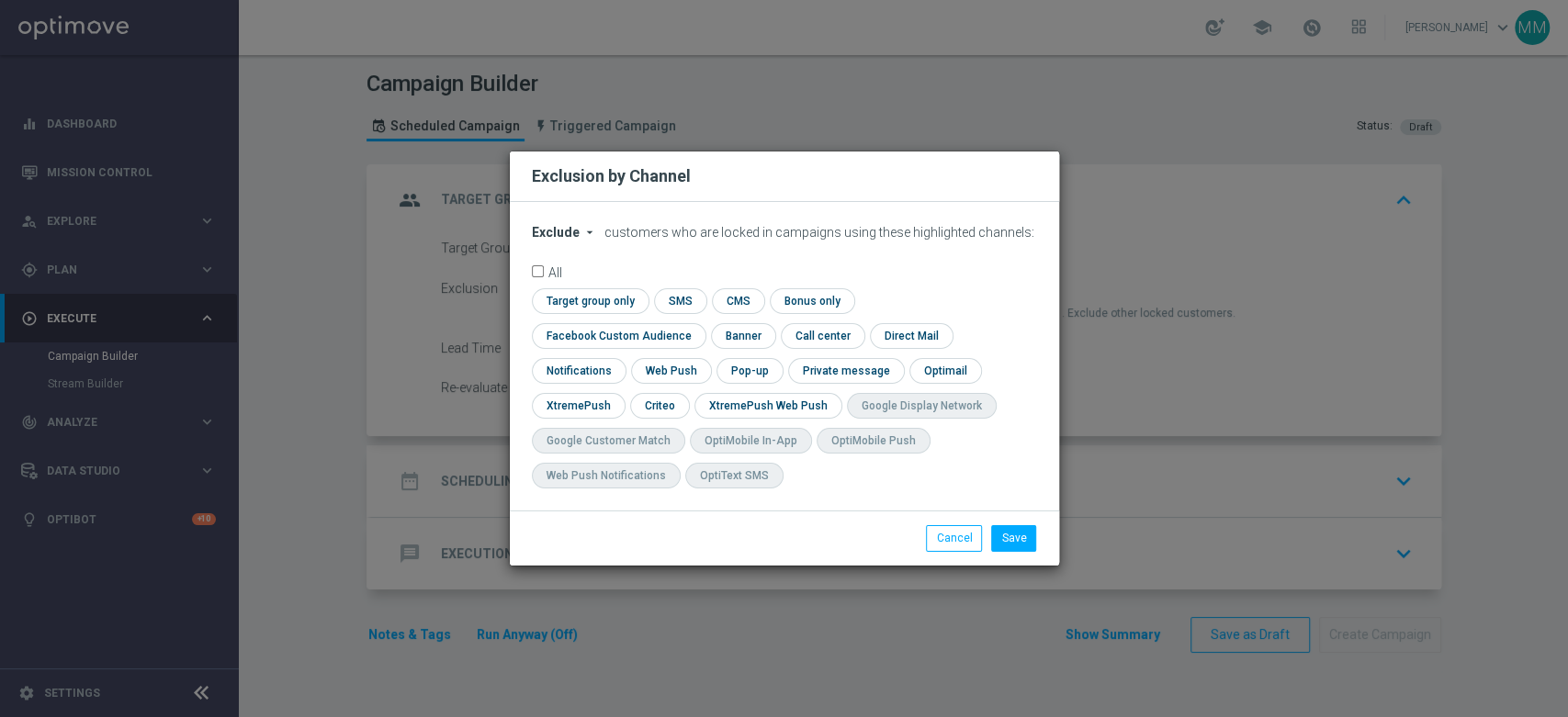
click at [567, 260] on form "Exclude arrow_drop_down × Exclude customers who are locked in campaigns using t…" at bounding box center [784, 362] width 505 height 273
click at [569, 240] on span "Exclude" at bounding box center [556, 232] width 48 height 14
click at [0, 0] on span "Include" at bounding box center [0, 0] width 0 height 0
click at [628, 313] on input "checkbox" at bounding box center [587, 301] width 112 height 25
checkbox input "true"
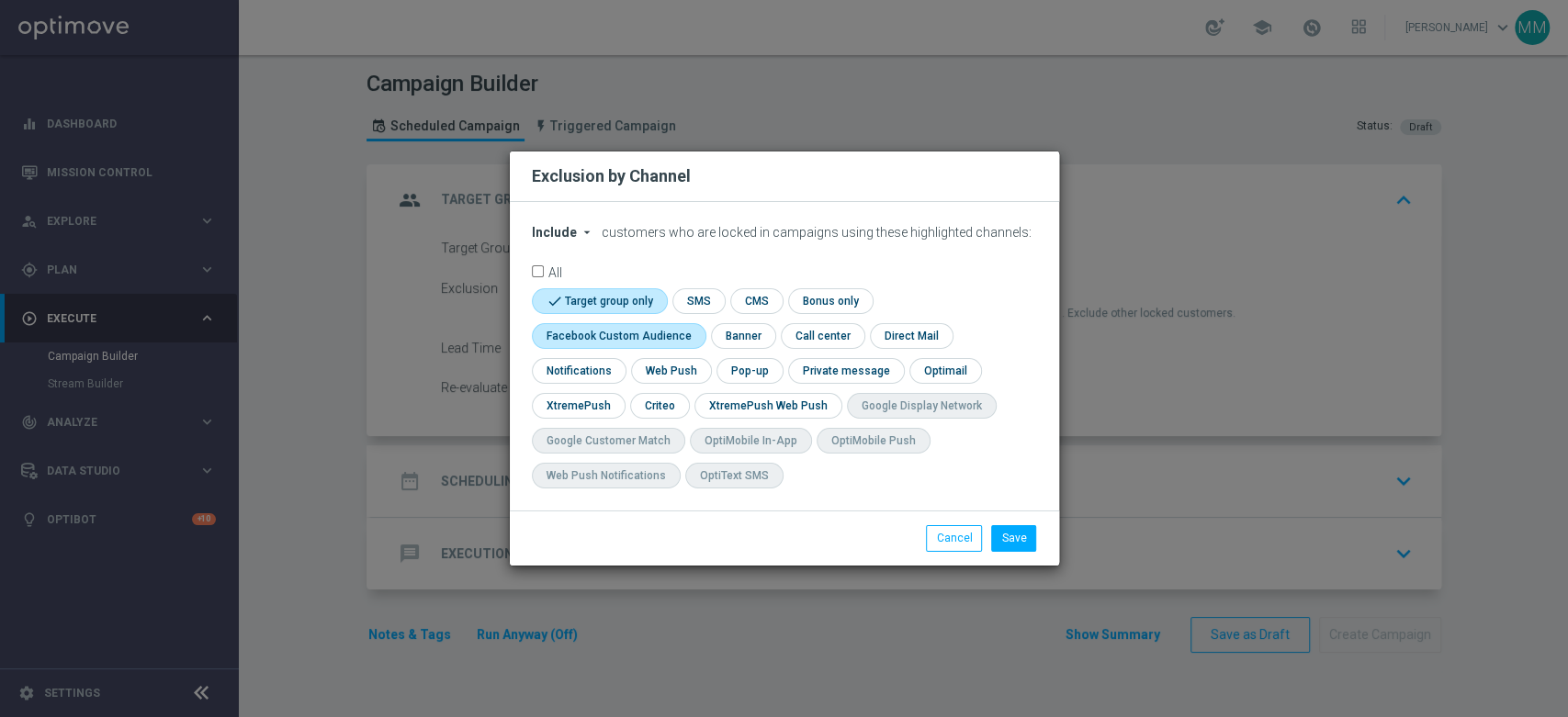
click at [649, 330] on input "checkbox" at bounding box center [615, 336] width 166 height 25
checkbox input "true"
click at [665, 410] on input "checkbox" at bounding box center [659, 406] width 57 height 25
checkbox input "true"
click at [1016, 541] on button "Save" at bounding box center [1013, 538] width 45 height 26
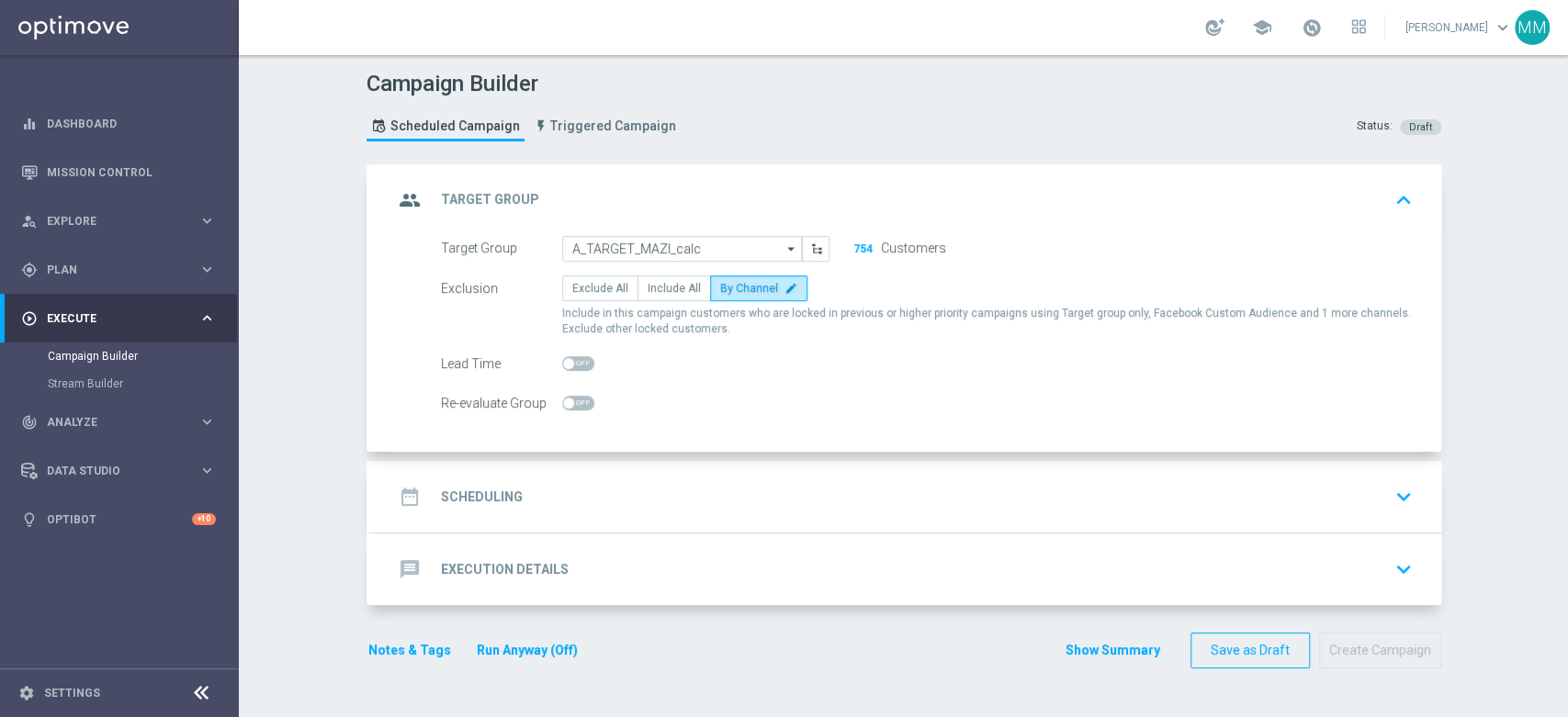
click at [566, 475] on div "date_range Scheduling keyboard_arrow_down" at bounding box center [906, 496] width 1070 height 72
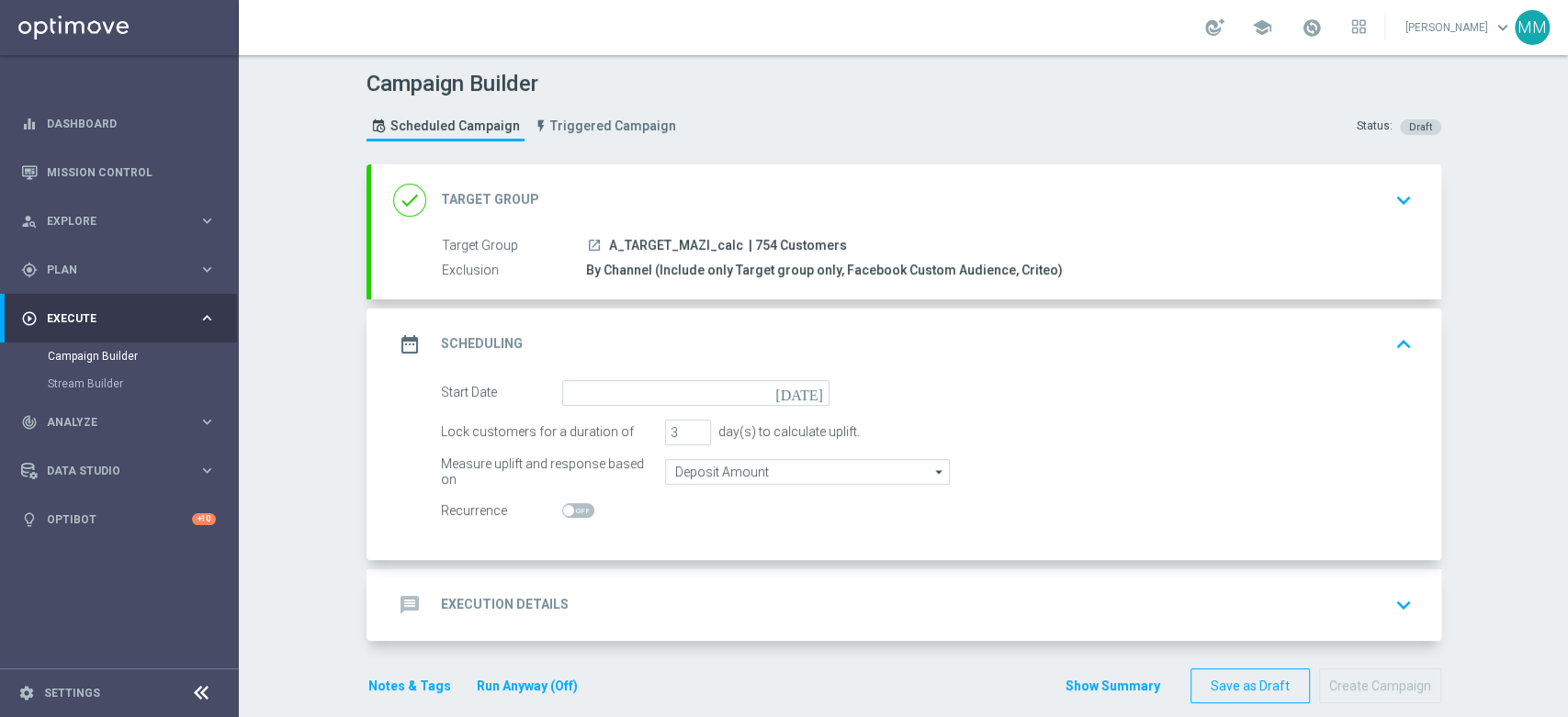
click at [646, 405] on form "Start Date today Lock customers for a duration of 3 day(s) to calculate uplift.…" at bounding box center [927, 452] width 972 height 144
click at [646, 389] on input at bounding box center [696, 392] width 267 height 26
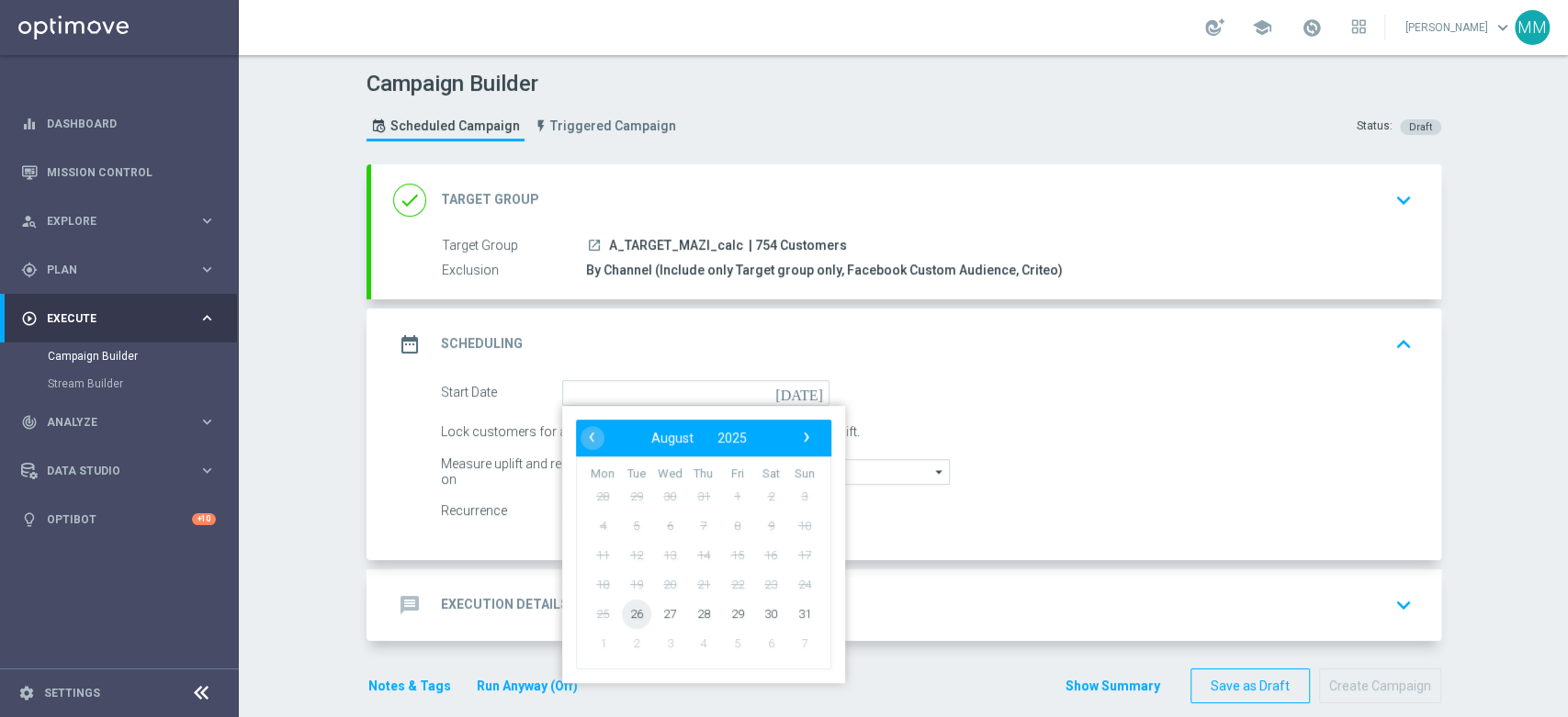
click at [635, 616] on span "26" at bounding box center [635, 613] width 30 height 30
type input "[DATE]"
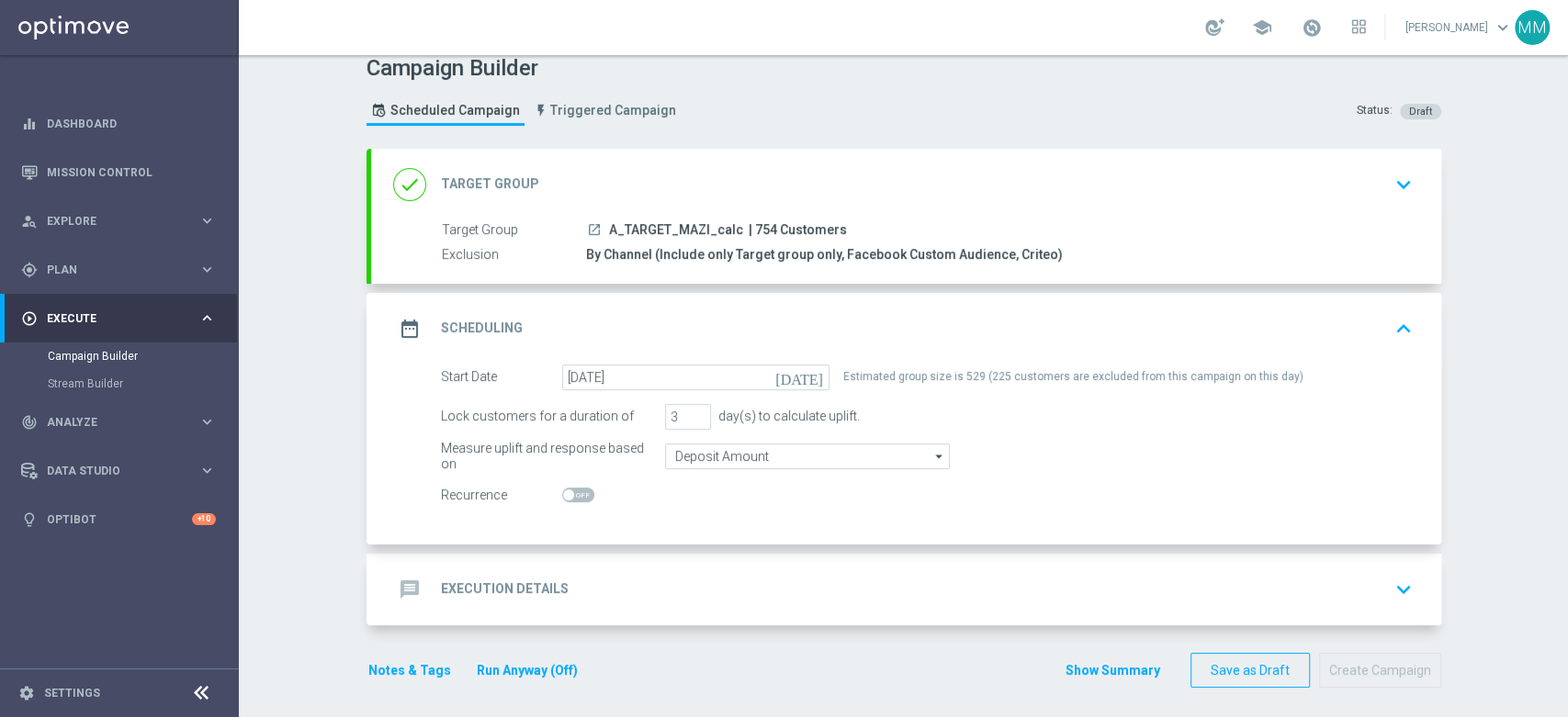
scroll to position [21, 0]
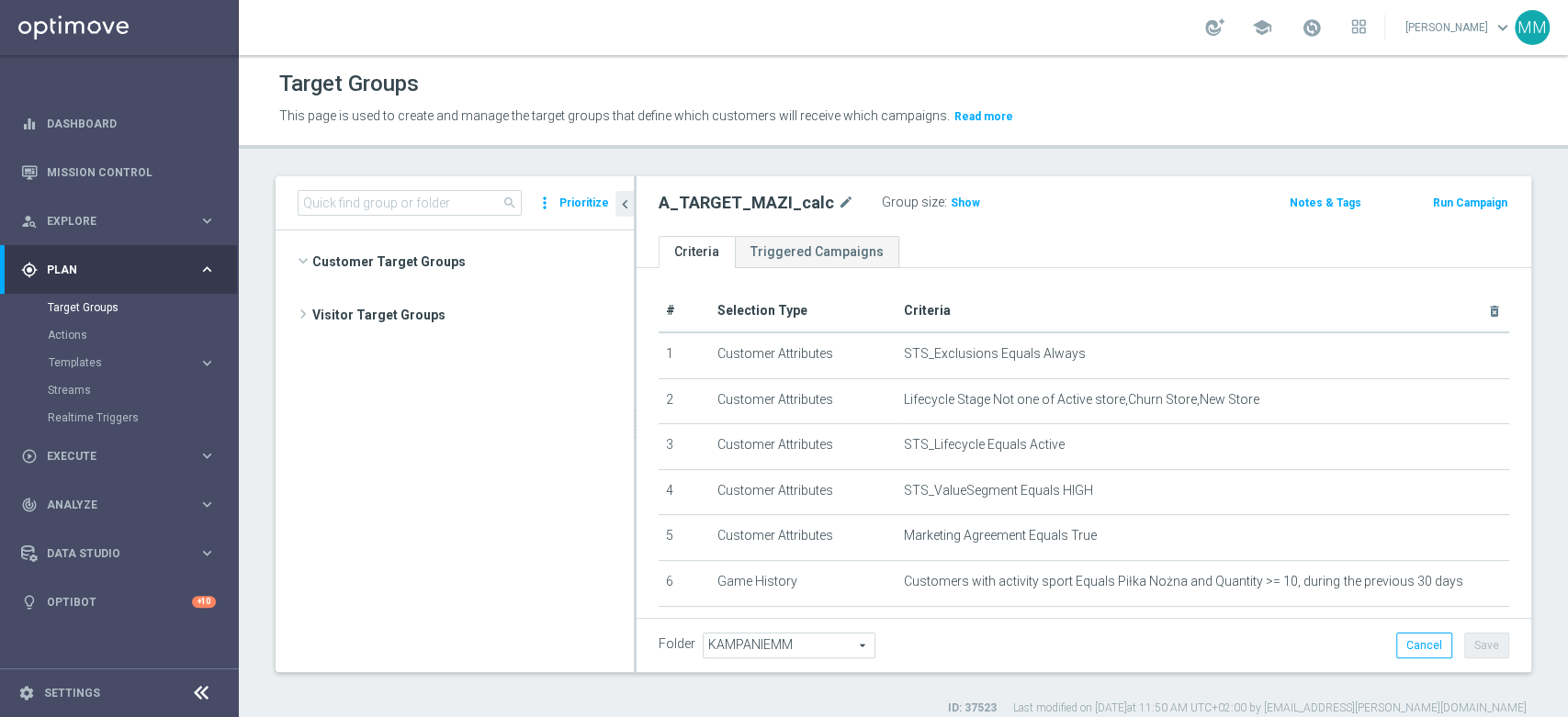
scroll to position [4124, 0]
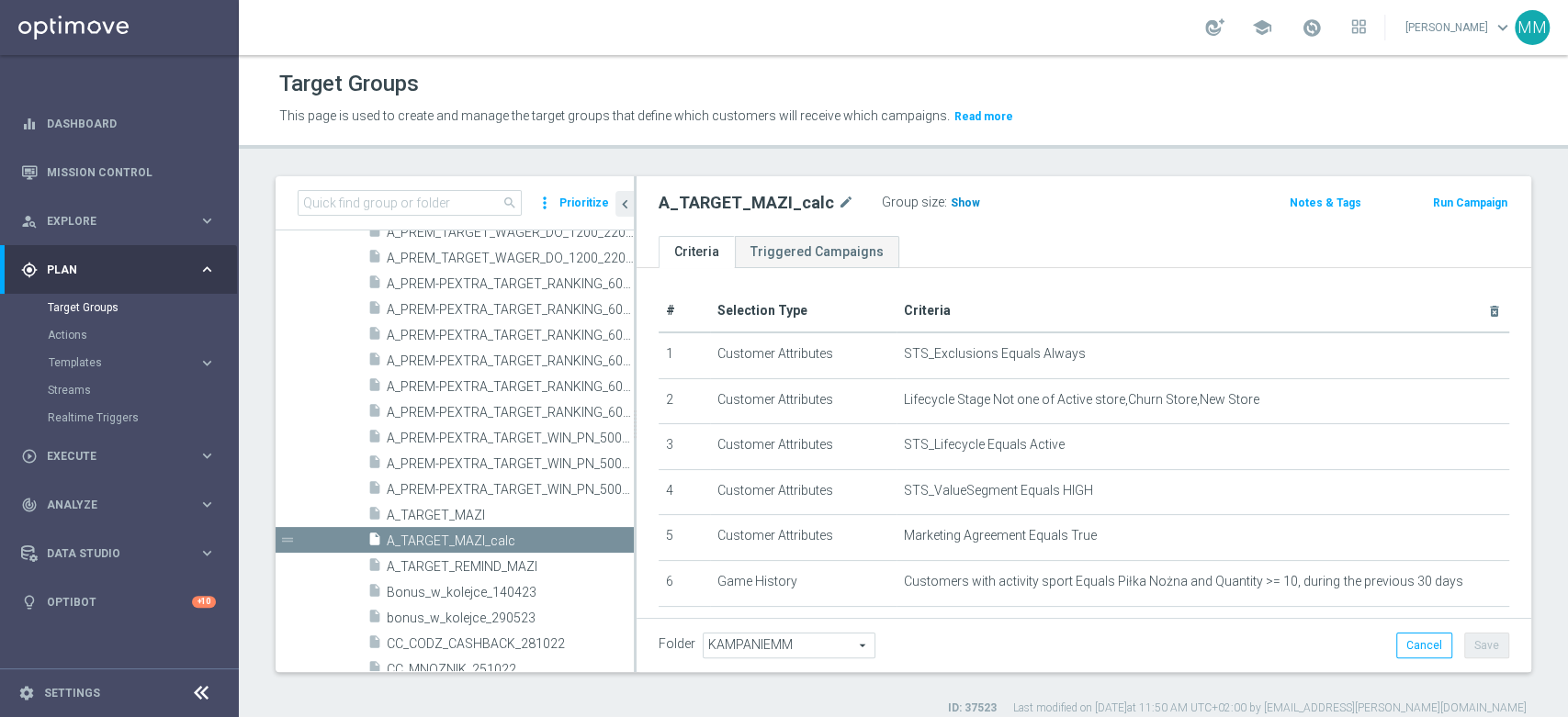
click at [951, 201] on span "Show" at bounding box center [965, 202] width 30 height 12
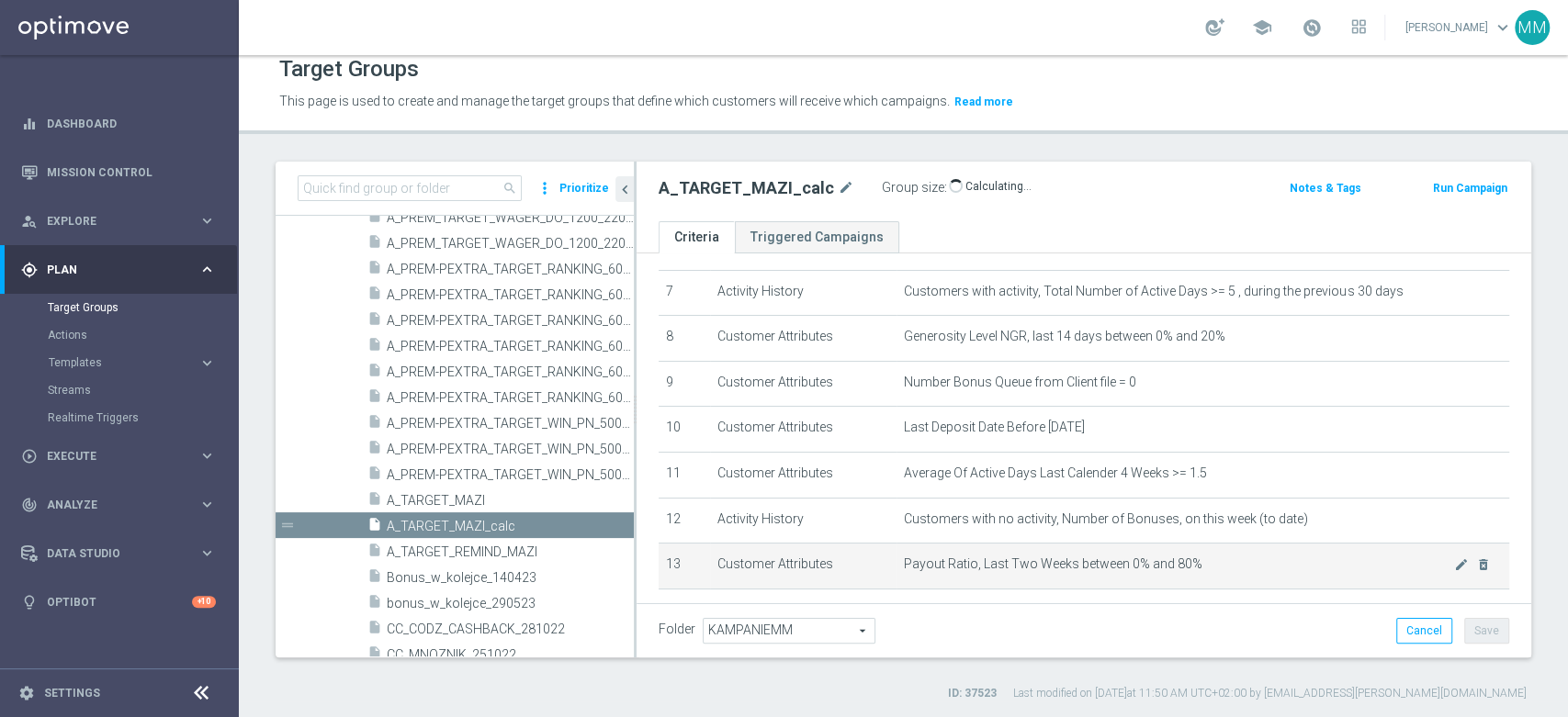
scroll to position [210, 0]
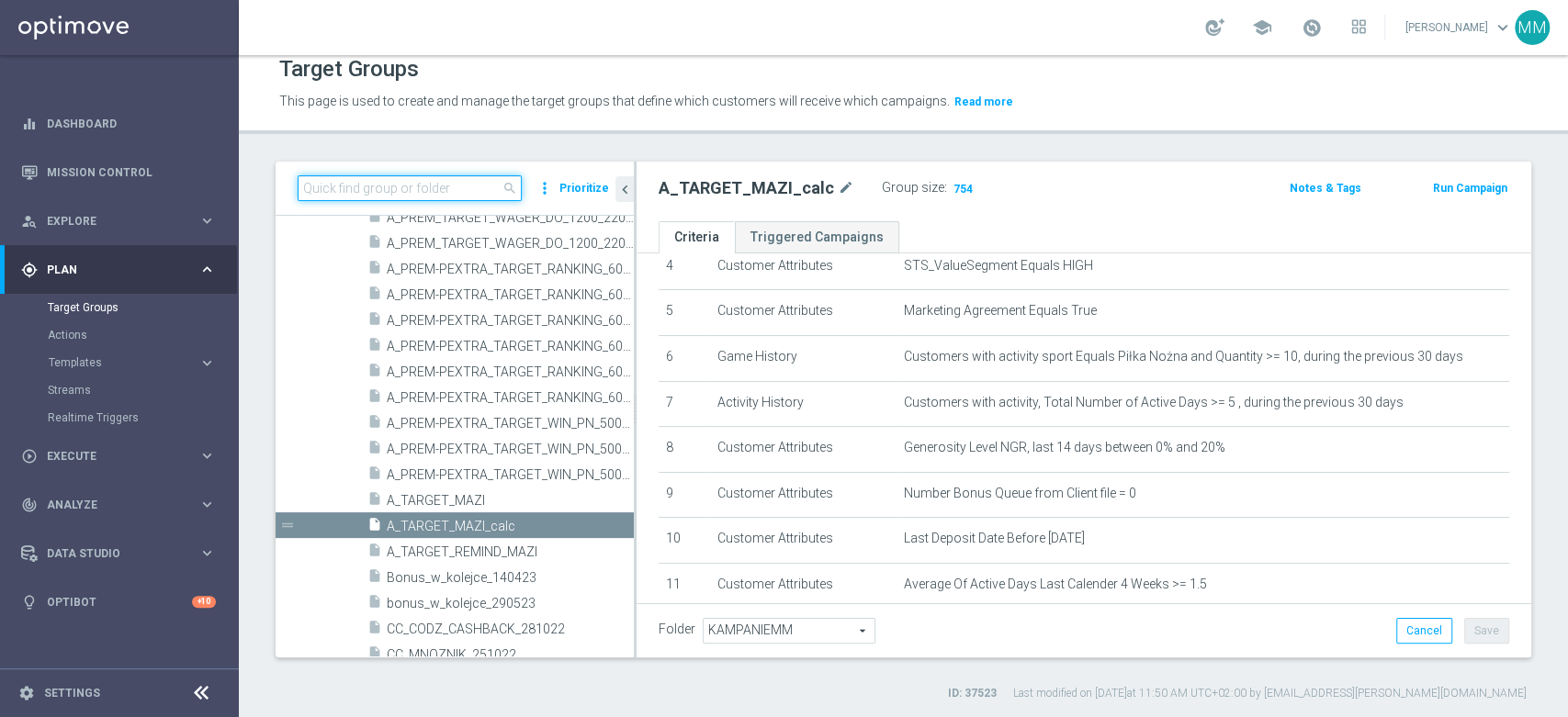
click at [428, 188] on input at bounding box center [410, 188] width 224 height 26
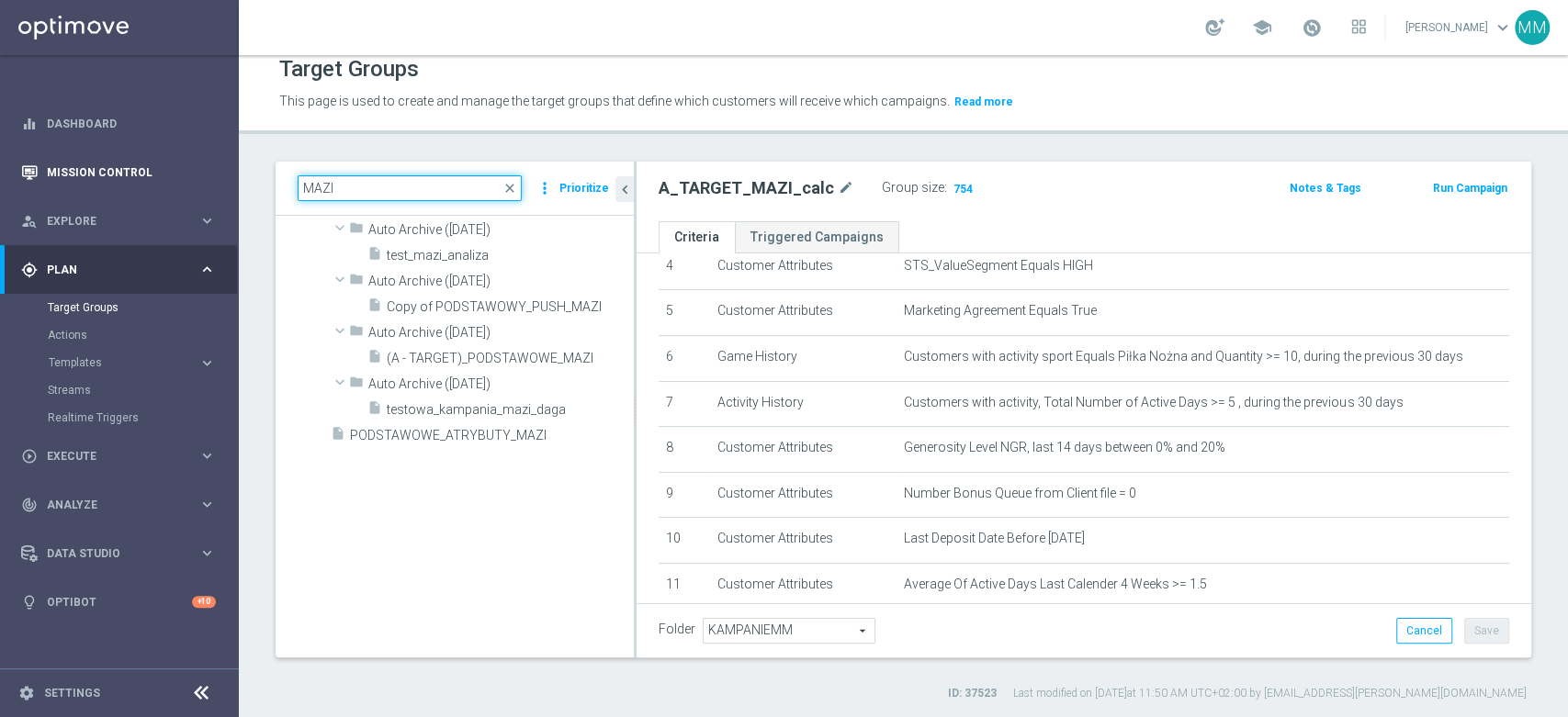
type input "MAZI"
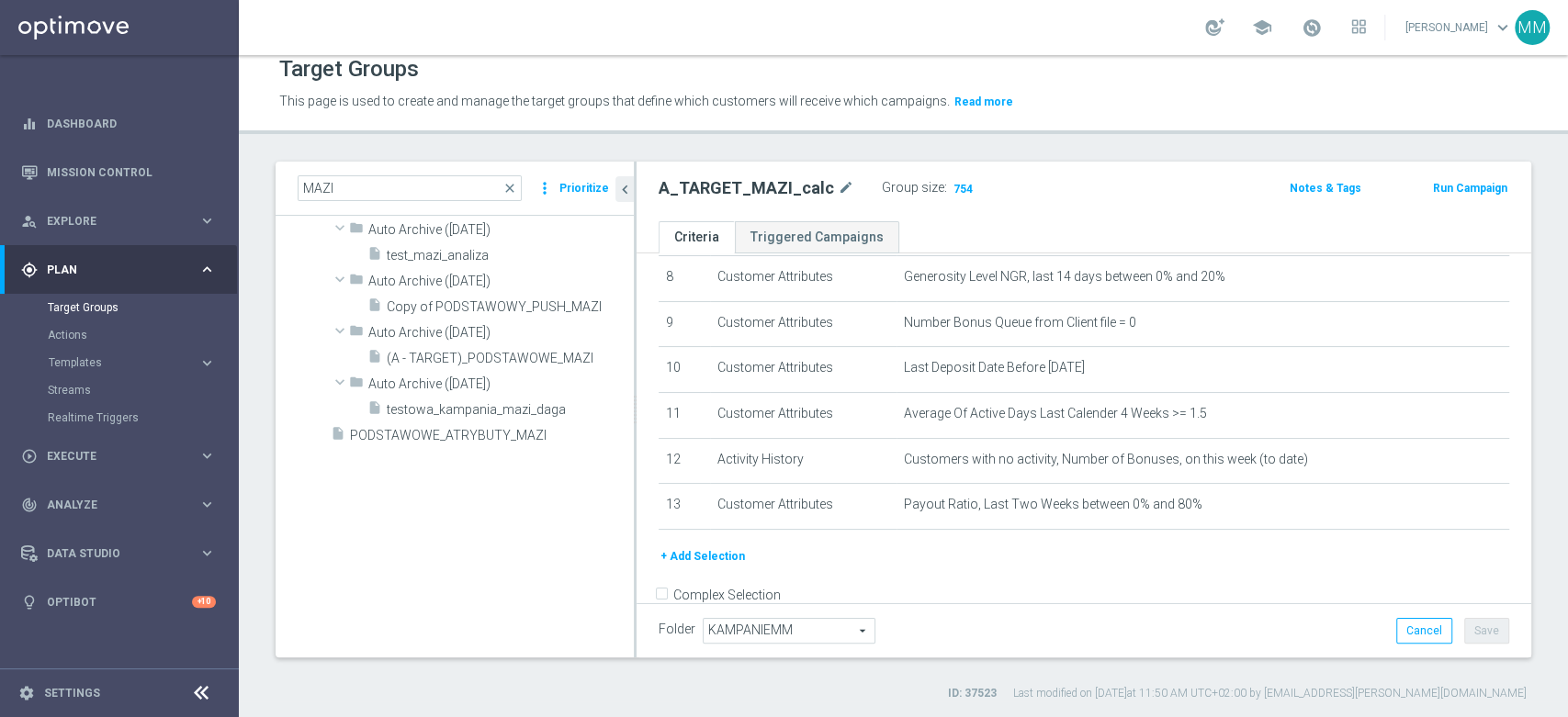
scroll to position [414, 0]
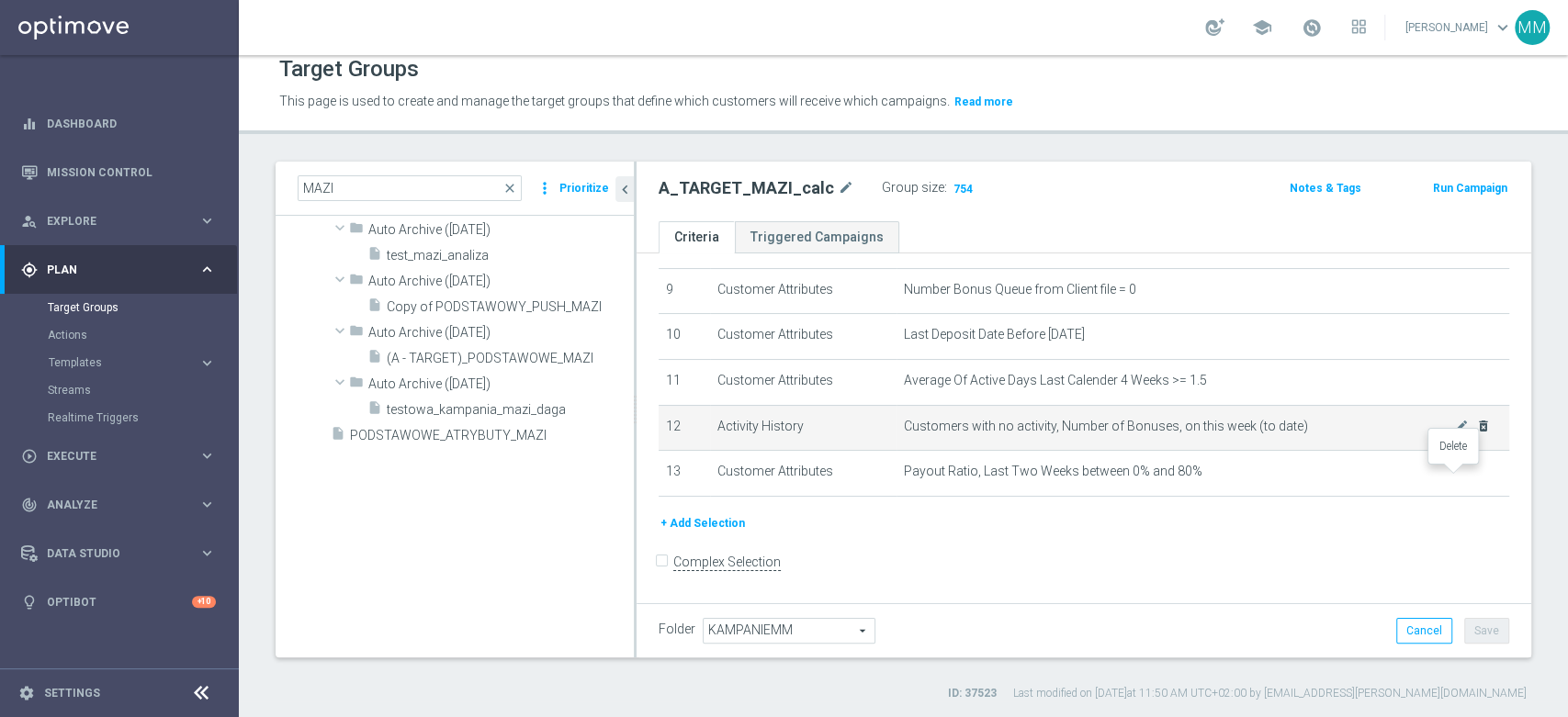
click at [0, 0] on icon "delete_forever" at bounding box center [0, 0] width 0 height 0
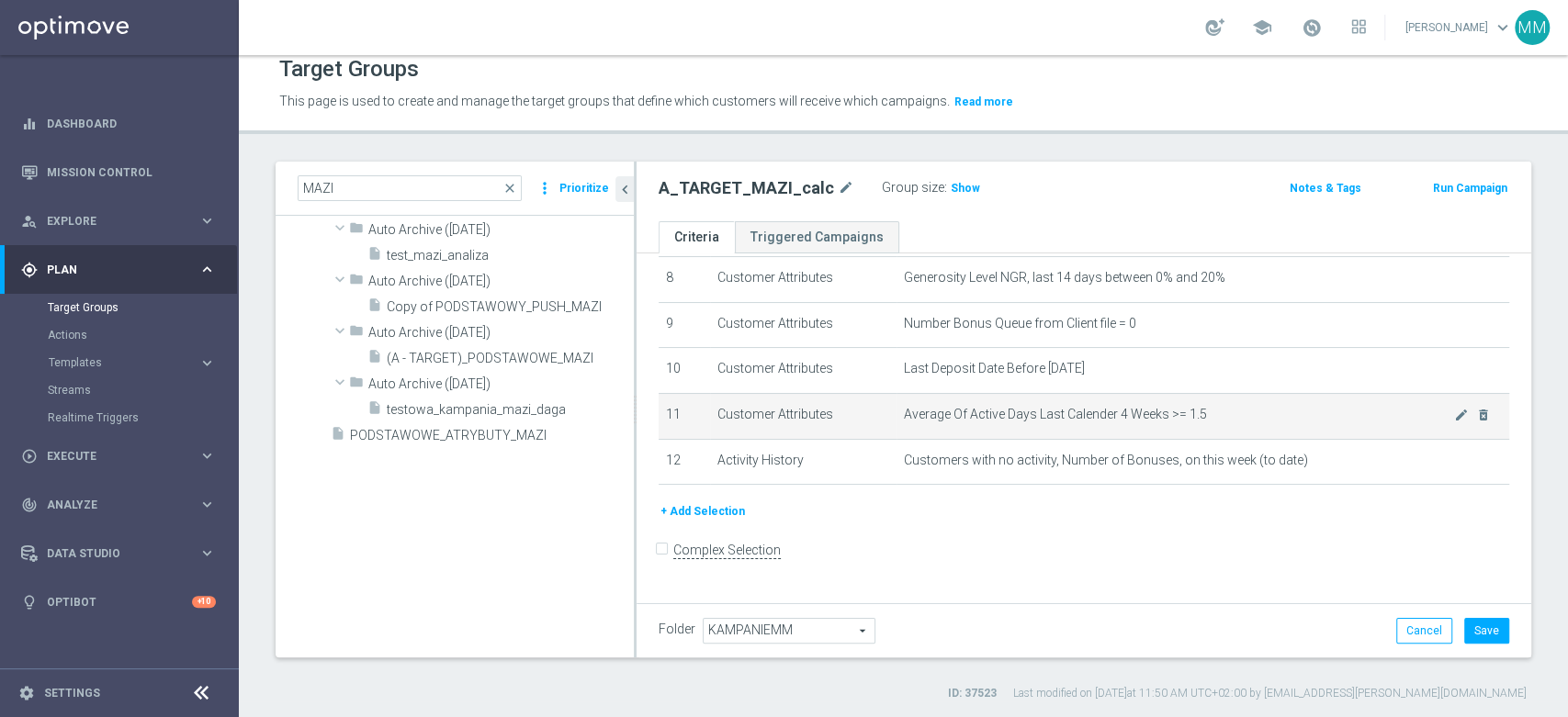
scroll to position [369, 0]
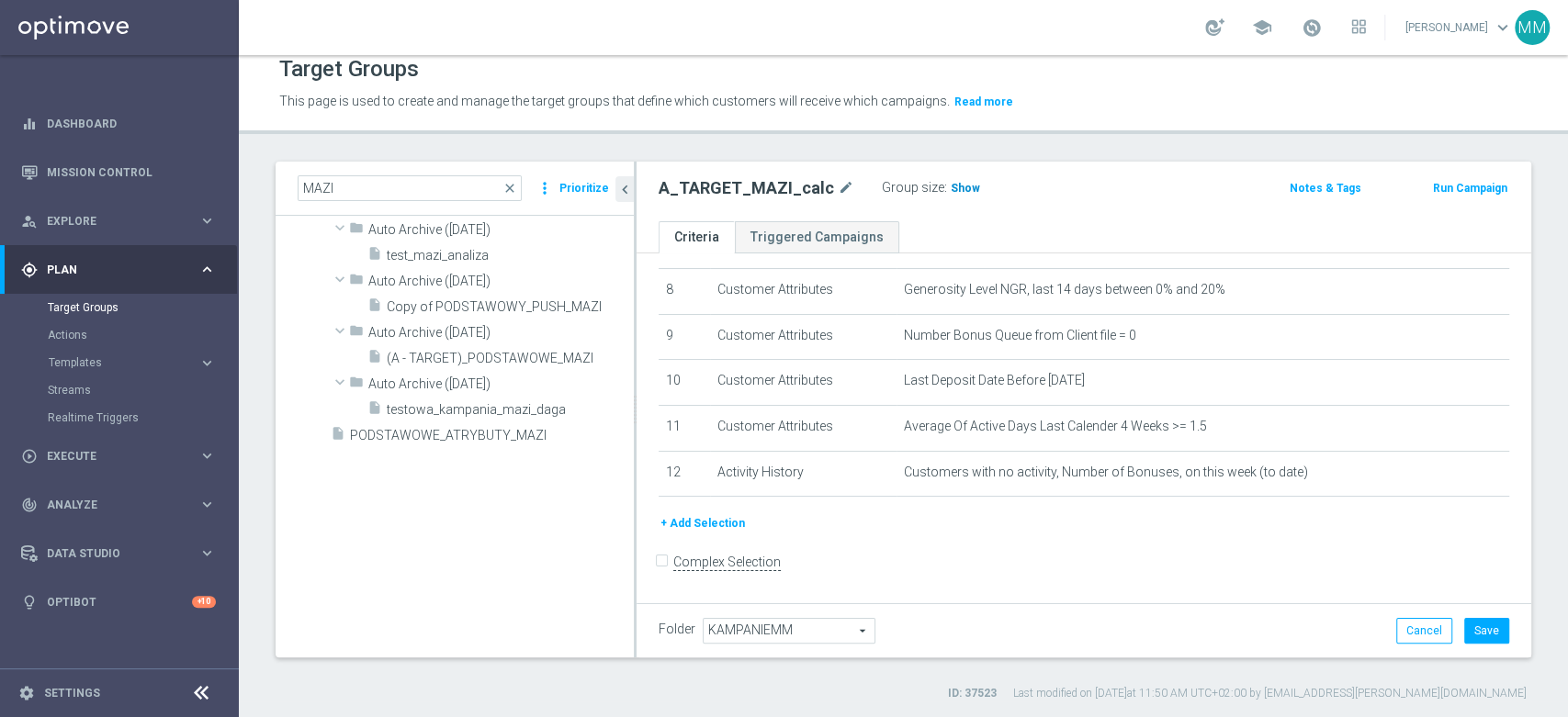
click at [959, 179] on h3 "Show" at bounding box center [965, 188] width 33 height 20
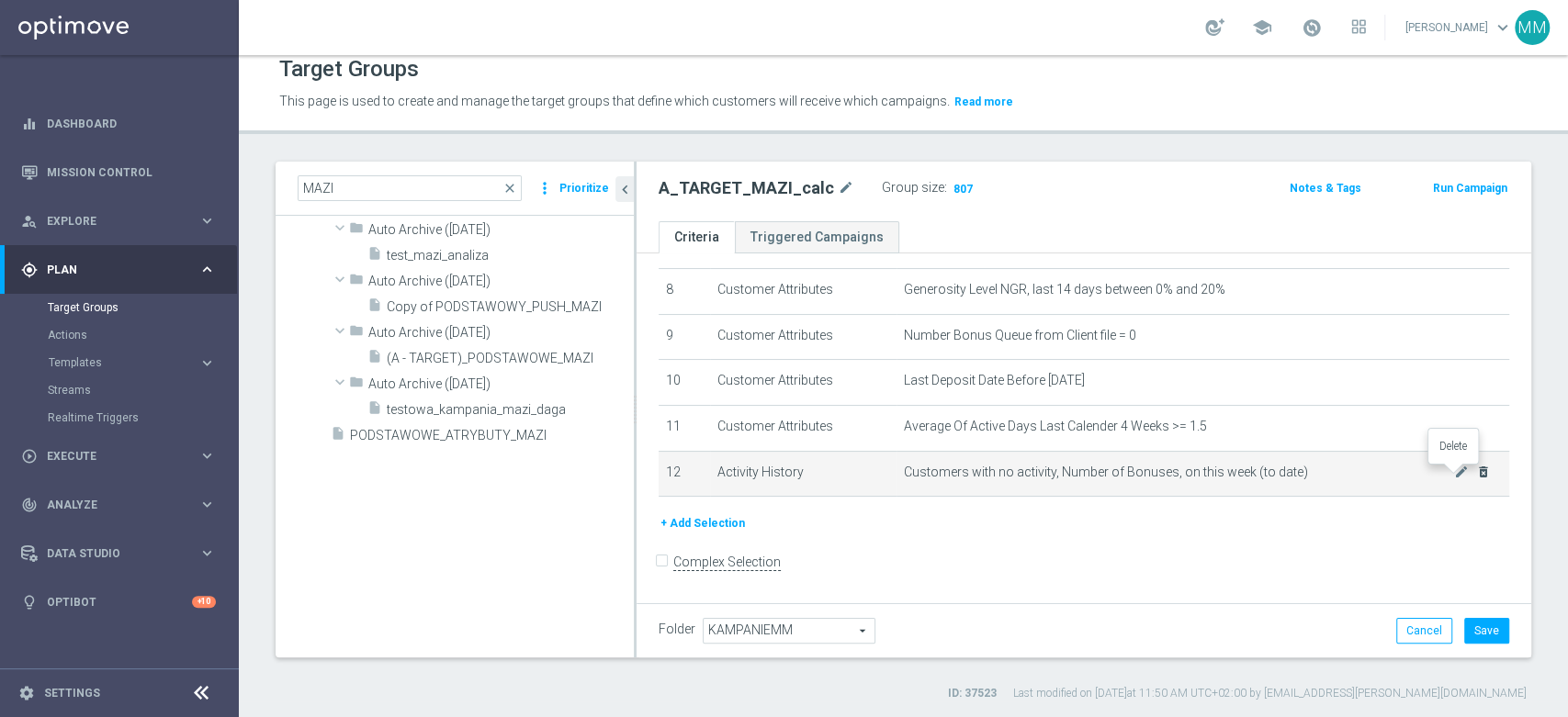
click at [1476, 473] on icon "delete_forever" at bounding box center [1483, 472] width 14 height 14
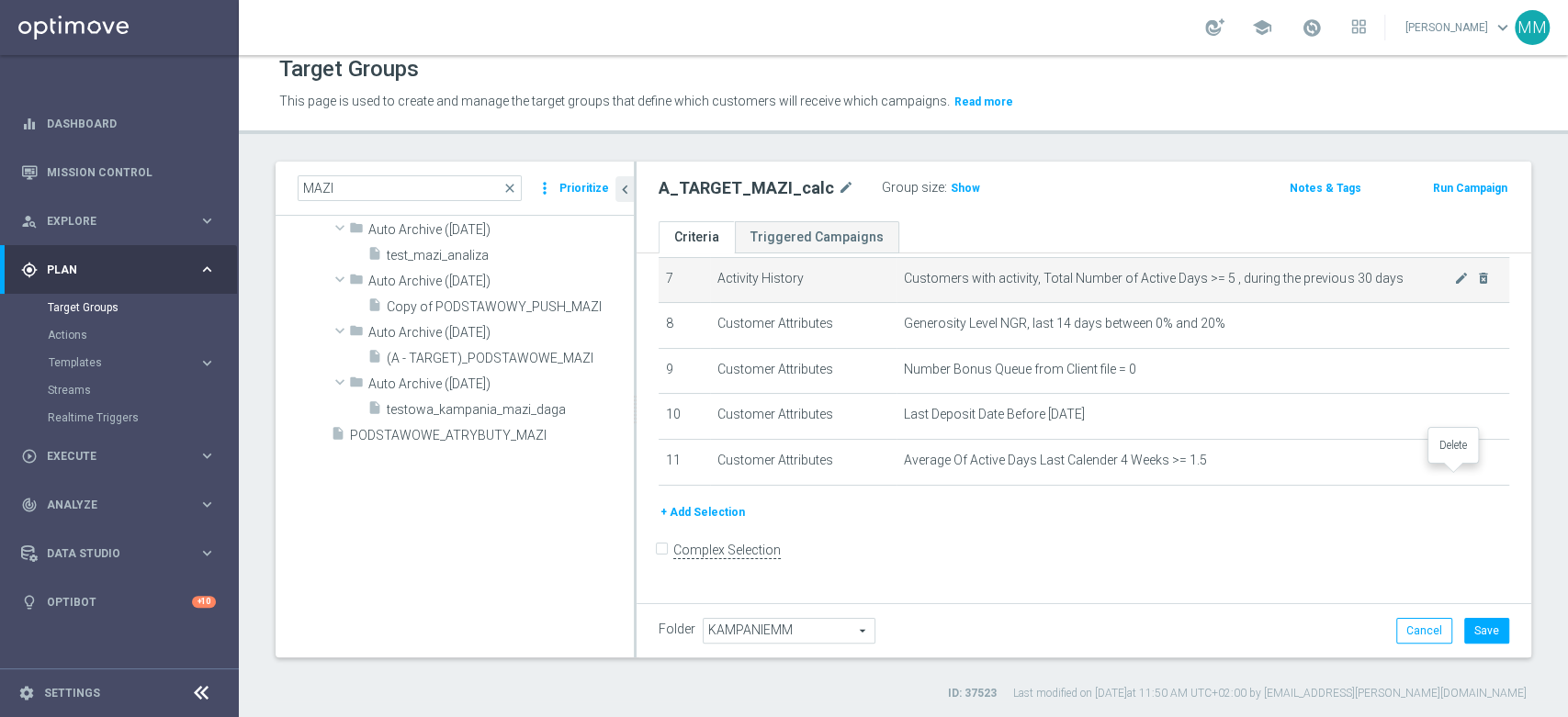
scroll to position [324, 0]
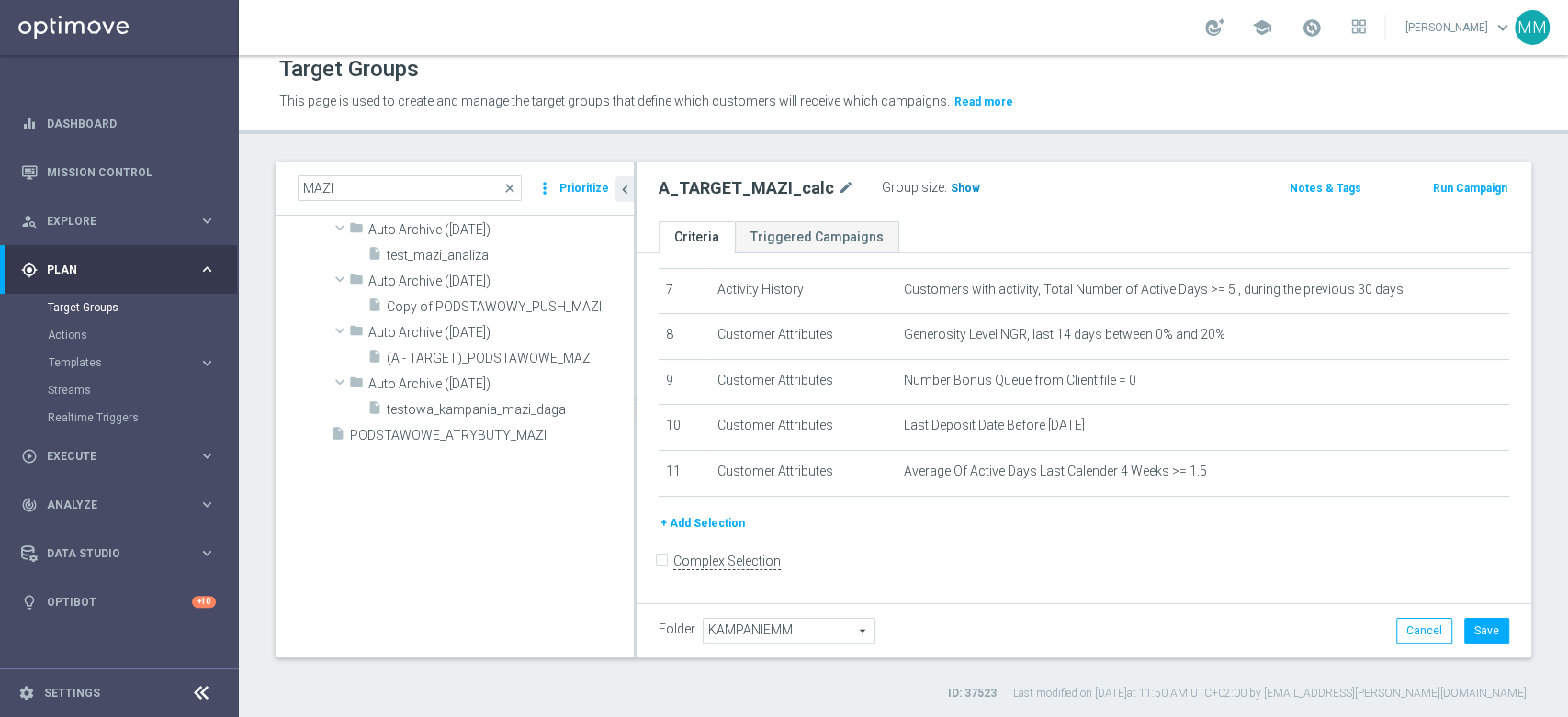
click at [963, 179] on h3 "Show" at bounding box center [965, 188] width 33 height 20
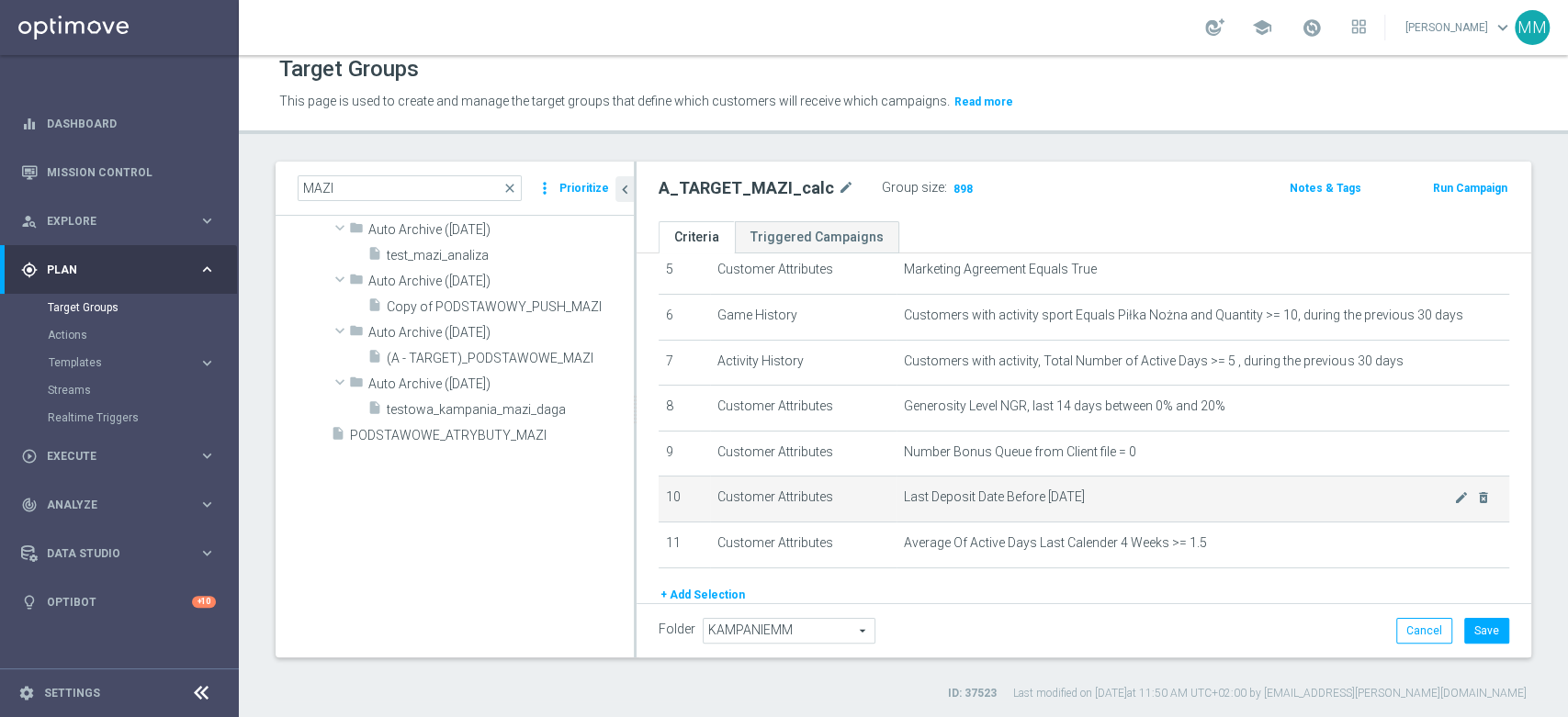
scroll to position [221, 0]
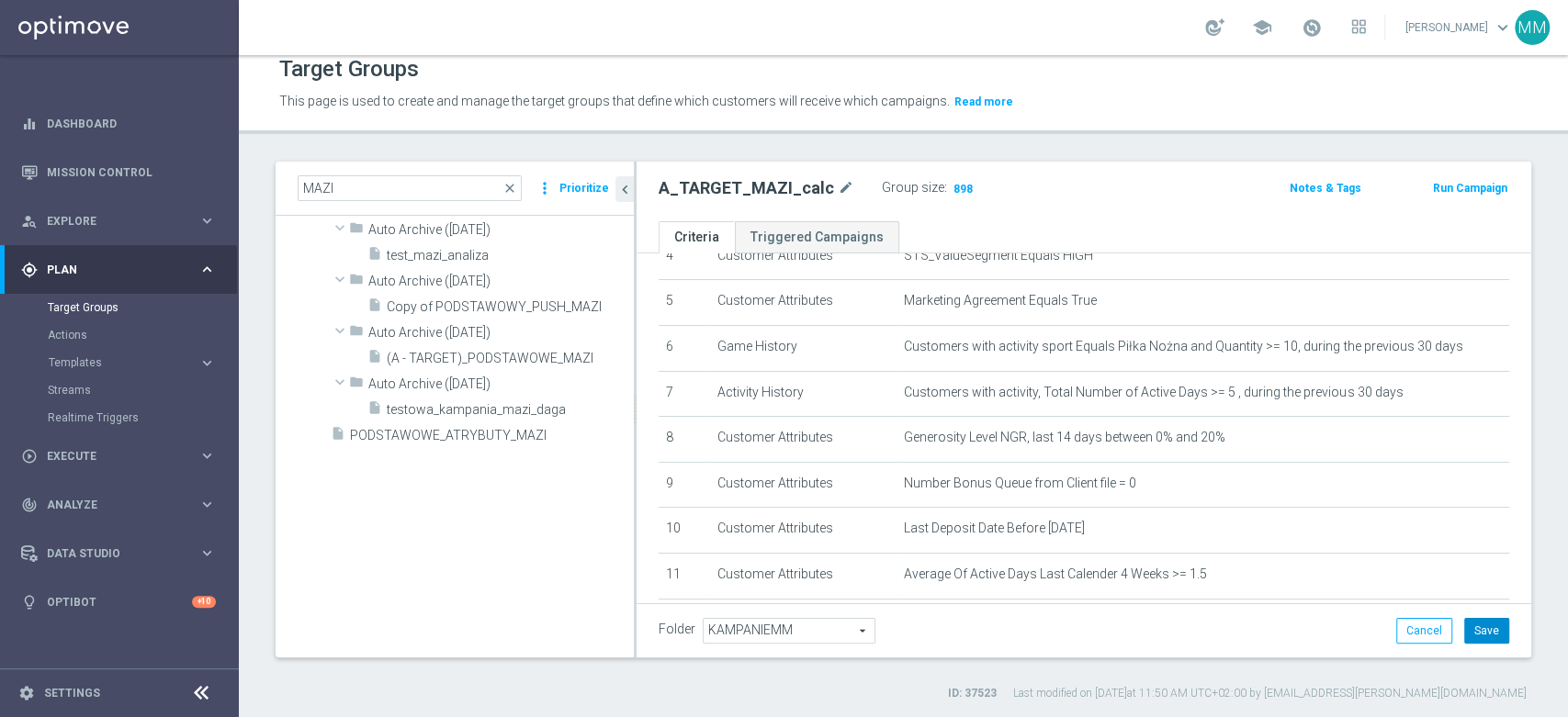
click at [1464, 635] on button "Save" at bounding box center [1486, 630] width 45 height 26
click at [761, 189] on h2 "A_TARGET_MAZI_calc" at bounding box center [747, 188] width 176 height 22
copy div "A_TARGET_MAZI_calc"
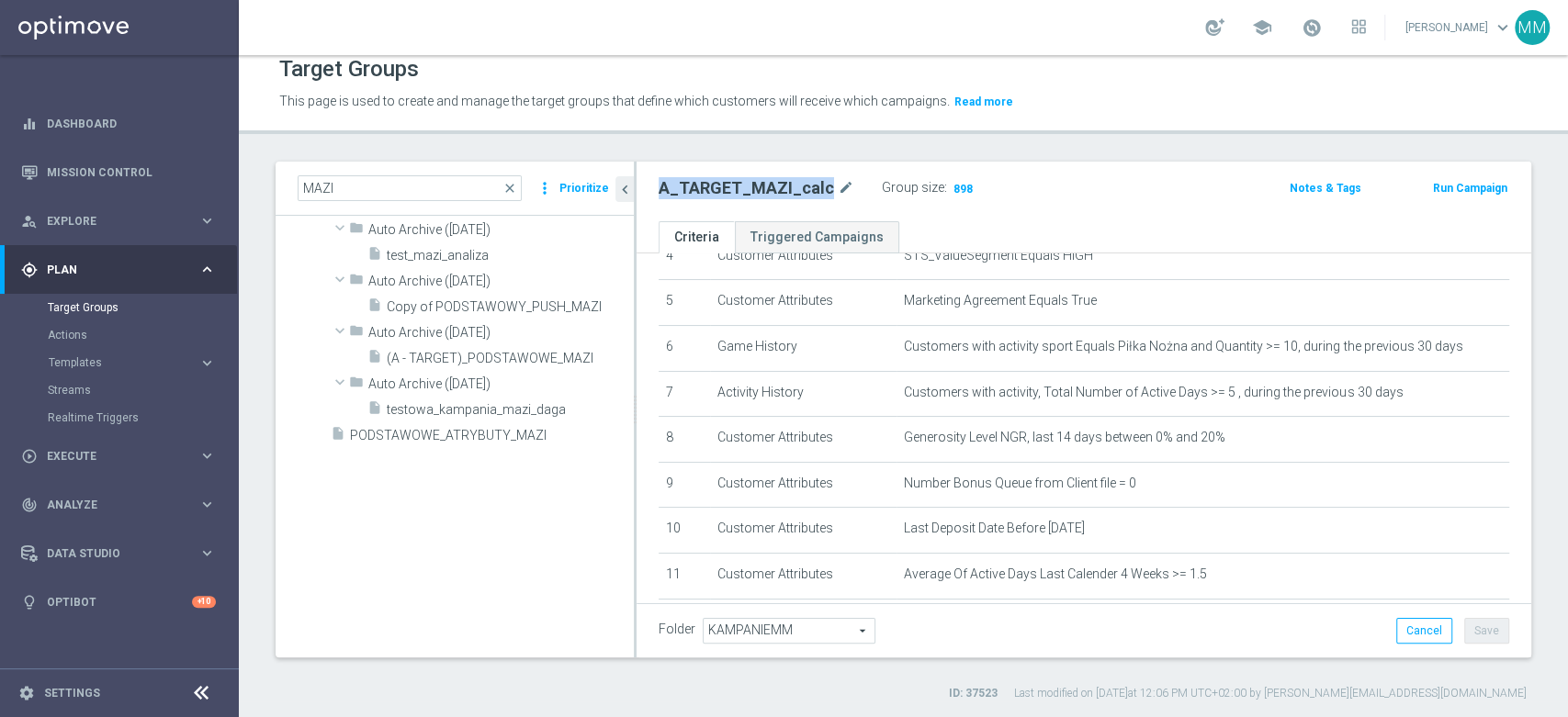
click at [1453, 188] on button "Run Campaign" at bounding box center [1471, 188] width 78 height 20
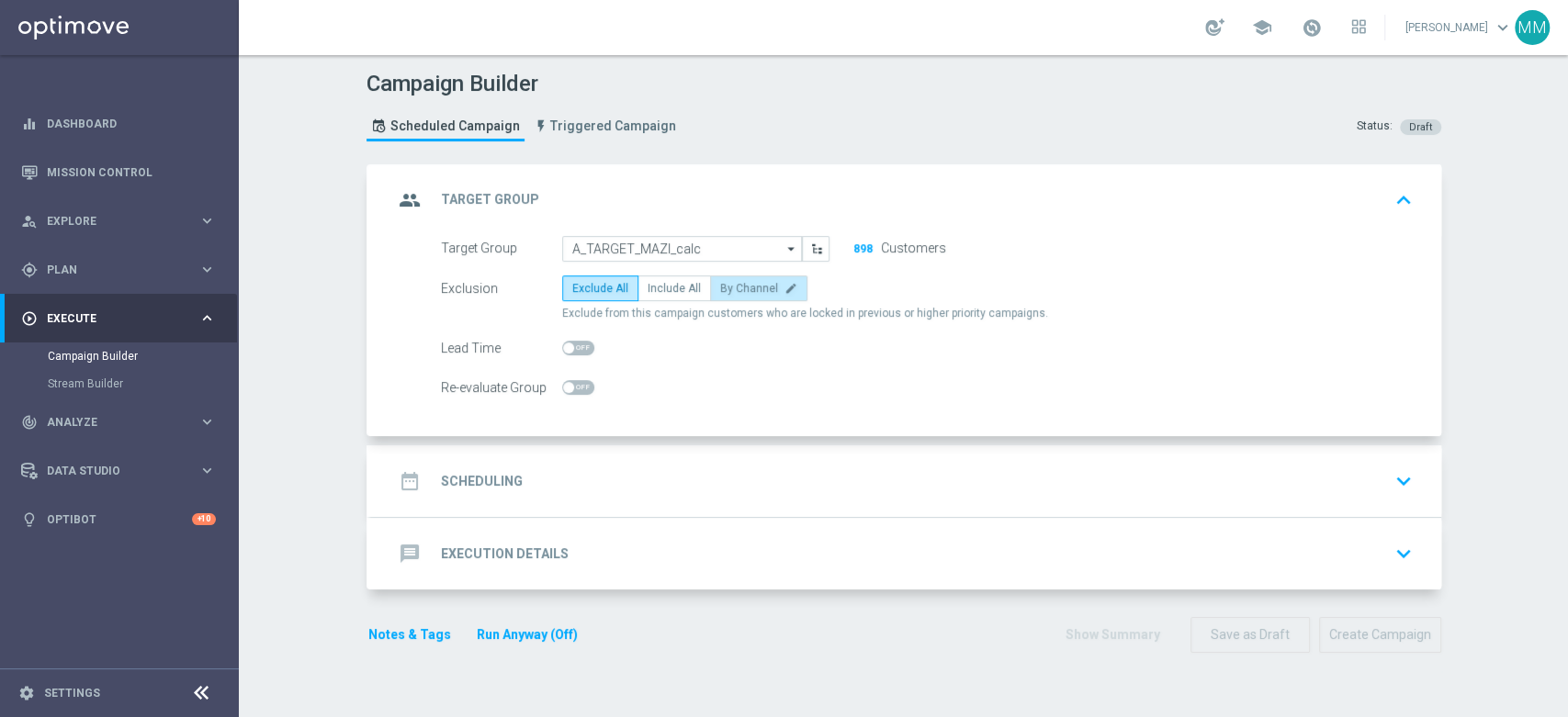
click at [741, 282] on span "By Channel" at bounding box center [749, 287] width 58 height 12
click at [732, 285] on input "By Channel edit" at bounding box center [726, 291] width 12 height 12
radio input "true"
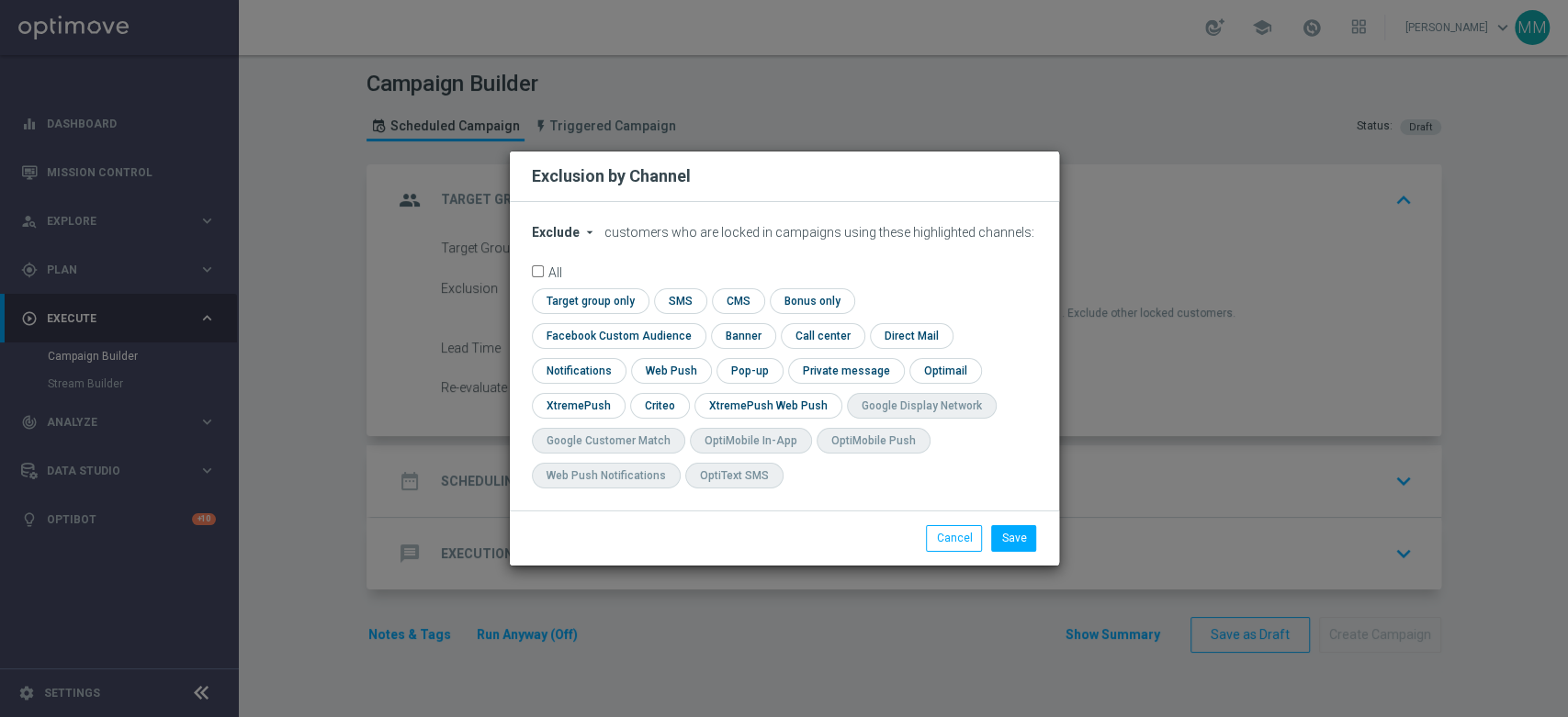
click at [556, 241] on div "Exclude arrow_drop_down × Exclude customers who are locked in campaigns using t…" at bounding box center [784, 356] width 549 height 308
click at [557, 240] on span "Exclude" at bounding box center [556, 232] width 48 height 14
click at [0, 0] on span "Include" at bounding box center [0, 0] width 0 height 0
click at [630, 313] on input "checkbox" at bounding box center [587, 301] width 112 height 25
checkbox input "true"
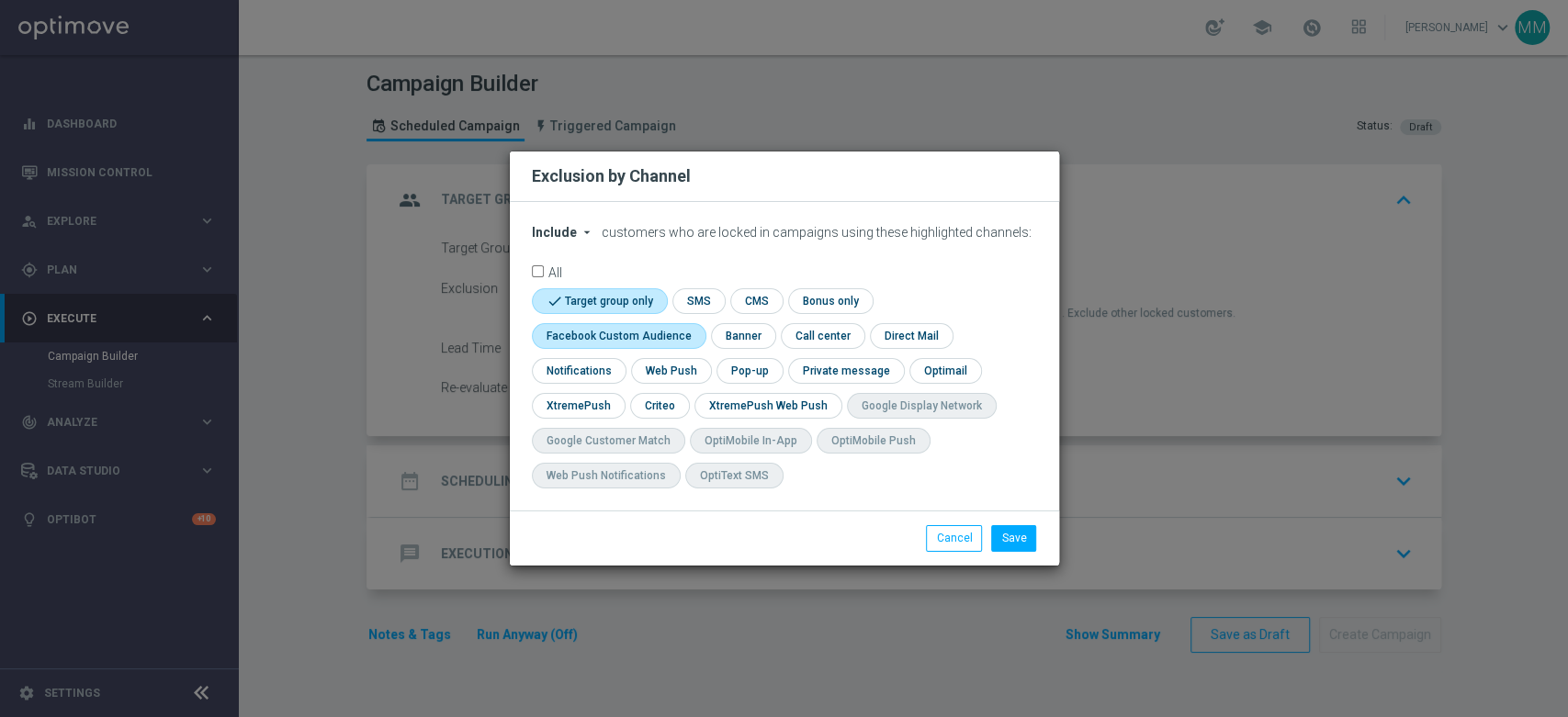
click at [634, 347] on input "checkbox" at bounding box center [615, 336] width 166 height 25
checkbox input "true"
click at [661, 411] on input "checkbox" at bounding box center [659, 406] width 57 height 25
checkbox input "true"
click at [1006, 535] on button "Save" at bounding box center [1013, 538] width 45 height 26
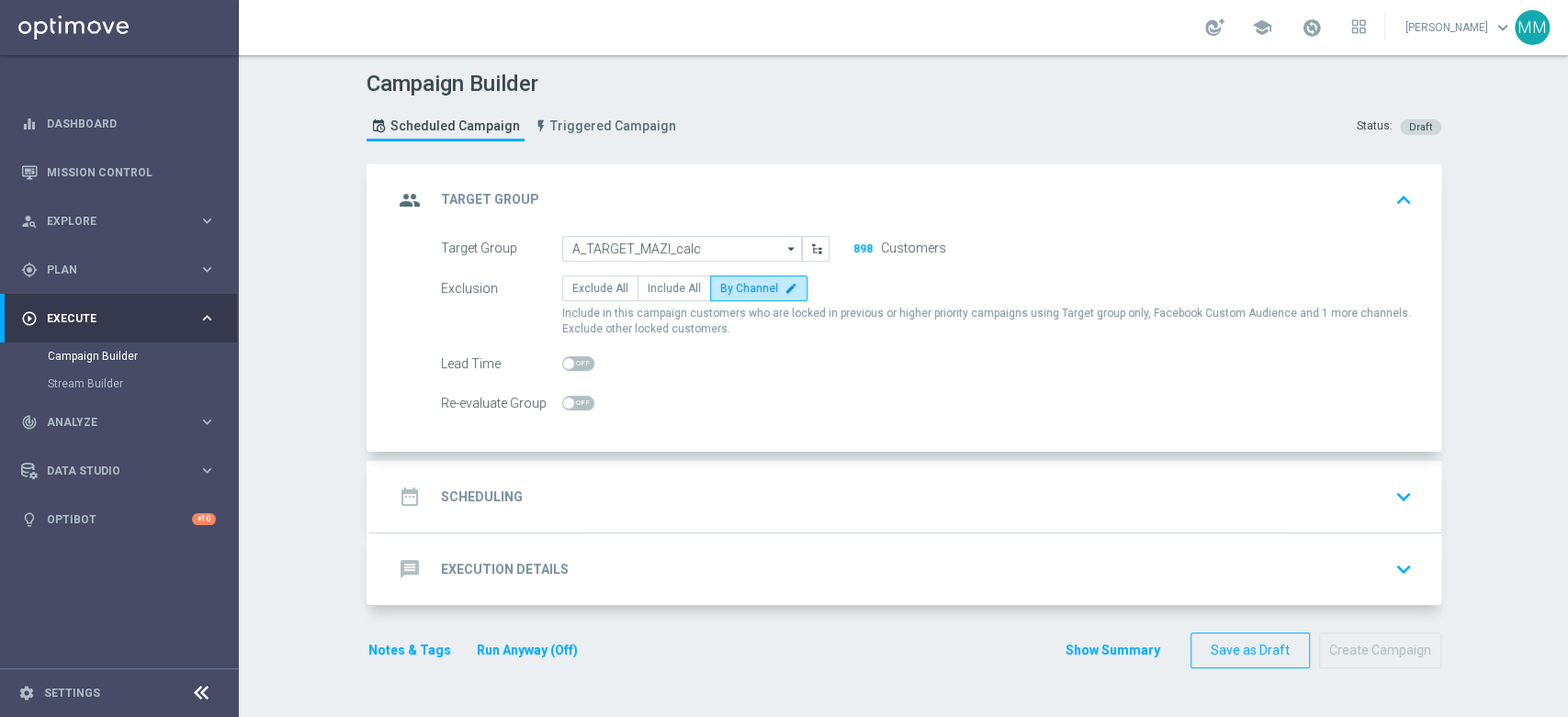
click at [776, 469] on div "date_range Scheduling keyboard_arrow_down" at bounding box center [906, 496] width 1070 height 72
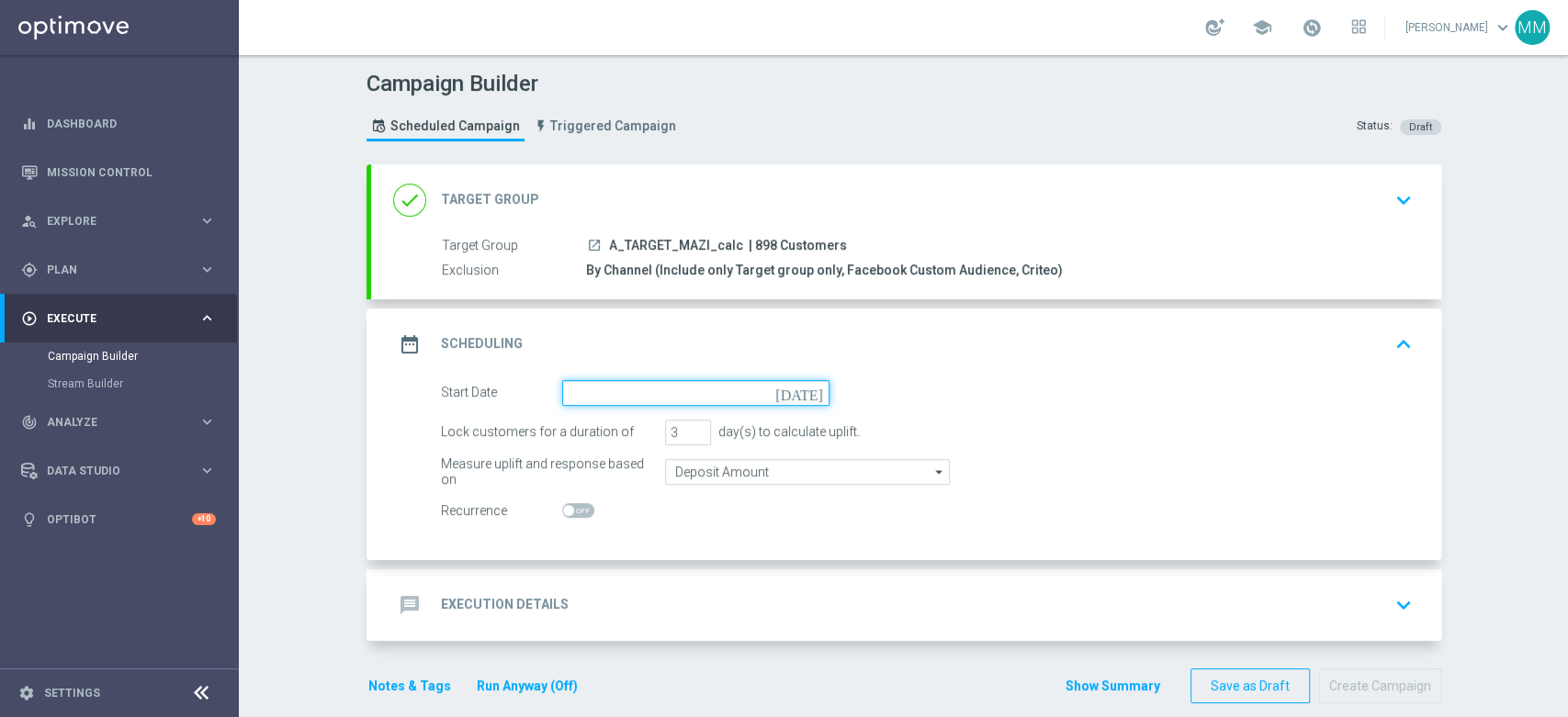
click at [642, 399] on input at bounding box center [696, 392] width 267 height 26
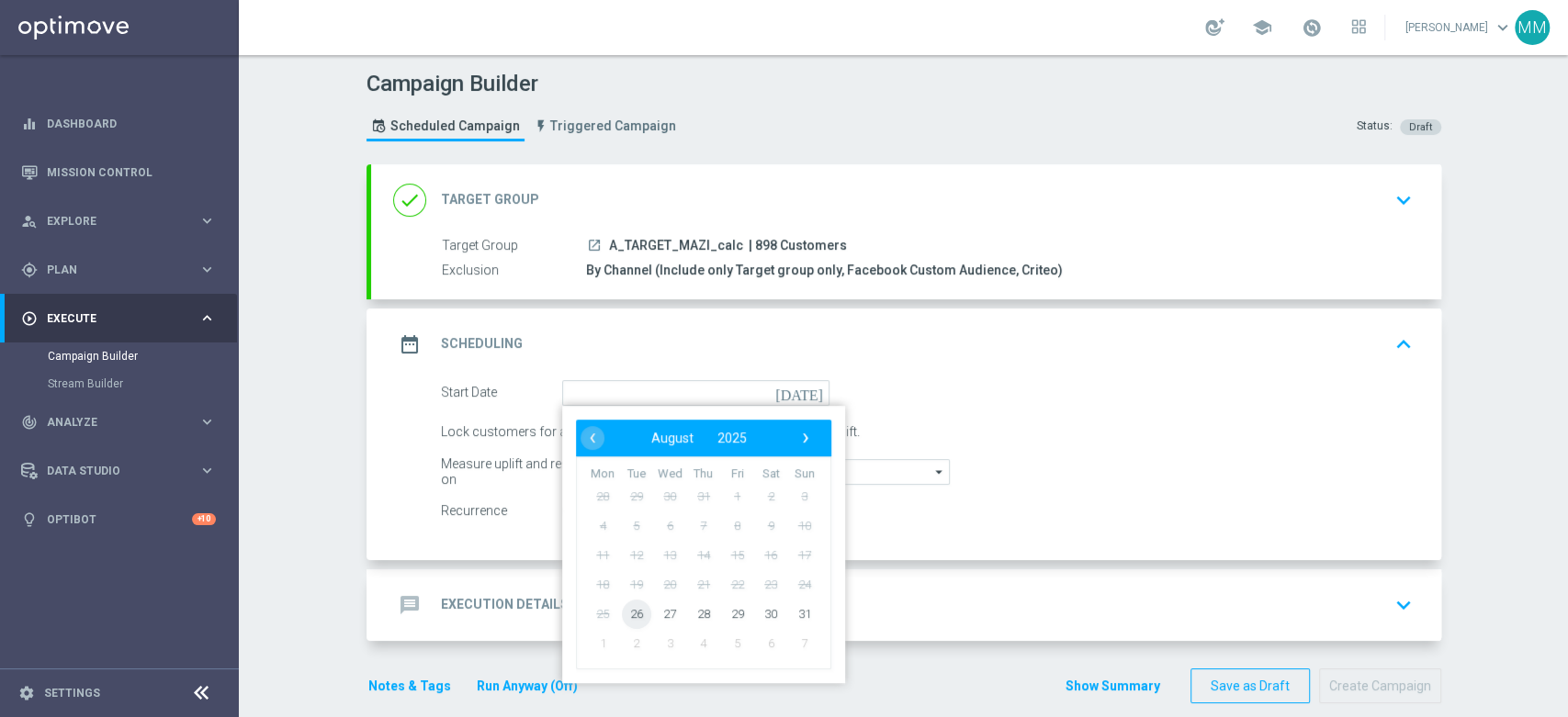
click at [630, 614] on span "26" at bounding box center [635, 613] width 30 height 30
type input "[DATE]"
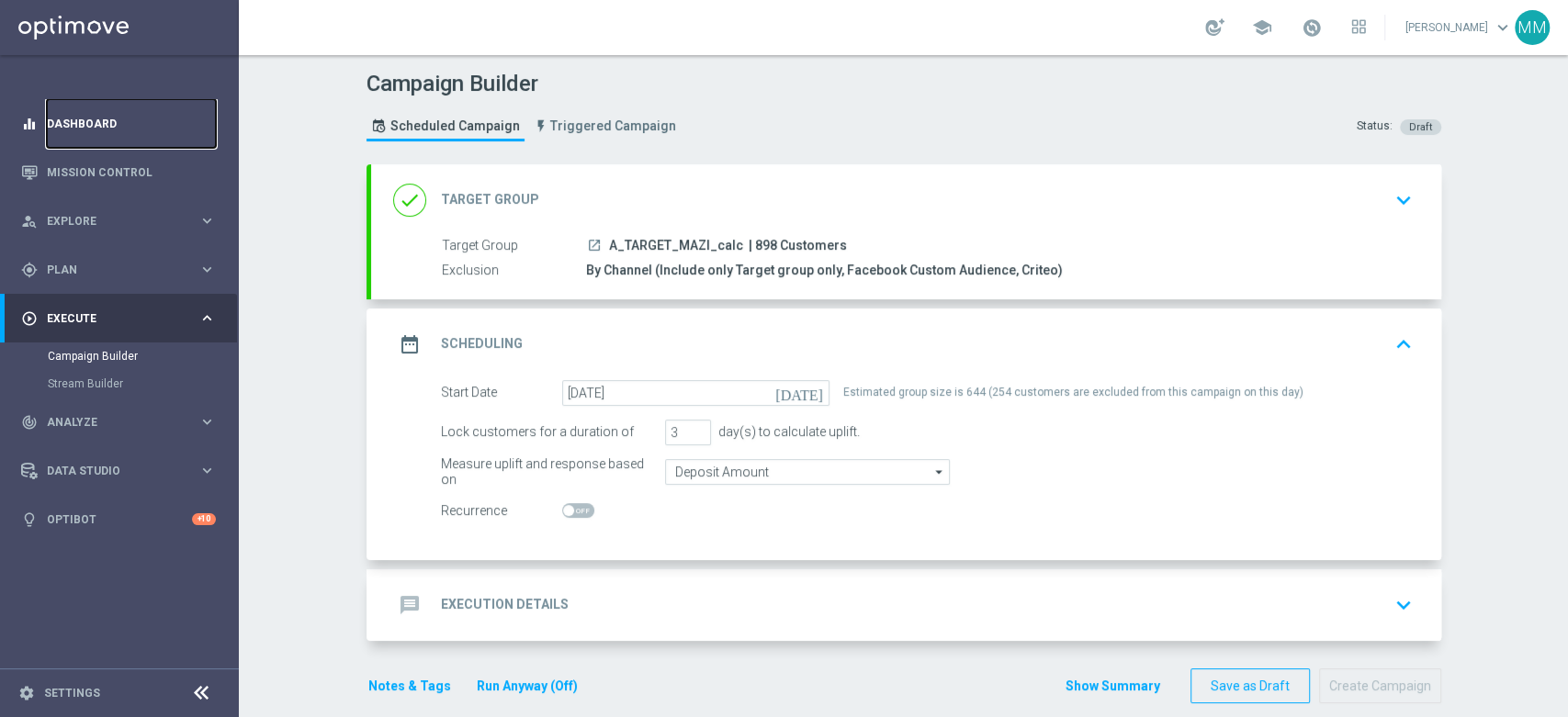
click at [118, 129] on link "Dashboard" at bounding box center [131, 123] width 169 height 49
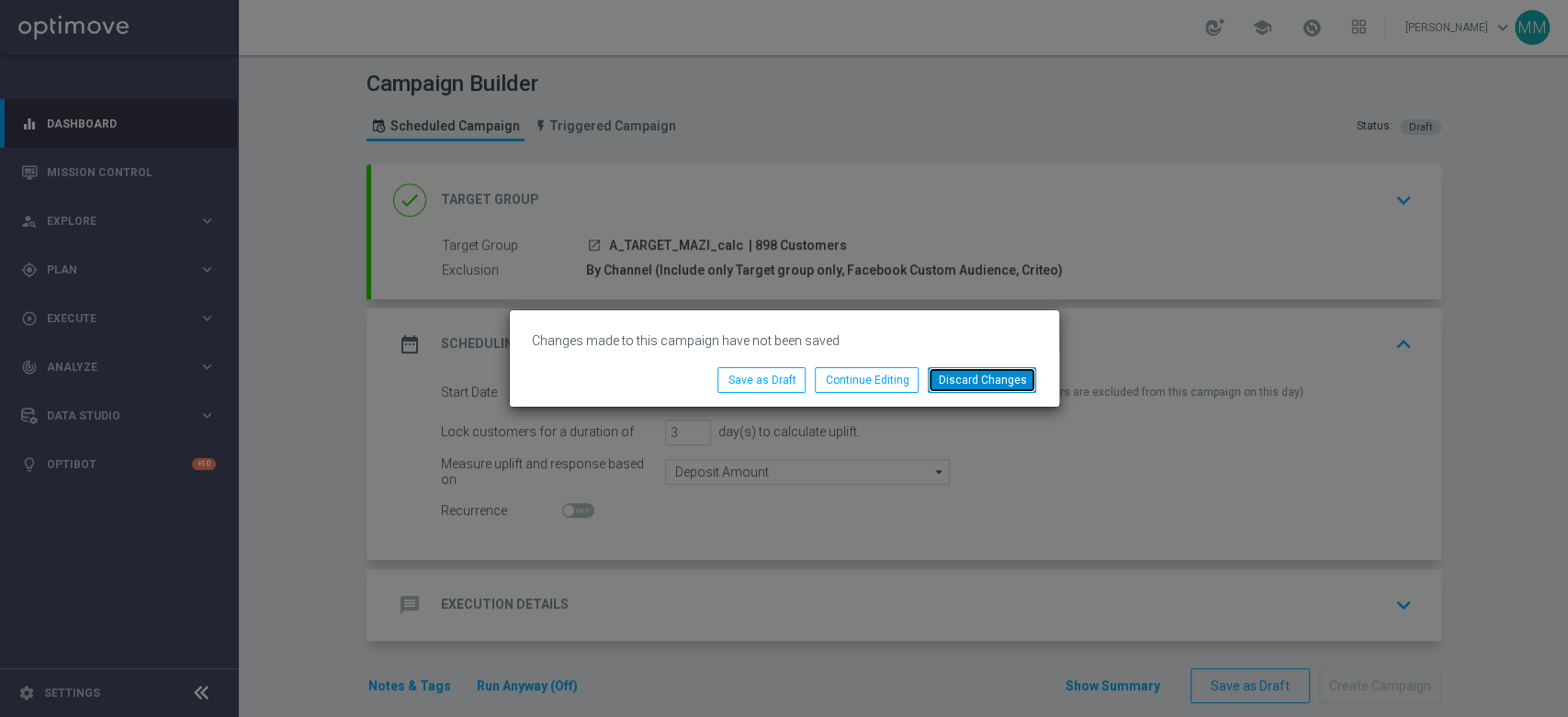
click at [968, 378] on button "Discard Changes" at bounding box center [983, 380] width 109 height 26
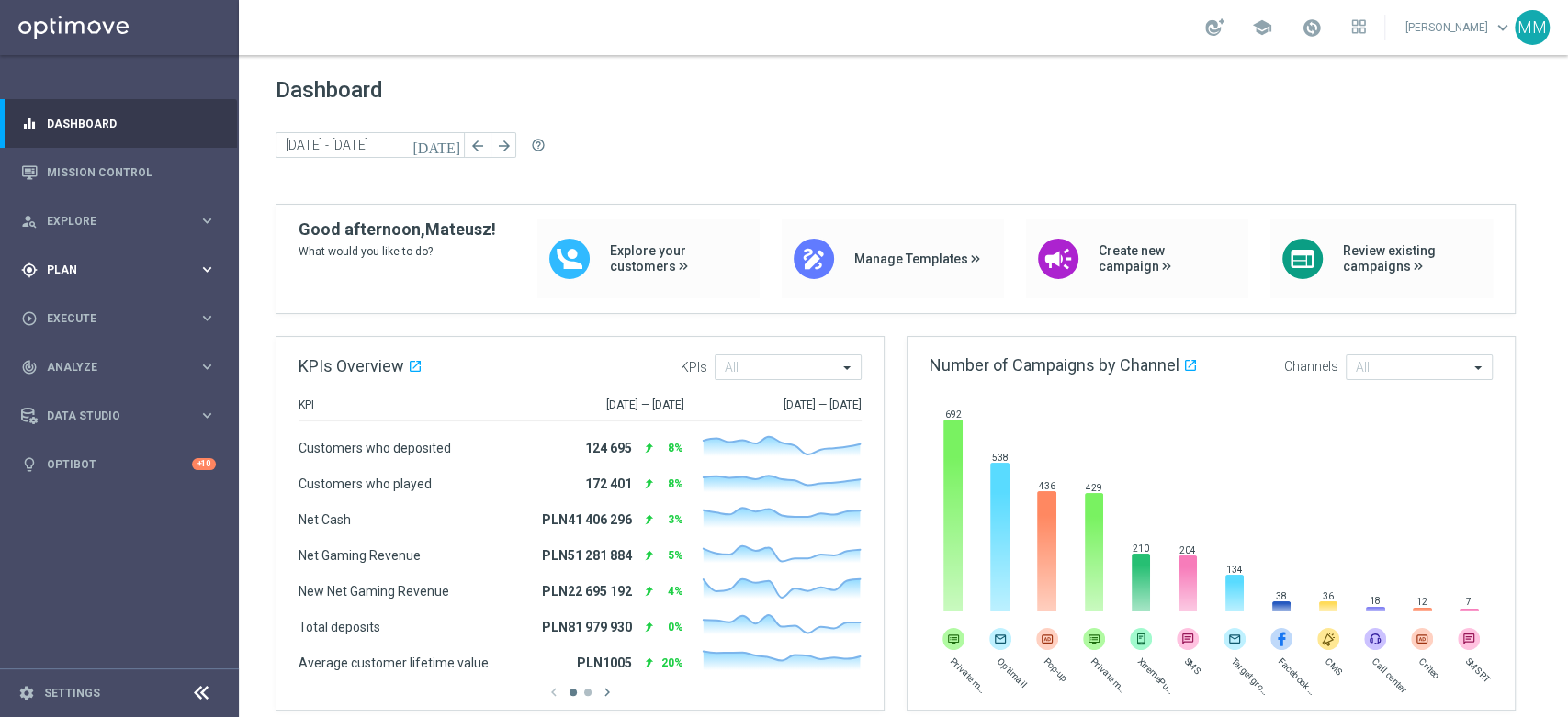
click at [169, 281] on div "gps_fixed Plan keyboard_arrow_right" at bounding box center [118, 269] width 237 height 49
click at [95, 464] on div "play_circle_outline Execute keyboard_arrow_right" at bounding box center [118, 455] width 237 height 49
click at [107, 358] on link "Campaign Builder" at bounding box center [119, 356] width 143 height 14
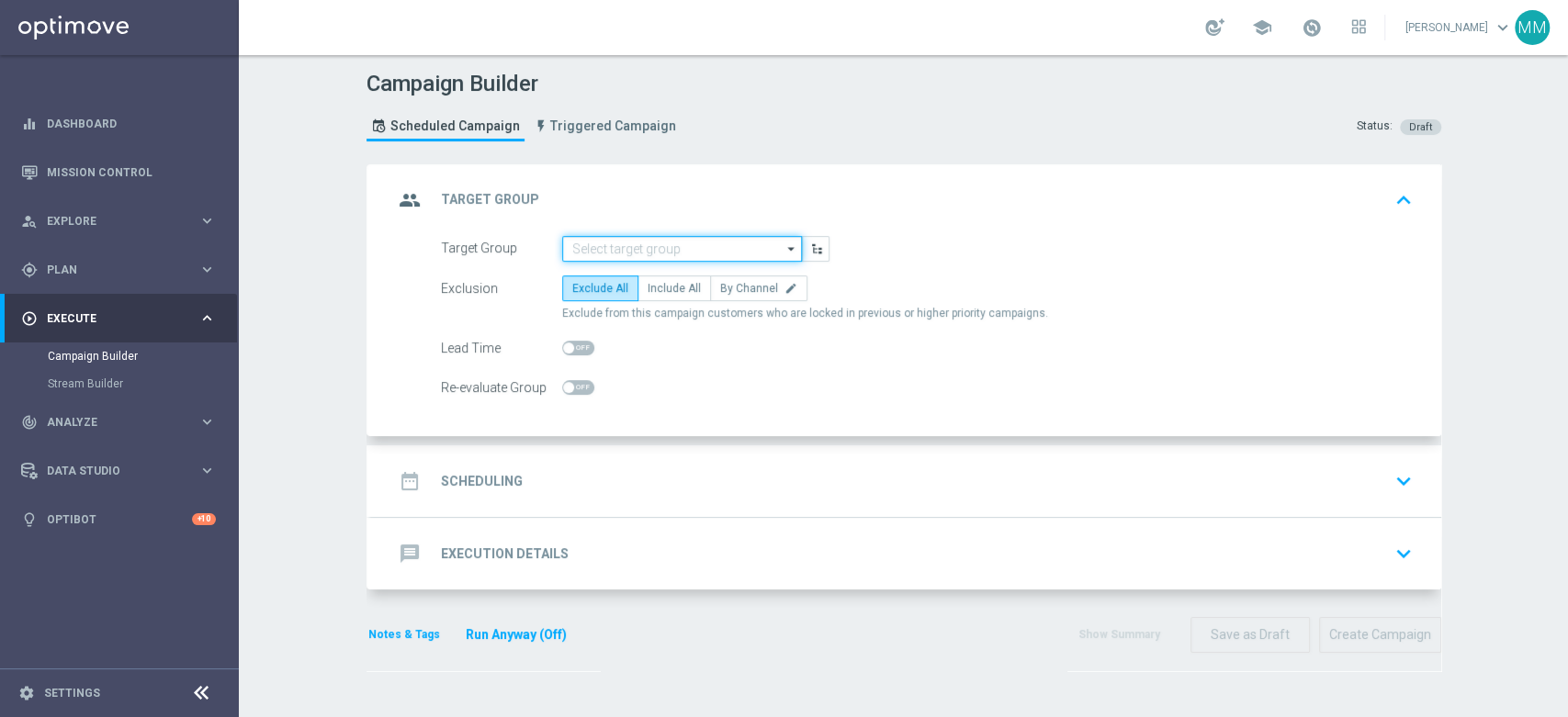
click at [627, 250] on input at bounding box center [682, 248] width 240 height 26
paste input "A_PREM_TARGET_DEPO_50DO500_260825"
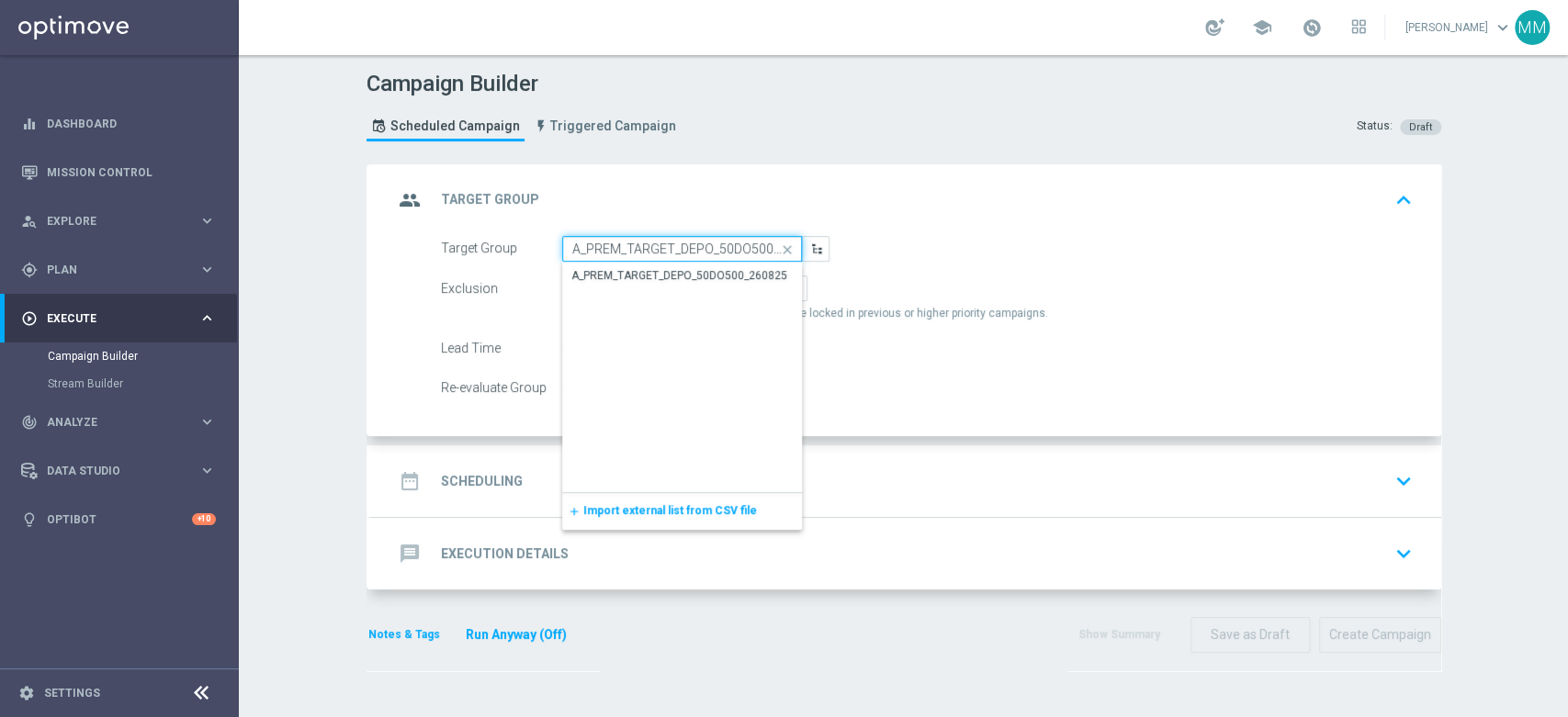
scroll to position [0, 34]
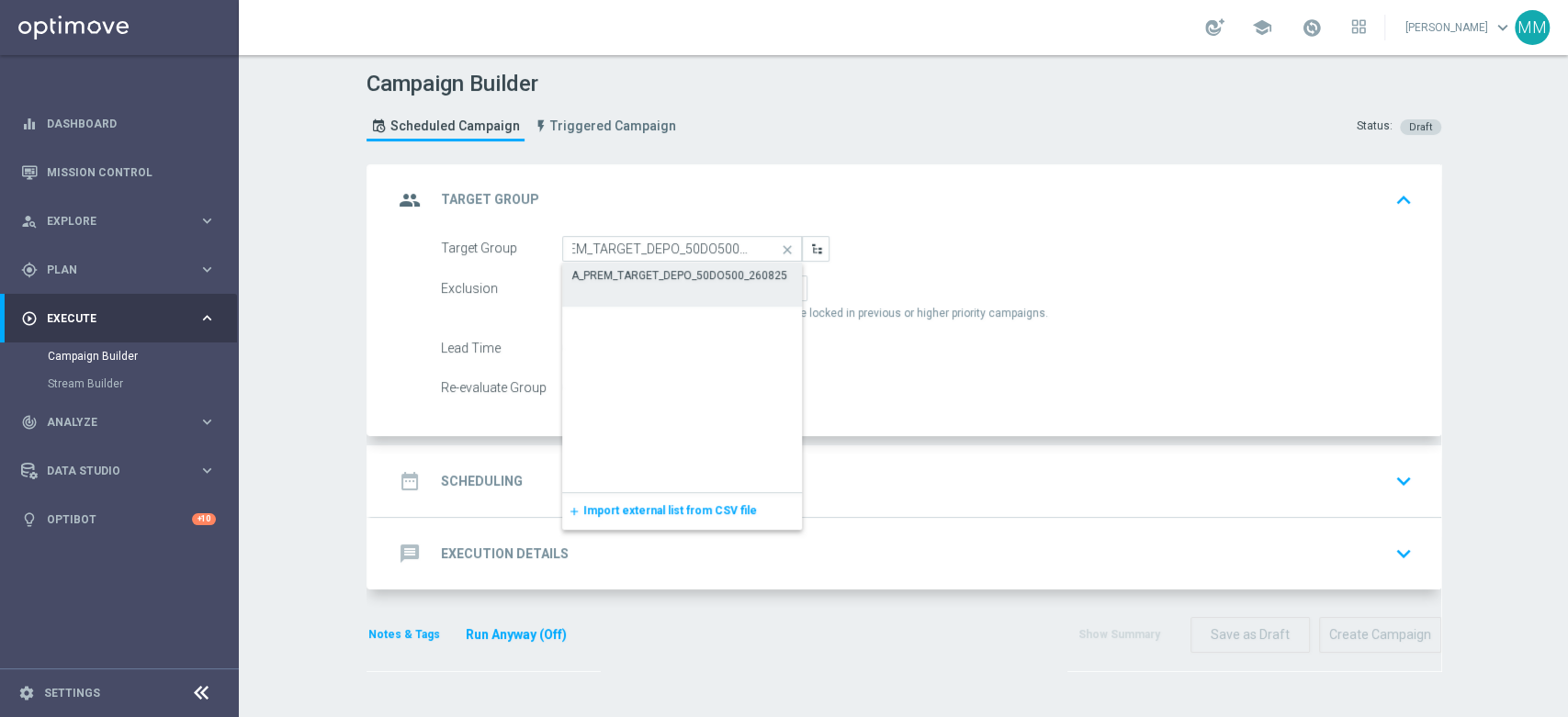
click at [621, 285] on div "A_PREM_TARGET_DEPO_50DO500_260825" at bounding box center [683, 275] width 241 height 26
type input "A_PREM_TARGET_DEPO_50DO500_260825"
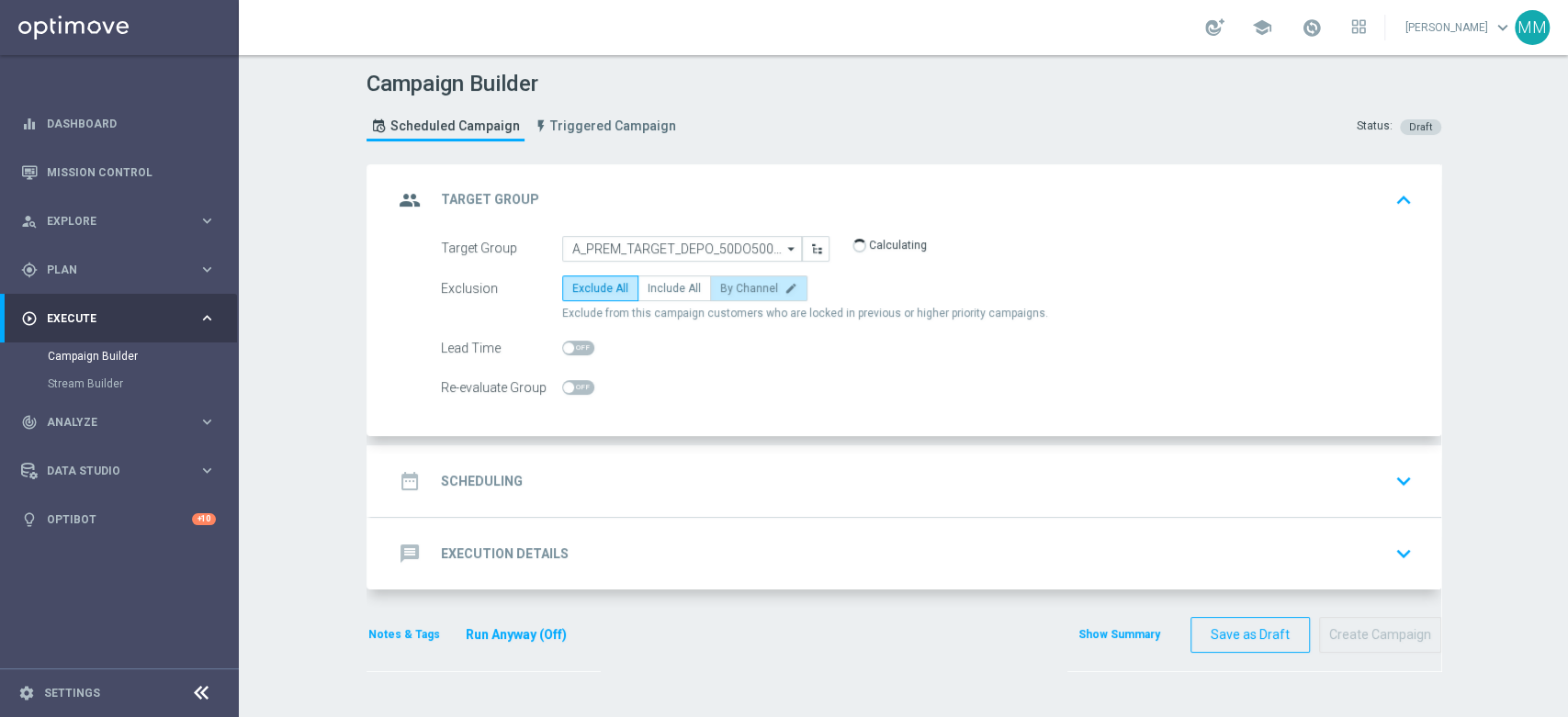
click at [720, 292] on span "By Channel" at bounding box center [749, 287] width 58 height 12
click at [720, 292] on input "By Channel edit" at bounding box center [726, 291] width 12 height 12
radio input "true"
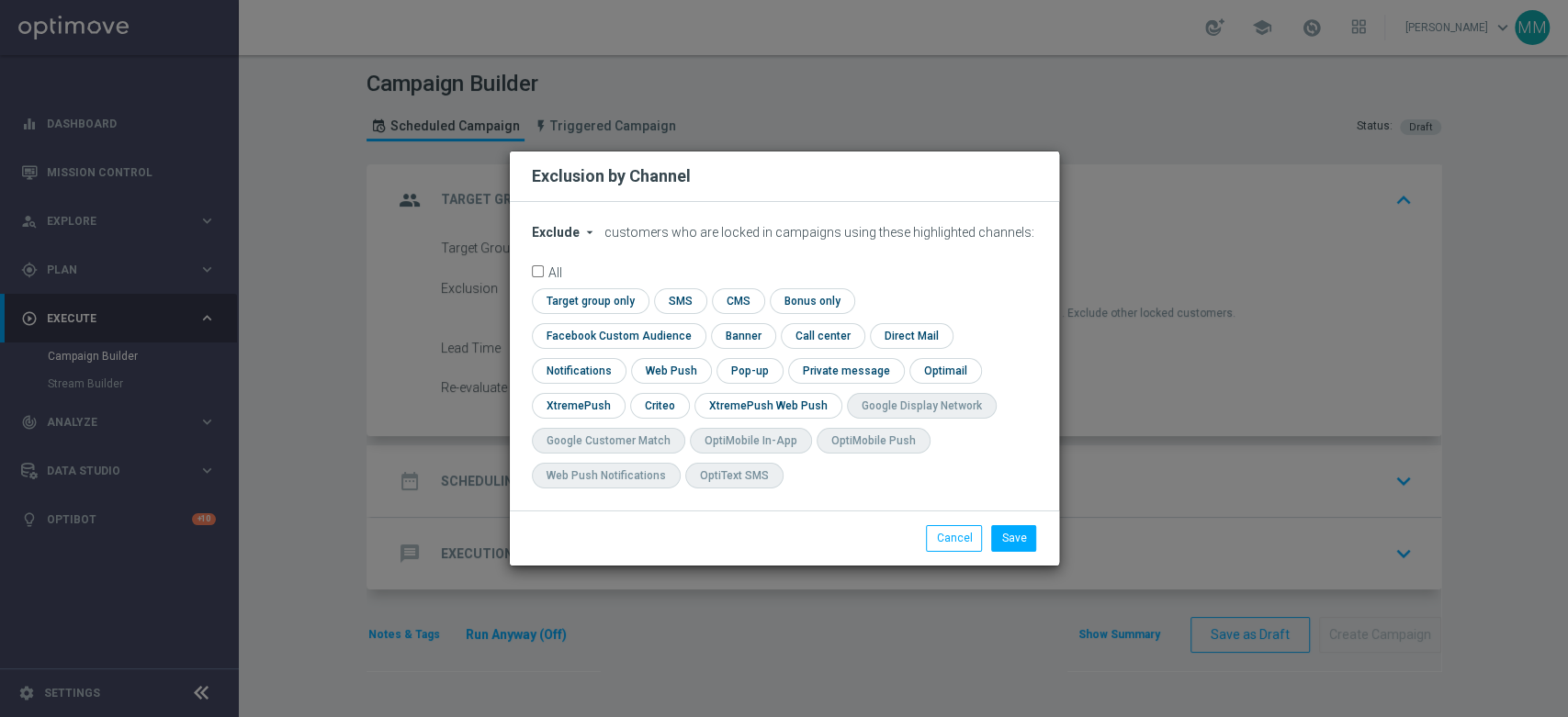
click at [578, 241] on button "Exclude arrow_drop_down" at bounding box center [566, 233] width 70 height 15
click at [578, 304] on form "Exclude arrow_drop_down × Exclude customers who are locked in campaigns using t…" at bounding box center [784, 362] width 505 height 273
click at [586, 240] on icon "arrow_drop_down" at bounding box center [589, 232] width 14 height 14
click at [0, 0] on span "Include" at bounding box center [0, 0] width 0 height 0
click at [599, 313] on input "checkbox" at bounding box center [587, 301] width 112 height 25
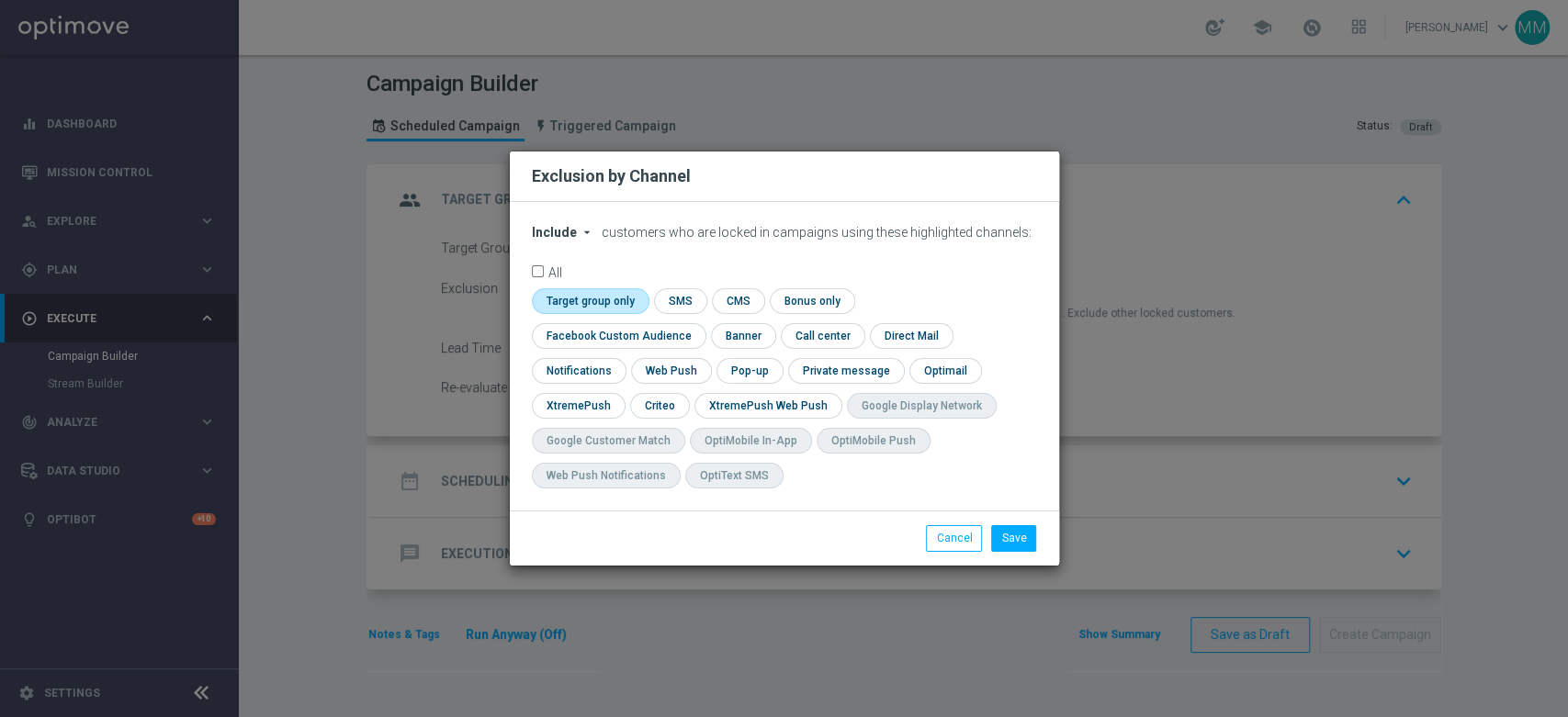
checkbox input "true"
click at [615, 342] on input "checkbox" at bounding box center [615, 336] width 166 height 25
checkbox input "true"
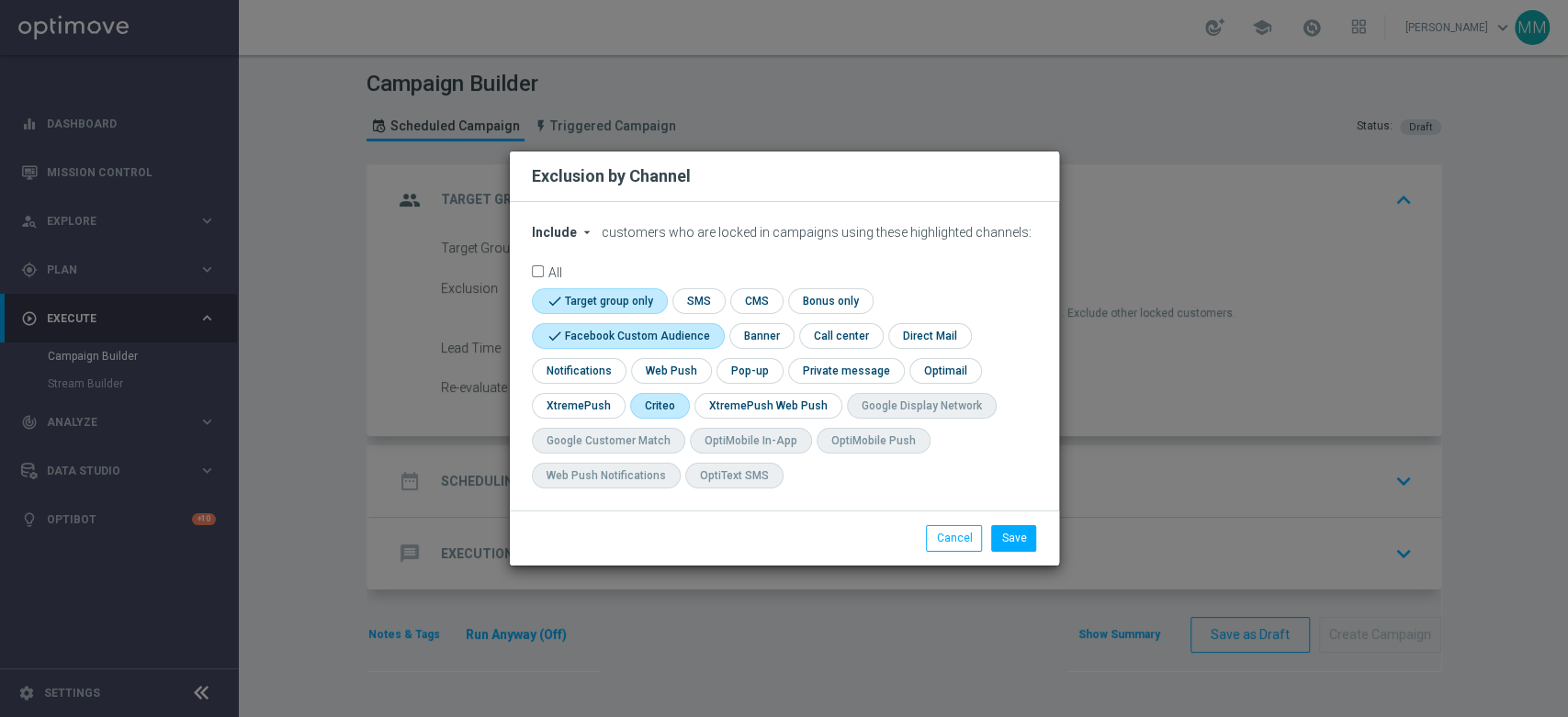
click at [658, 397] on input "checkbox" at bounding box center [659, 406] width 57 height 25
checkbox input "true"
click at [1027, 542] on button "Save" at bounding box center [1013, 538] width 45 height 26
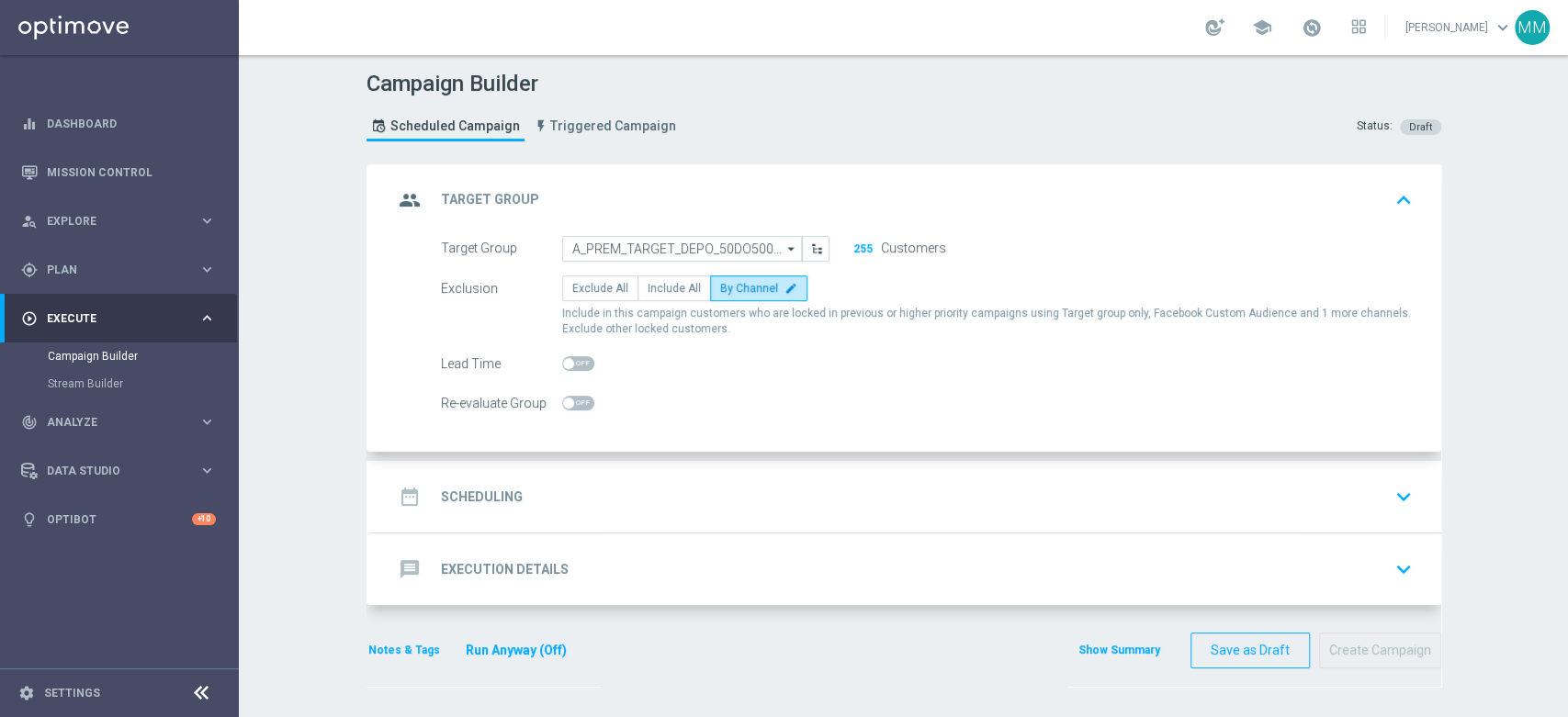
click at [589, 494] on div "date_range Scheduling keyboard_arrow_down" at bounding box center [906, 496] width 1027 height 35
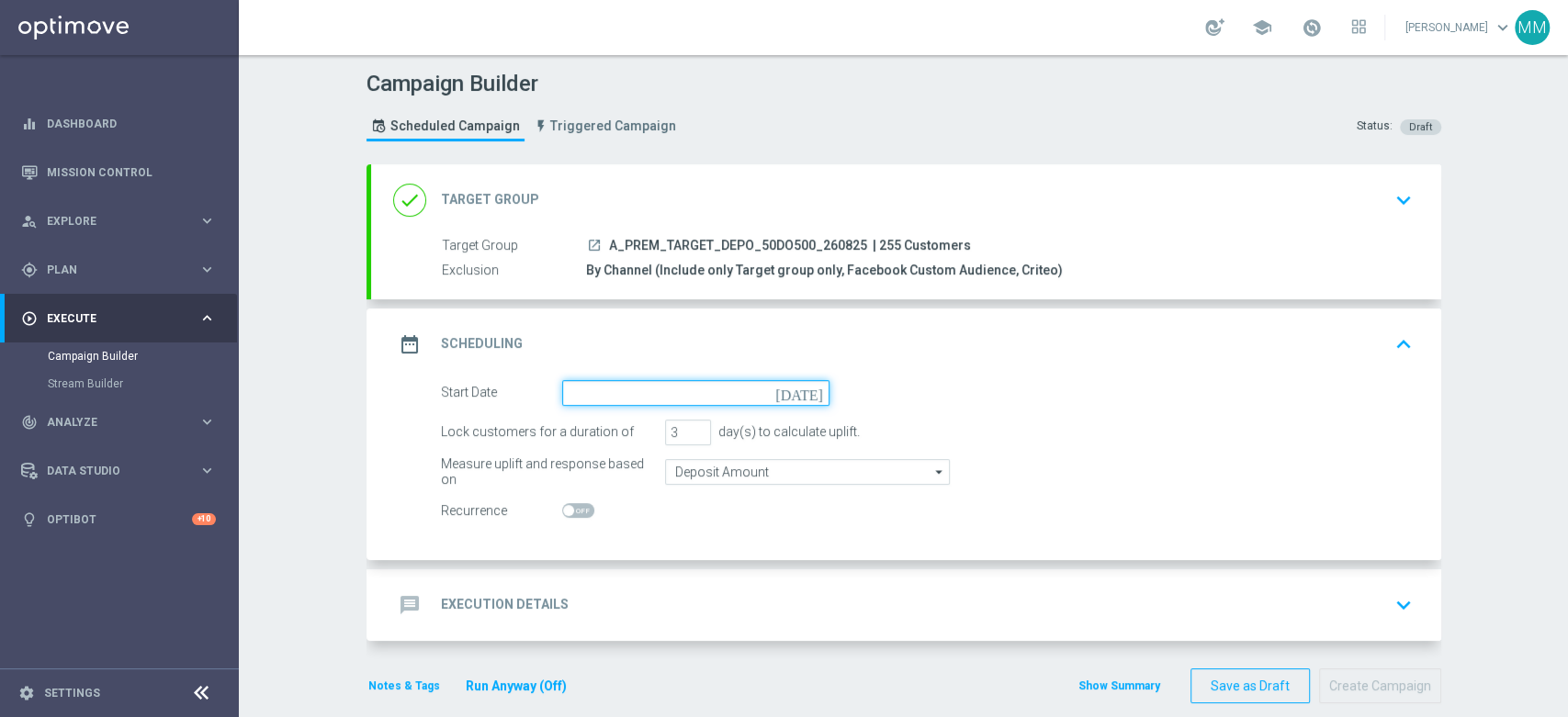
click at [600, 391] on input at bounding box center [696, 392] width 267 height 26
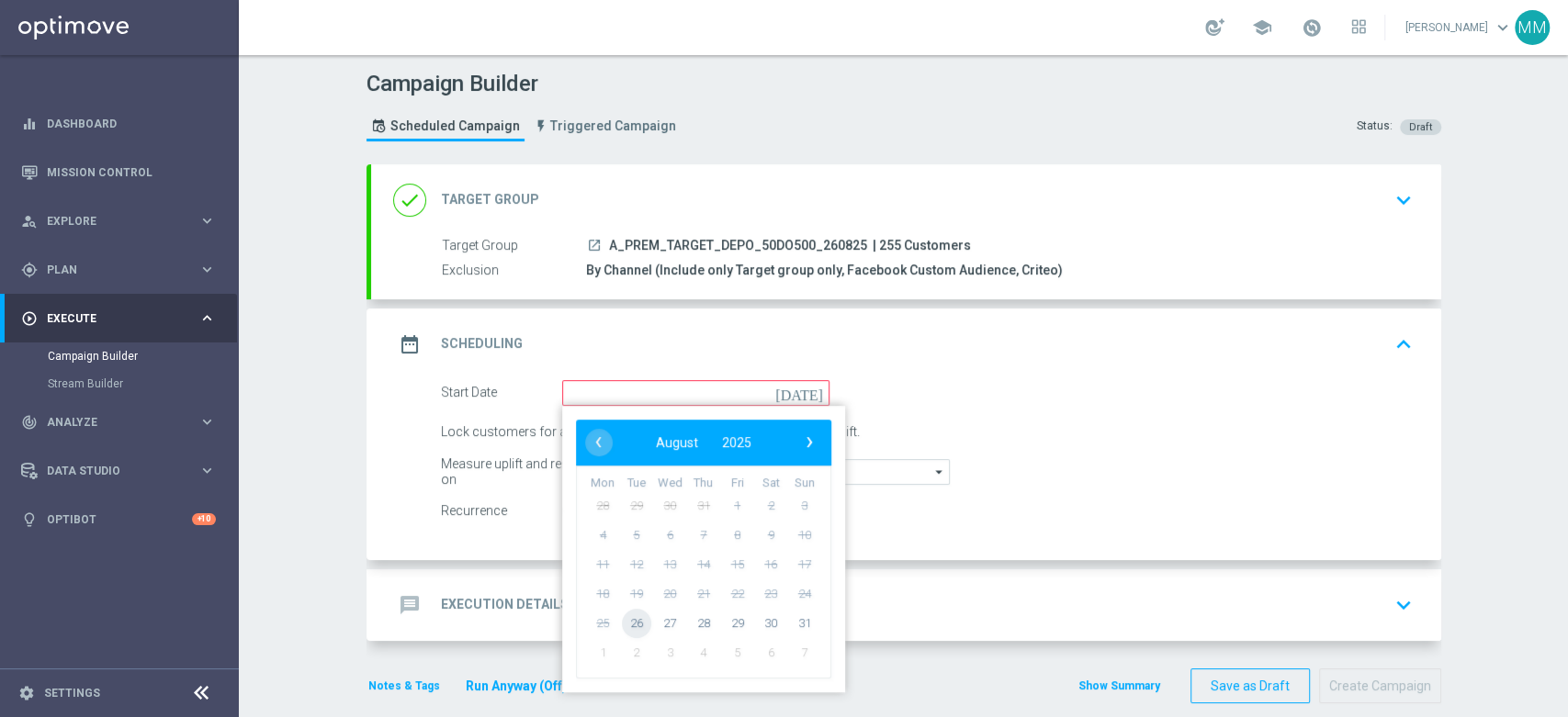
click at [633, 629] on span "26" at bounding box center [635, 622] width 30 height 30
type input "[DATE]"
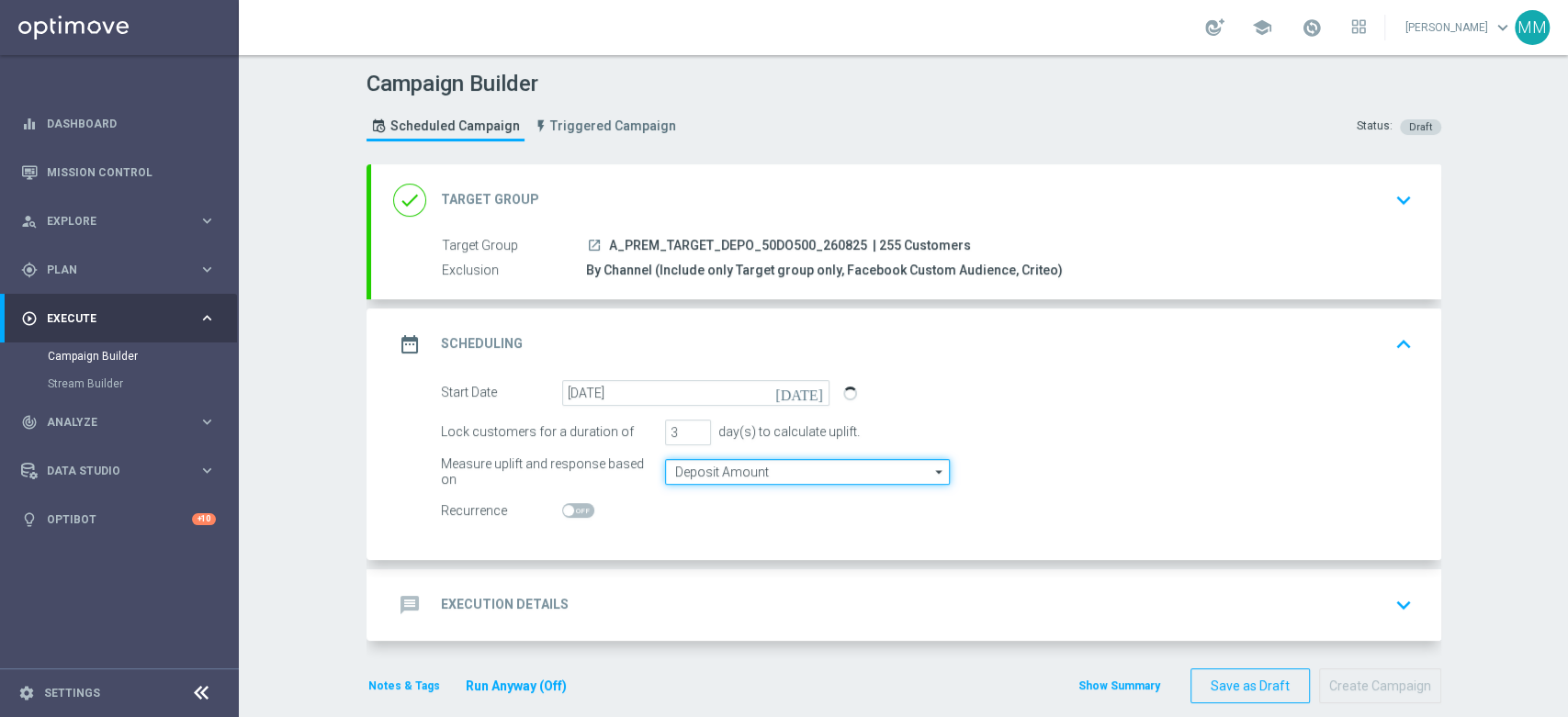
click at [688, 465] on input "Deposit Amount" at bounding box center [807, 472] width 285 height 26
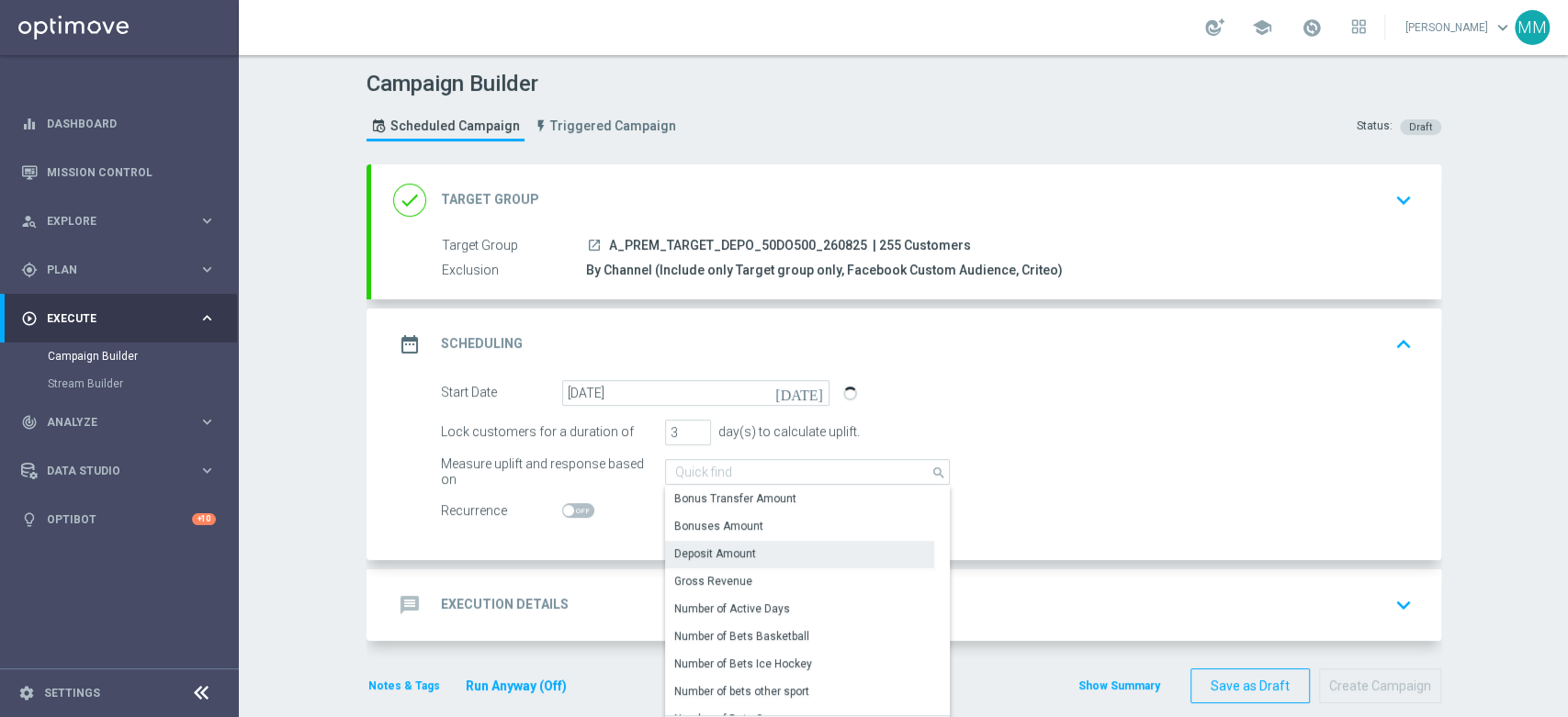
click at [711, 550] on div "Deposit Amount" at bounding box center [715, 553] width 82 height 16
type input "Deposit Amount"
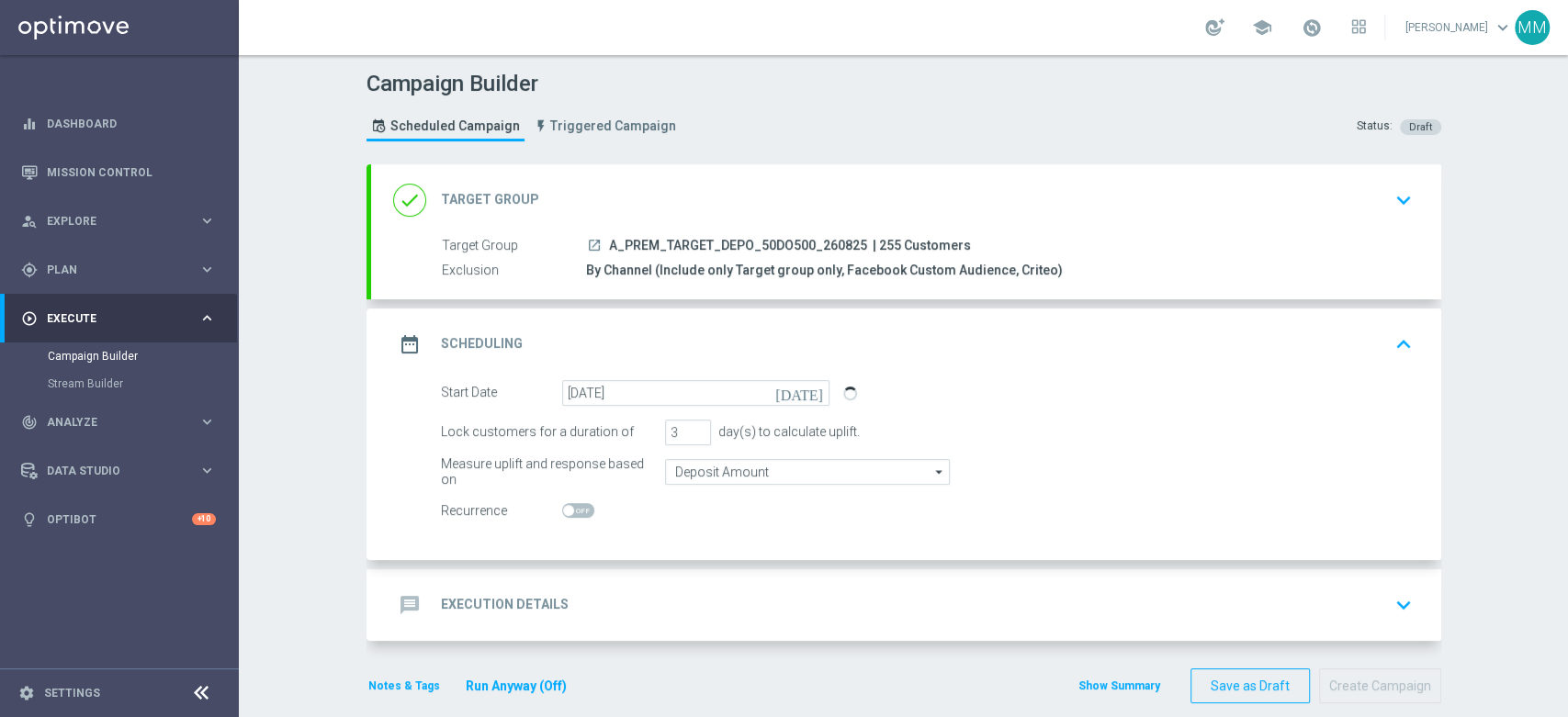
click at [672, 559] on accordion "done Target Group keyboard_arrow_down Target Group launch A_PREM_TARGET_DEPO_50…" at bounding box center [904, 402] width 1075 height 476
click at [663, 593] on div "message Execution Details keyboard_arrow_down" at bounding box center [906, 605] width 1027 height 35
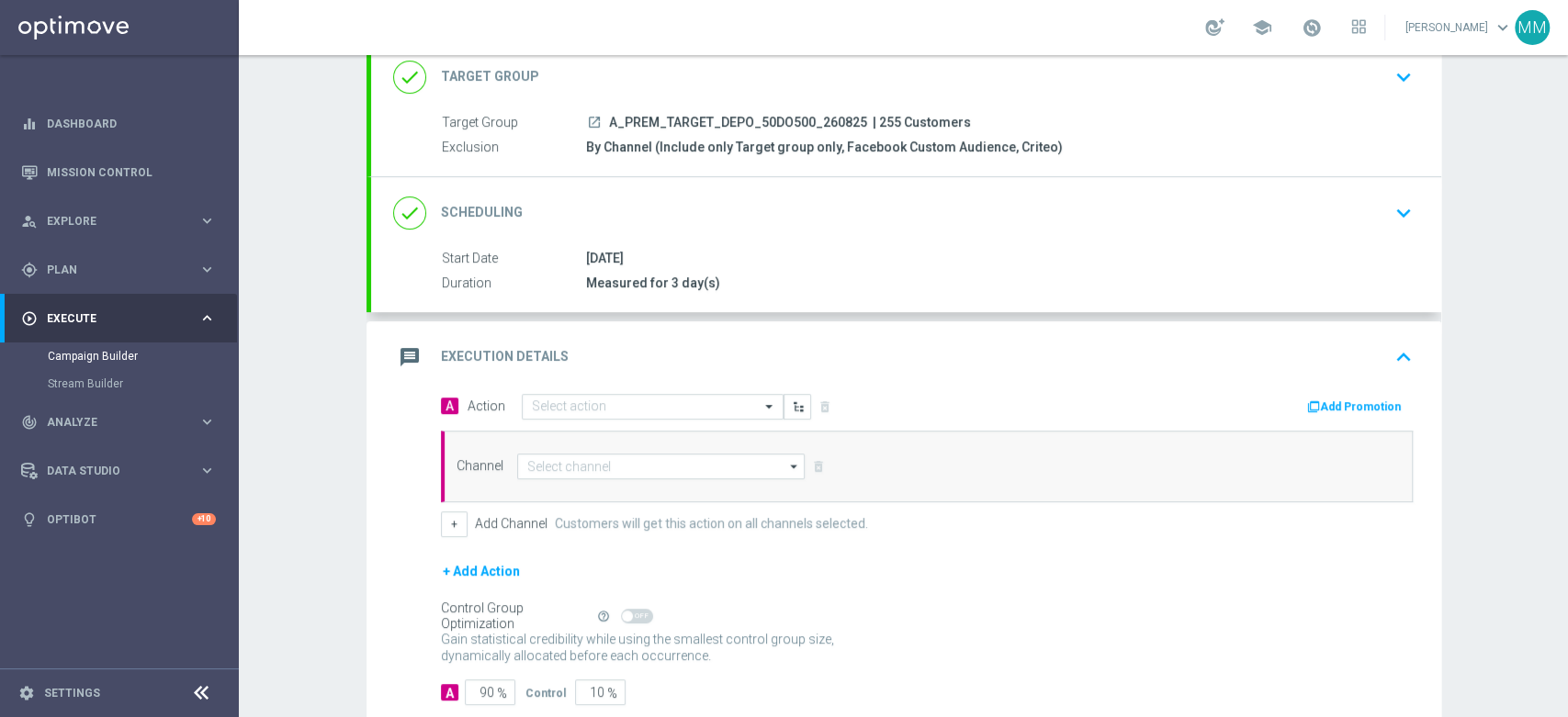
scroll to position [131, 0]
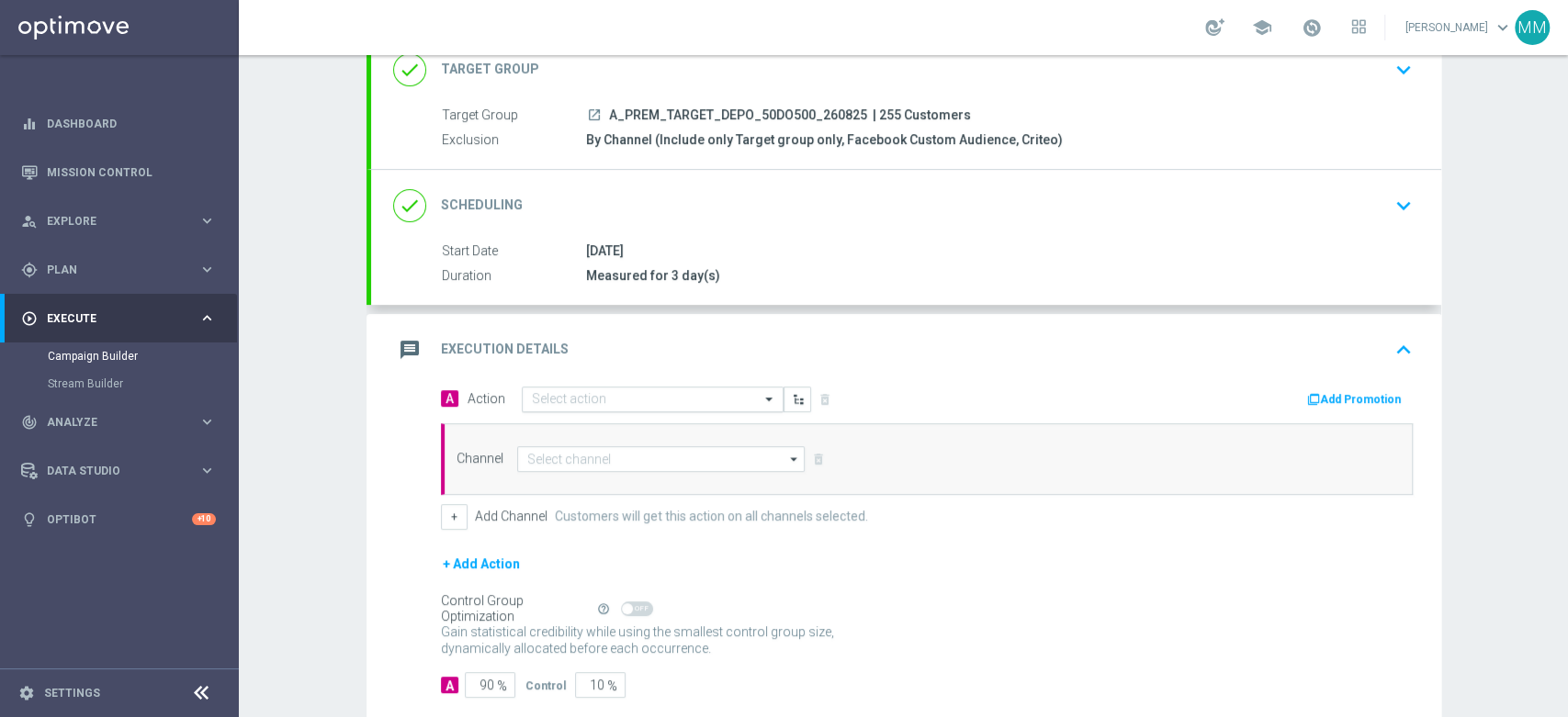
click at [588, 411] on div "A Action Select action delete_forever Add Promotion" at bounding box center [926, 400] width 1000 height 29
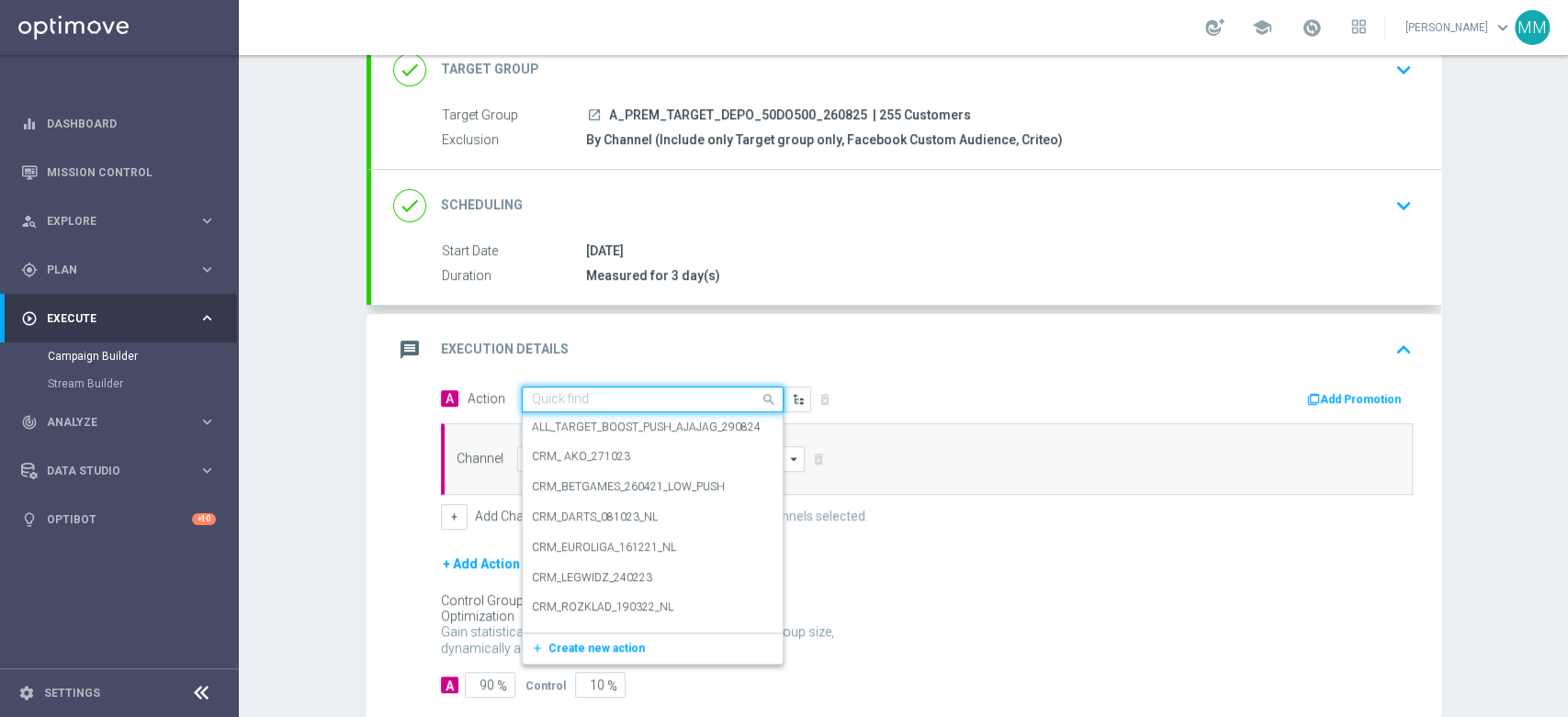
click at [589, 399] on input "text" at bounding box center [634, 400] width 205 height 15
paste input "A_PREM_TARGET_DEPO_50DO500_260825"
type input "A_PREM_TARGET_DEPO_50DO500_260825"
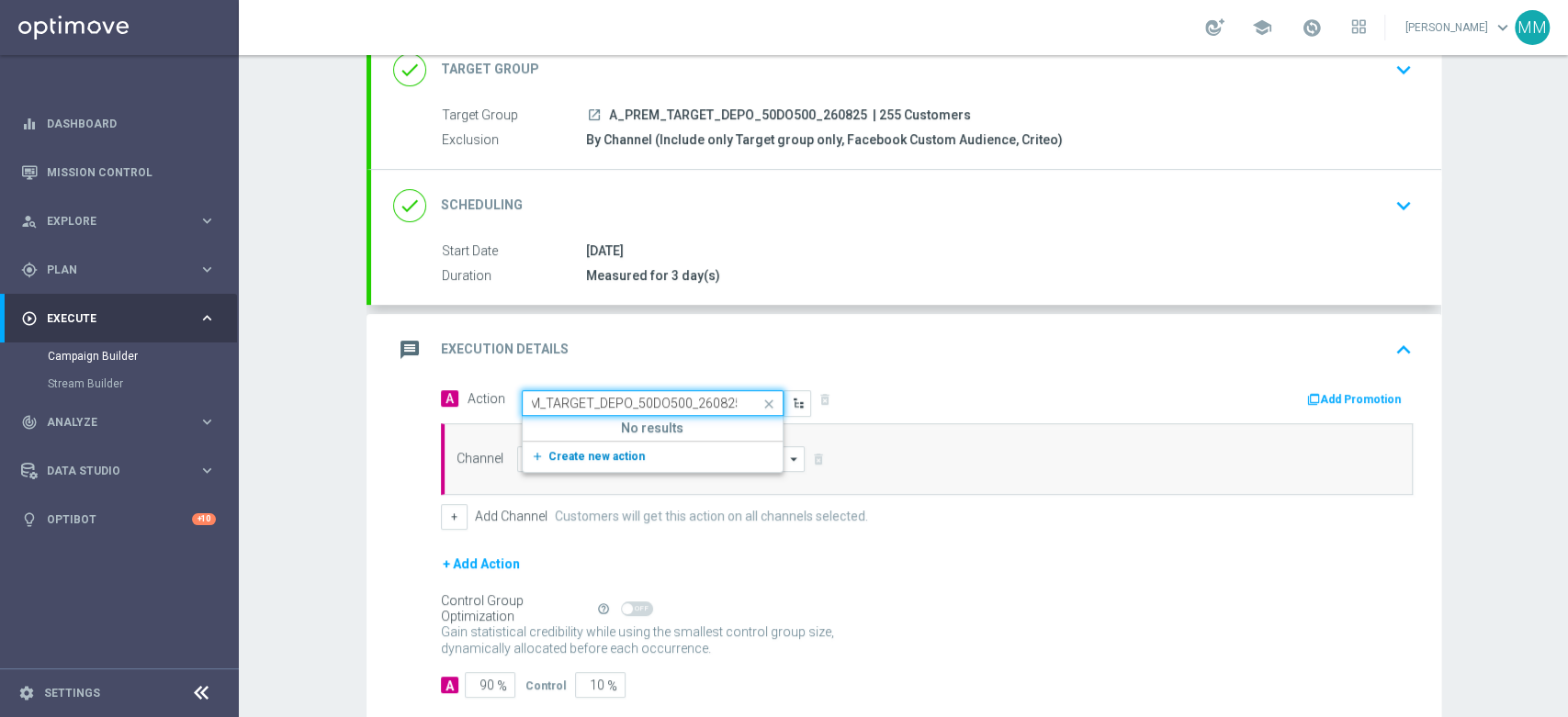
click at [596, 453] on span "Create new action" at bounding box center [596, 455] width 96 height 12
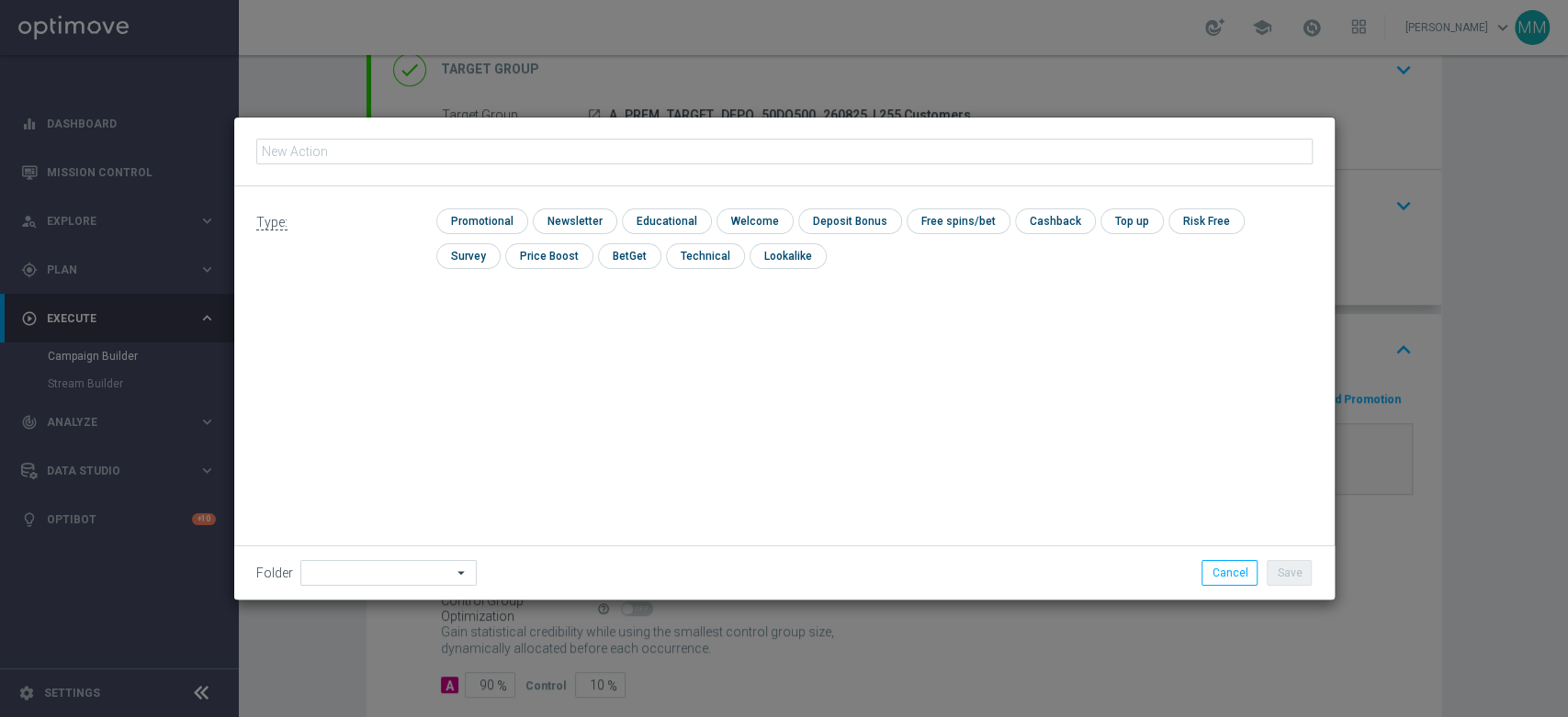
type input "A_PREM_TARGET_DEPO_50DO500_260825"
click at [466, 229] on input "checkbox" at bounding box center [479, 221] width 87 height 25
checkbox input "true"
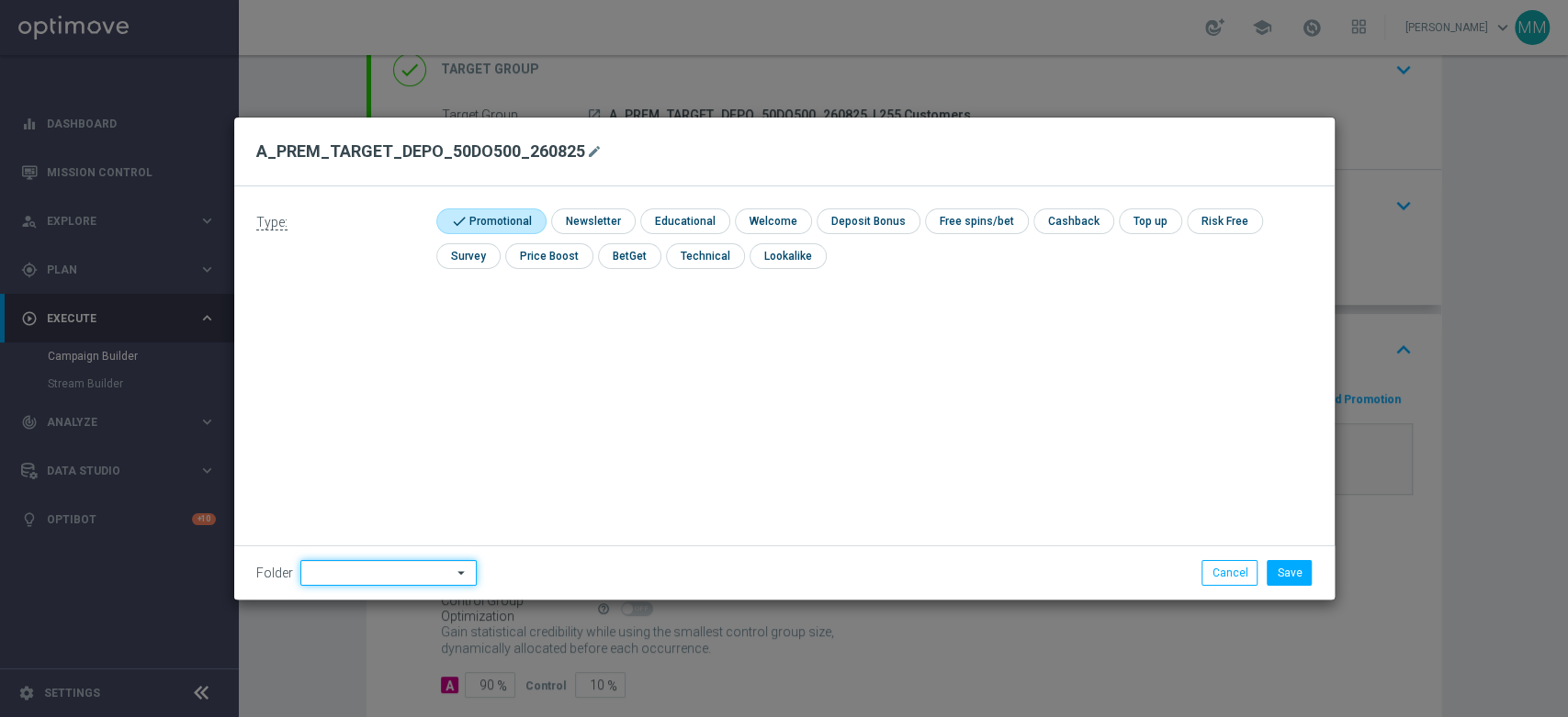
click at [396, 564] on input at bounding box center [389, 573] width 177 height 26
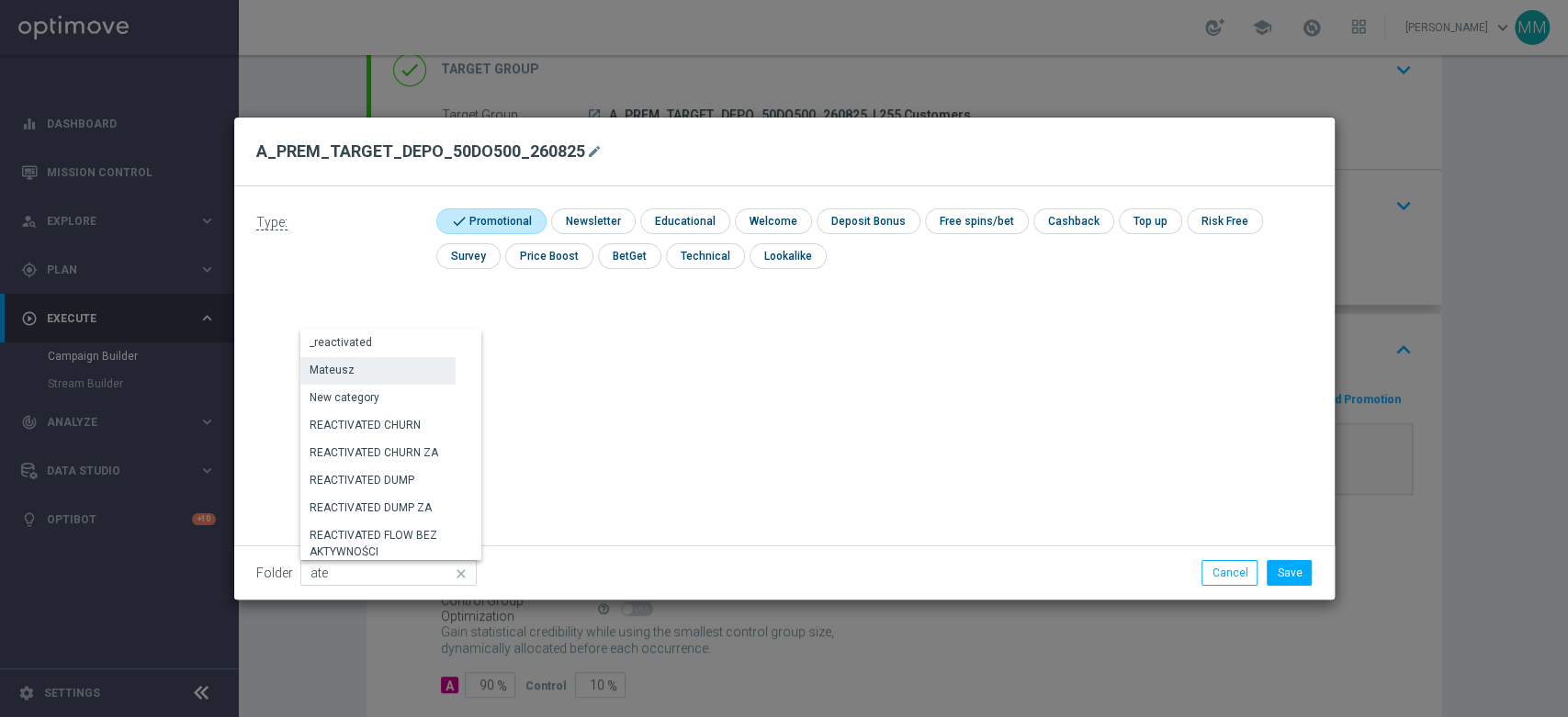
click at [400, 363] on div "Mateusz" at bounding box center [378, 369] width 156 height 26
type input "Mateusz"
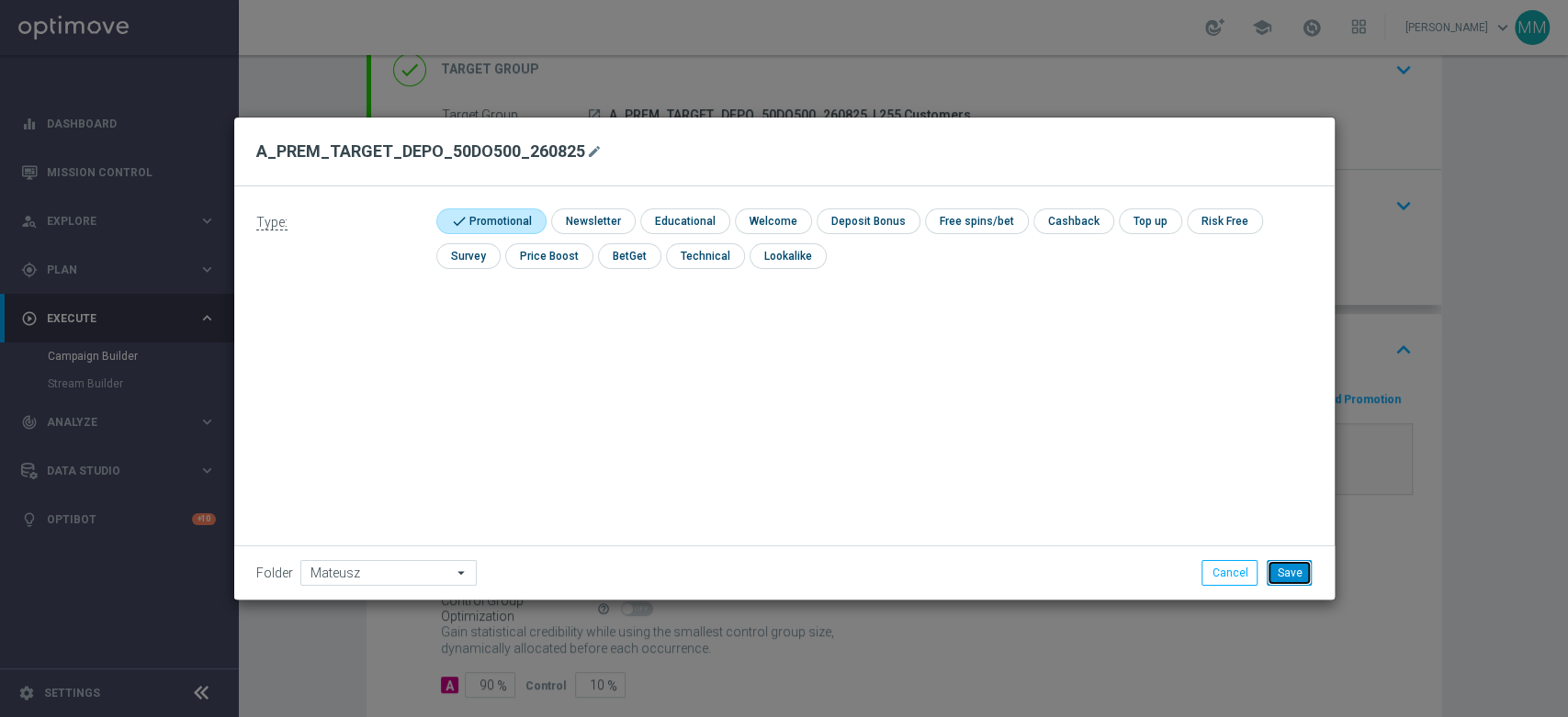
click at [1275, 575] on button "Save" at bounding box center [1289, 573] width 45 height 26
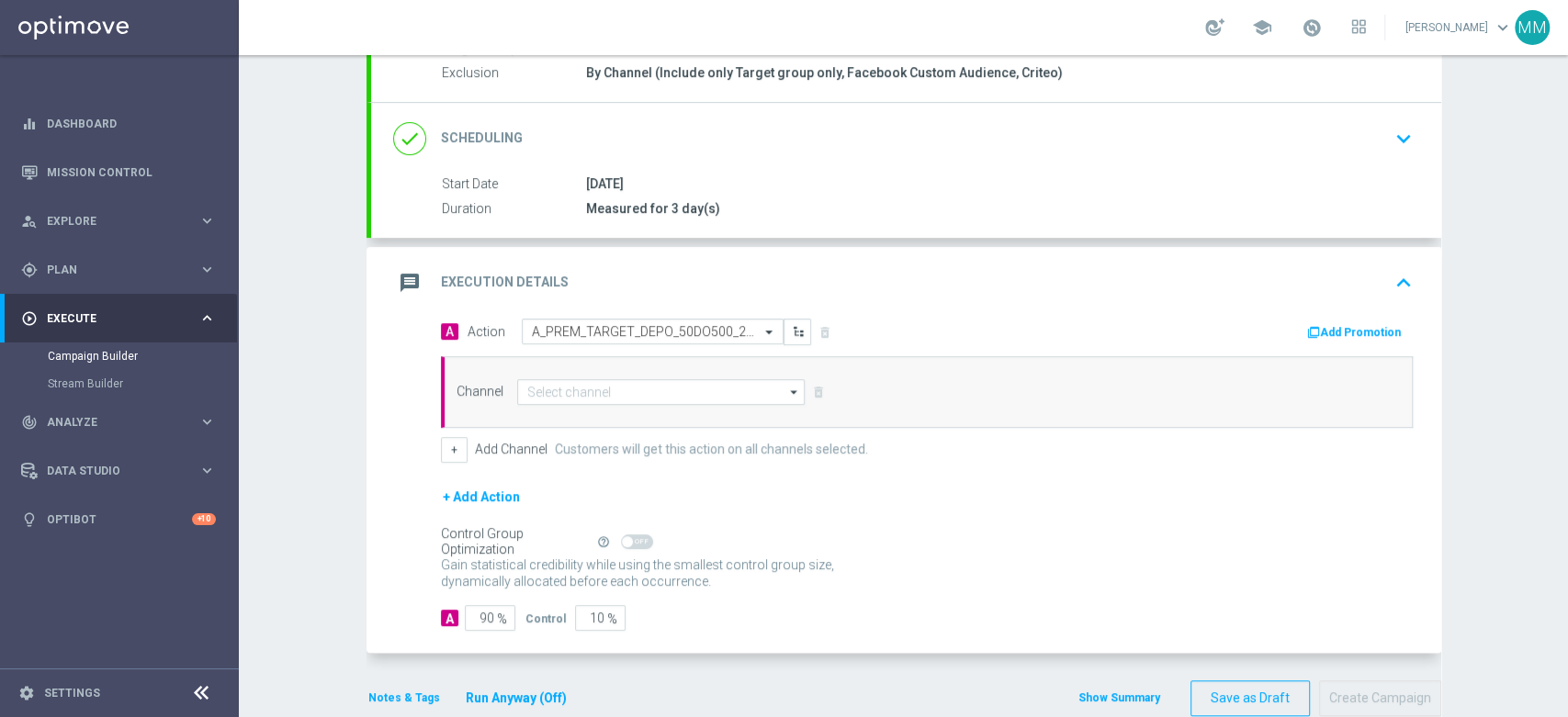
scroll to position [229, 0]
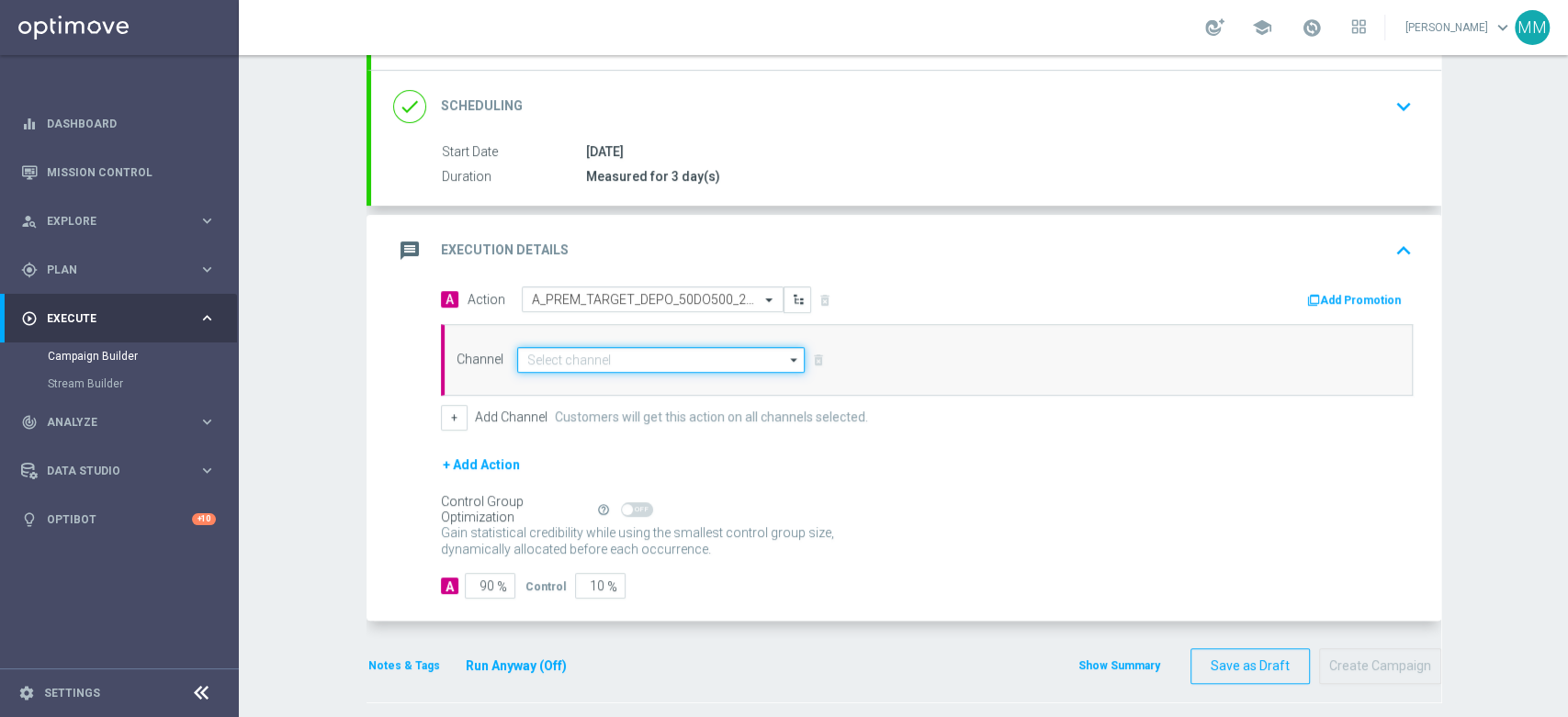
click at [580, 358] on input at bounding box center [662, 360] width 288 height 26
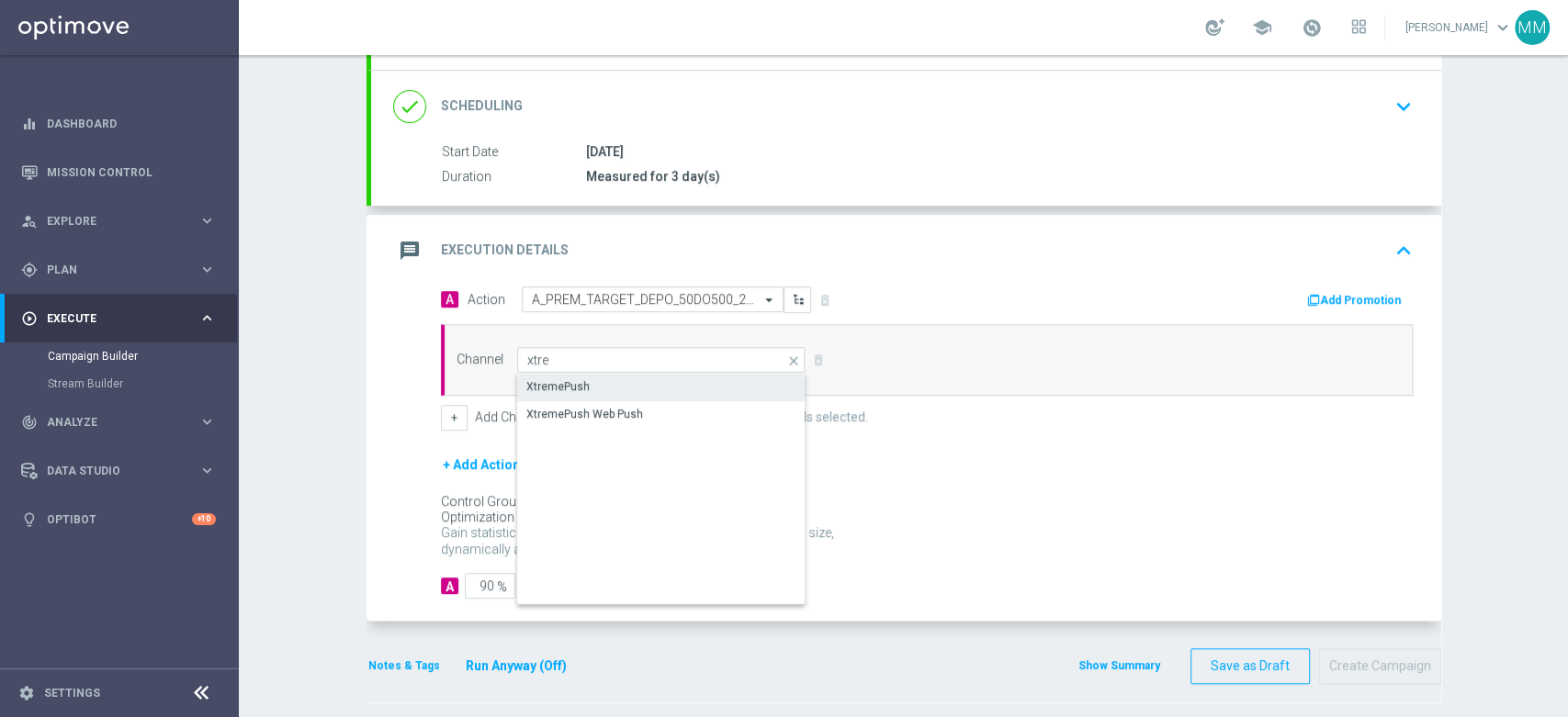
click at [590, 388] on div "XtremePush" at bounding box center [662, 387] width 289 height 26
type input "XtremePush"
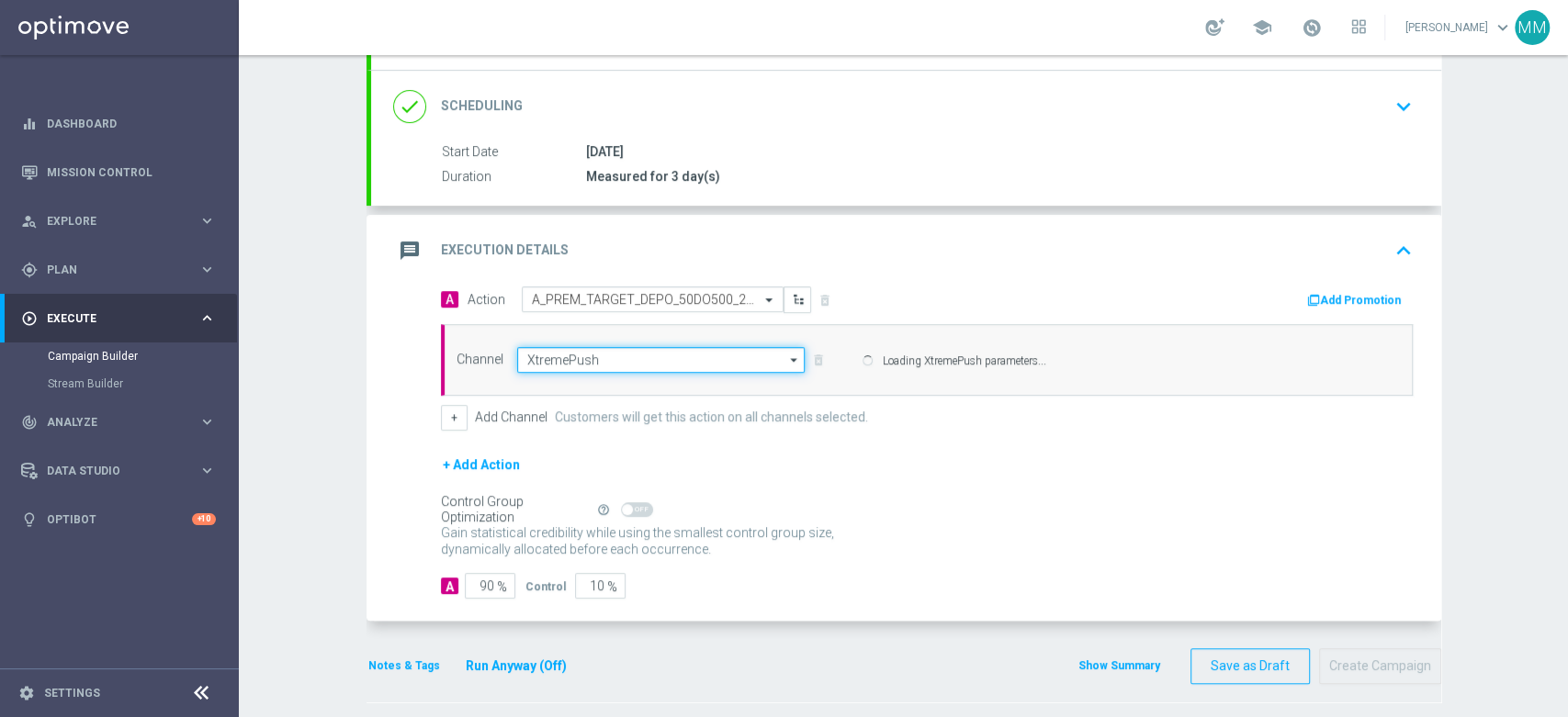
click at [592, 360] on input "XtremePush" at bounding box center [662, 360] width 288 height 26
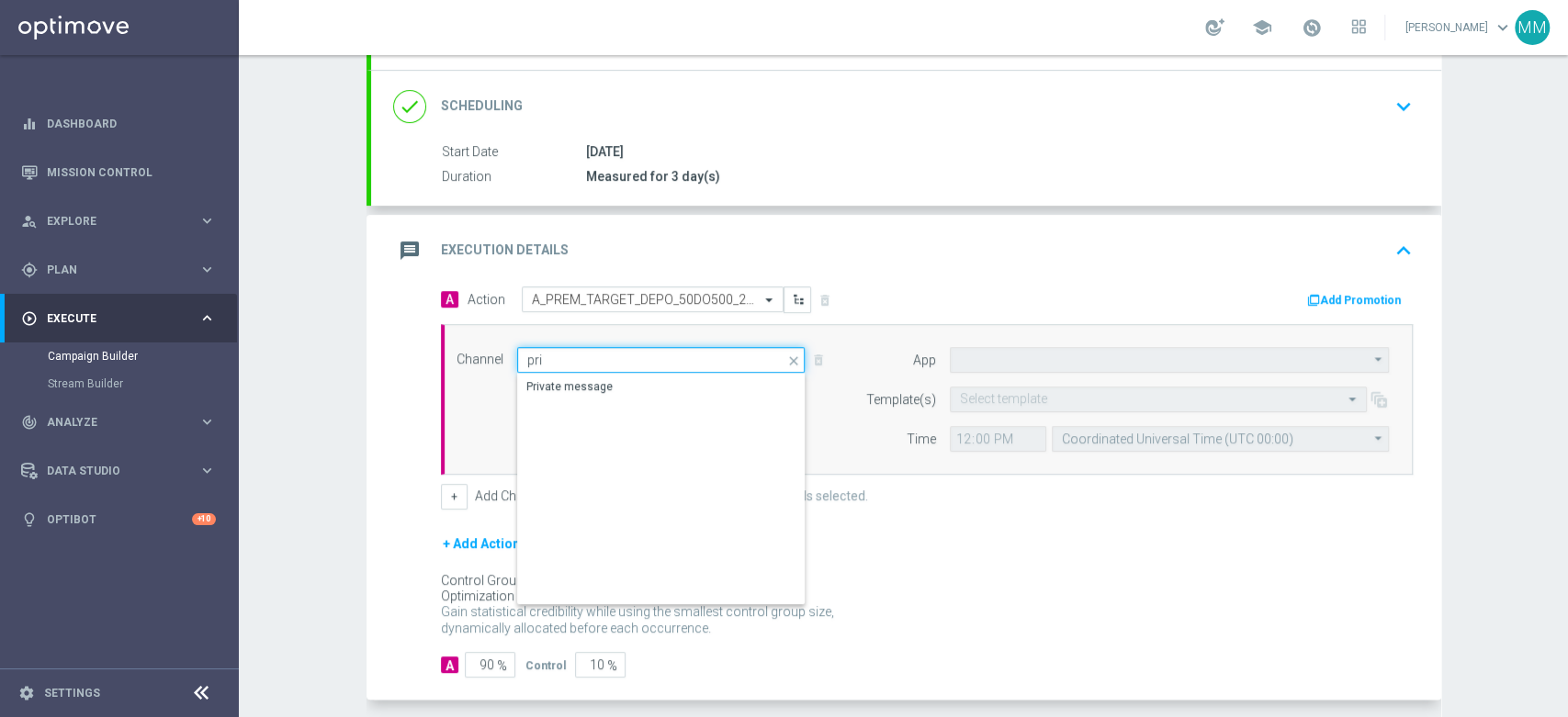
type input "priv"
type input "STS_PL"
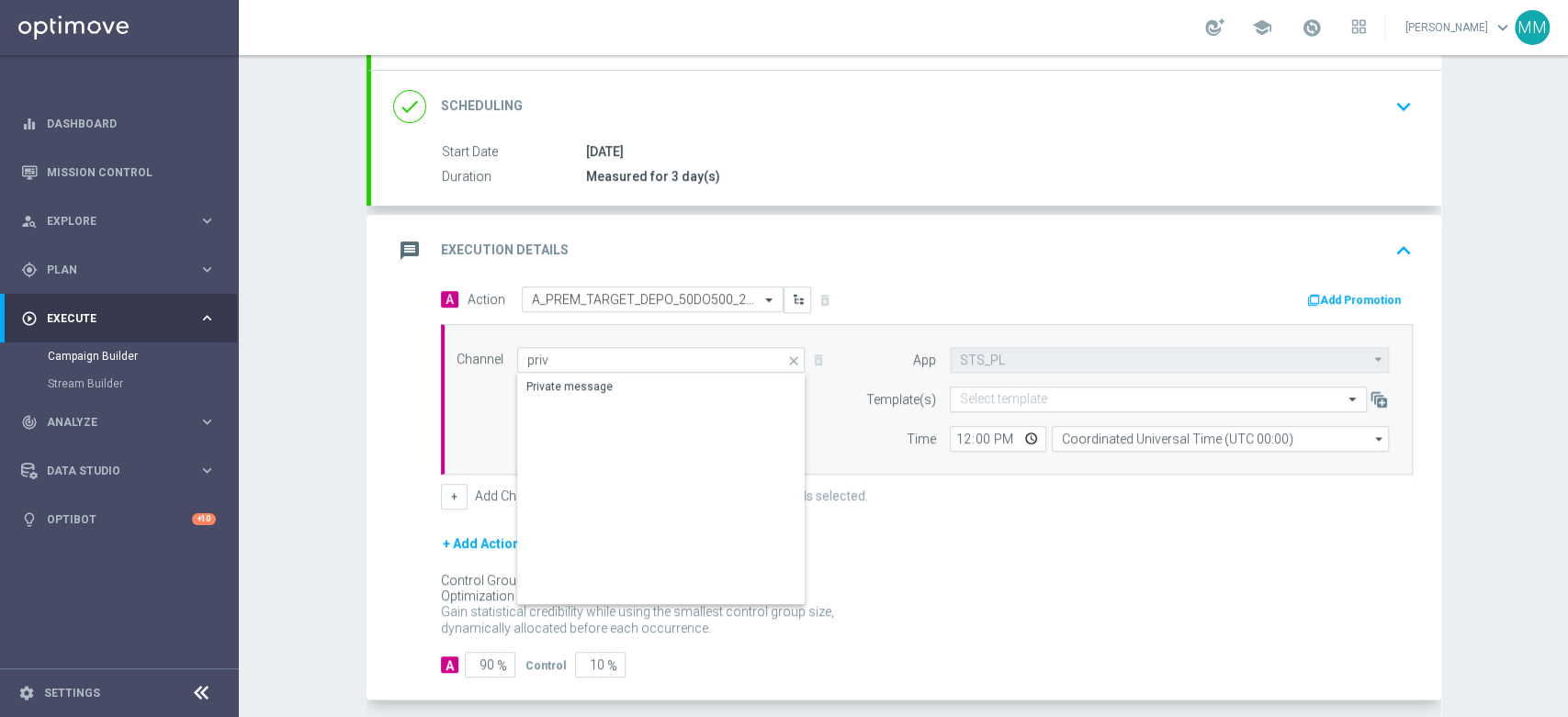
click at [562, 398] on div "Private message" at bounding box center [662, 388] width 289 height 28
click at [761, 390] on div "Private message" at bounding box center [662, 388] width 289 height 28
type input "Private message"
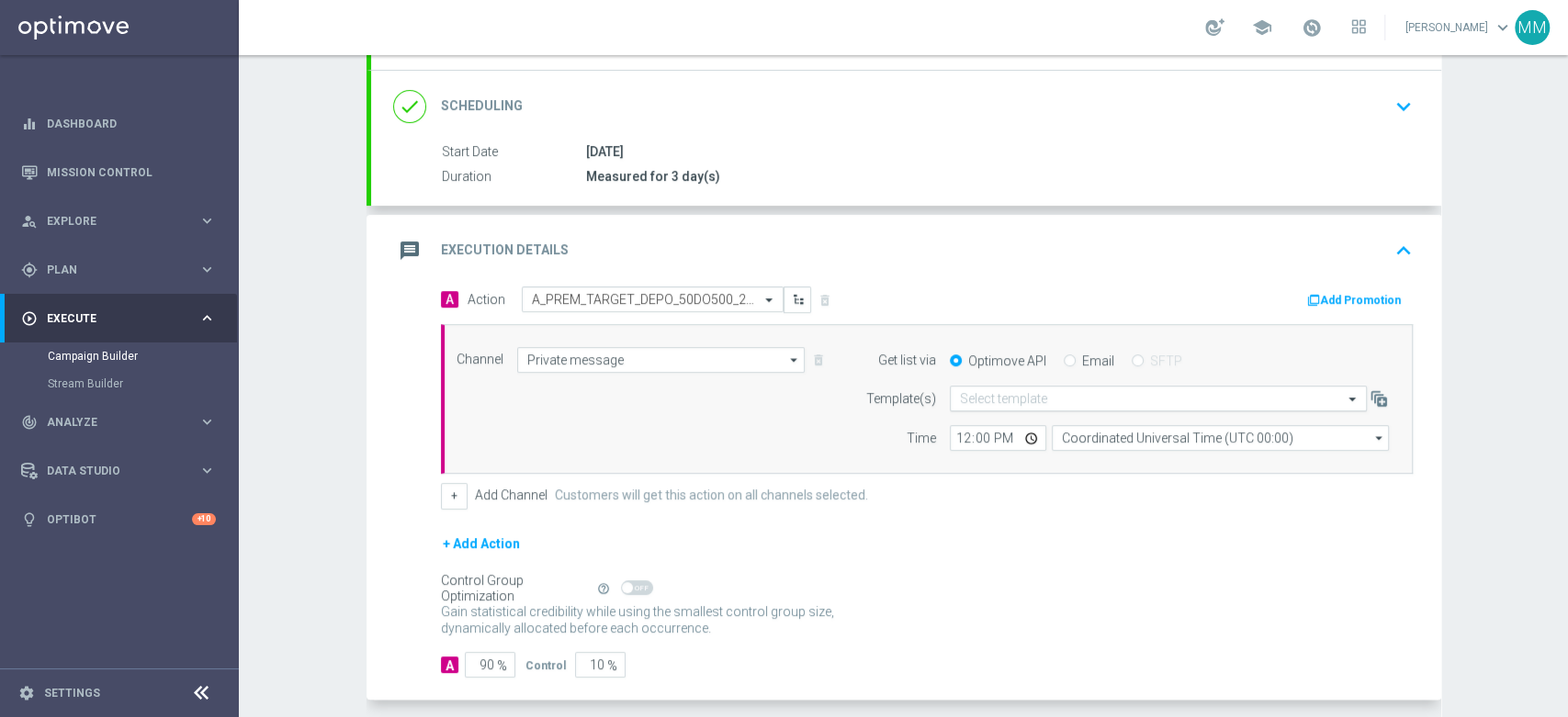
click at [1010, 395] on input "text" at bounding box center [1139, 399] width 360 height 15
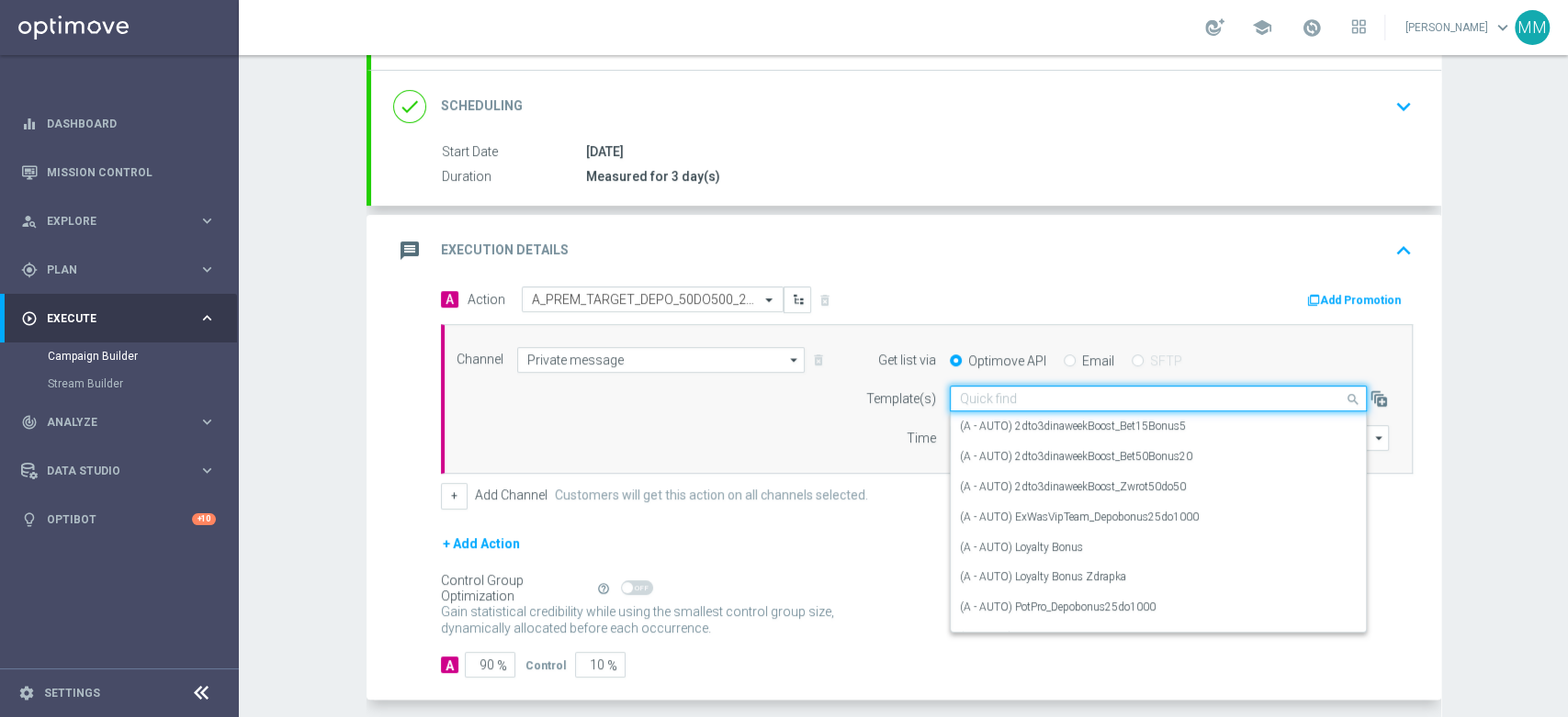
paste input "A_PREM_TARGET_DEPO_50DO500_260825"
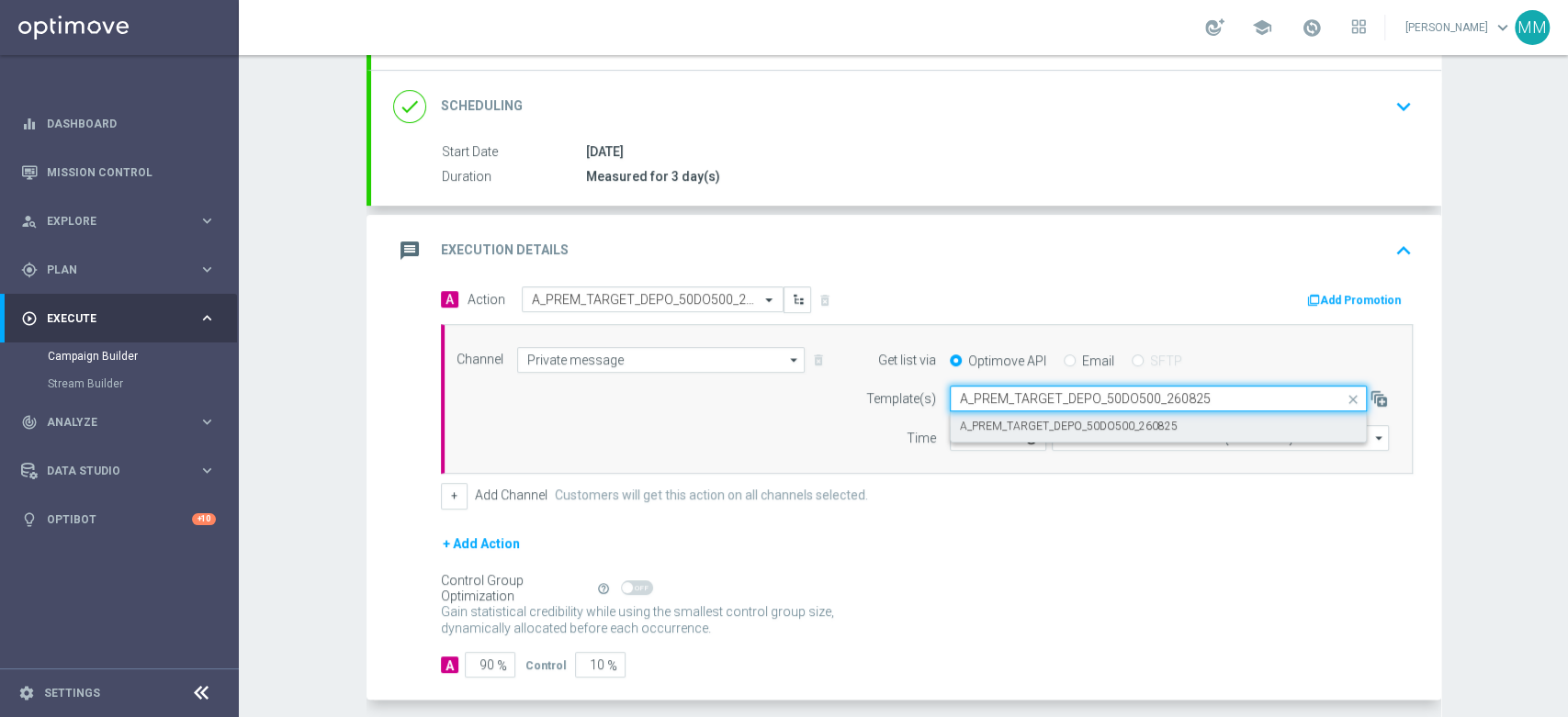
click at [1013, 415] on div "A_PREM_TARGET_DEPO_50DO500_260825" at bounding box center [1158, 427] width 397 height 31
type input "A_PREM_TARGET_DEPO_50DO500_260825"
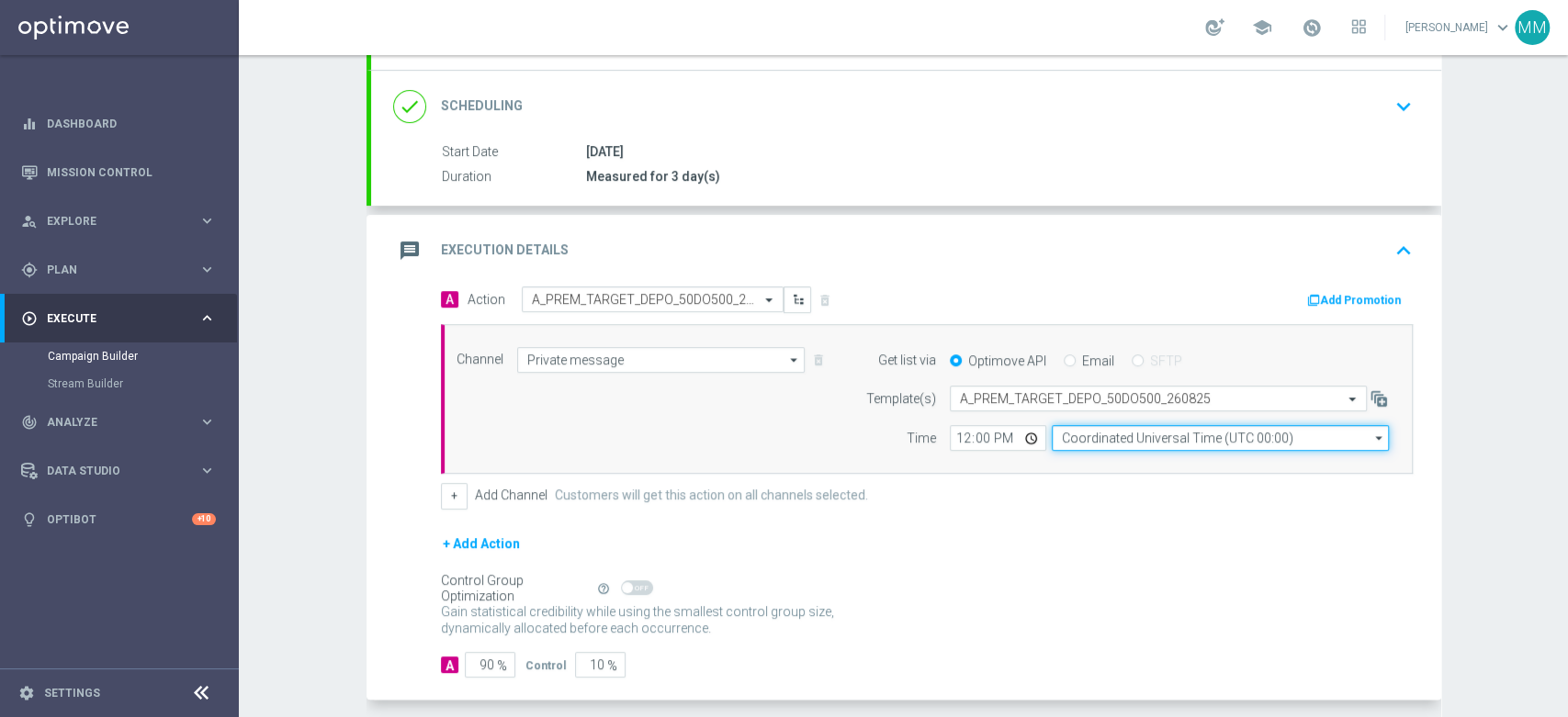
click at [1051, 435] on input "Coordinated Universal Time (UTC 00:00)" at bounding box center [1219, 437] width 337 height 26
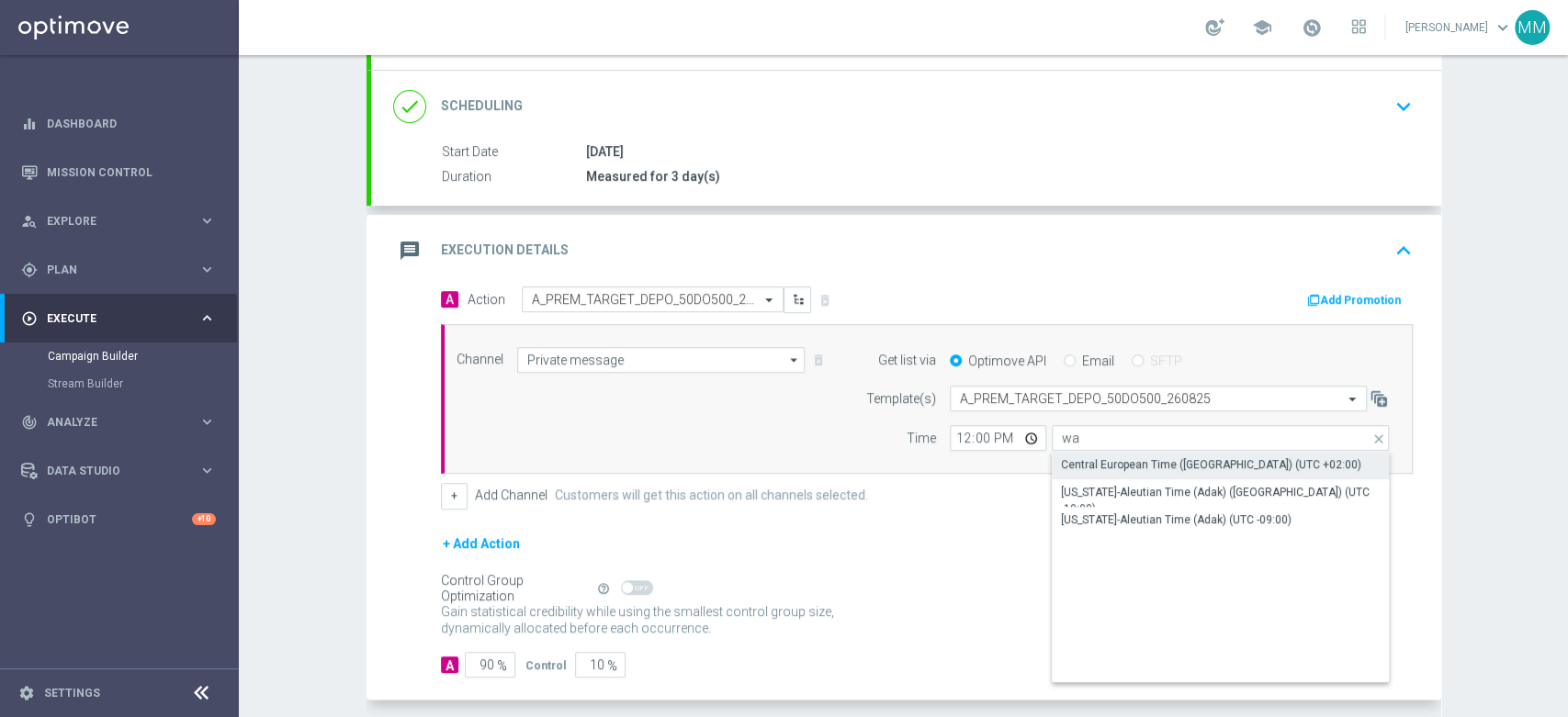
click at [1077, 461] on div "Central European Time ([GEOGRAPHIC_DATA]) (UTC +02:00)" at bounding box center [1211, 464] width 301 height 16
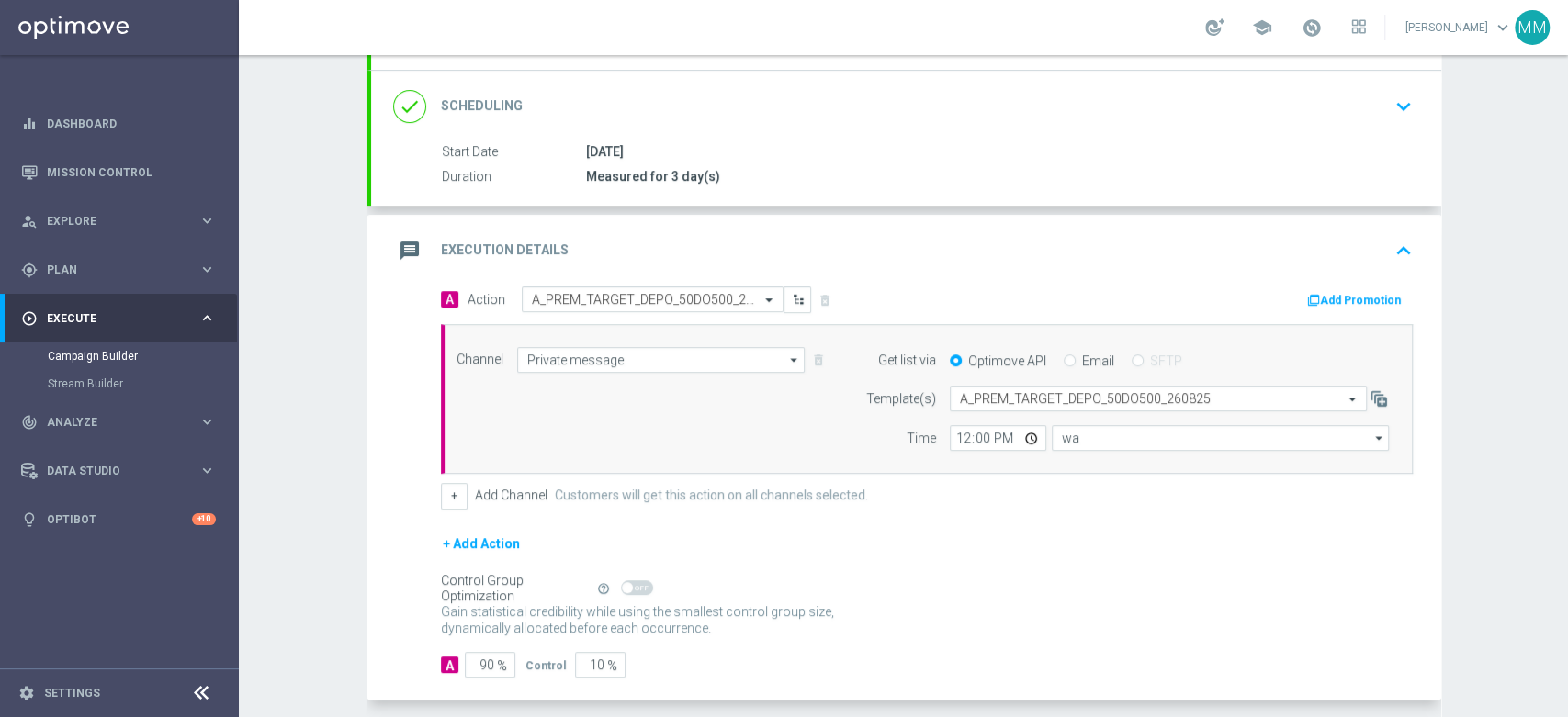
type input "Central European Time ([GEOGRAPHIC_DATA]) (UTC +02:00)"
click at [952, 442] on input "12:00" at bounding box center [998, 437] width 96 height 26
click at [475, 663] on input "90" at bounding box center [490, 664] width 51 height 26
type input "9"
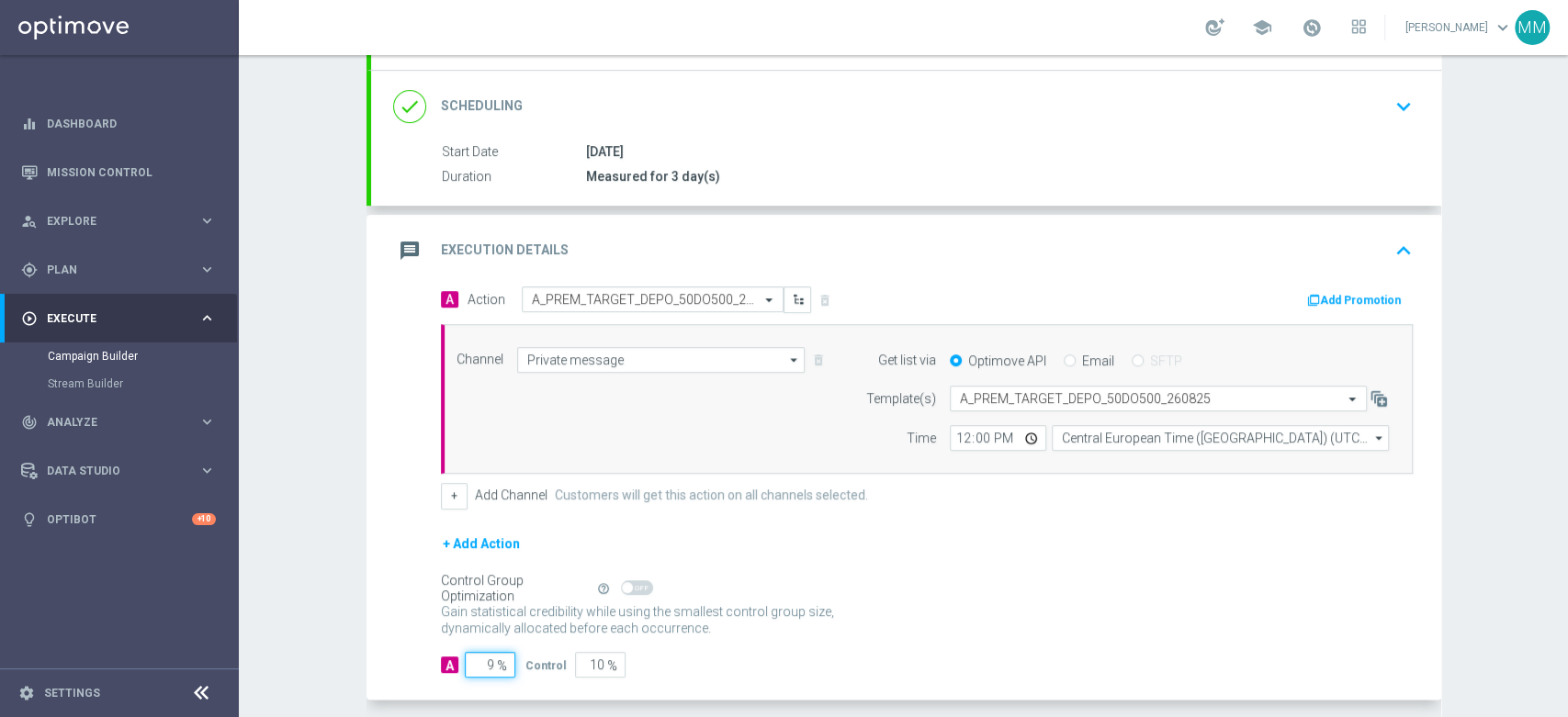
type input "91"
type input "98"
type input "2"
type input "98"
click at [962, 433] on input "12:00" at bounding box center [998, 437] width 96 height 26
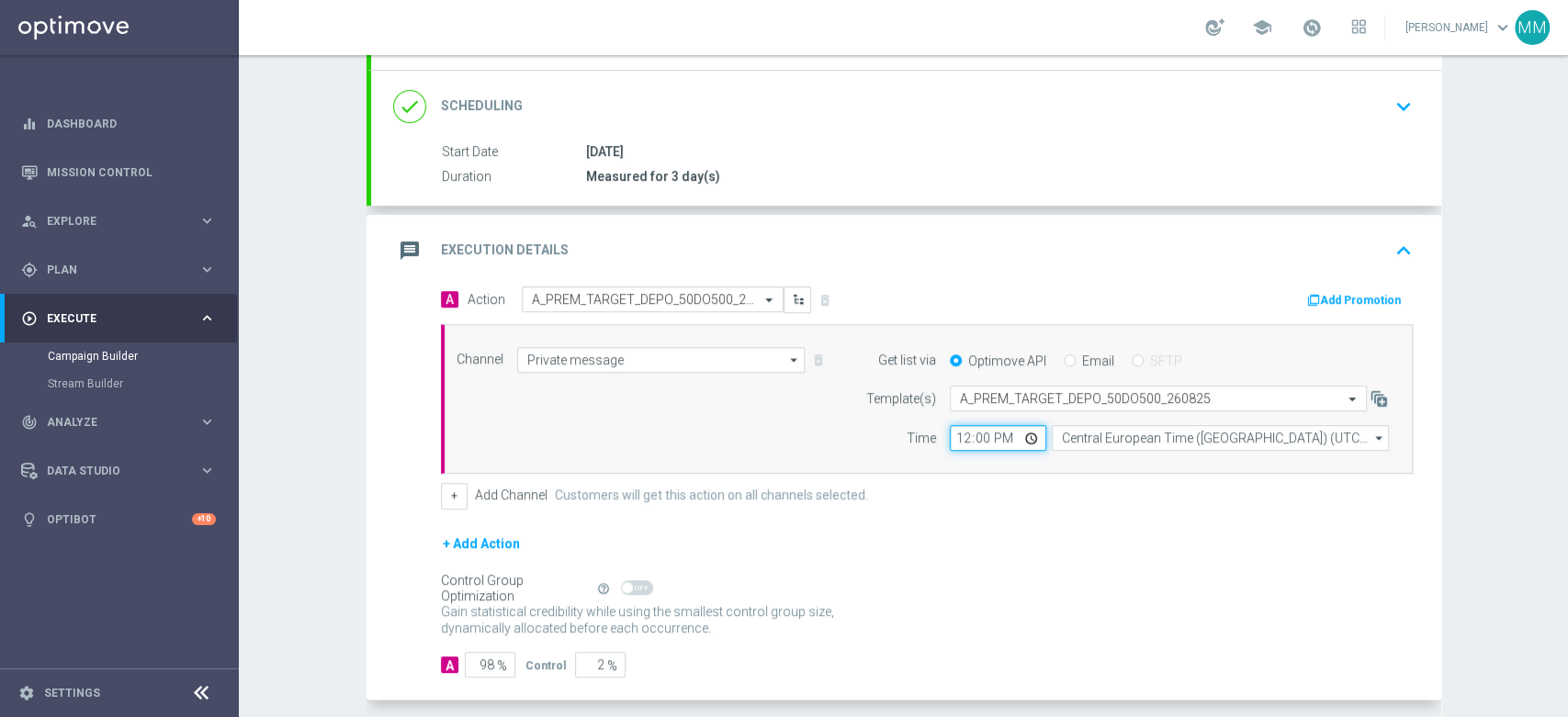
click at [961, 442] on input "12:00" at bounding box center [998, 437] width 96 height 26
type input "14:06"
click at [719, 394] on div "Channel Private message Private message arrow_drop_down Show Selected 1 of 22 T…" at bounding box center [923, 400] width 961 height 105
click at [1346, 302] on button "Add Promotion" at bounding box center [1356, 300] width 102 height 20
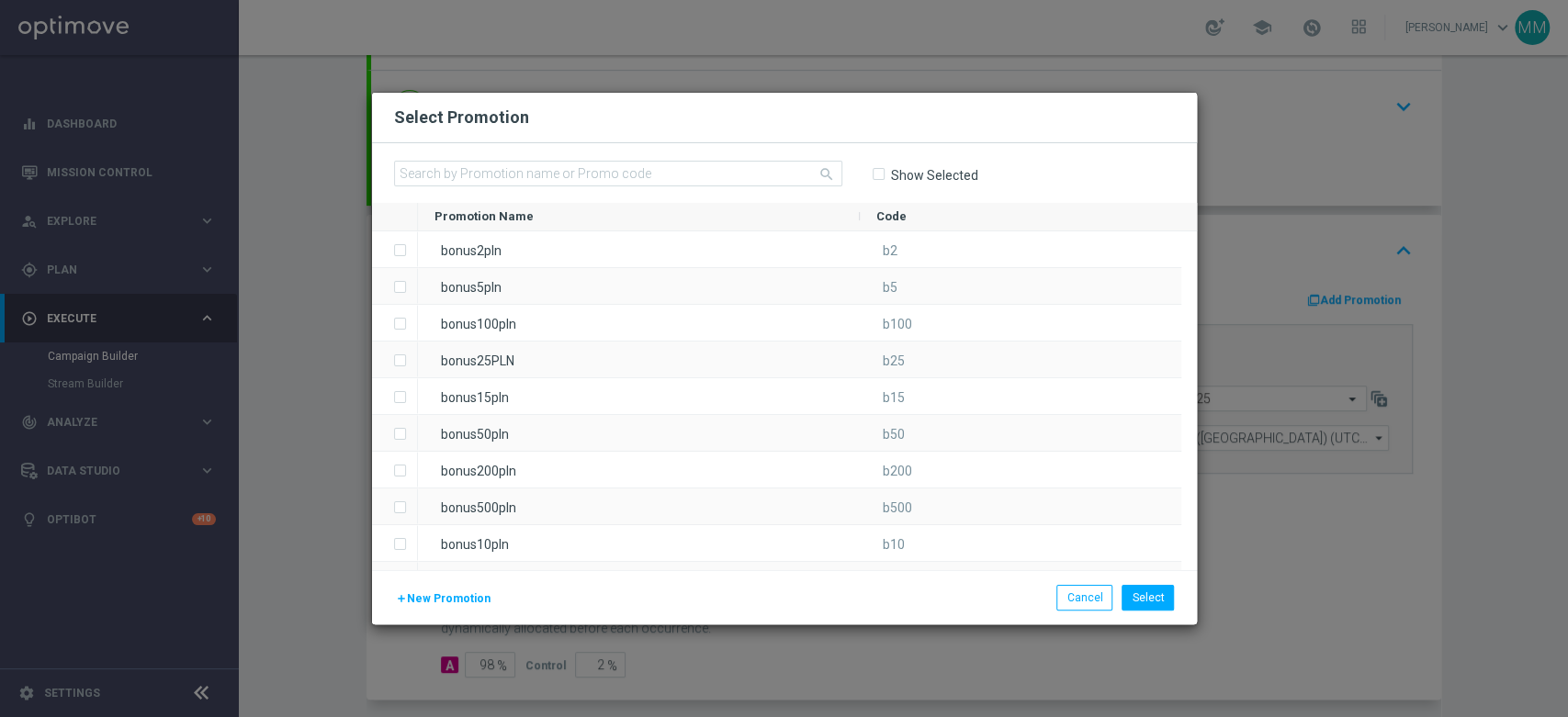
click at [457, 598] on span "New Promotion" at bounding box center [449, 598] width 84 height 12
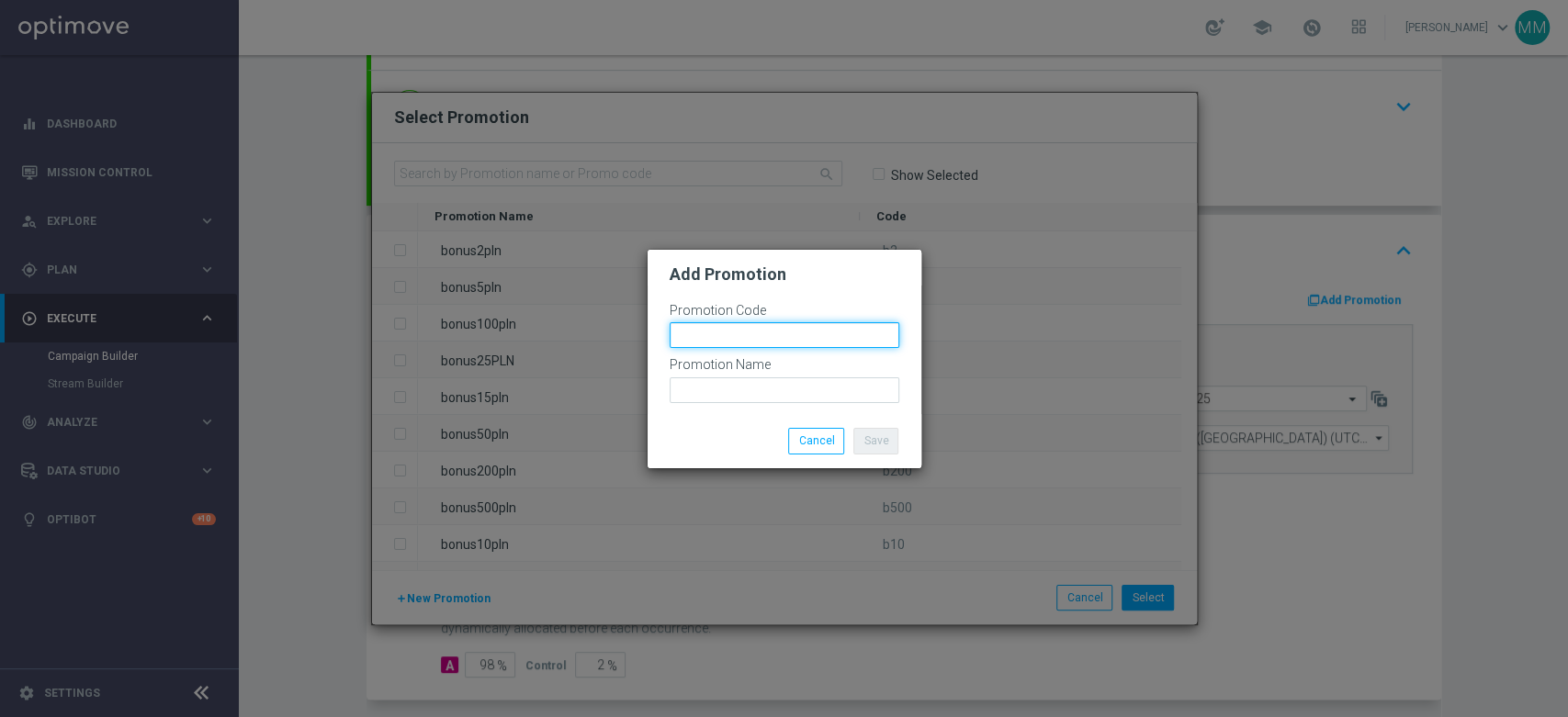
click at [712, 326] on input "text" at bounding box center [784, 335] width 229 height 26
click at [814, 334] on input "bonusapi_tg-" at bounding box center [784, 335] width 229 height 26
paste input "171962"
type input "bonusapi_tg-171962"
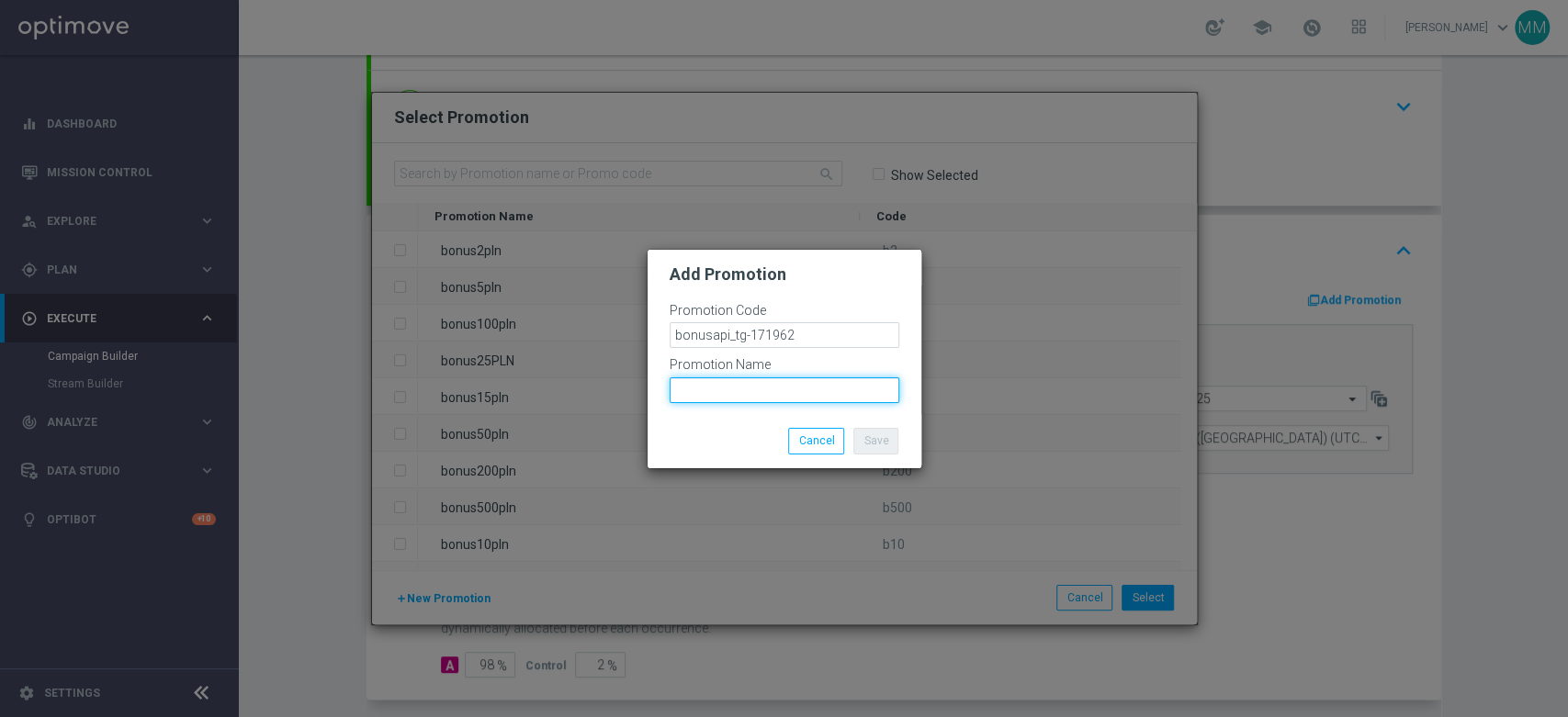
click at [802, 380] on input "text" at bounding box center [784, 390] width 229 height 26
paste input "bonusapi_tg-171962"
type input "bonusapi_tg-171962"
click at [883, 445] on button "Save" at bounding box center [876, 440] width 45 height 26
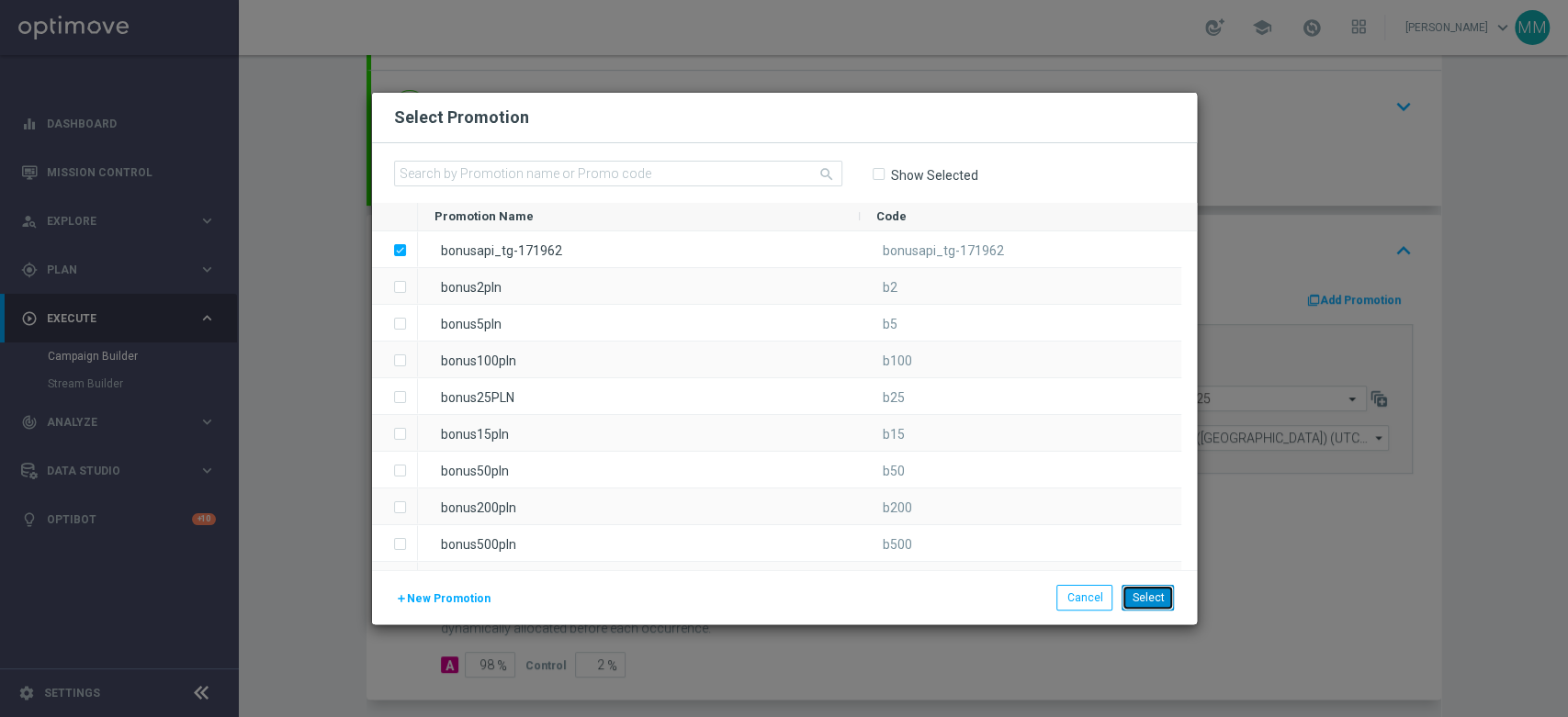
click at [1139, 598] on button "Select" at bounding box center [1148, 598] width 53 height 26
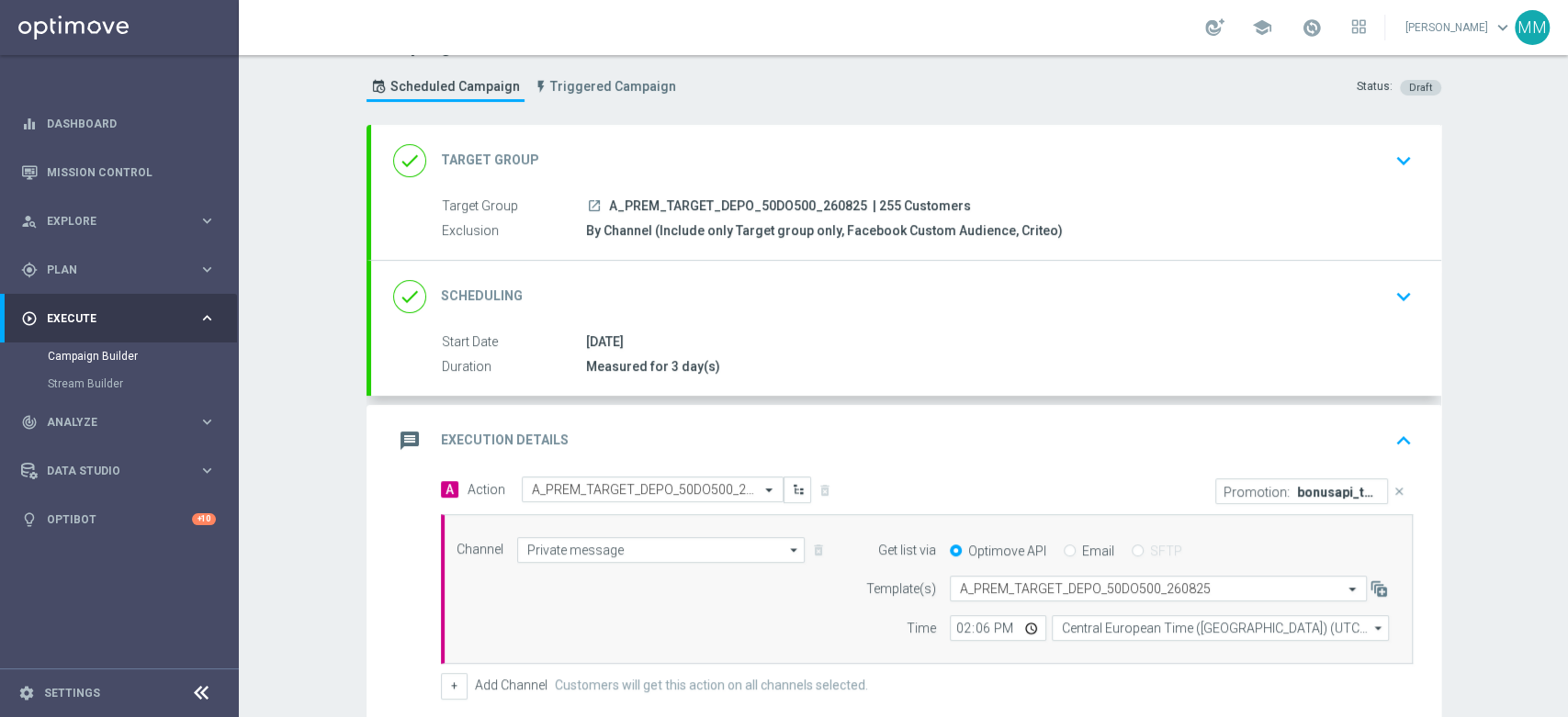
scroll to position [26, 0]
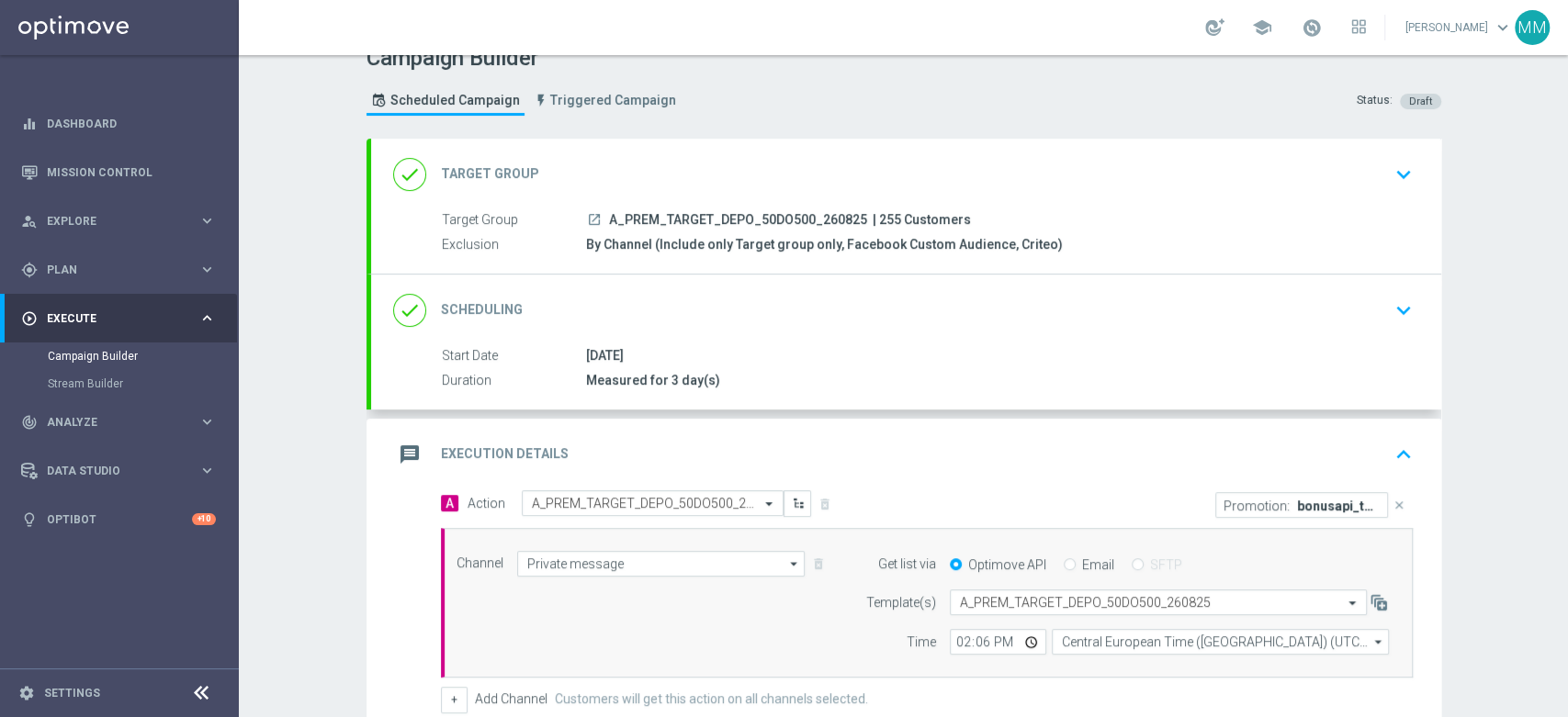
click at [764, 176] on div "done Target Group keyboard_arrow_down" at bounding box center [906, 174] width 1027 height 35
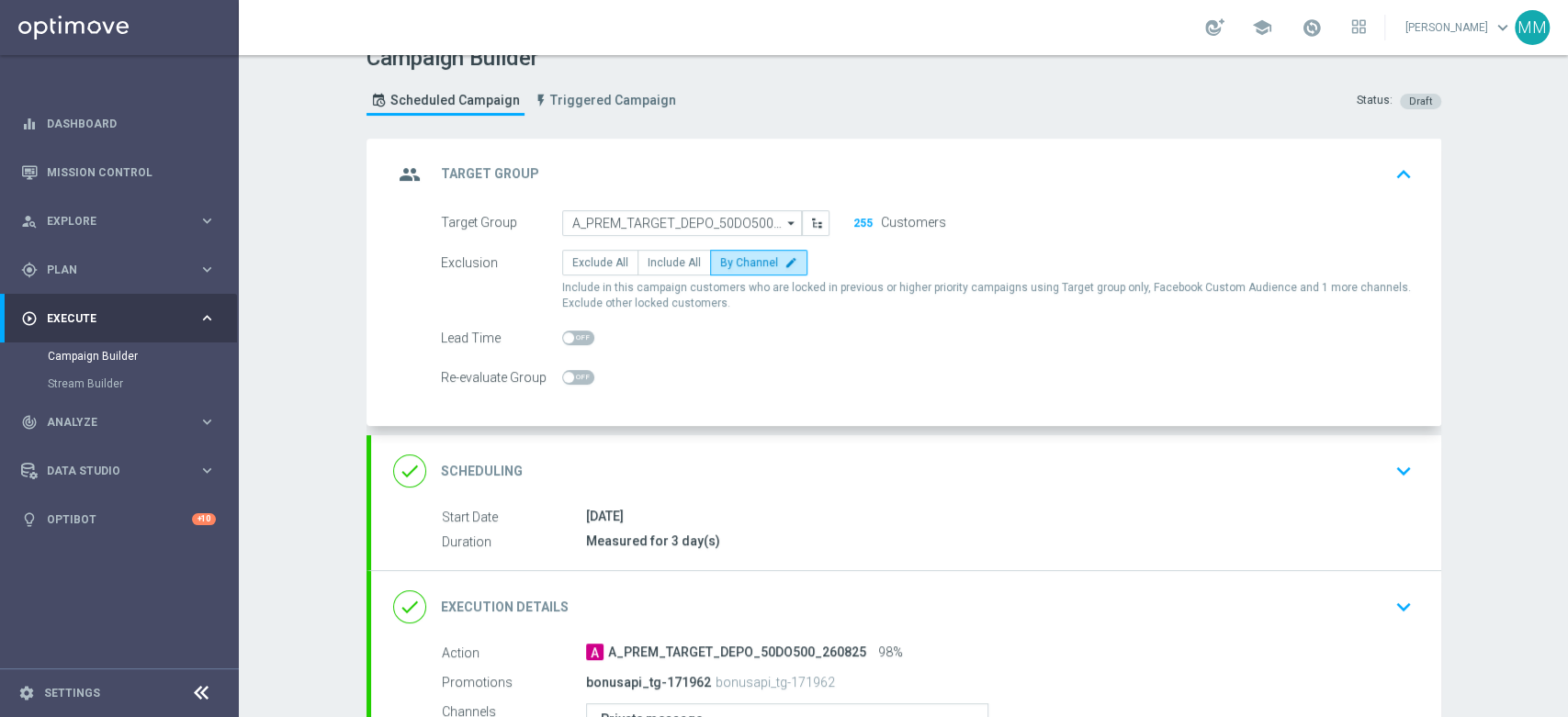
click at [771, 196] on div "group Target Group keyboard_arrow_up" at bounding box center [906, 174] width 1070 height 72
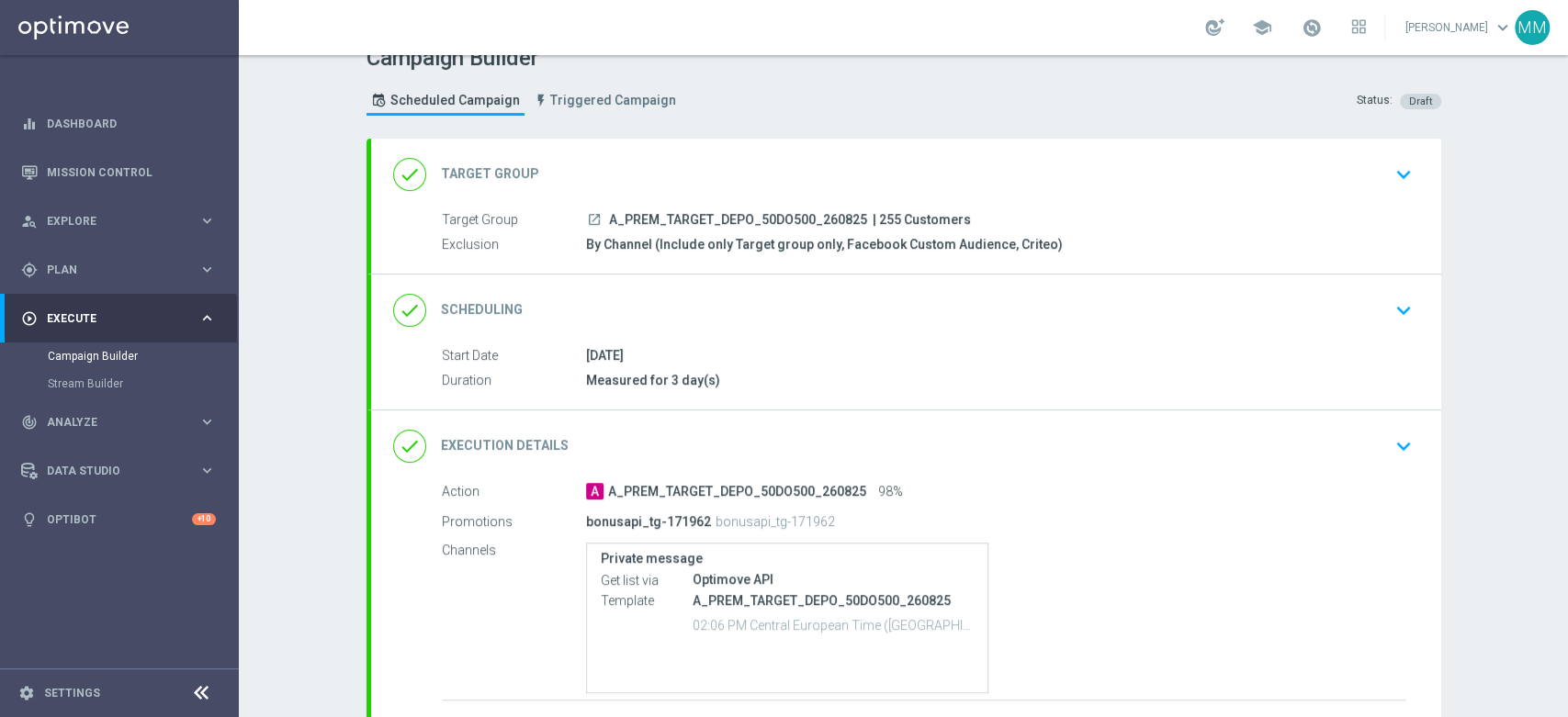
click at [758, 296] on div "done Scheduling keyboard_arrow_down" at bounding box center [906, 310] width 1027 height 35
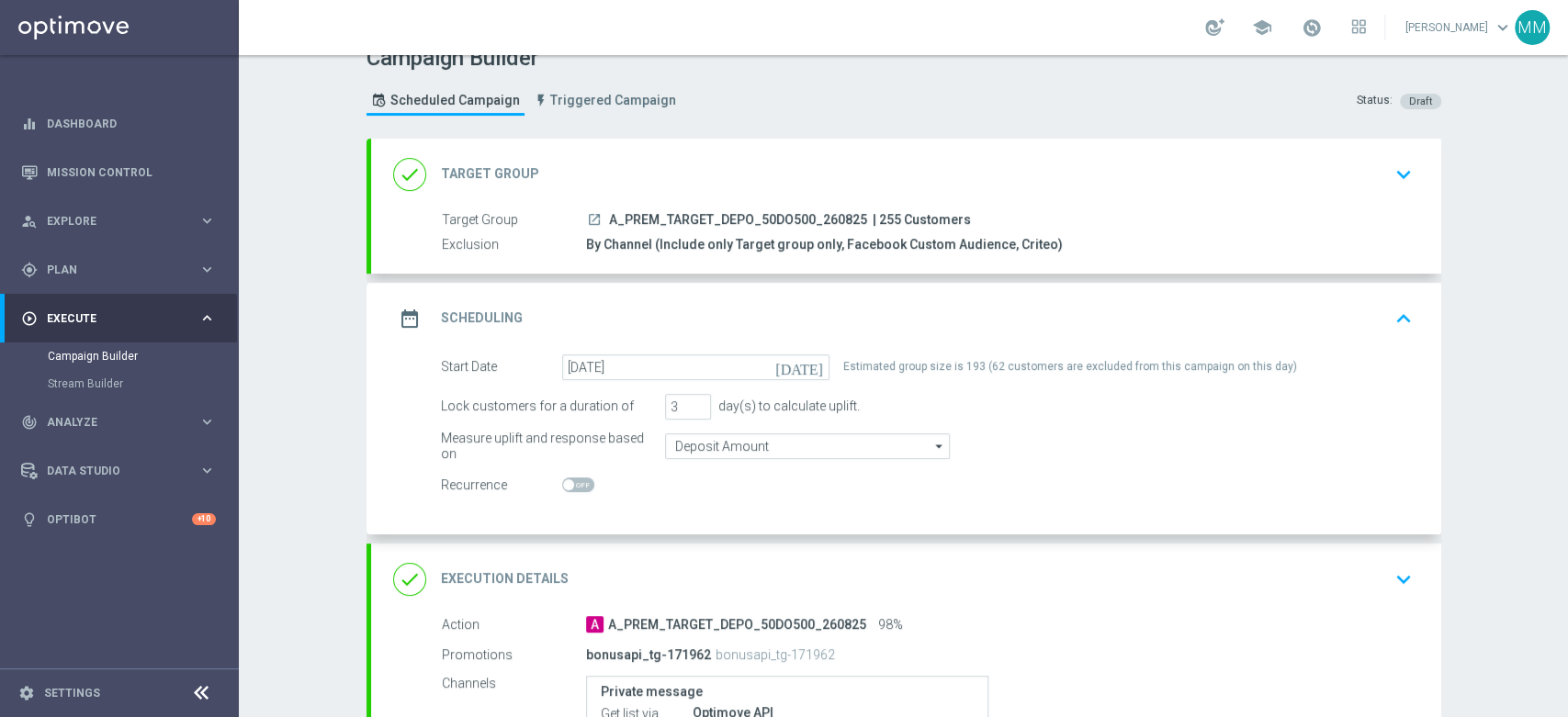
click at [757, 314] on div "date_range Scheduling keyboard_arrow_up" at bounding box center [906, 319] width 1027 height 35
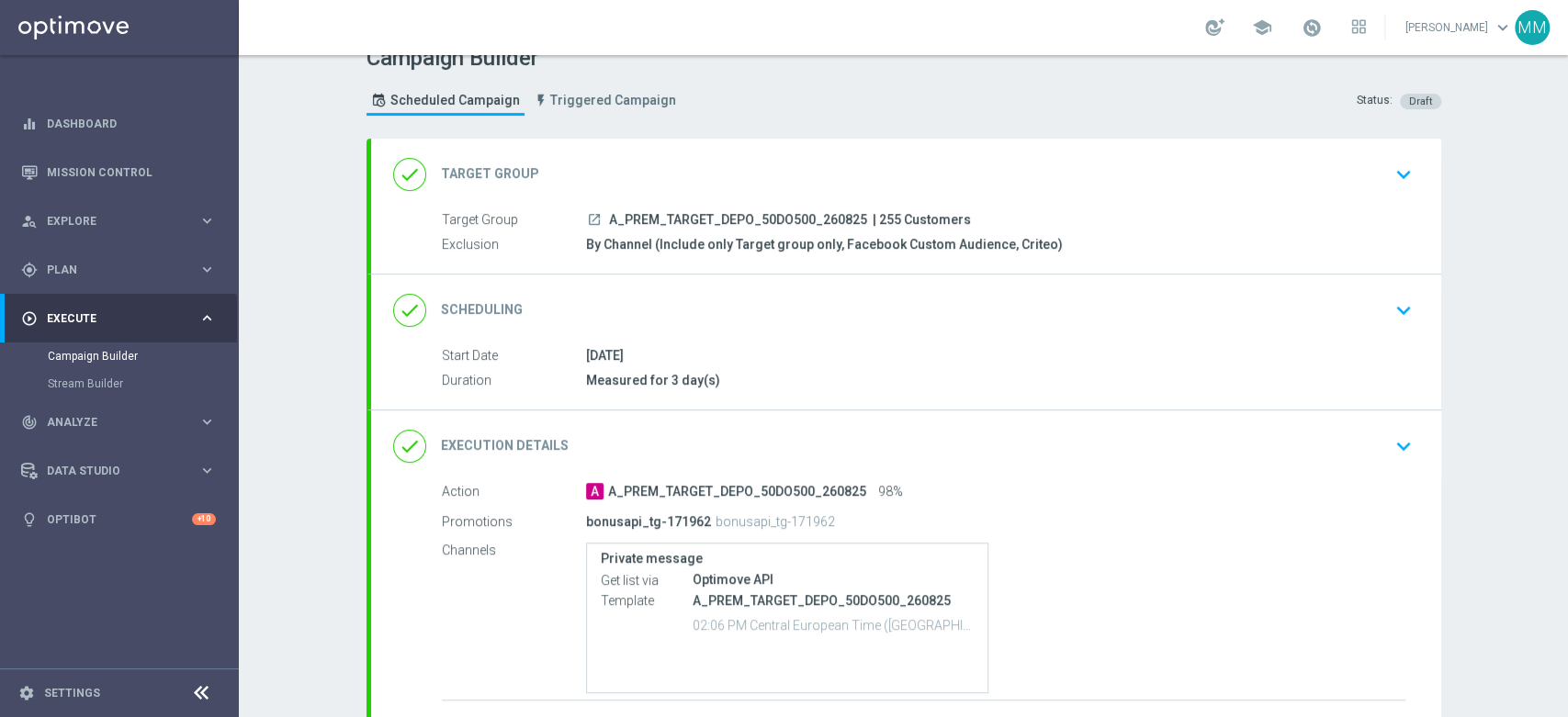
click at [734, 435] on div "done Execution Details keyboard_arrow_down" at bounding box center [906, 446] width 1027 height 35
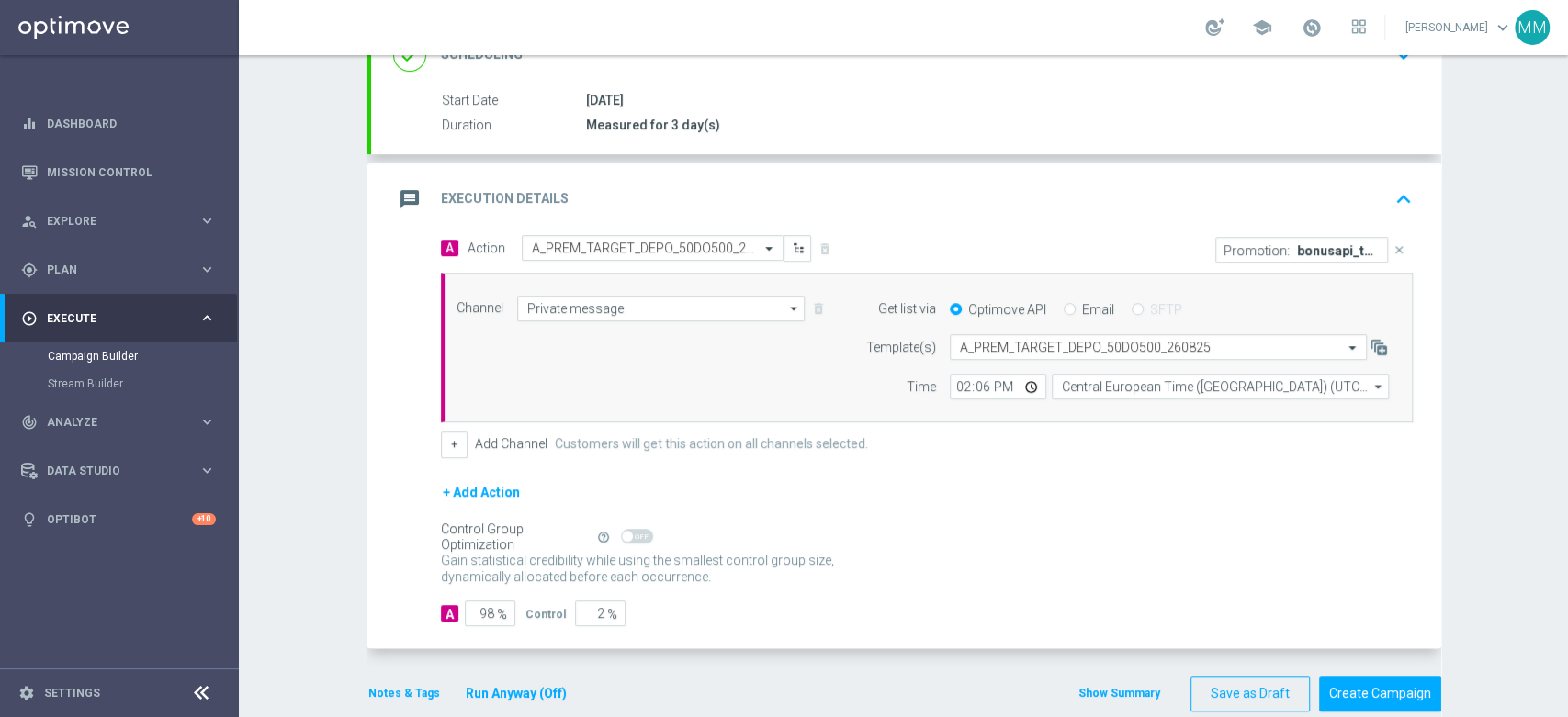
scroll to position [308, 0]
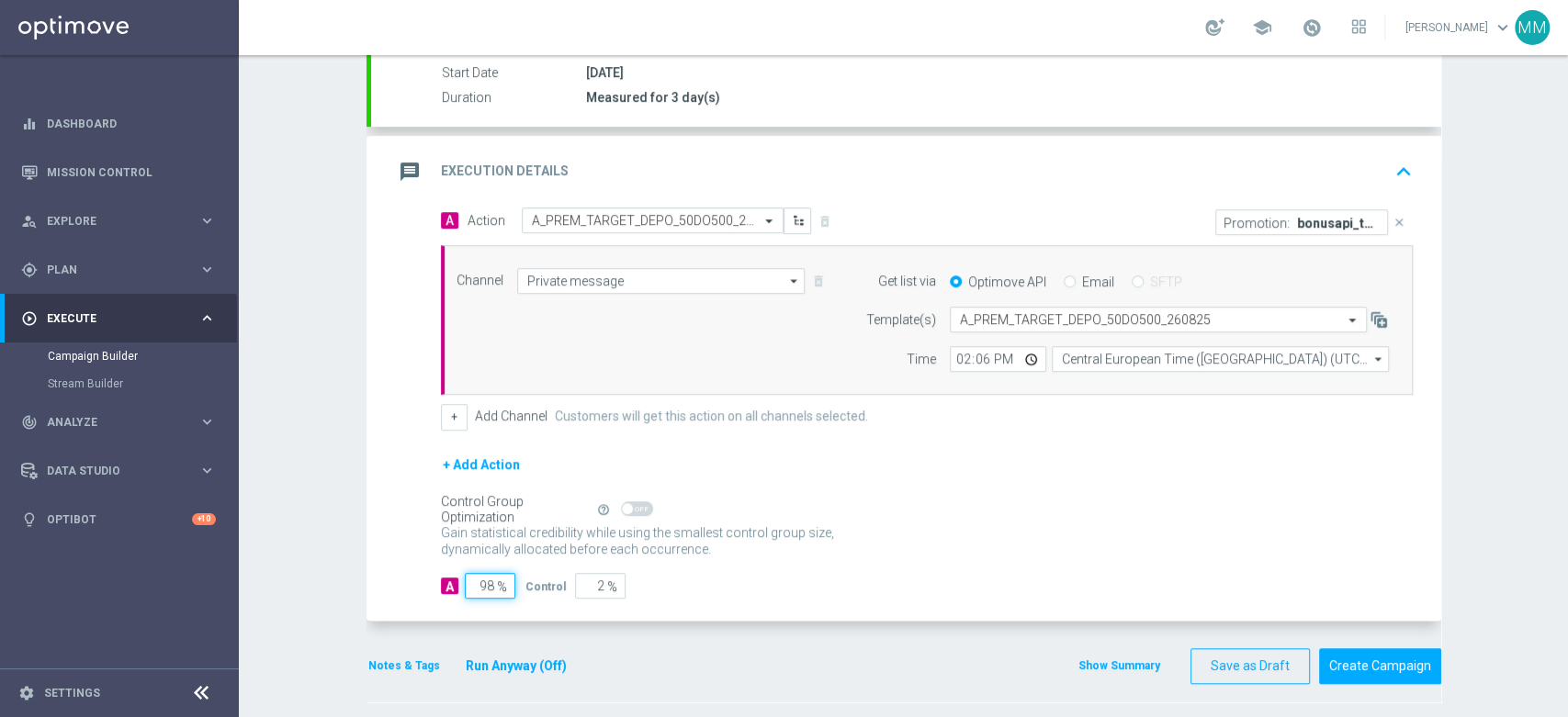
click at [485, 586] on input "98" at bounding box center [490, 585] width 51 height 26
click at [497, 587] on span "%" at bounding box center [501, 587] width 11 height 15
click at [407, 666] on button "Notes & Tags" at bounding box center [404, 665] width 75 height 20
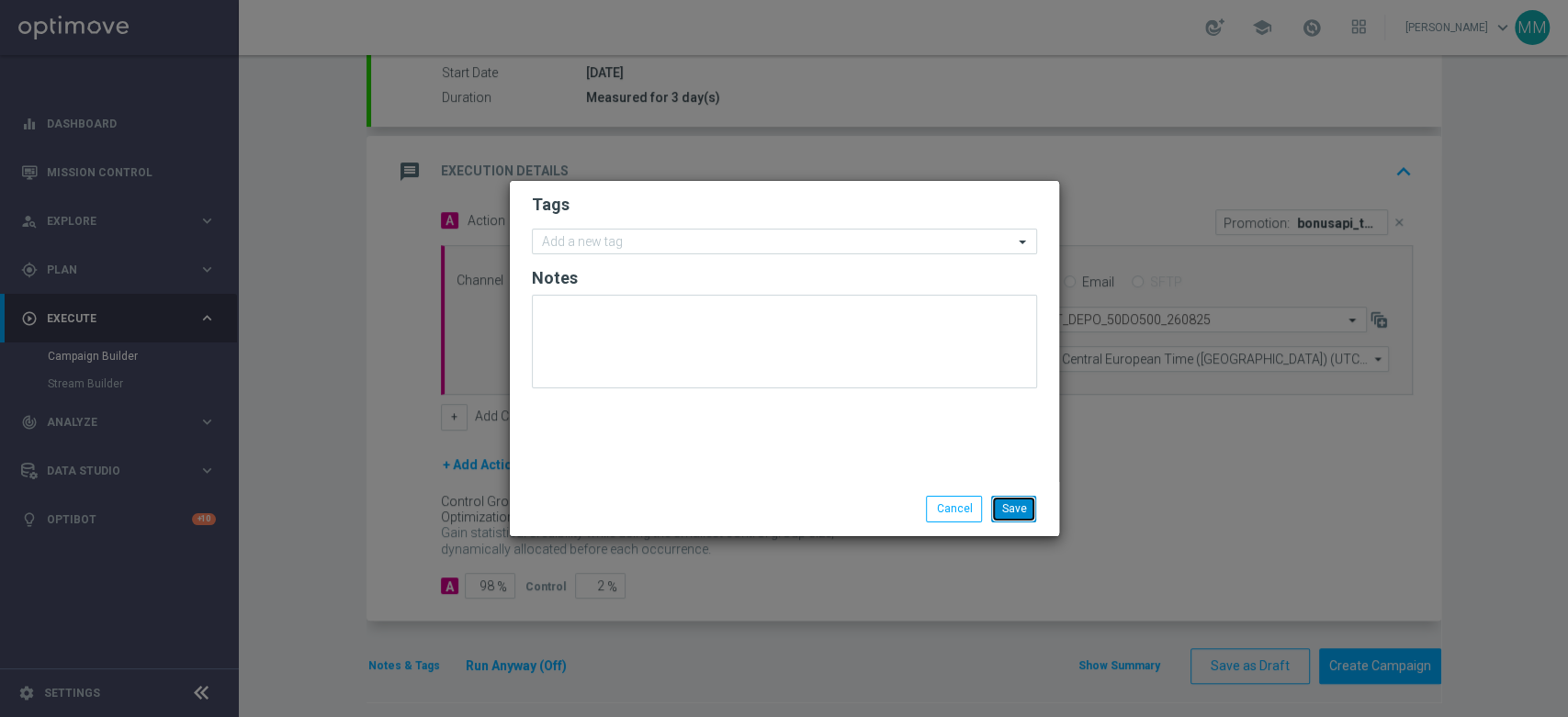
click at [1010, 500] on button "Save" at bounding box center [1013, 508] width 45 height 26
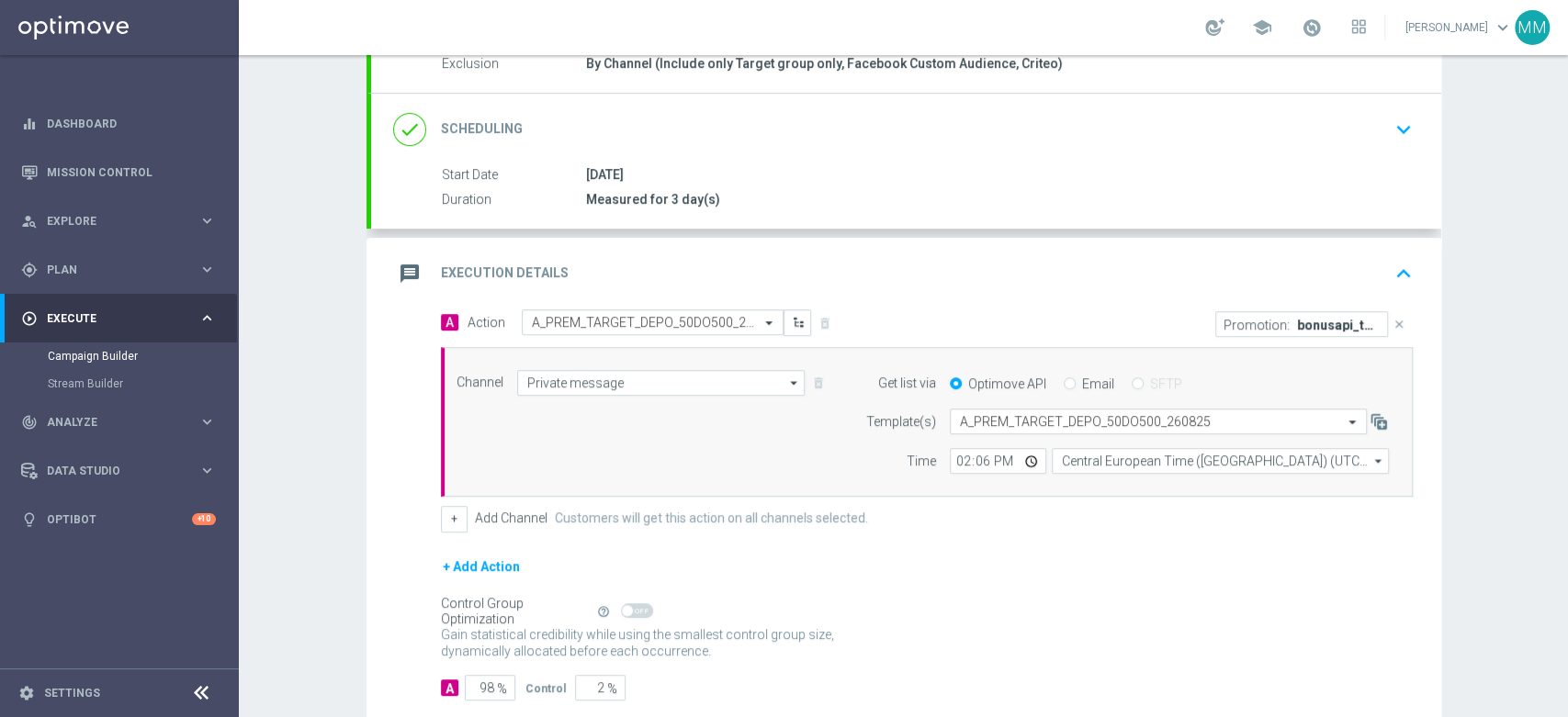
click at [618, 285] on div "message Execution Details keyboard_arrow_up" at bounding box center [906, 273] width 1027 height 35
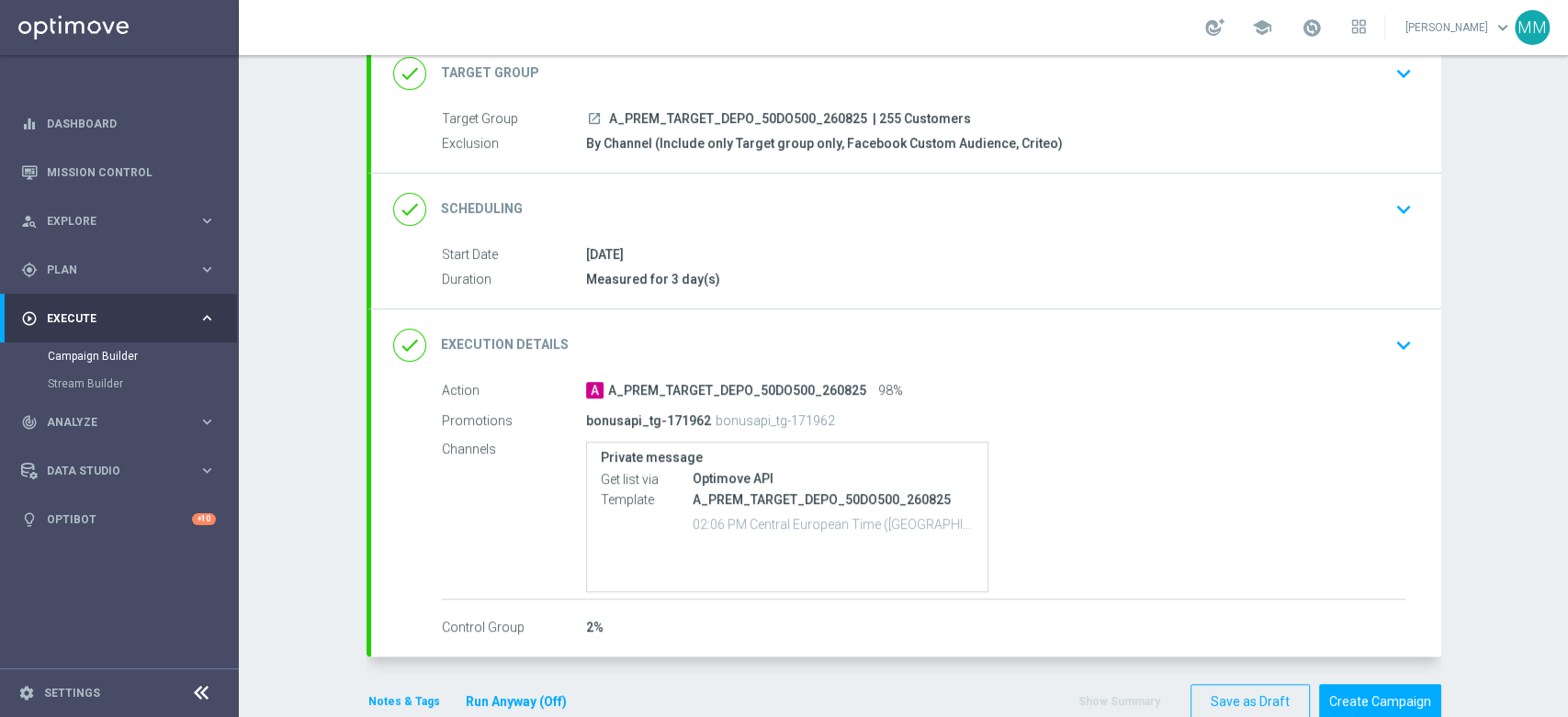
scroll to position [162, 0]
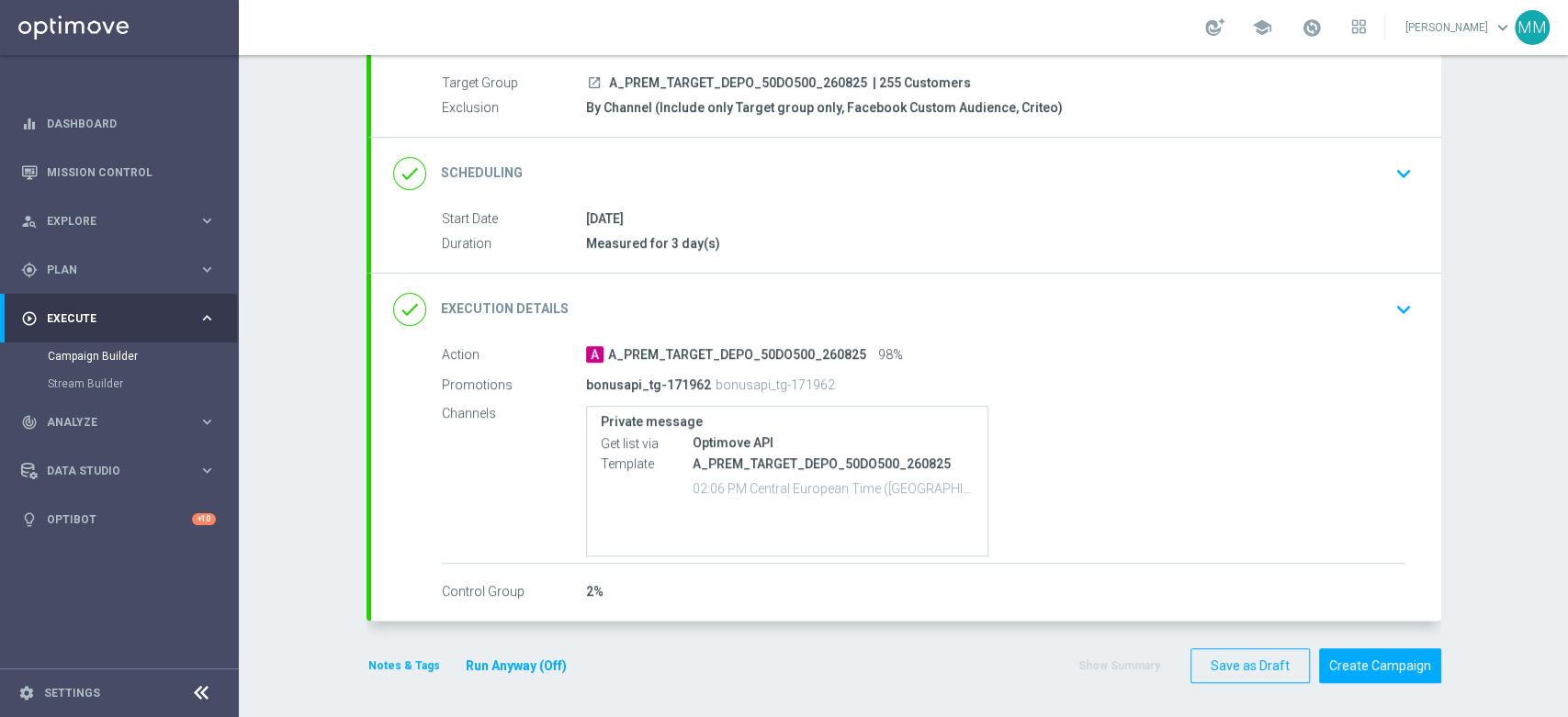
click at [398, 644] on form "done Target Group keyboard_arrow_down Target Group launch A_PREM_TARGET_DEPO_50…" at bounding box center [904, 343] width 1075 height 683
click at [399, 656] on button "Notes & Tags" at bounding box center [404, 665] width 75 height 20
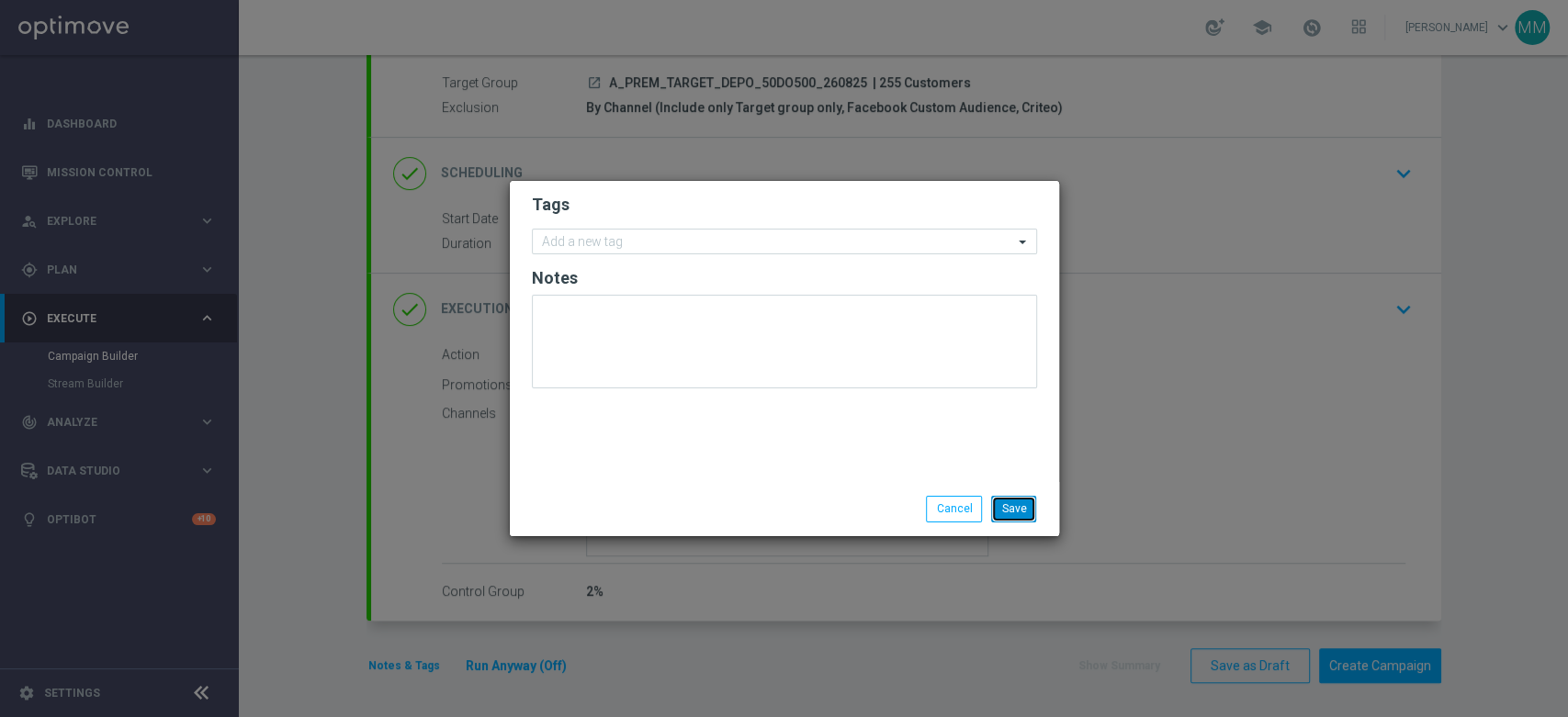
click at [1018, 506] on button "Save" at bounding box center [1013, 508] width 45 height 26
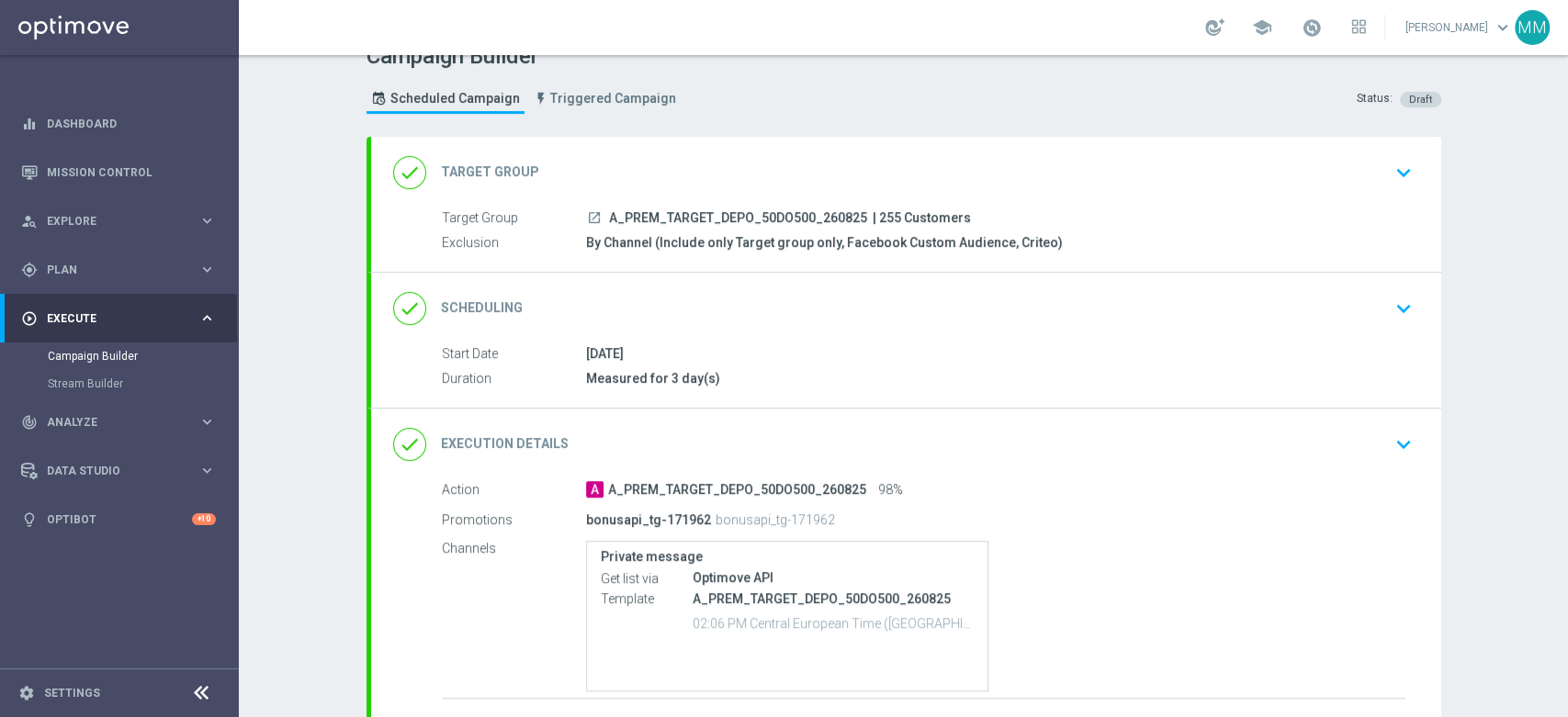
scroll to position [0, 0]
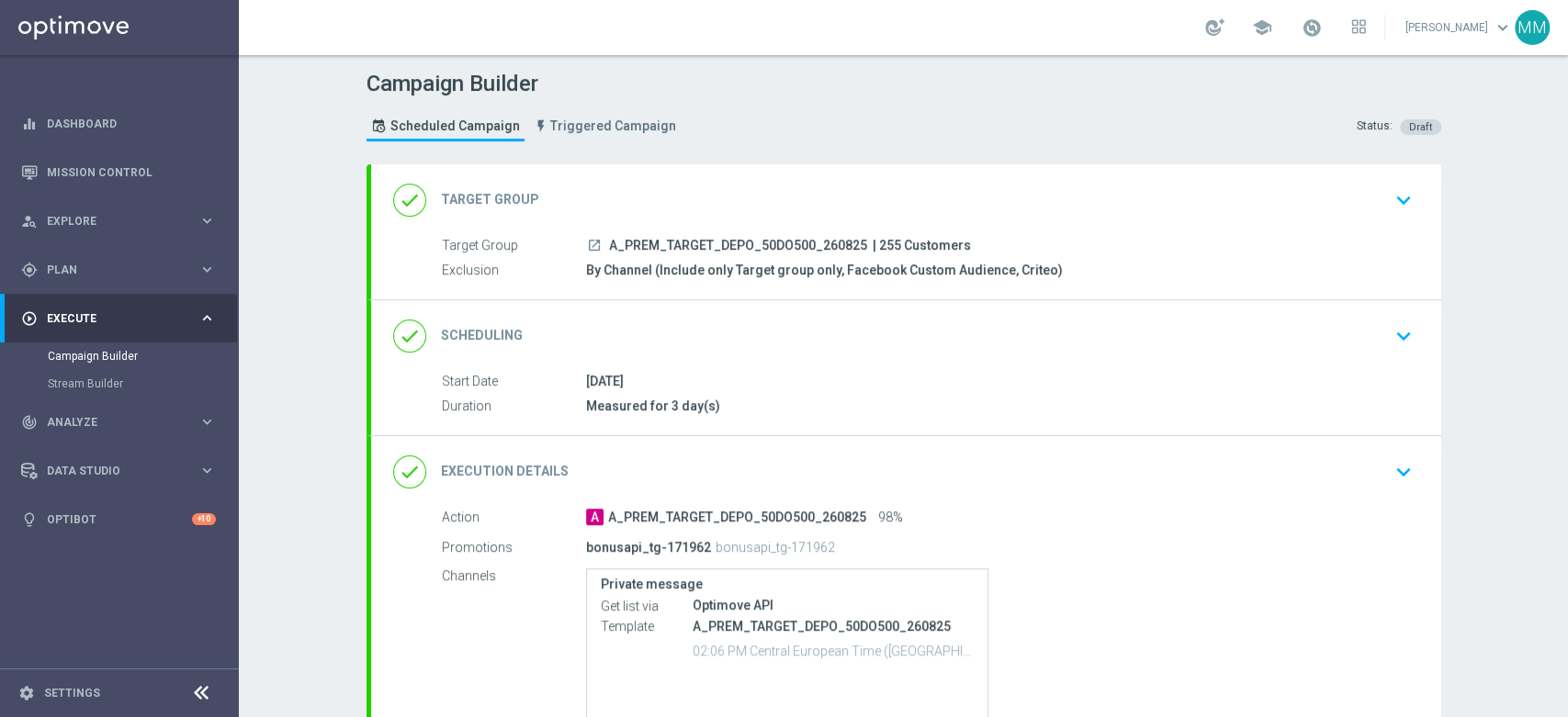
click at [644, 206] on div "done Target Group keyboard_arrow_down" at bounding box center [906, 200] width 1027 height 35
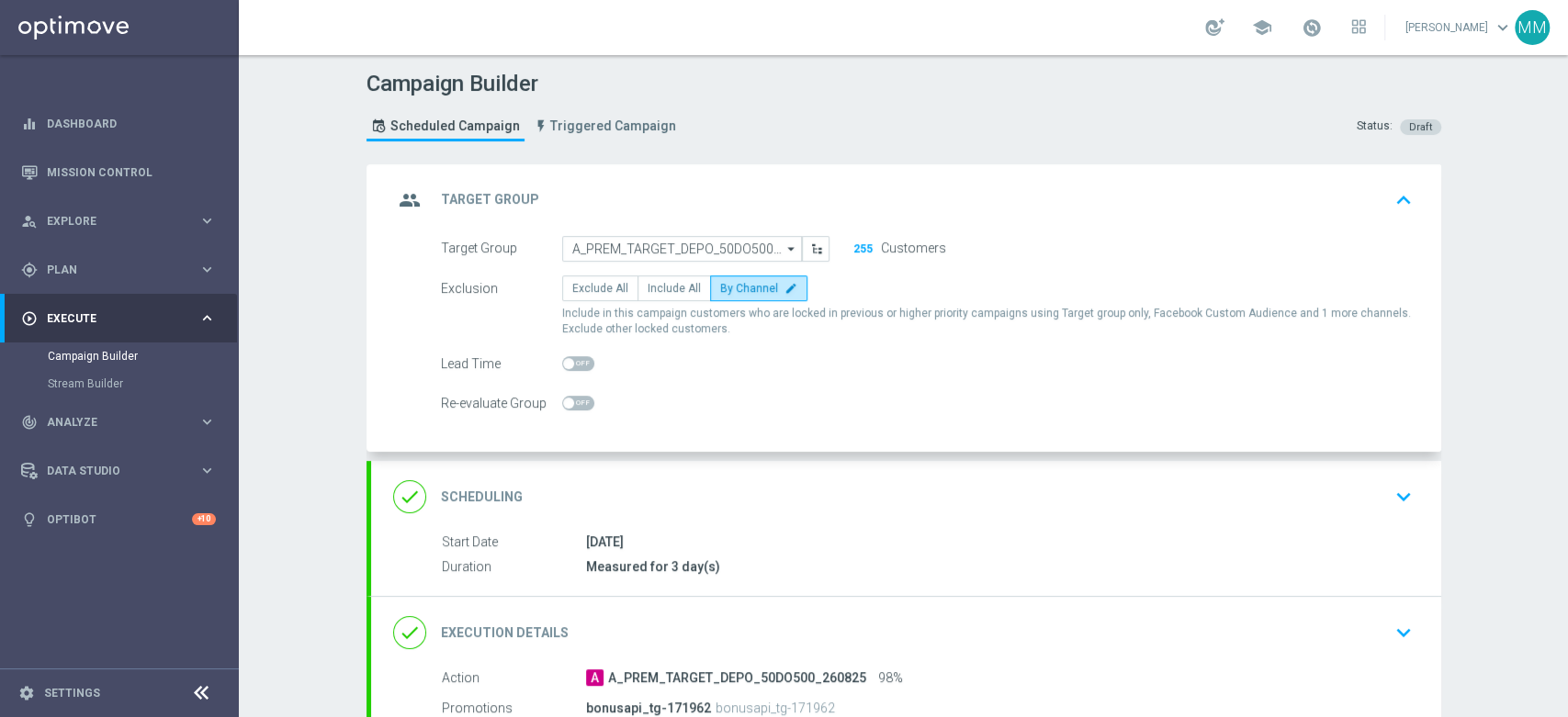
click at [669, 197] on div "group Target Group keyboard_arrow_up" at bounding box center [906, 200] width 1027 height 35
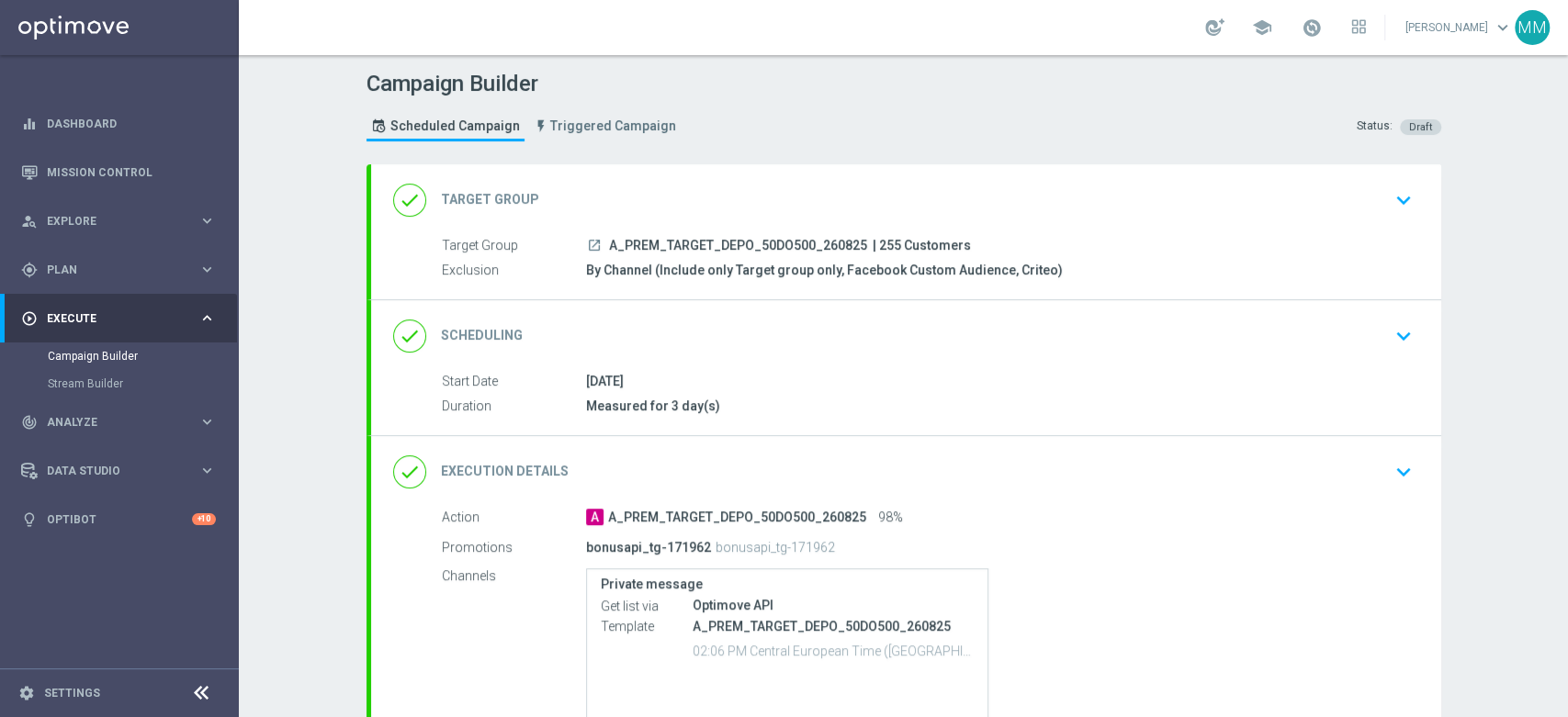
click at [654, 215] on div "done Target Group keyboard_arrow_down" at bounding box center [906, 200] width 1027 height 35
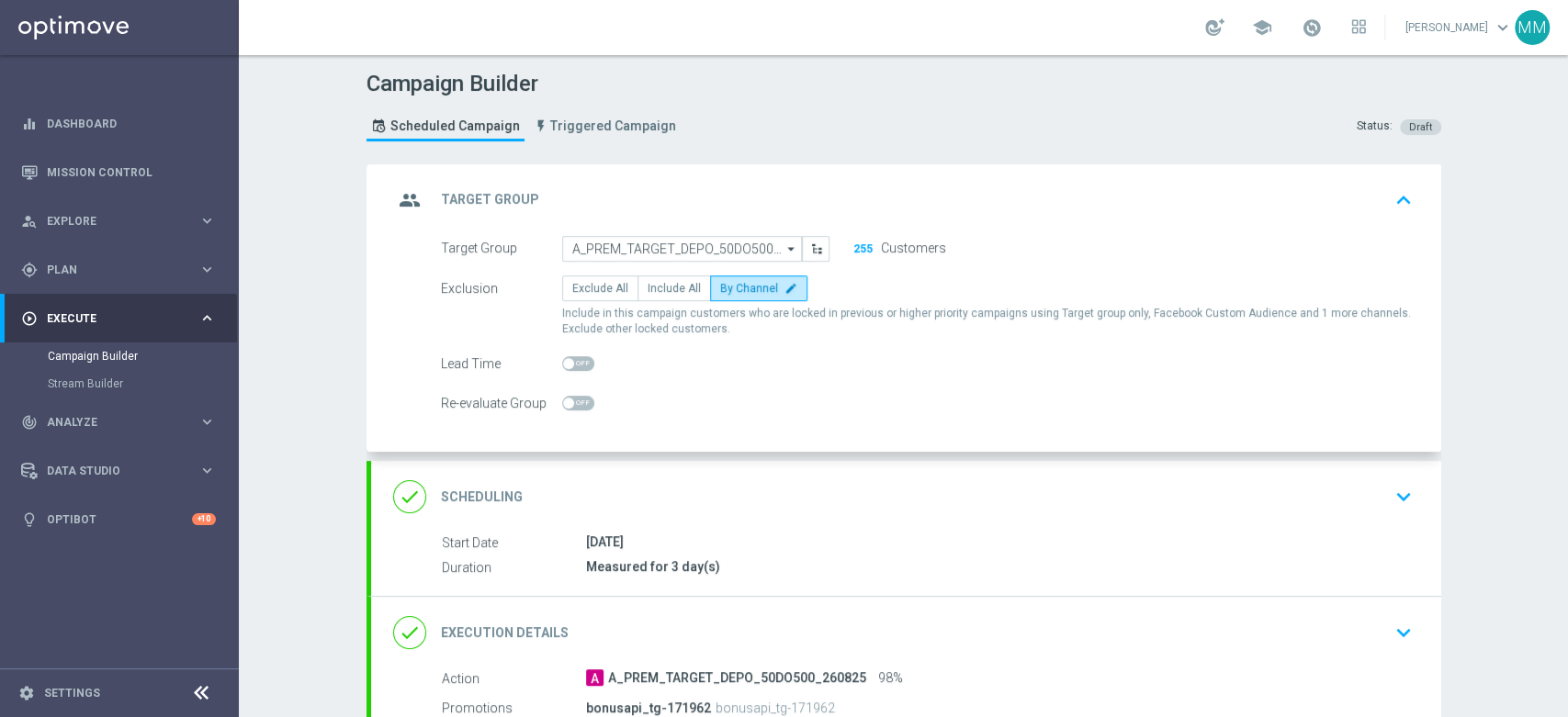
click at [656, 473] on div "done Scheduling keyboard_arrow_down" at bounding box center [906, 496] width 1070 height 72
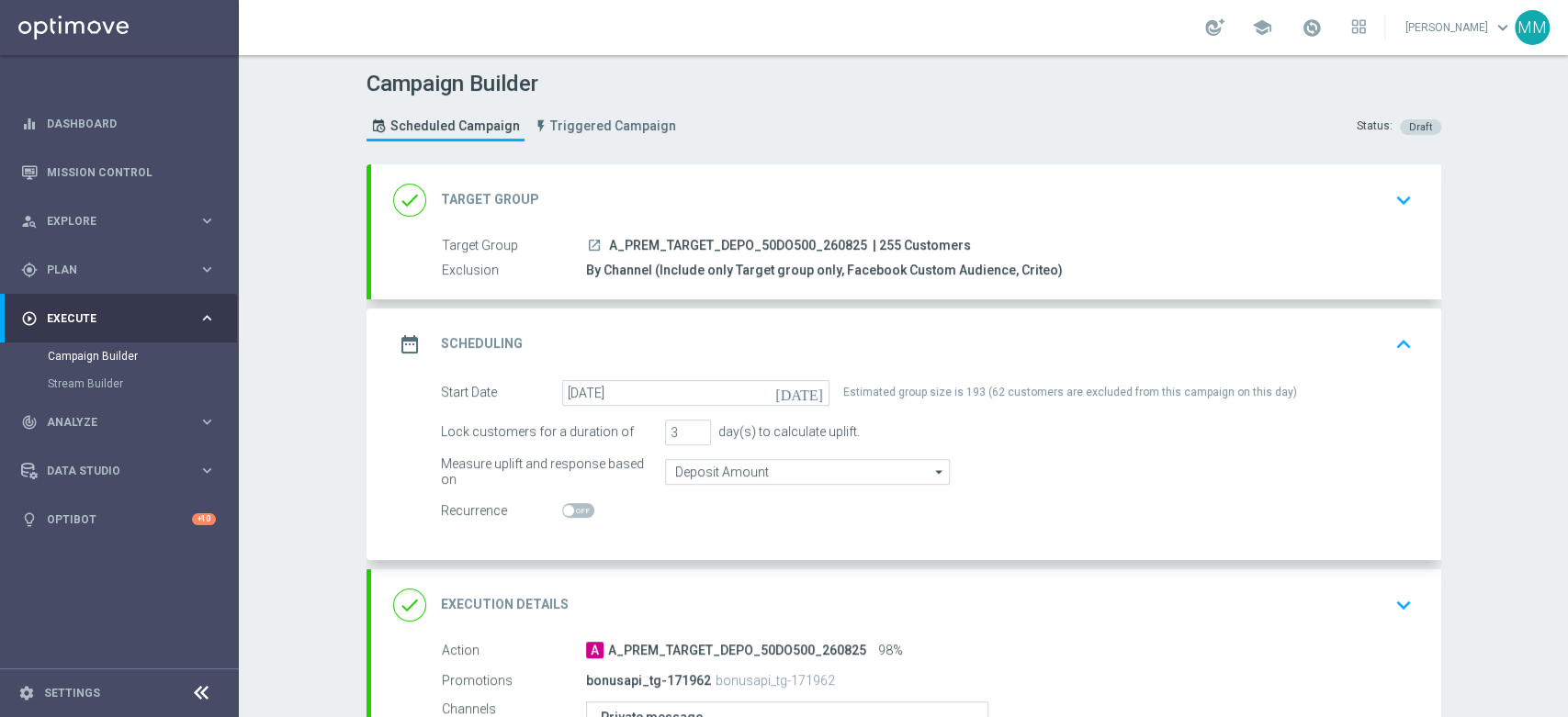
click at [935, 398] on div "Estimated group size is 193 (62 customers are excluded from this campaign on th…" at bounding box center [1070, 392] width 454 height 26
click at [936, 395] on div "Estimated group size is 193 (62 customers are excluded from this campaign on th…" at bounding box center [1070, 392] width 454 height 26
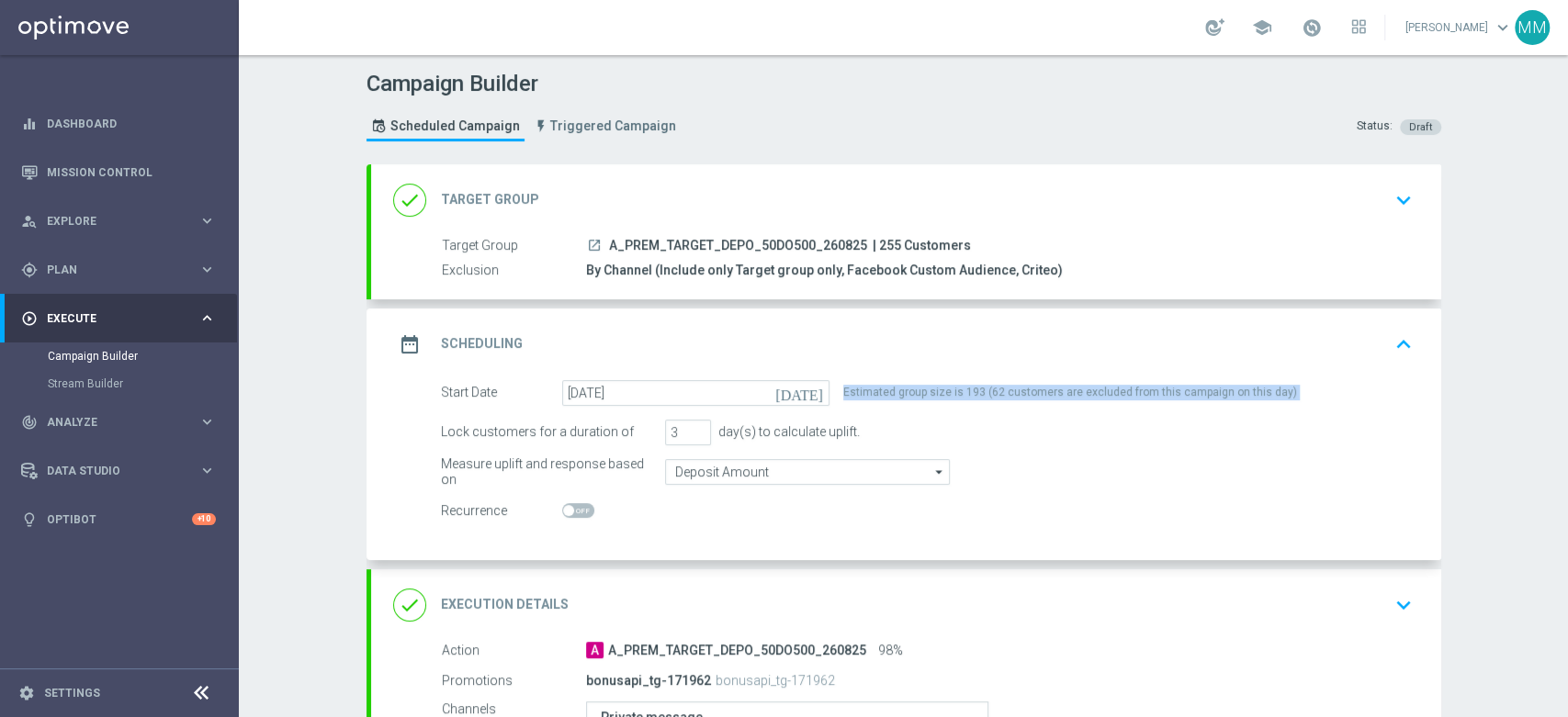
click at [936, 395] on div "Estimated group size is 193 (62 customers are excluded from this campaign on th…" at bounding box center [1070, 392] width 454 height 26
click at [837, 327] on div "date_range Scheduling keyboard_arrow_up" at bounding box center [906, 344] width 1027 height 35
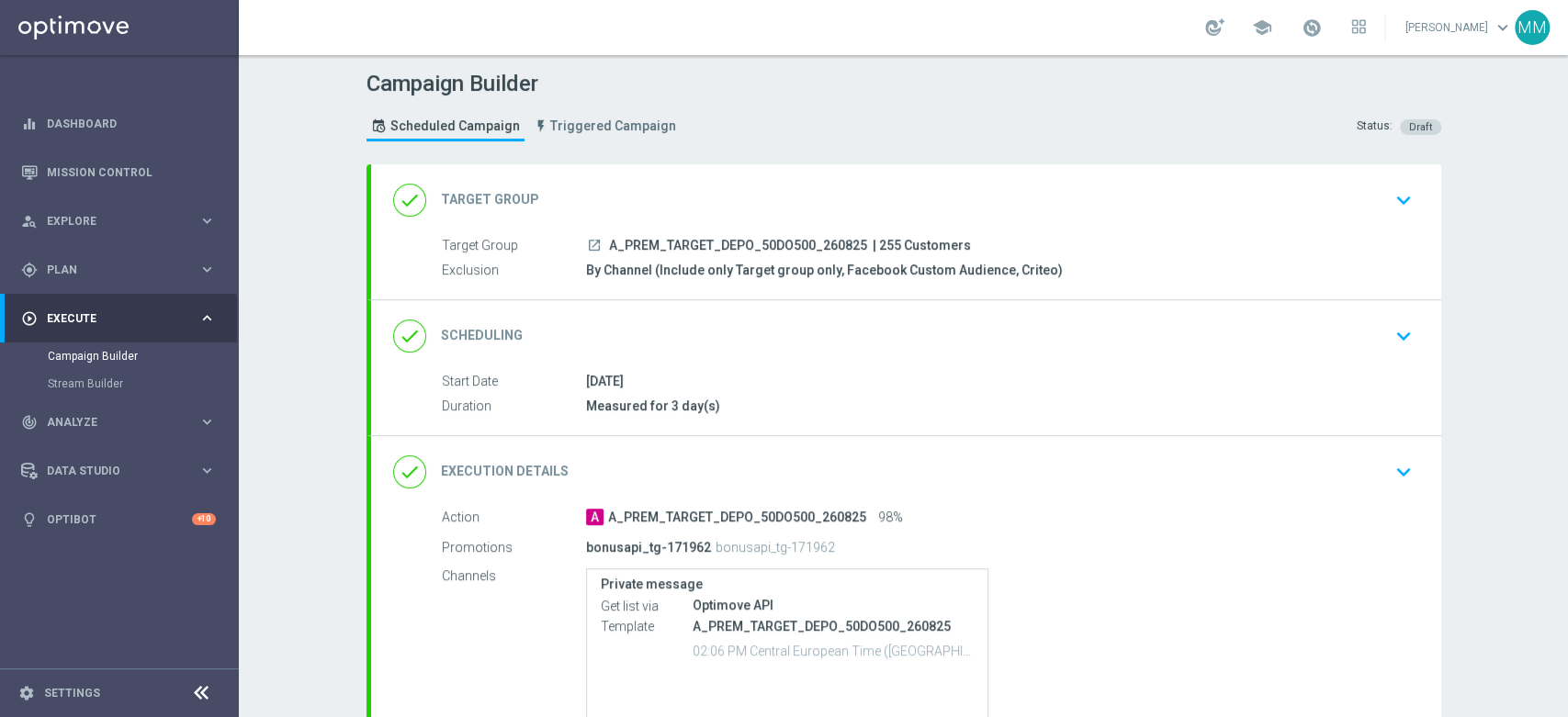
click at [640, 218] on div "done Target Group keyboard_arrow_down" at bounding box center [906, 200] width 1070 height 72
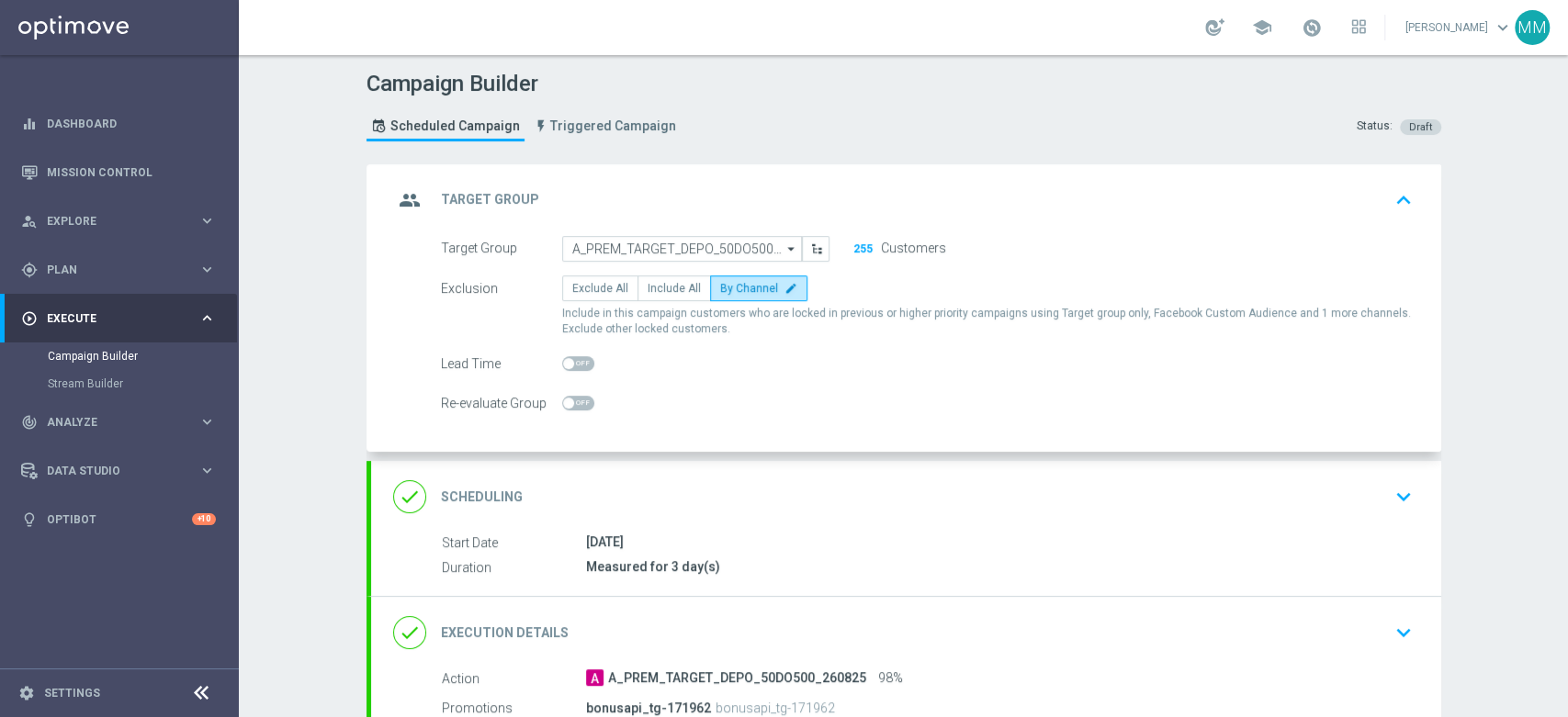
click at [710, 204] on div "group Target Group keyboard_arrow_up" at bounding box center [906, 200] width 1027 height 35
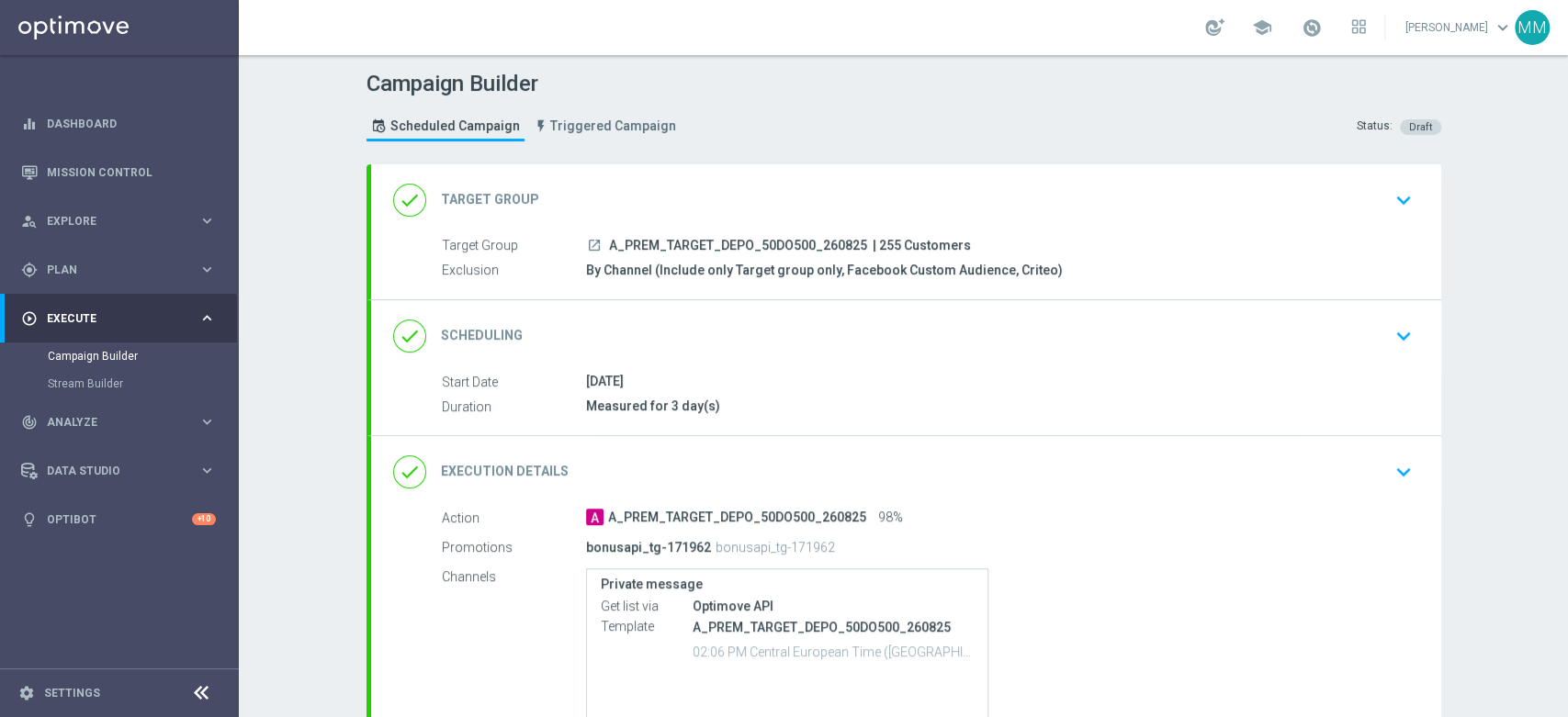
click at [702, 322] on div "done Scheduling keyboard_arrow_down" at bounding box center [906, 336] width 1027 height 35
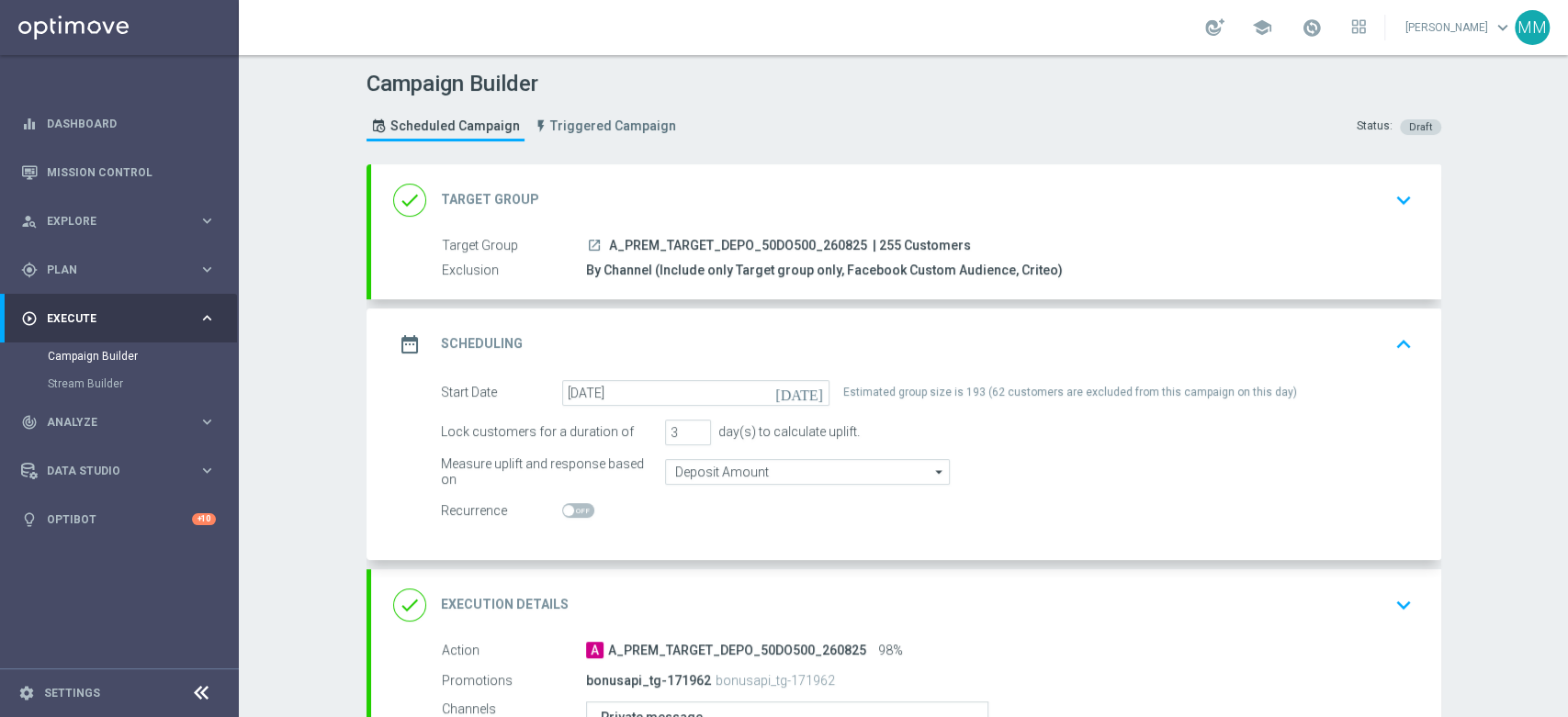
click at [712, 327] on div "date_range Scheduling keyboard_arrow_up" at bounding box center [906, 344] width 1027 height 35
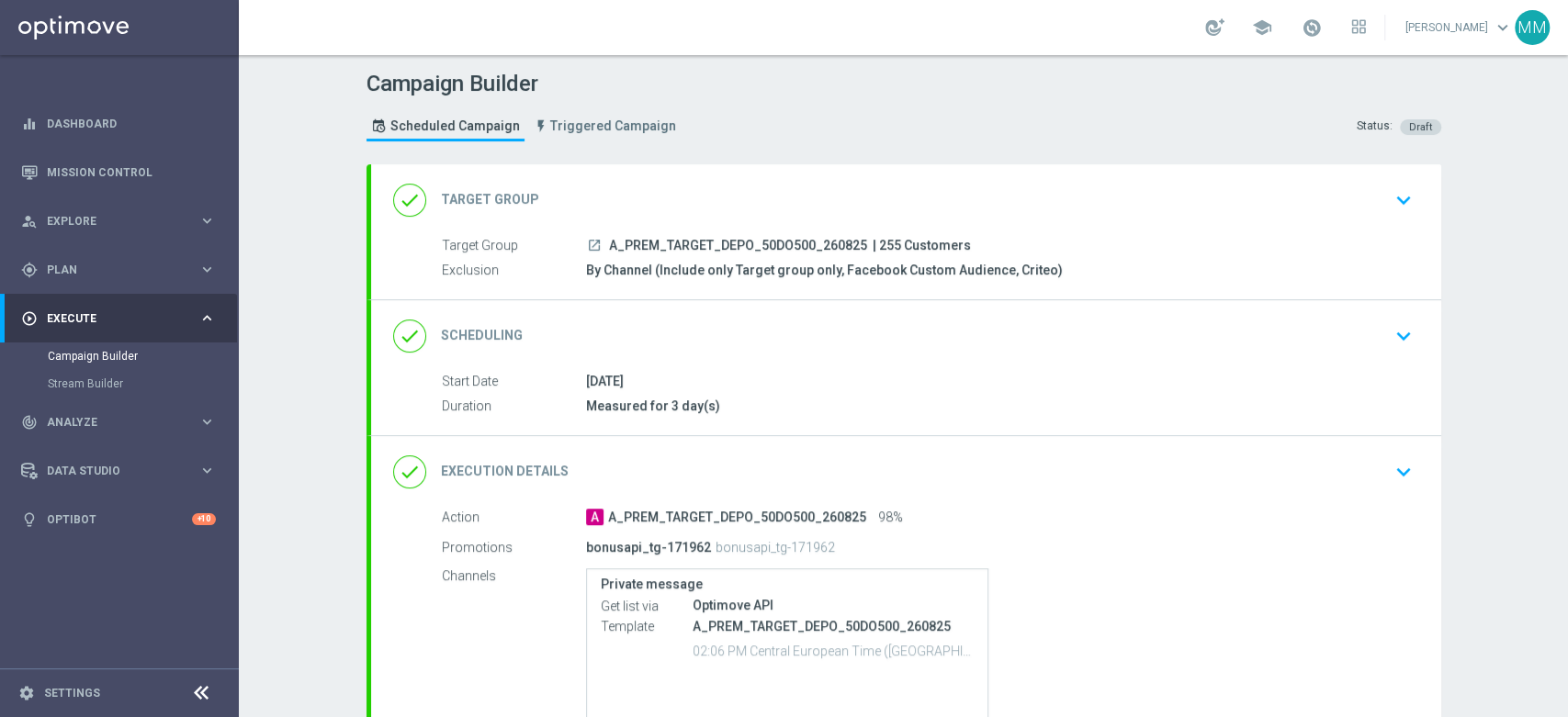
click at [615, 314] on div "done Scheduling keyboard_arrow_down" at bounding box center [906, 336] width 1070 height 72
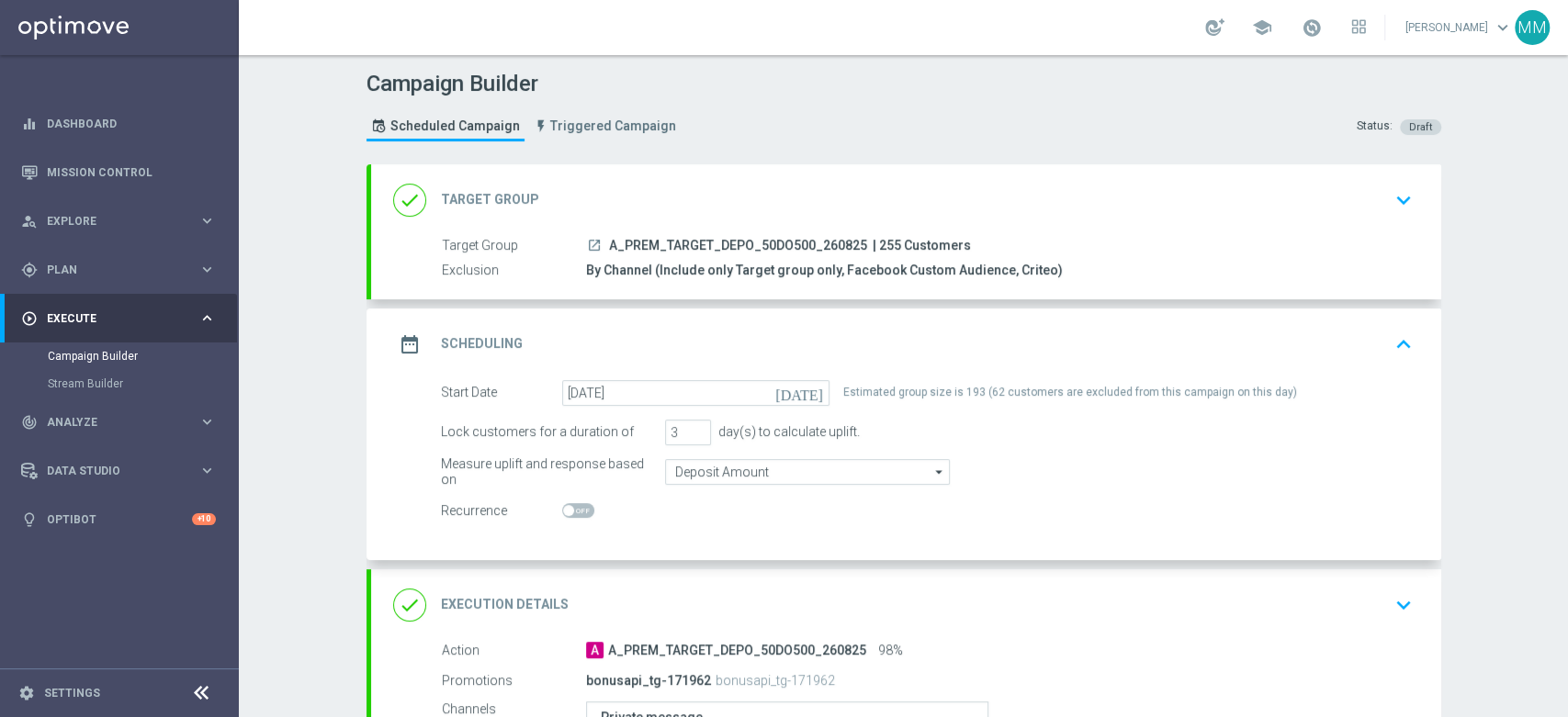
click at [619, 327] on div "date_range Scheduling keyboard_arrow_up" at bounding box center [906, 344] width 1027 height 35
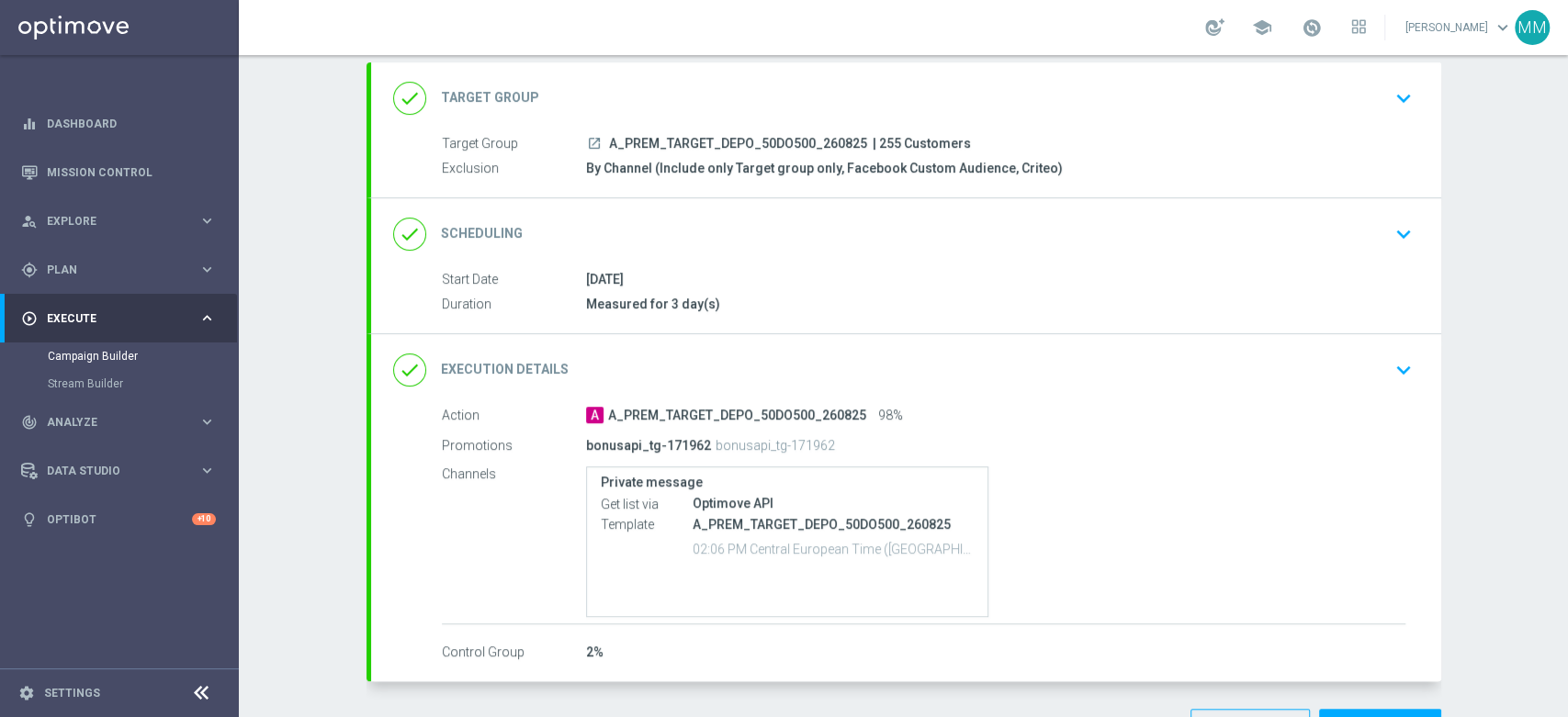
click at [632, 353] on div "done Execution Details keyboard_arrow_down" at bounding box center [906, 369] width 1027 height 35
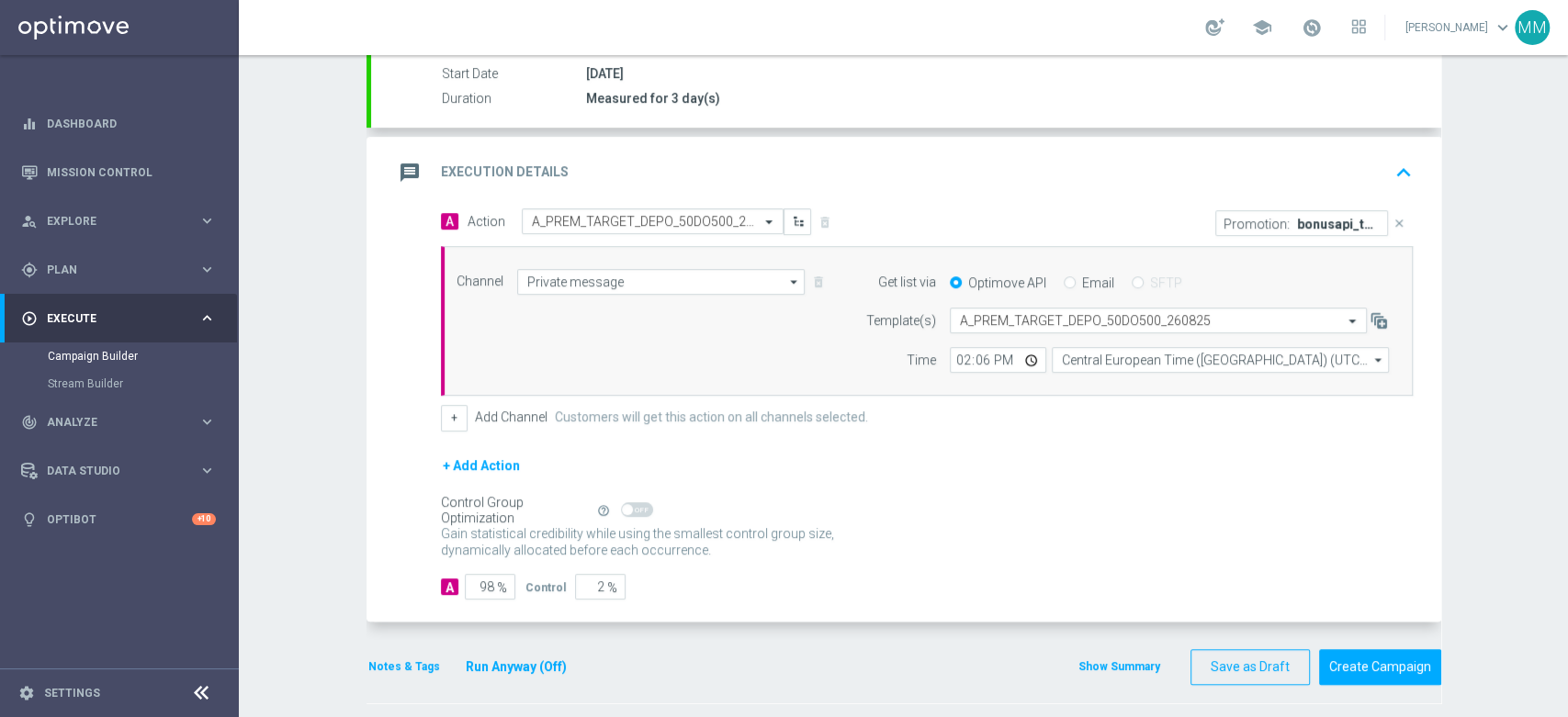
click at [809, 159] on div "message Execution Details keyboard_arrow_up" at bounding box center [906, 173] width 1027 height 35
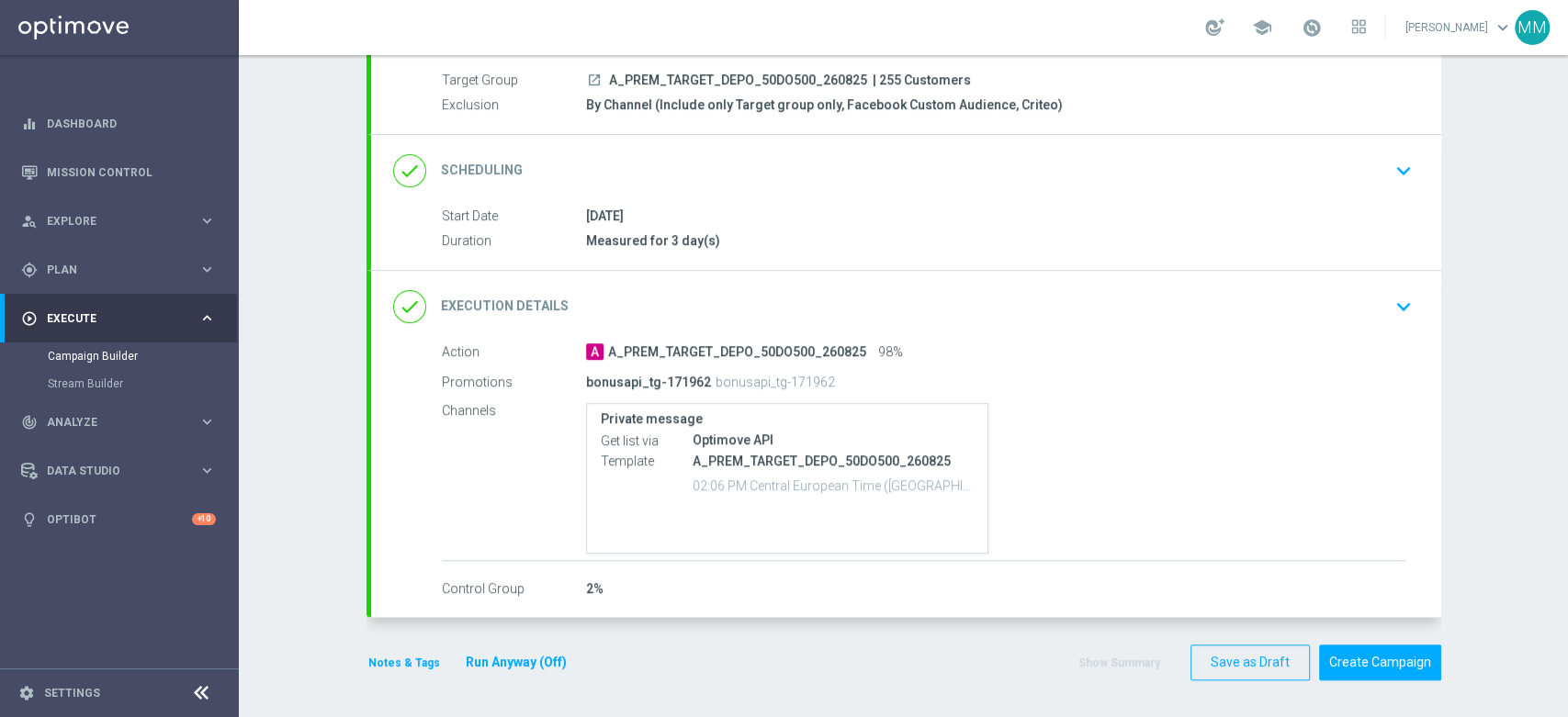
scroll to position [162, 0]
click at [688, 383] on p "bonusapi_tg-171962" at bounding box center [648, 384] width 125 height 16
drag, startPoint x: 688, startPoint y: 383, endPoint x: 588, endPoint y: 381, distance: 100.0
click at [588, 381] on p "bonusapi_tg-171962" at bounding box center [648, 384] width 125 height 16
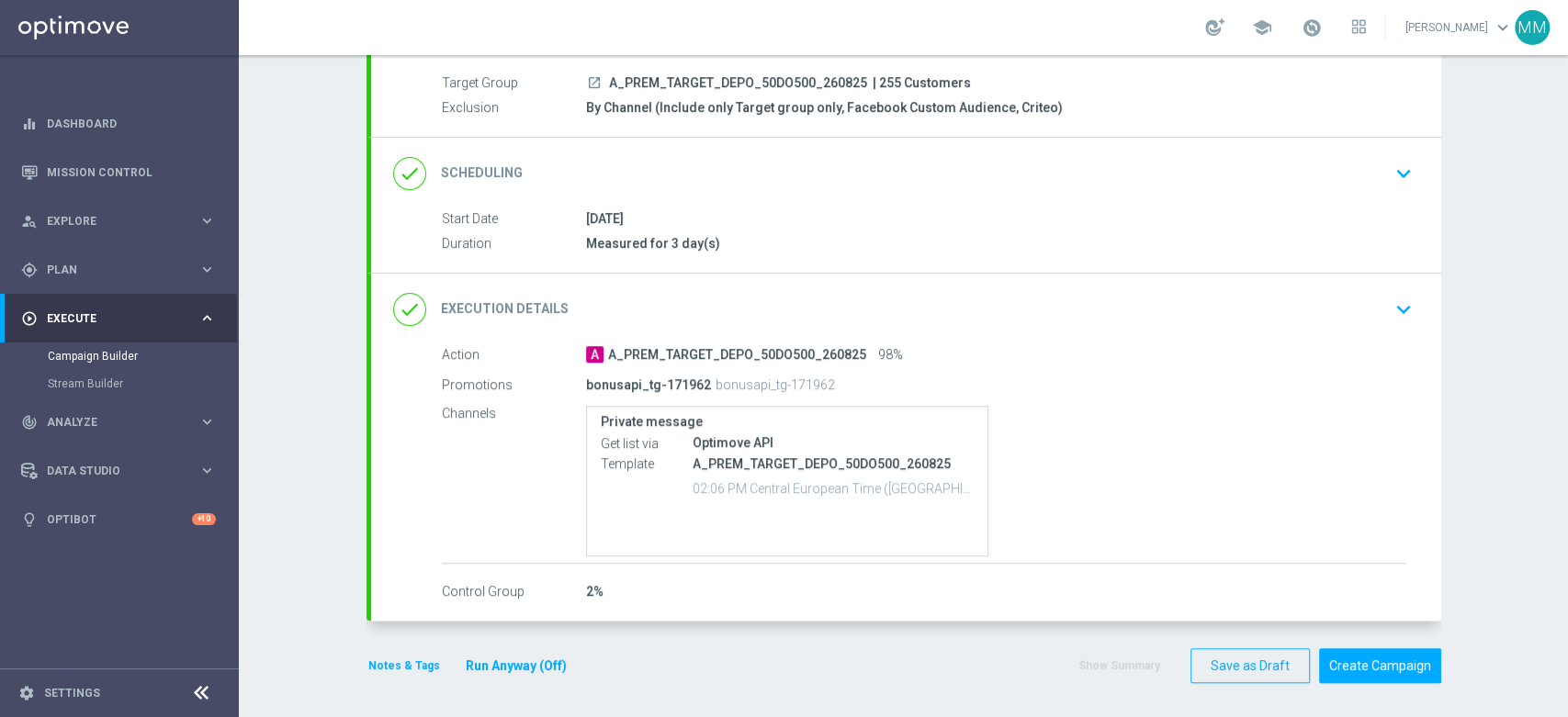
click at [715, 376] on p "bonusapi_tg-171962" at bounding box center [774, 384] width 119 height 16
drag, startPoint x: 712, startPoint y: 374, endPoint x: 809, endPoint y: 368, distance: 97.2
click at [809, 370] on div "bonusapi_tg-171962 bonusapi_tg-171962" at bounding box center [996, 384] width 819 height 28
click at [805, 378] on p "bonusapi_tg-171962" at bounding box center [774, 384] width 119 height 16
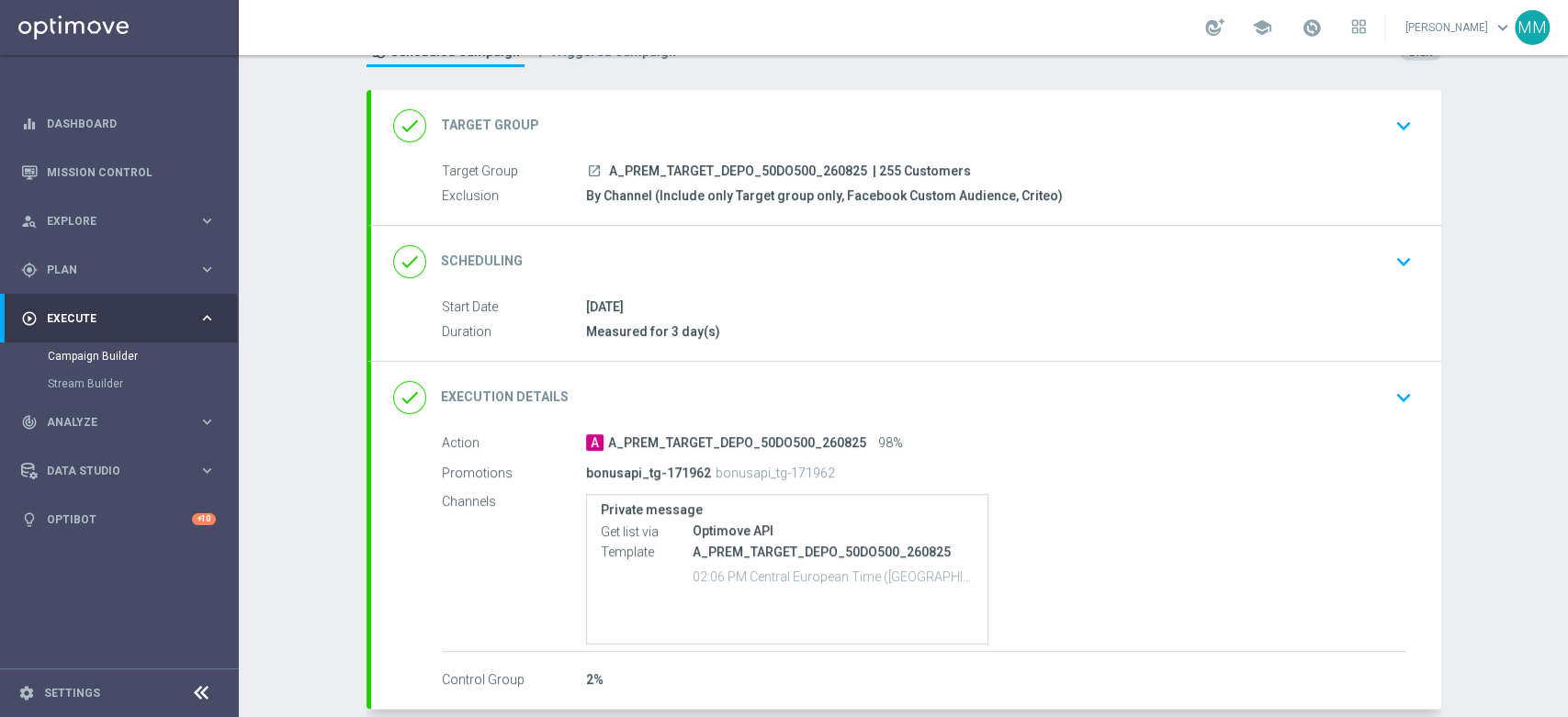
scroll to position [0, 0]
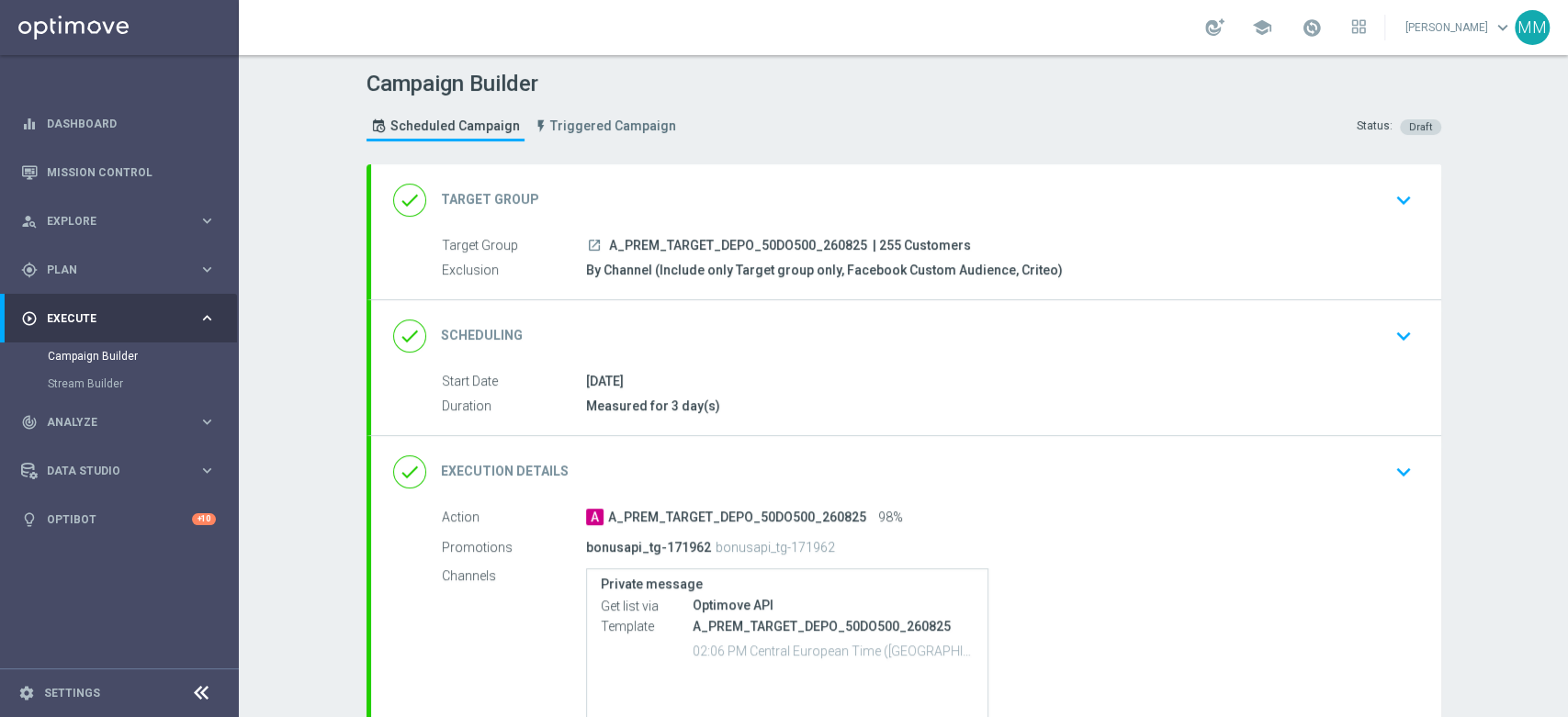
click at [668, 217] on div "done Target Group keyboard_arrow_down" at bounding box center [906, 200] width 1070 height 72
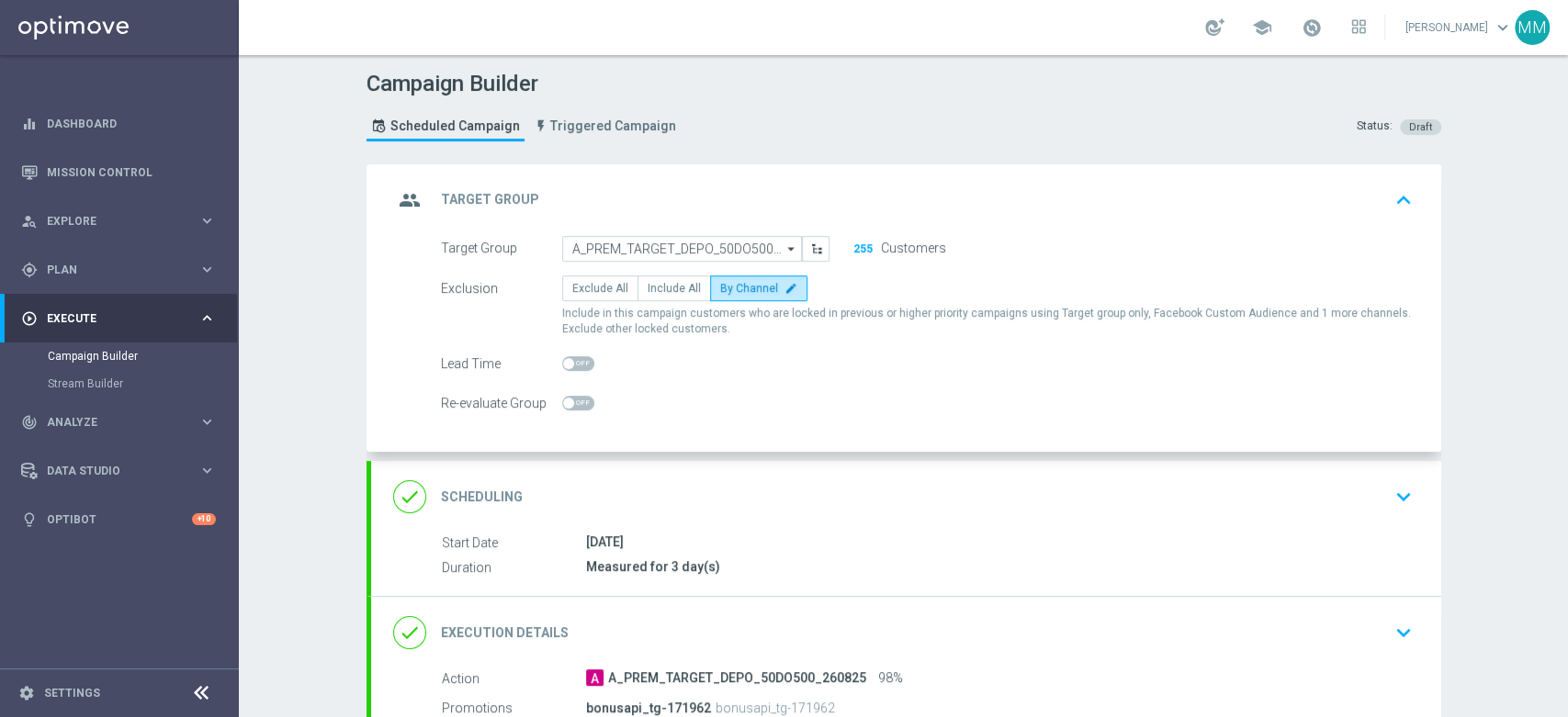
click at [472, 217] on div "group Target Group keyboard_arrow_up" at bounding box center [906, 200] width 1070 height 72
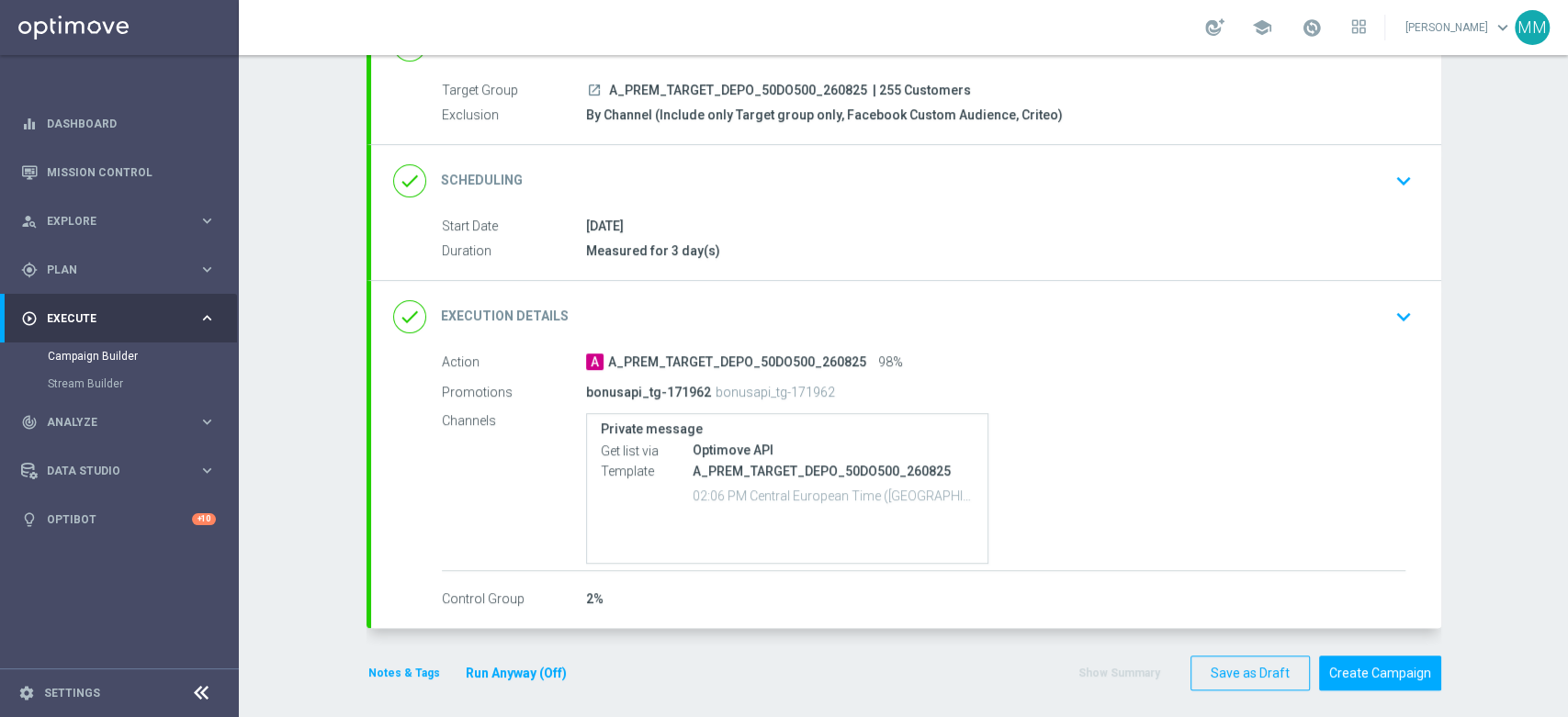
scroll to position [162, 0]
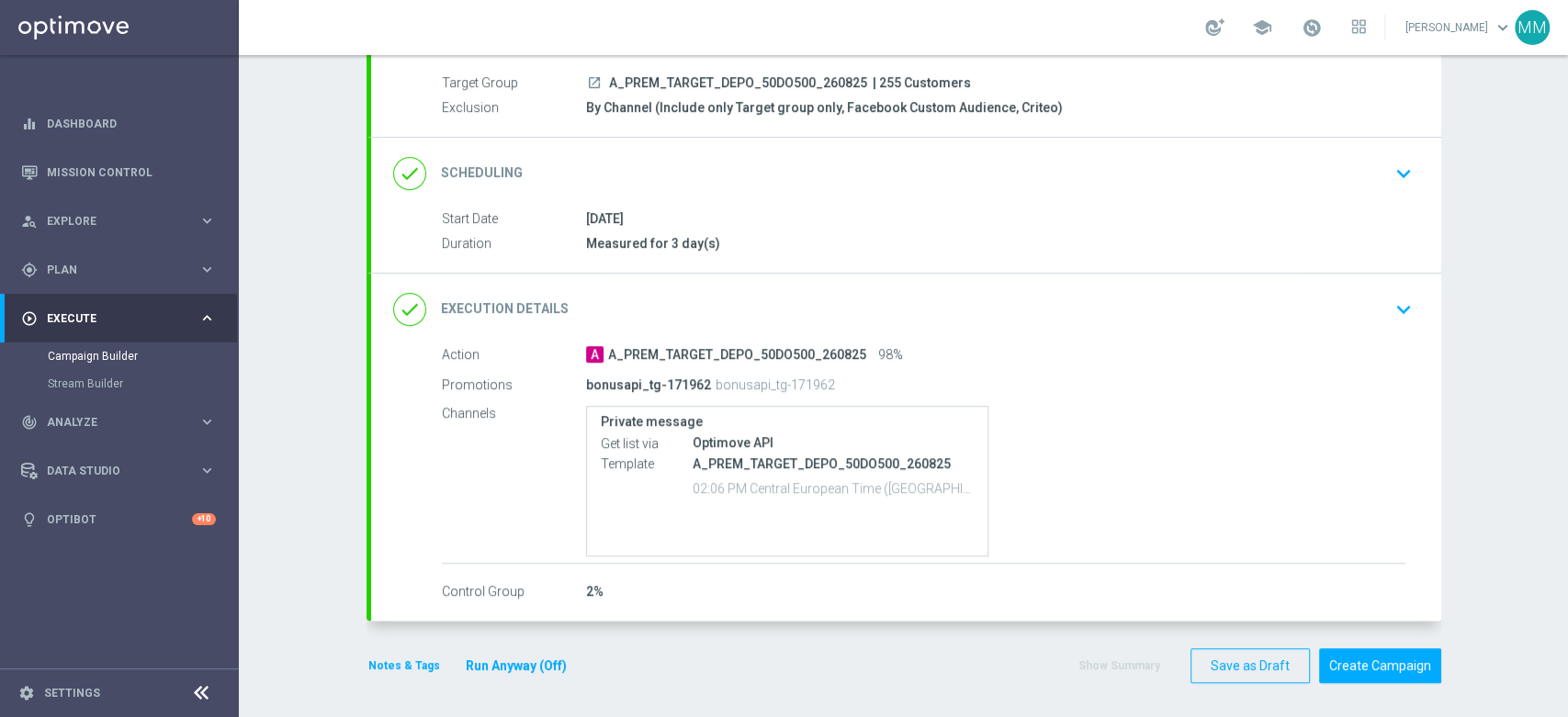
click at [392, 662] on button "Notes & Tags" at bounding box center [404, 665] width 75 height 20
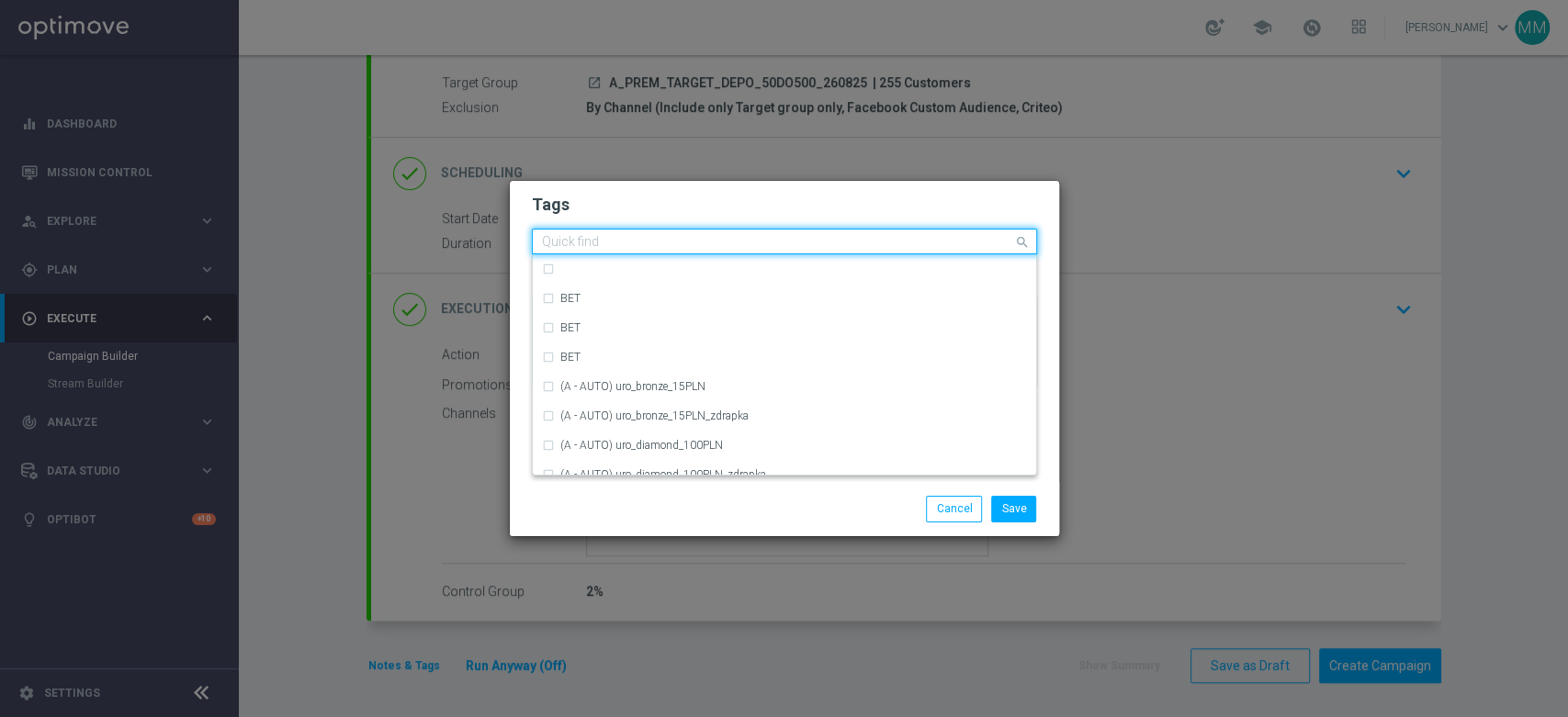
click at [794, 230] on div "Quick find" at bounding box center [773, 242] width 480 height 23
click at [640, 244] on input "text" at bounding box center [777, 243] width 471 height 15
click at [613, 246] on input "text" at bounding box center [777, 243] width 471 height 15
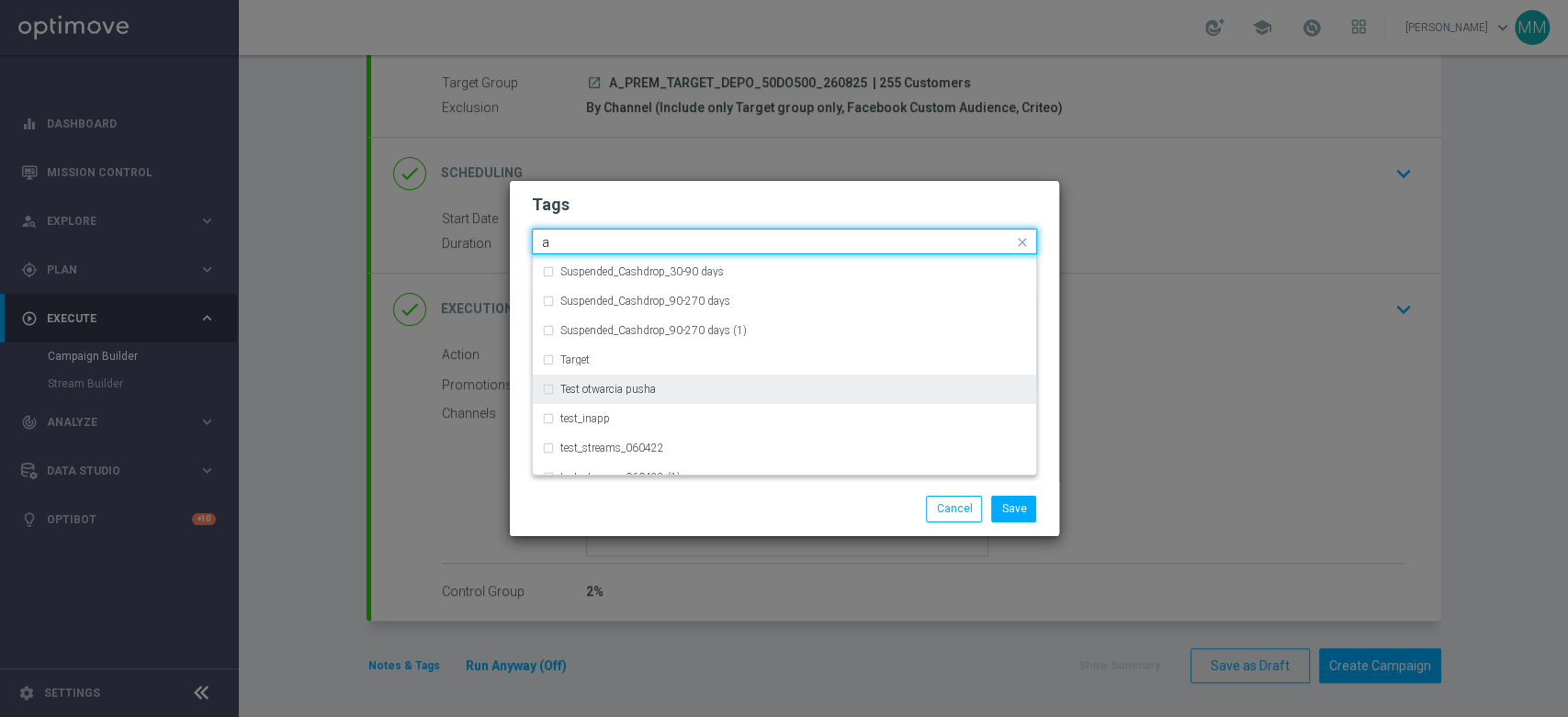
scroll to position [2347, 0]
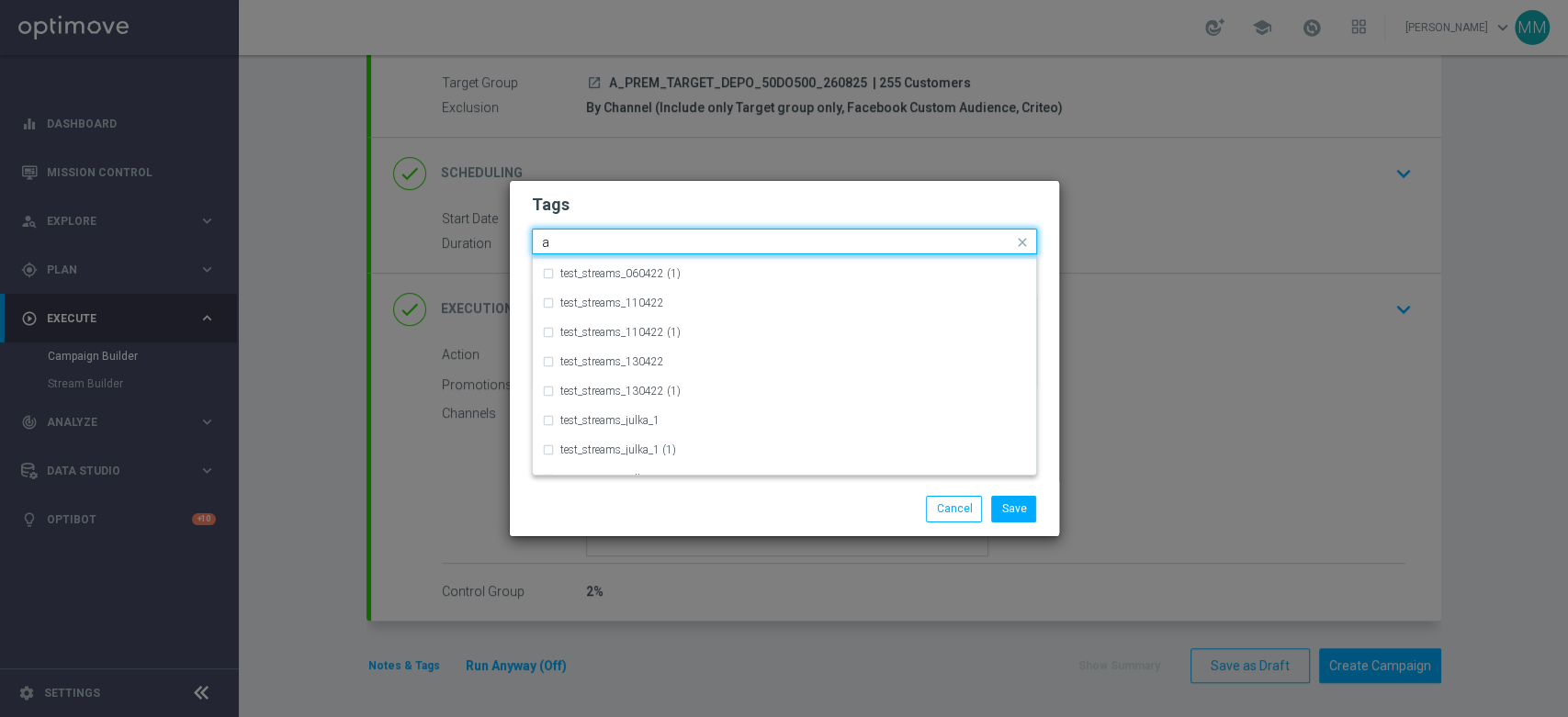
click at [592, 243] on input "a" at bounding box center [777, 243] width 471 height 15
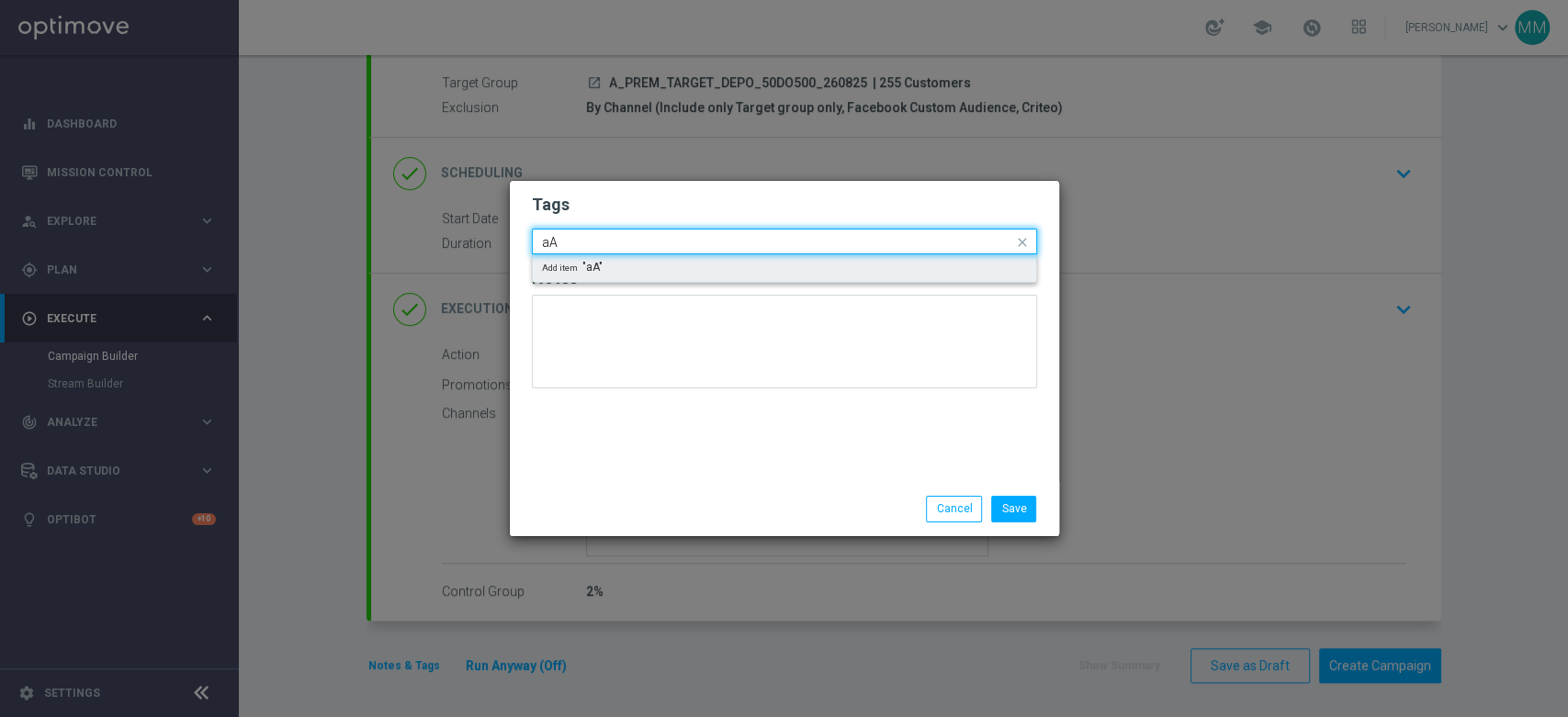
click at [590, 243] on input "aA" at bounding box center [777, 243] width 471 height 15
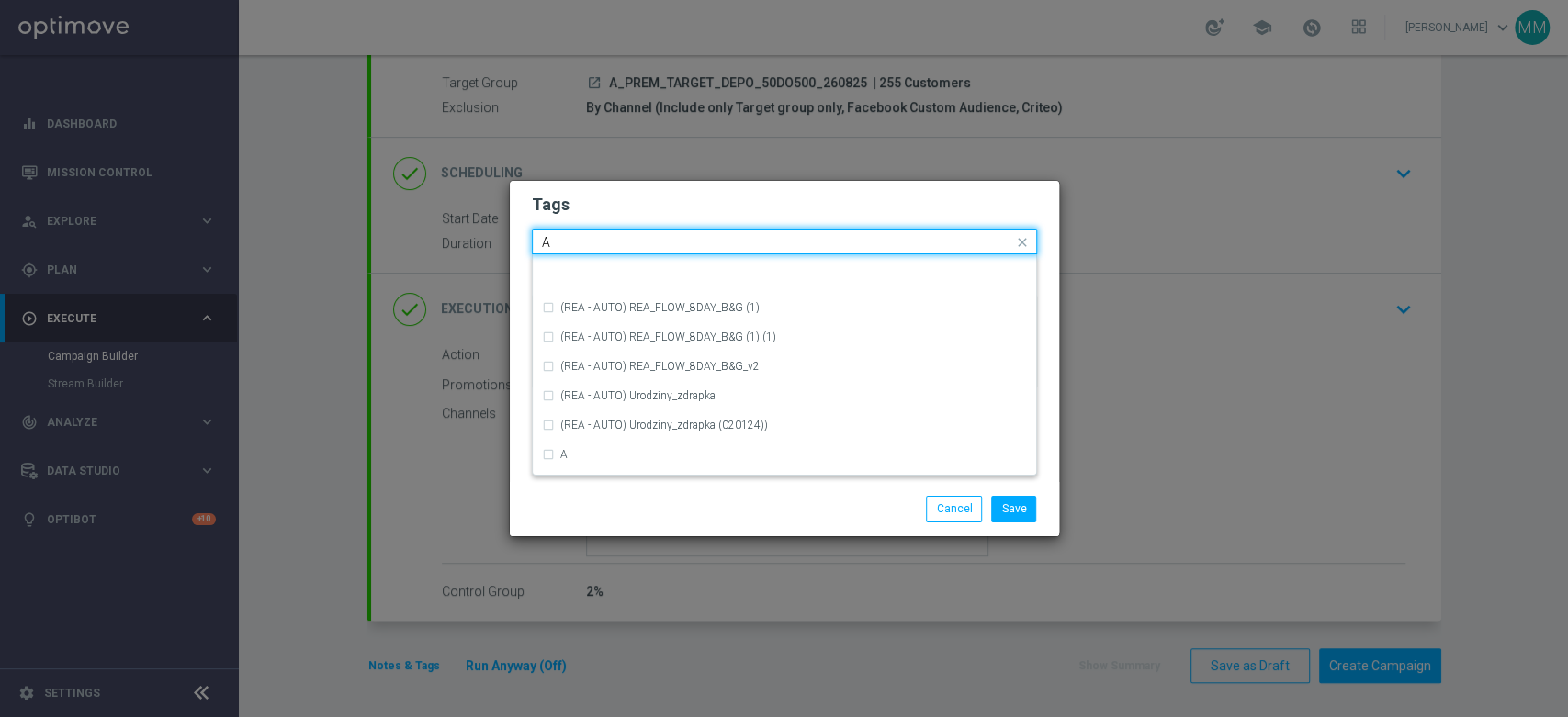
scroll to position [2245, 0]
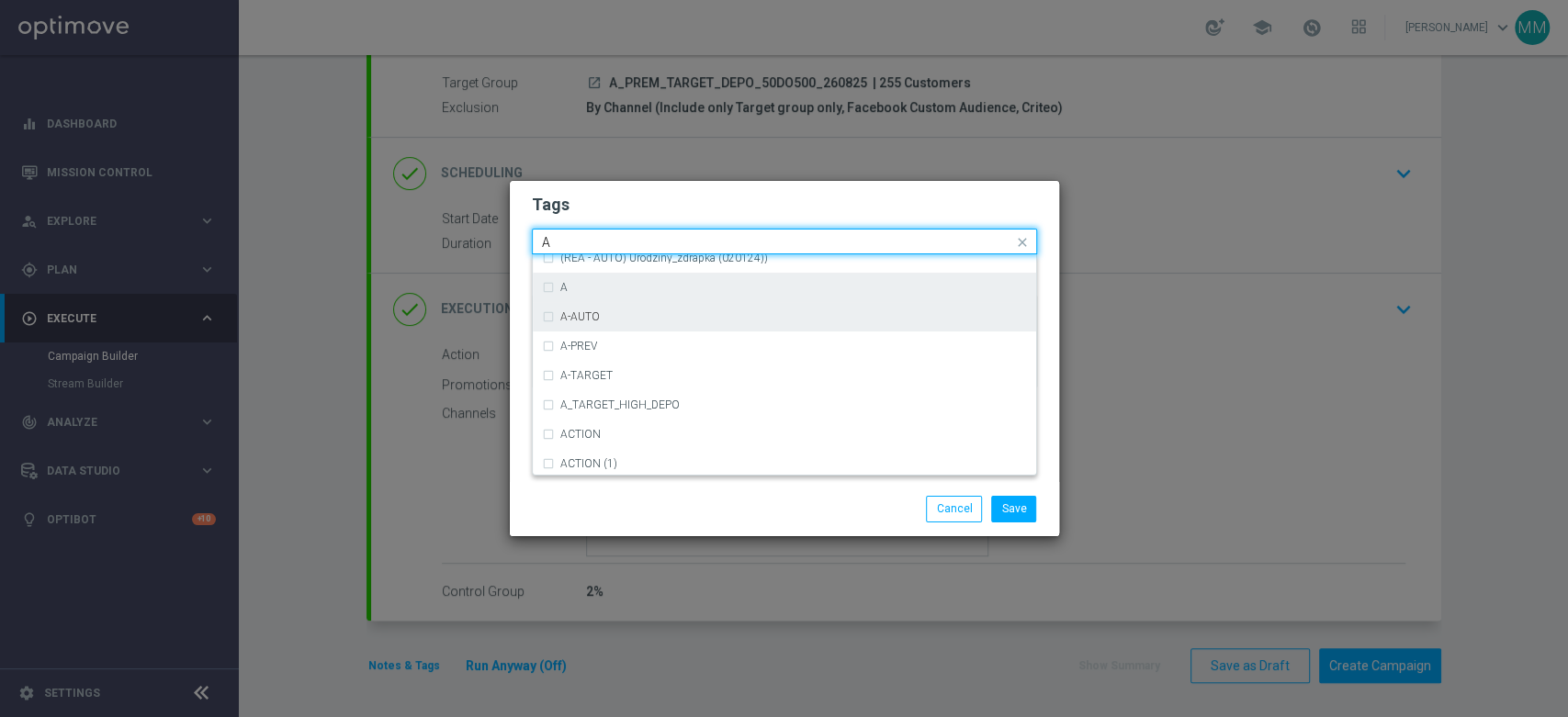
click at [582, 289] on div "A" at bounding box center [794, 287] width 467 height 11
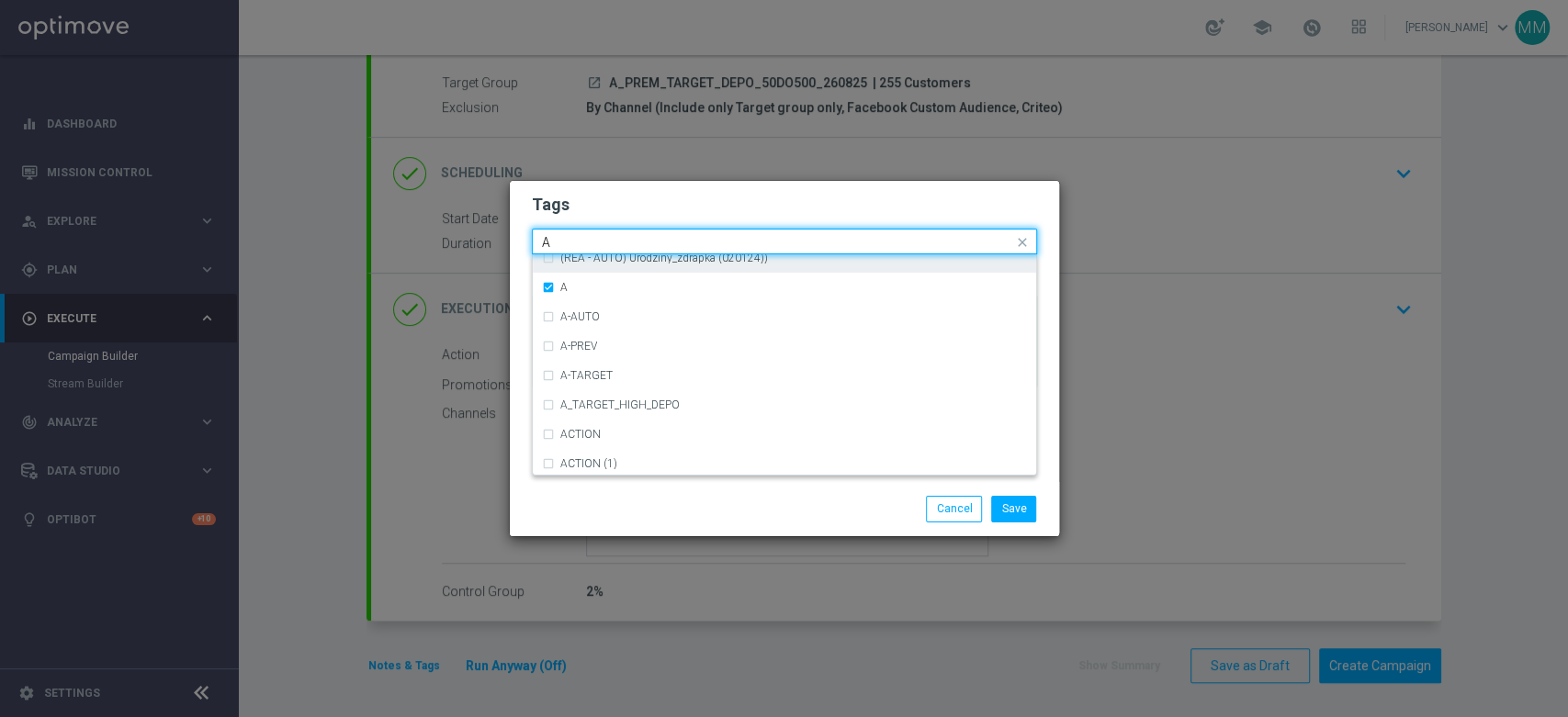
click at [570, 245] on input "A" at bounding box center [777, 243] width 471 height 15
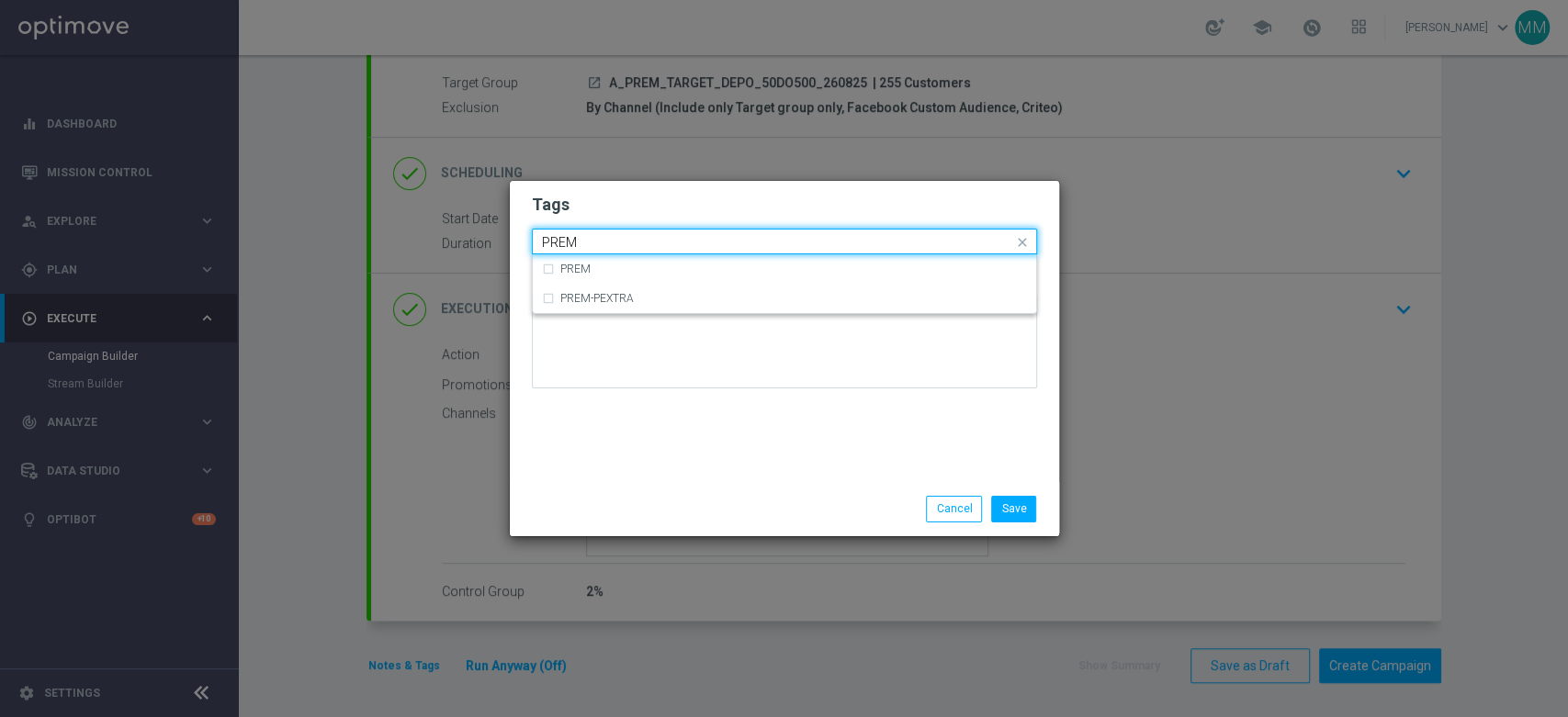
click at [569, 254] on div "Quick find × A PREM" at bounding box center [784, 242] width 505 height 26
click at [574, 267] on label "PREM" at bounding box center [576, 269] width 31 height 11
click at [574, 245] on input "PREM" at bounding box center [777, 243] width 471 height 15
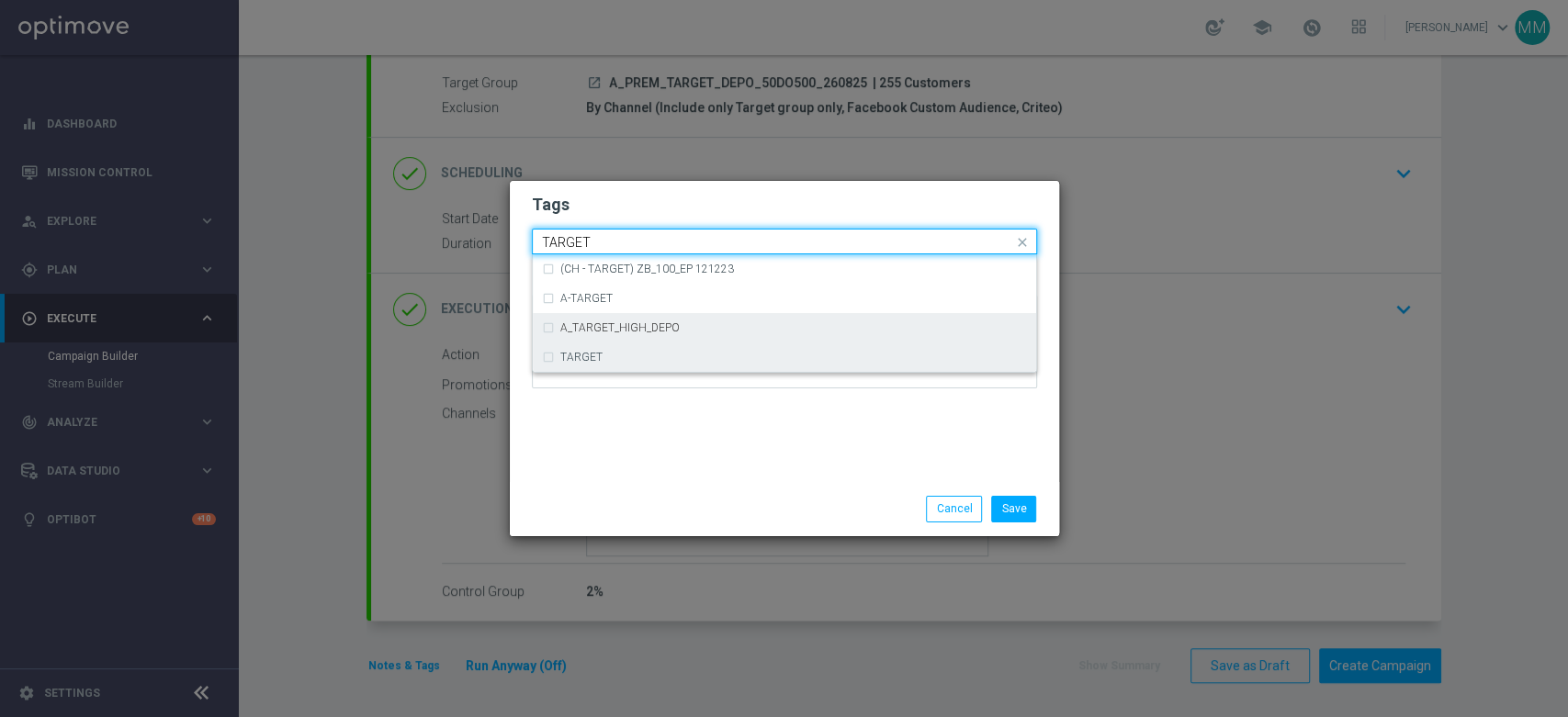
click at [612, 366] on div "TARGET" at bounding box center [785, 357] width 485 height 30
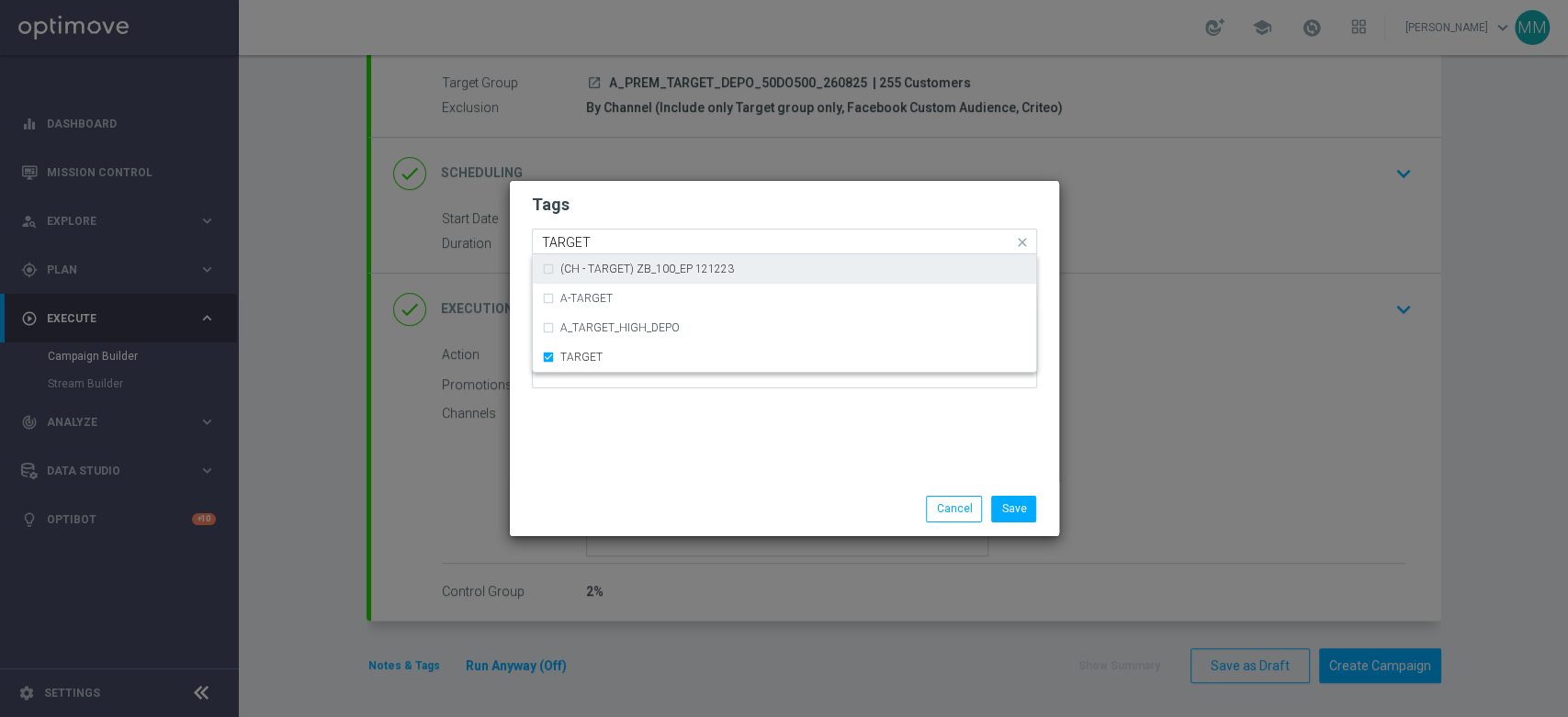
click at [593, 255] on div "(CH - TARGET) ZB_100_EP 121223" at bounding box center [785, 268] width 485 height 30
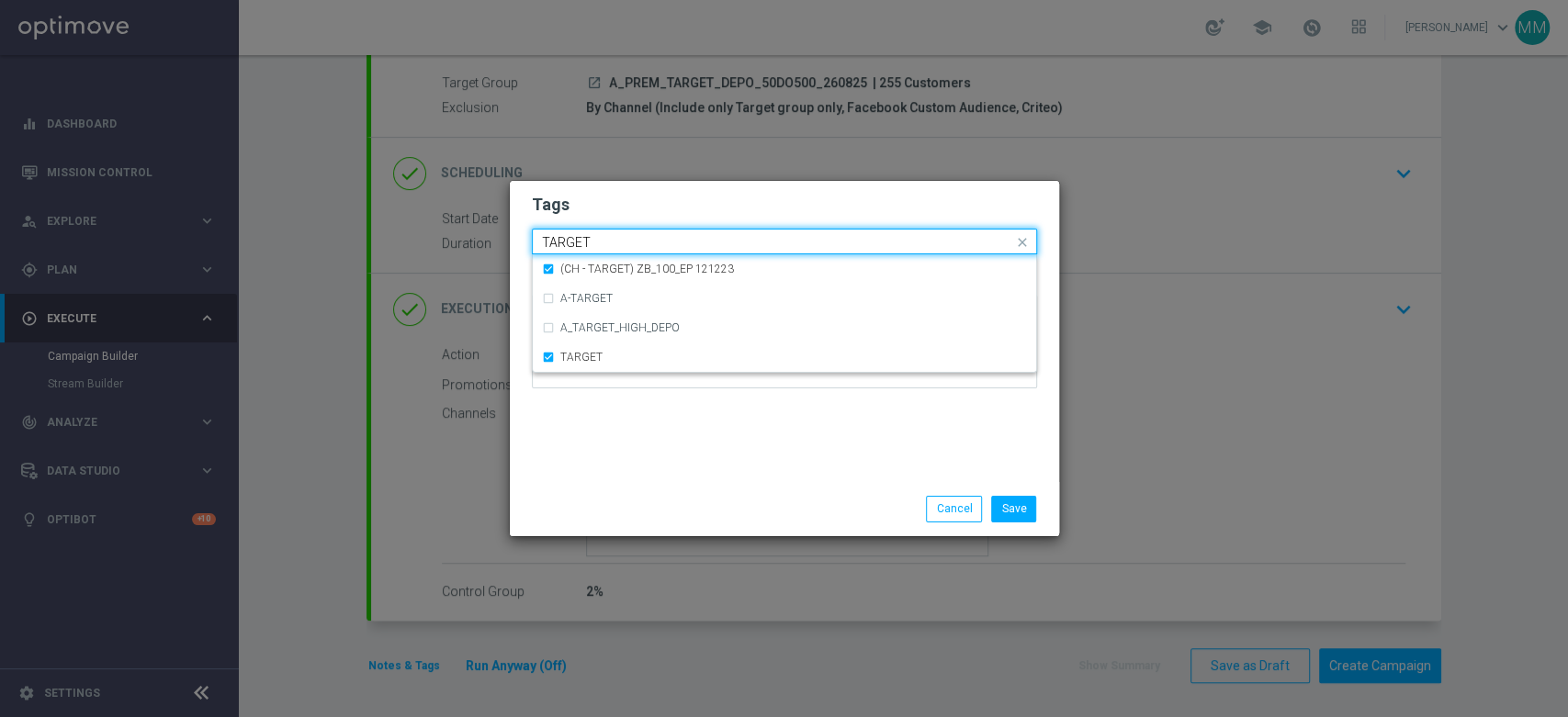
click at [594, 243] on input "TARGET" at bounding box center [777, 243] width 471 height 15
click at [592, 267] on label "(CH - TARGET) ZB_100_EP 121223" at bounding box center [647, 269] width 174 height 11
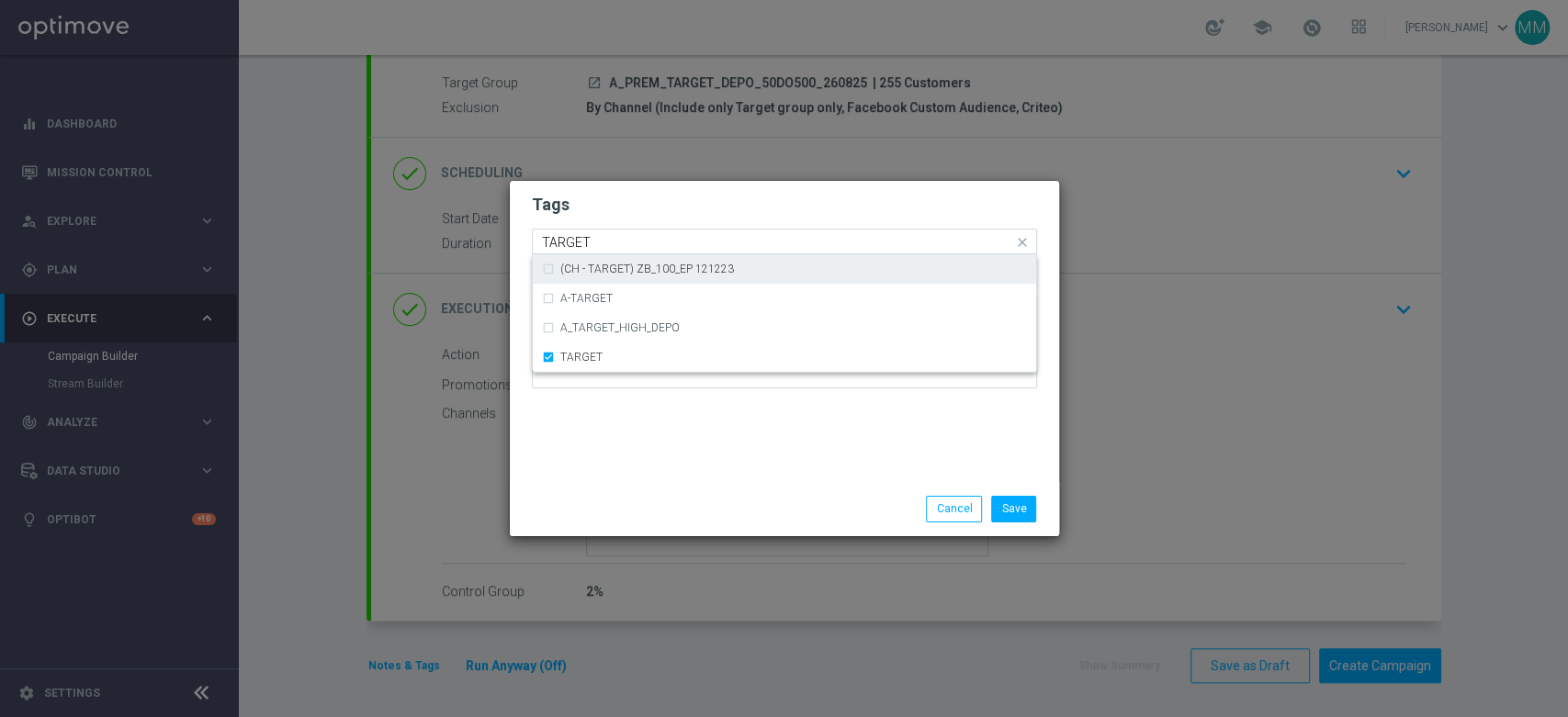
click at [603, 231] on div "Quick find × A × PREM × TARGET TARGET" at bounding box center [773, 242] width 480 height 23
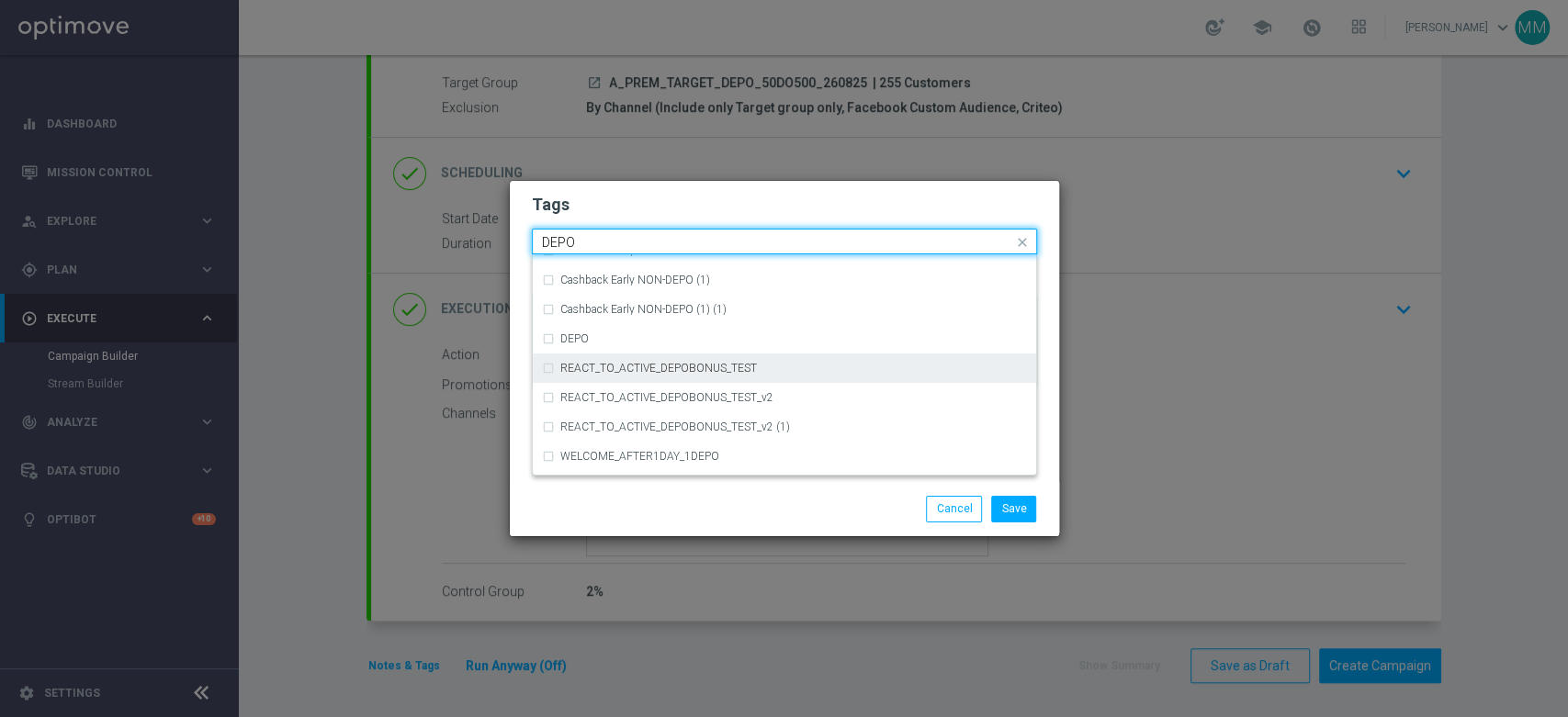
scroll to position [750, 0]
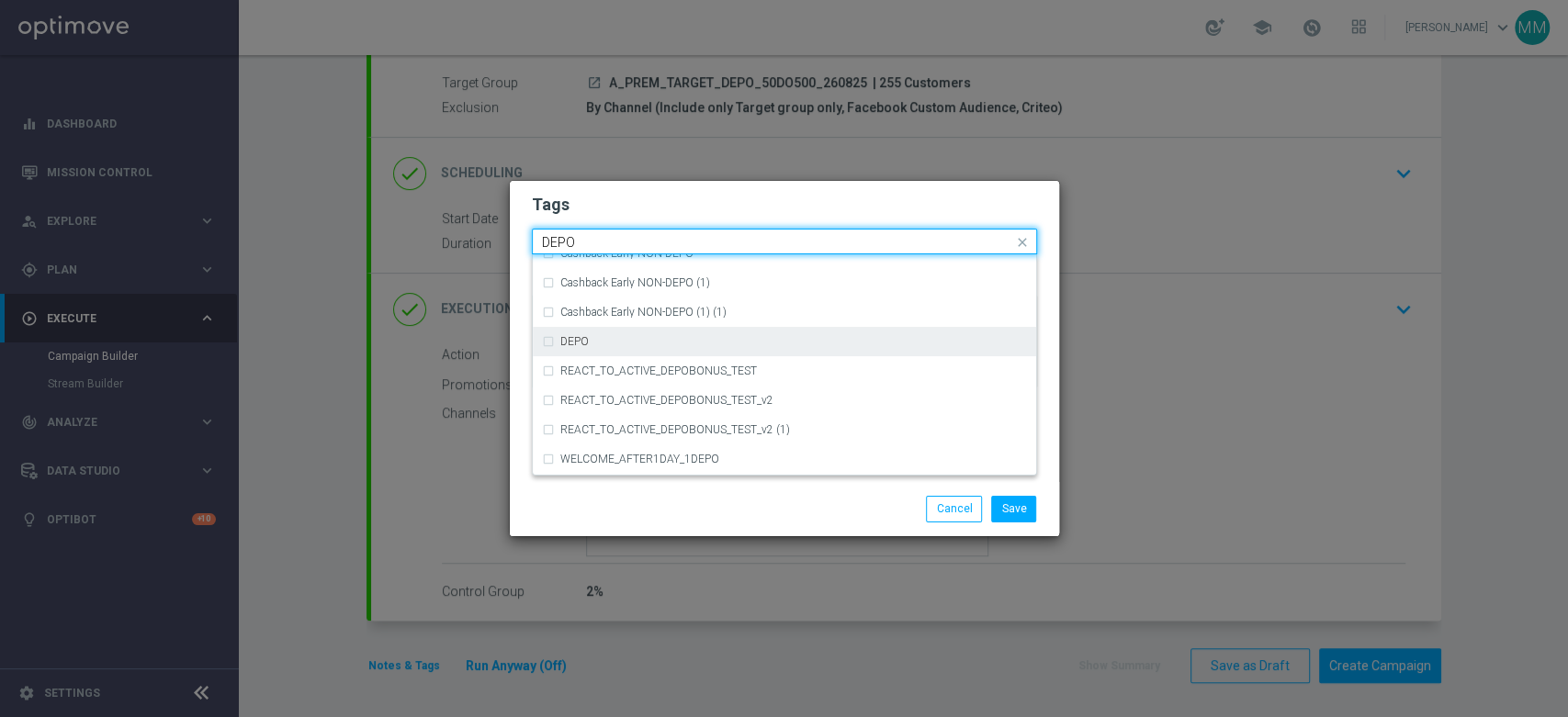
click at [602, 347] on div "DEPO" at bounding box center [794, 342] width 467 height 11
type input "DEPO"
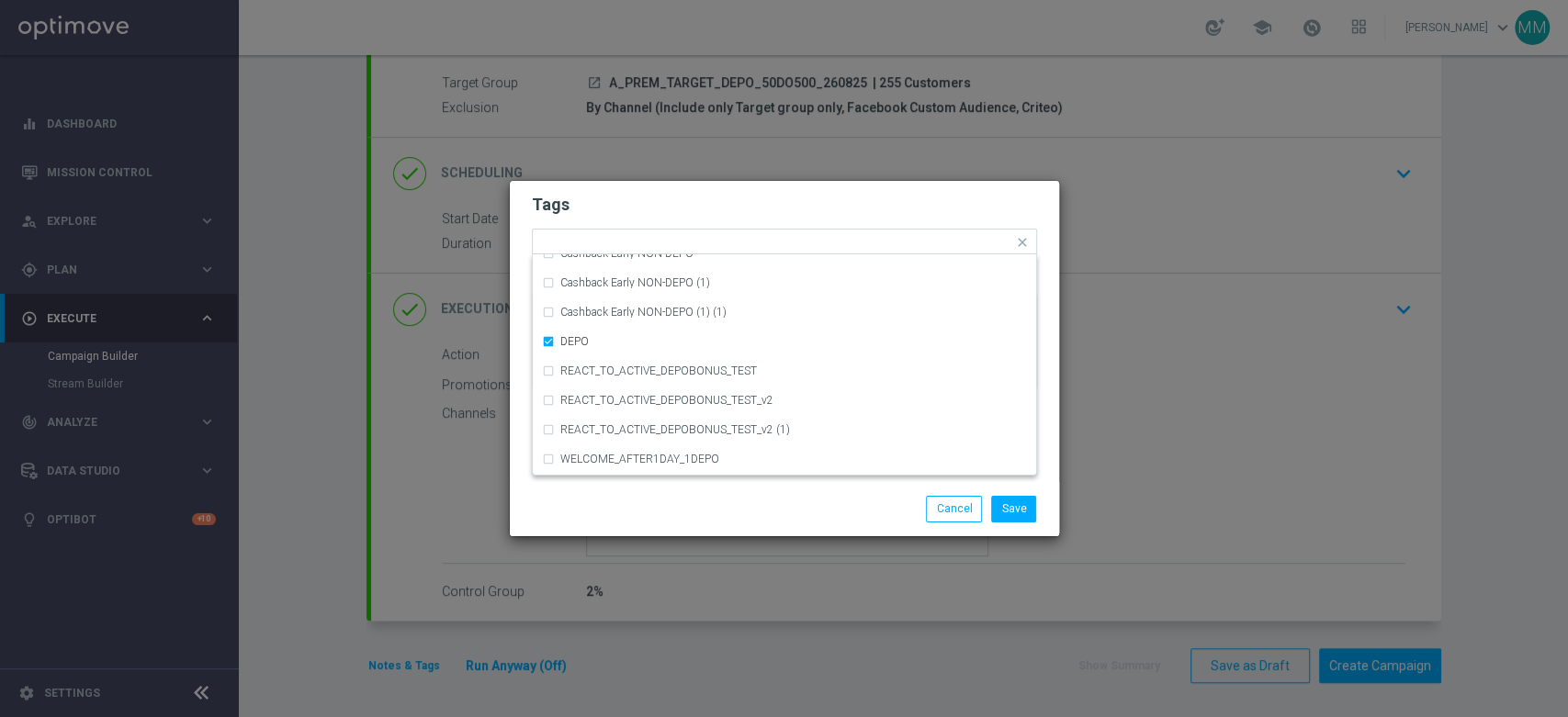
click at [603, 226] on form "Tags Quick find × A × PREM × TARGET × DEPO (REA - AUTO) REA_FLOW_5DAY_DEPO (1) …" at bounding box center [784, 295] width 505 height 213
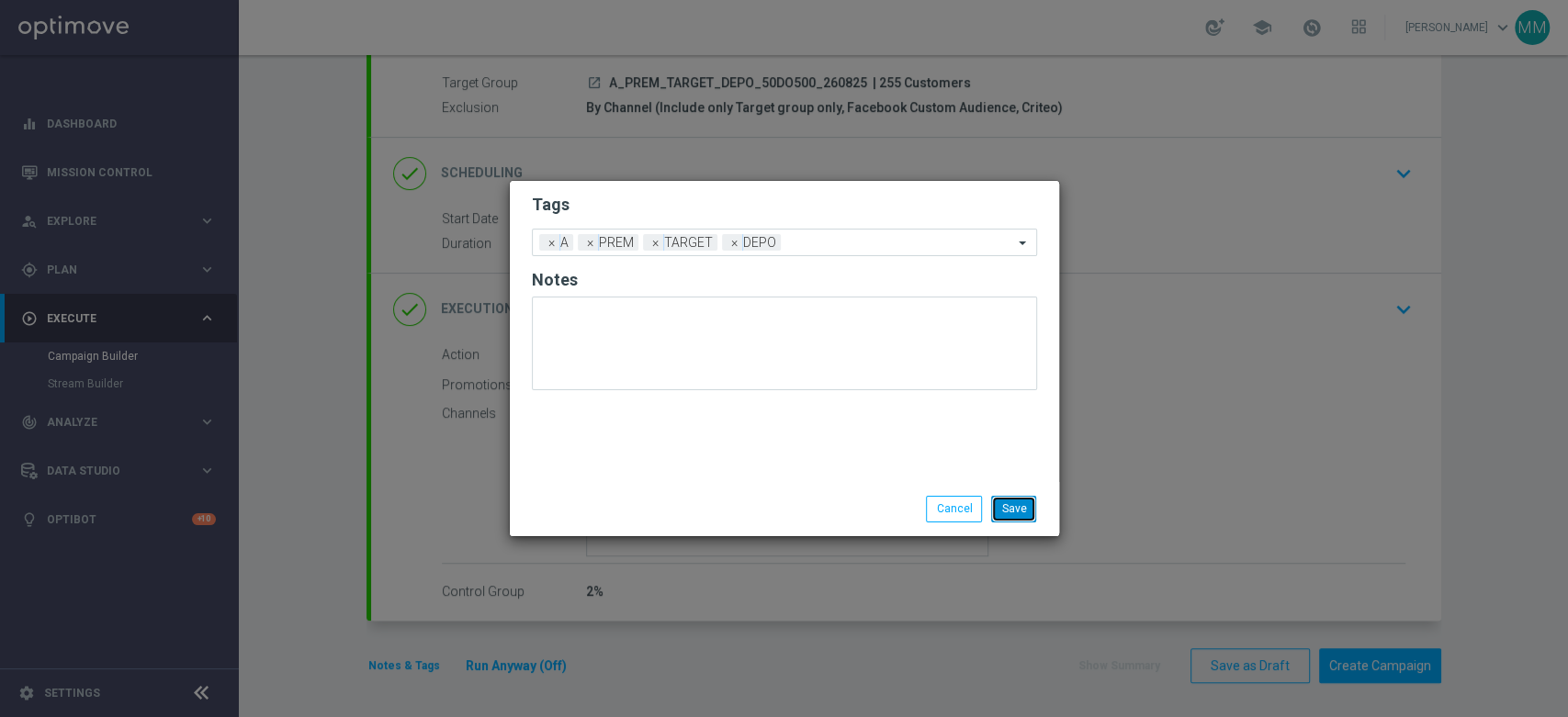
click at [997, 505] on button "Save" at bounding box center [1013, 508] width 45 height 26
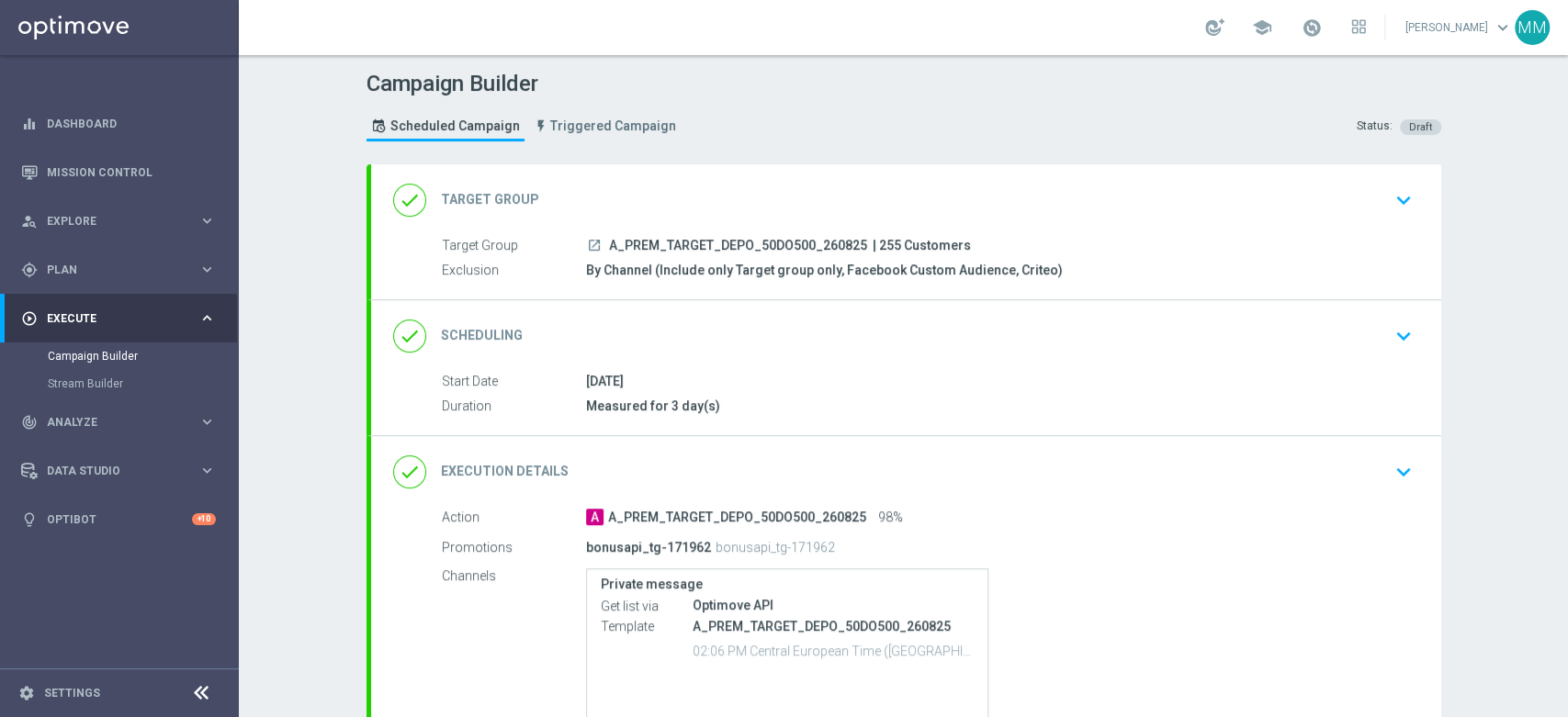
scroll to position [0, 0]
click at [713, 194] on div "done Target Group keyboard_arrow_down" at bounding box center [906, 200] width 1027 height 35
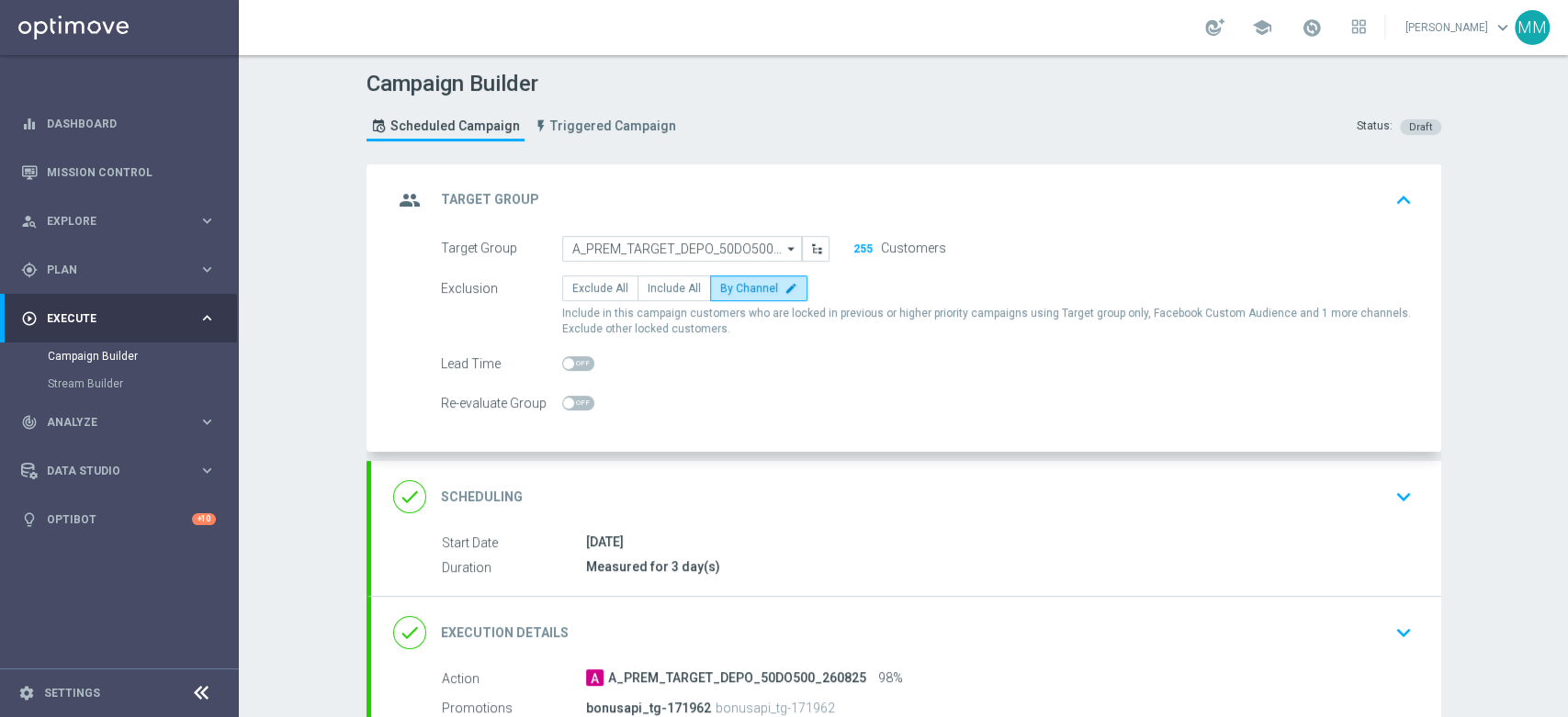
click at [740, 177] on div "group Target Group keyboard_arrow_up" at bounding box center [906, 200] width 1070 height 72
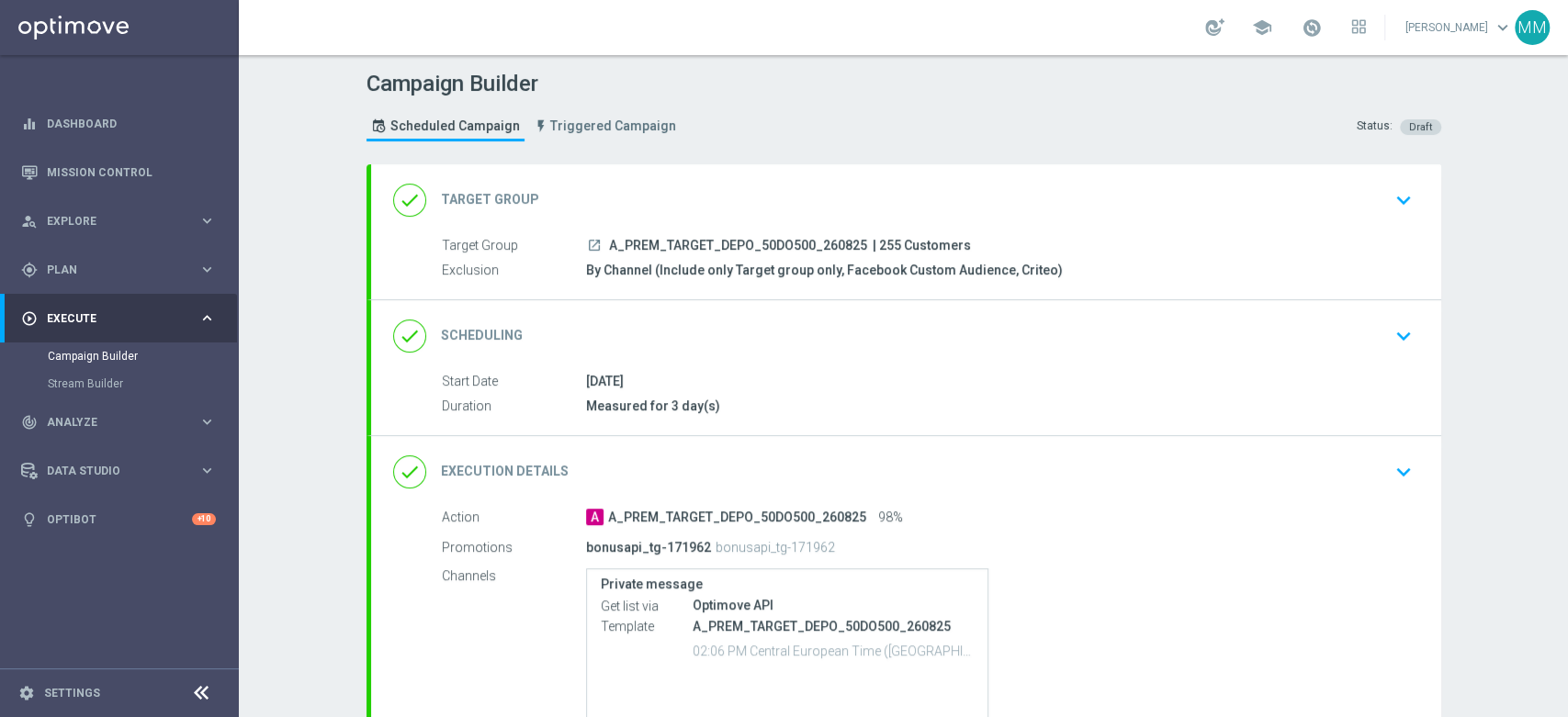
click at [715, 340] on div "done Scheduling keyboard_arrow_down" at bounding box center [906, 336] width 1027 height 35
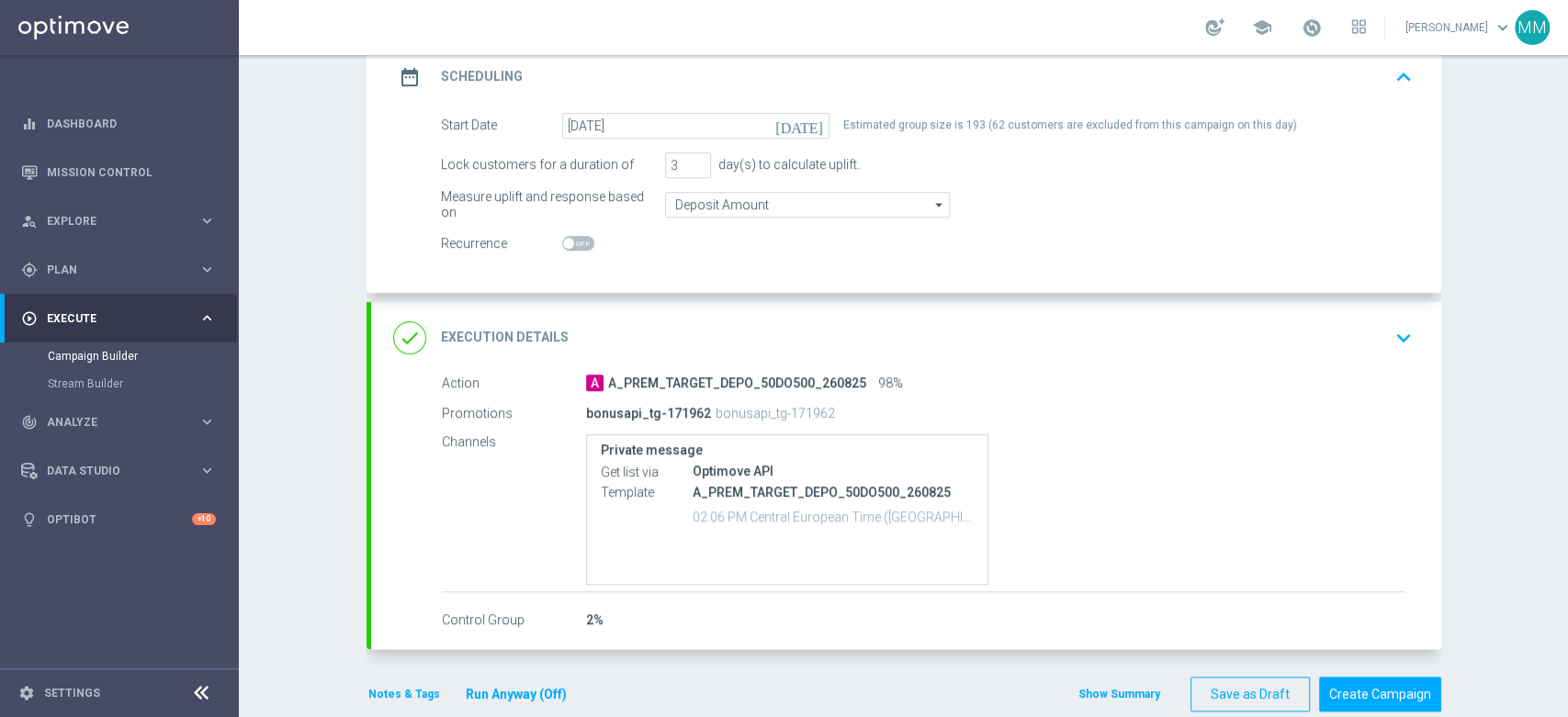
scroll to position [296, 0]
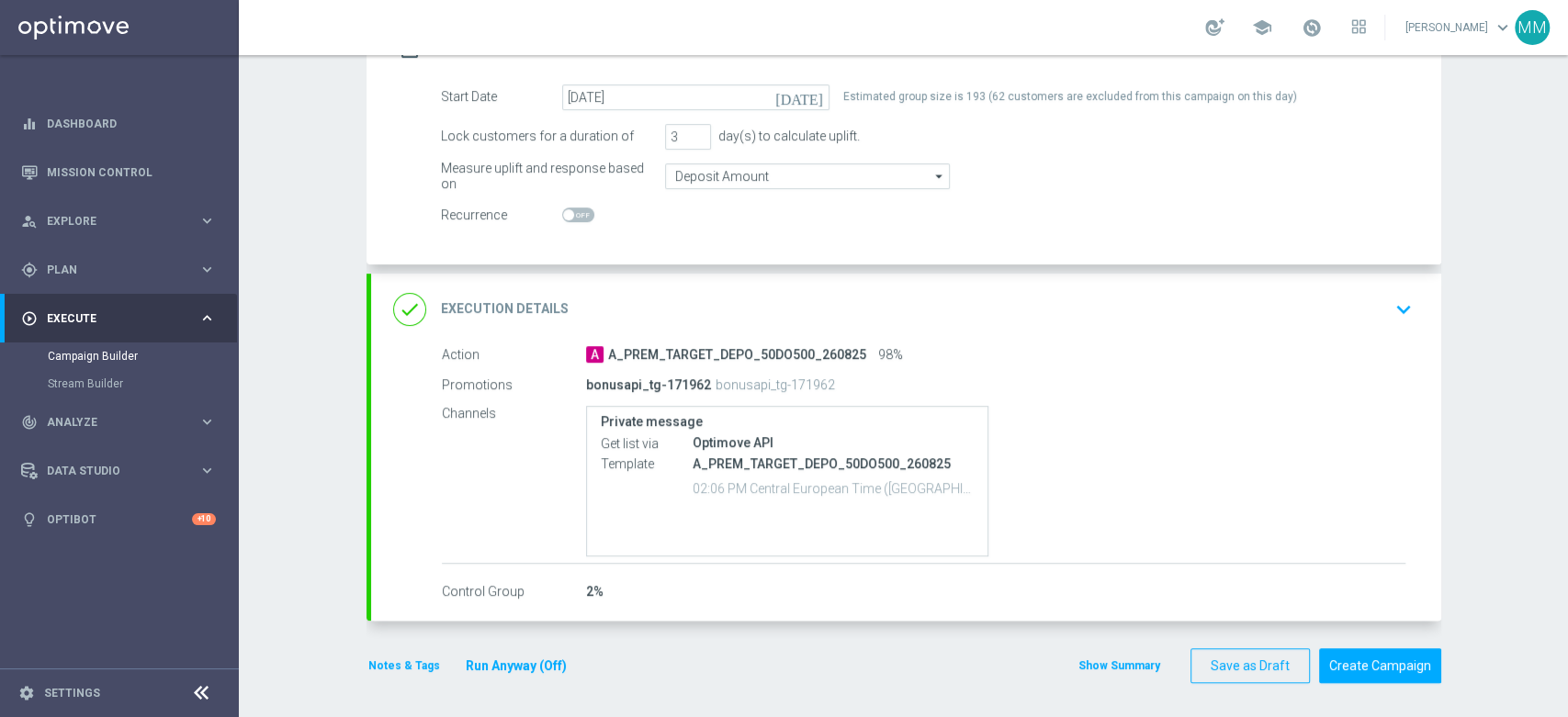
click at [370, 668] on button "Notes & Tags" at bounding box center [404, 665] width 75 height 20
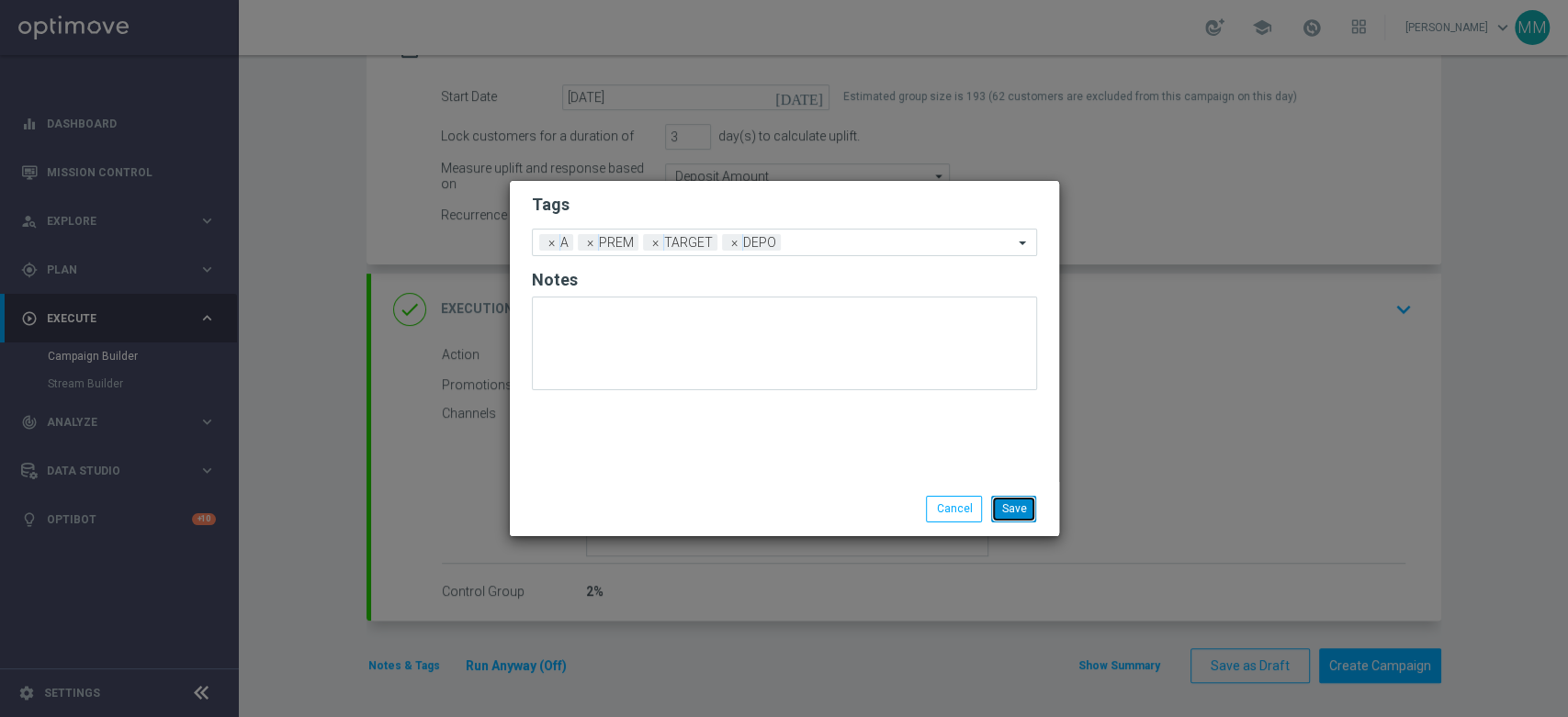
click at [998, 514] on button "Save" at bounding box center [1013, 508] width 45 height 26
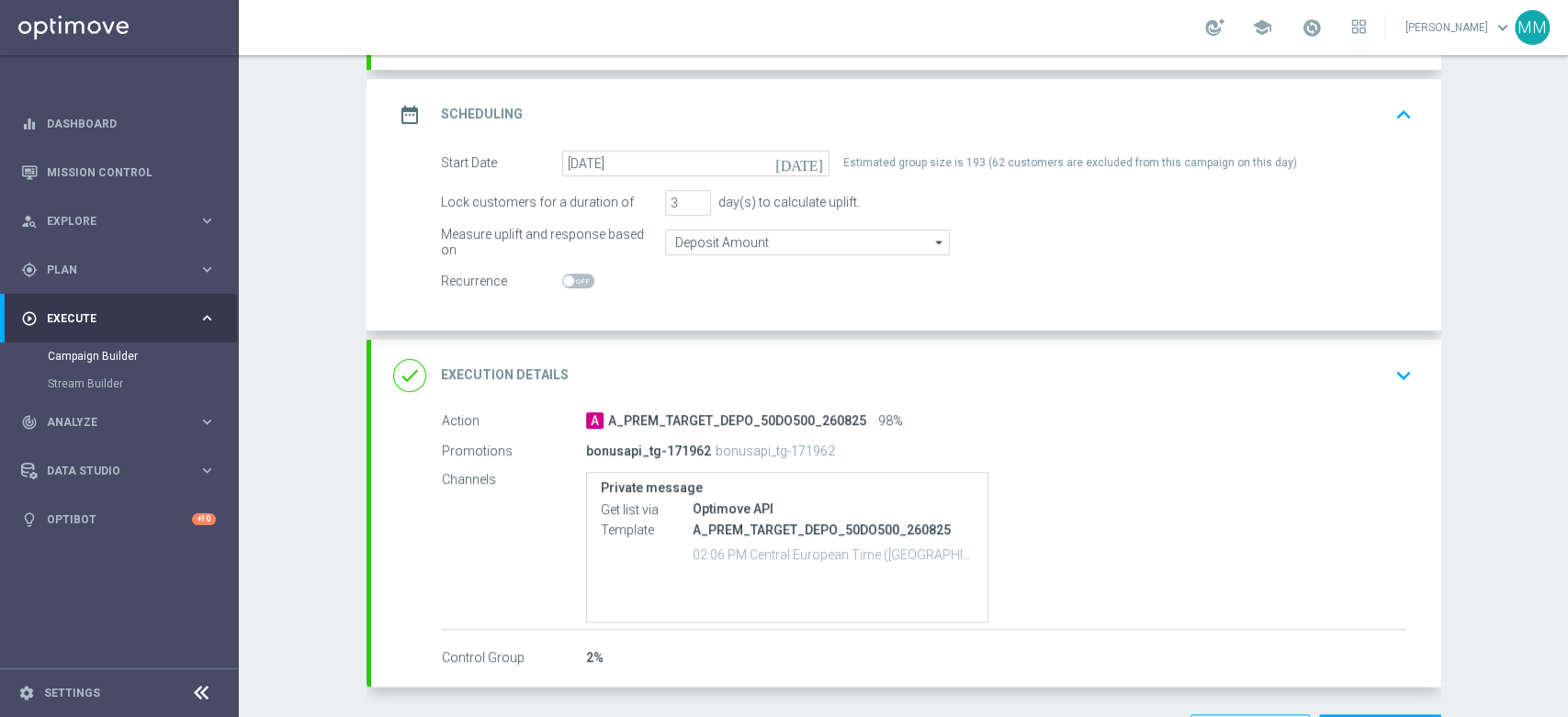
scroll to position [194, 0]
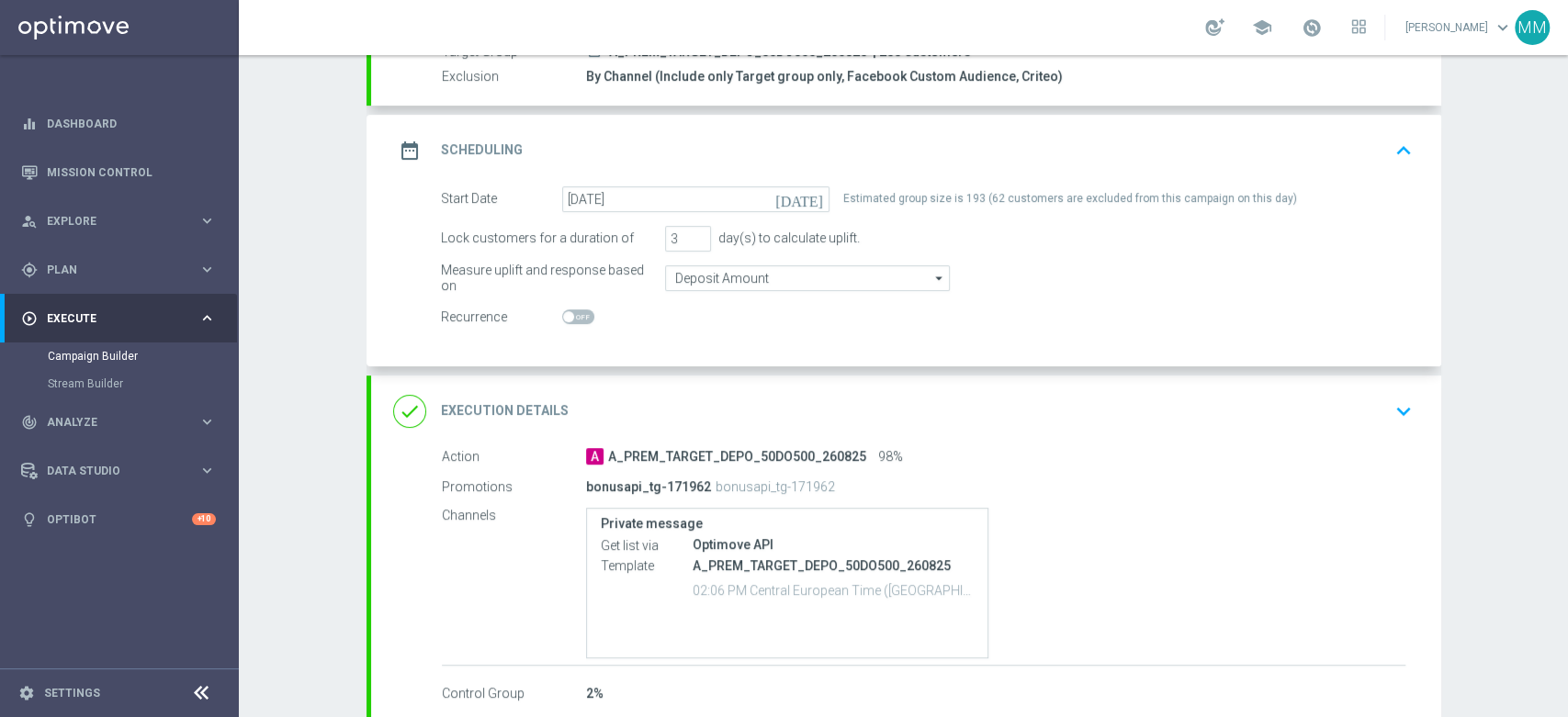
click at [772, 384] on div "done Execution Details keyboard_arrow_down" at bounding box center [906, 411] width 1070 height 72
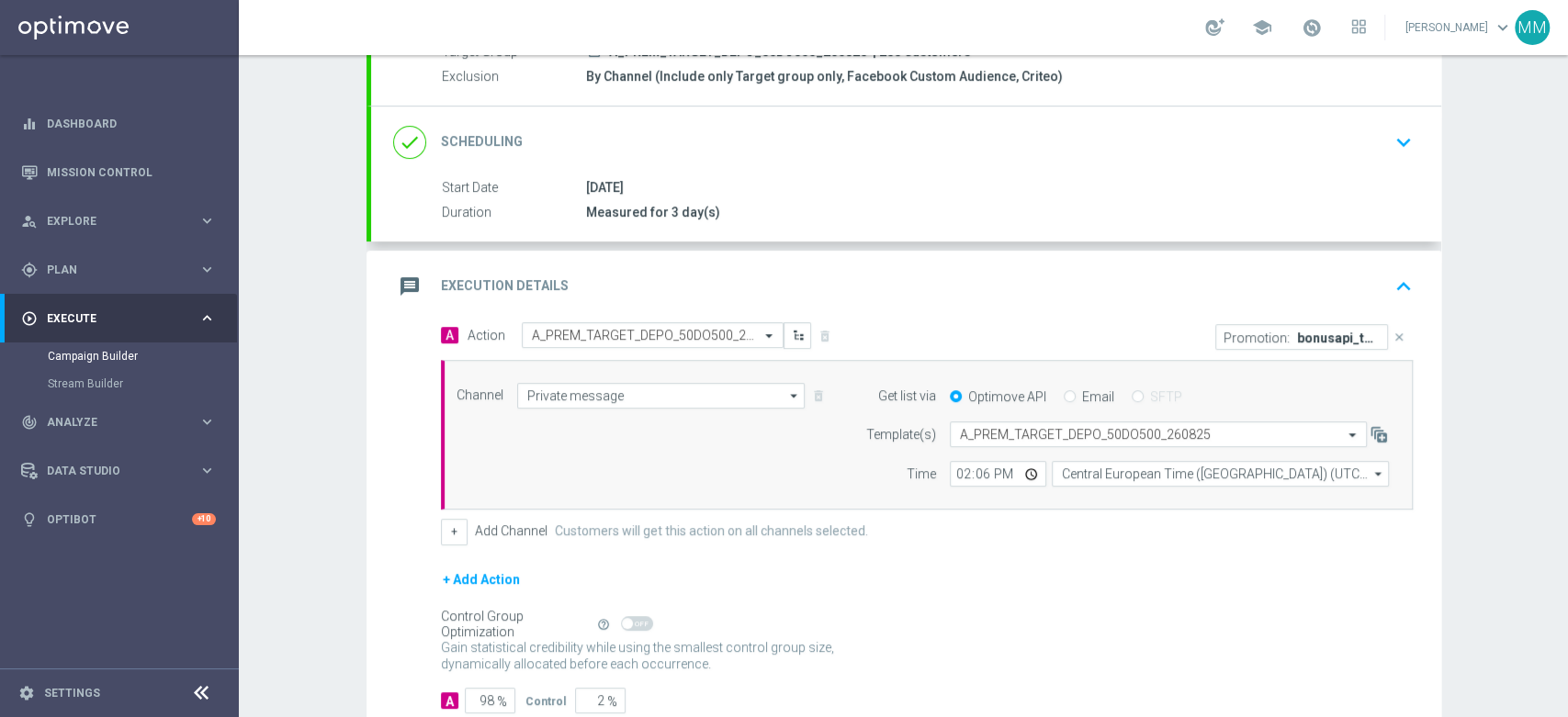
click at [827, 259] on div "message Execution Details keyboard_arrow_up" at bounding box center [906, 286] width 1070 height 72
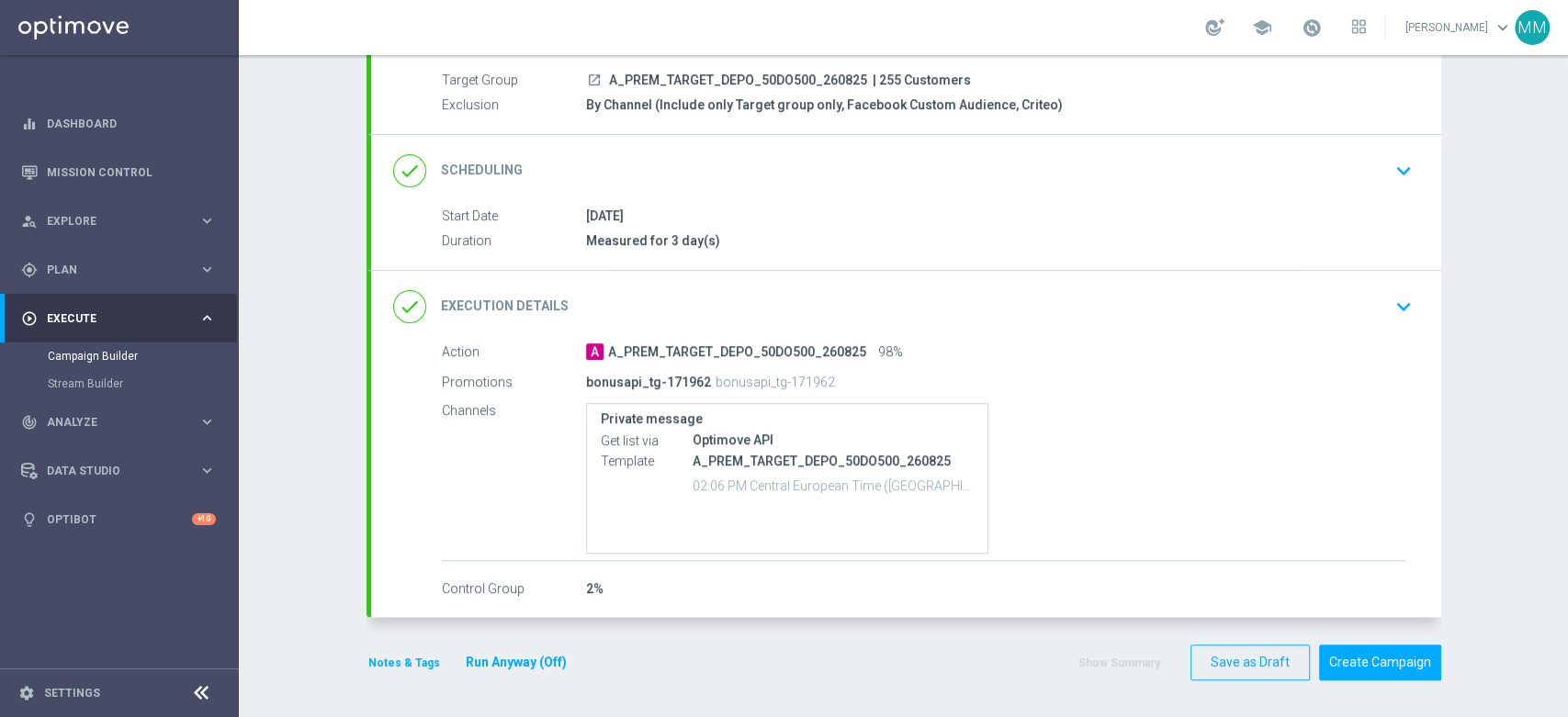
scroll to position [162, 0]
click at [1390, 659] on button "Create Campaign" at bounding box center [1380, 666] width 122 height 36
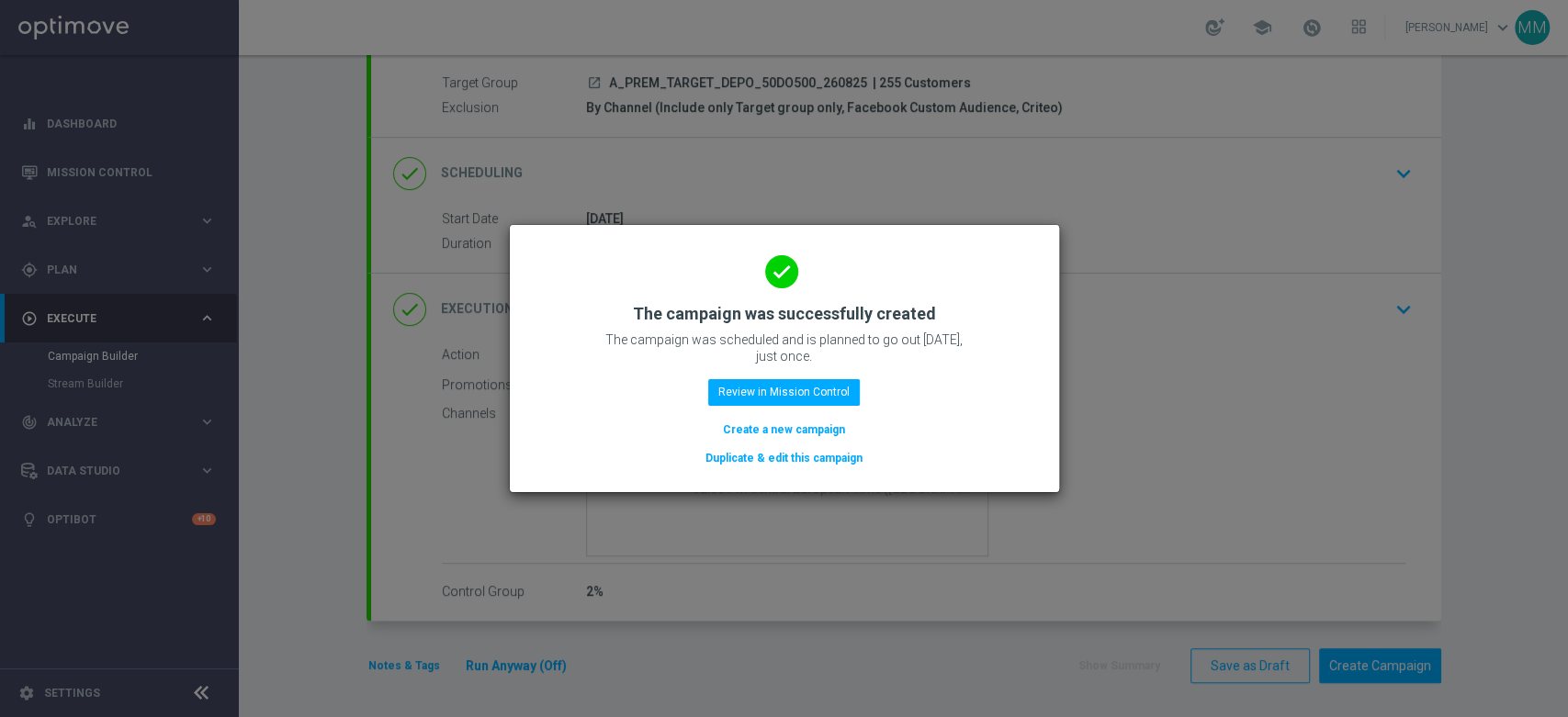
click at [803, 430] on button "Create a new campaign" at bounding box center [784, 430] width 126 height 20
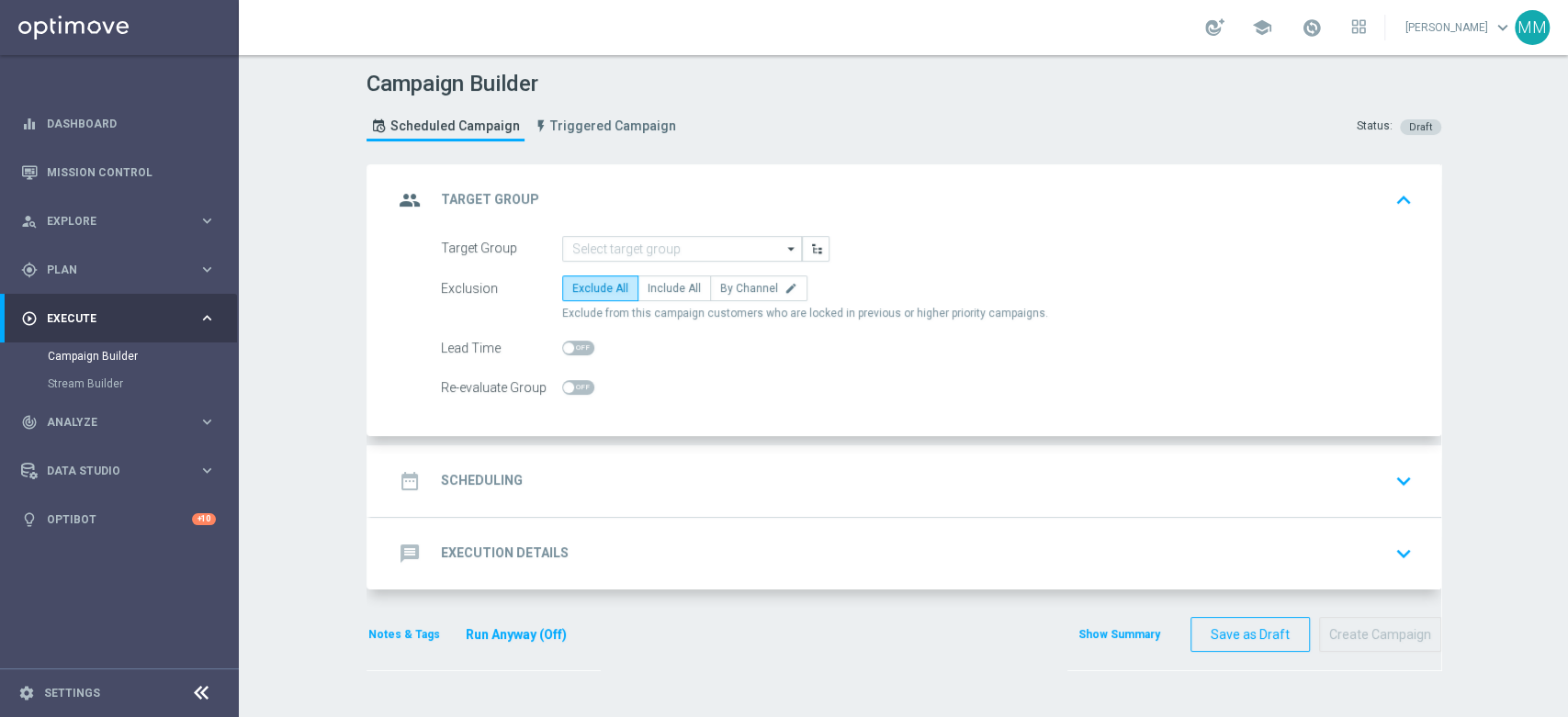
scroll to position [0, 0]
click at [606, 249] on input at bounding box center [682, 248] width 240 height 26
paste input "A_PEXTRA_TARGET_DEPO_50DO1000_260825"
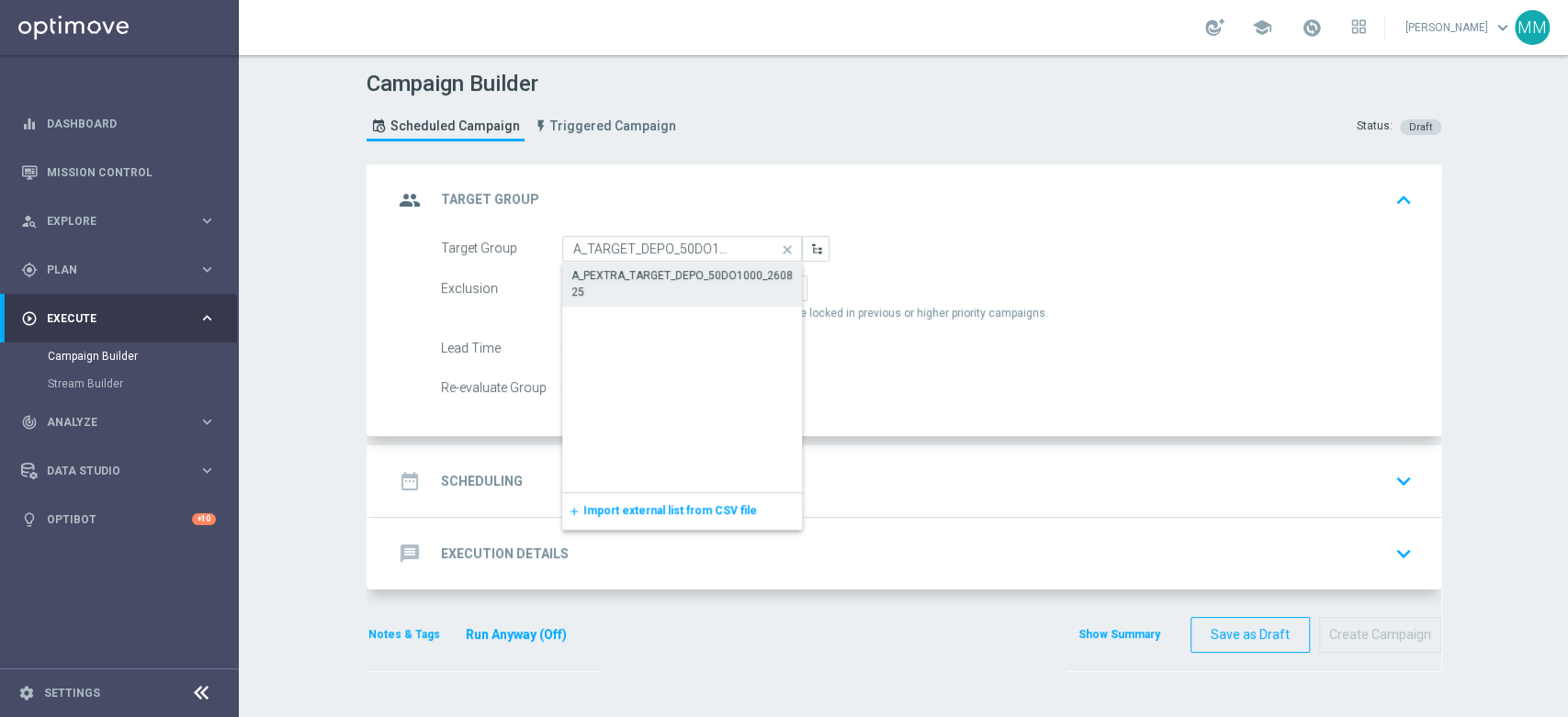
click at [645, 277] on div "A_PEXTRA_TARGET_DEPO_50DO1000_260825" at bounding box center [682, 284] width 222 height 33
type input "A_PEXTRA_TARGET_DEPO_50DO1000_260825"
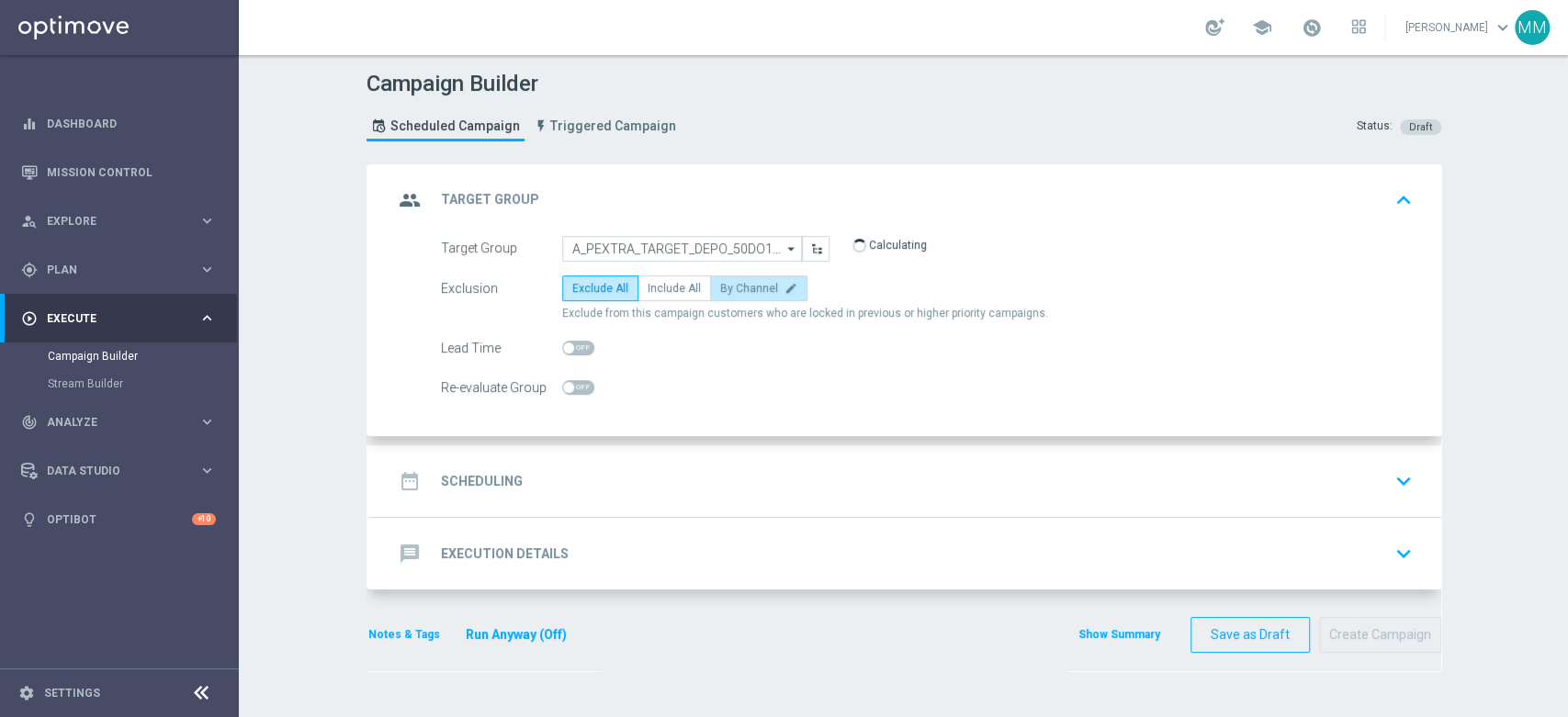
click at [731, 278] on label "By Channel edit" at bounding box center [759, 288] width 97 height 26
click at [731, 285] on input "By Channel edit" at bounding box center [726, 291] width 12 height 12
radio input "true"
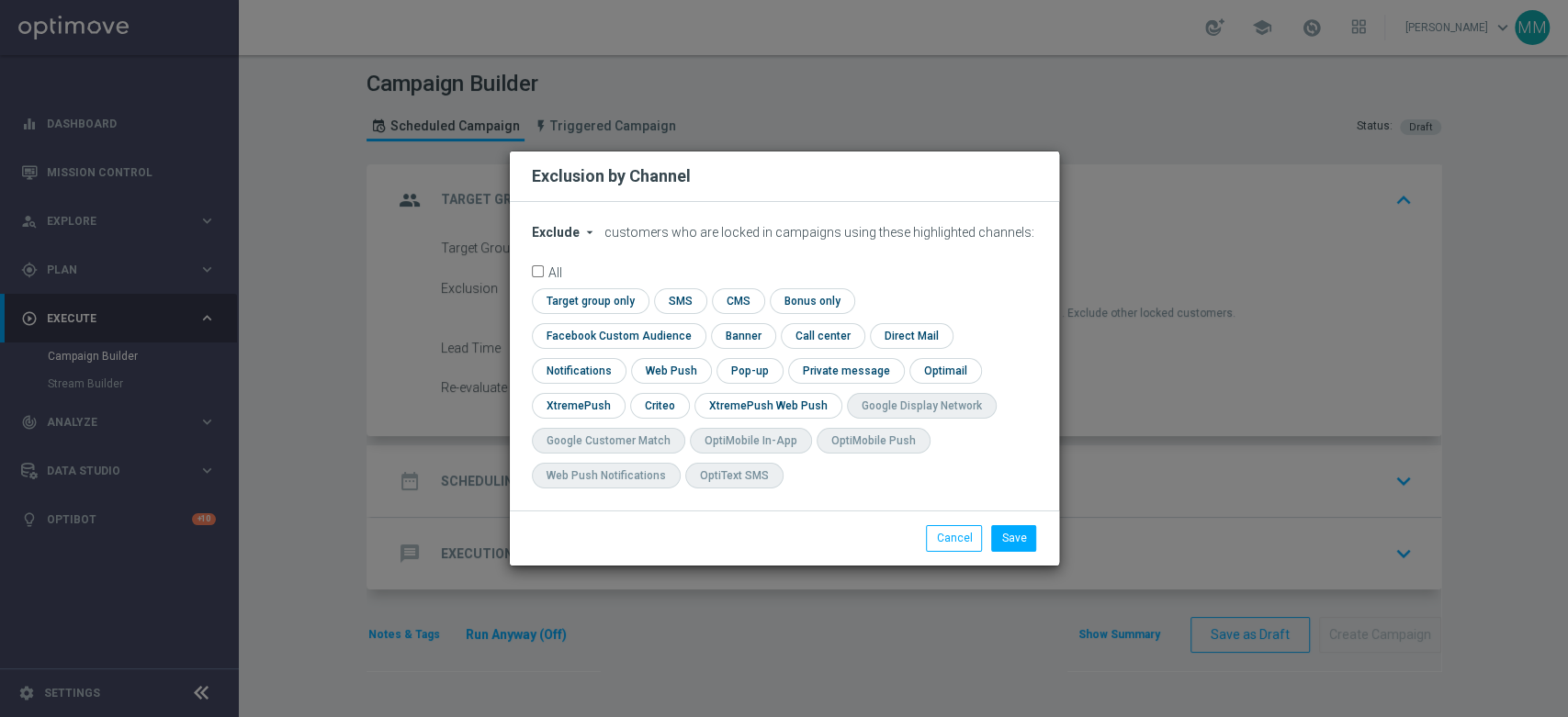
click at [545, 240] on span "Exclude" at bounding box center [556, 232] width 48 height 14
click at [0, 0] on span "Include" at bounding box center [0, 0] width 0 height 0
click at [588, 313] on input "checkbox" at bounding box center [587, 301] width 112 height 25
checkbox input "true"
click at [633, 336] on input "checkbox" at bounding box center [615, 336] width 166 height 25
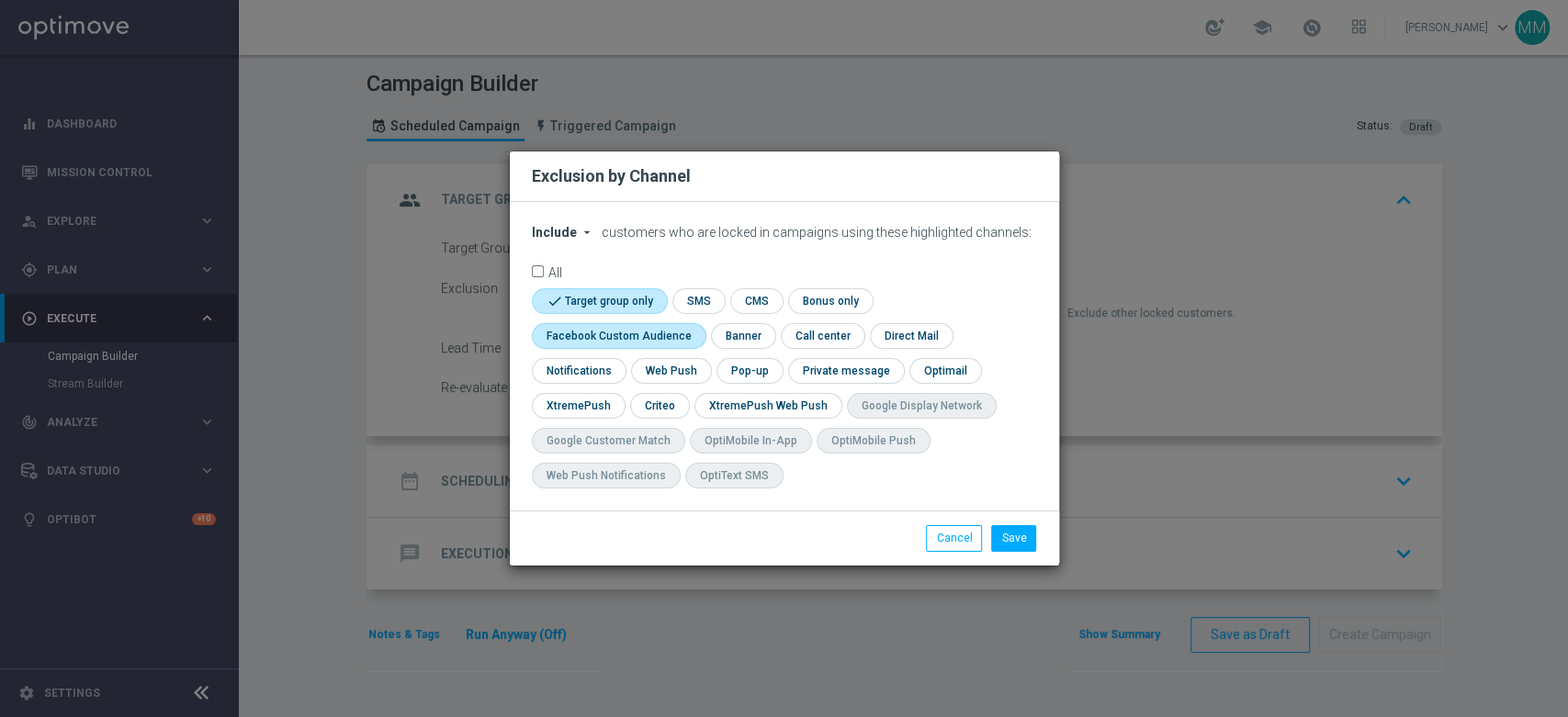
checkbox input "true"
click at [678, 369] on input "checkbox" at bounding box center [669, 370] width 77 height 25
click at [669, 366] on input "checkbox" at bounding box center [678, 370] width 95 height 25
checkbox input "false"
click at [667, 410] on input "checkbox" at bounding box center [659, 406] width 57 height 25
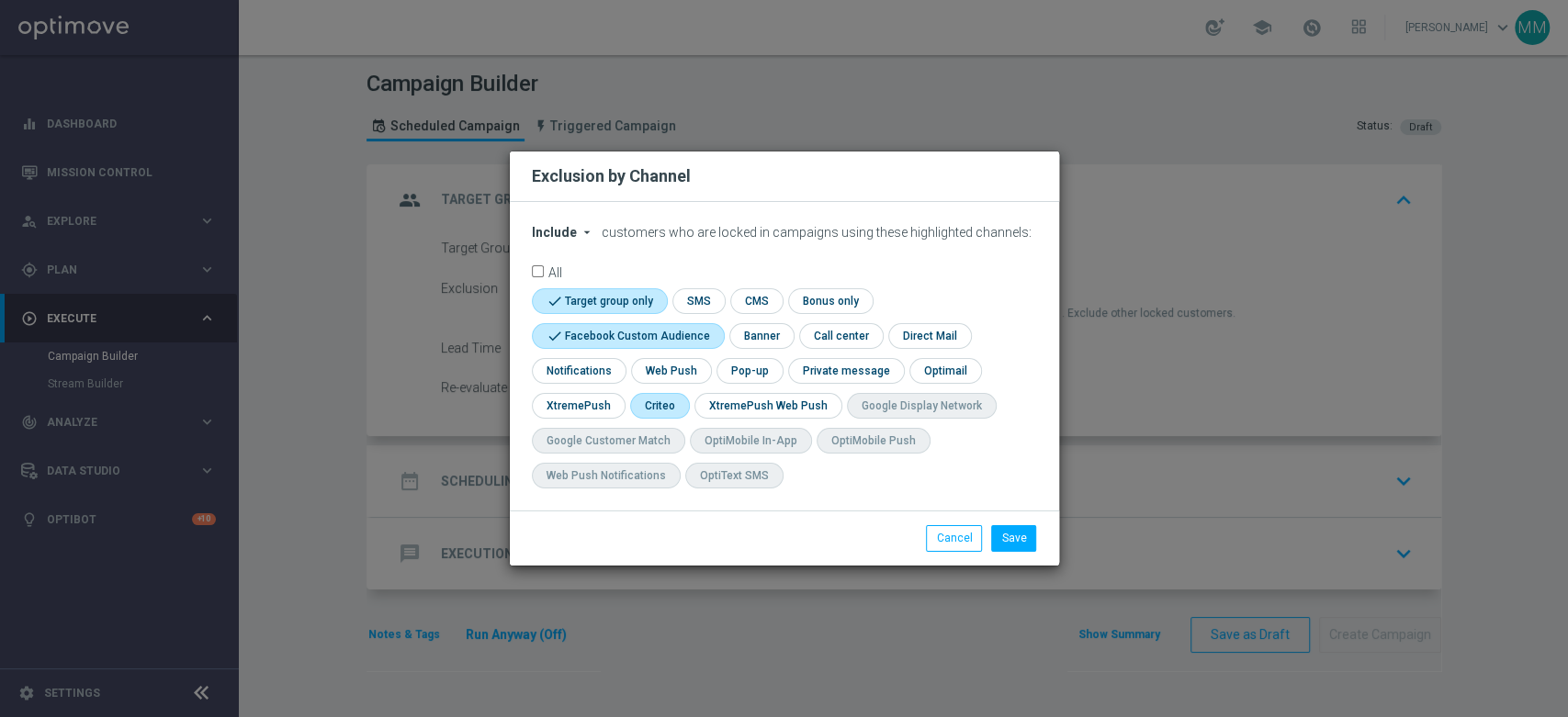
checkbox input "true"
click at [1024, 537] on button "Save" at bounding box center [1013, 538] width 45 height 26
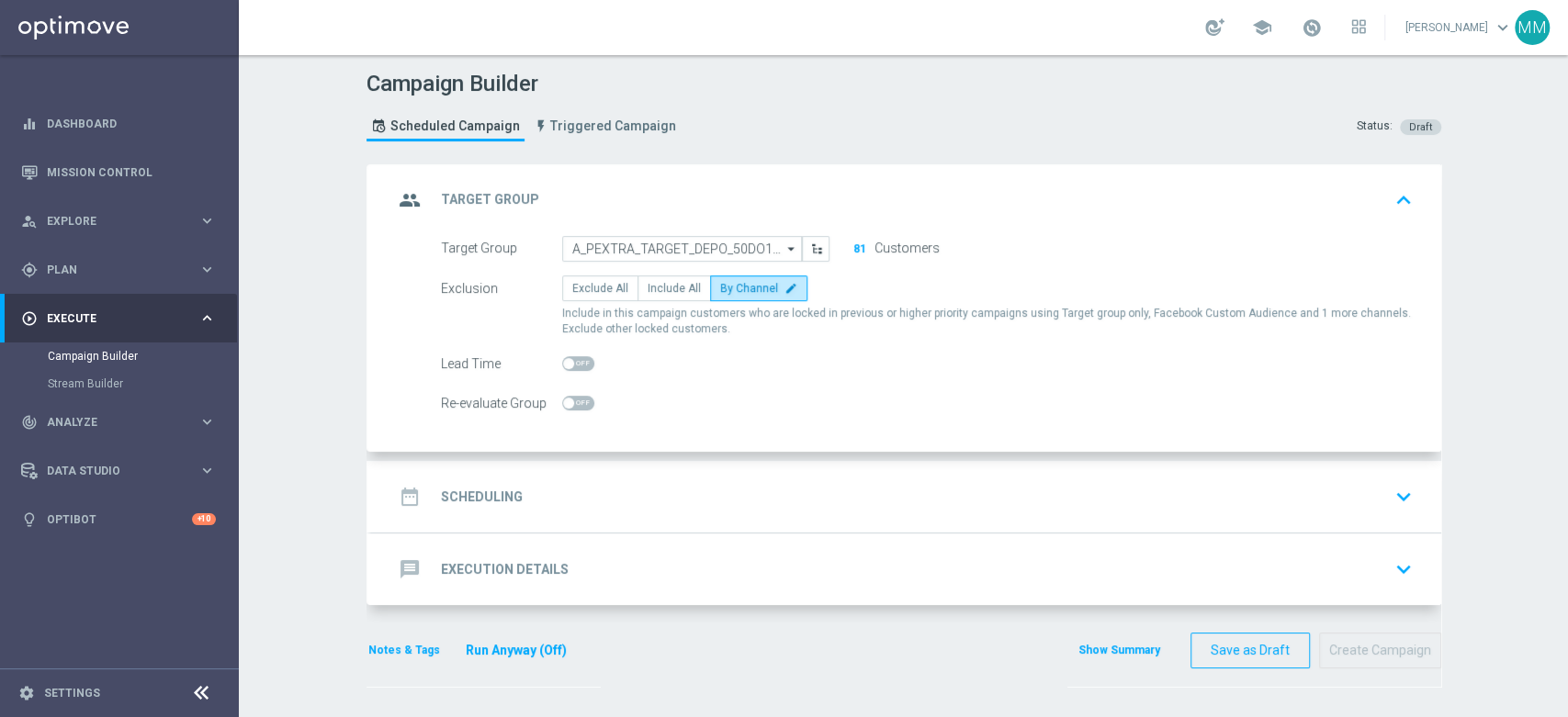
click at [621, 484] on div "date_range Scheduling keyboard_arrow_down" at bounding box center [906, 496] width 1027 height 35
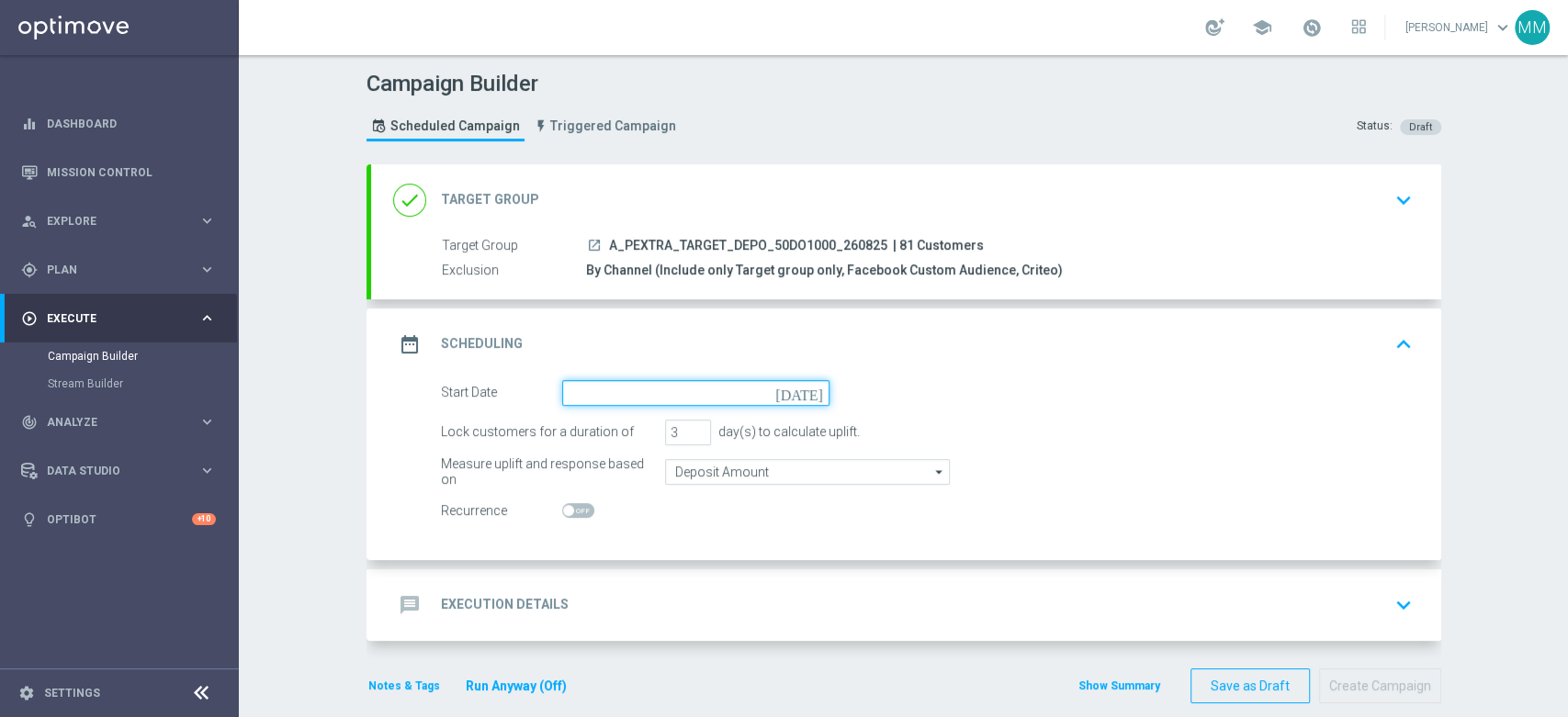
click at [595, 396] on input at bounding box center [696, 392] width 267 height 26
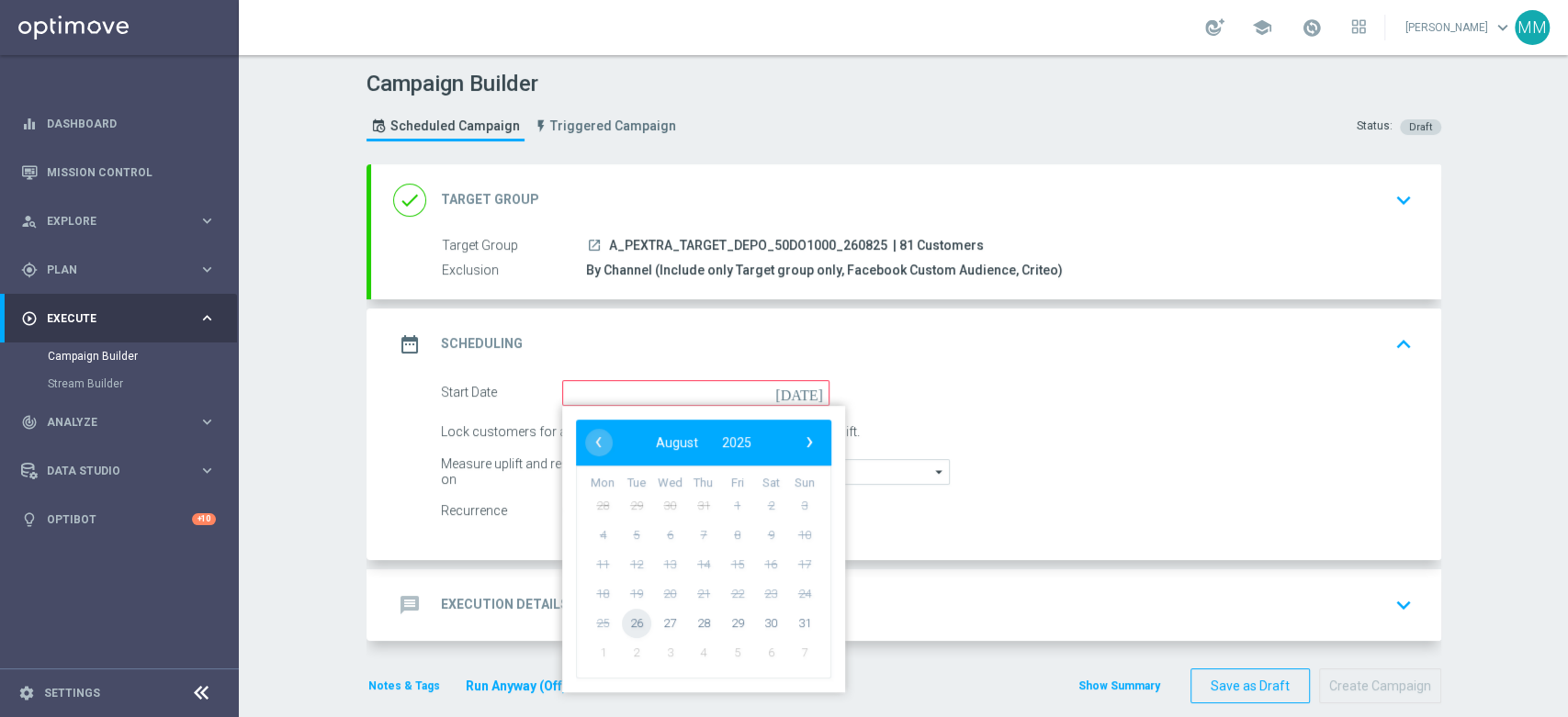
click at [634, 620] on span "26" at bounding box center [635, 622] width 30 height 30
type input "[DATE]"
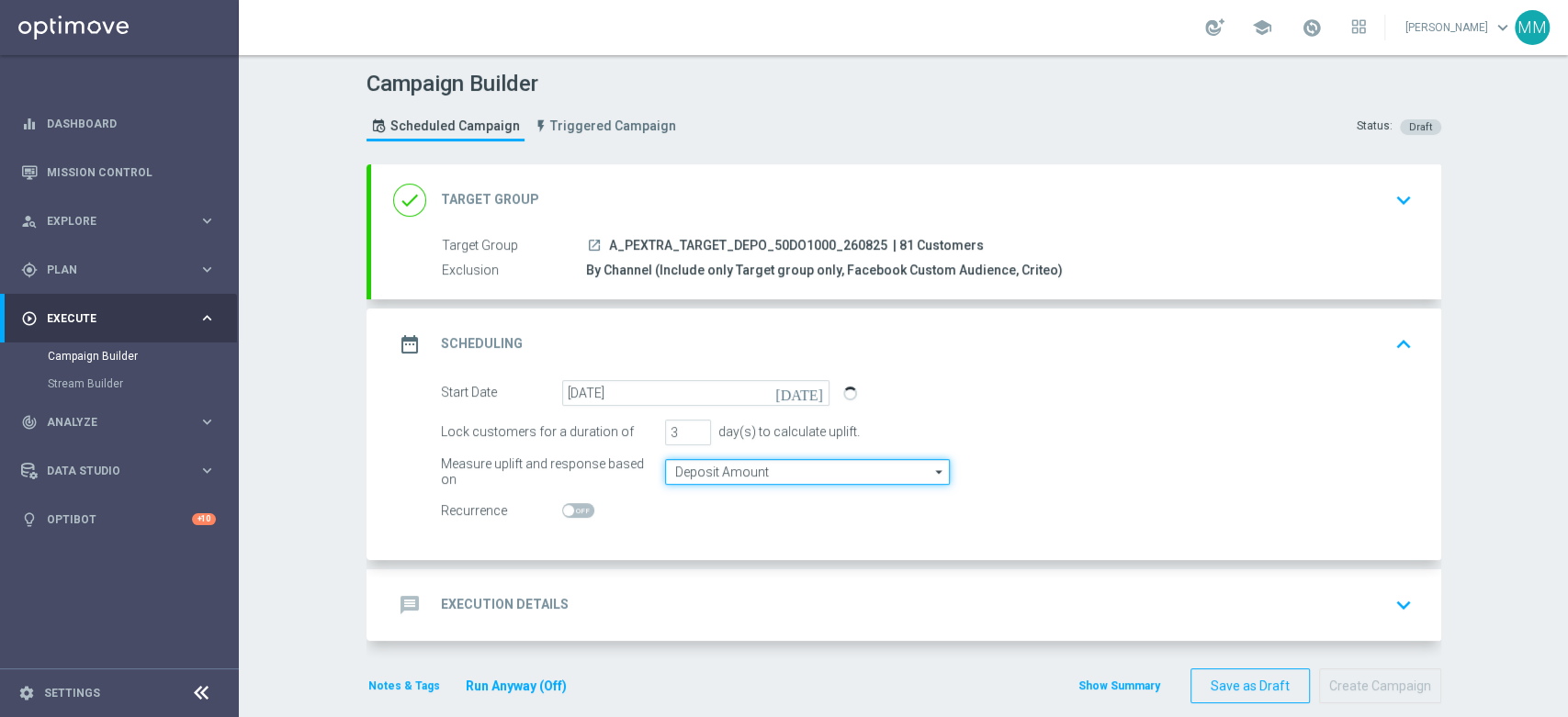
click at [688, 474] on input "Deposit Amount" at bounding box center [807, 472] width 285 height 26
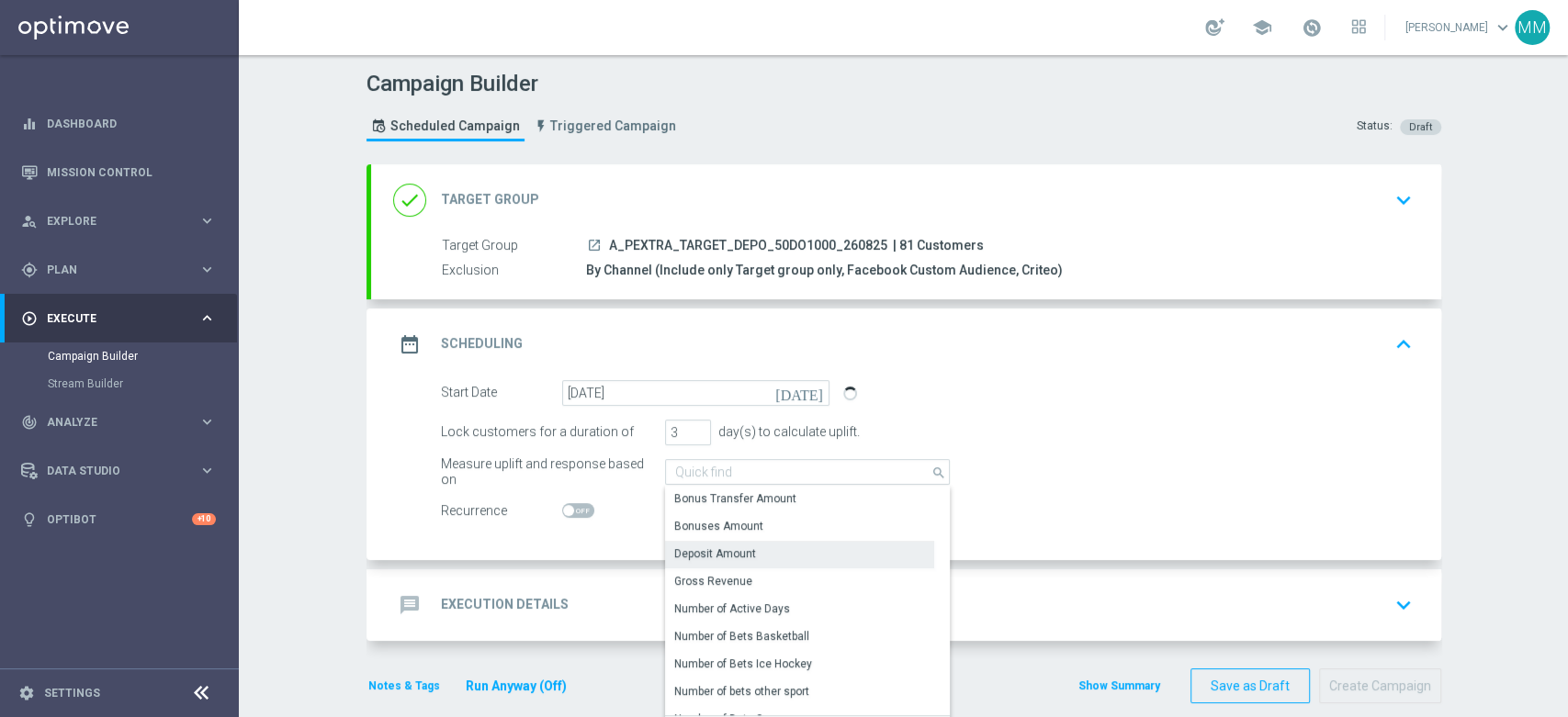
click at [588, 543] on div "Start Date [DATE] [DATE] Lock customers for a duration of 3 day(s) to calculate…" at bounding box center [906, 470] width 1070 height 180
type input "Deposit Amount"
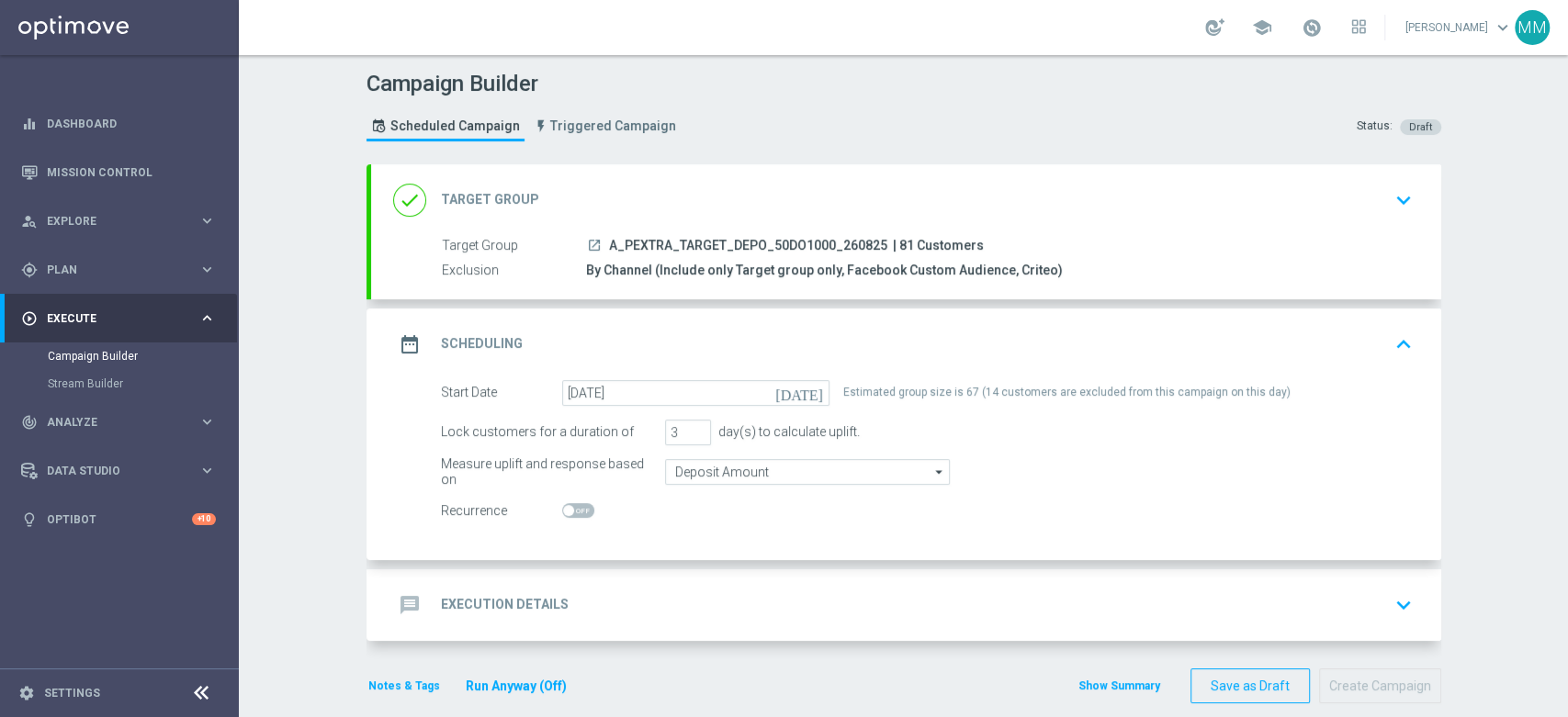
click at [592, 596] on div "message Execution Details keyboard_arrow_down" at bounding box center [906, 605] width 1027 height 35
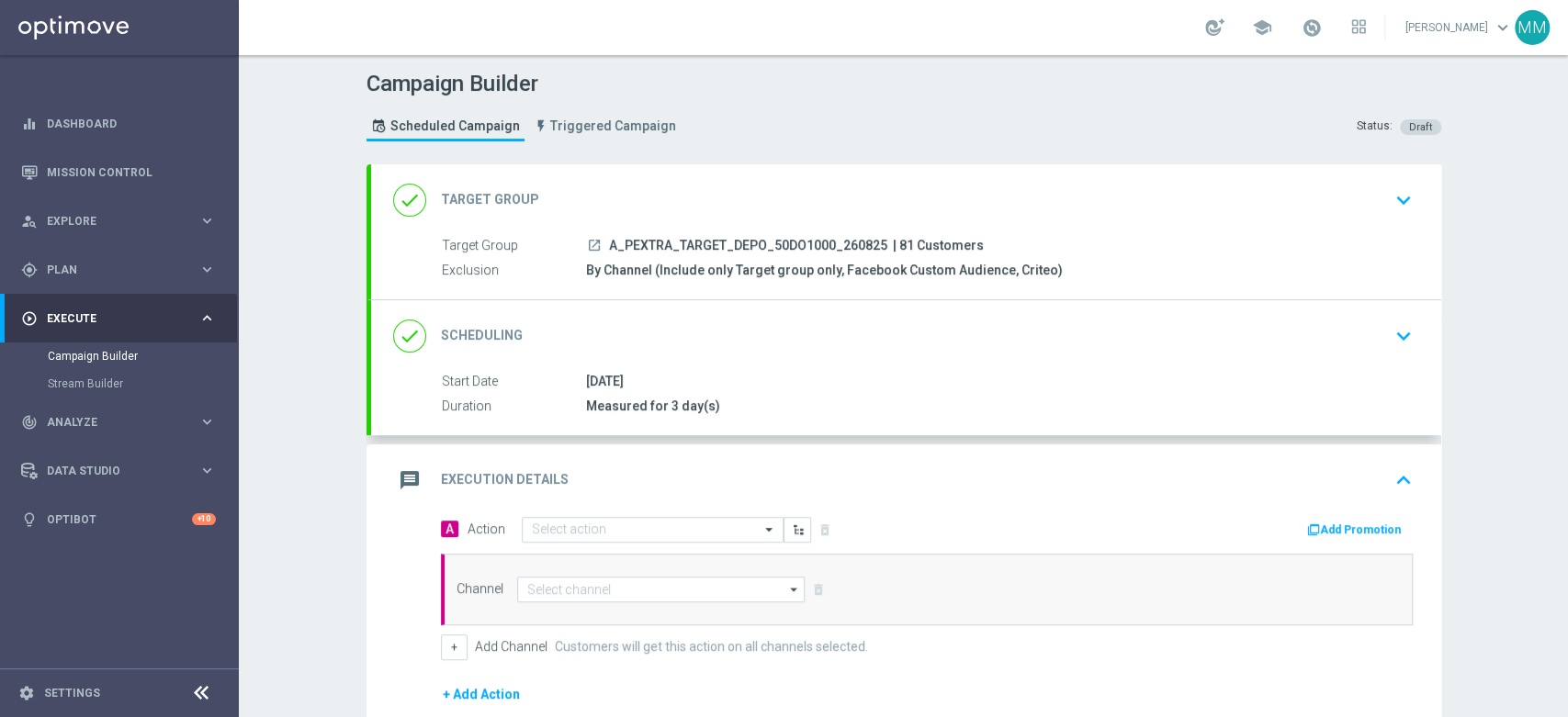
click at [595, 513] on div "message Execution Details keyboard_arrow_up" at bounding box center [906, 480] width 1070 height 72
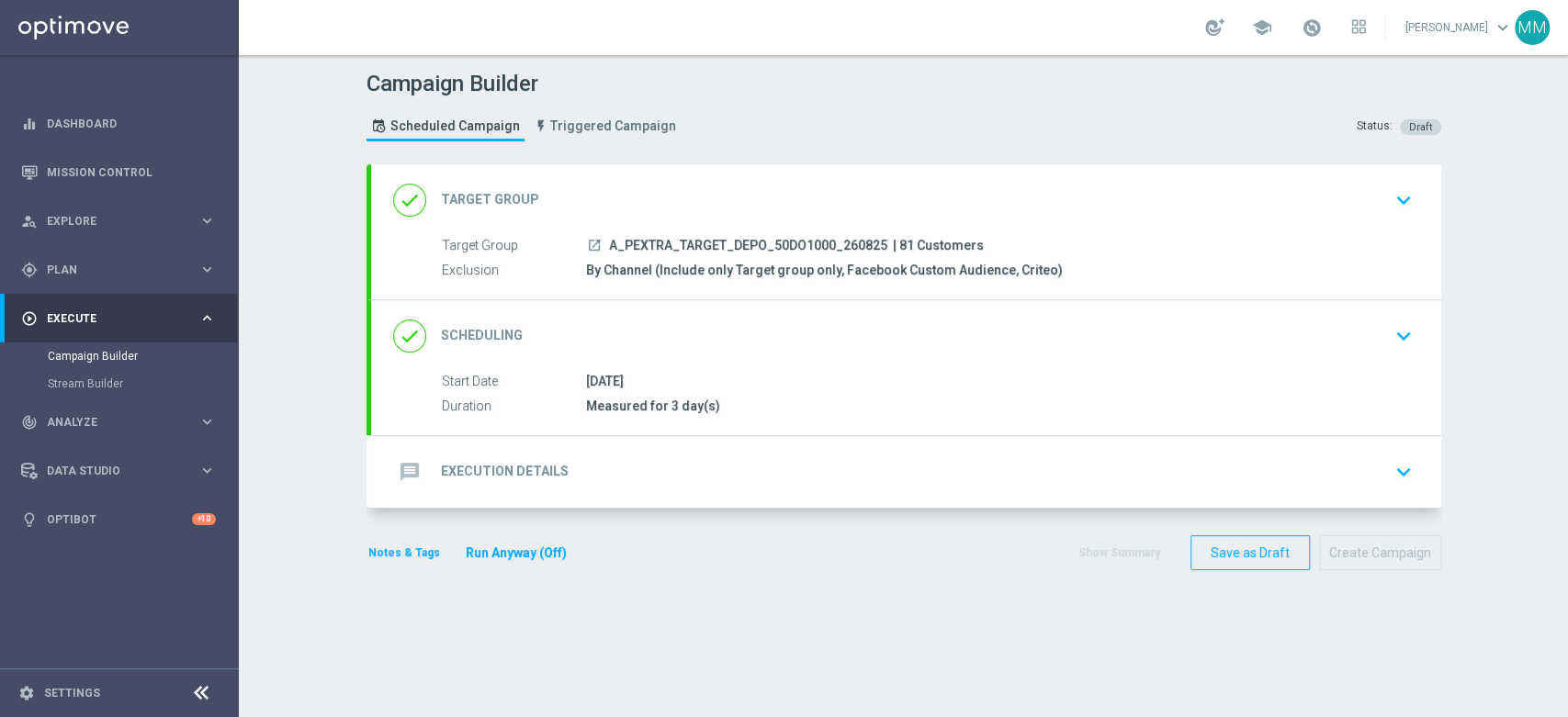
click at [591, 483] on div "message Execution Details keyboard_arrow_down A Action Select action delete_for…" at bounding box center [906, 472] width 1070 height 72
click at [602, 475] on div "message Execution Details keyboard_arrow_down" at bounding box center [906, 472] width 1027 height 35
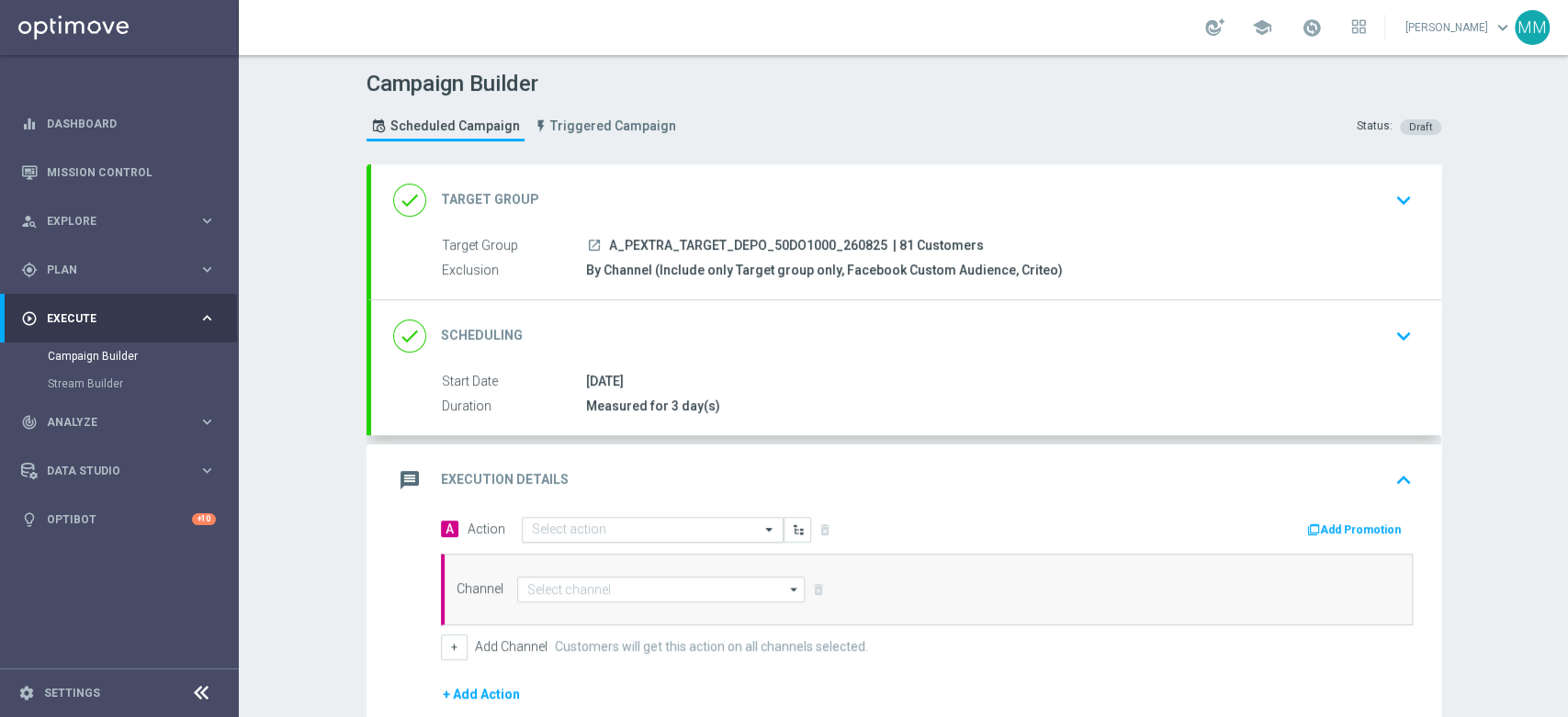
click at [587, 522] on input "text" at bounding box center [634, 530] width 205 height 15
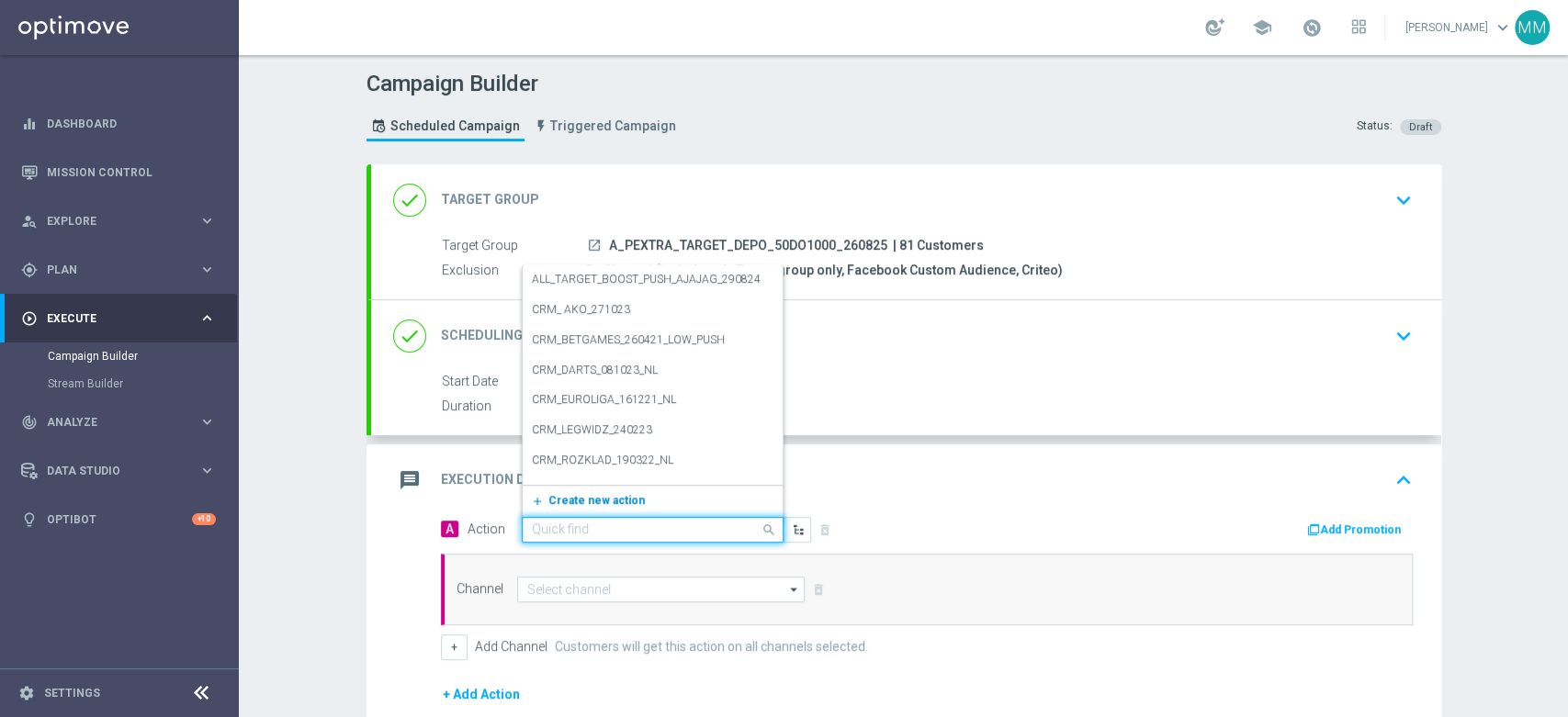
click at [570, 504] on span "Create new action" at bounding box center [596, 500] width 96 height 12
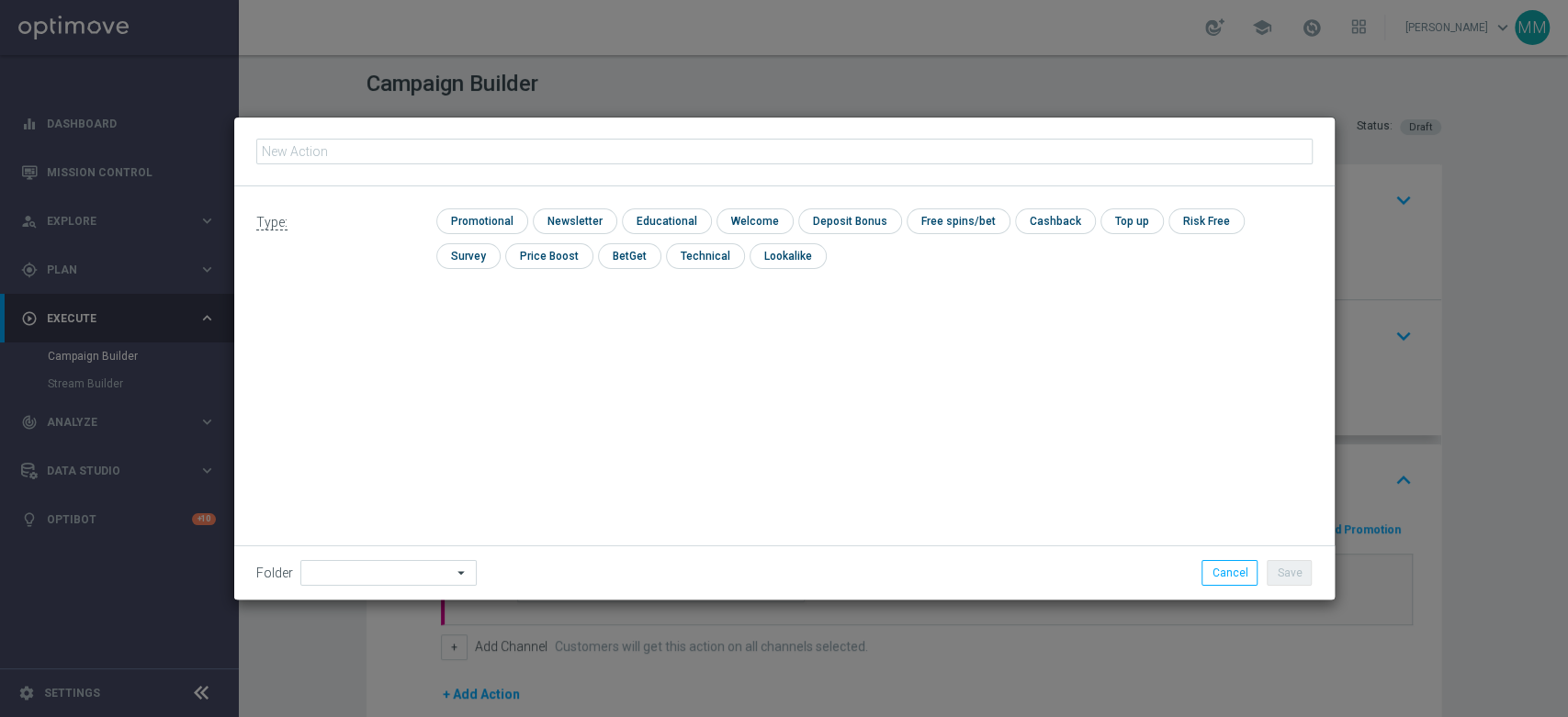
type input "A_PEXTRA_TARGET_DEPO_50DO1000_260825"
click at [492, 213] on input "checkbox" at bounding box center [479, 221] width 87 height 25
checkbox input "true"
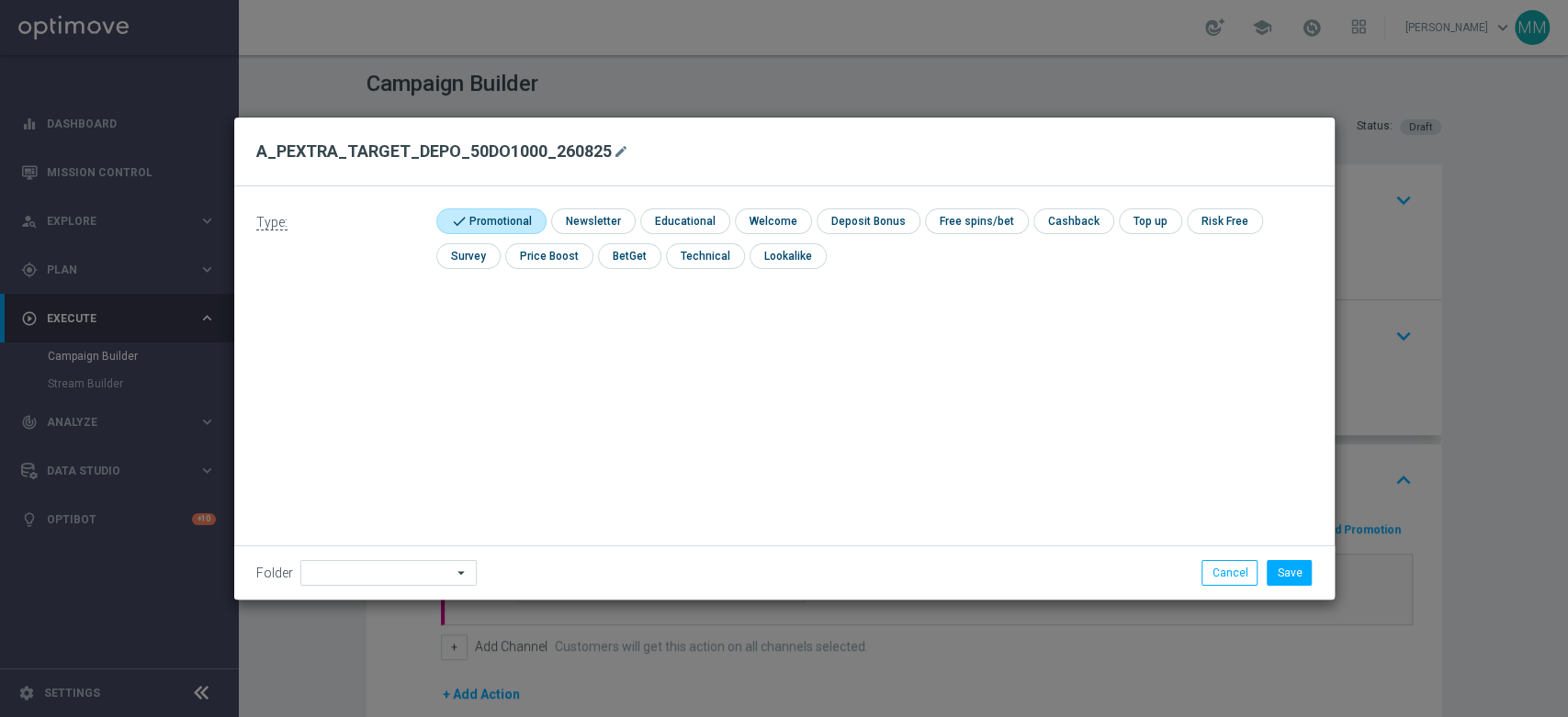
drag, startPoint x: 373, startPoint y: 559, endPoint x: 376, endPoint y: 569, distance: 10.4
click at [374, 559] on div "Folder arrow_drop_down Show Selected 0 of 475 !ARCHIVE" at bounding box center [784, 572] width 1100 height 54
click at [378, 579] on input at bounding box center [389, 573] width 177 height 26
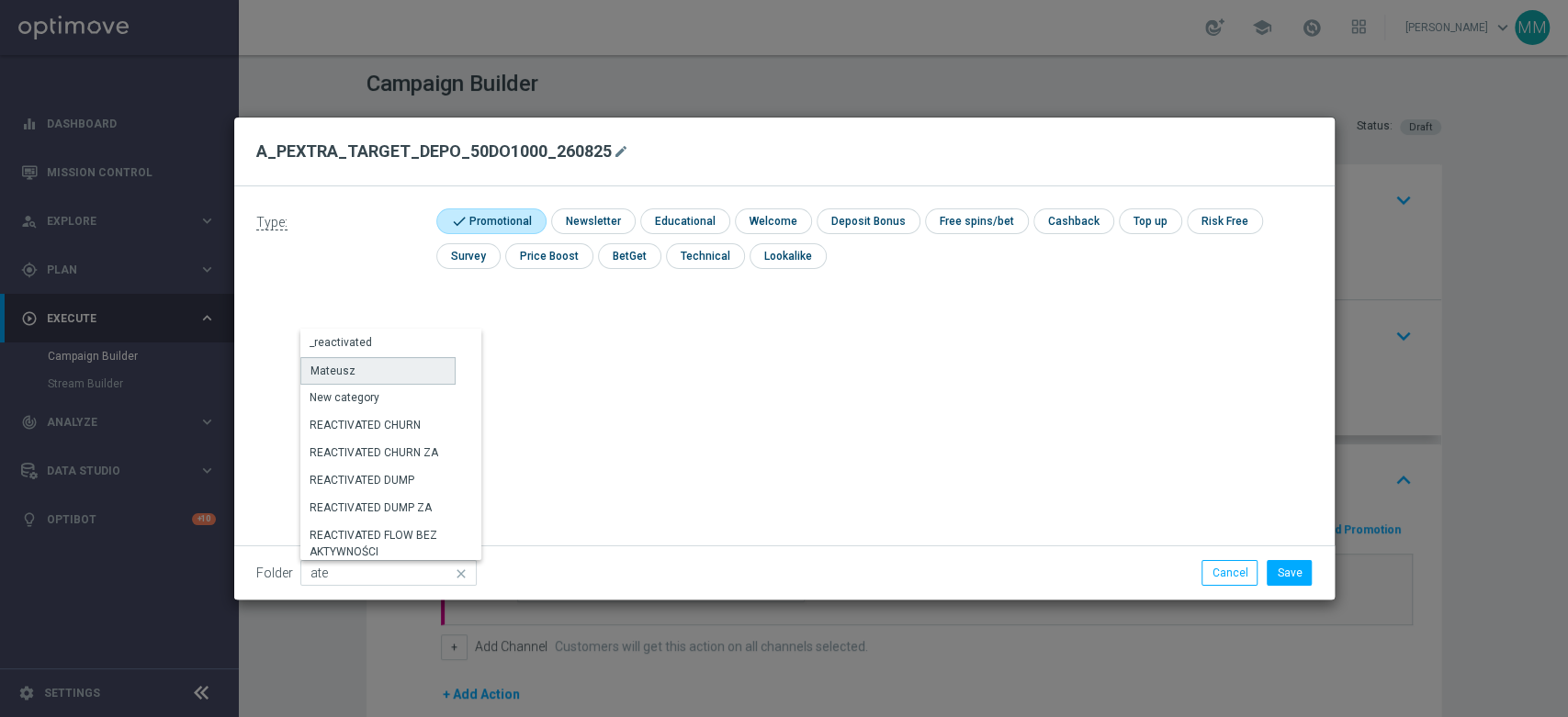
click at [387, 373] on div "Mateusz" at bounding box center [378, 370] width 156 height 28
type input "Mateusz"
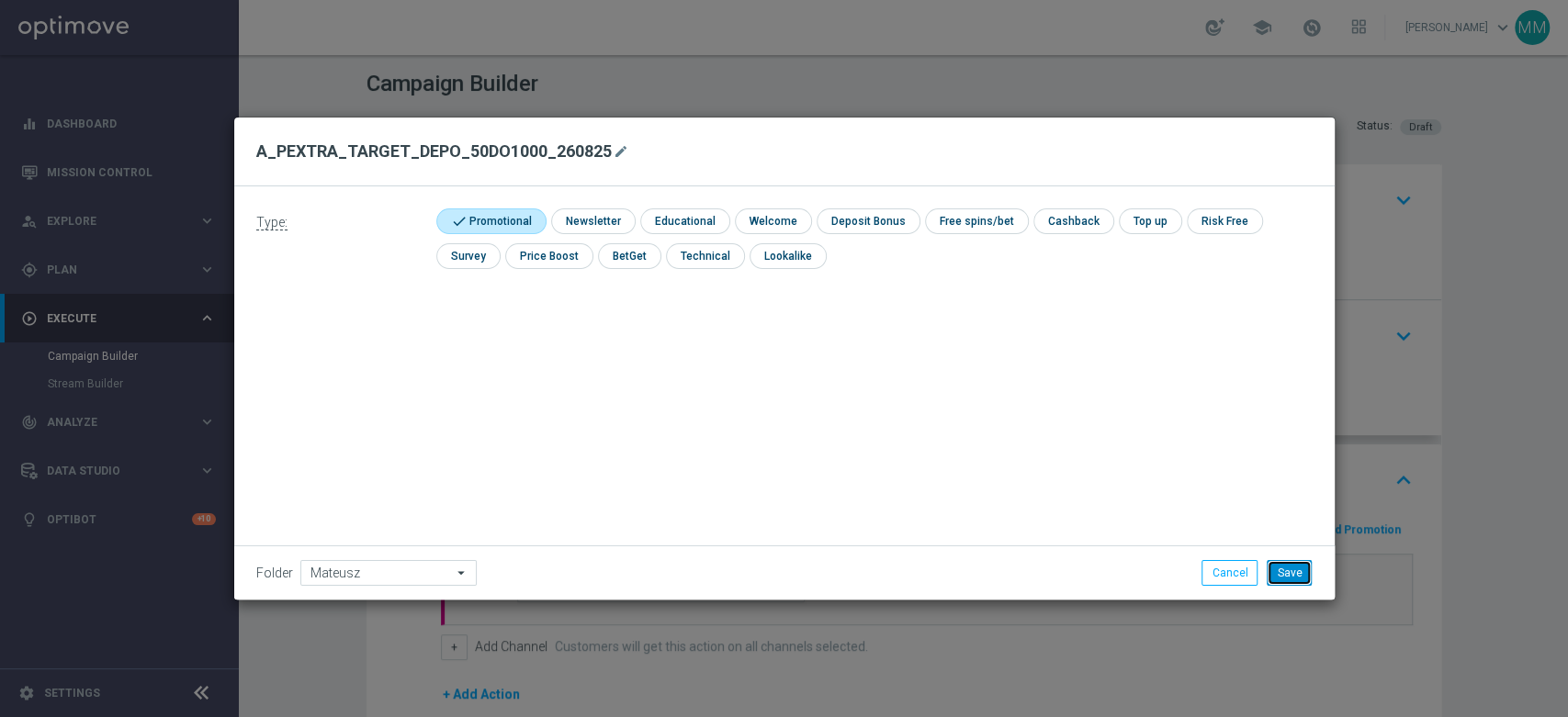
click at [1286, 570] on button "Save" at bounding box center [1289, 573] width 45 height 26
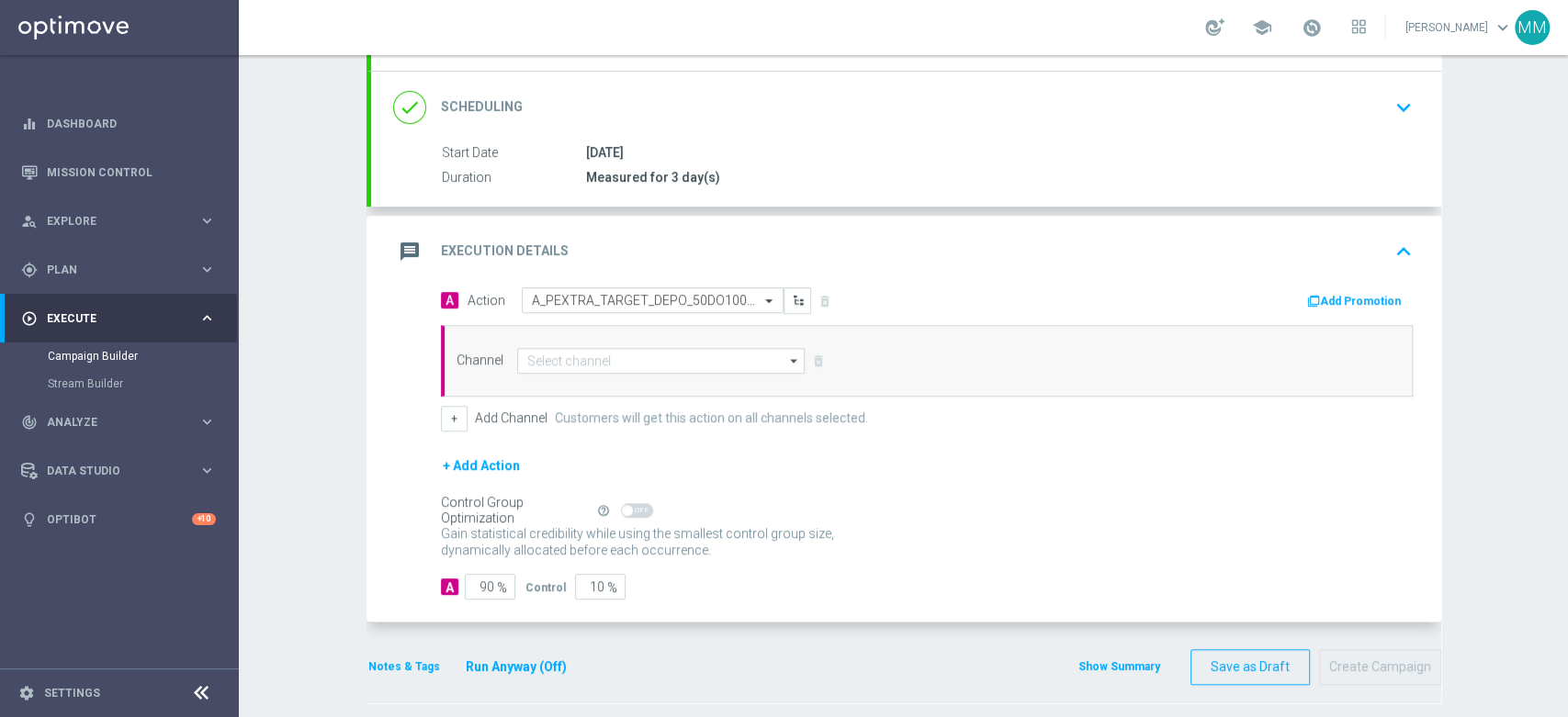
scroll to position [229, 0]
click at [624, 366] on input at bounding box center [662, 360] width 288 height 26
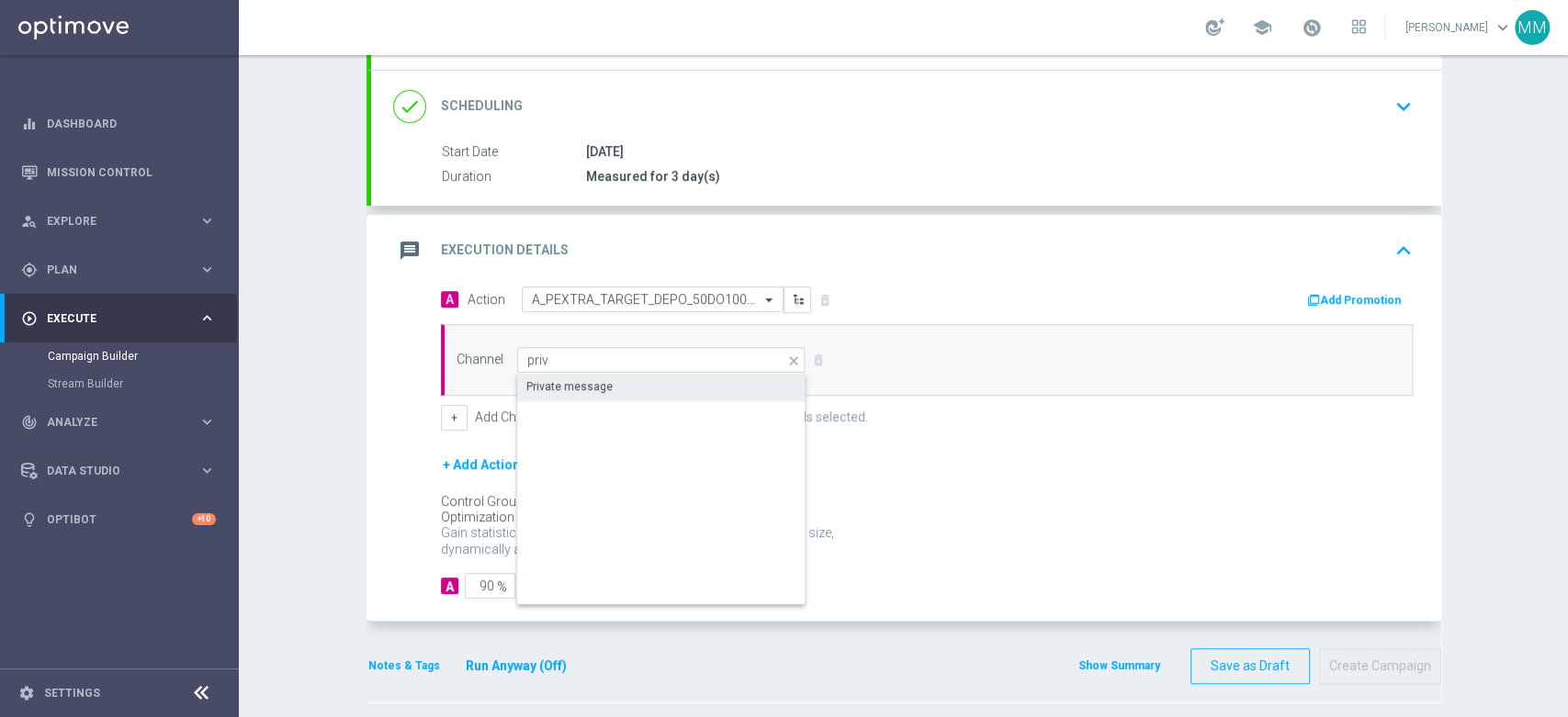
click at [608, 381] on div "Private message" at bounding box center [662, 387] width 289 height 26
type input "Private message"
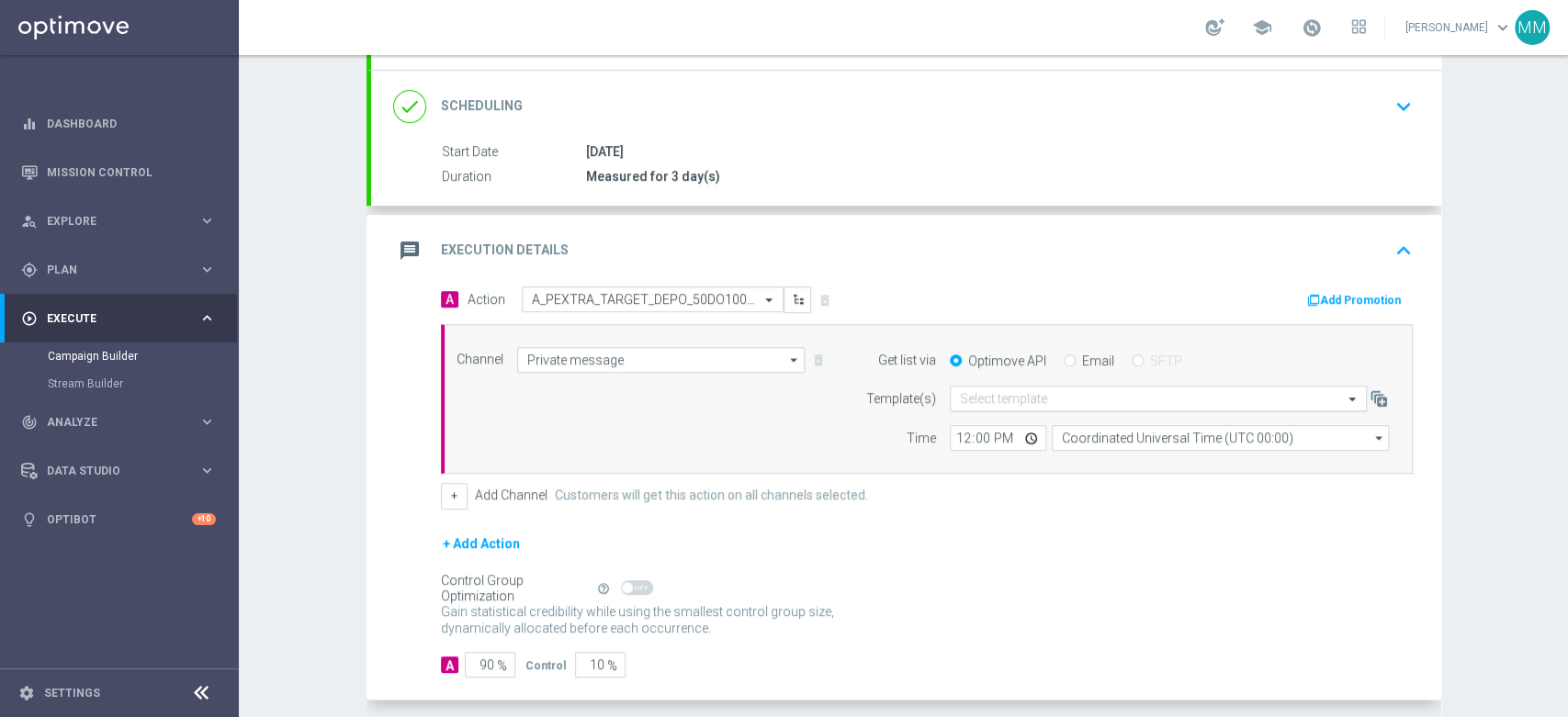
click at [986, 391] on input "text" at bounding box center [1139, 399] width 360 height 15
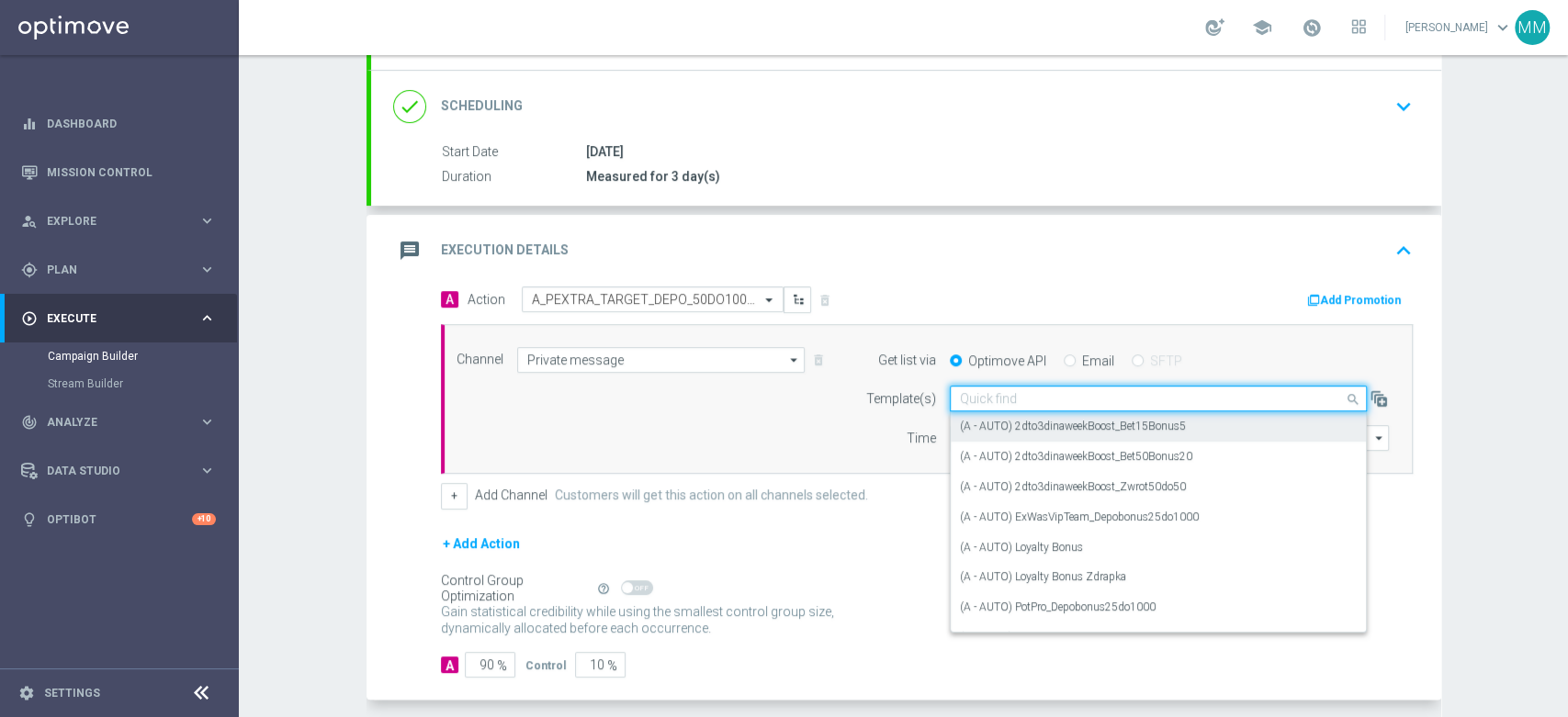
paste input "A_PEXTRA_TARGET_DEPO_50DO1000_260825"
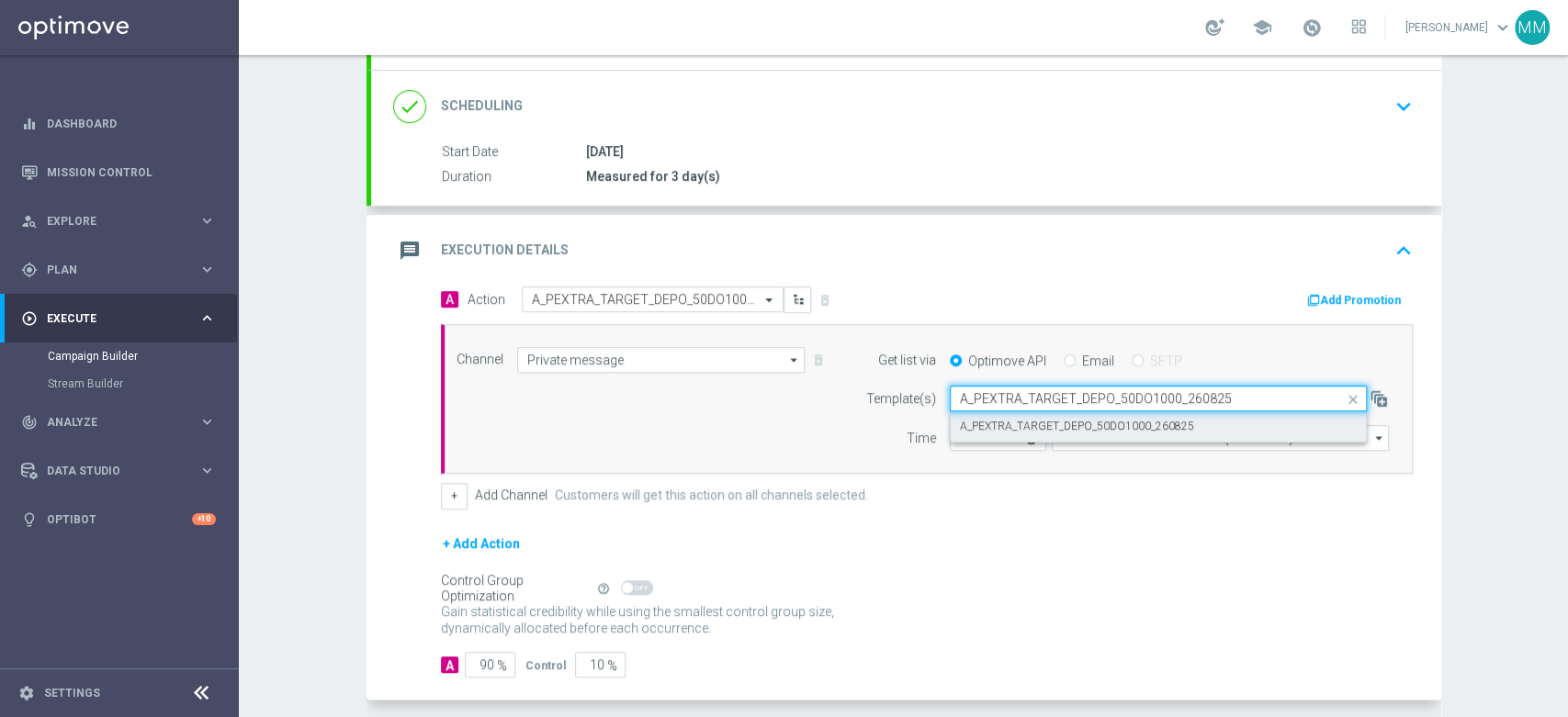
click at [1000, 432] on label "A_PEXTRA_TARGET_DEPO_50DO1000_260825" at bounding box center [1076, 427] width 234 height 15
type input "A_PEXTRA_TARGET_DEPO_50DO1000_260825"
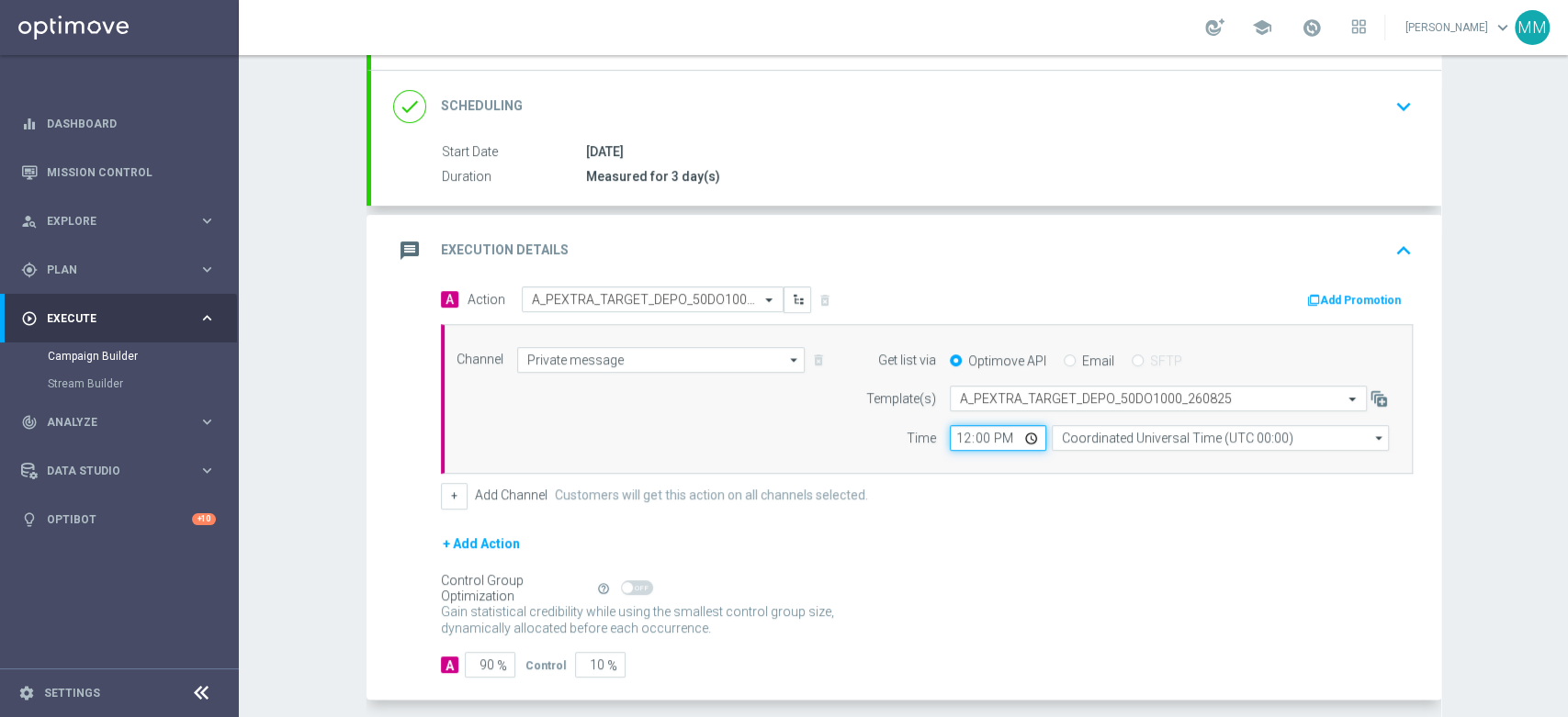
click at [950, 434] on input "12:00" at bounding box center [998, 437] width 96 height 26
type input "14:06"
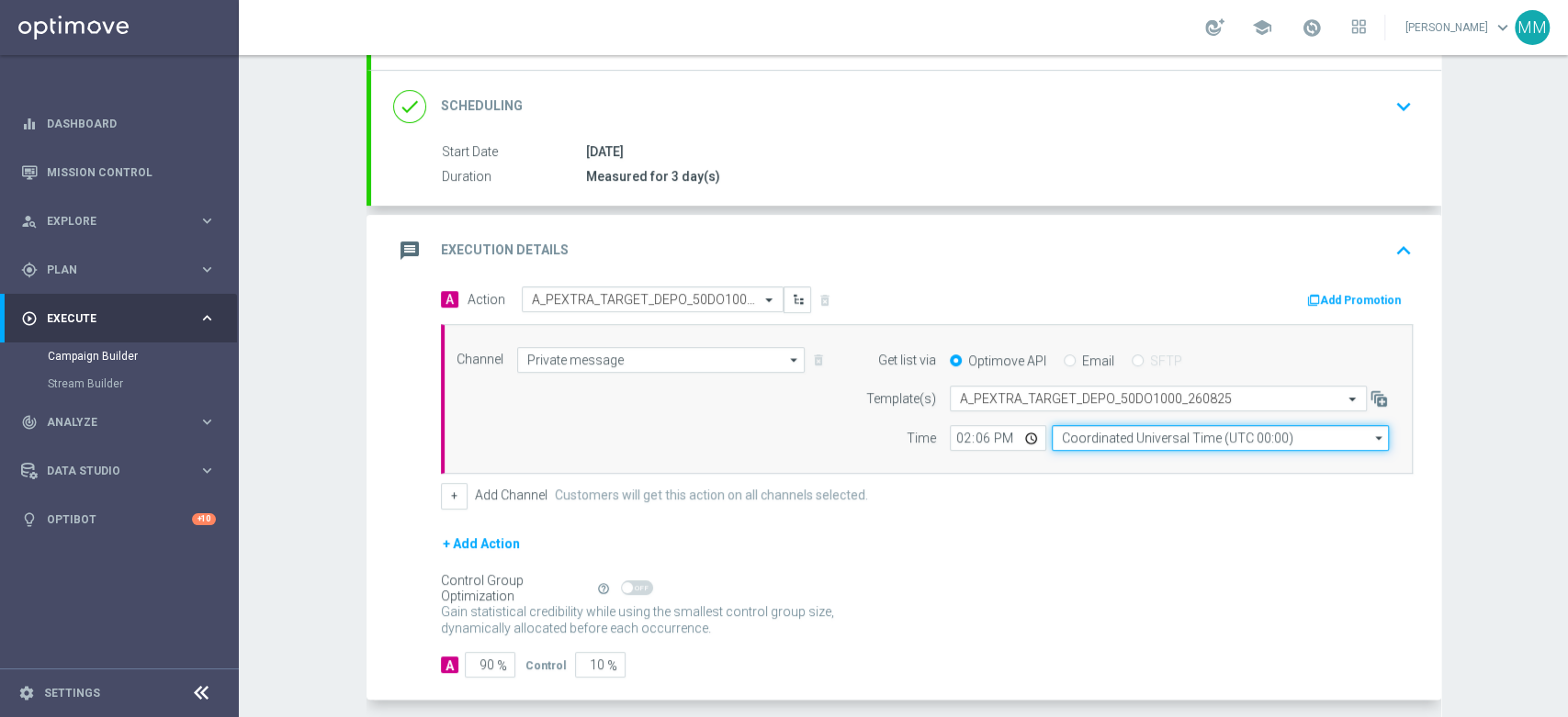
click at [1077, 430] on input "Coordinated Universal Time (UTC 00:00)" at bounding box center [1219, 437] width 337 height 26
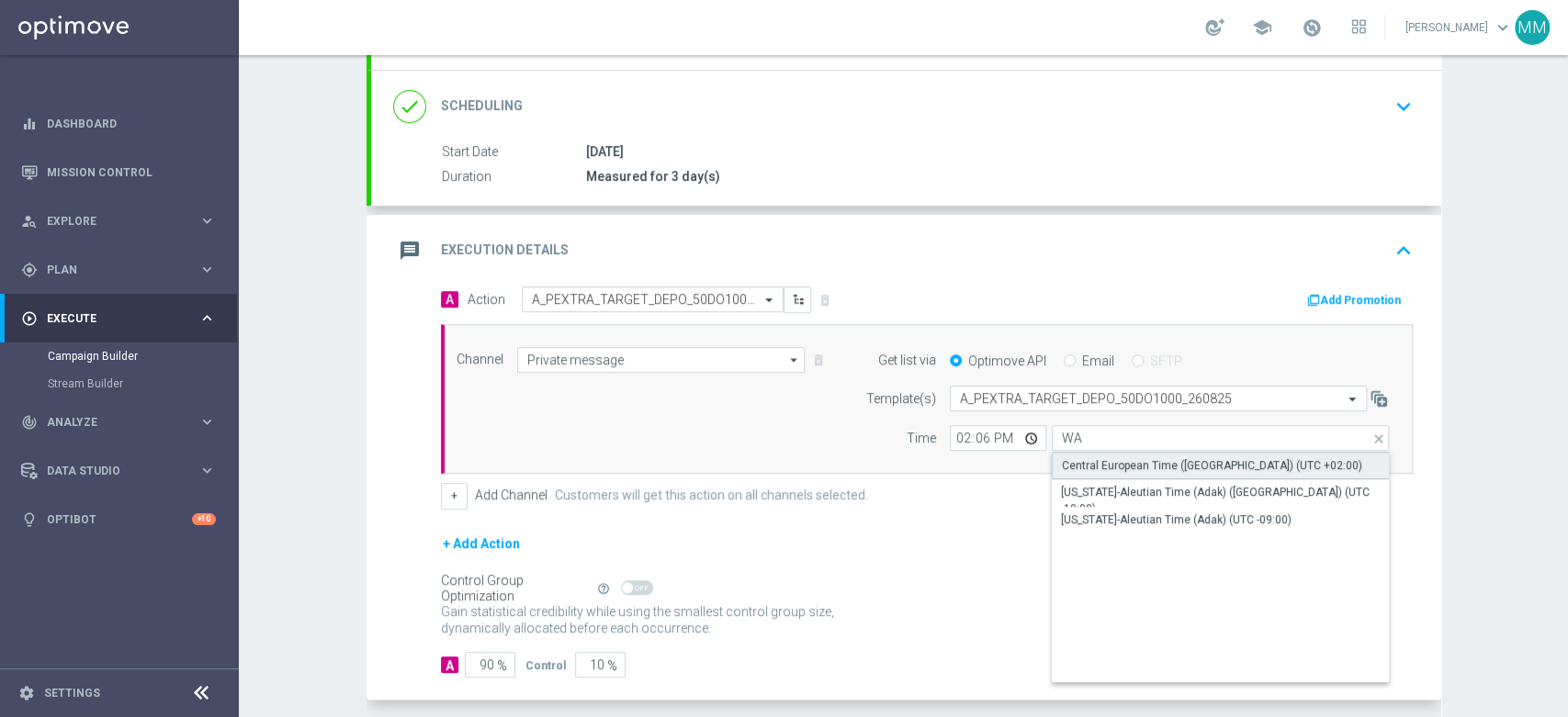
click at [1098, 464] on div "Central European Time ([GEOGRAPHIC_DATA]) (UTC +02:00)" at bounding box center [1212, 465] width 301 height 16
type input "Central European Time ([GEOGRAPHIC_DATA]) (UTC +02:00)"
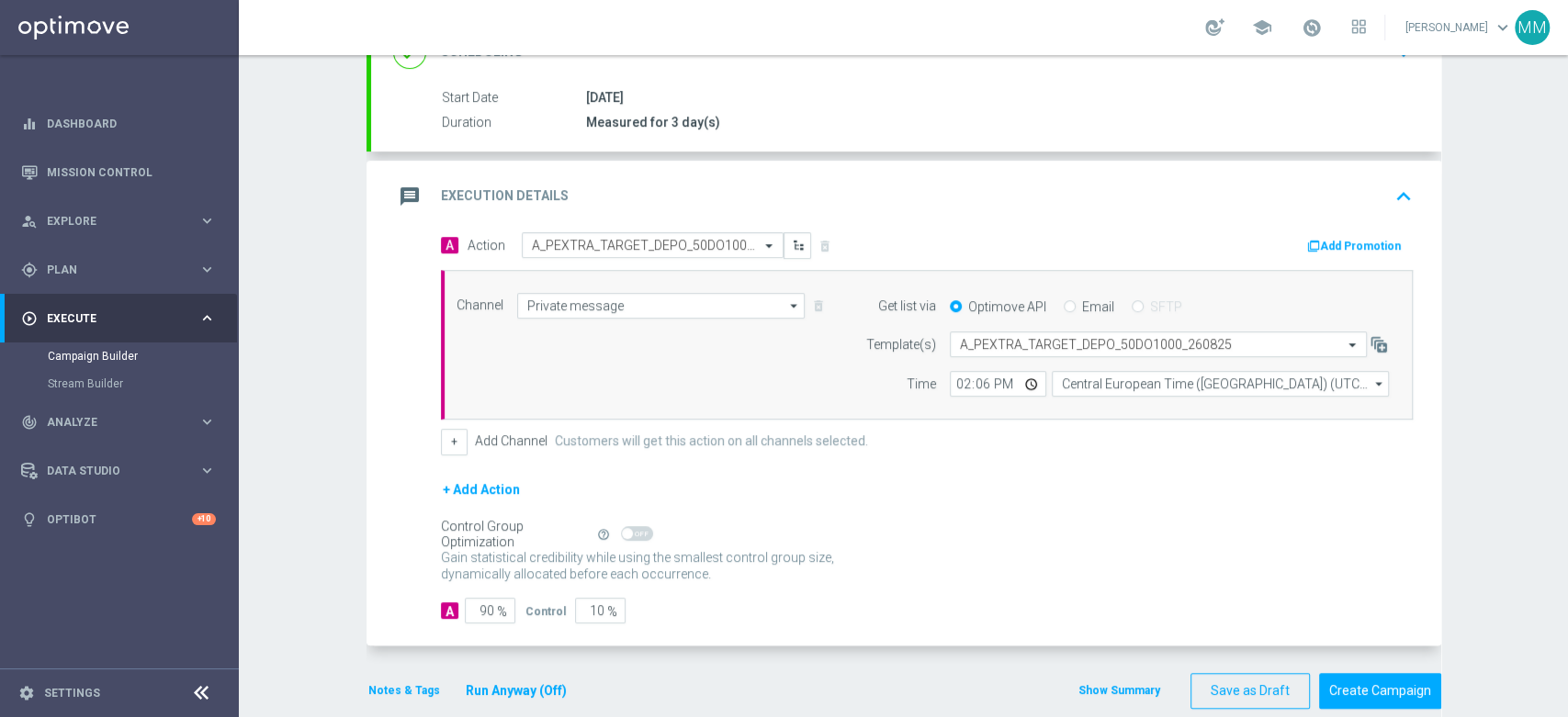
scroll to position [308, 0]
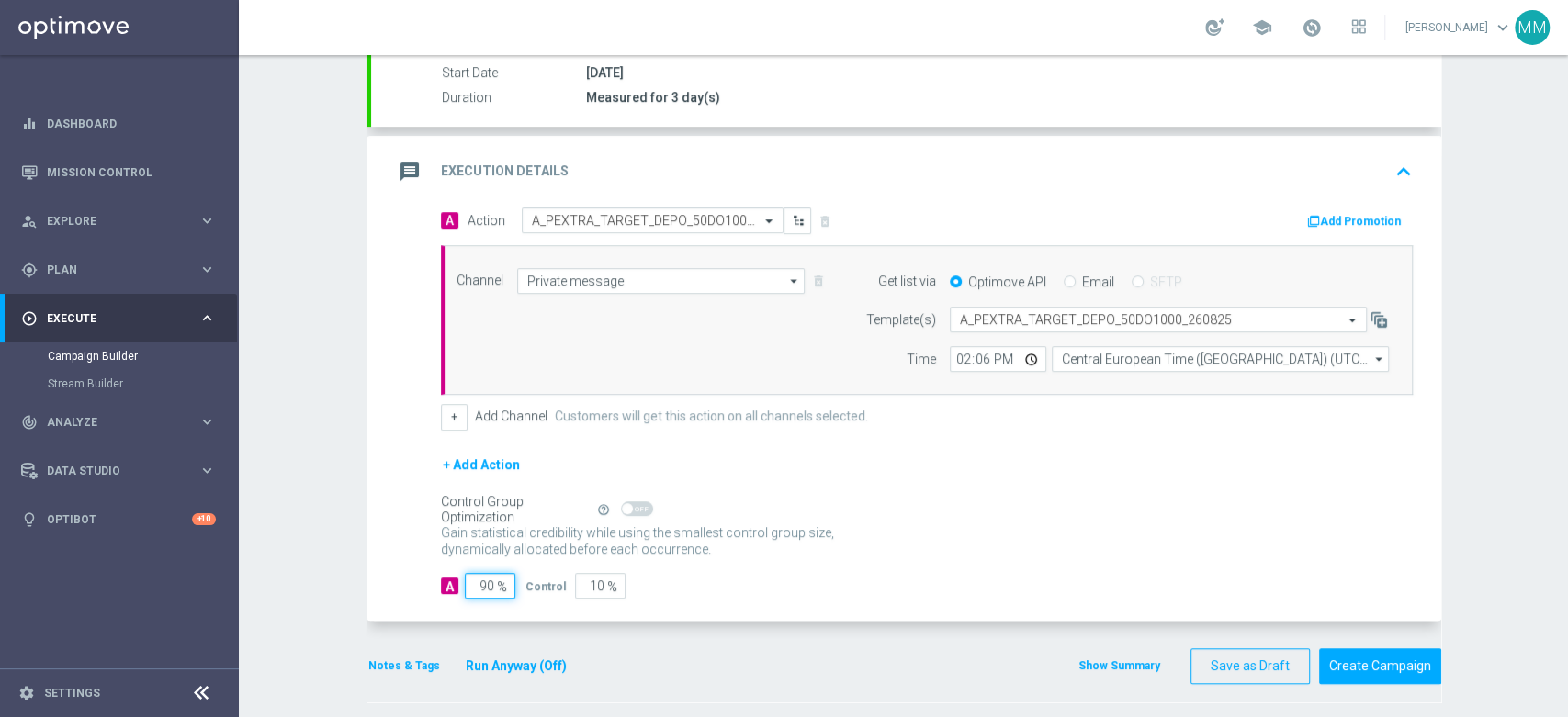
drag, startPoint x: 464, startPoint y: 584, endPoint x: 488, endPoint y: 587, distance: 24.2
click at [488, 587] on div "90 %" at bounding box center [488, 585] width 46 height 26
click at [390, 664] on button "Notes & Tags" at bounding box center [404, 665] width 75 height 20
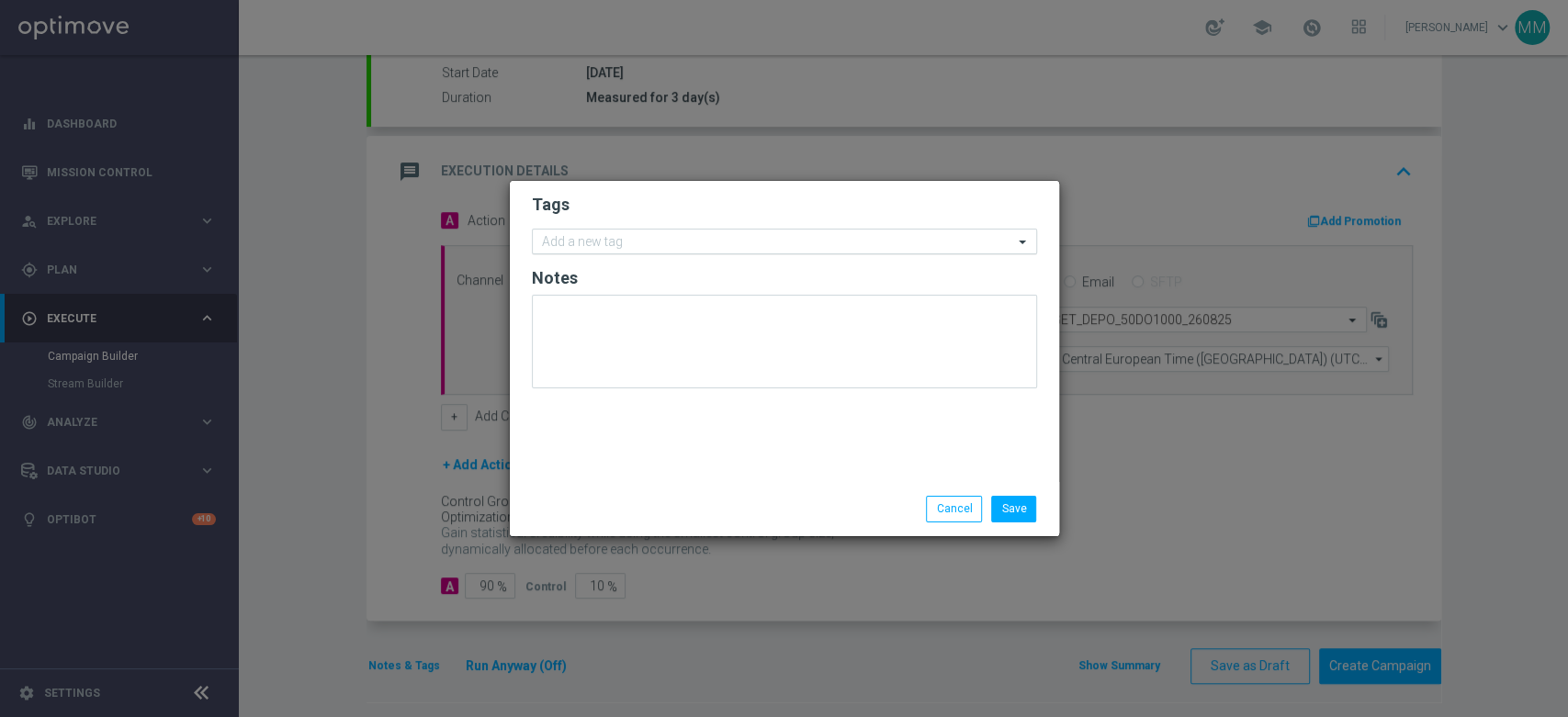
click at [655, 239] on input "text" at bounding box center [777, 243] width 471 height 15
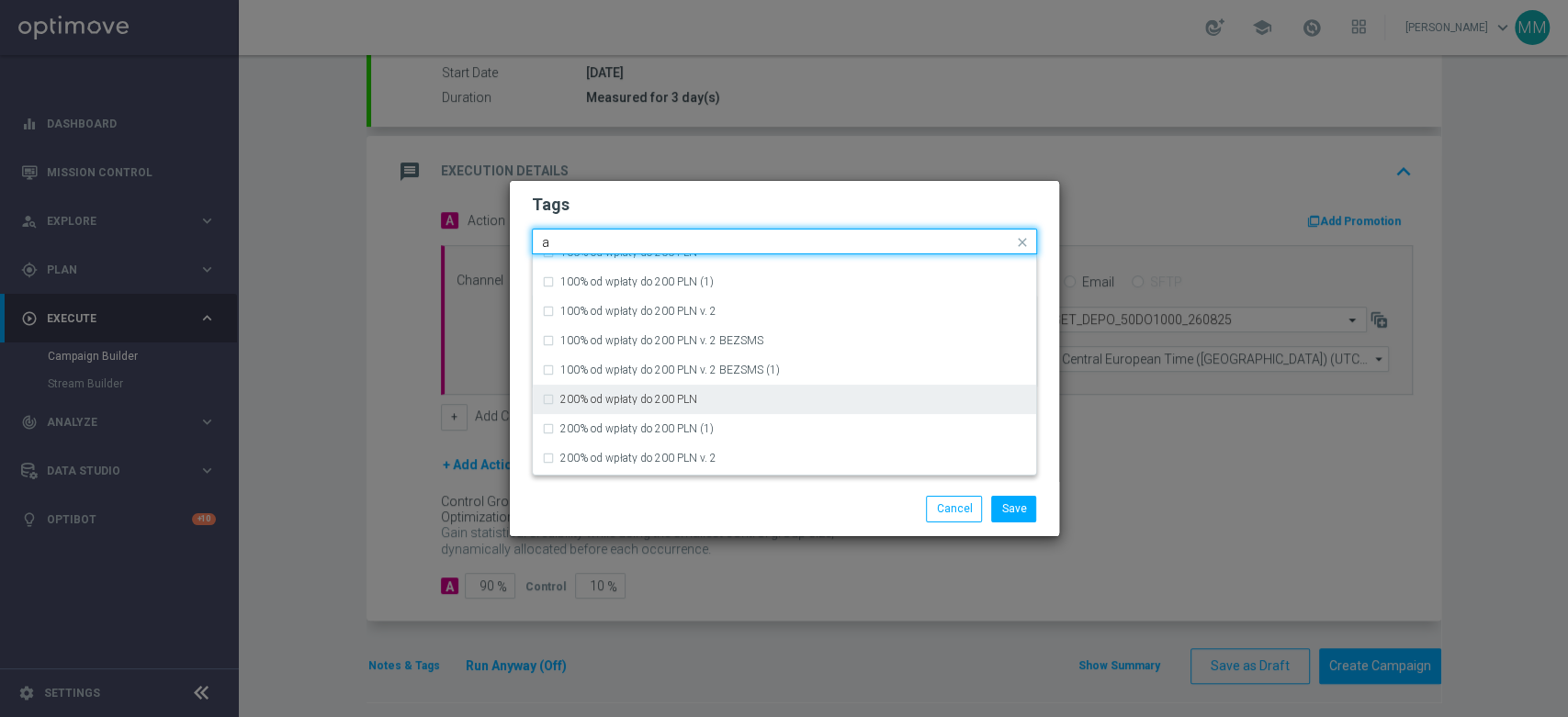
scroll to position [0, 0]
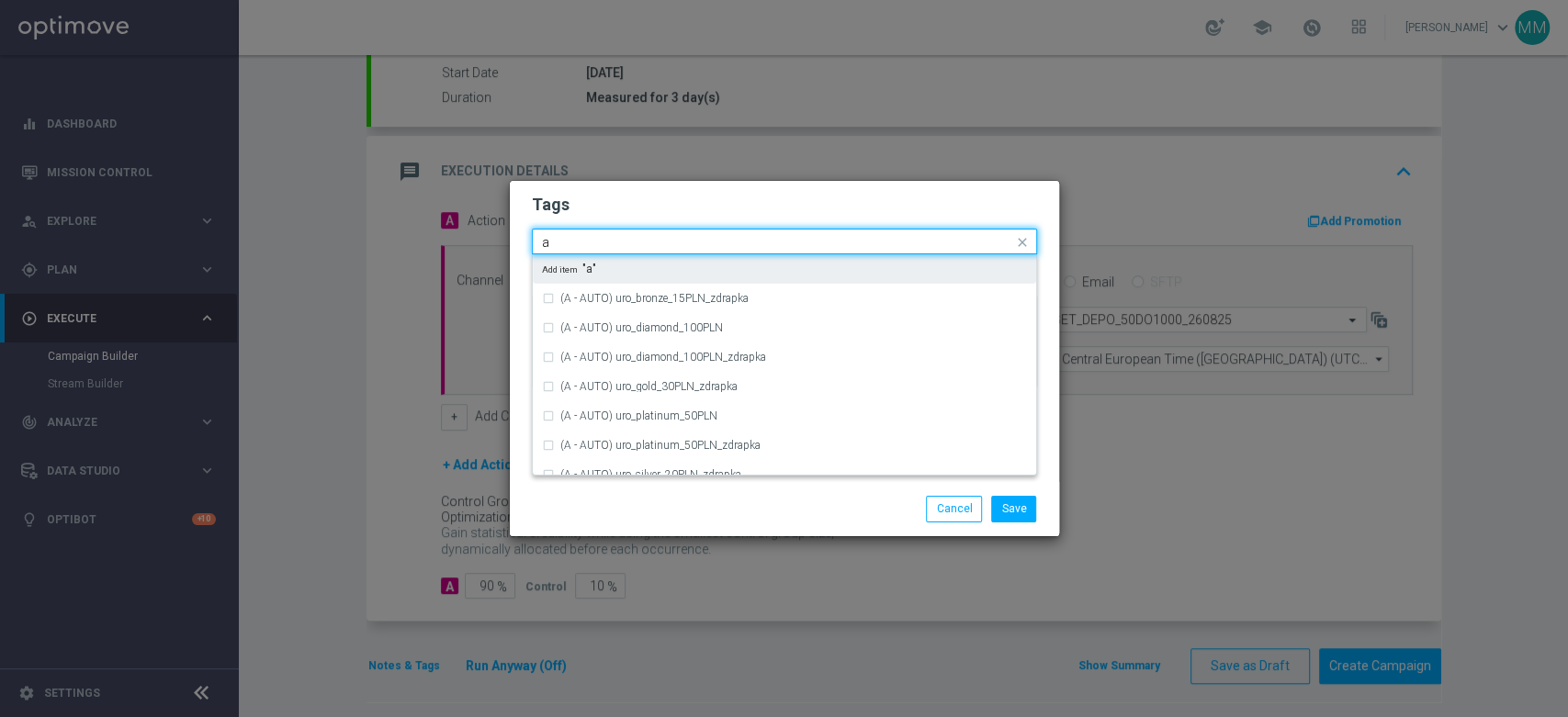
click at [619, 243] on input "a" at bounding box center [777, 243] width 471 height 15
click at [619, 244] on input "a" at bounding box center [777, 243] width 471 height 15
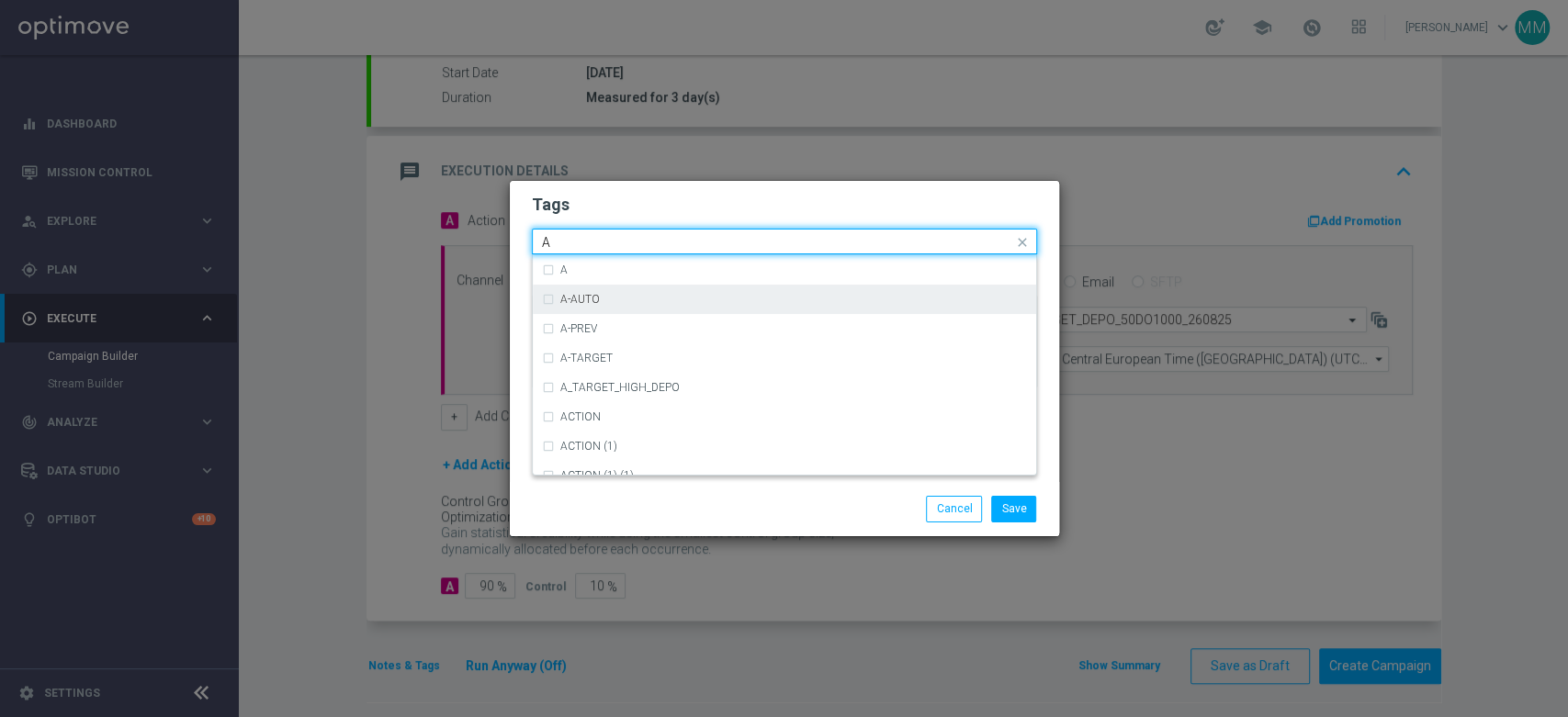
scroll to position [2142, 0]
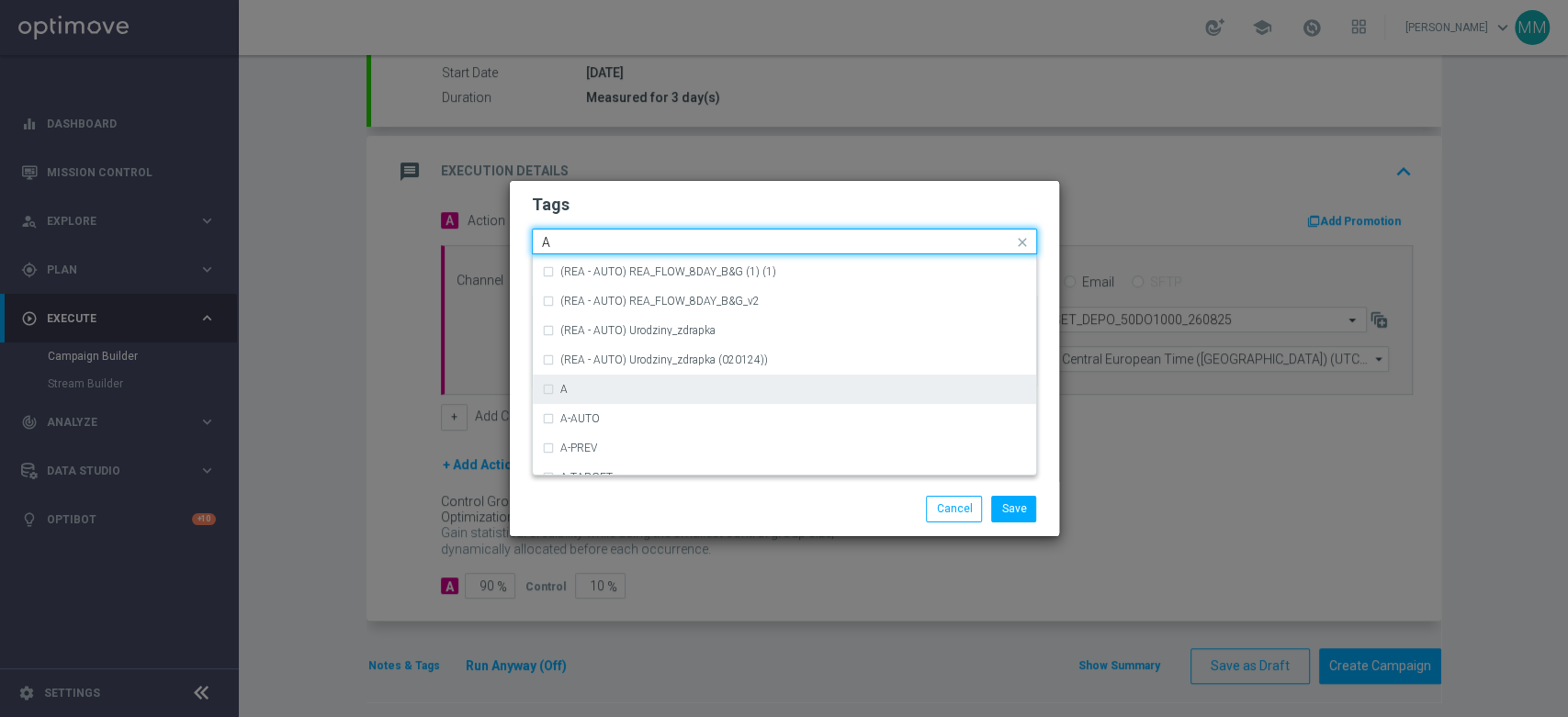
click at [592, 388] on div "A" at bounding box center [794, 390] width 467 height 11
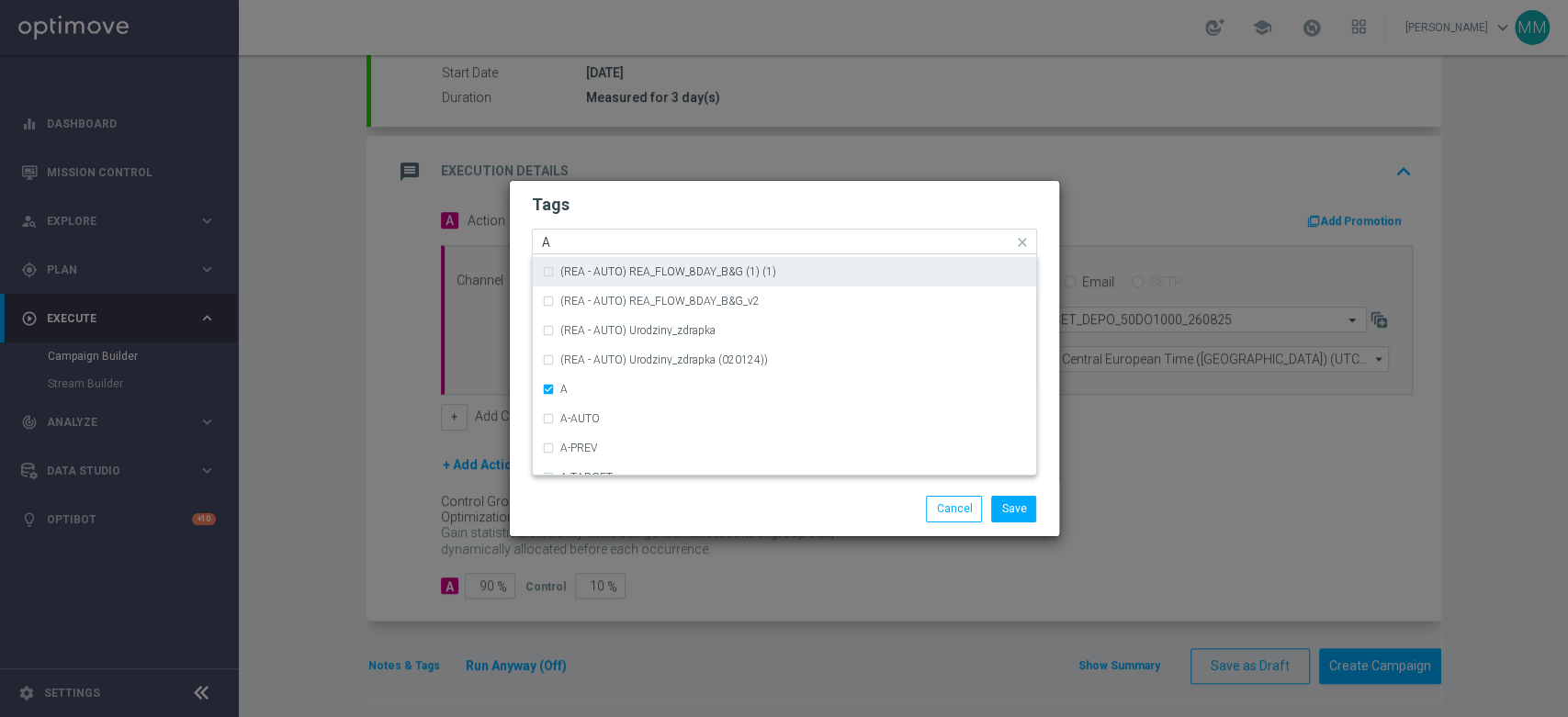
click at [573, 230] on div "Quick find × A A" at bounding box center [773, 242] width 480 height 23
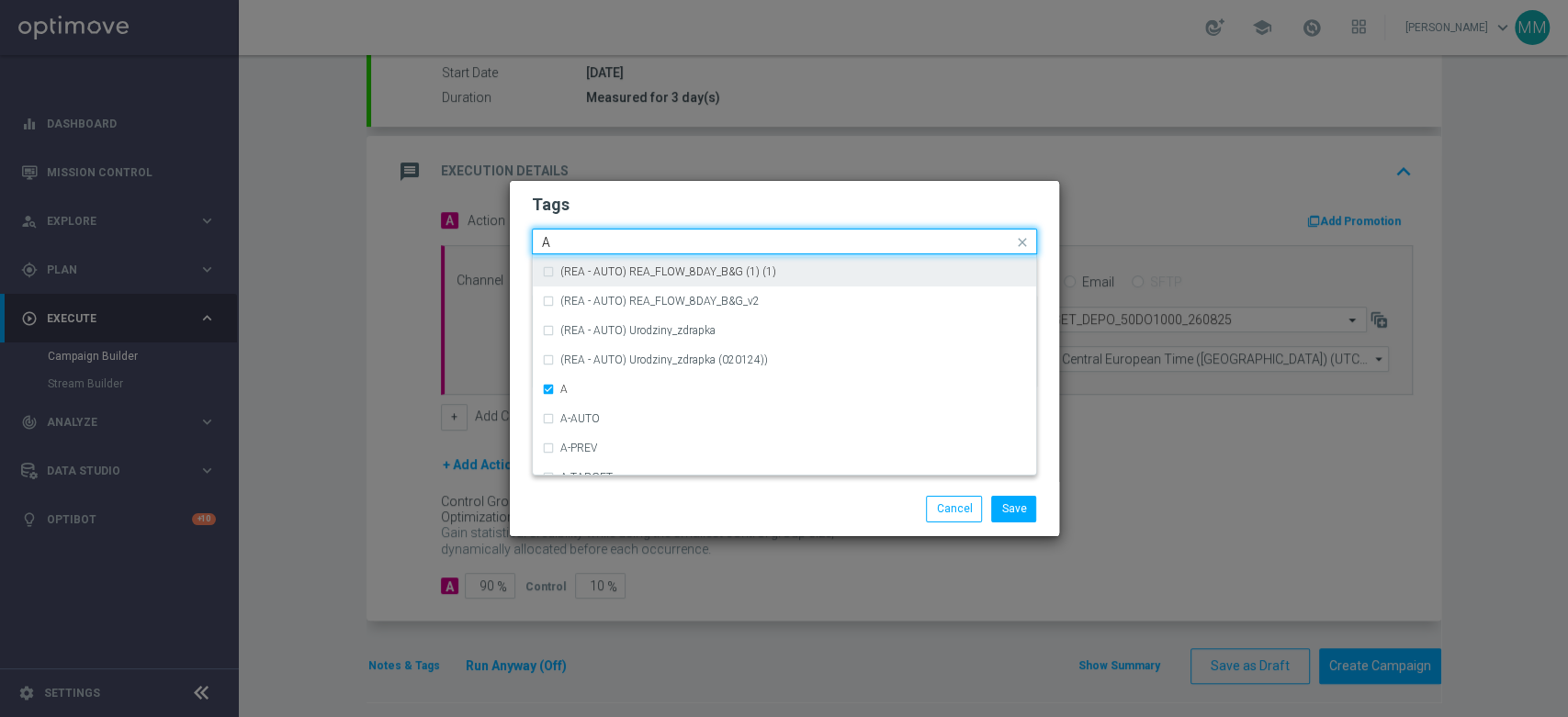
click at [570, 245] on input "A" at bounding box center [777, 243] width 471 height 15
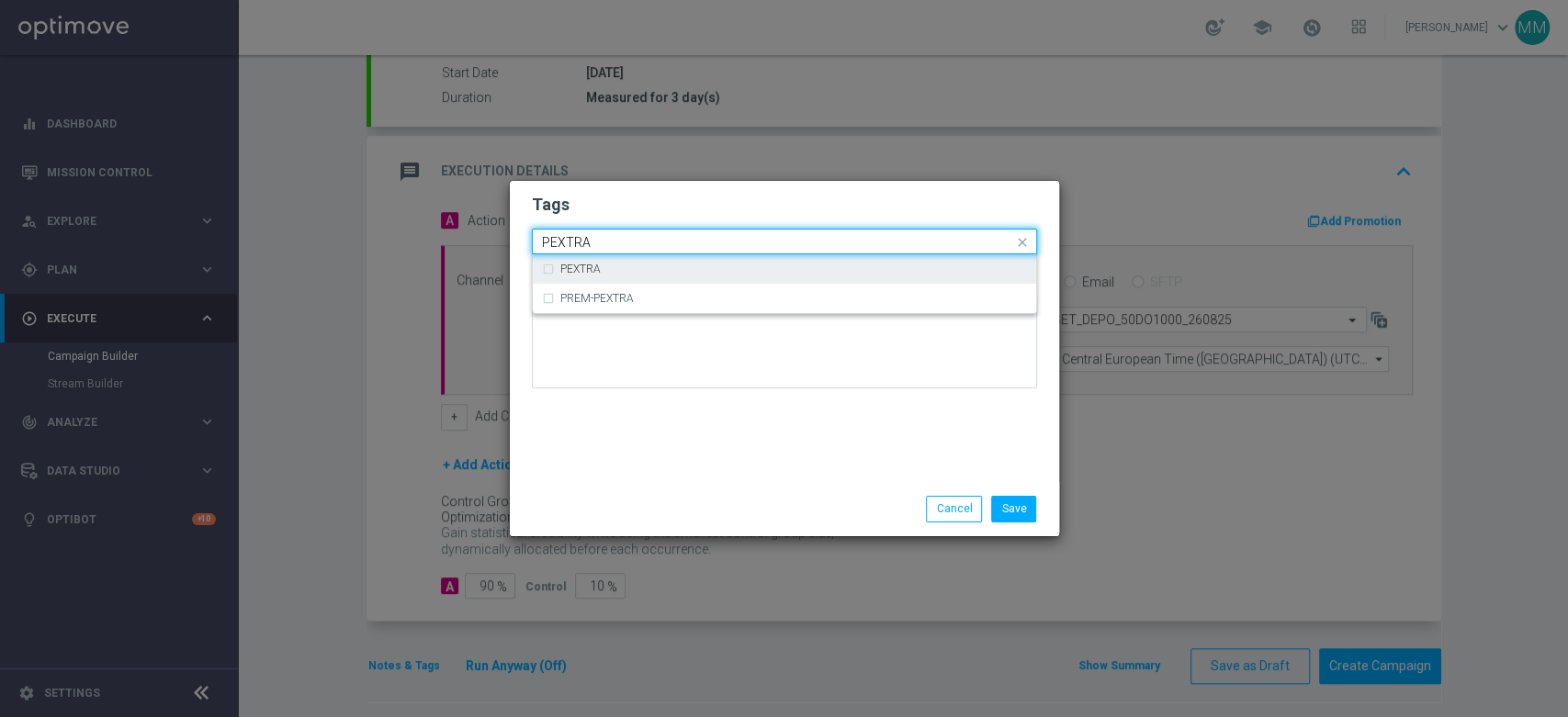
drag, startPoint x: 578, startPoint y: 270, endPoint x: 587, endPoint y: 241, distance: 30.4
click at [577, 270] on label "PEXTRA" at bounding box center [581, 269] width 40 height 11
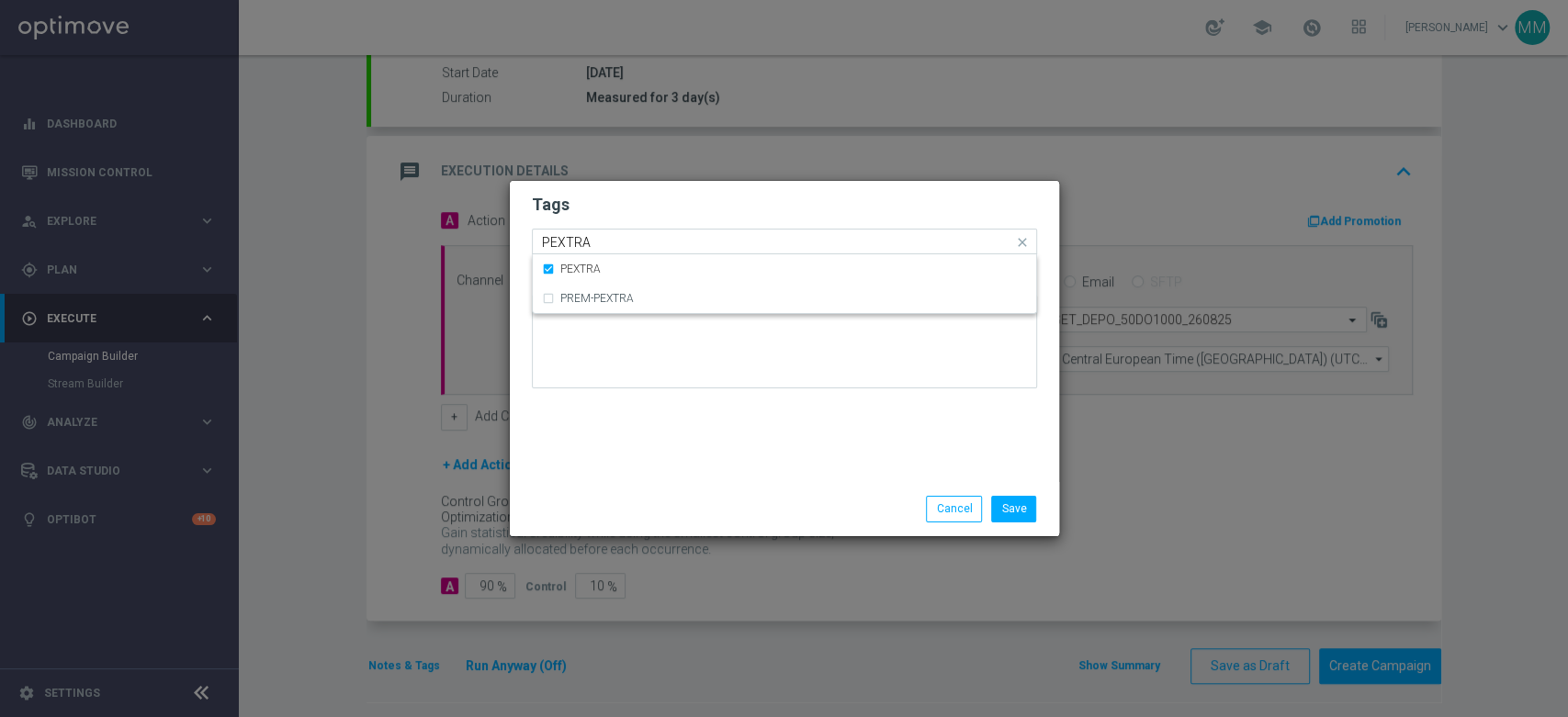
click at [587, 241] on input "PEXTRA" at bounding box center [777, 243] width 471 height 15
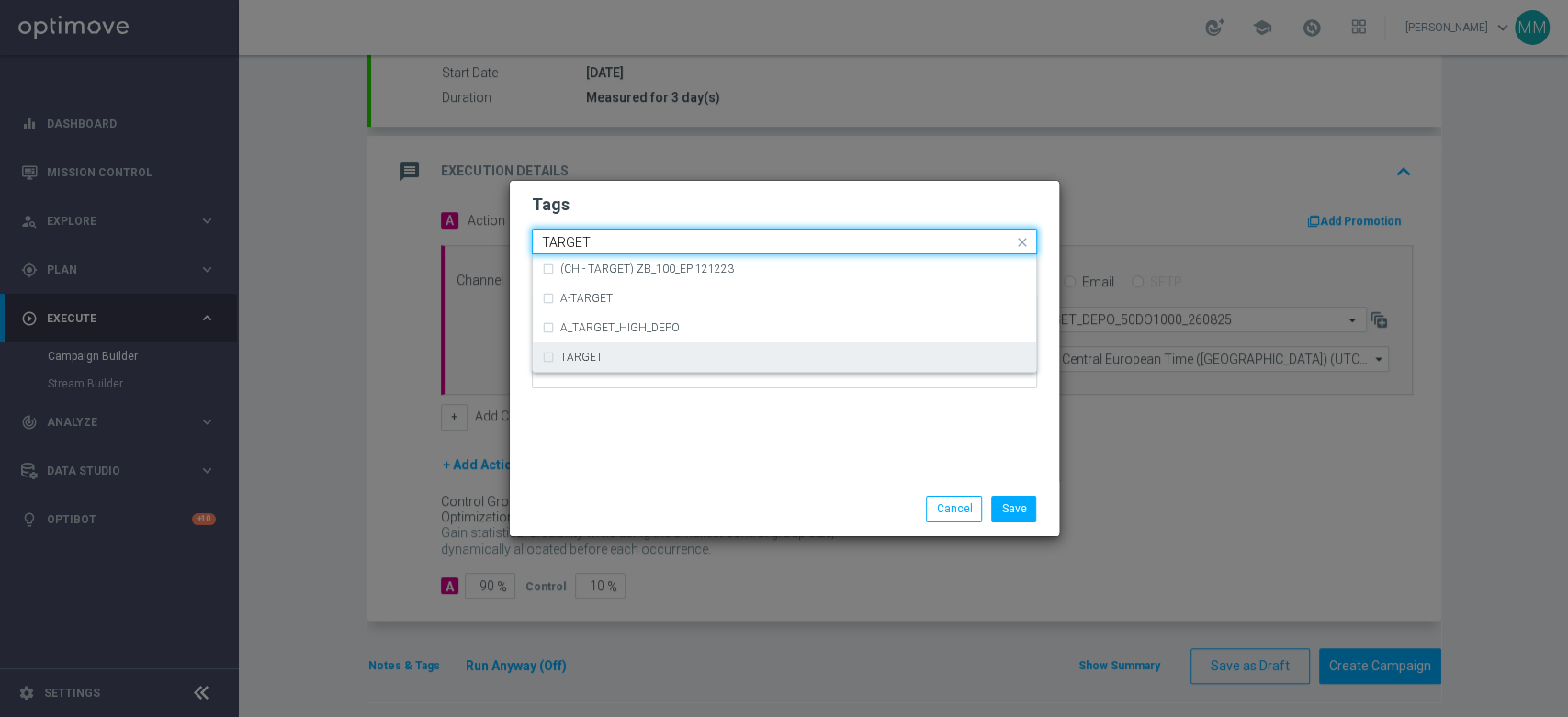
click at [593, 352] on label "TARGET" at bounding box center [582, 357] width 42 height 11
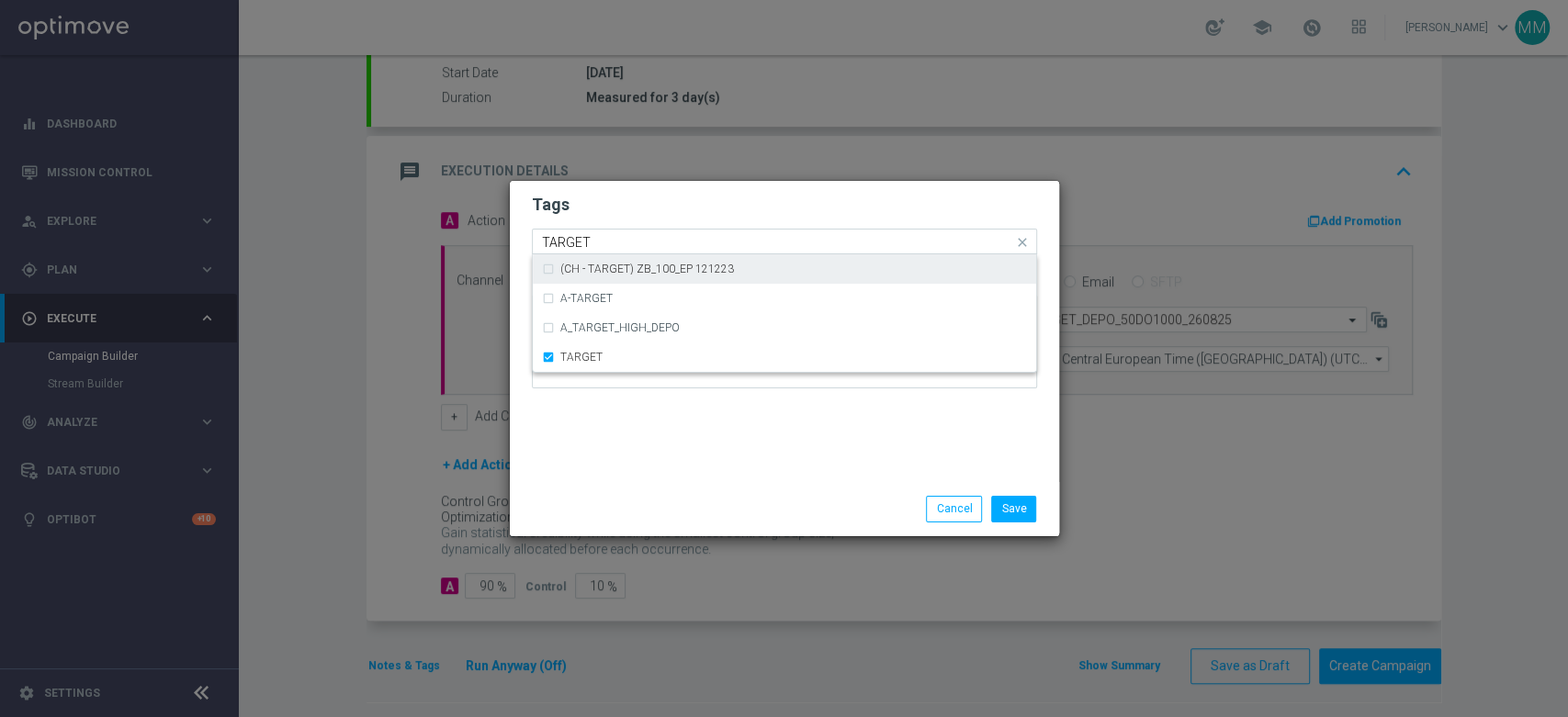
click at [594, 244] on input "TARGET" at bounding box center [777, 243] width 471 height 15
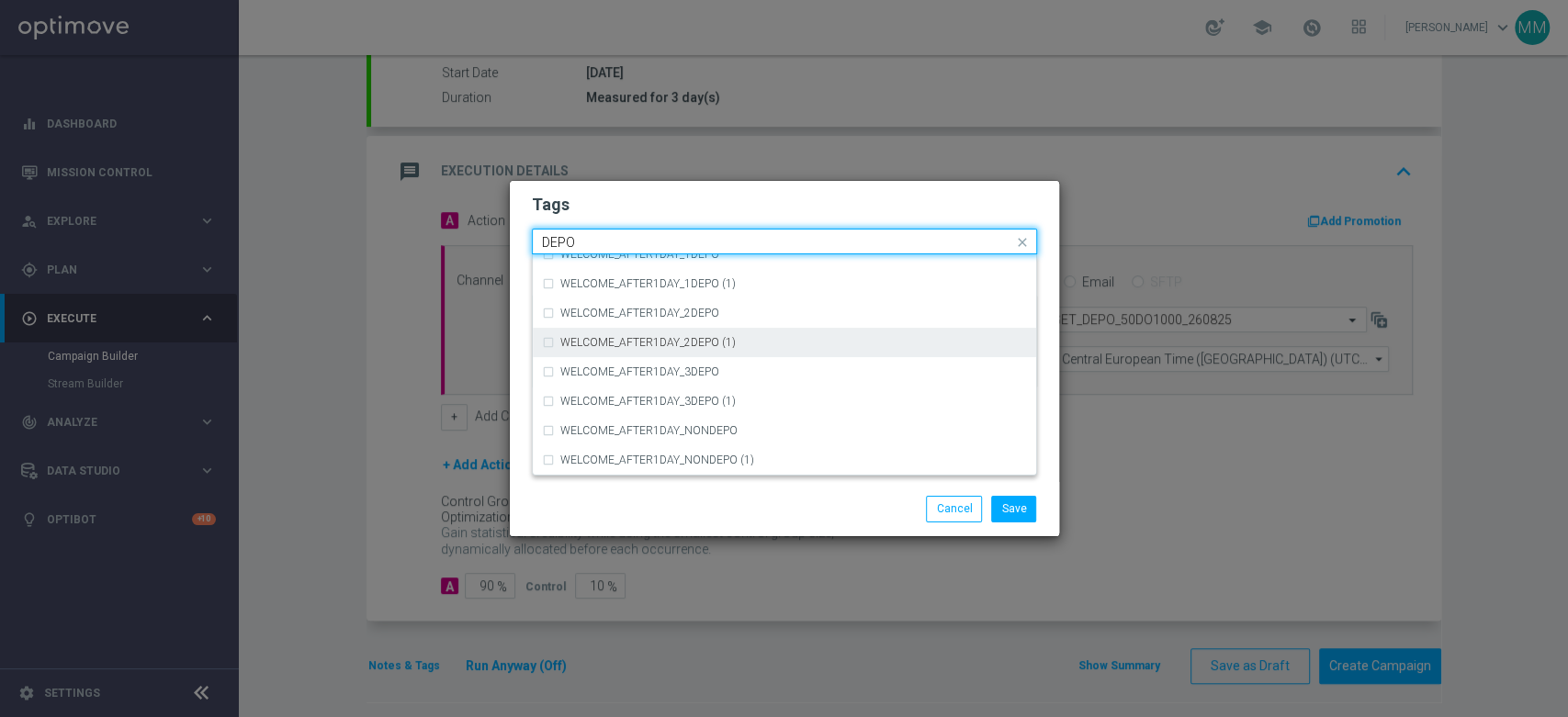
scroll to position [750, 0]
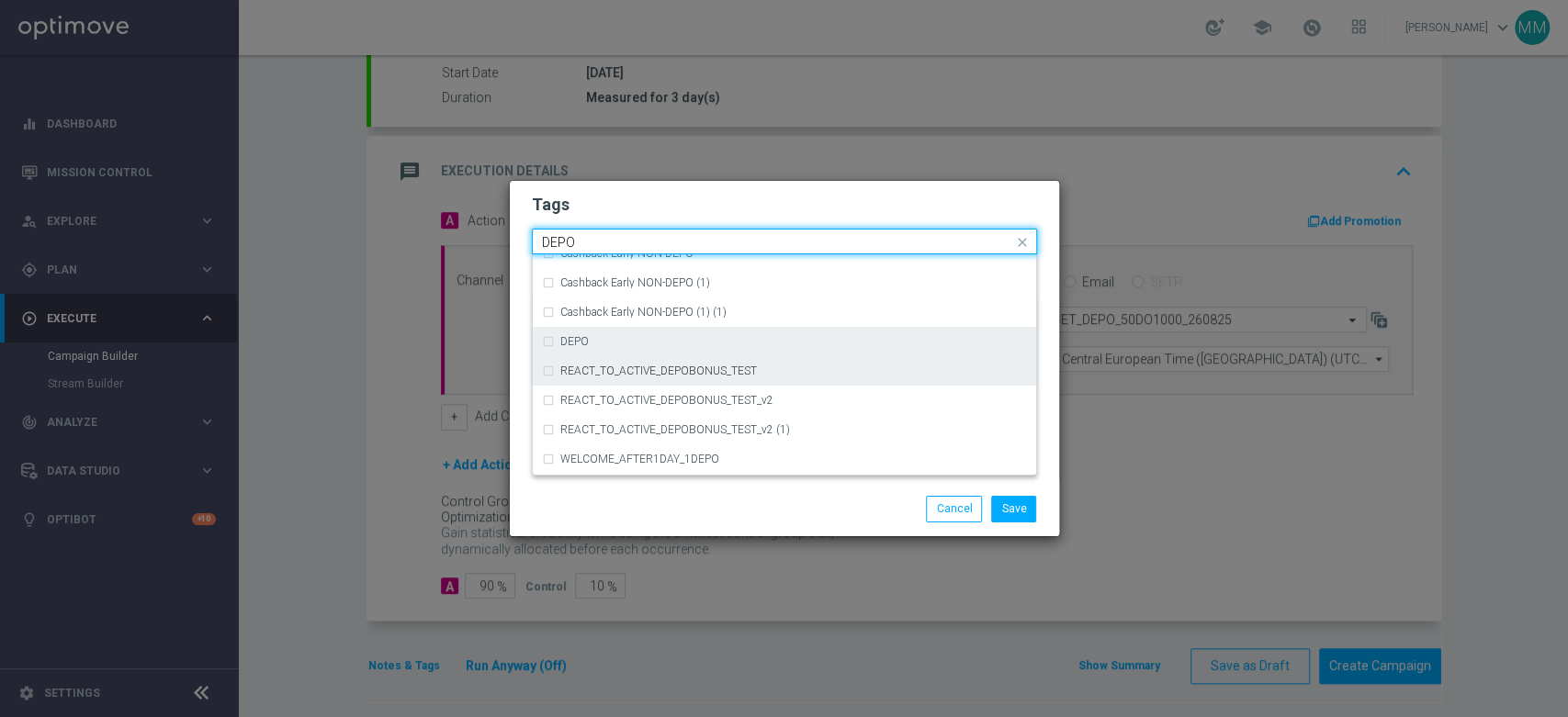
click at [595, 356] on div "REACT_TO_ACTIVE_DEPOBONUS_TEST" at bounding box center [785, 370] width 485 height 30
type input "DEPO"
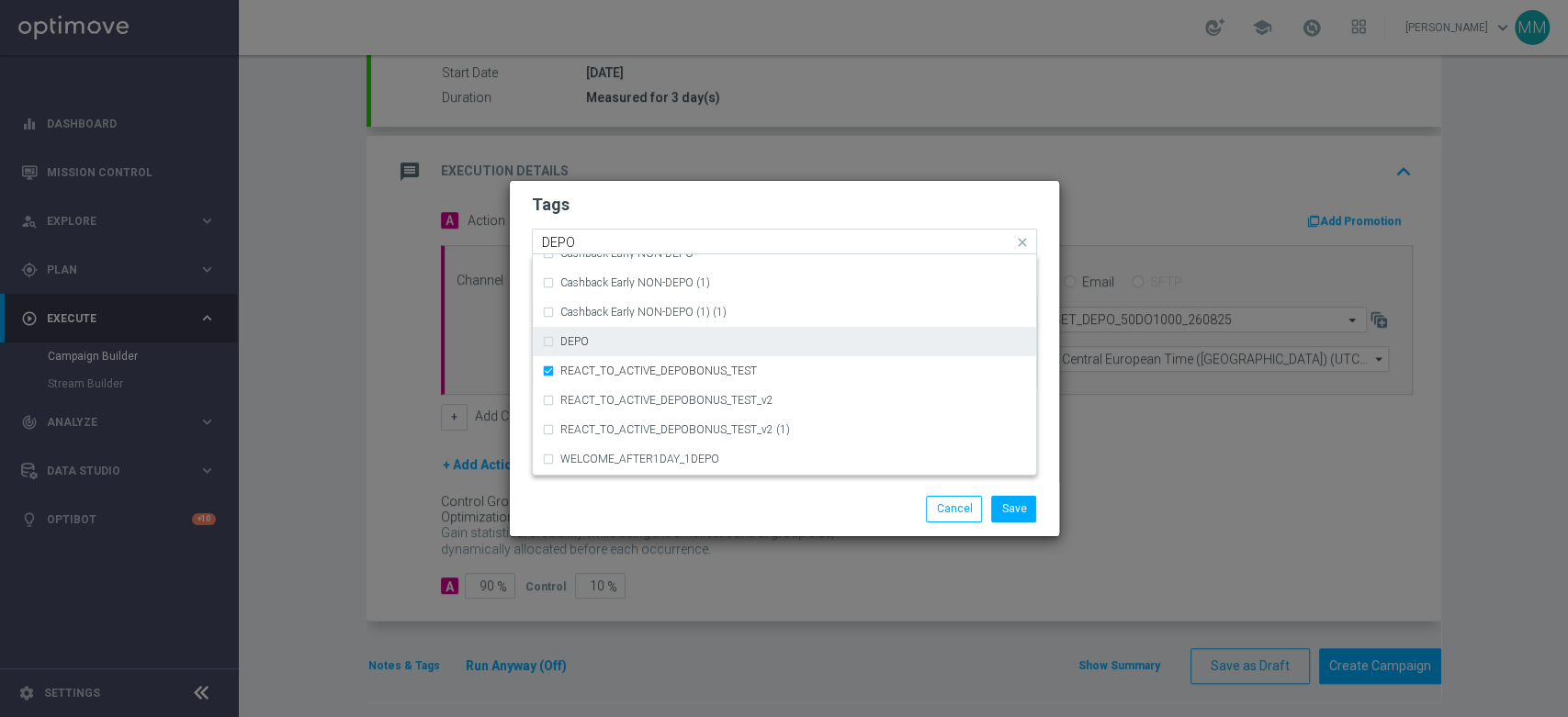
click at [595, 344] on div "DEPO" at bounding box center [794, 342] width 467 height 11
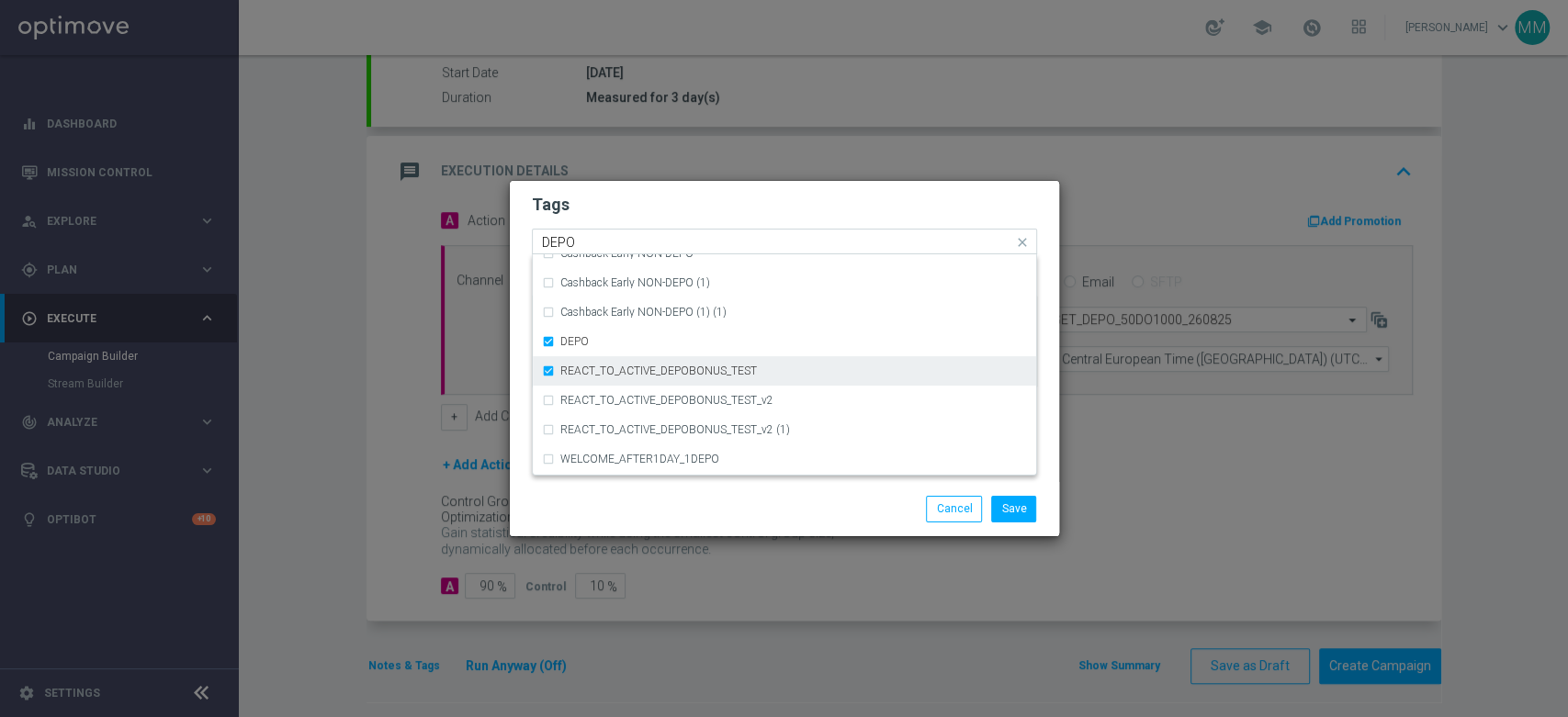
click at [589, 366] on label "REACT_TO_ACTIVE_DEPOBONUS_TEST" at bounding box center [659, 371] width 197 height 11
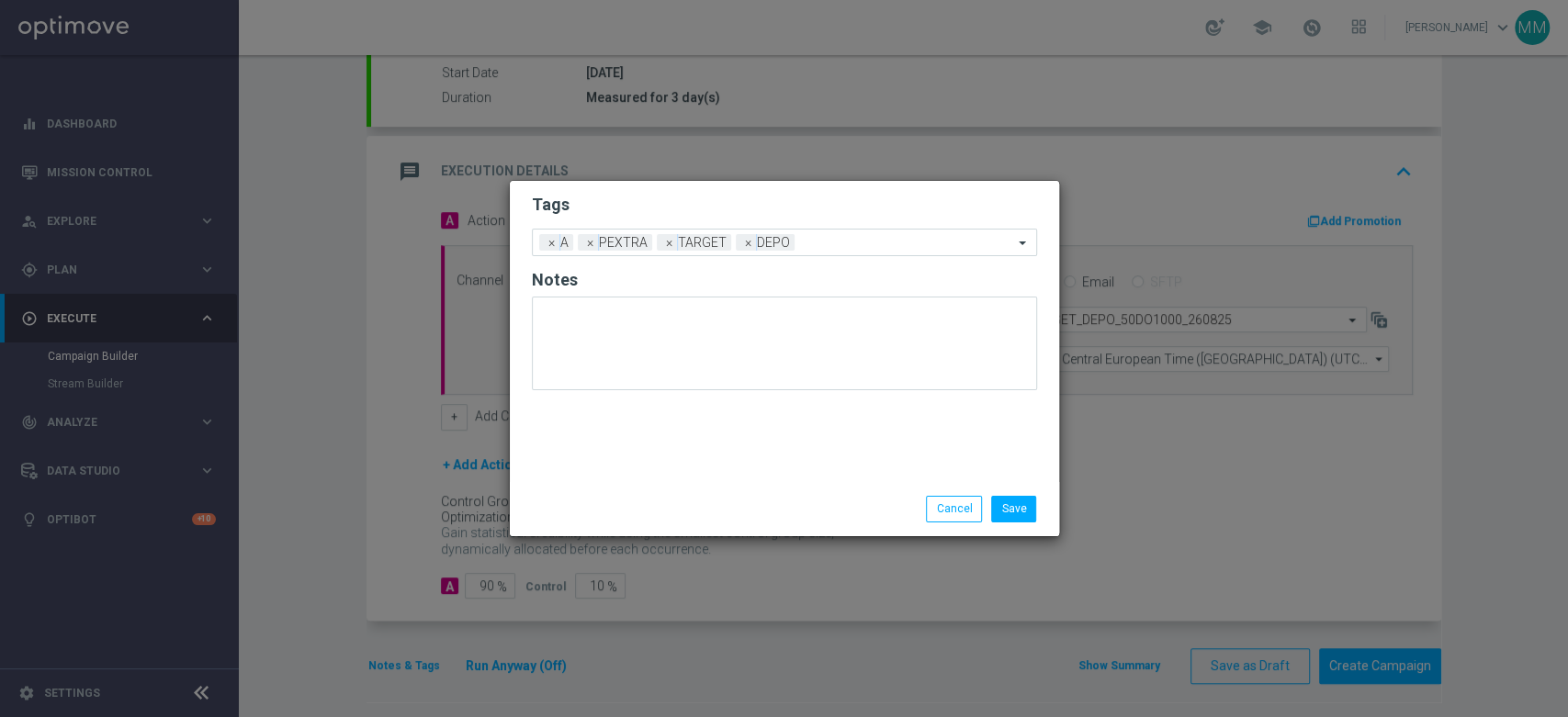
click at [619, 211] on h2 "Tags" at bounding box center [784, 204] width 505 height 22
click at [1006, 510] on button "Save" at bounding box center [1013, 508] width 45 height 26
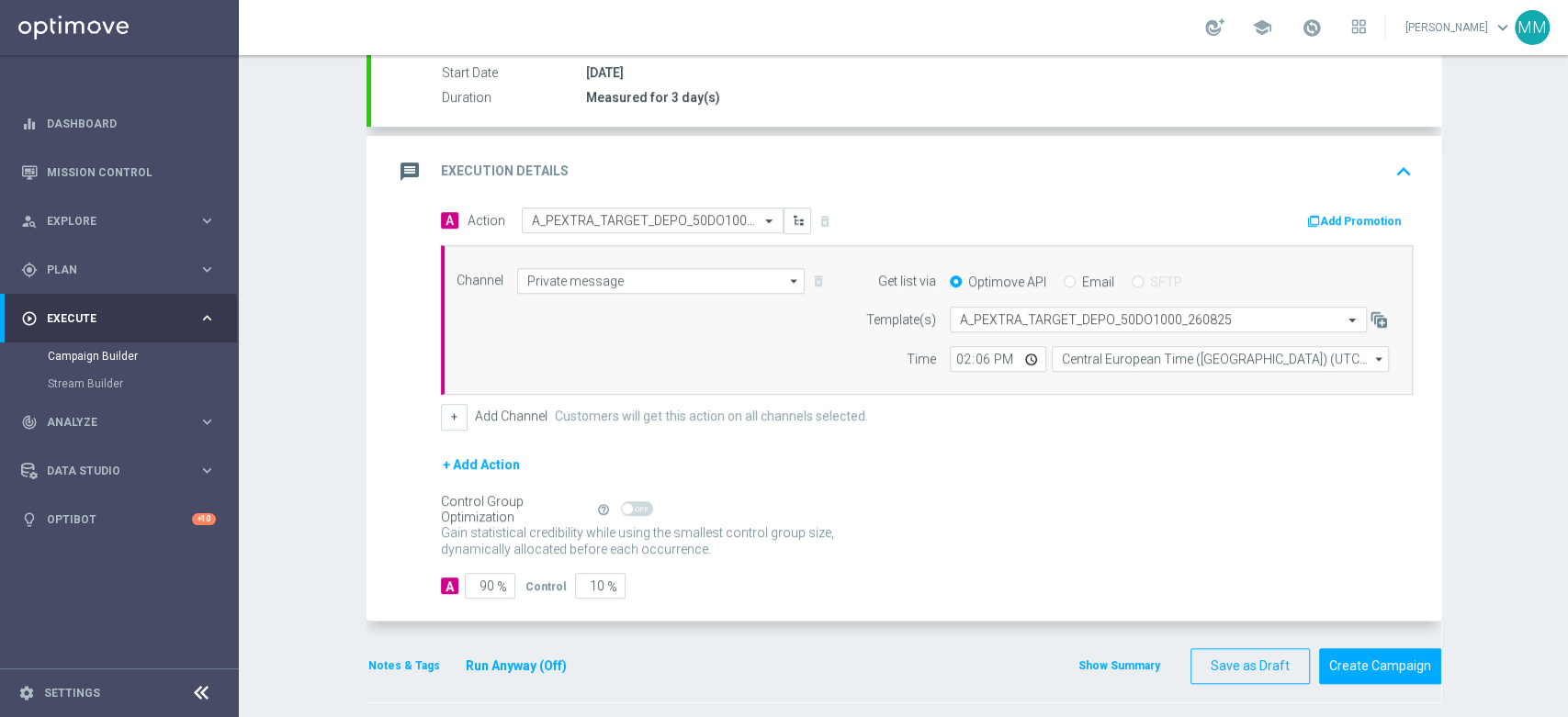
click at [649, 178] on div "message Execution Details keyboard_arrow_up" at bounding box center [906, 172] width 1027 height 35
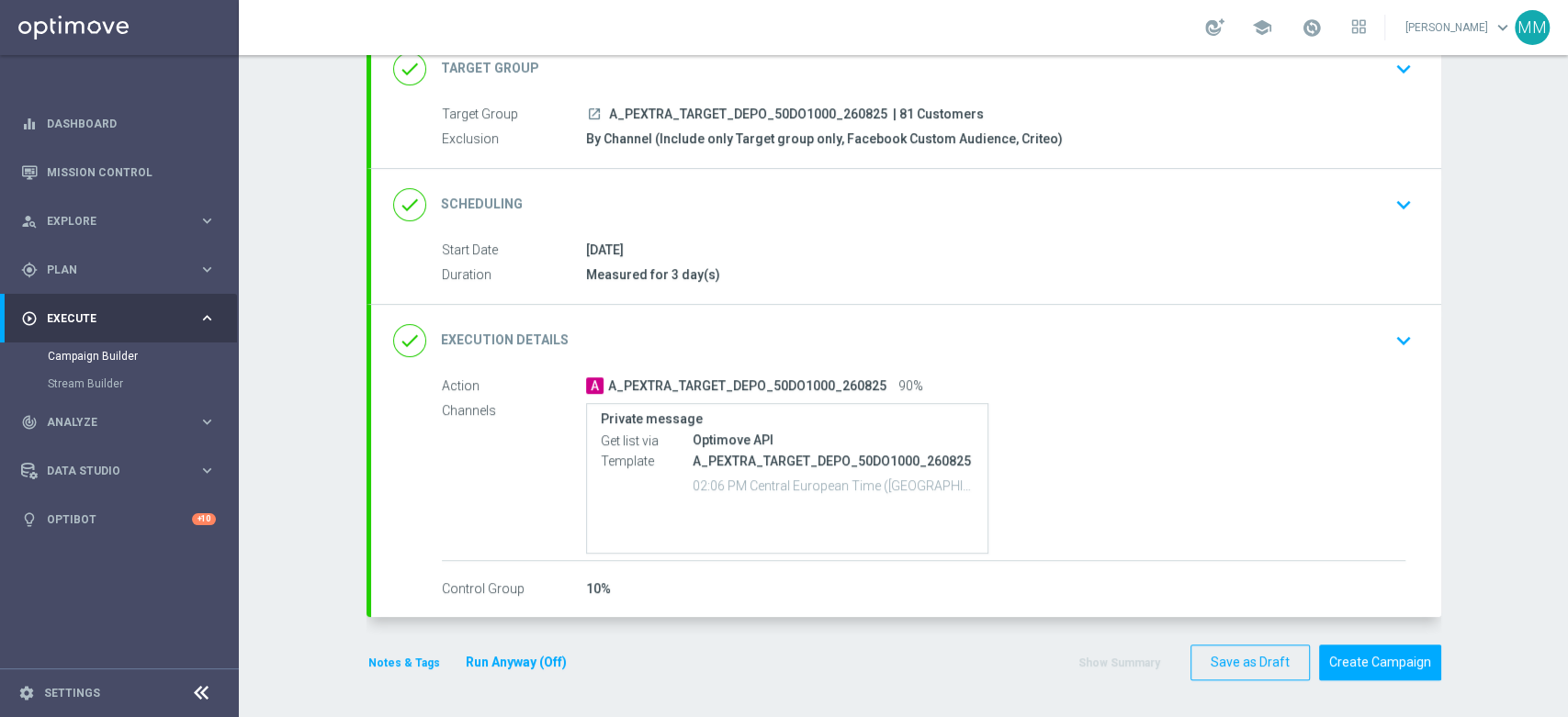
scroll to position [100, 0]
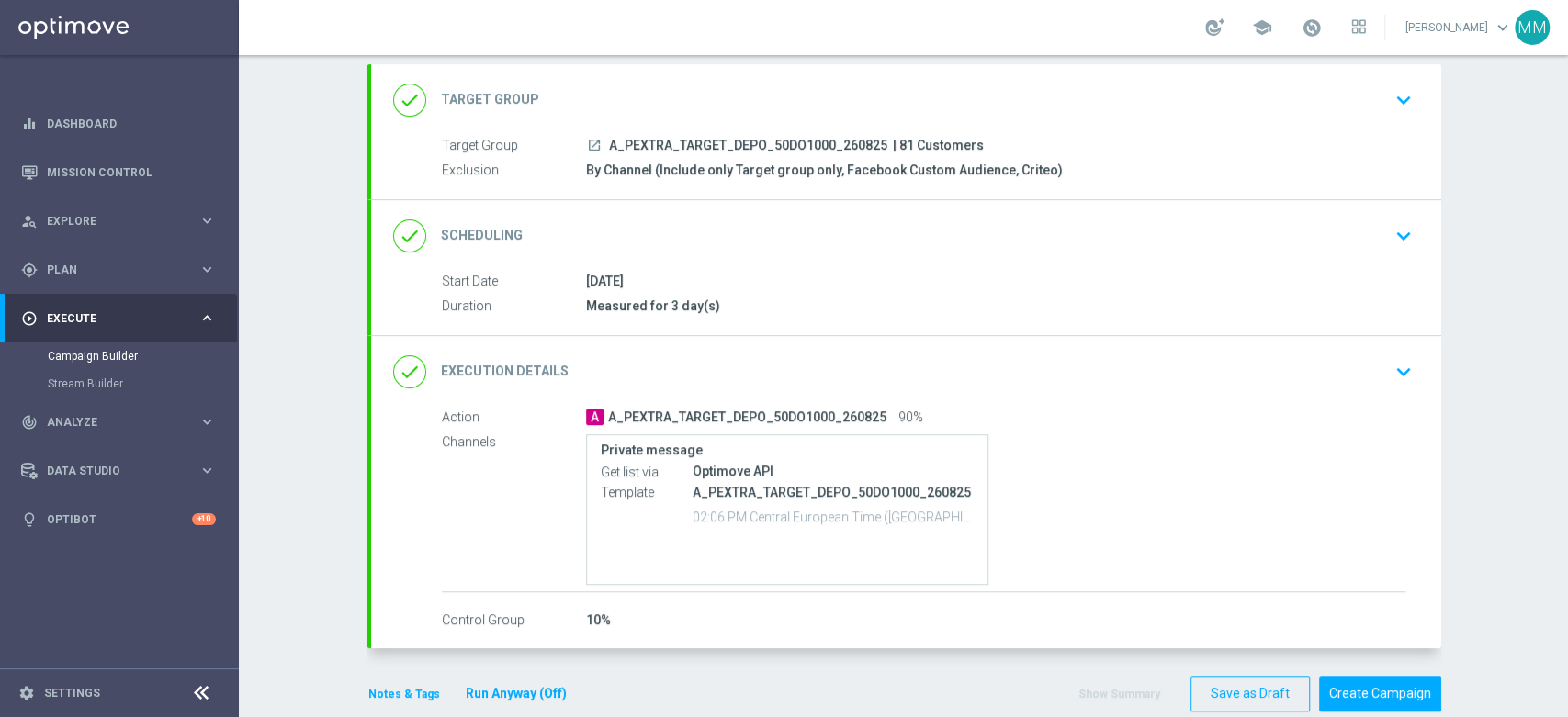
click at [704, 229] on div "done Scheduling keyboard_arrow_down" at bounding box center [906, 236] width 1027 height 35
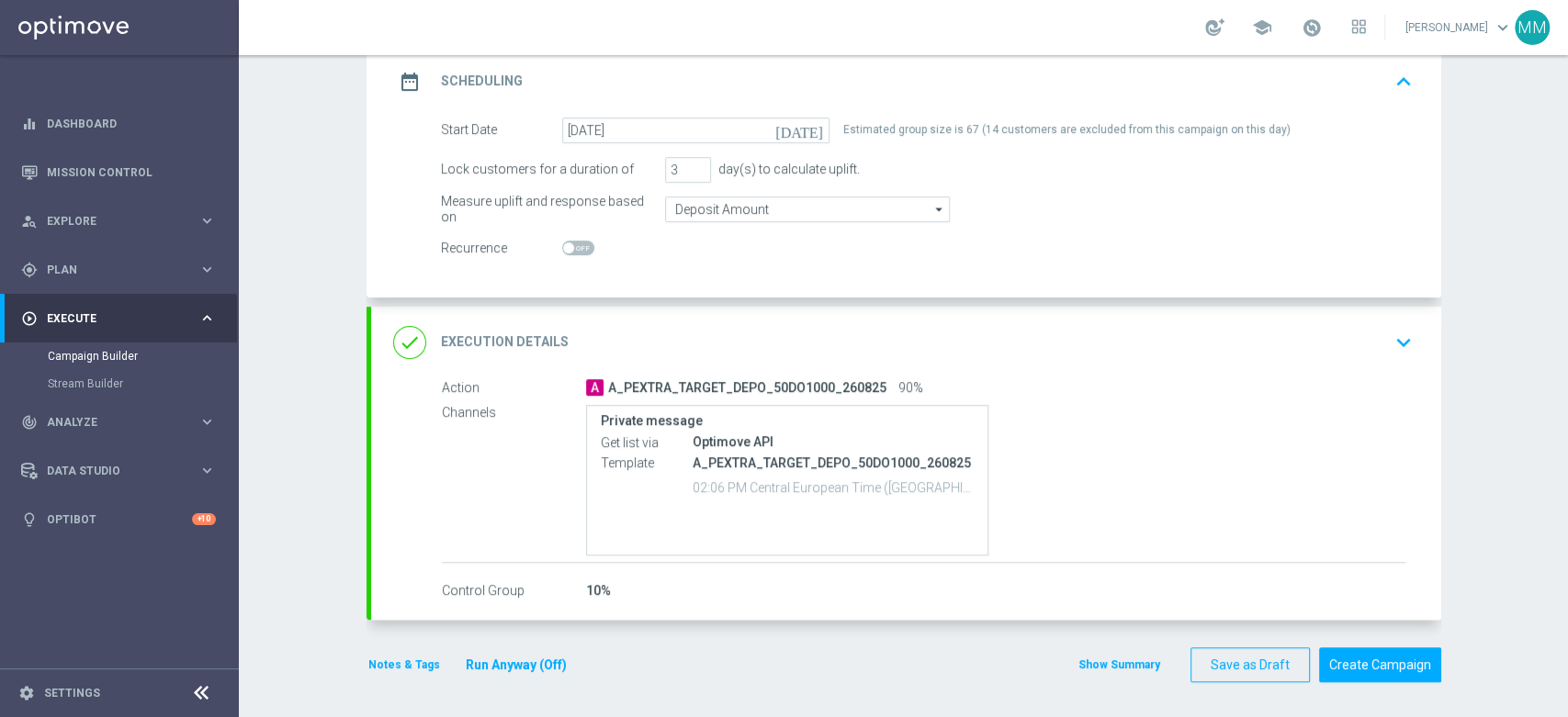
drag, startPoint x: 569, startPoint y: 324, endPoint x: 564, endPoint y: 366, distance: 42.3
click at [569, 326] on div "done Execution Details keyboard_arrow_down" at bounding box center [906, 343] width 1027 height 35
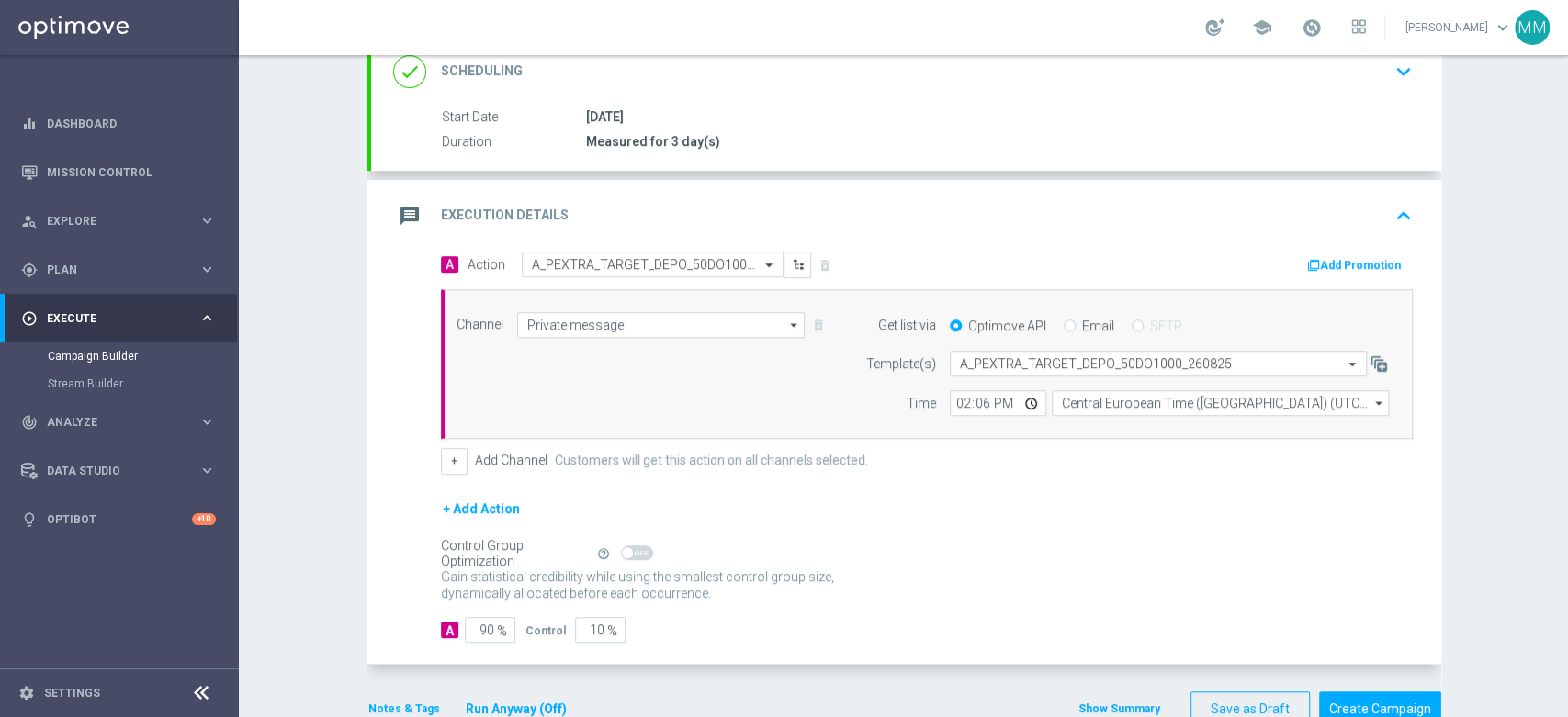
scroll to position [267, 0]
click at [583, 622] on input "10" at bounding box center [600, 627] width 51 height 26
type input "15"
type input "85"
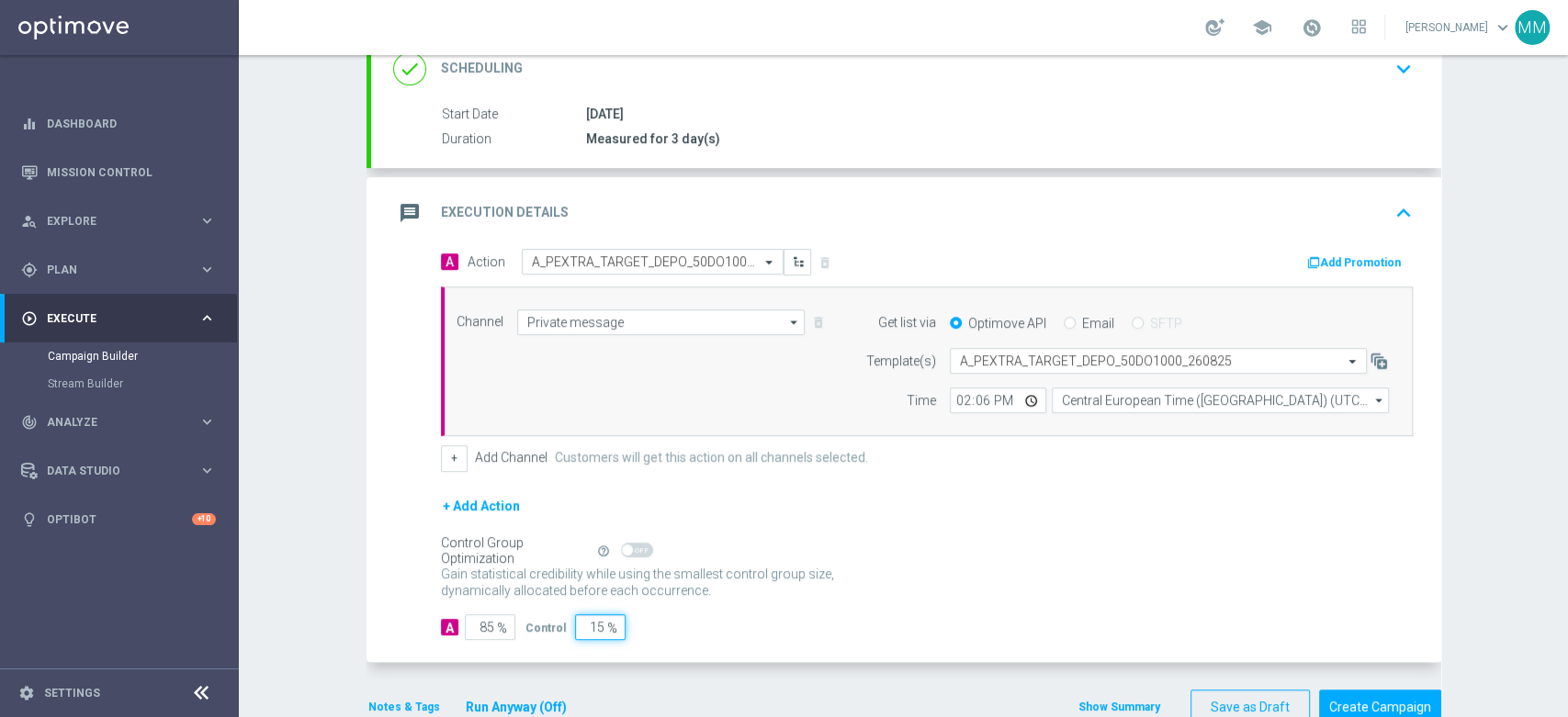
type input "15"
click at [657, 610] on form "A Action Select action A_PEXTRA_TARGET_DEPO_50DO1000_260825 delete_forever Add …" at bounding box center [927, 445] width 972 height 391
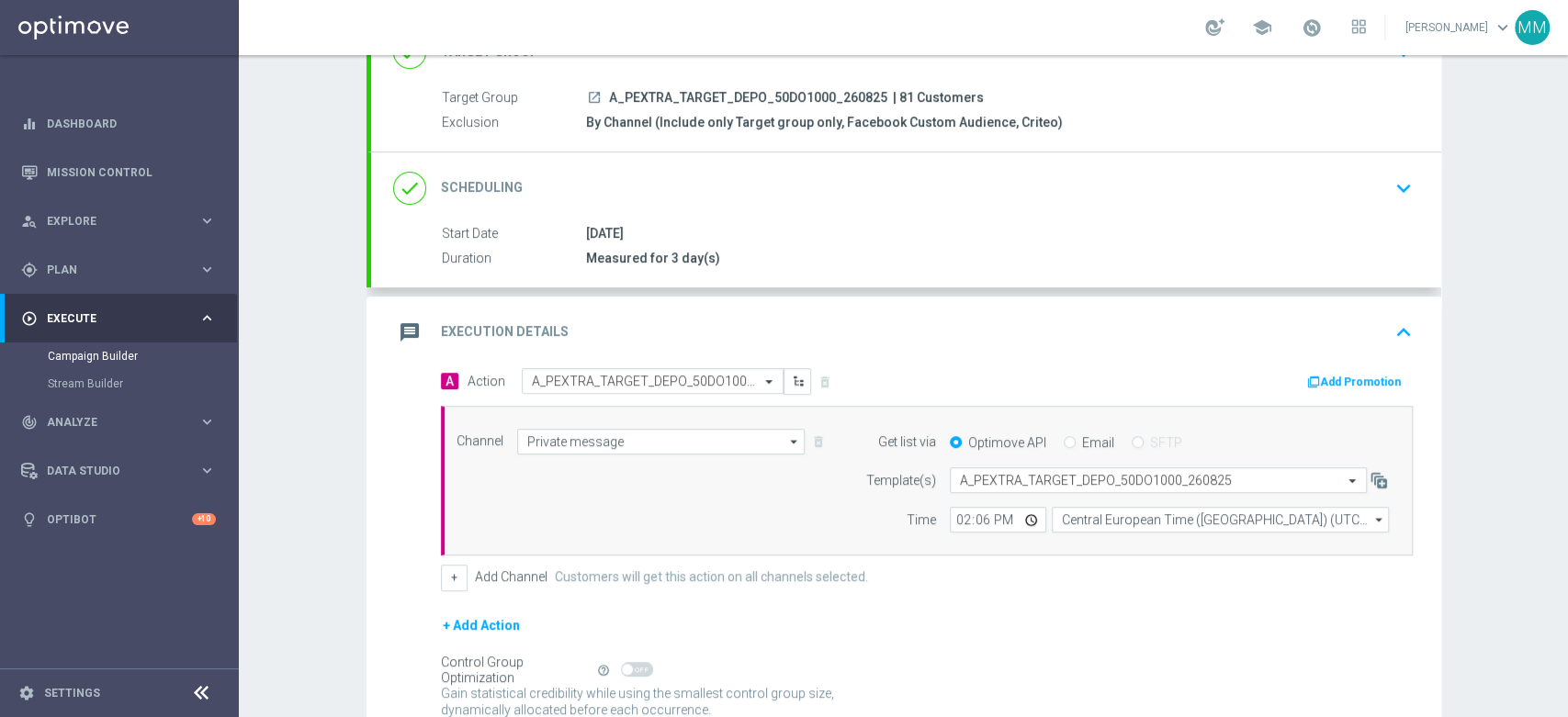
scroll to position [63, 0]
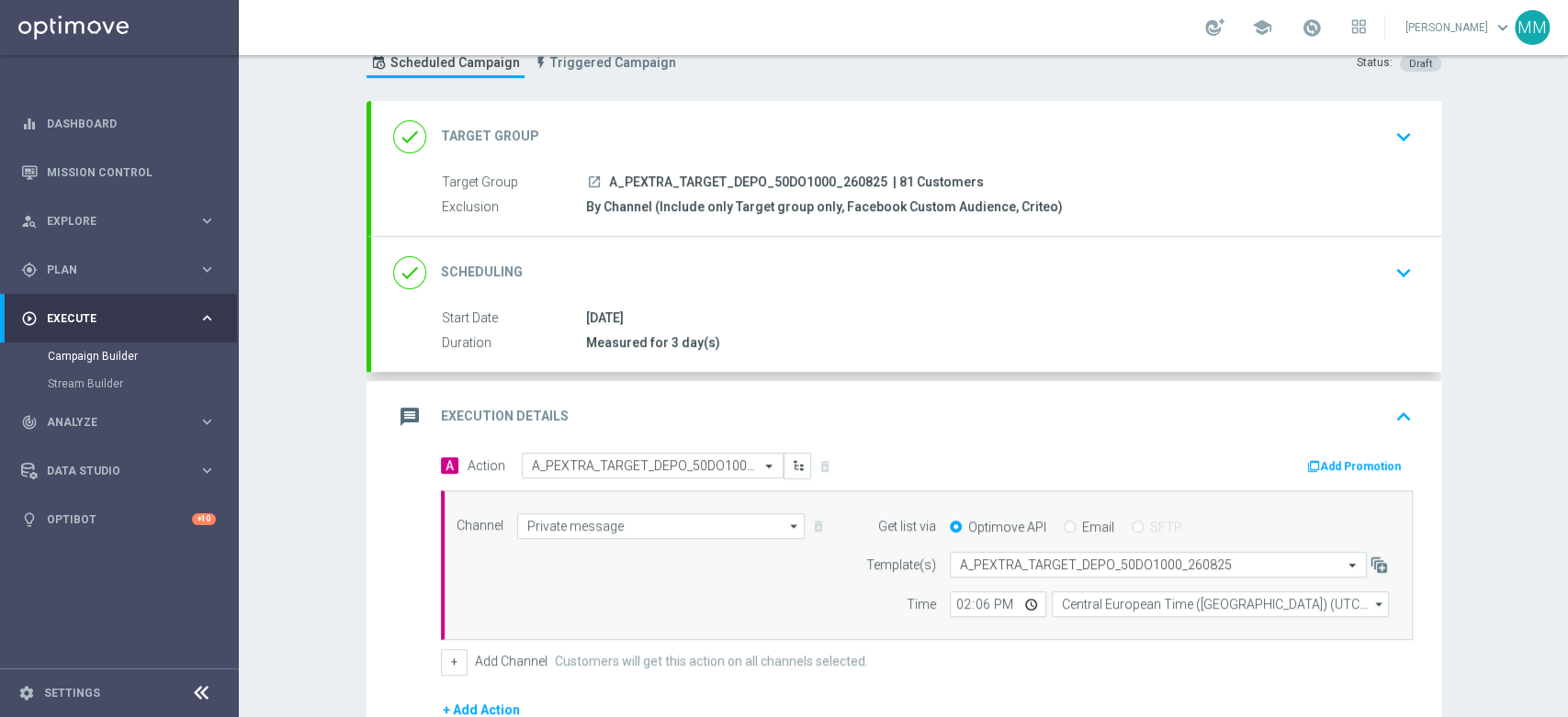
click at [675, 417] on div "message Execution Details keyboard_arrow_up" at bounding box center [906, 416] width 1027 height 35
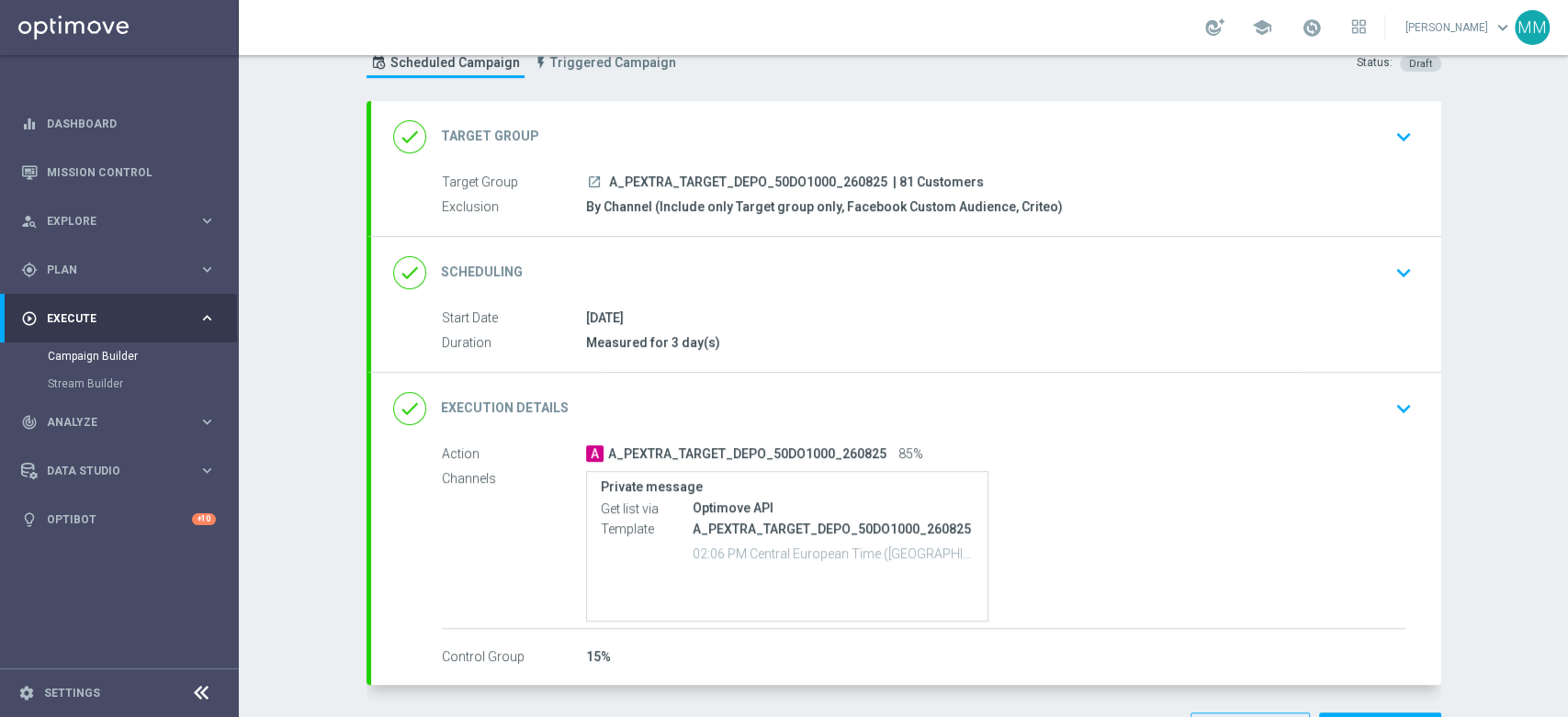
click at [687, 133] on div "done Target Group keyboard_arrow_down" at bounding box center [906, 137] width 1027 height 35
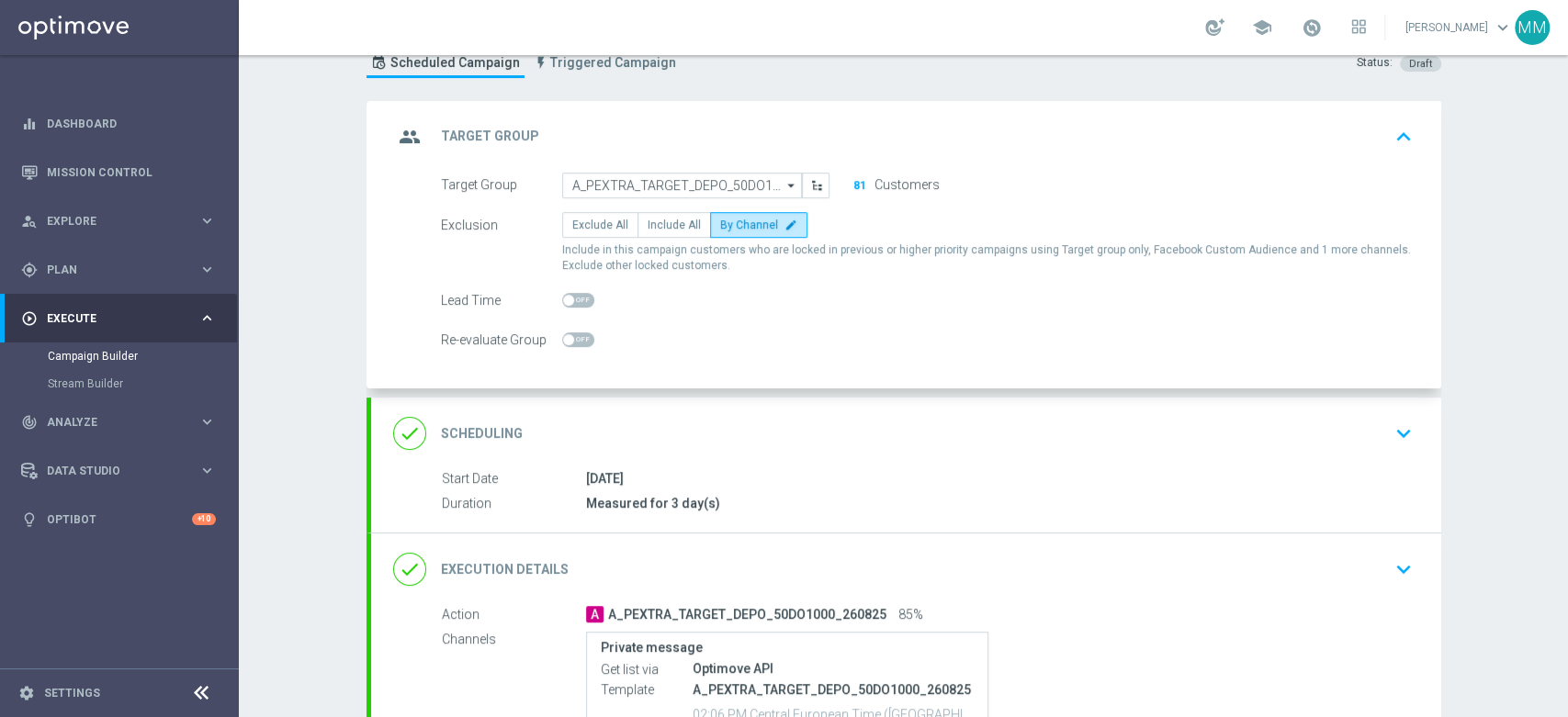
click at [745, 123] on div "group Target Group keyboard_arrow_up" at bounding box center [906, 137] width 1027 height 35
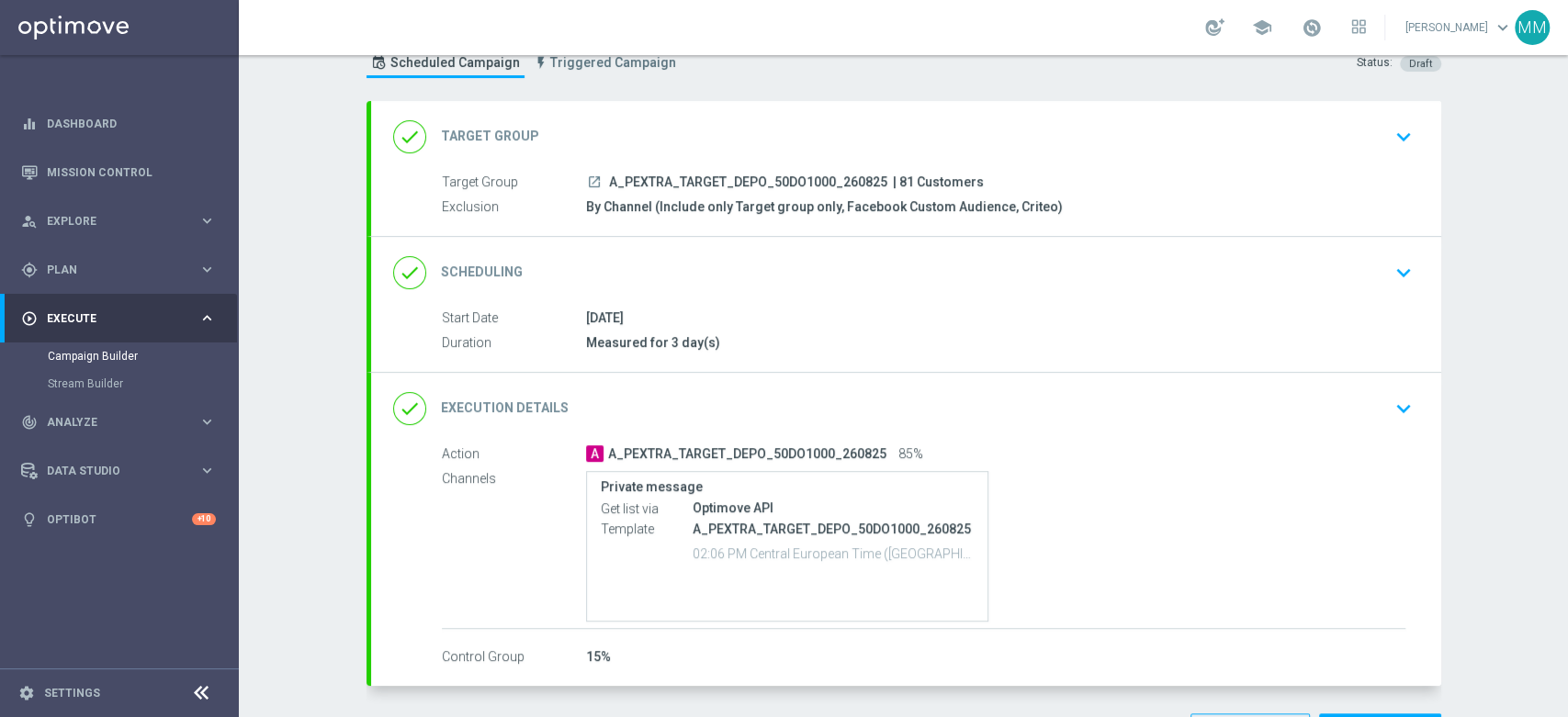
click at [667, 263] on div "done Scheduling keyboard_arrow_down" at bounding box center [906, 272] width 1027 height 35
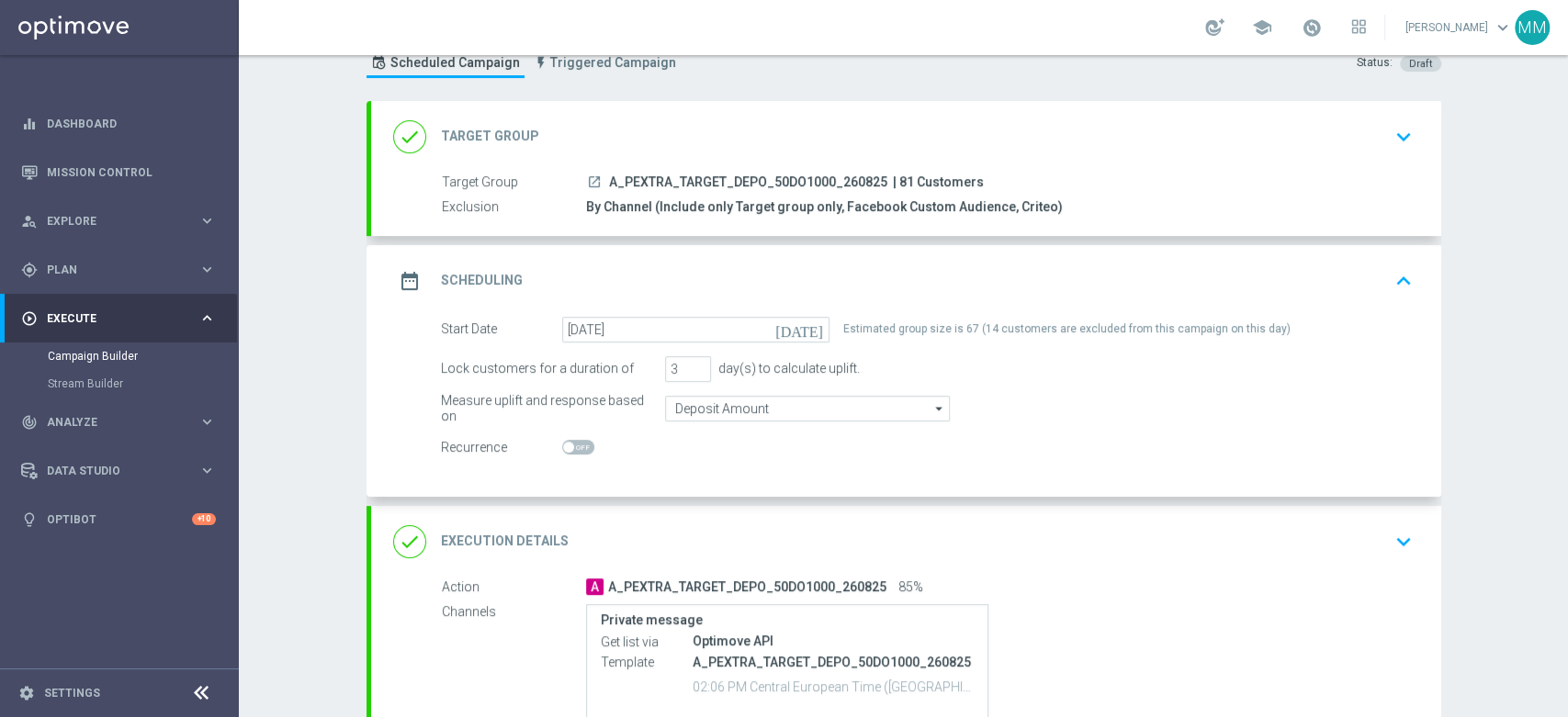
click at [712, 291] on div "date_range Scheduling keyboard_arrow_up" at bounding box center [906, 281] width 1027 height 35
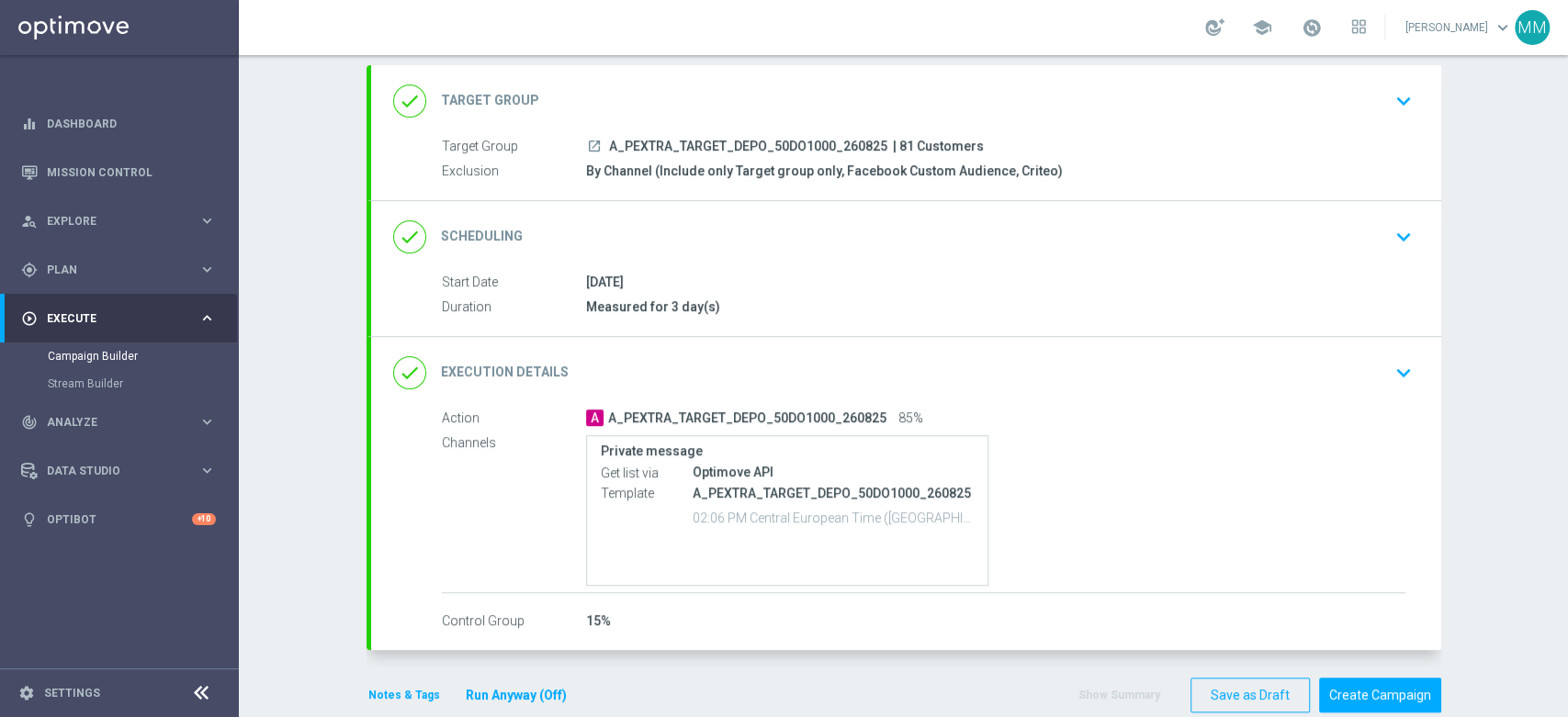
scroll to position [129, 0]
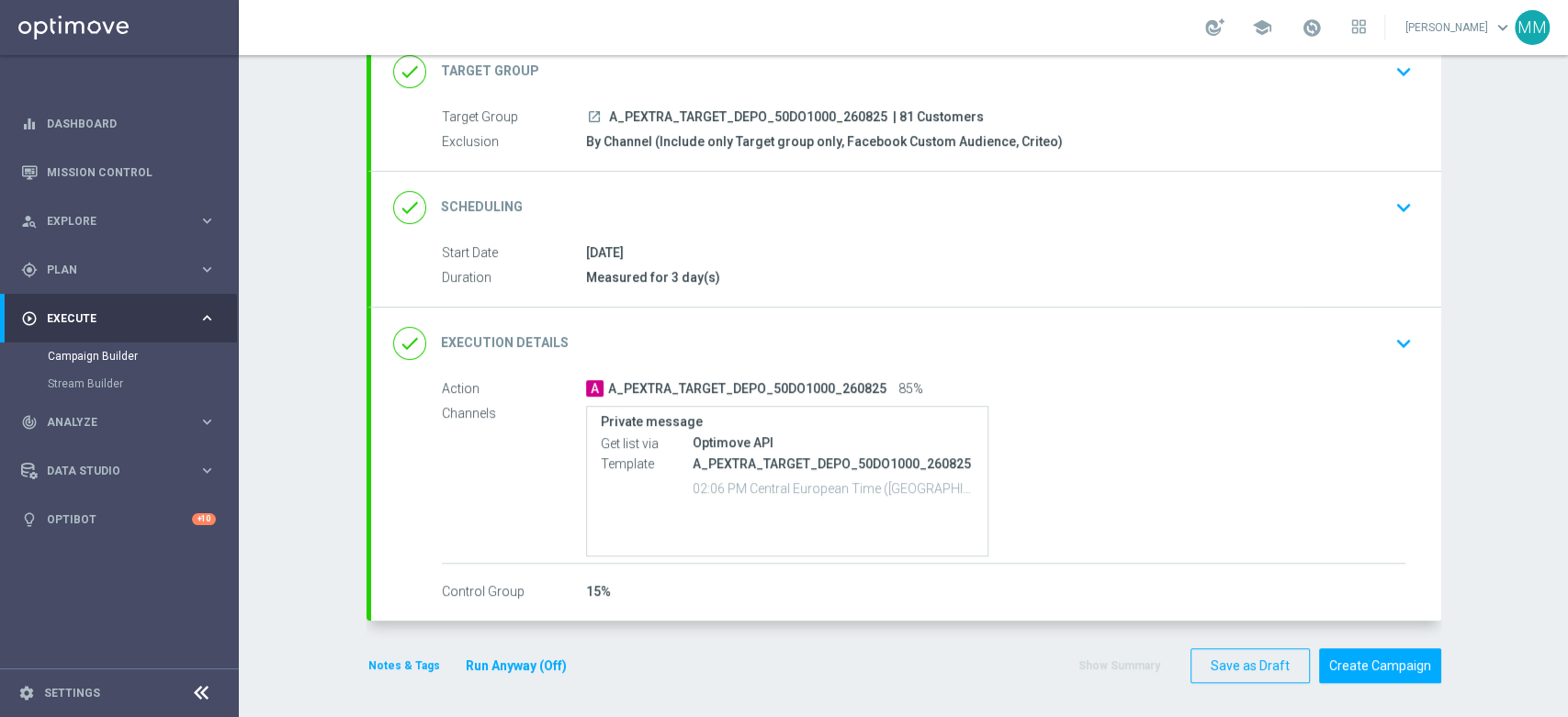
click at [392, 661] on button "Notes & Tags" at bounding box center [404, 665] width 75 height 20
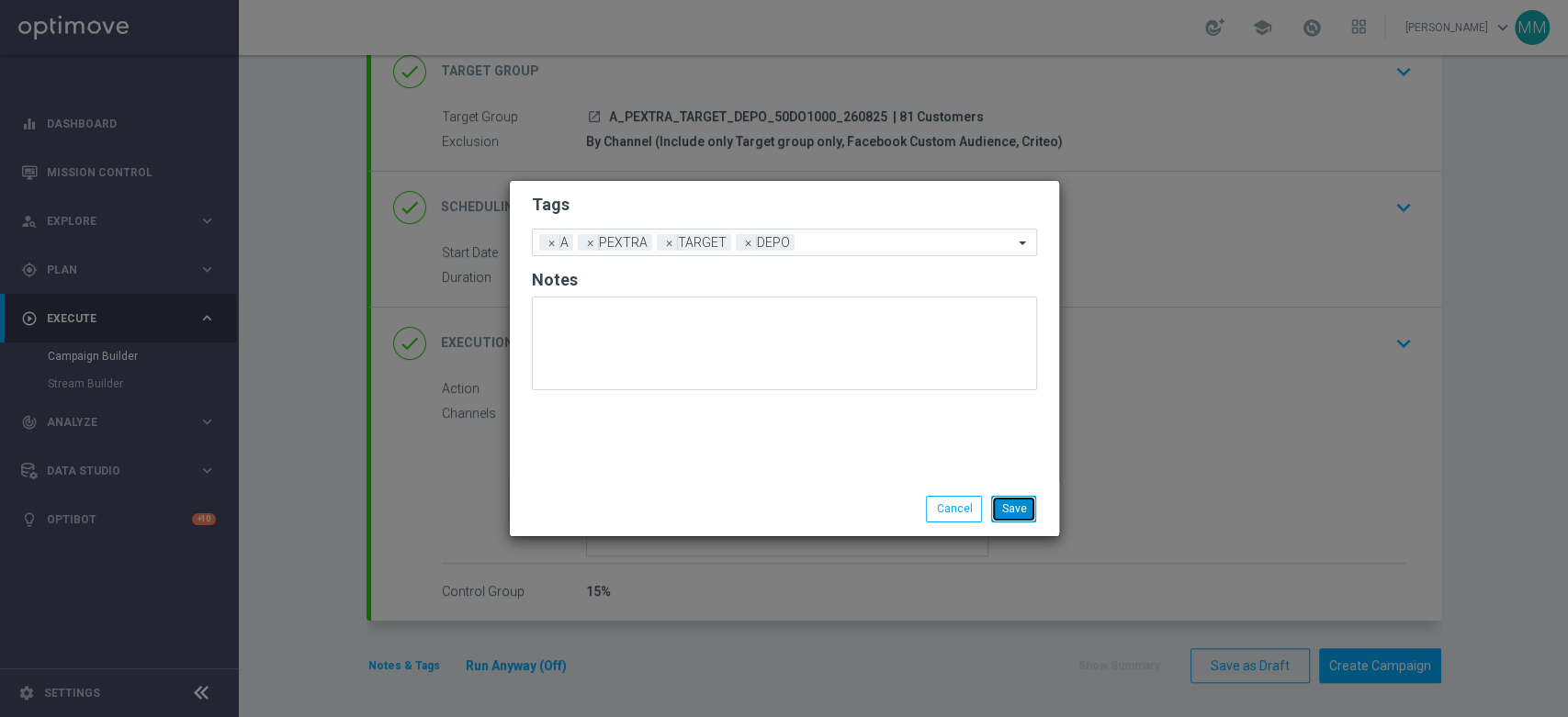
click at [1018, 507] on button "Save" at bounding box center [1013, 508] width 45 height 26
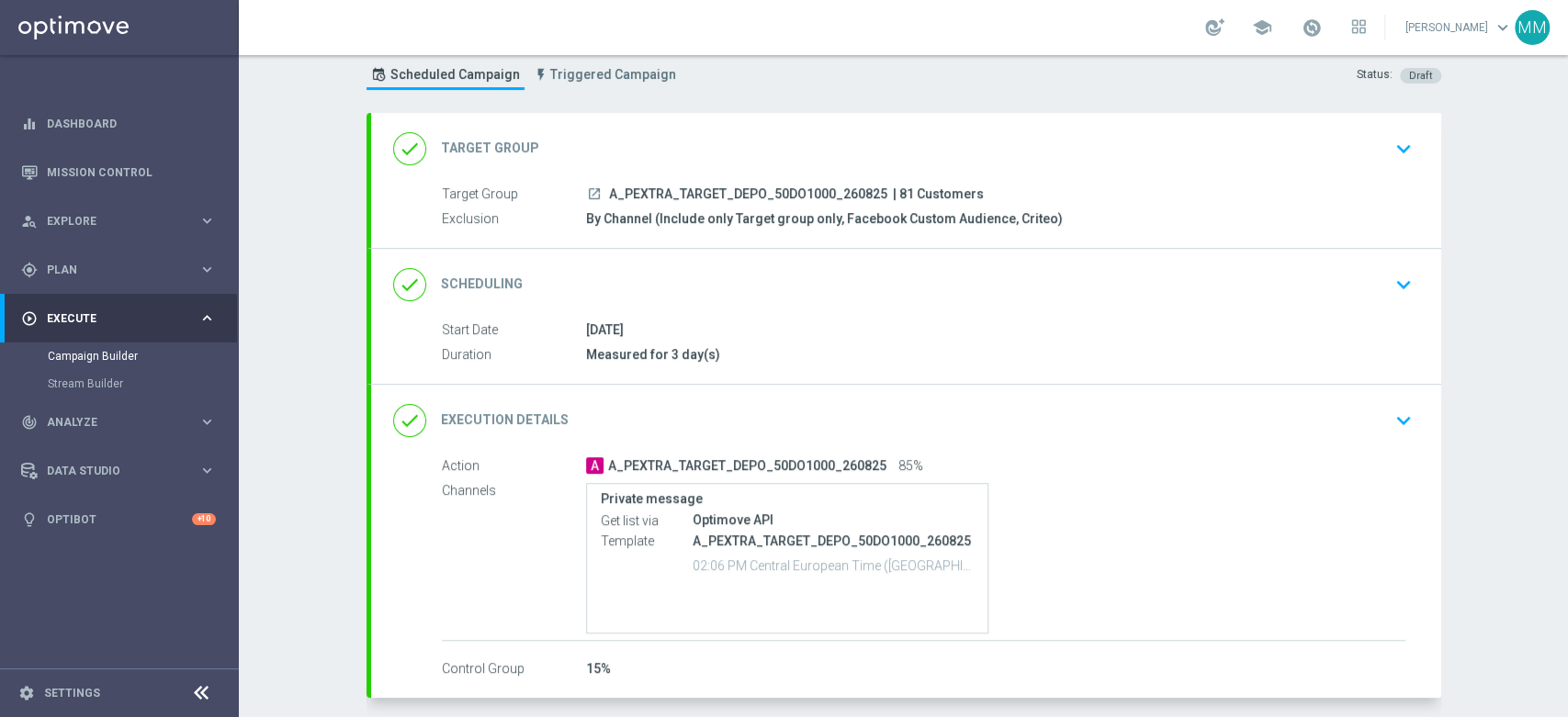
scroll to position [0, 0]
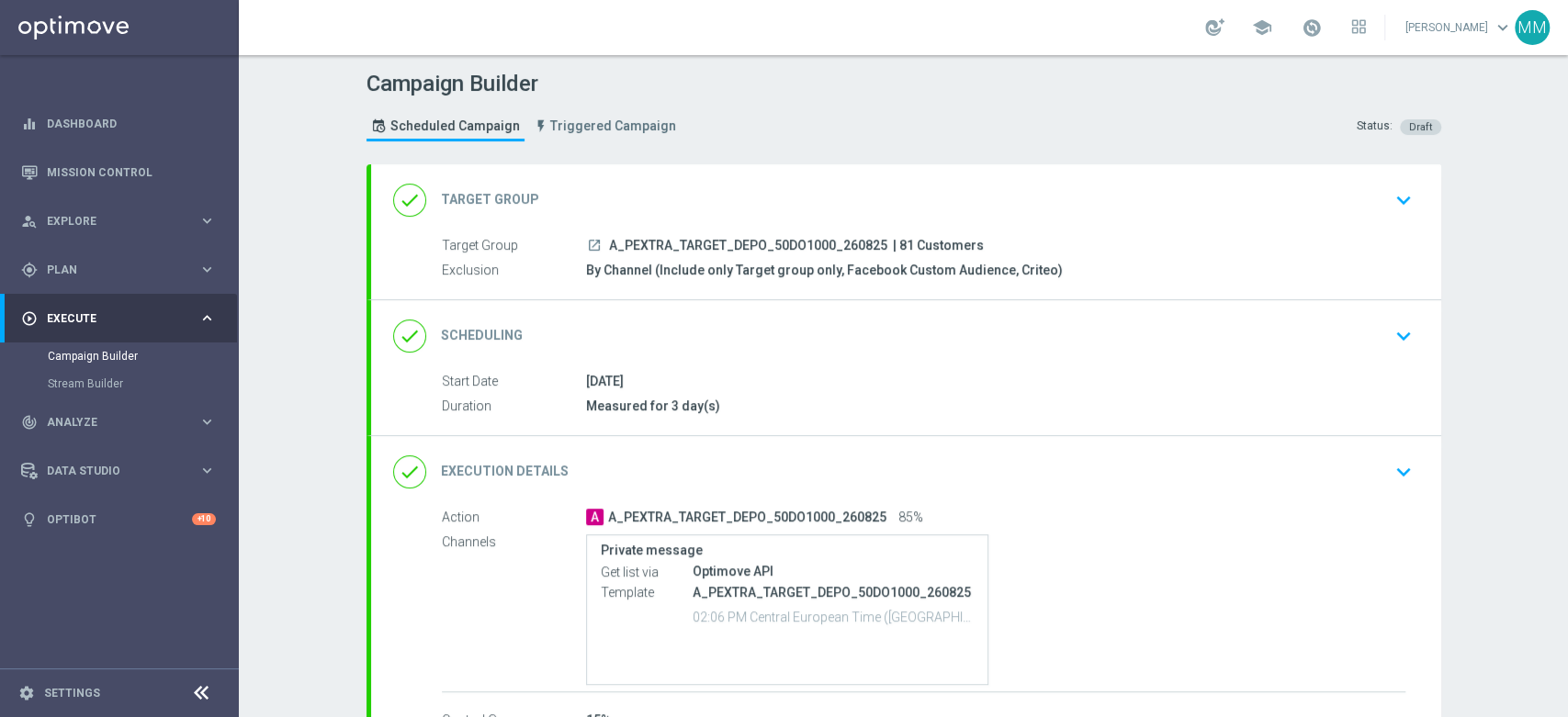
click at [1048, 459] on div "done Execution Details keyboard_arrow_down" at bounding box center [906, 472] width 1027 height 35
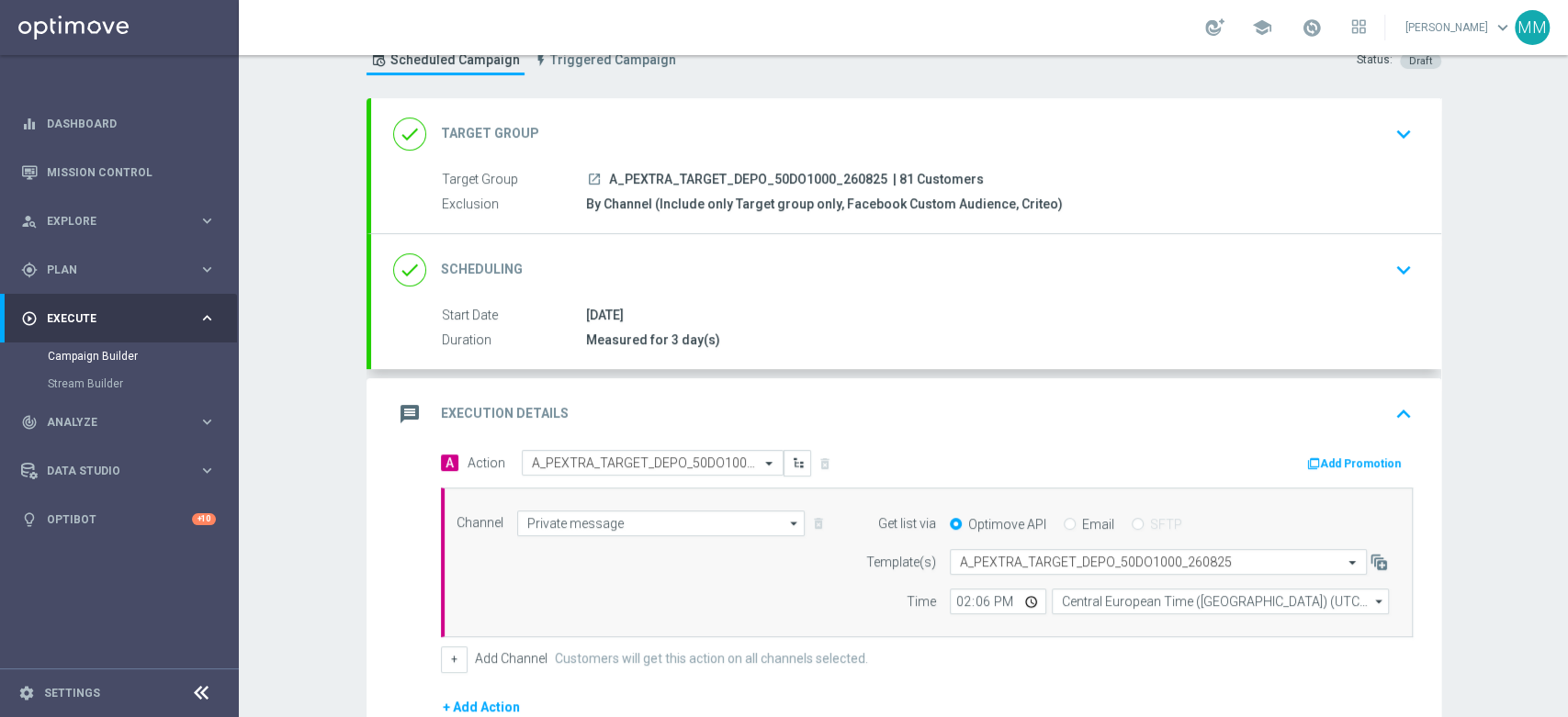
scroll to position [102, 0]
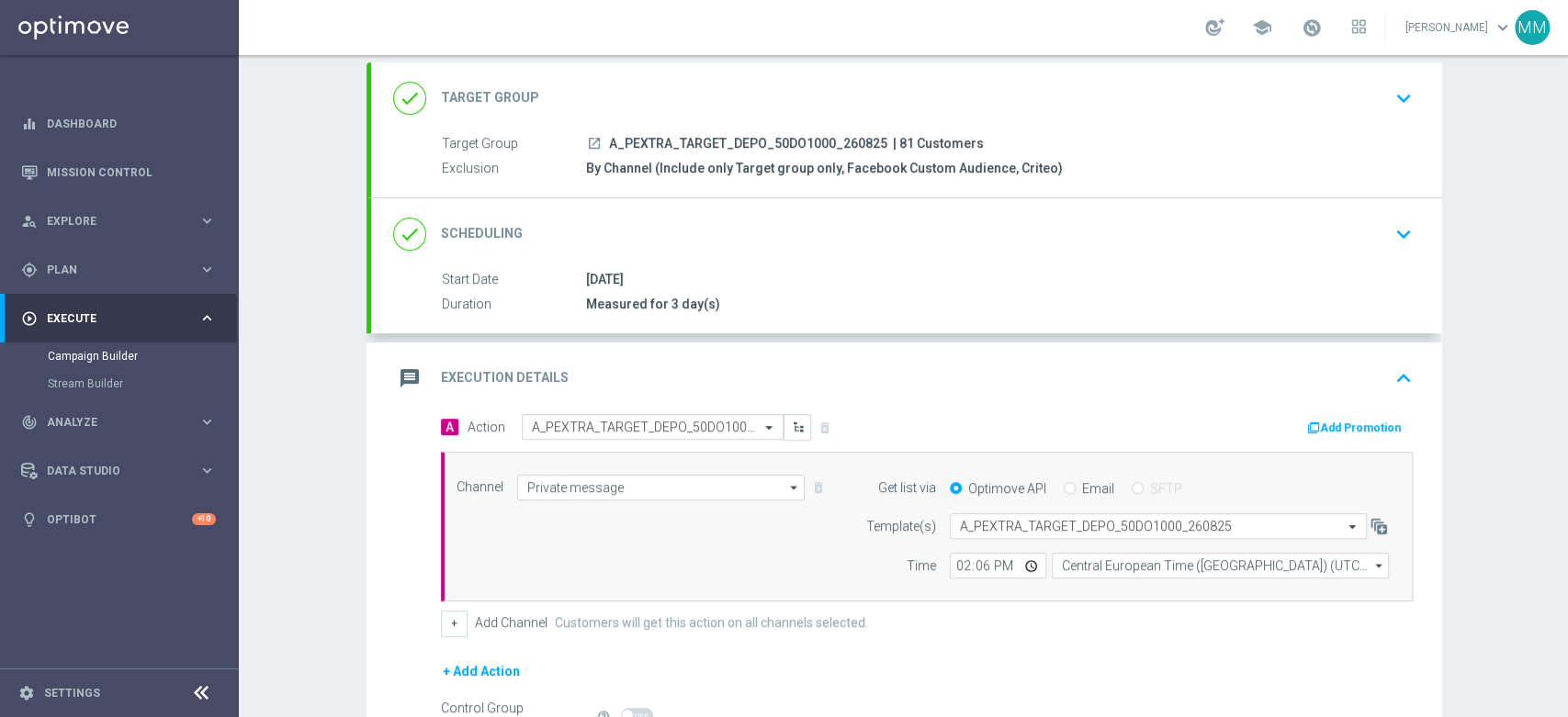
click at [1361, 419] on button "Add Promotion" at bounding box center [1356, 428] width 102 height 20
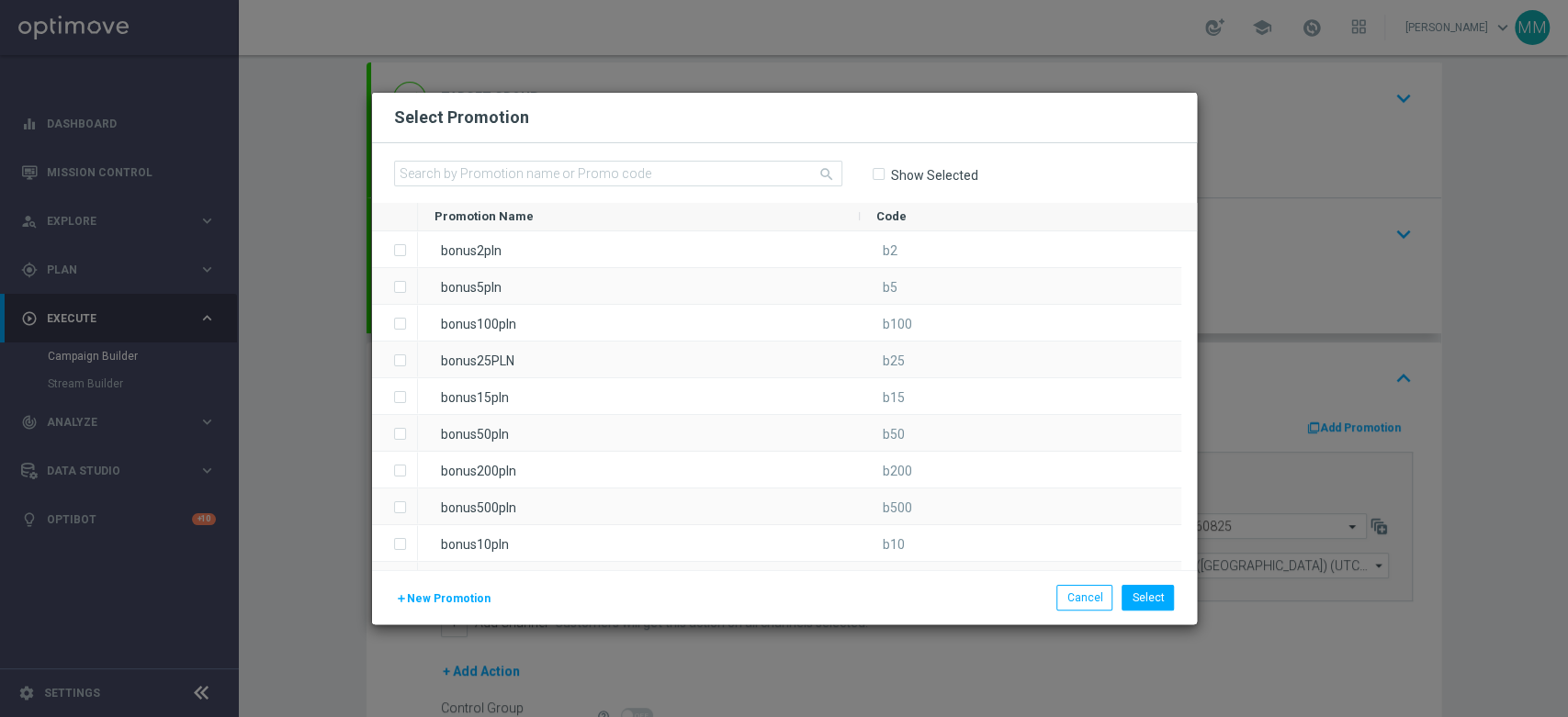
click at [423, 593] on span "New Promotion" at bounding box center [449, 598] width 84 height 12
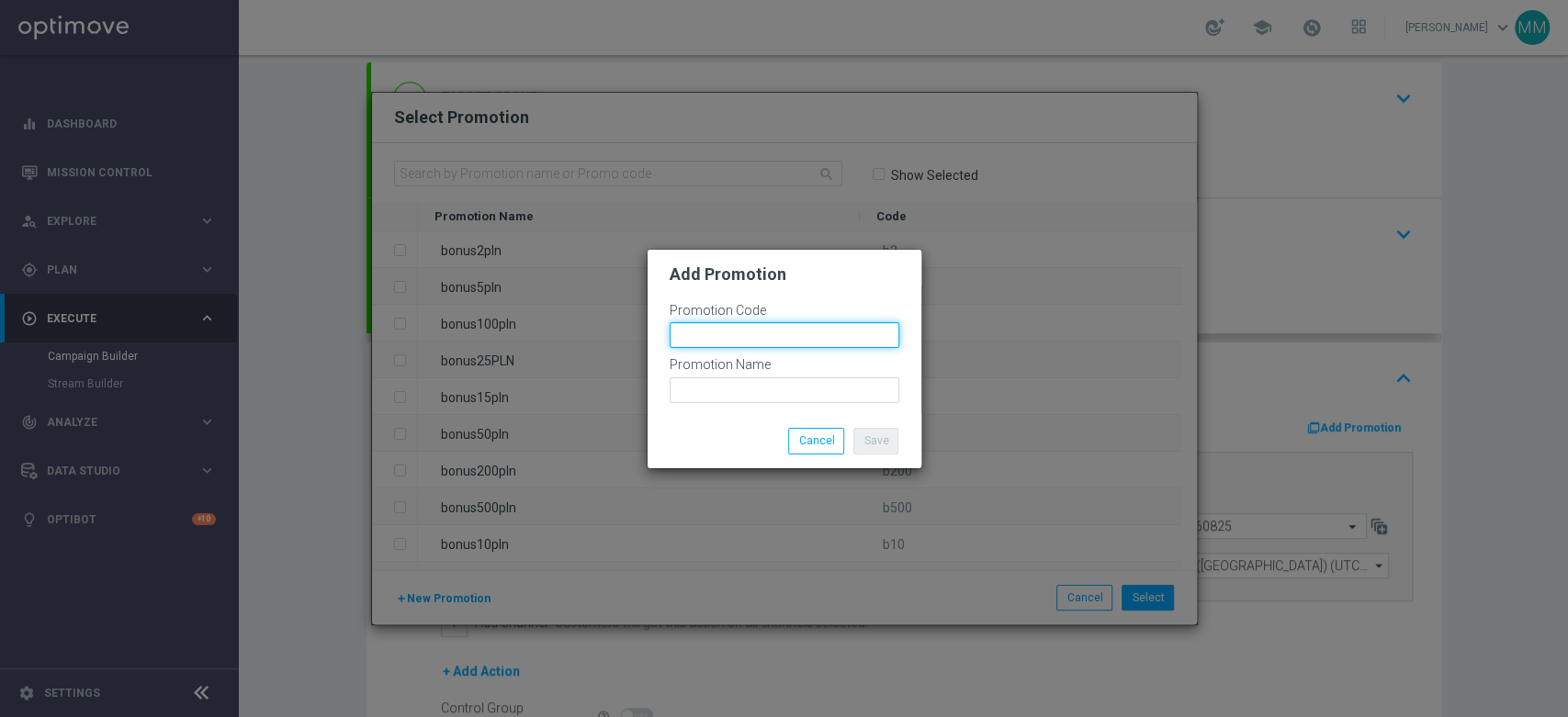
click at [701, 339] on input "text" at bounding box center [784, 335] width 229 height 26
paste input "171963"
type input "bonusapi_tg-171963"
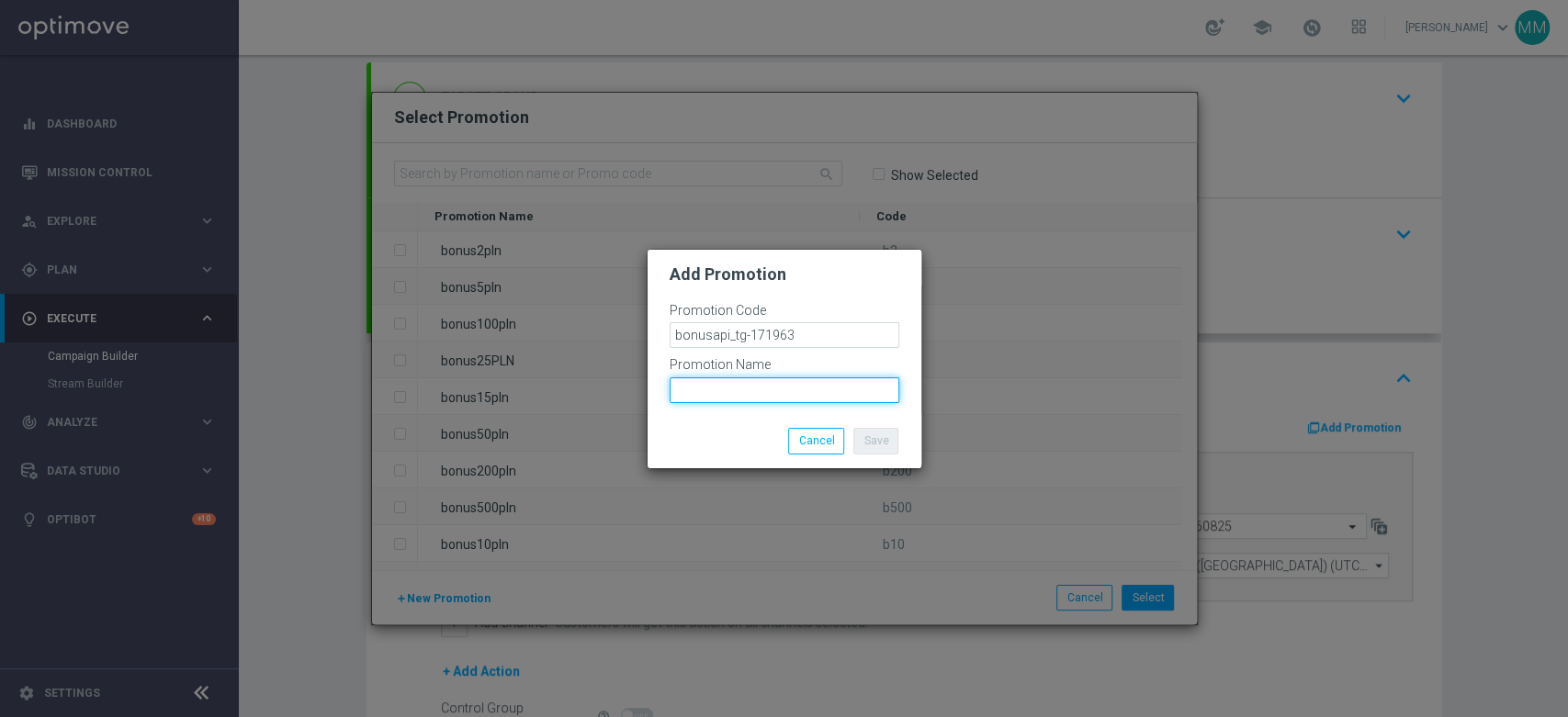
click at [760, 390] on input "text" at bounding box center [784, 390] width 229 height 26
paste input "bonusapi_tg-171963"
type input "bonusapi_tg-171963"
click at [880, 442] on button "Save" at bounding box center [876, 440] width 45 height 26
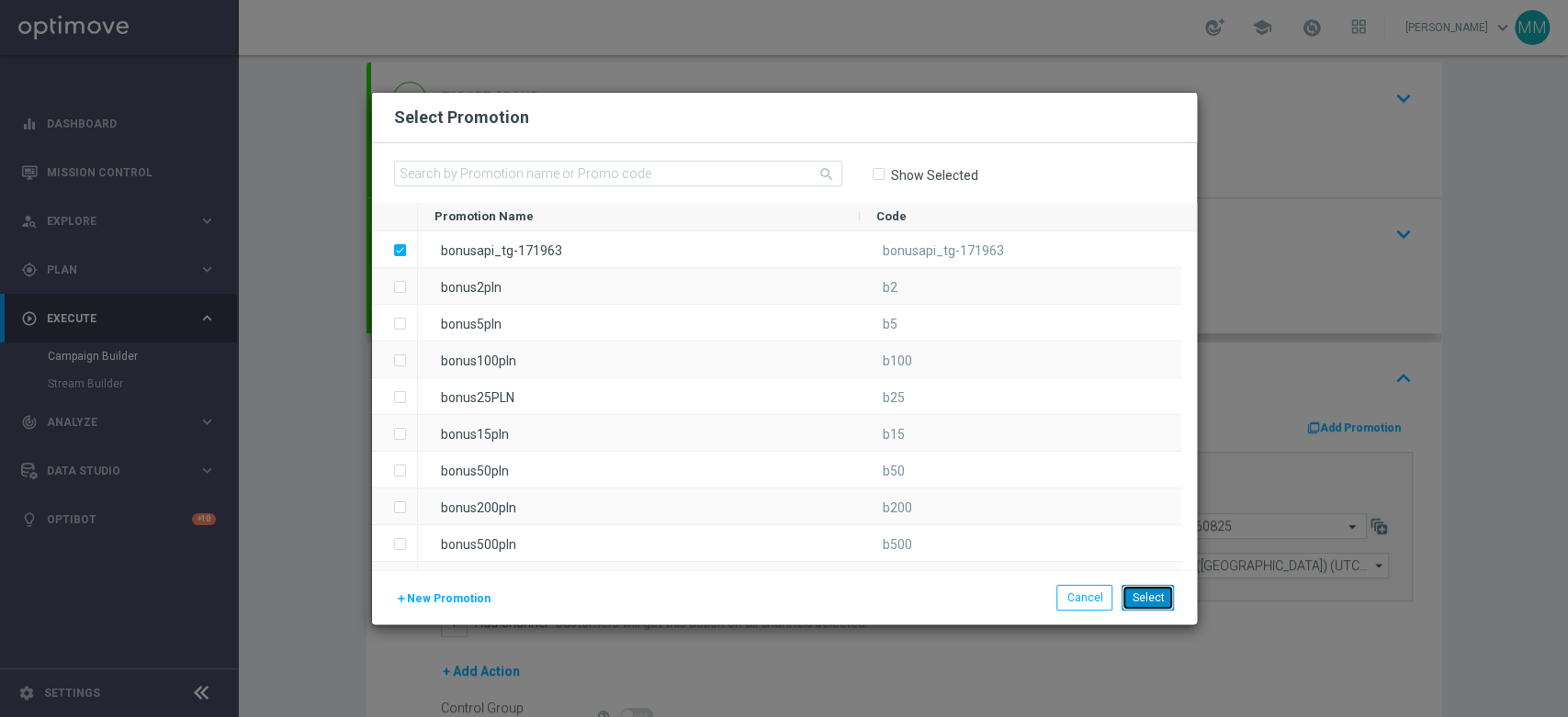
click at [1155, 593] on button "Select" at bounding box center [1148, 598] width 53 height 26
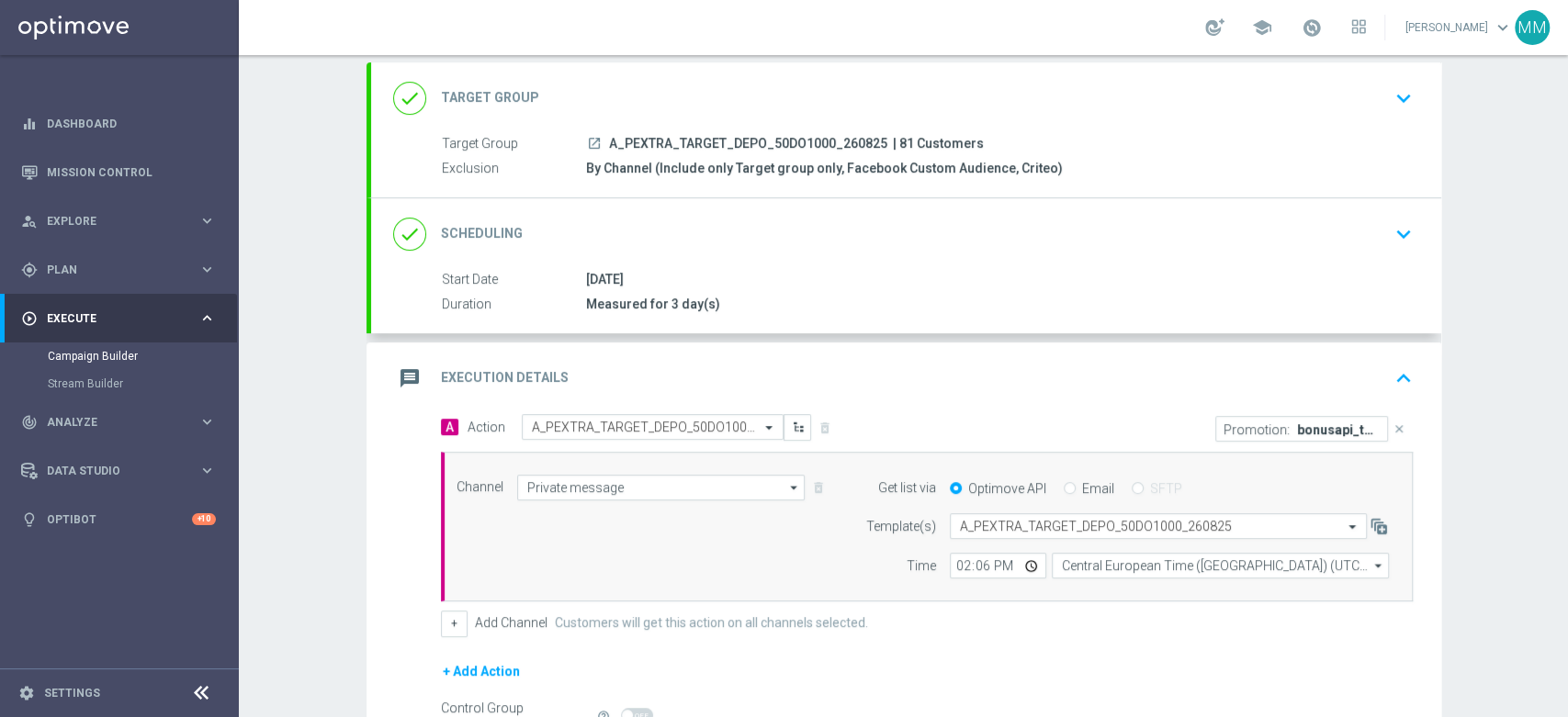
click at [785, 403] on div "message Execution Details keyboard_arrow_up" at bounding box center [906, 378] width 1070 height 72
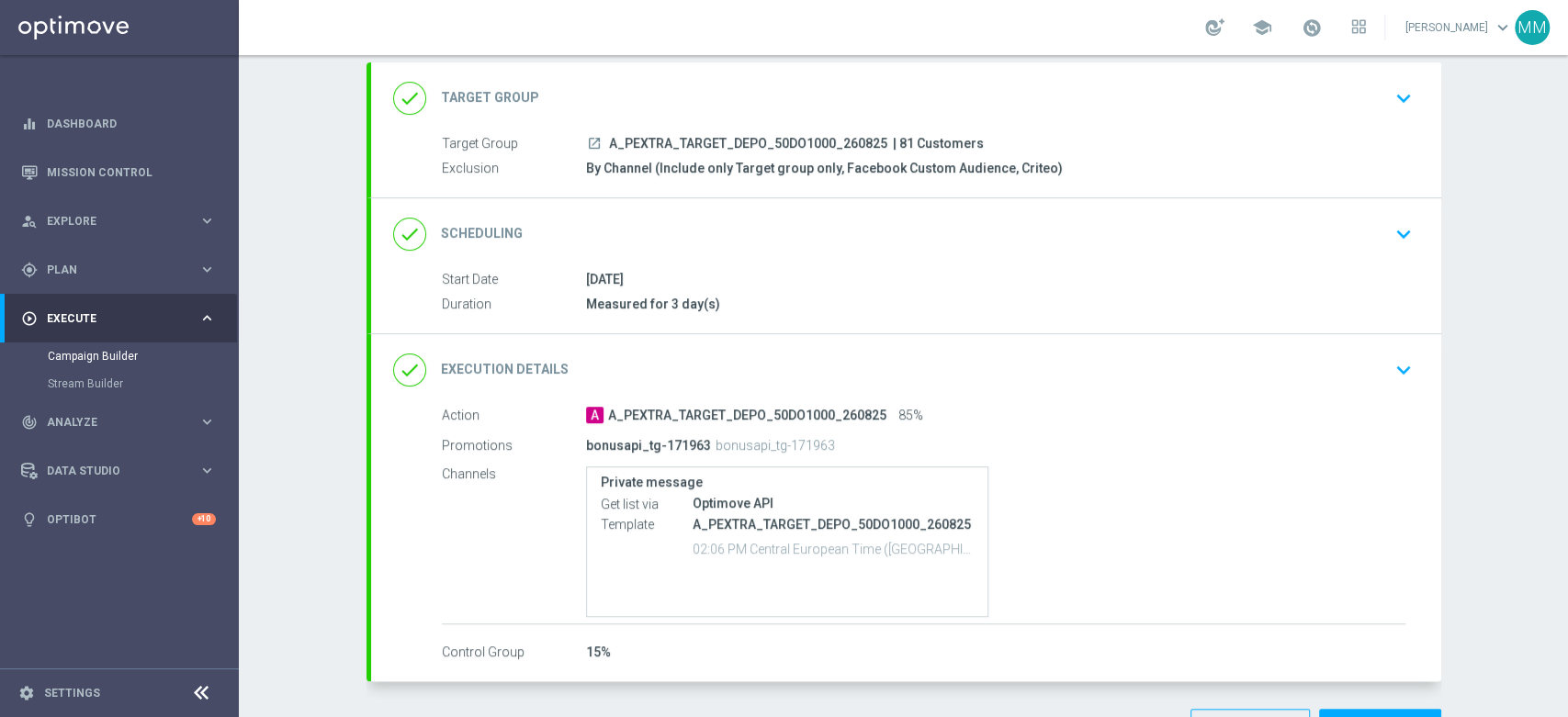
click at [698, 380] on div "done Execution Details keyboard_arrow_down" at bounding box center [906, 369] width 1027 height 35
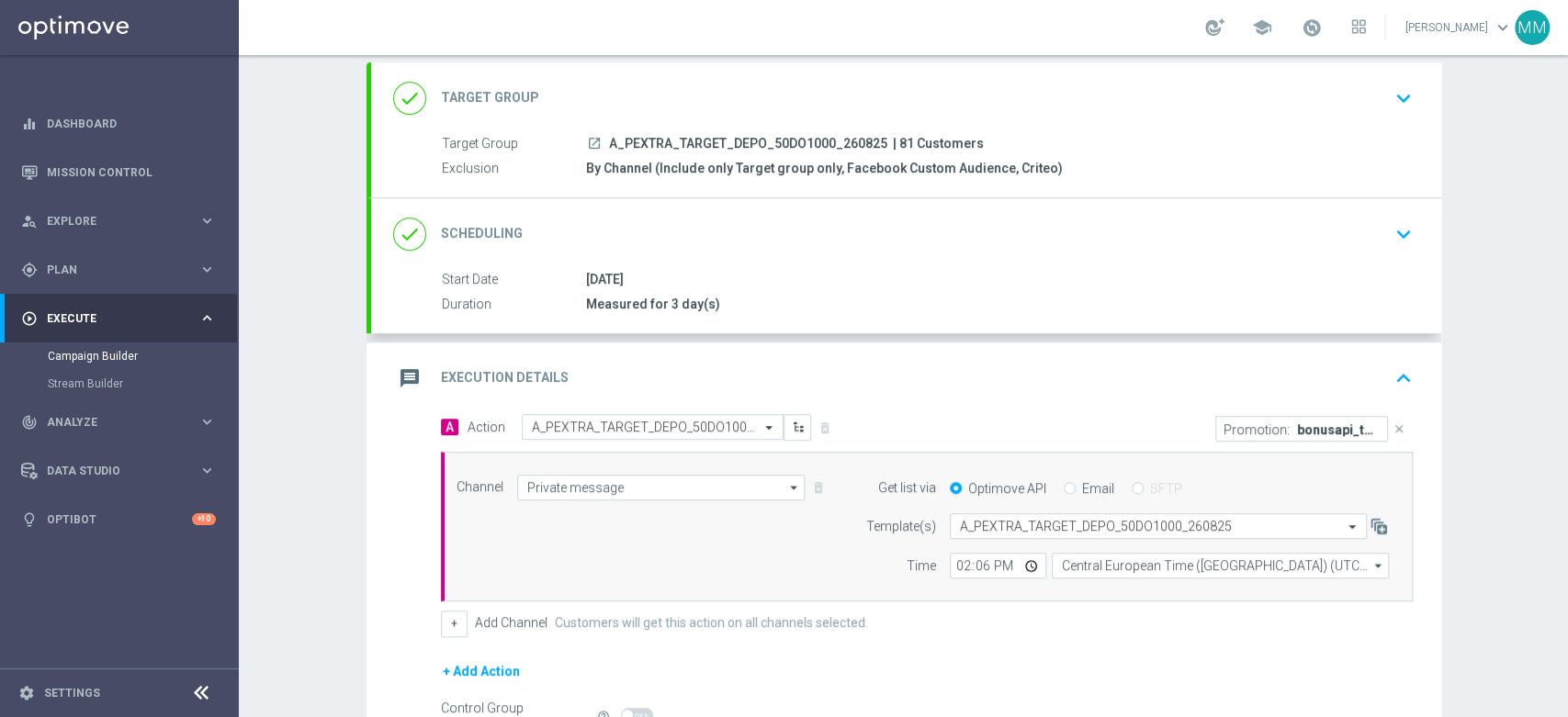
click at [762, 379] on div "message Execution Details keyboard_arrow_up" at bounding box center [906, 378] width 1027 height 35
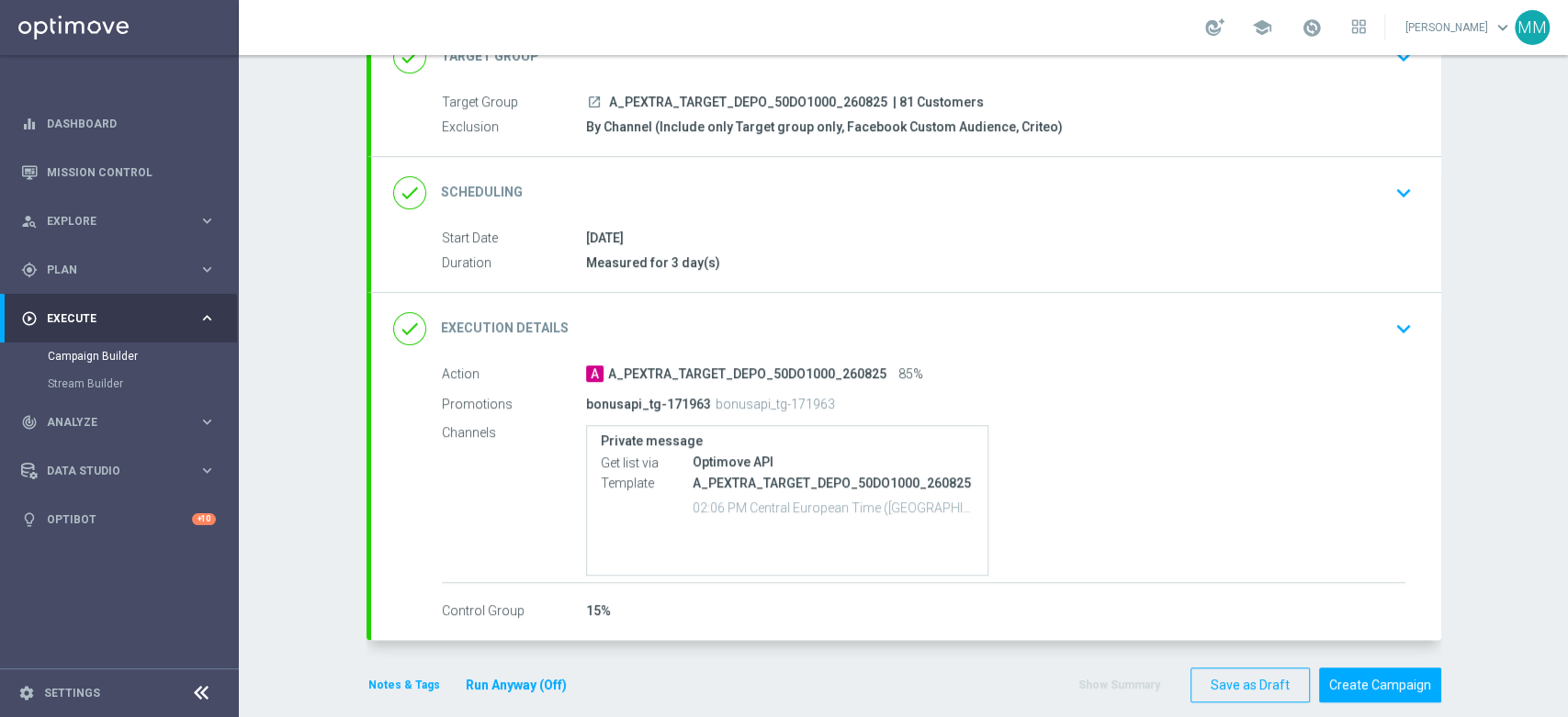
scroll to position [162, 0]
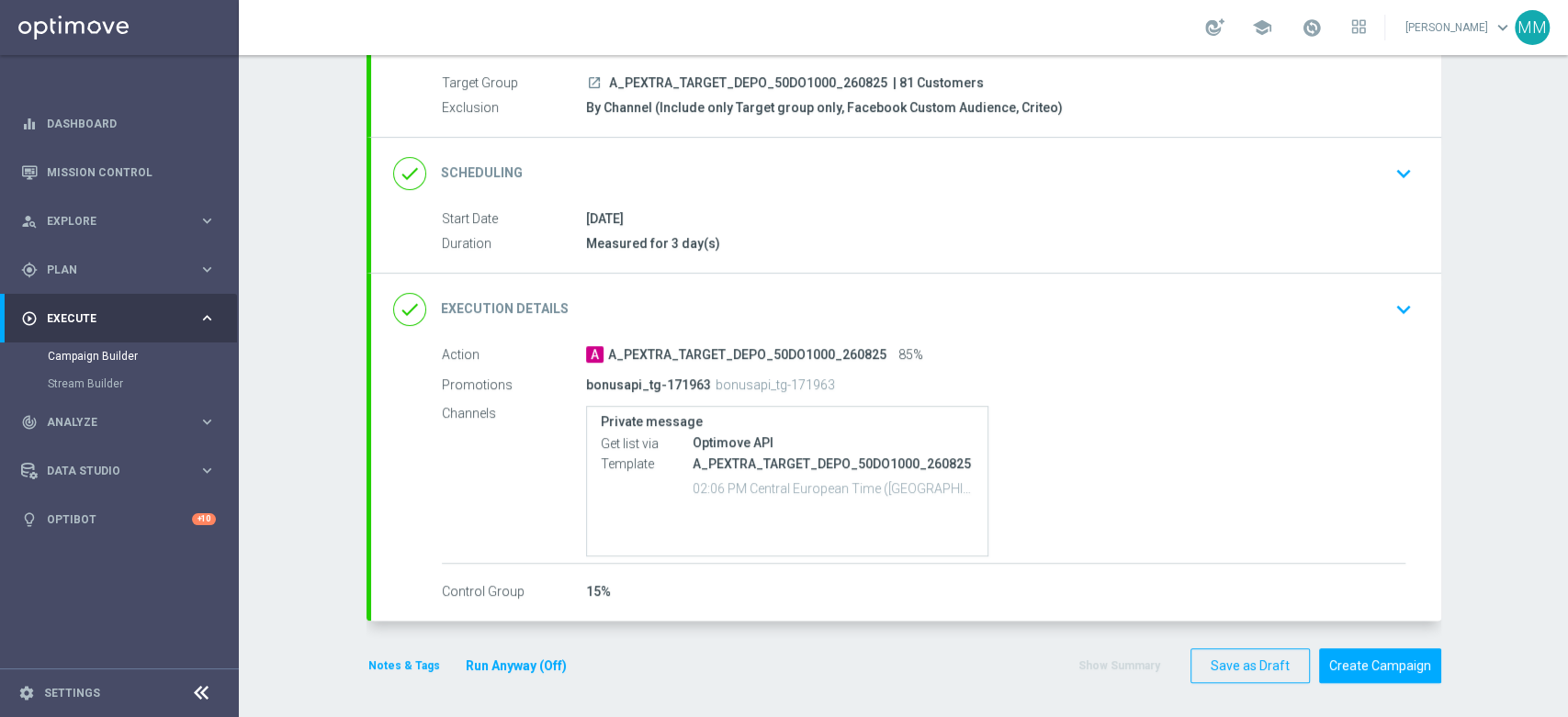
click at [367, 659] on button "Notes & Tags" at bounding box center [404, 665] width 75 height 20
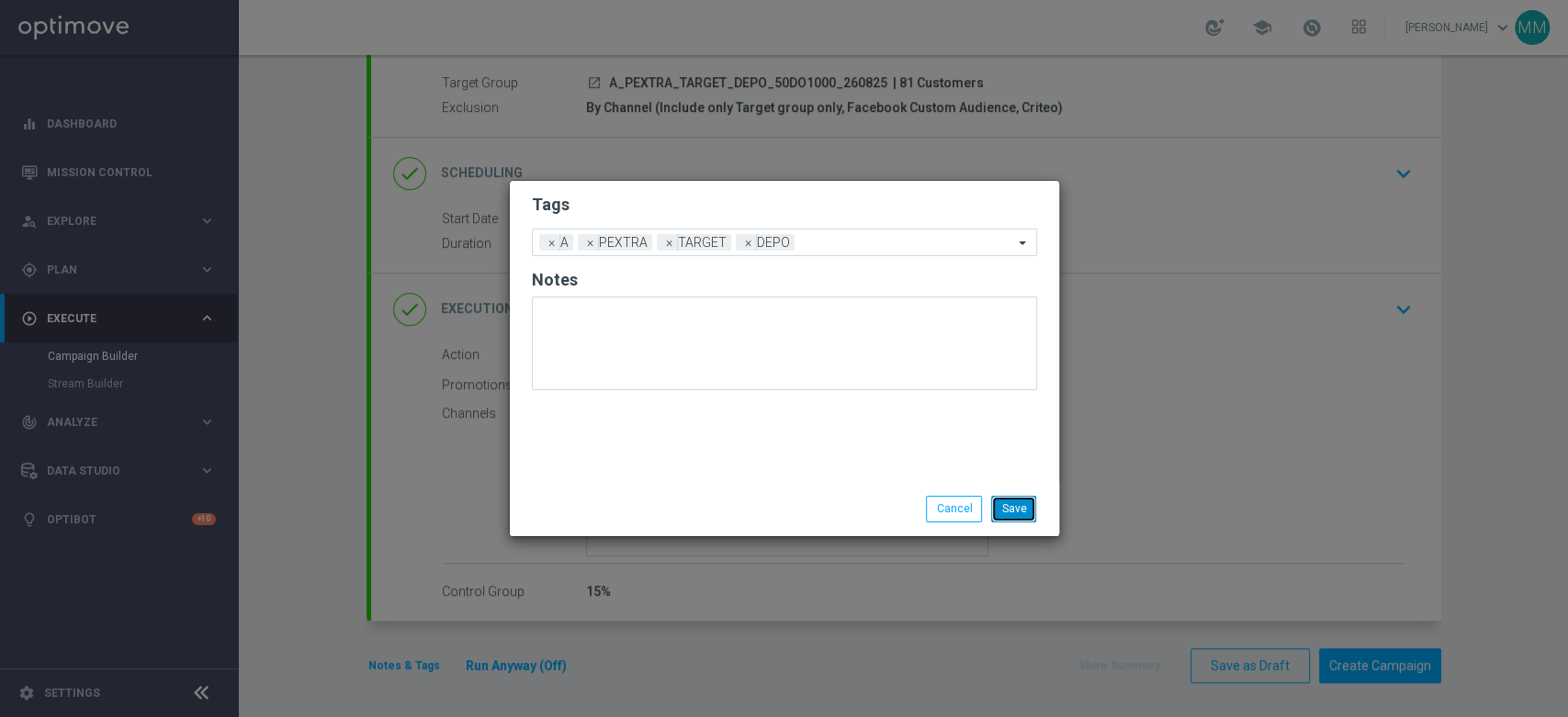
click at [1019, 497] on button "Save" at bounding box center [1013, 508] width 45 height 26
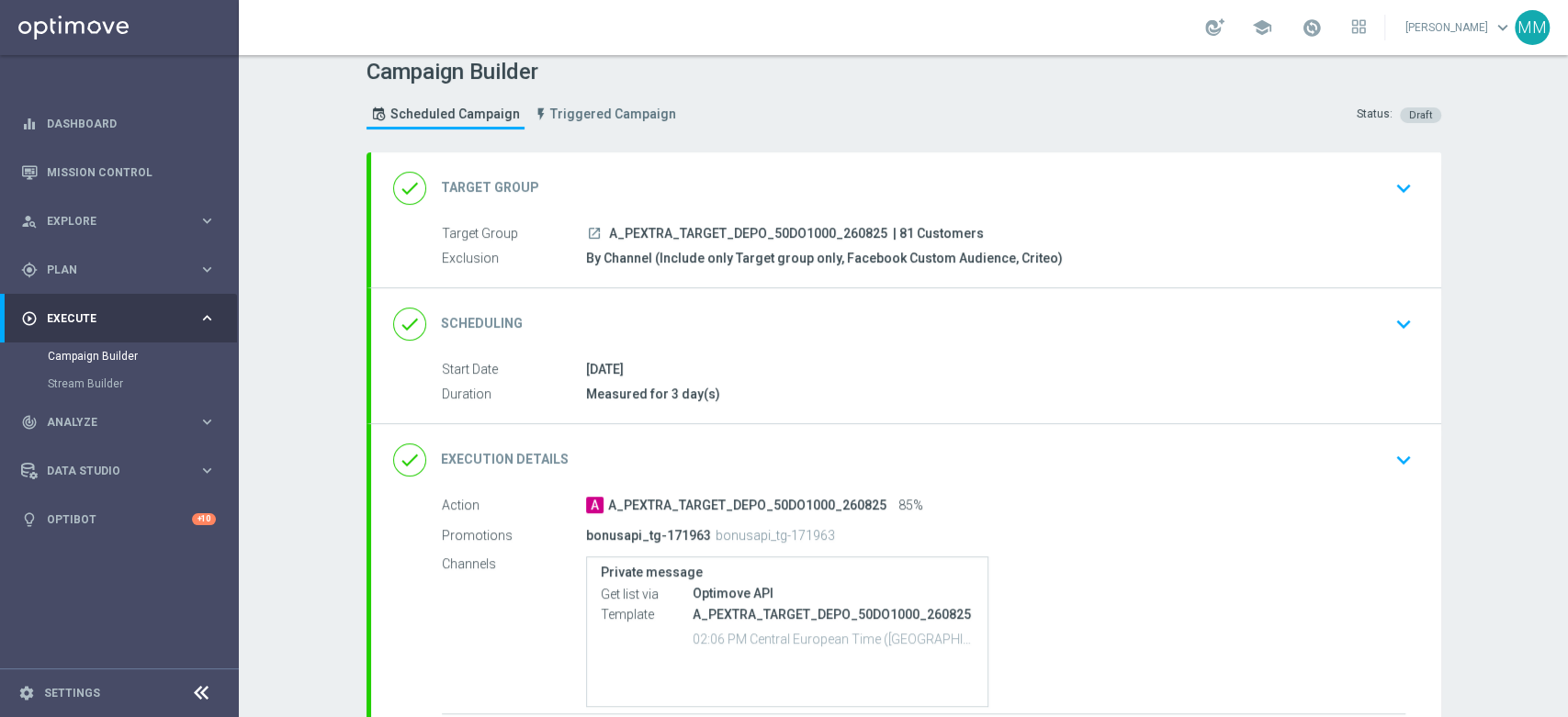
scroll to position [0, 0]
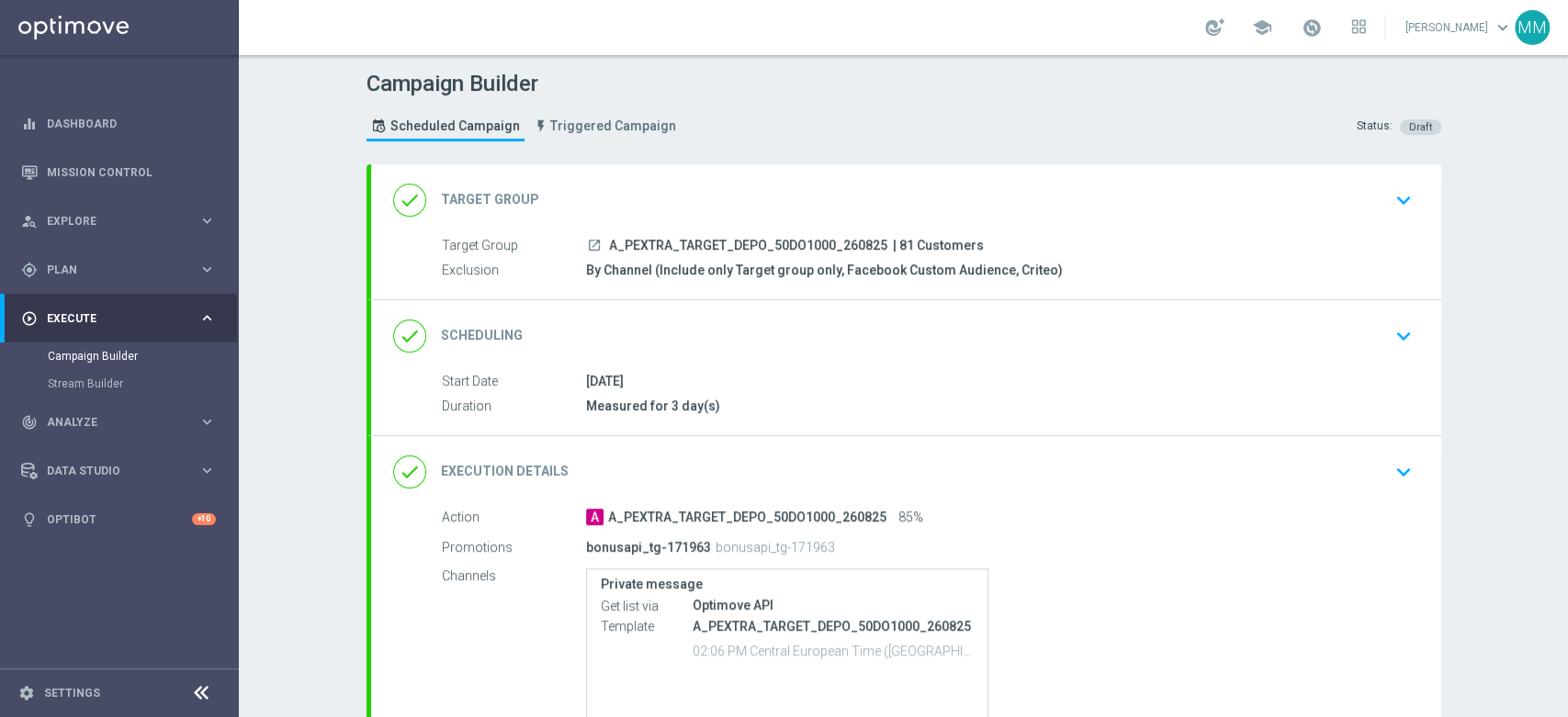
click at [785, 195] on div "done Target Group keyboard_arrow_down" at bounding box center [906, 200] width 1027 height 35
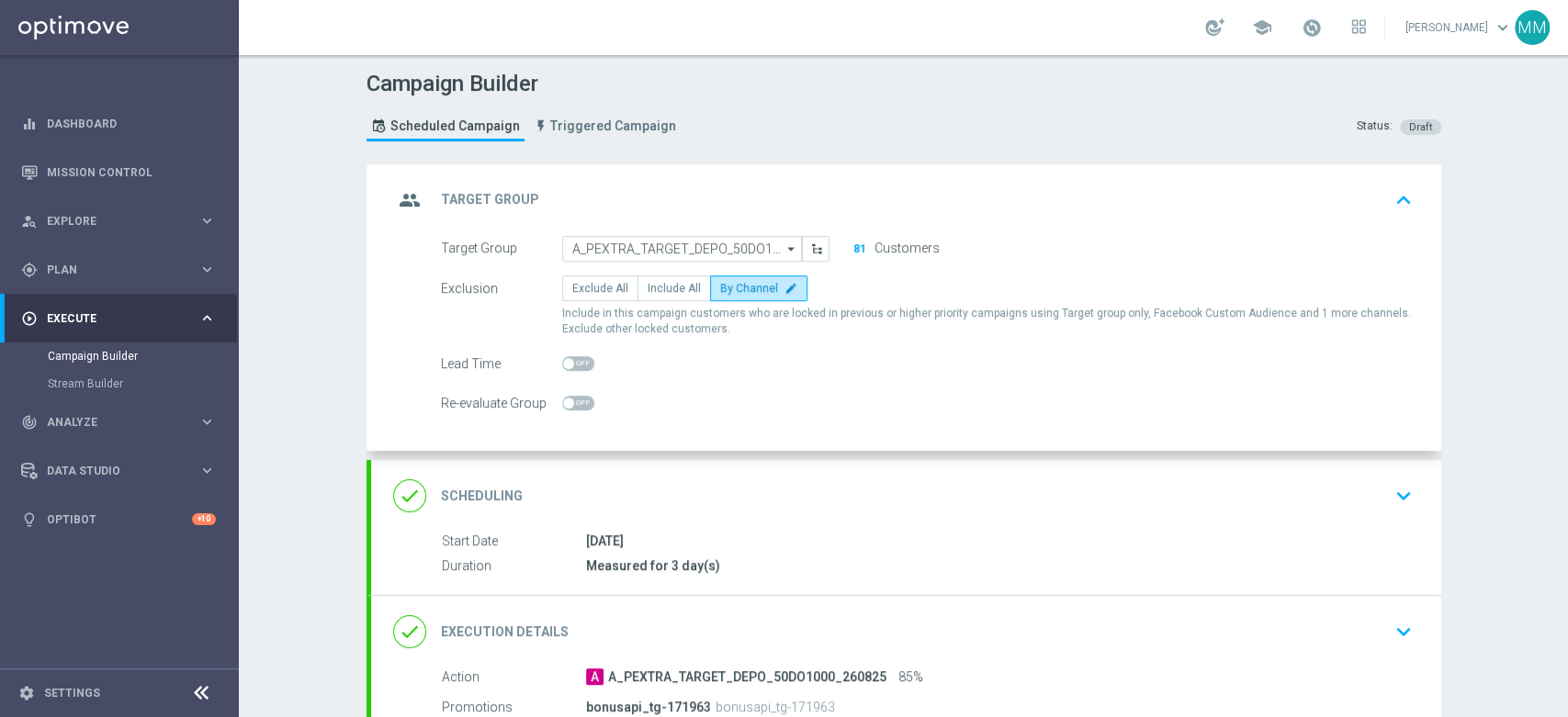
click at [686, 200] on div "group Target Group keyboard_arrow_up Target Group launch A_PEXTRA_TARGET_DEPO_5…" at bounding box center [906, 307] width 1070 height 287
click at [684, 198] on div "group Target Group keyboard_arrow_up" at bounding box center [906, 200] width 1027 height 35
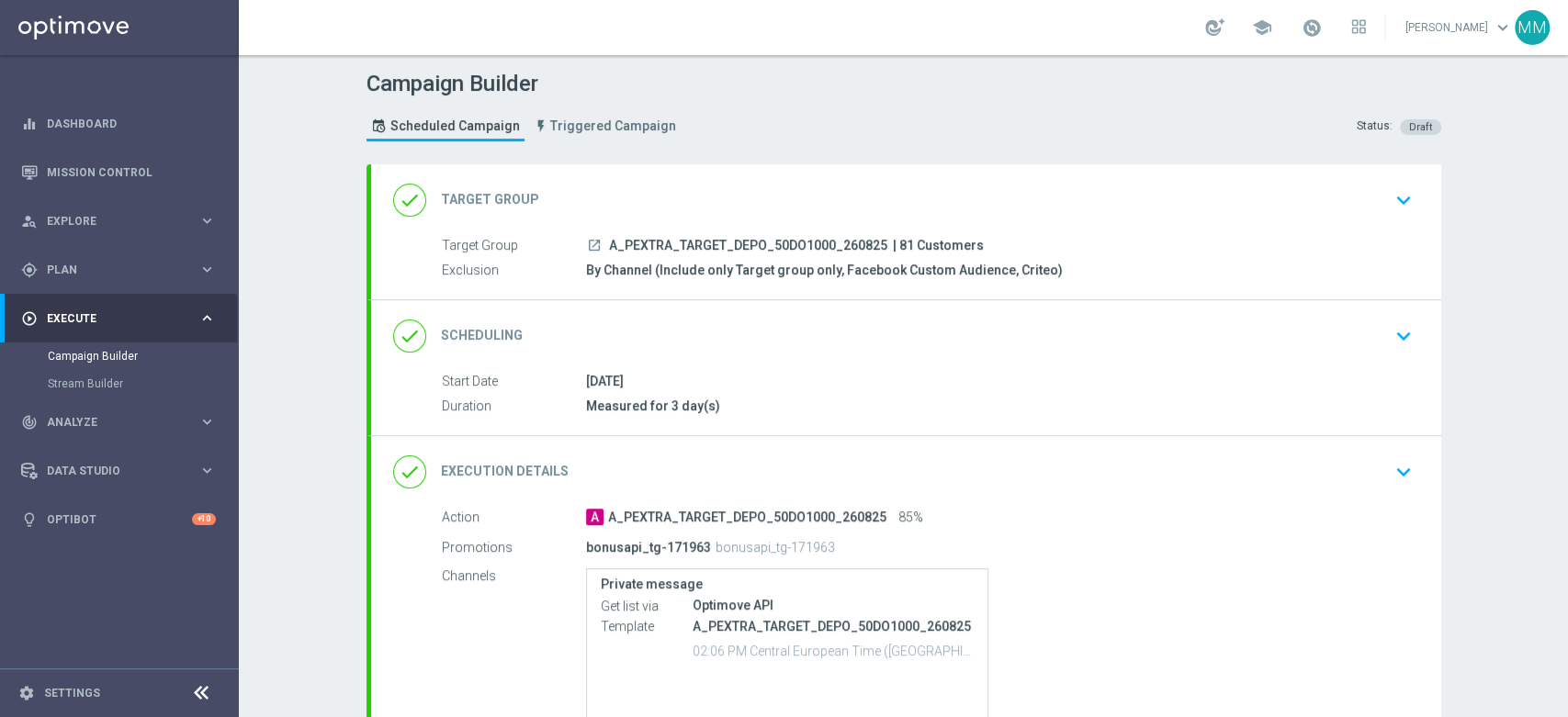
click at [699, 306] on div "done Scheduling keyboard_arrow_down" at bounding box center [906, 336] width 1070 height 72
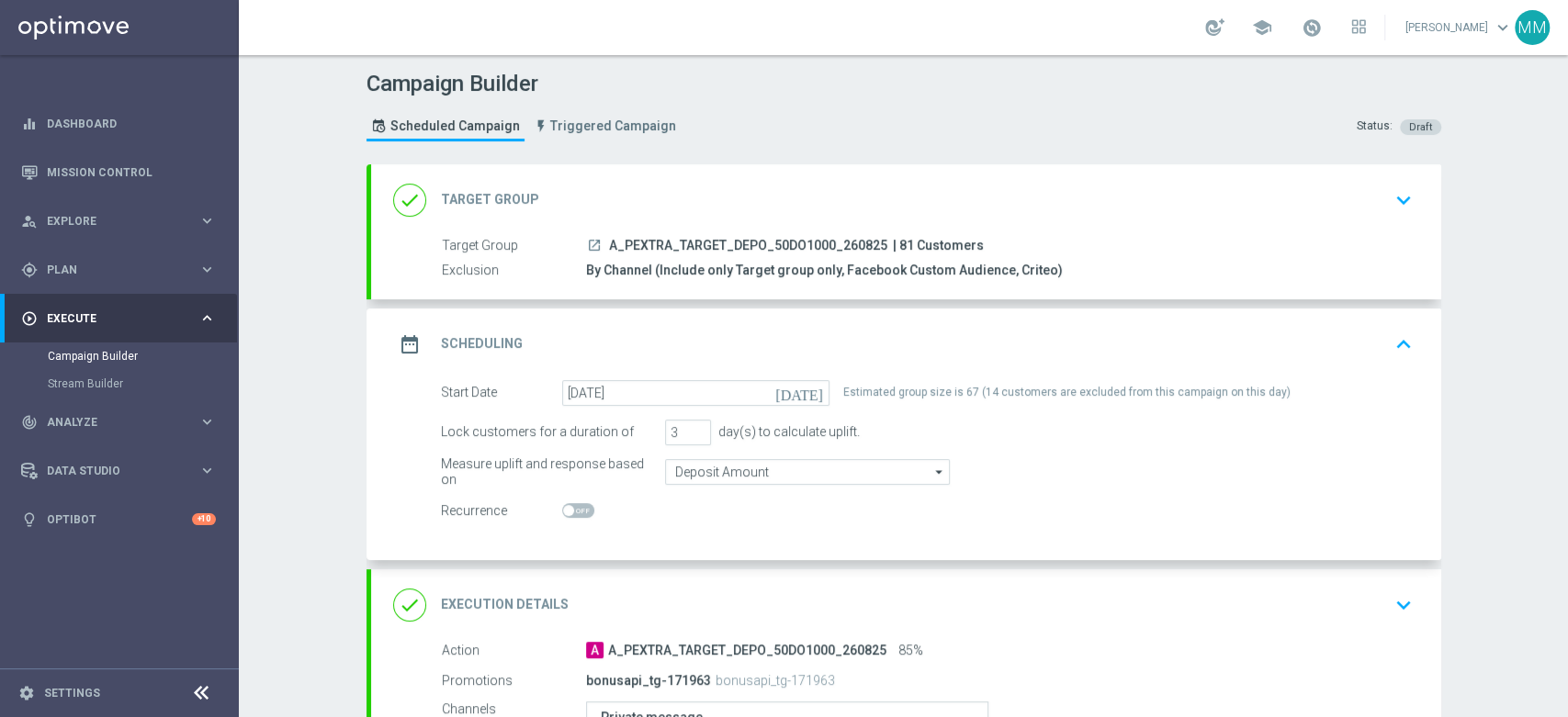
click at [752, 349] on div "date_range Scheduling keyboard_arrow_up" at bounding box center [906, 344] width 1027 height 35
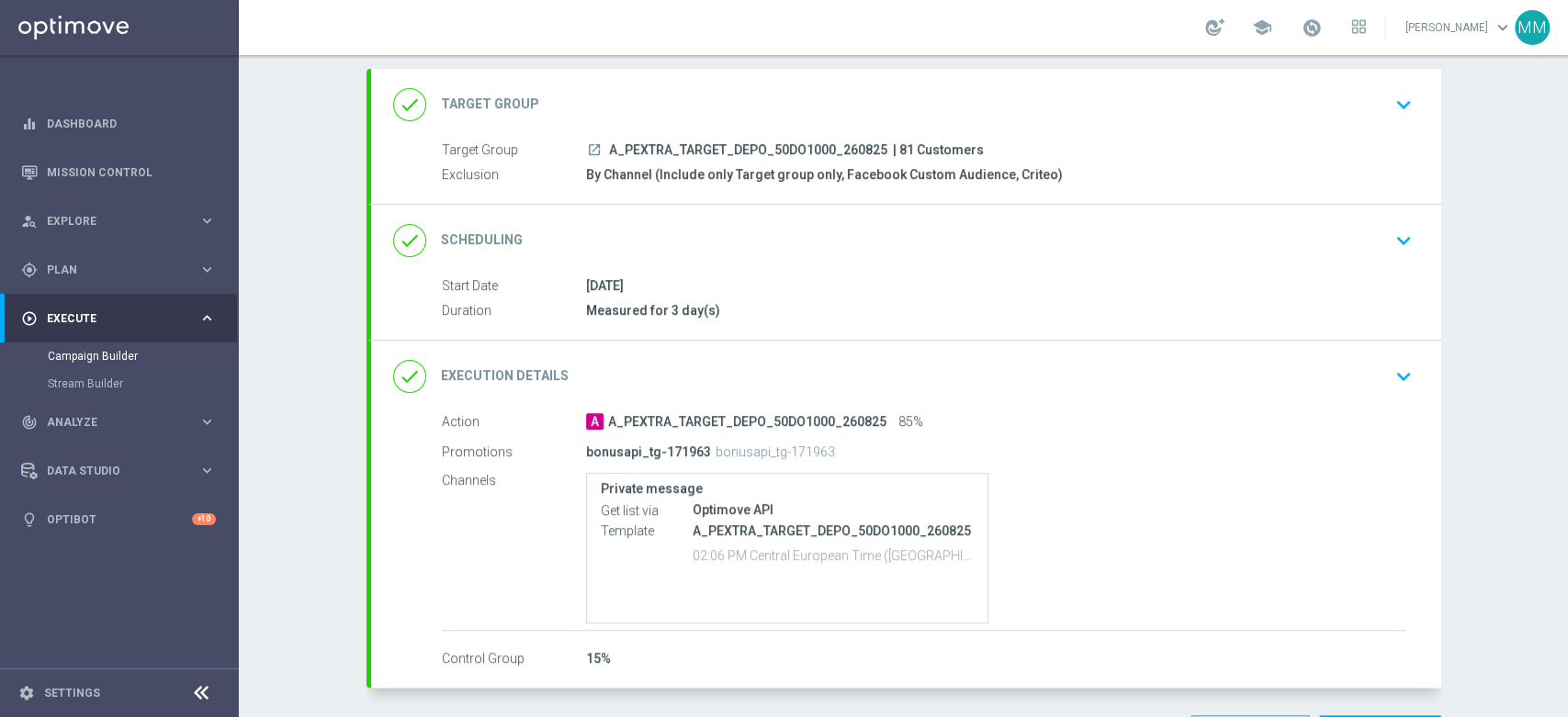
scroll to position [162, 0]
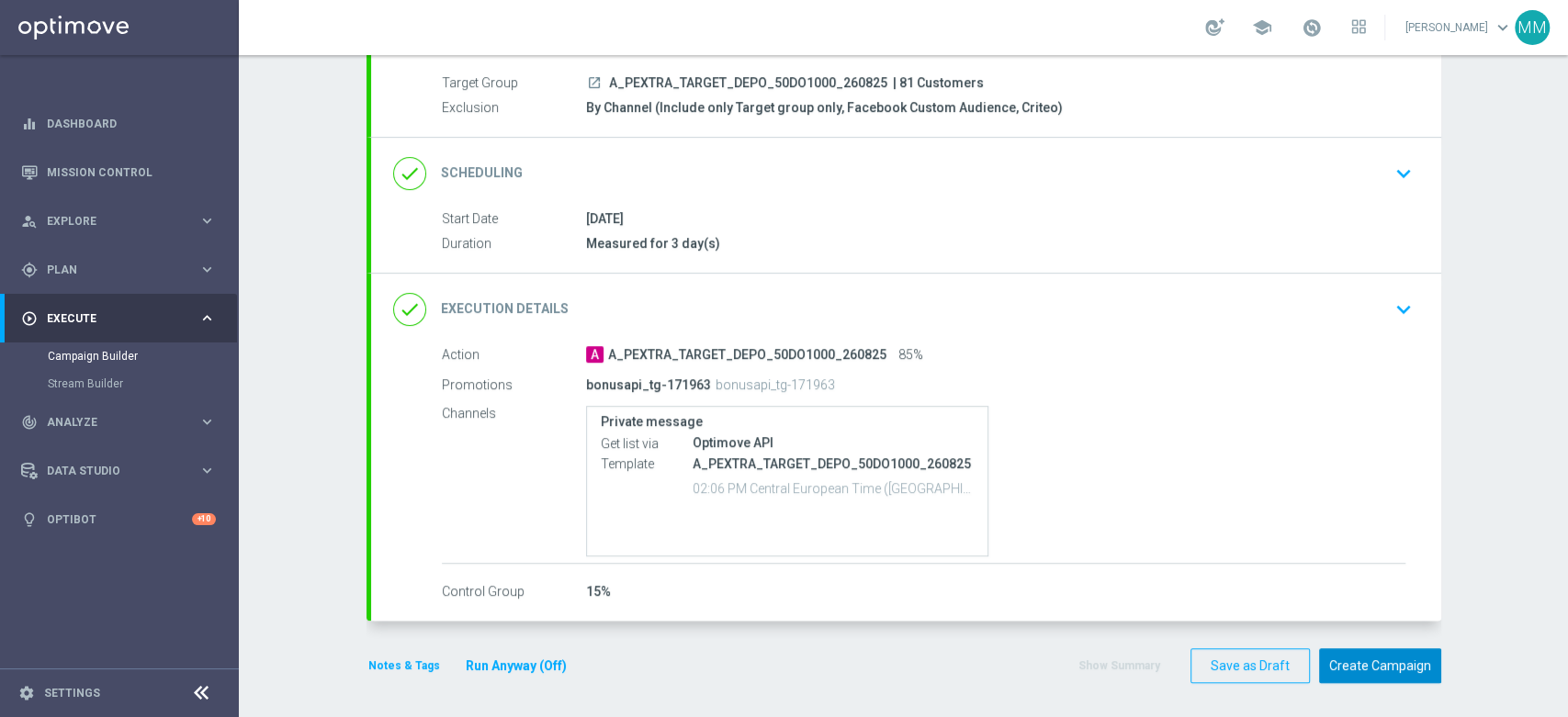
click at [1359, 666] on button "Create Campaign" at bounding box center [1380, 666] width 122 height 36
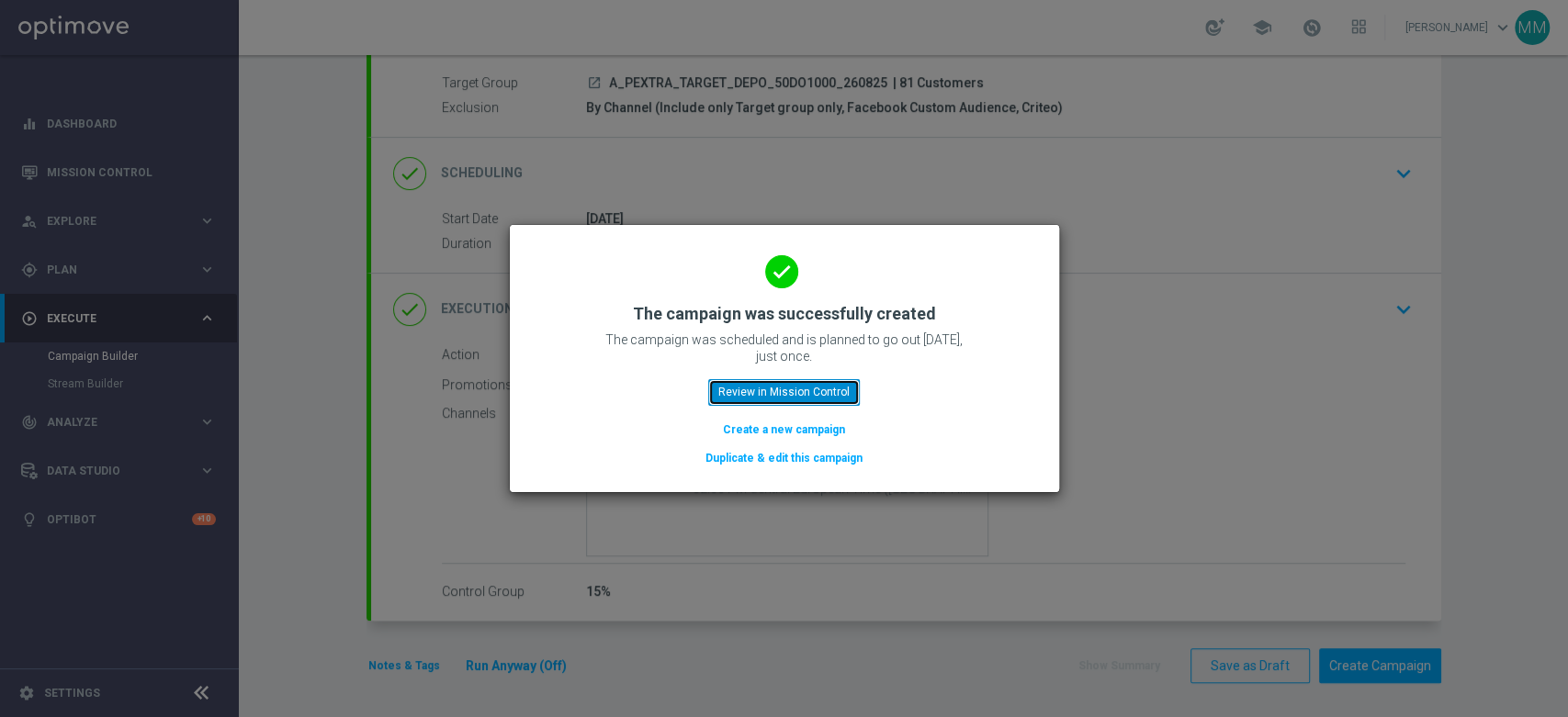
click at [782, 401] on button "Review in Mission Control" at bounding box center [784, 391] width 152 height 26
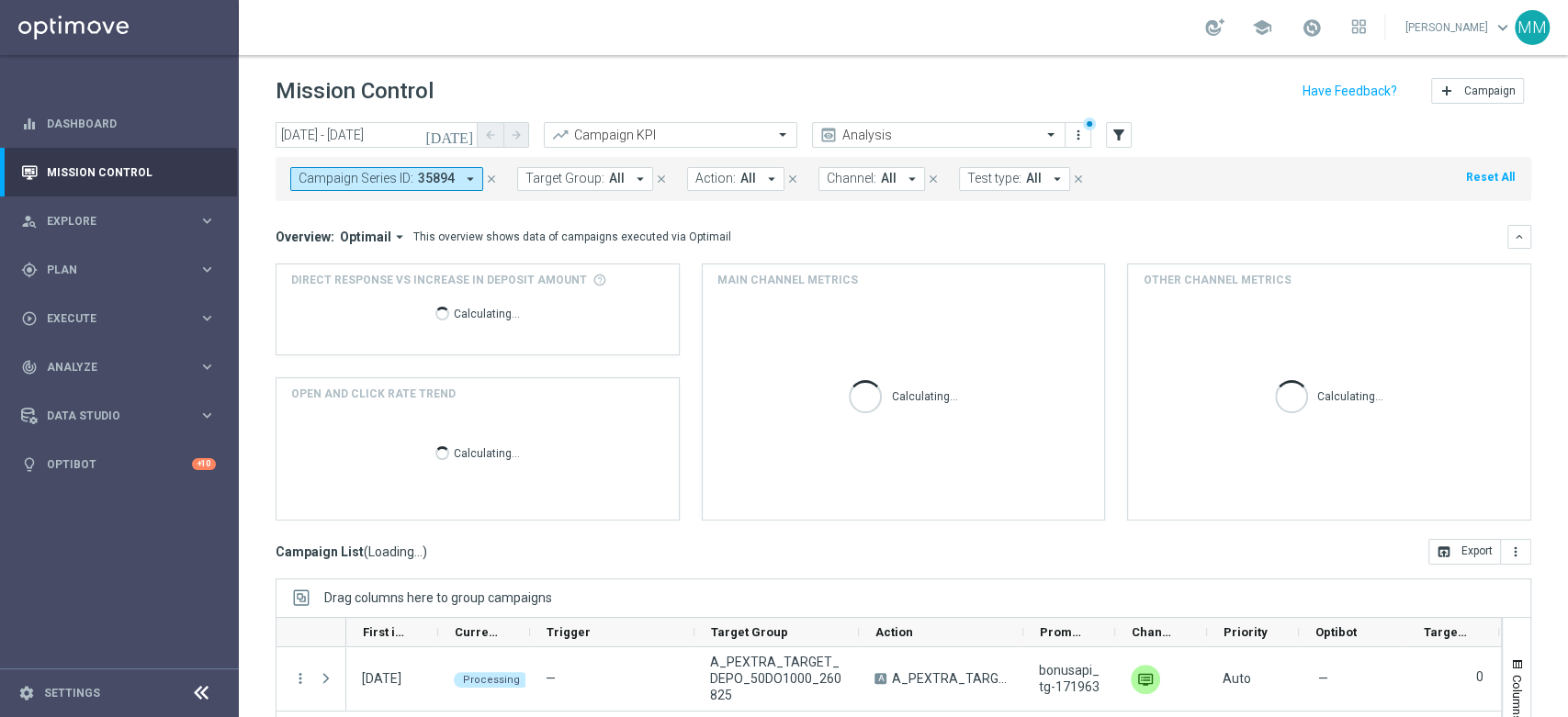
click at [426, 177] on span "35894" at bounding box center [436, 179] width 36 height 15
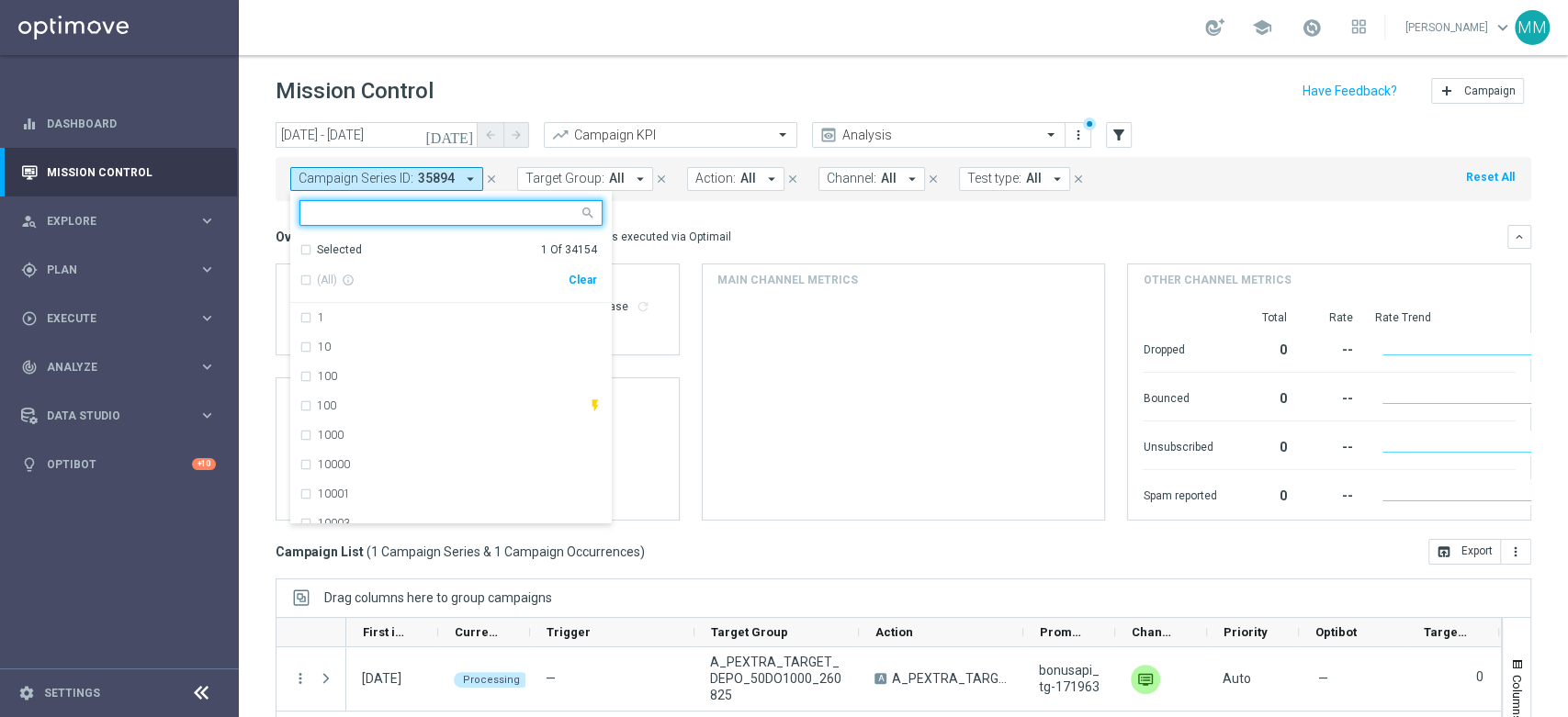
click at [0, 0] on div "Clear" at bounding box center [0, 0] width 0 height 0
click at [694, 223] on mini-dashboard "Overview: Optimail arrow_drop_down This overview shows data of campaigns execut…" at bounding box center [903, 370] width 1256 height 338
click at [603, 183] on button "Target Group: All arrow_drop_down" at bounding box center [585, 179] width 136 height 24
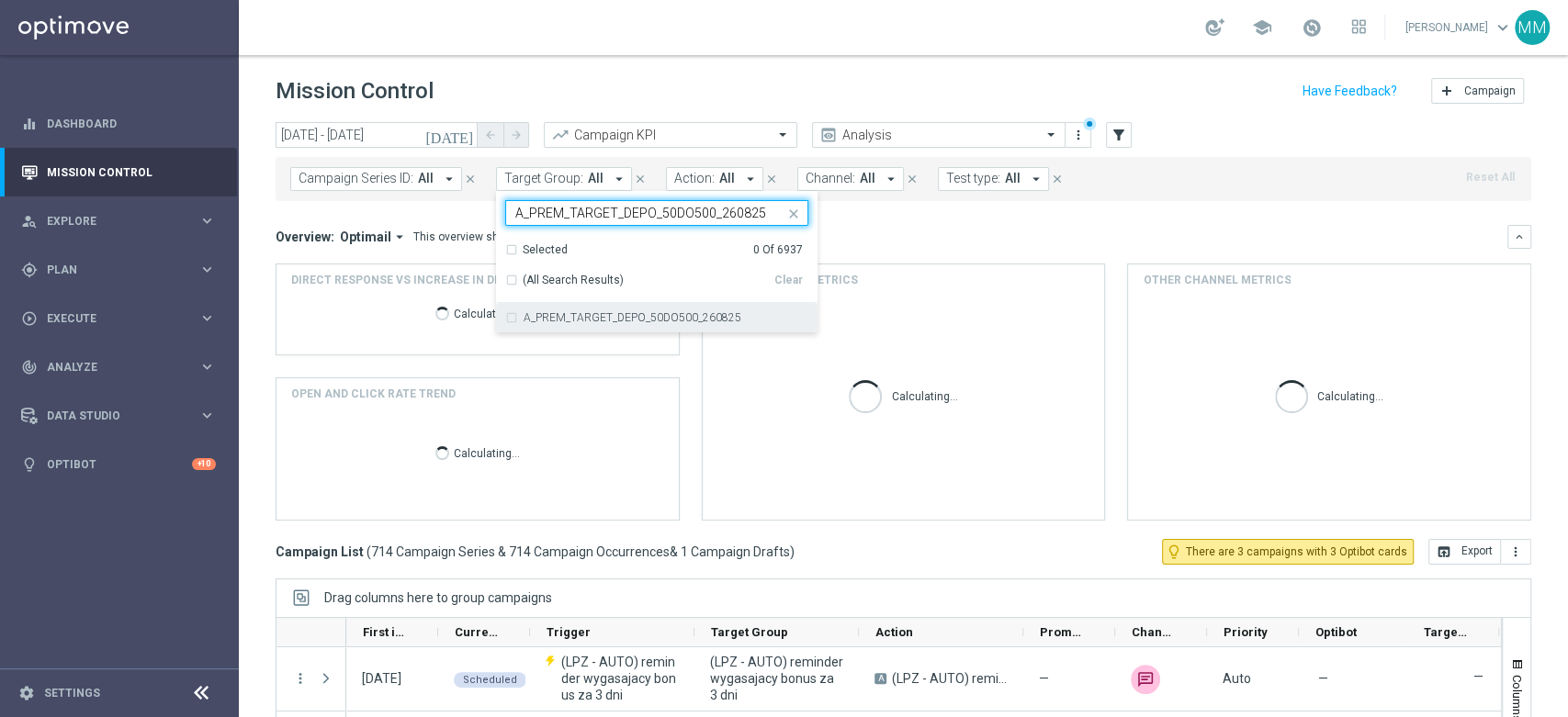
click at [602, 307] on div "A_PREM_TARGET_DEPO_50DO500_260825" at bounding box center [656, 317] width 303 height 30
type input "A_PREM_TARGET_DEPO_50DO500_260825"
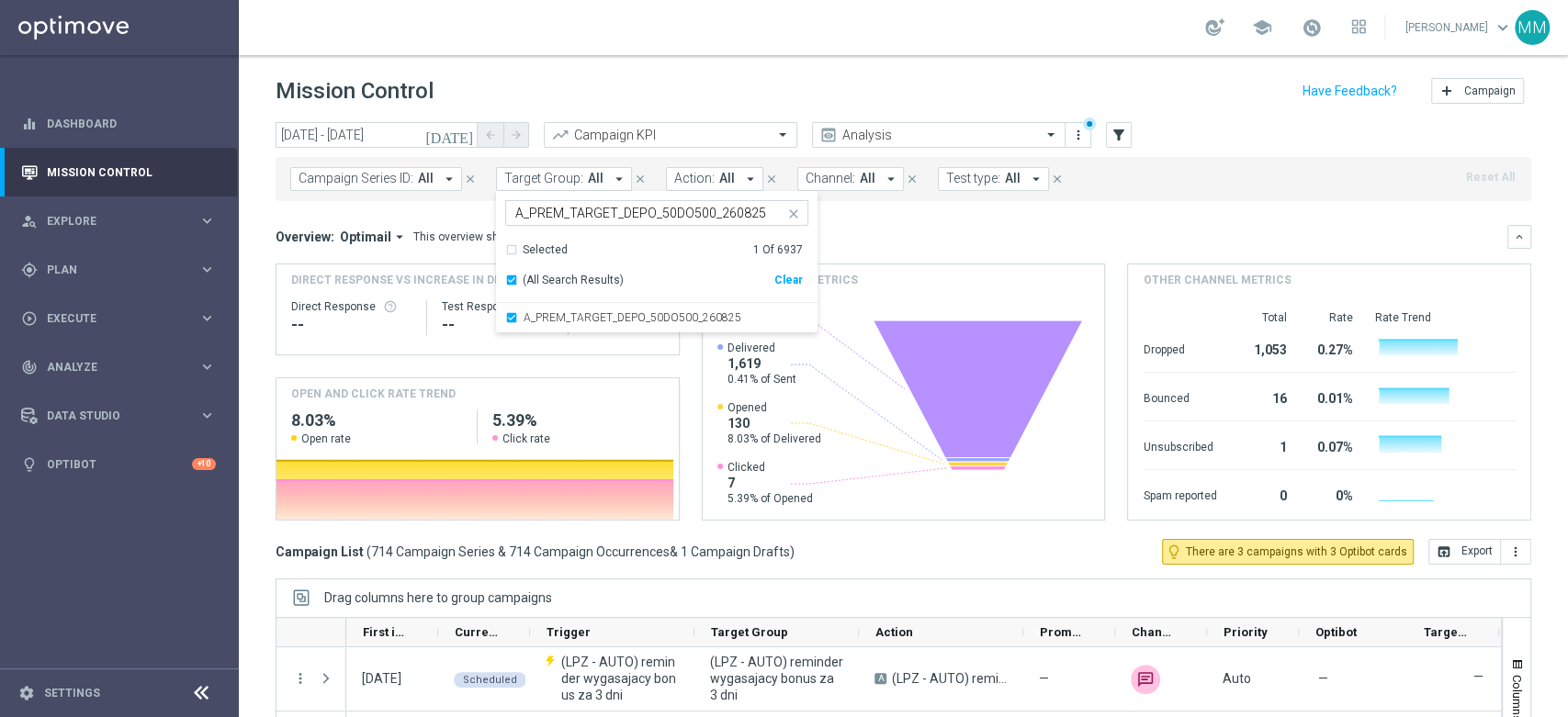
click at [963, 225] on div "Overview: Optimail arrow_drop_down This overview shows data of campaigns execut…" at bounding box center [903, 237] width 1256 height 24
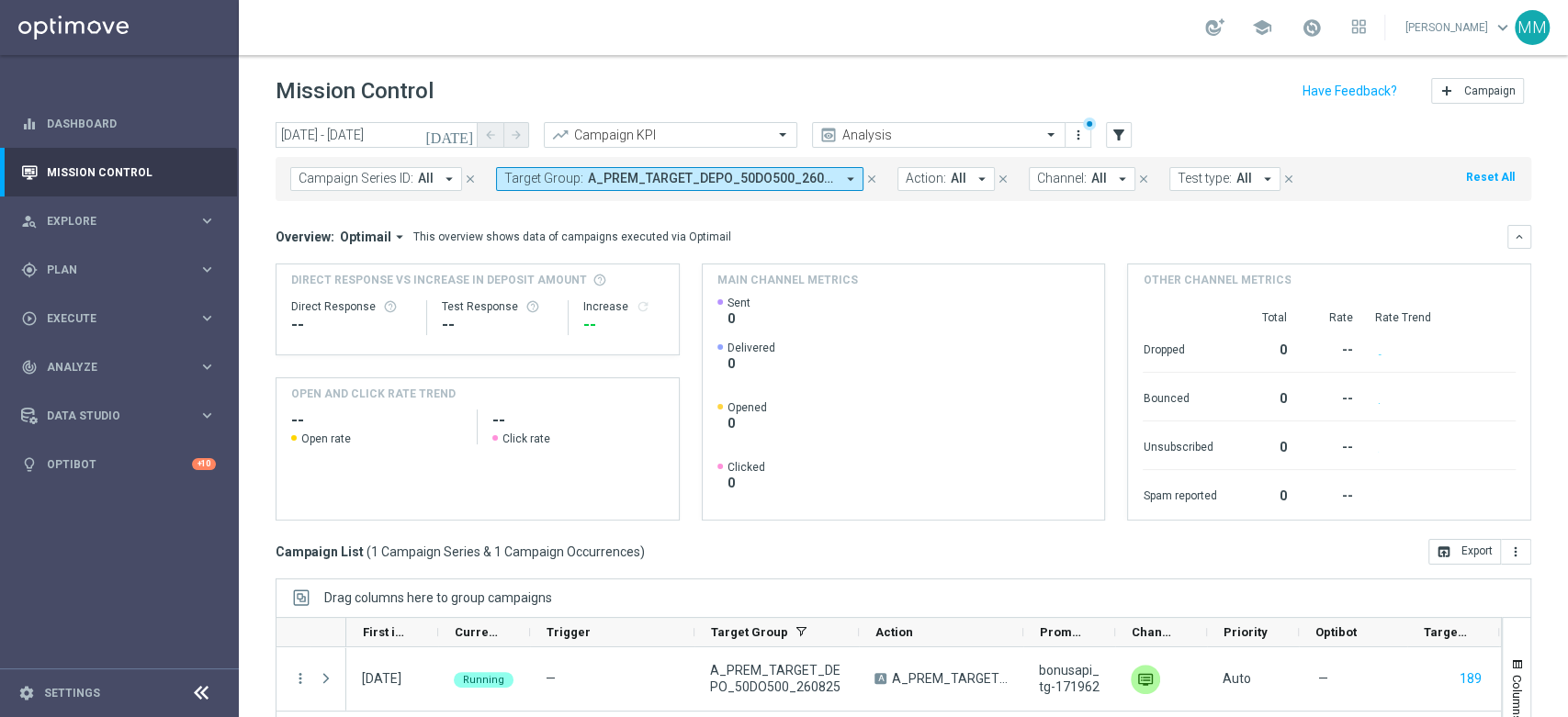
scroll to position [200, 0]
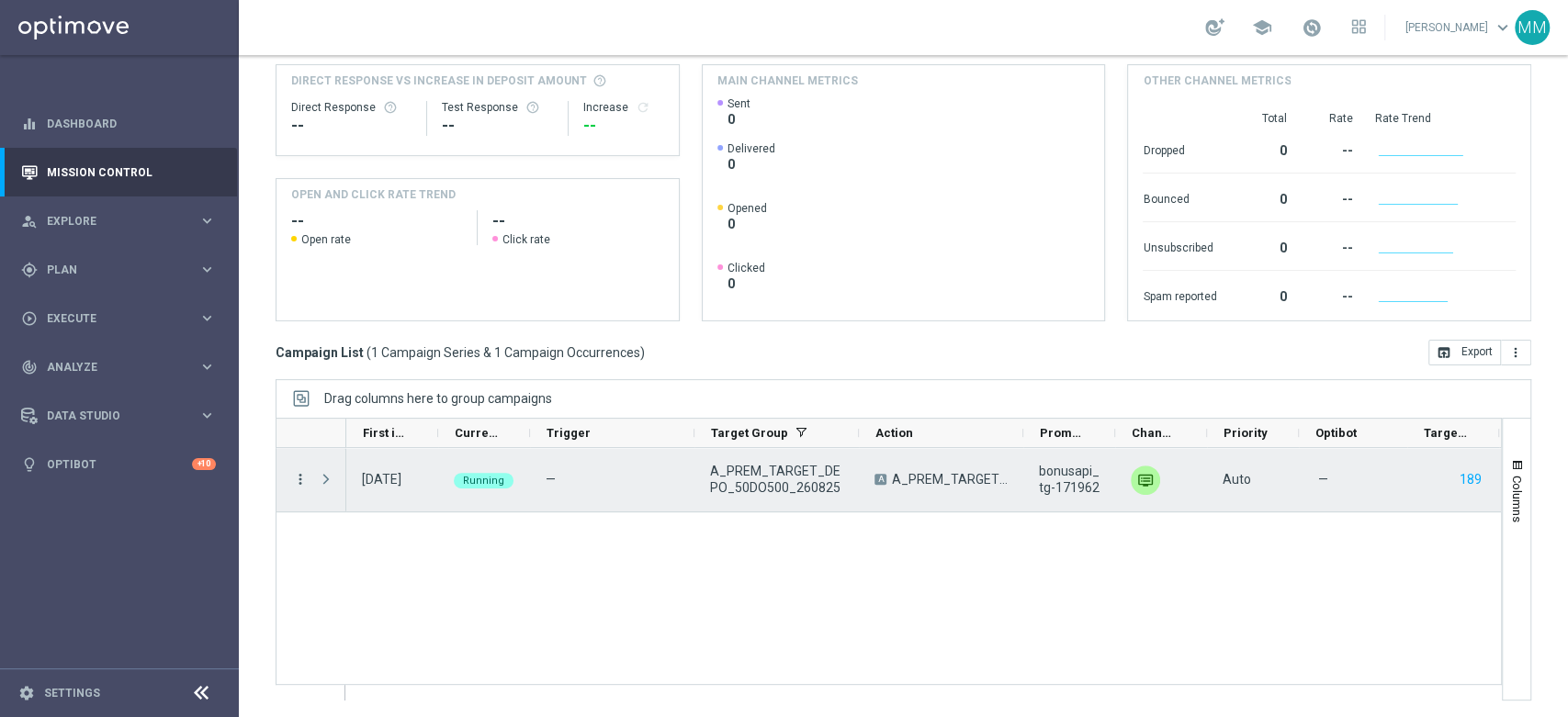
click at [304, 473] on icon "more_vert" at bounding box center [300, 478] width 16 height 16
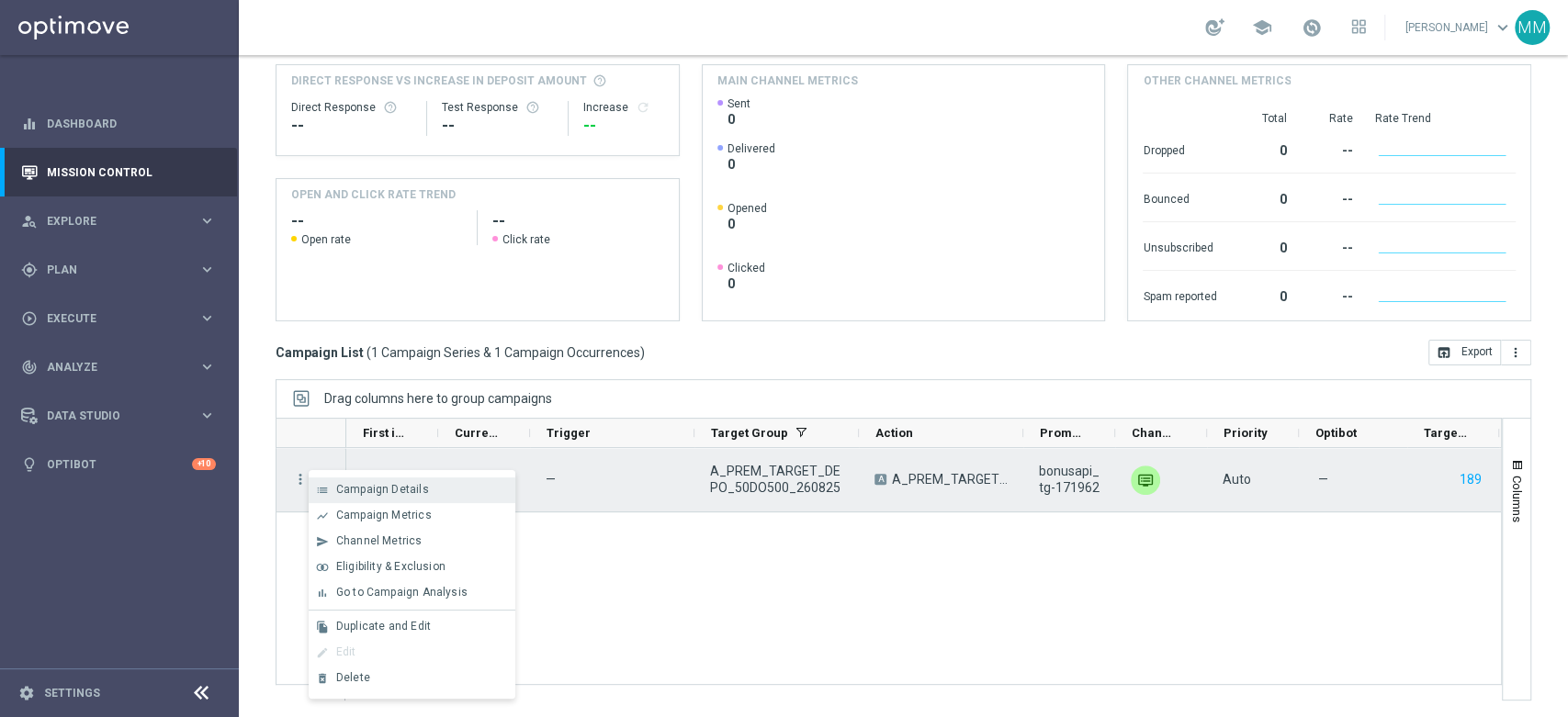
click at [374, 495] on span "Campaign Details" at bounding box center [382, 489] width 93 height 12
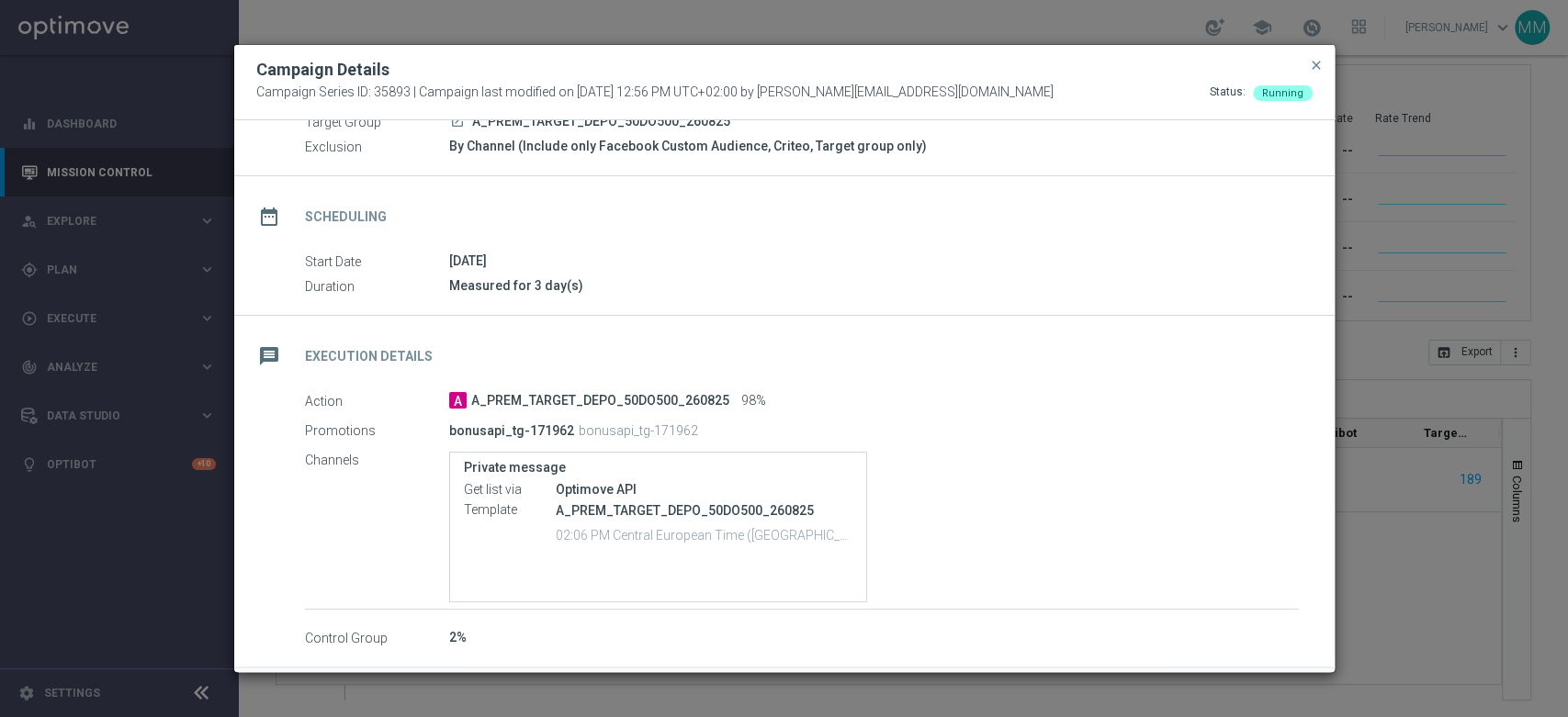
scroll to position [157, 0]
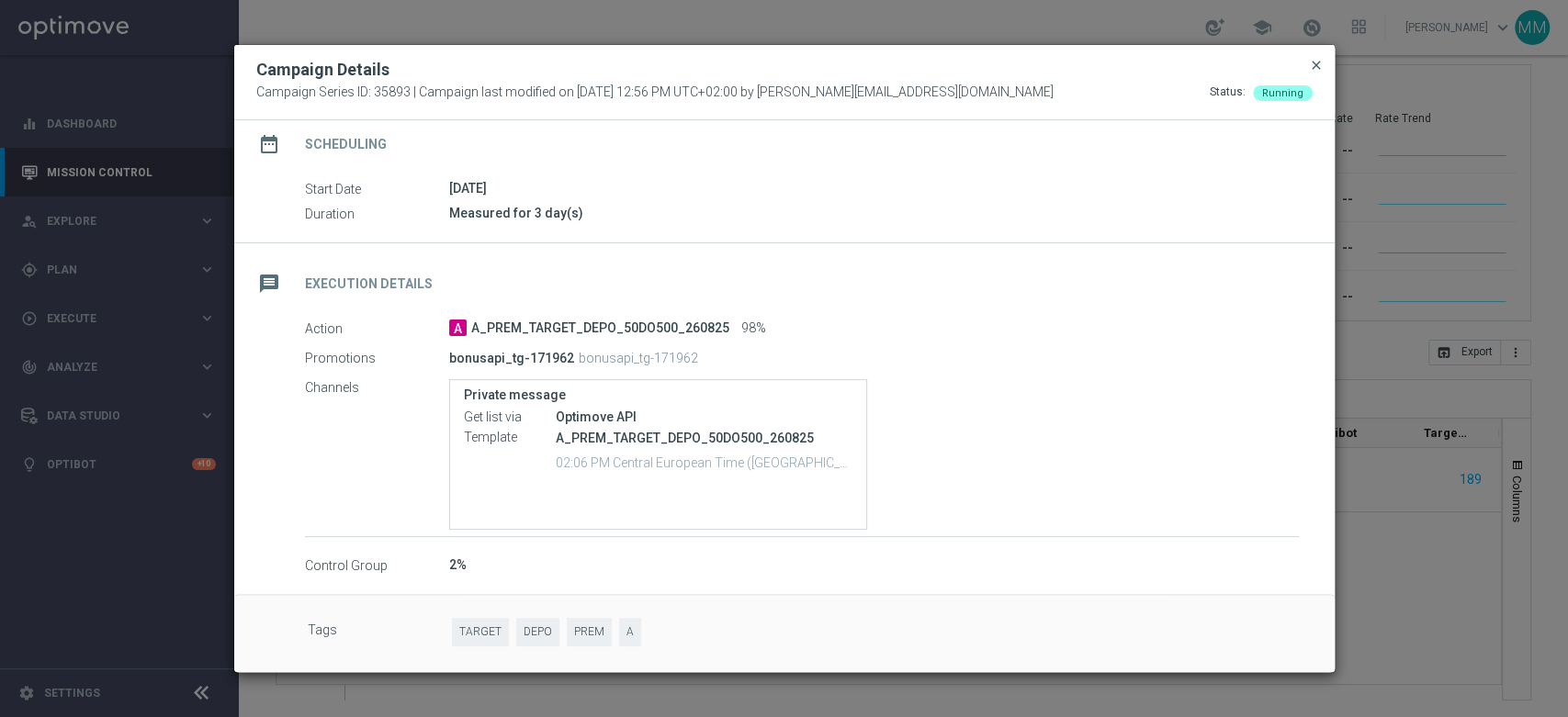
click at [1309, 63] on span "close" at bounding box center [1316, 65] width 14 height 14
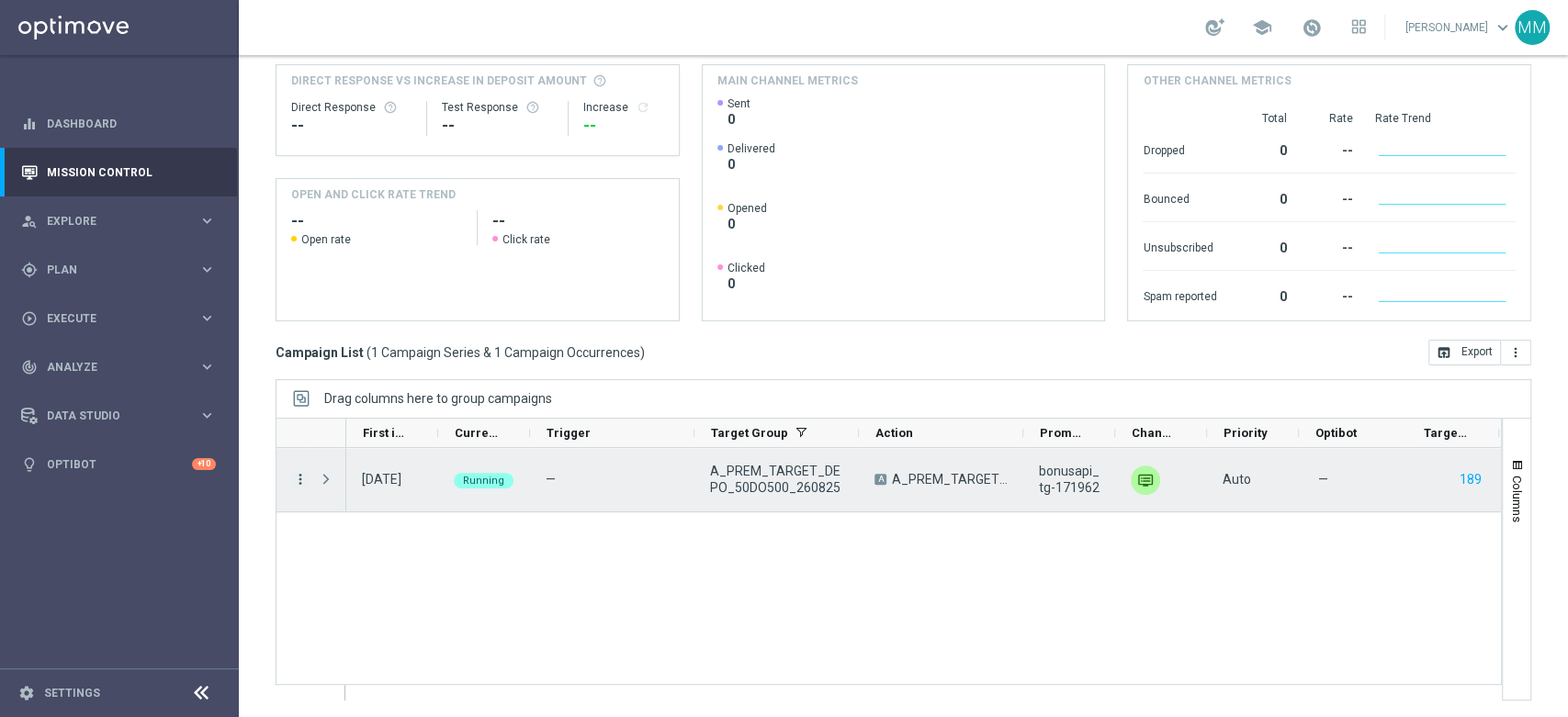
click at [296, 477] on icon "more_vert" at bounding box center [300, 478] width 16 height 16
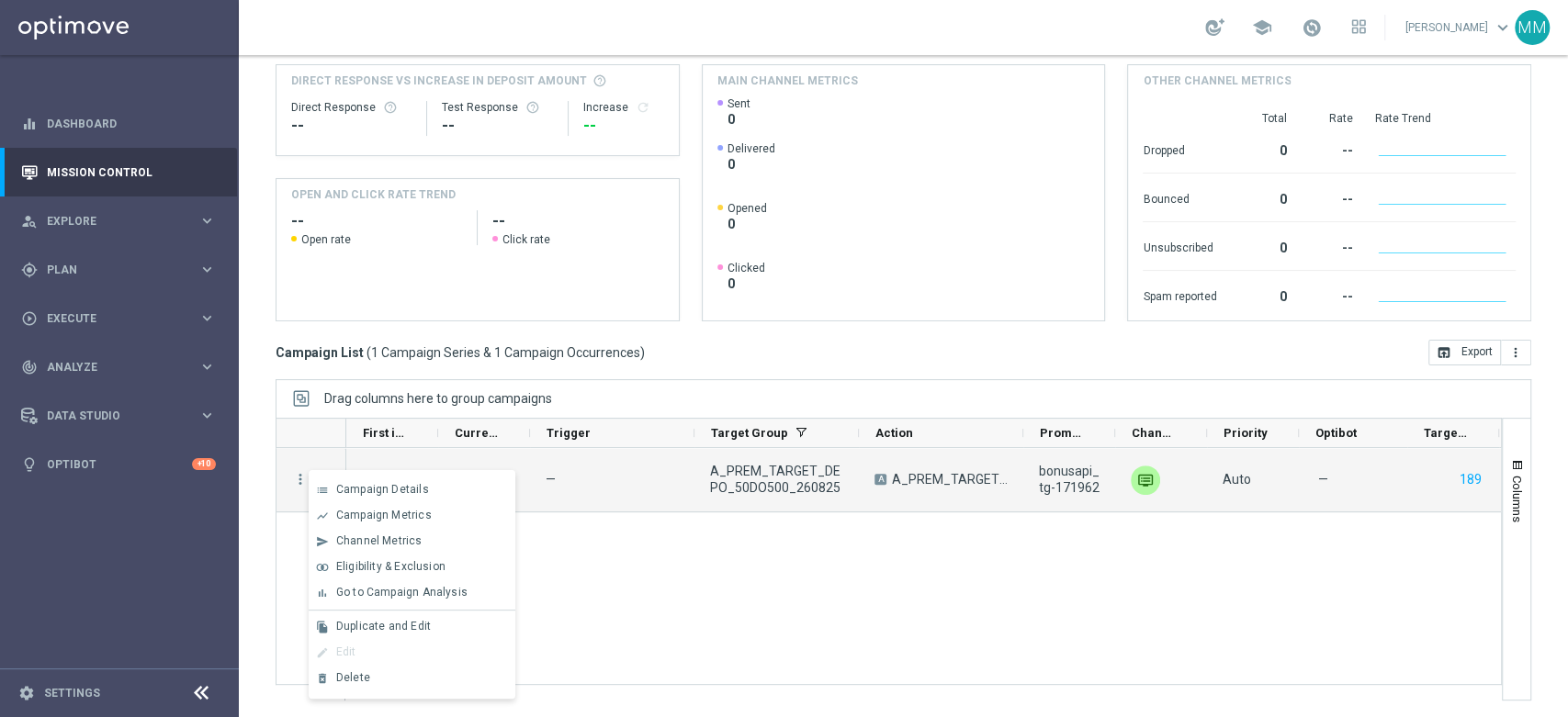
click at [633, 588] on div "[DATE] Running — A_PREM_TARGET_DEPO_50DO500_260825 A A_PREM_TARGET_DEPO_50DO500…" at bounding box center [923, 574] width 1155 height 252
